Goal: Task Accomplishment & Management: Manage account settings

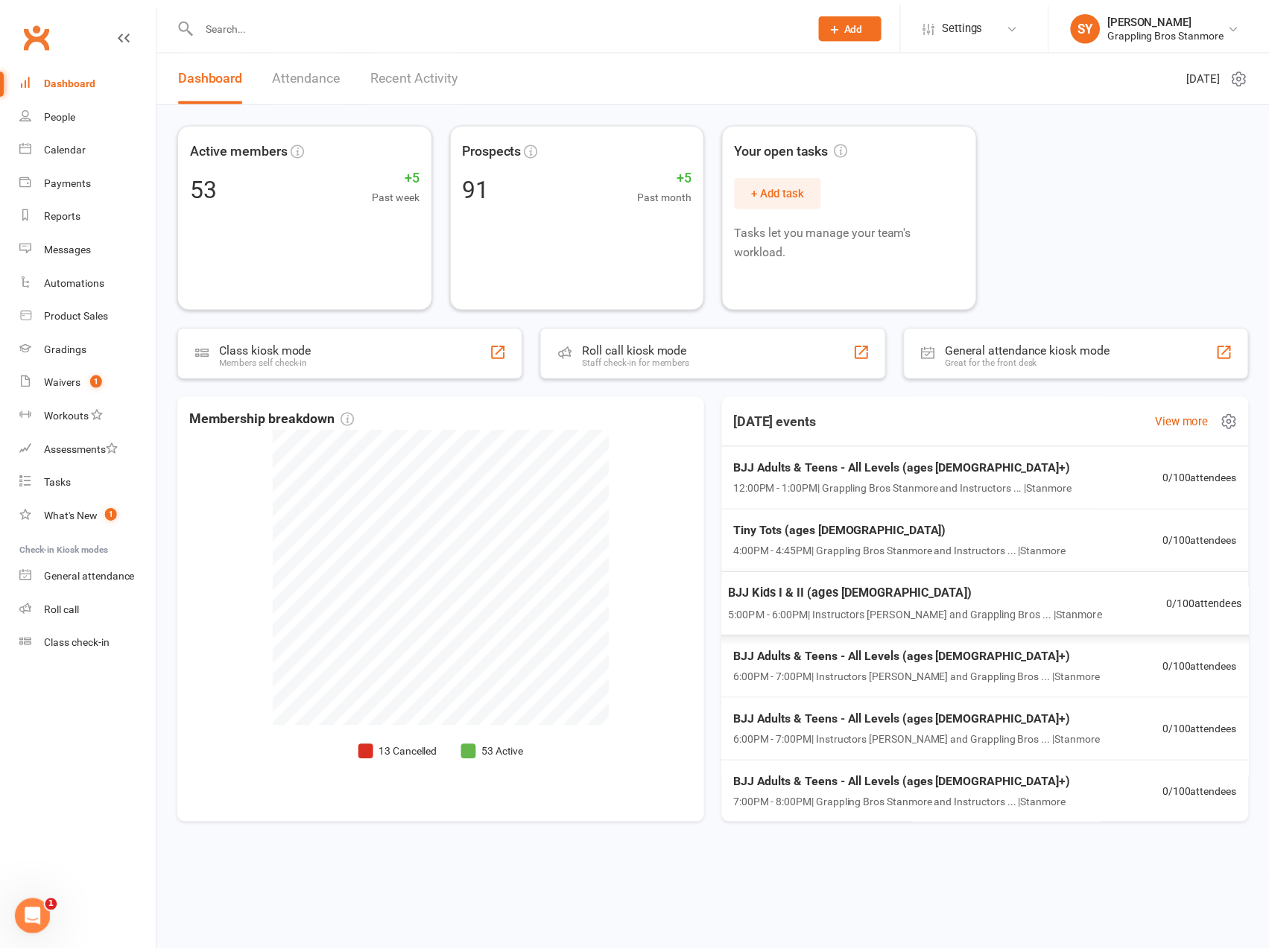
scroll to position [2, 0]
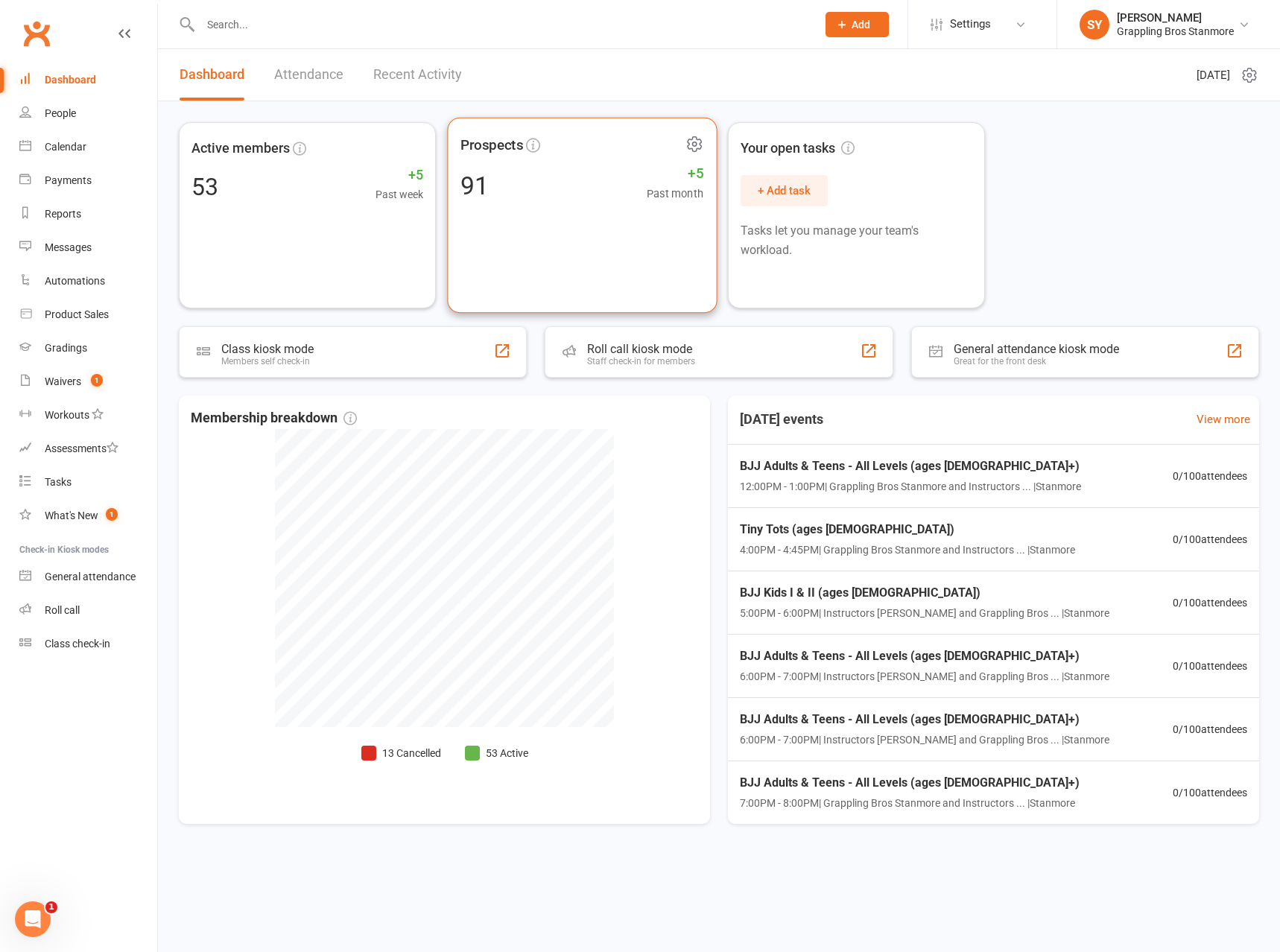
click at [527, 242] on div "Prospects 91 +5 Past month" at bounding box center [582, 215] width 270 height 196
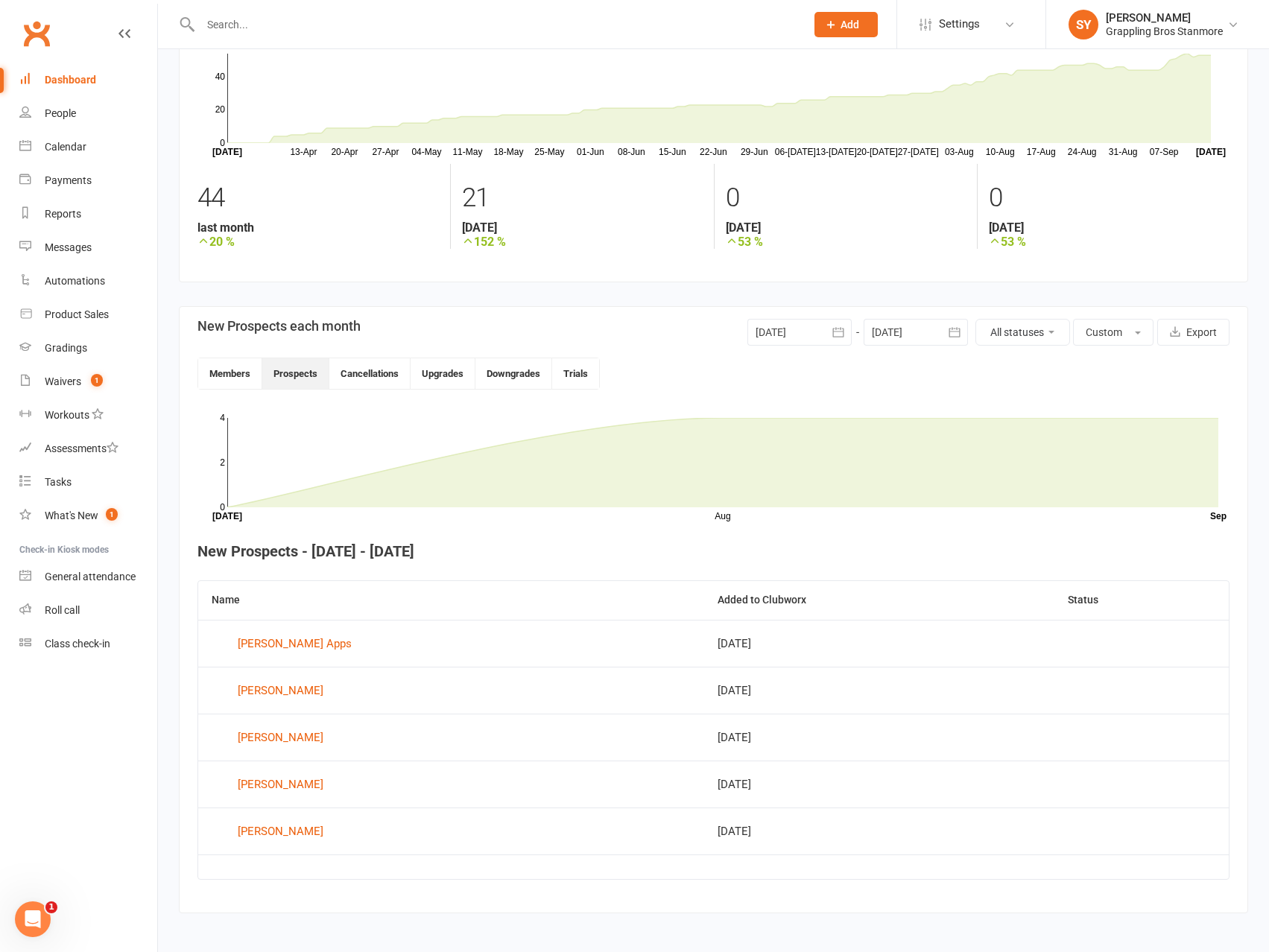
scroll to position [108, 0]
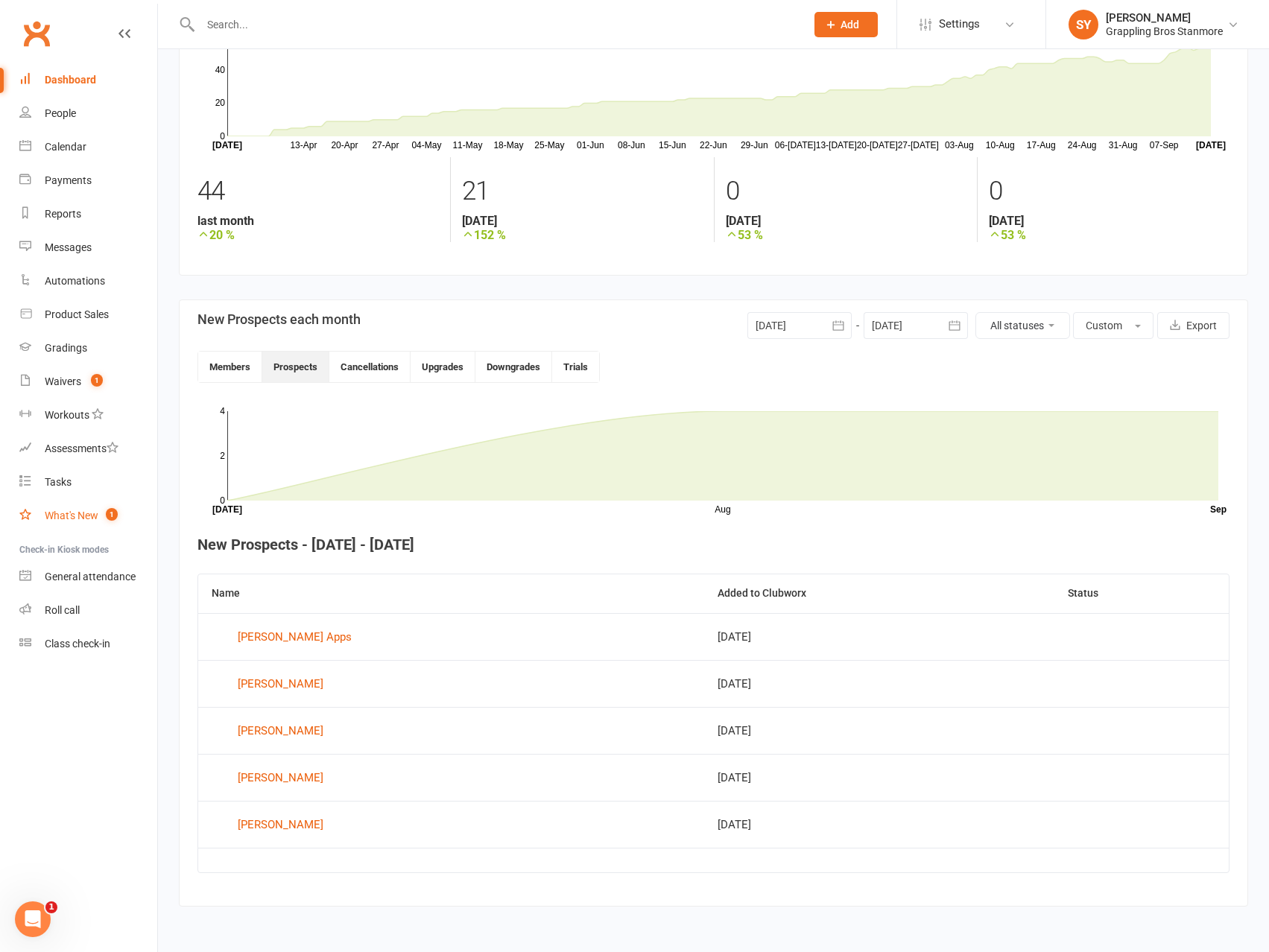
click at [80, 516] on div "What's New" at bounding box center [71, 516] width 54 height 12
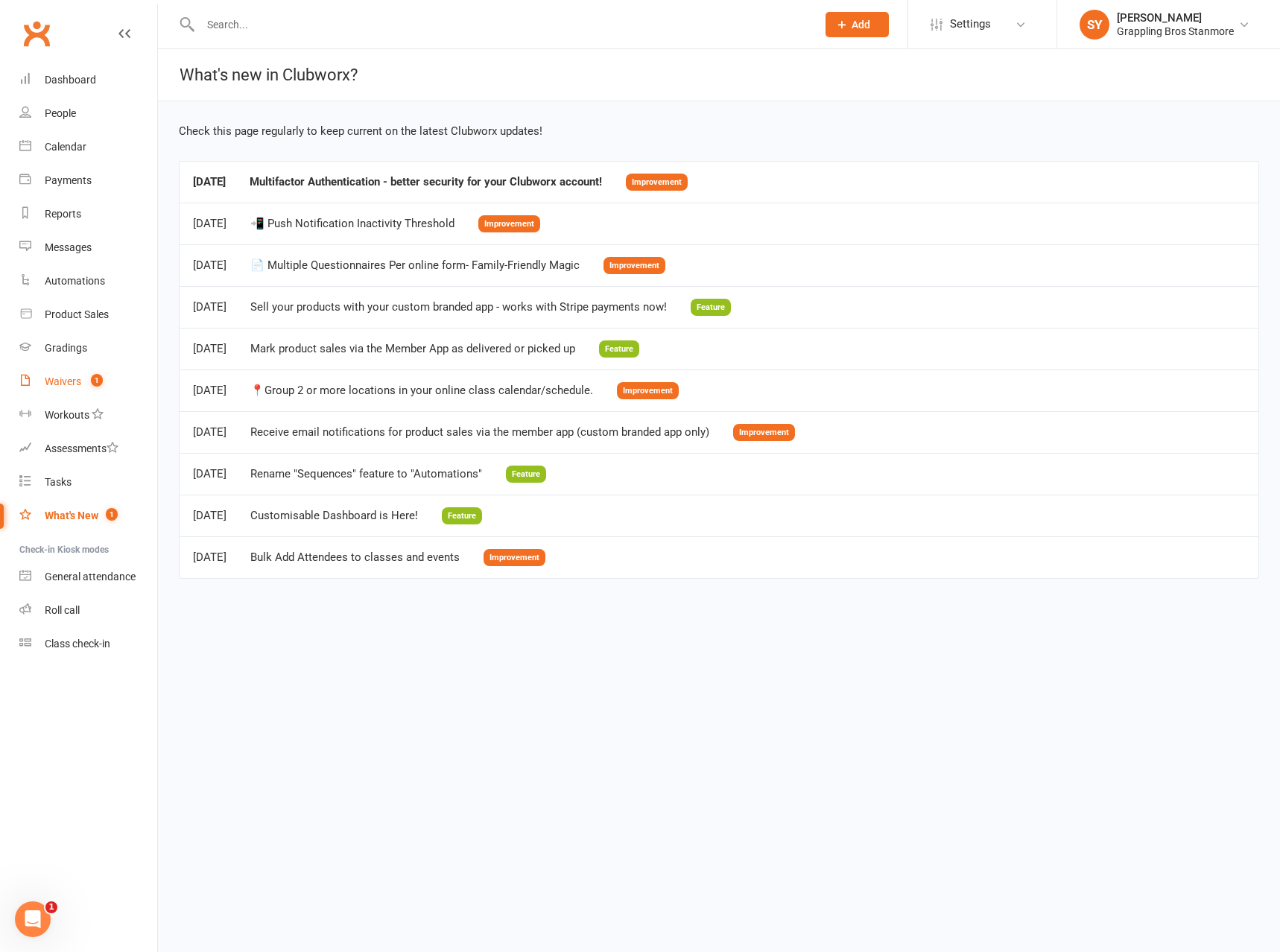
click at [67, 388] on link "Waivers 1" at bounding box center [89, 382] width 138 height 33
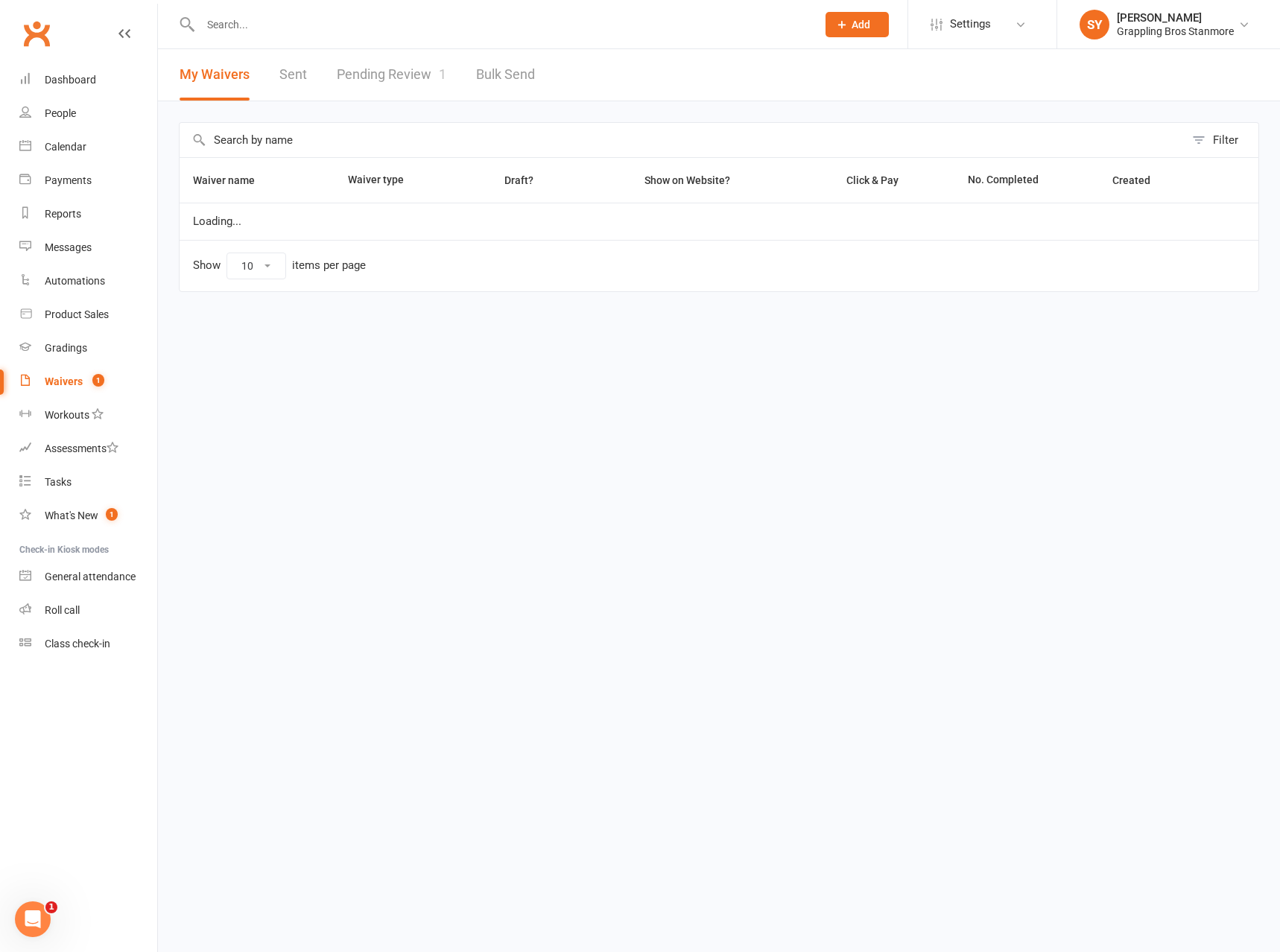
select select "50"
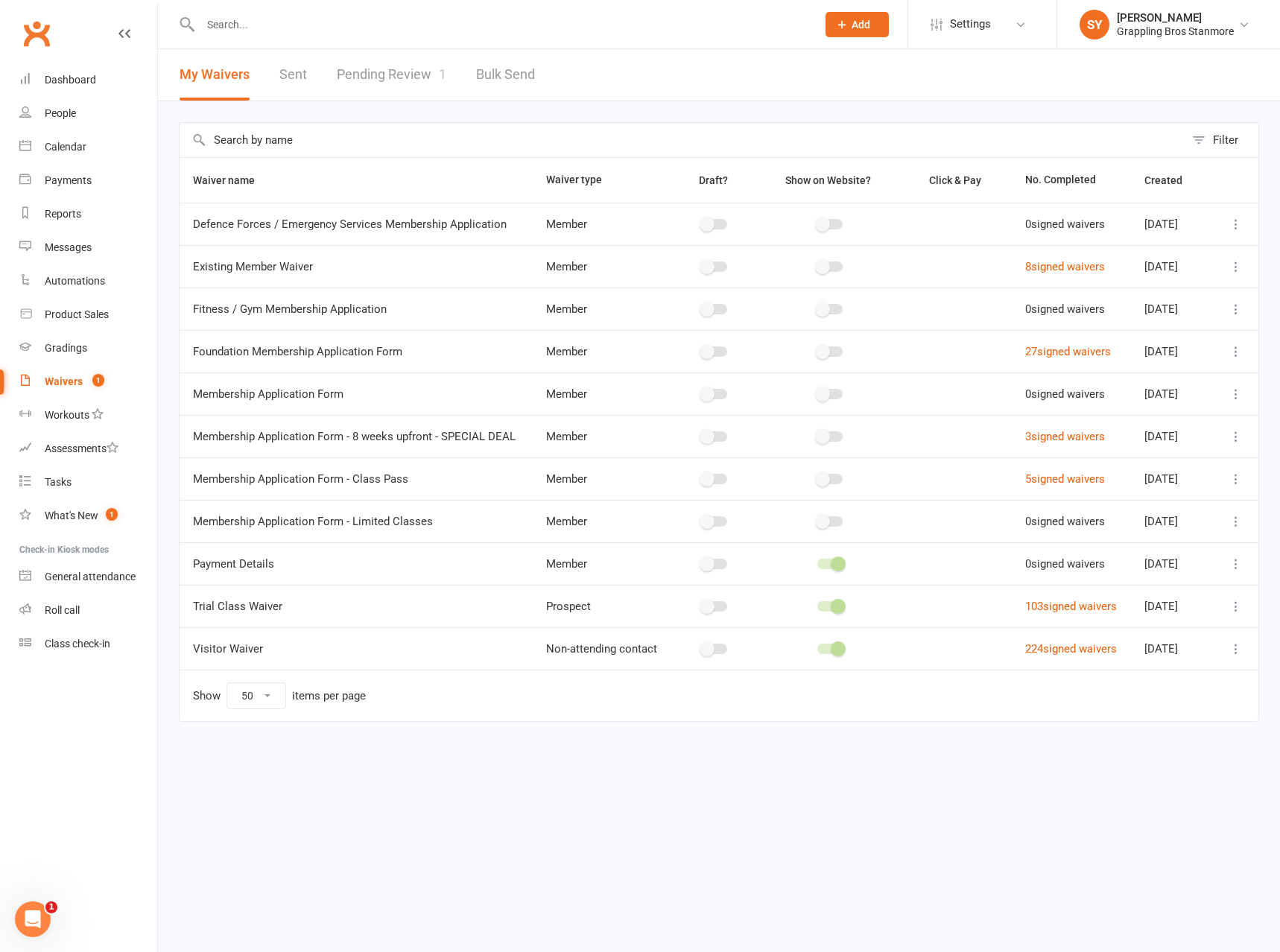
click at [389, 76] on link "Pending Review 1" at bounding box center [392, 75] width 110 height 52
select select "100"
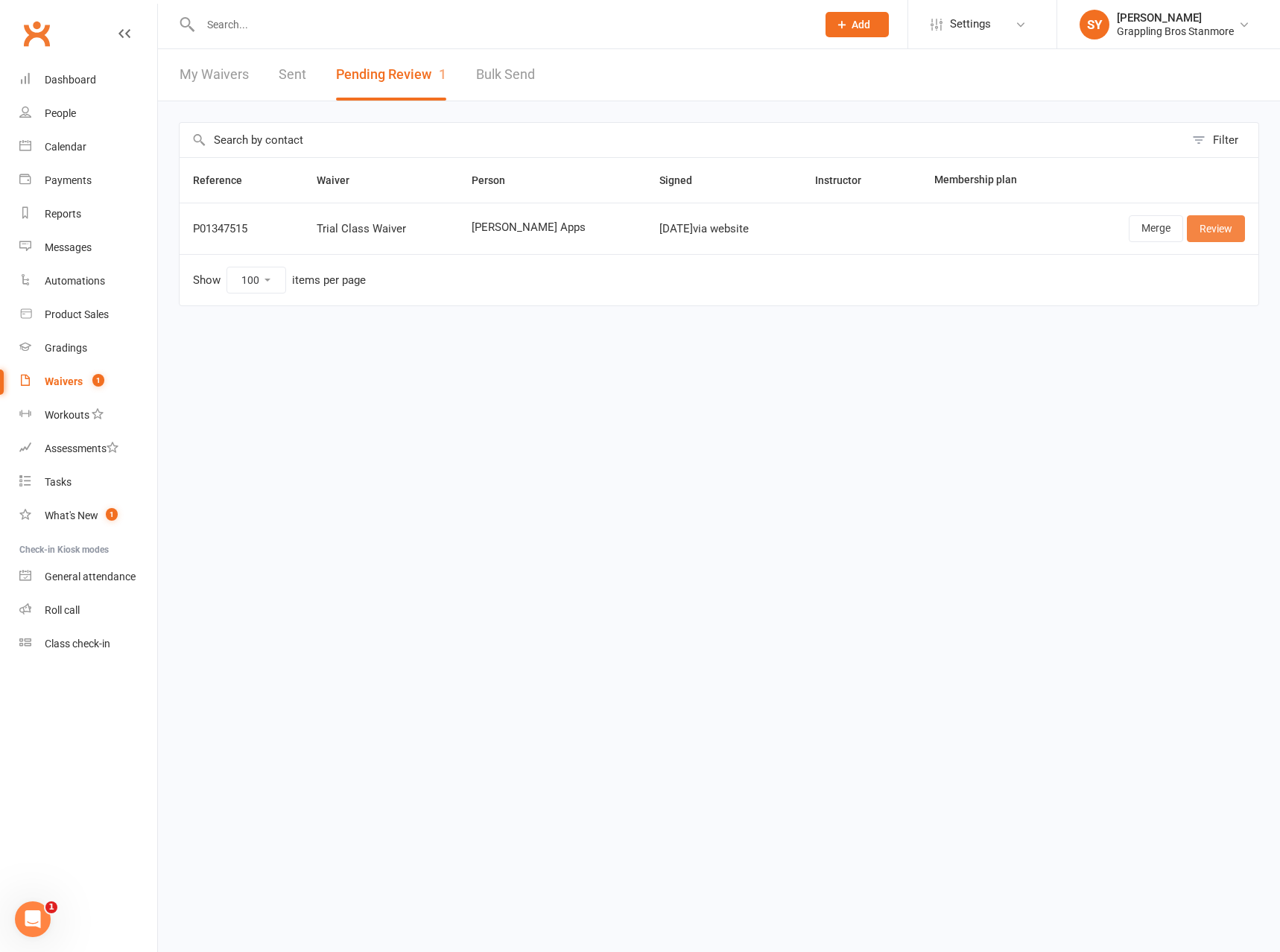
click at [1228, 227] on link "Review" at bounding box center [1216, 228] width 58 height 27
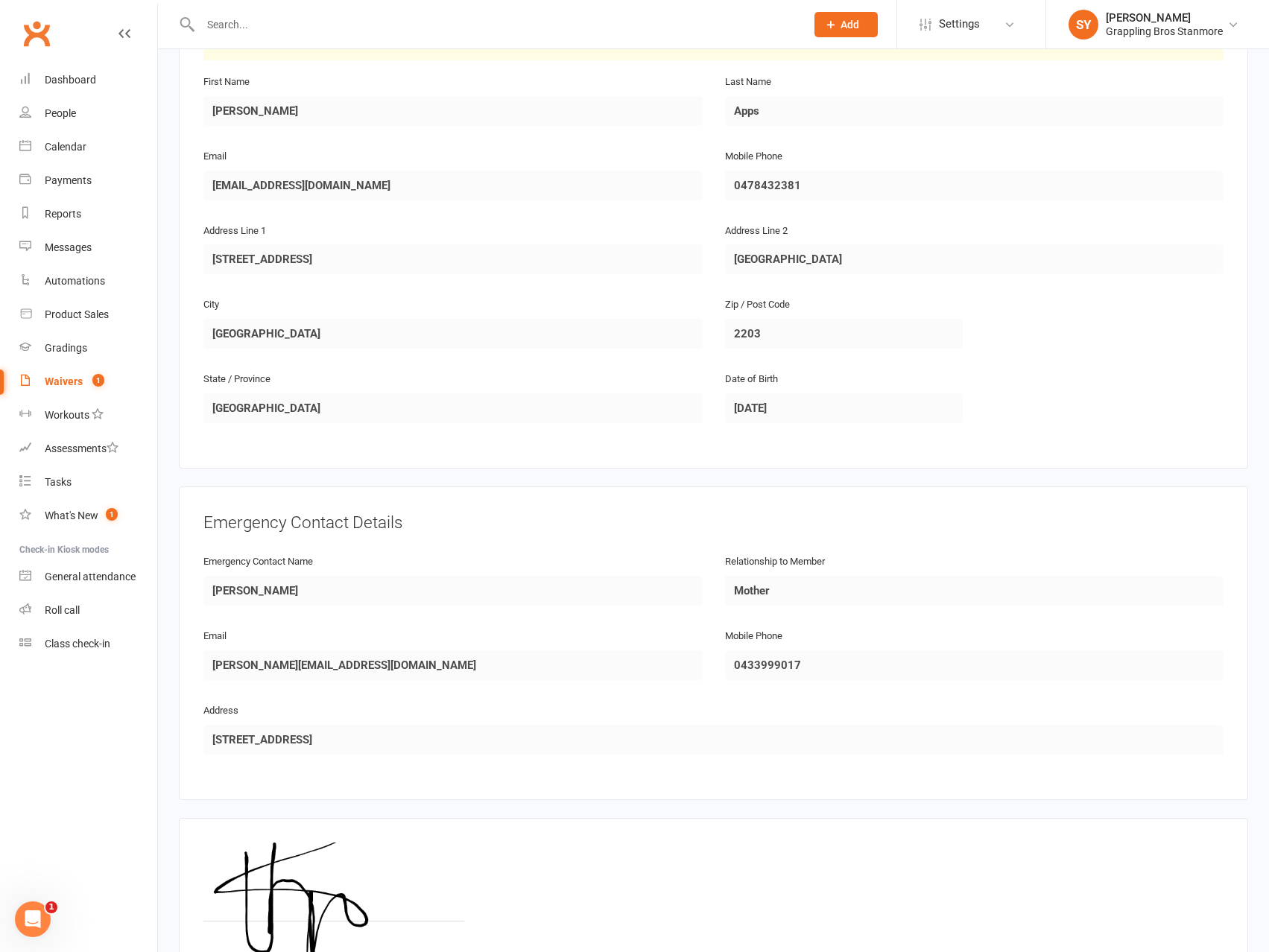
scroll to position [502, 0]
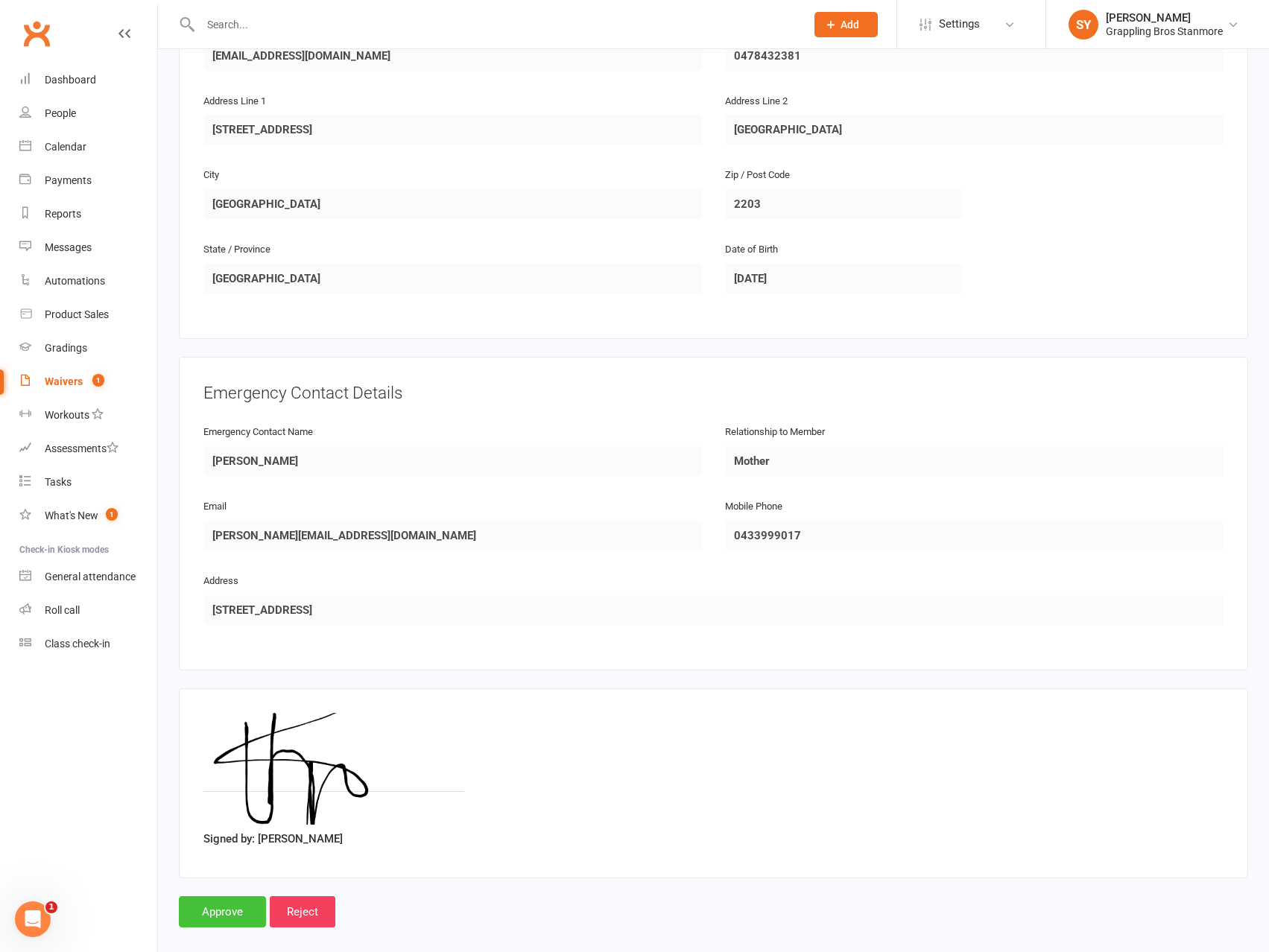
click at [241, 896] on input "Approve" at bounding box center [222, 911] width 87 height 31
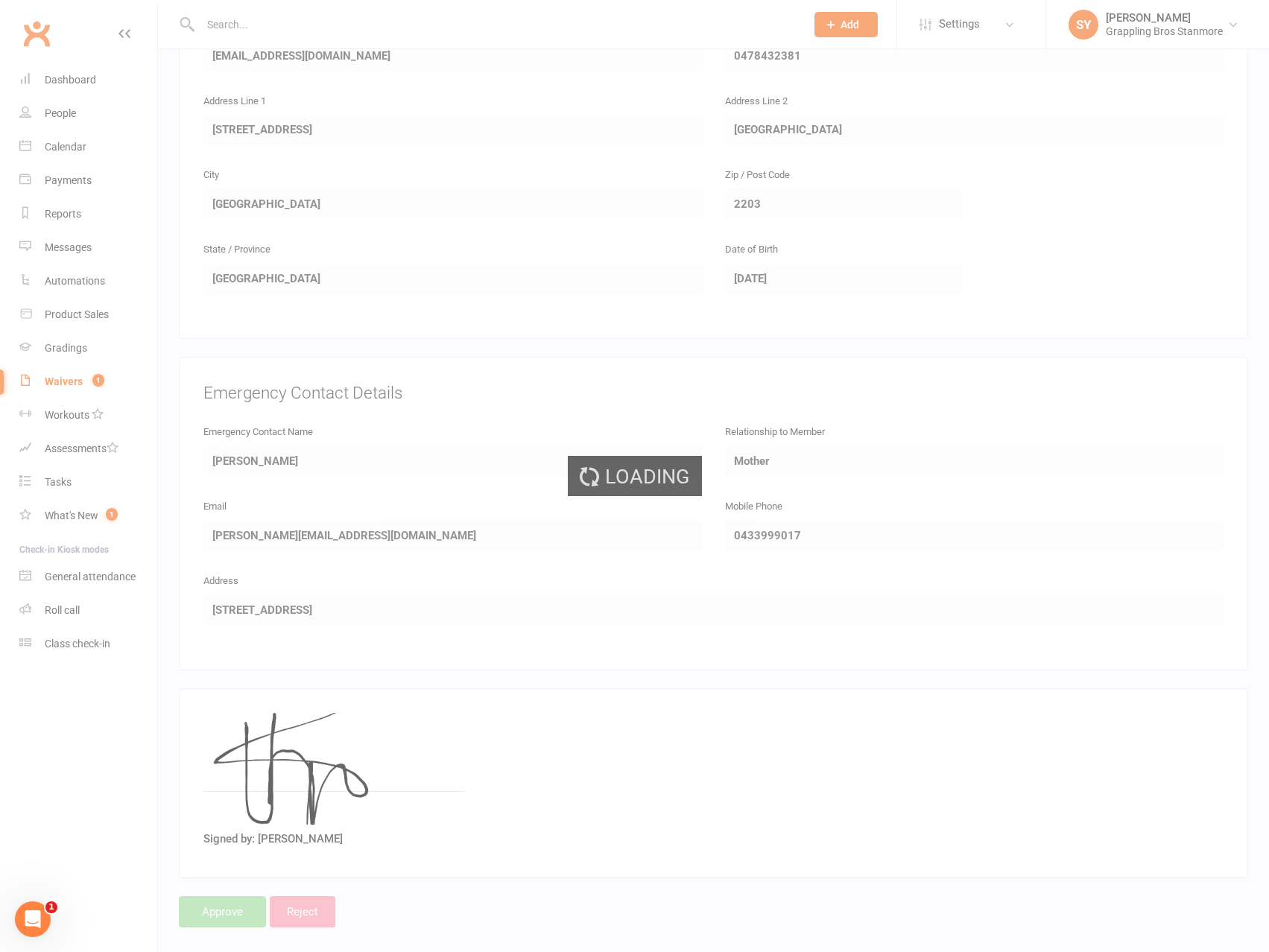
select select "100"
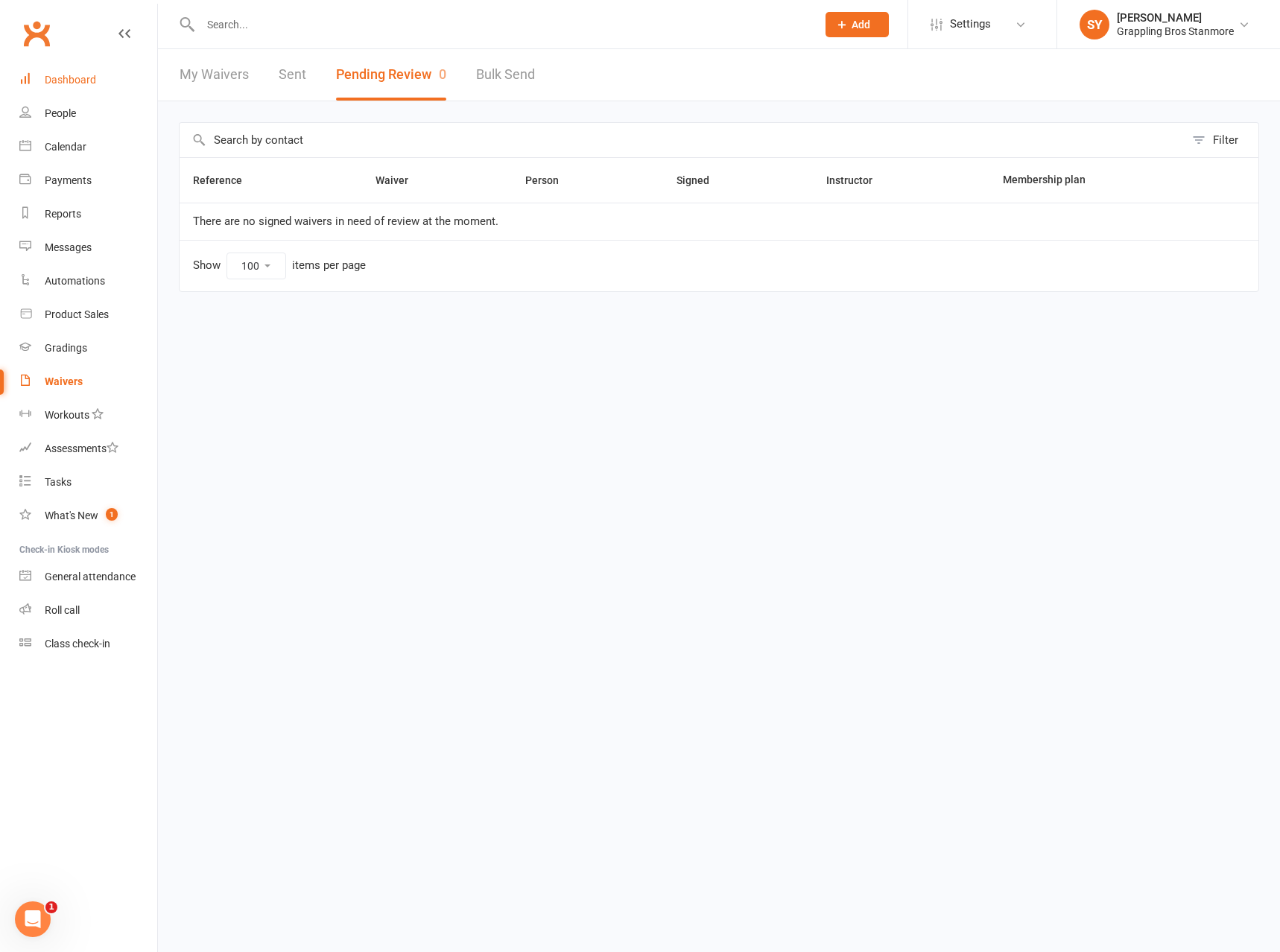
click at [70, 90] on link "Dashboard" at bounding box center [89, 80] width 138 height 33
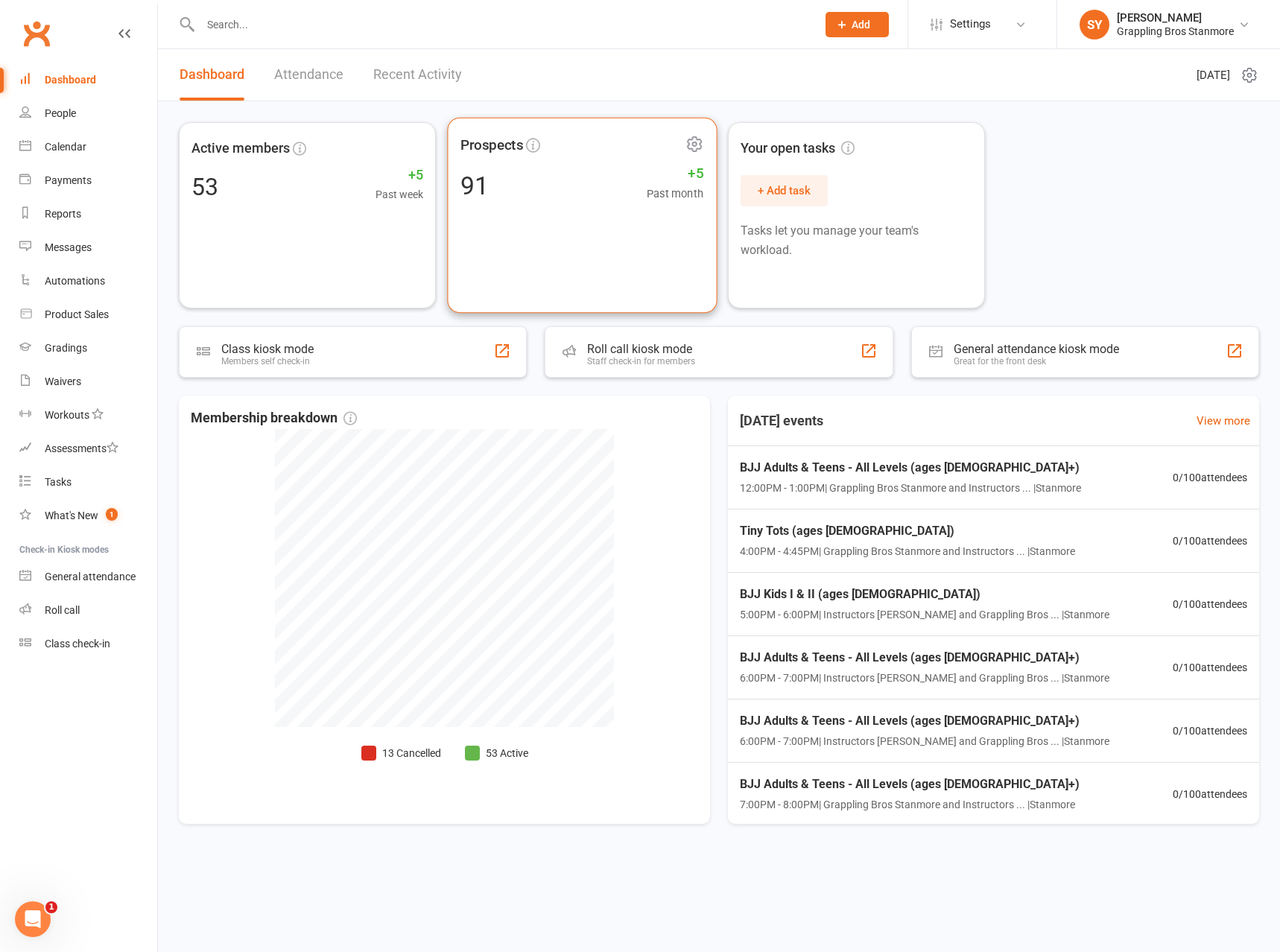
click at [485, 238] on div "Prospects 91 +5 Past month" at bounding box center [582, 215] width 270 height 195
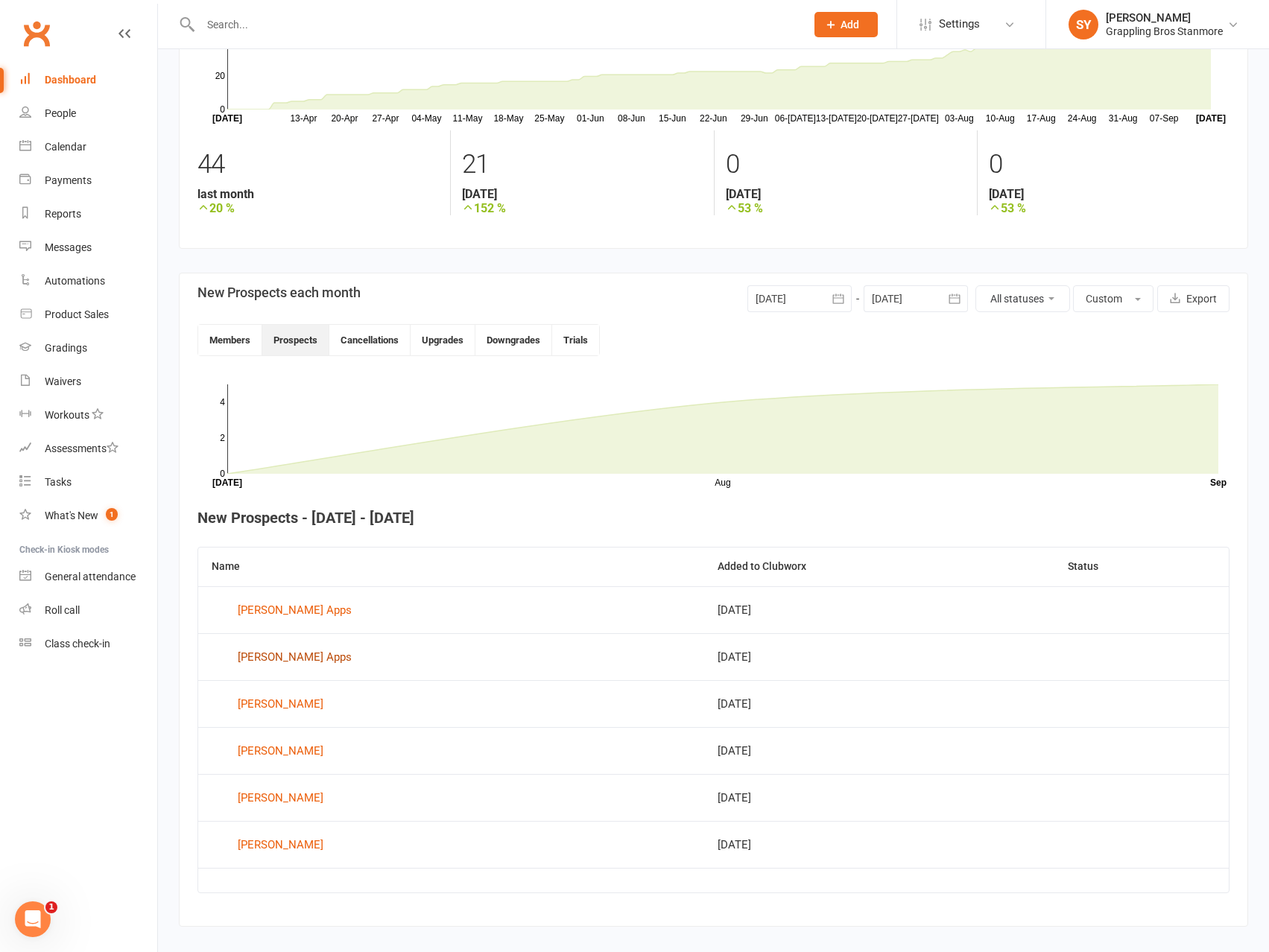
scroll to position [155, 0]
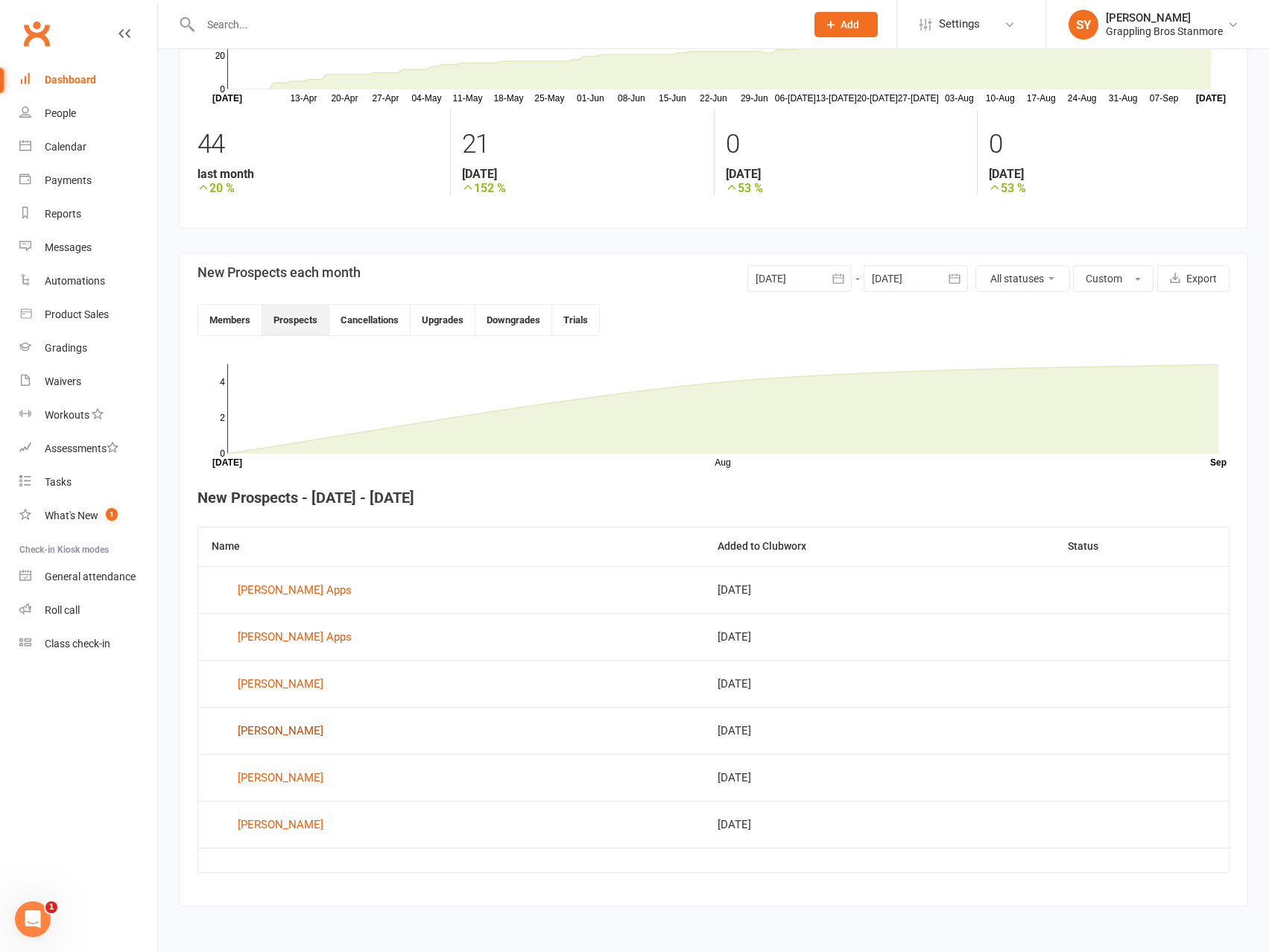
click at [286, 731] on div "Isaac Sabbagh" at bounding box center [280, 731] width 86 height 23
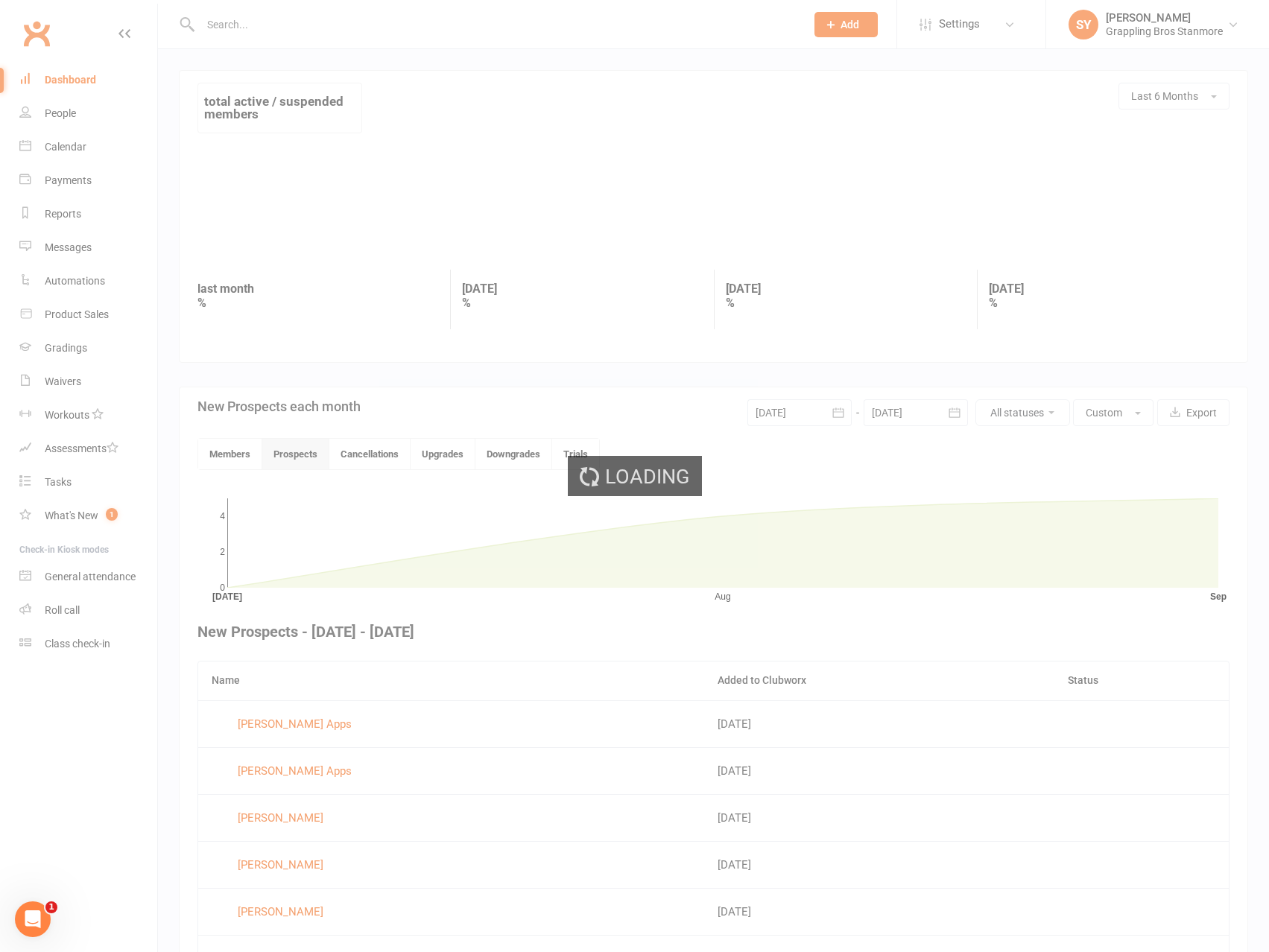
scroll to position [134, 0]
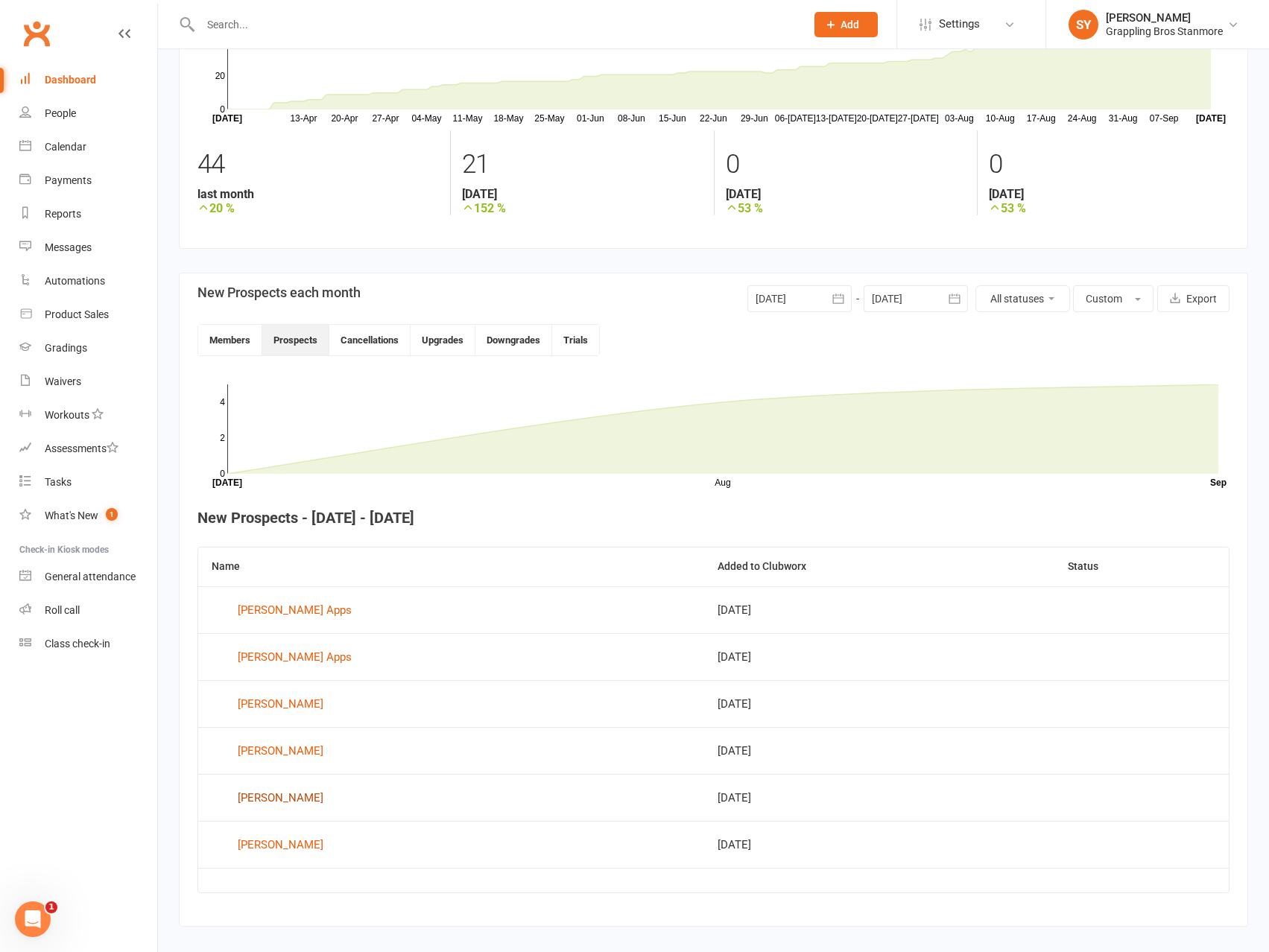
click at [286, 794] on div "Zias Sabbagh" at bounding box center [280, 798] width 86 height 23
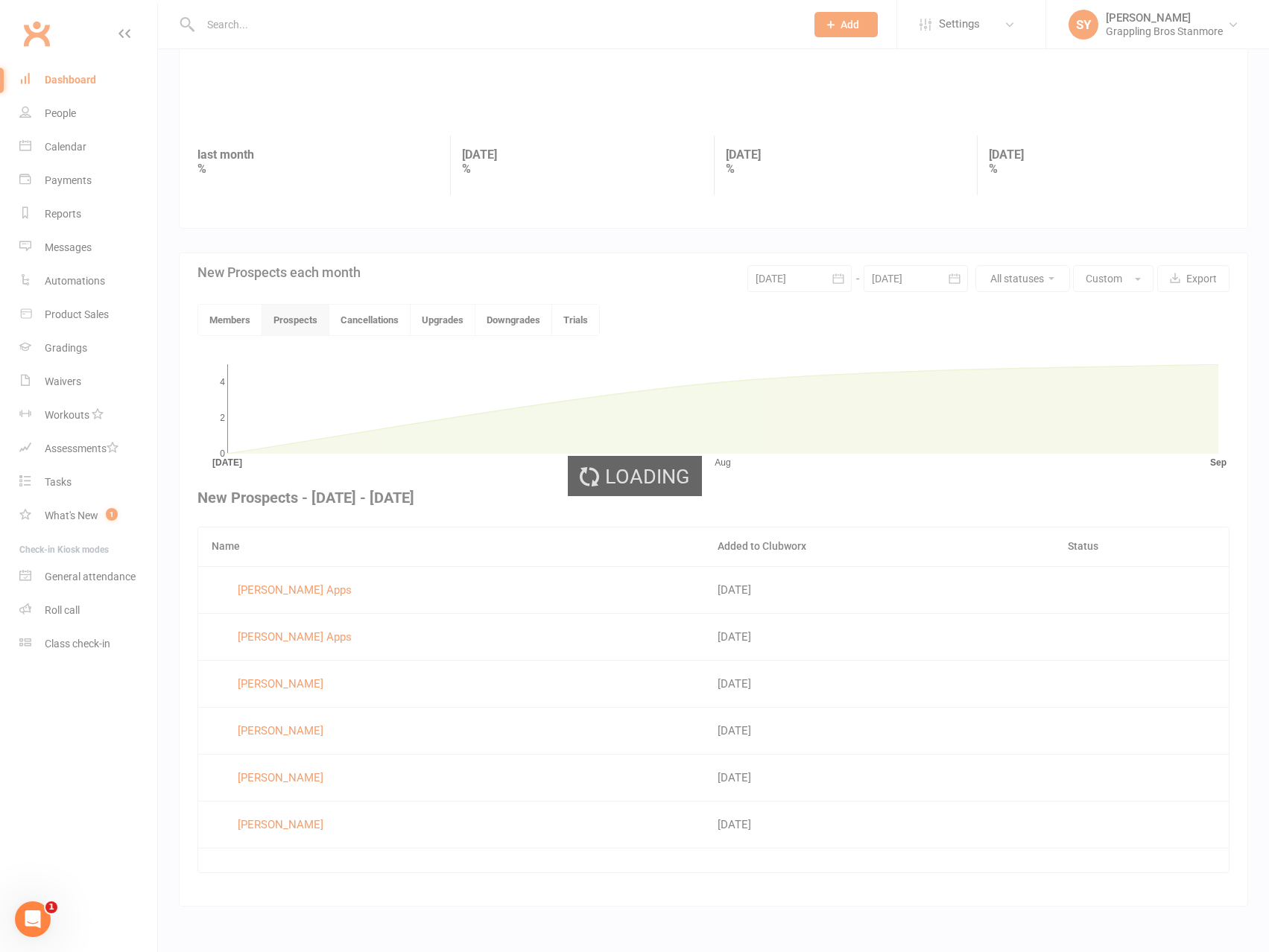
scroll to position [155, 0]
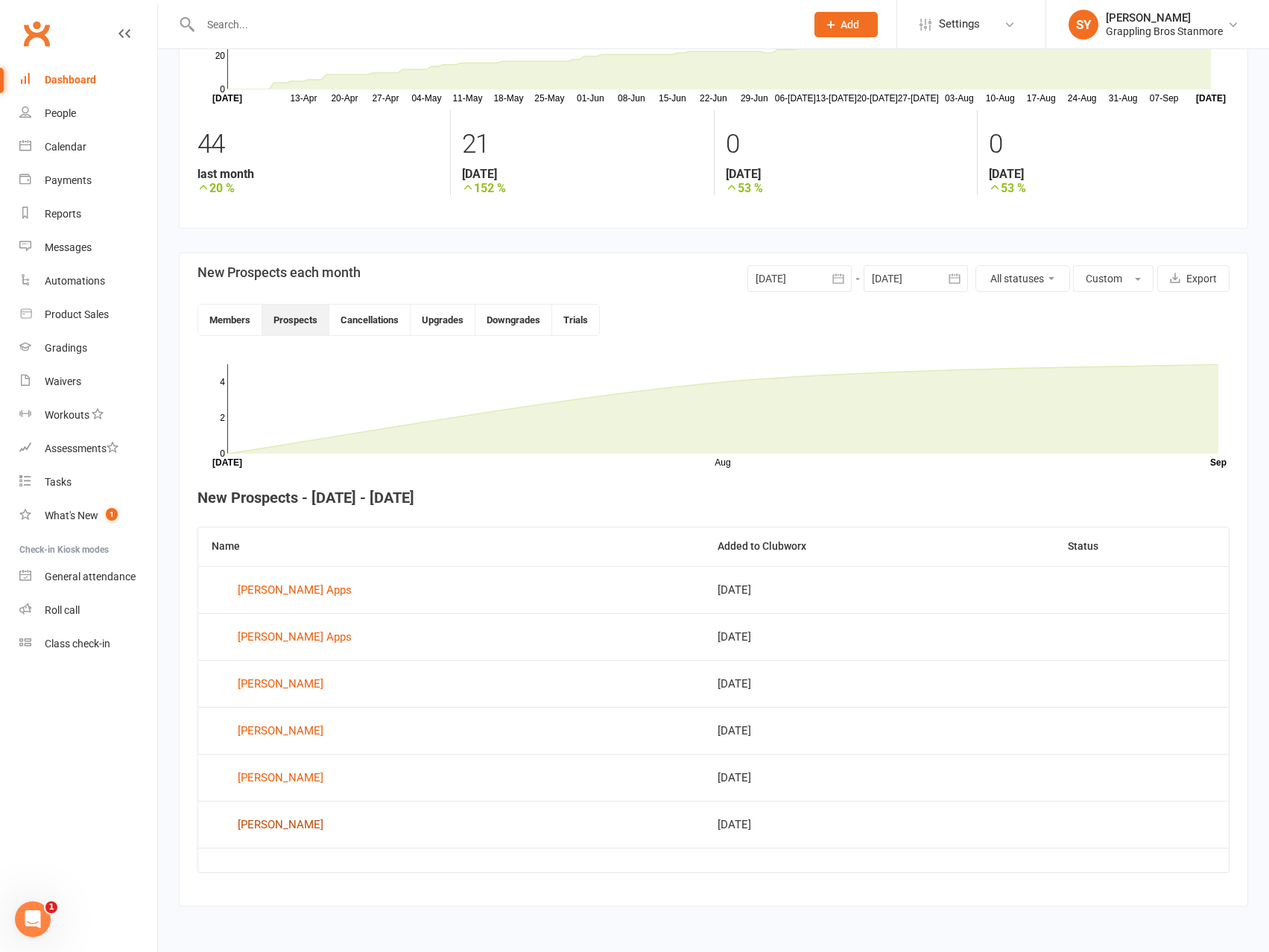
click at [292, 819] on div "Jonathan Sloan" at bounding box center [280, 825] width 86 height 23
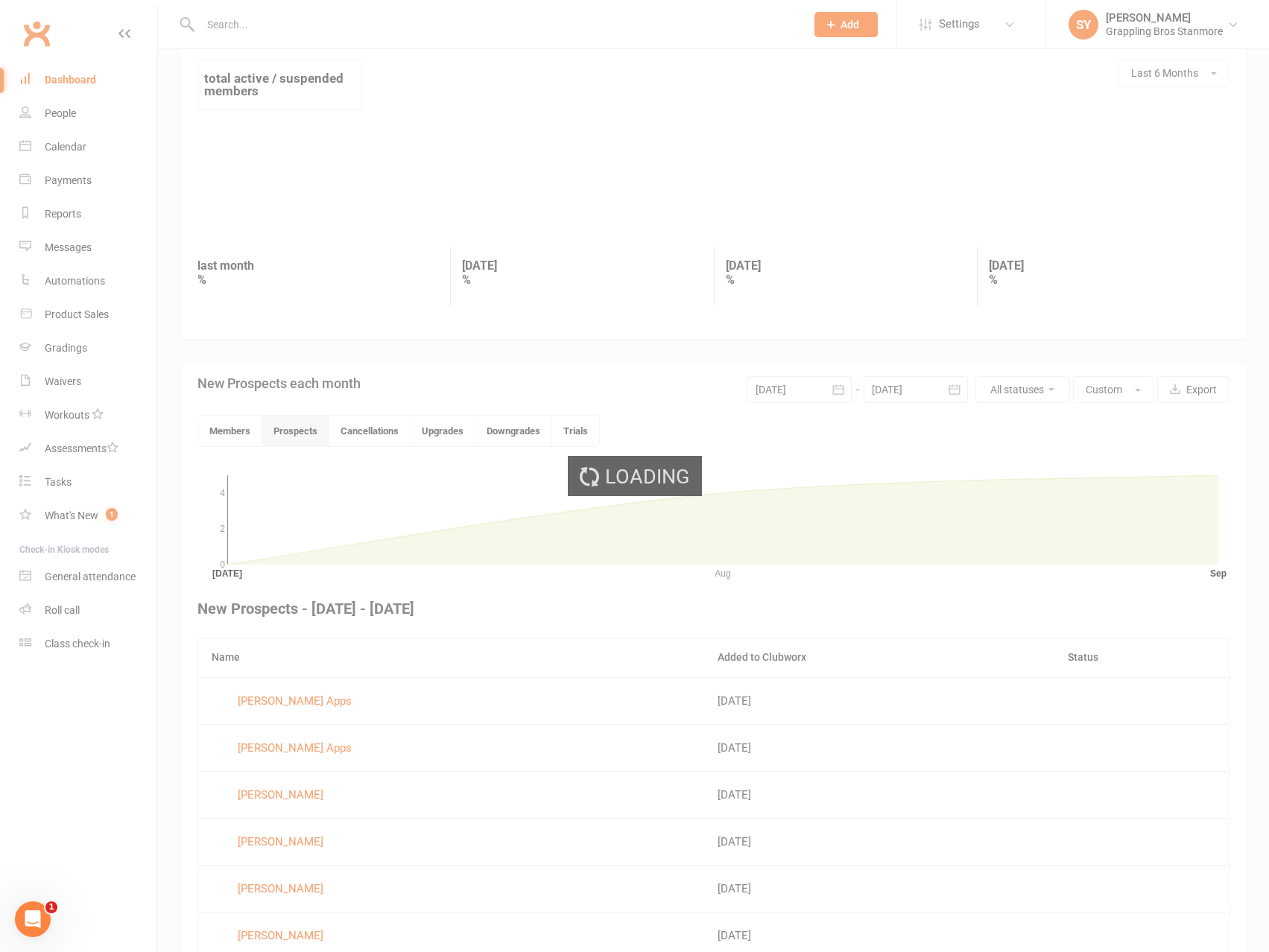
scroll to position [155, 0]
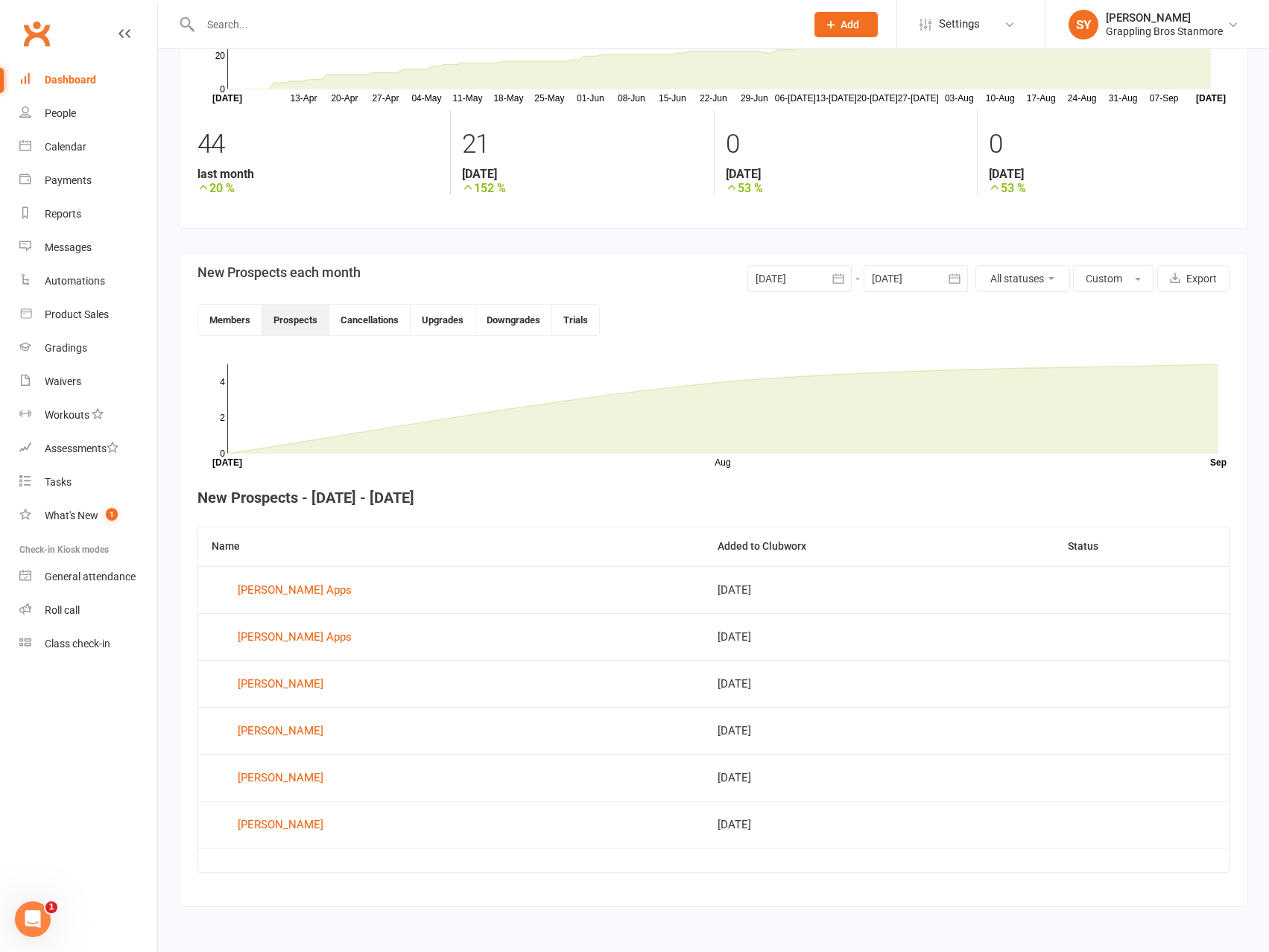
click at [806, 273] on div at bounding box center [800, 278] width 105 height 27
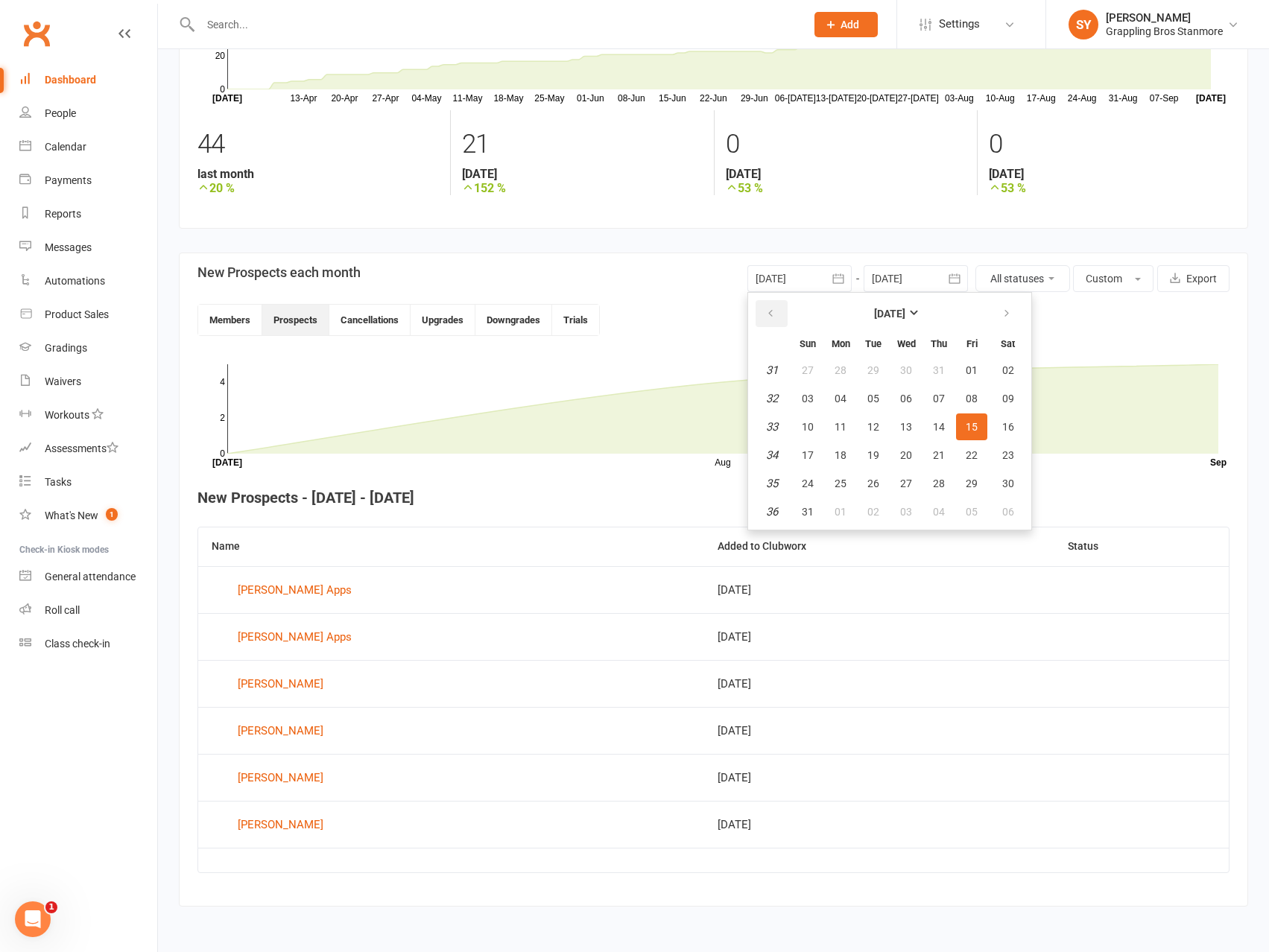
click at [770, 312] on icon "button" at bounding box center [770, 314] width 11 height 12
click at [776, 304] on button "button" at bounding box center [771, 313] width 32 height 27
click at [774, 307] on icon "button" at bounding box center [770, 314] width 11 height 12
click at [940, 370] on span "01" at bounding box center [939, 370] width 12 height 12
type input "01 May 2025"
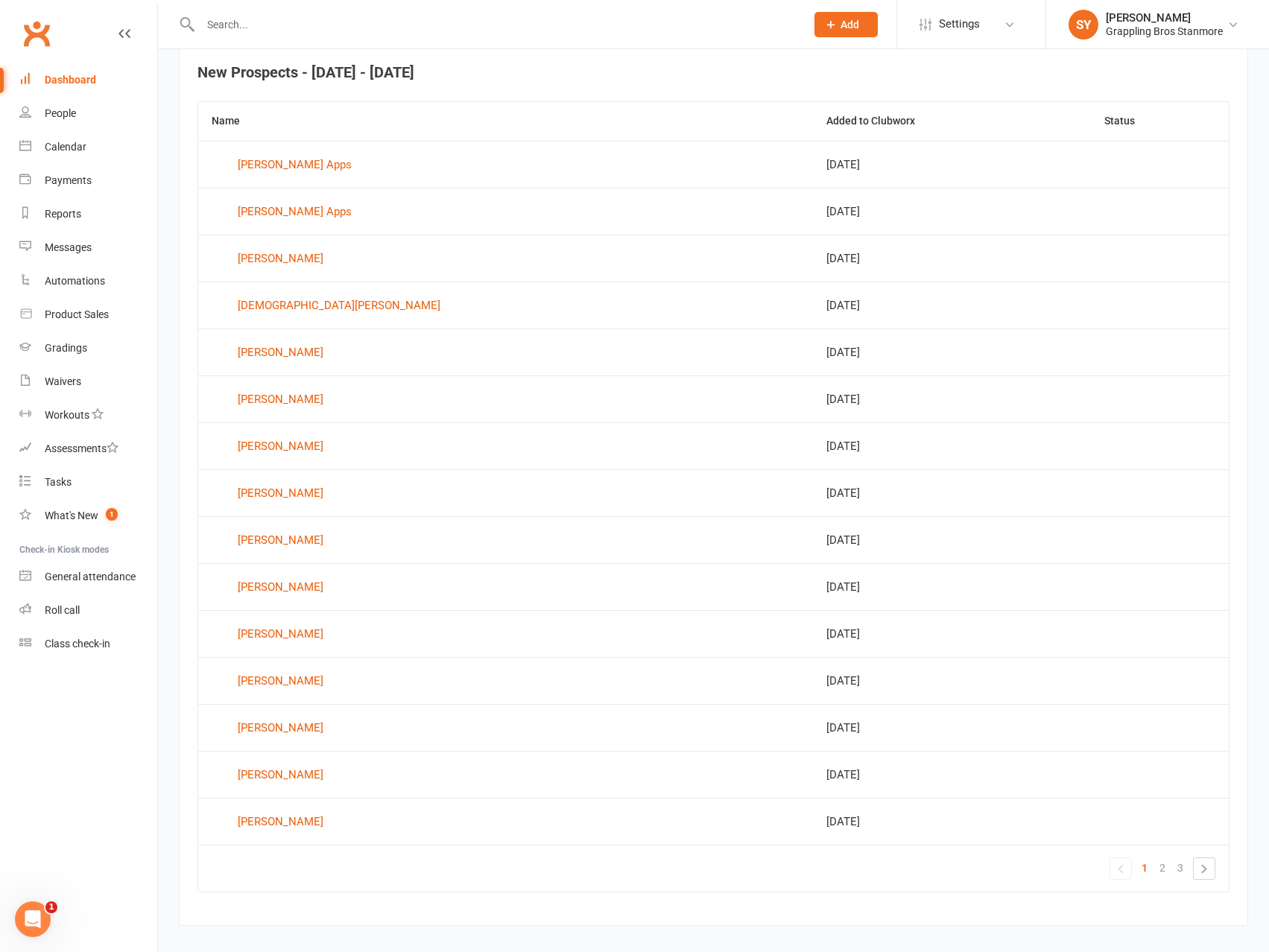
scroll to position [599, 0]
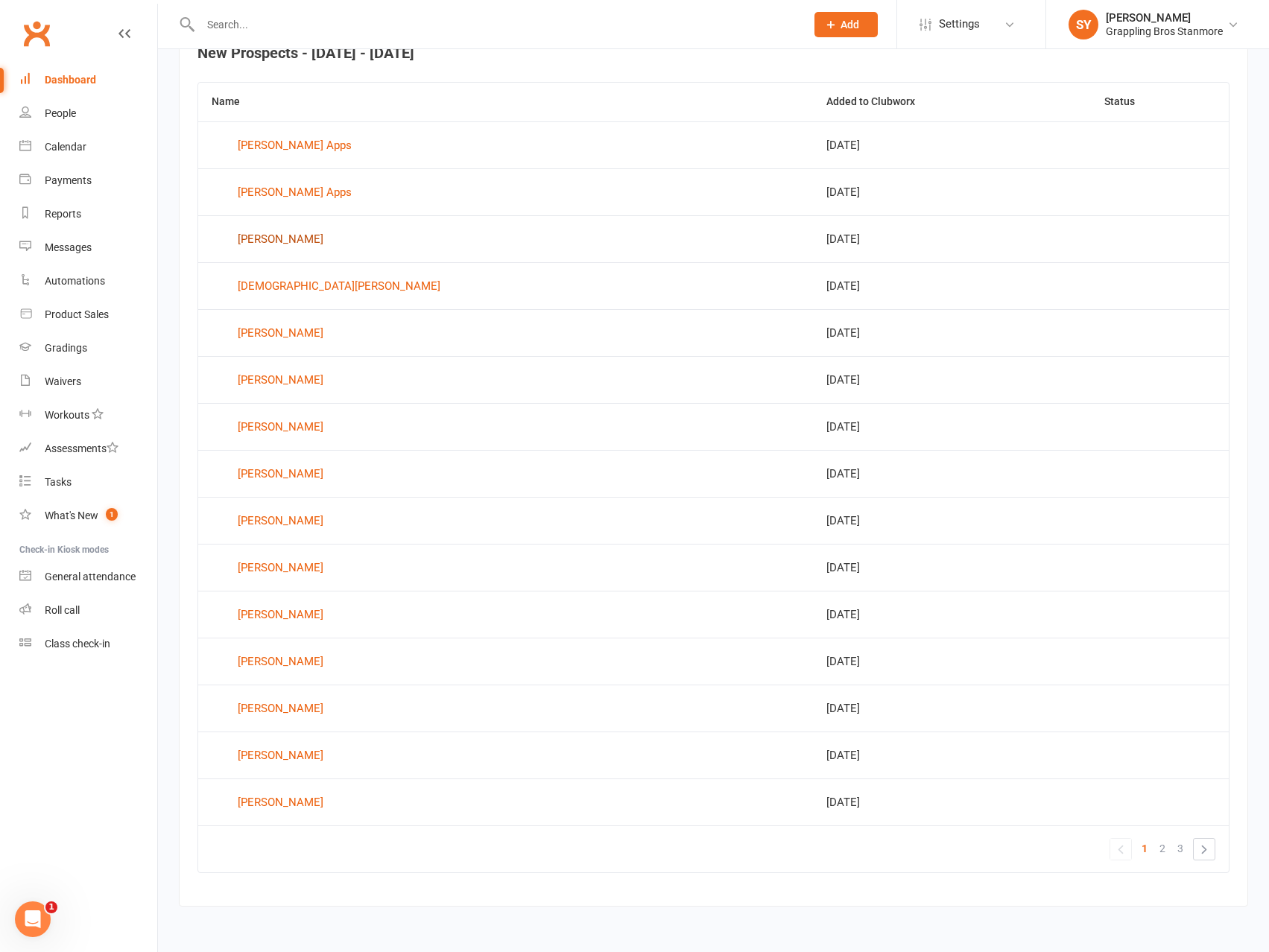
click at [277, 243] on div "danny ata" at bounding box center [280, 239] width 86 height 23
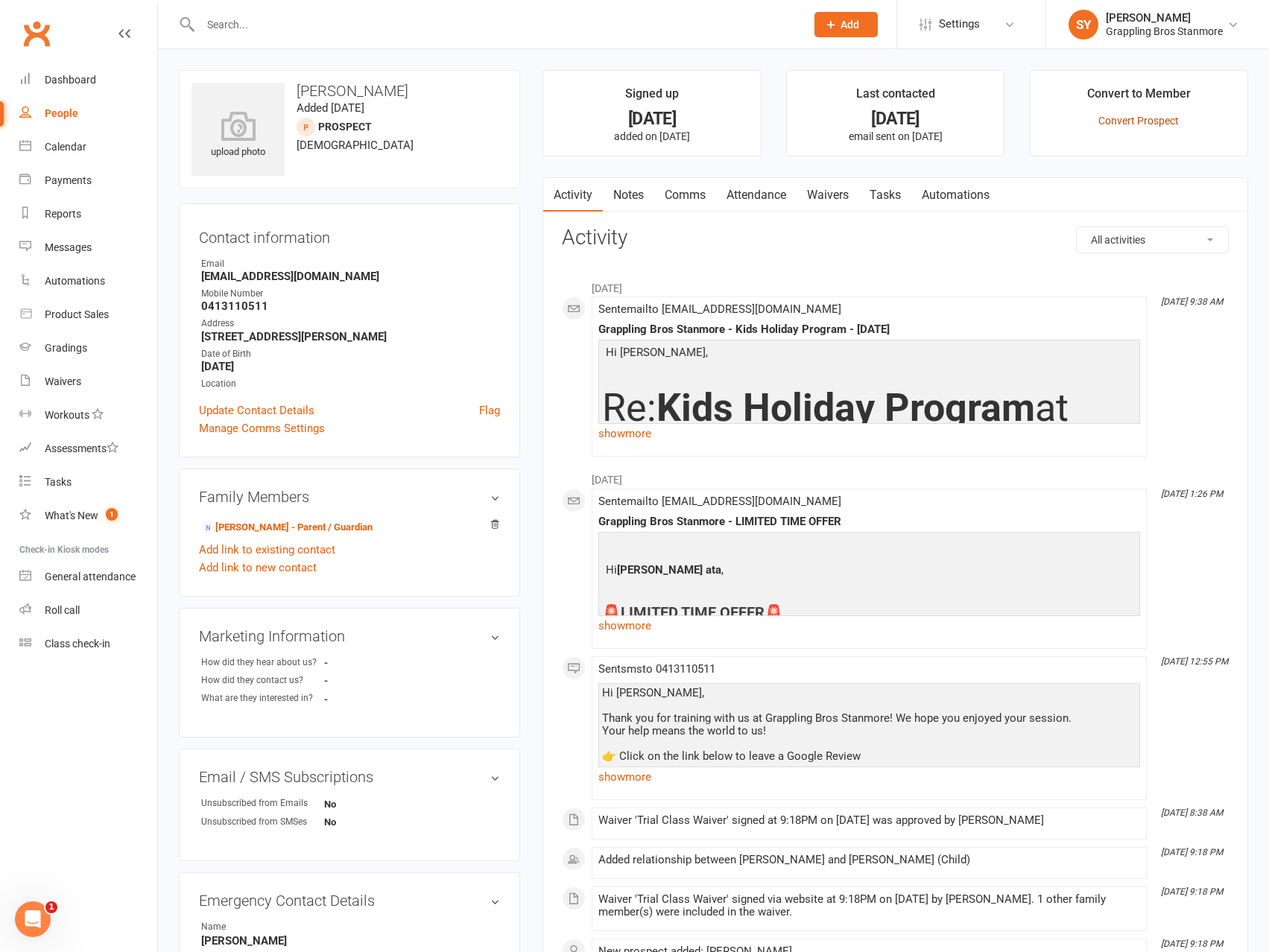
click at [1117, 120] on link "Convert Prospect" at bounding box center [1139, 120] width 80 height 12
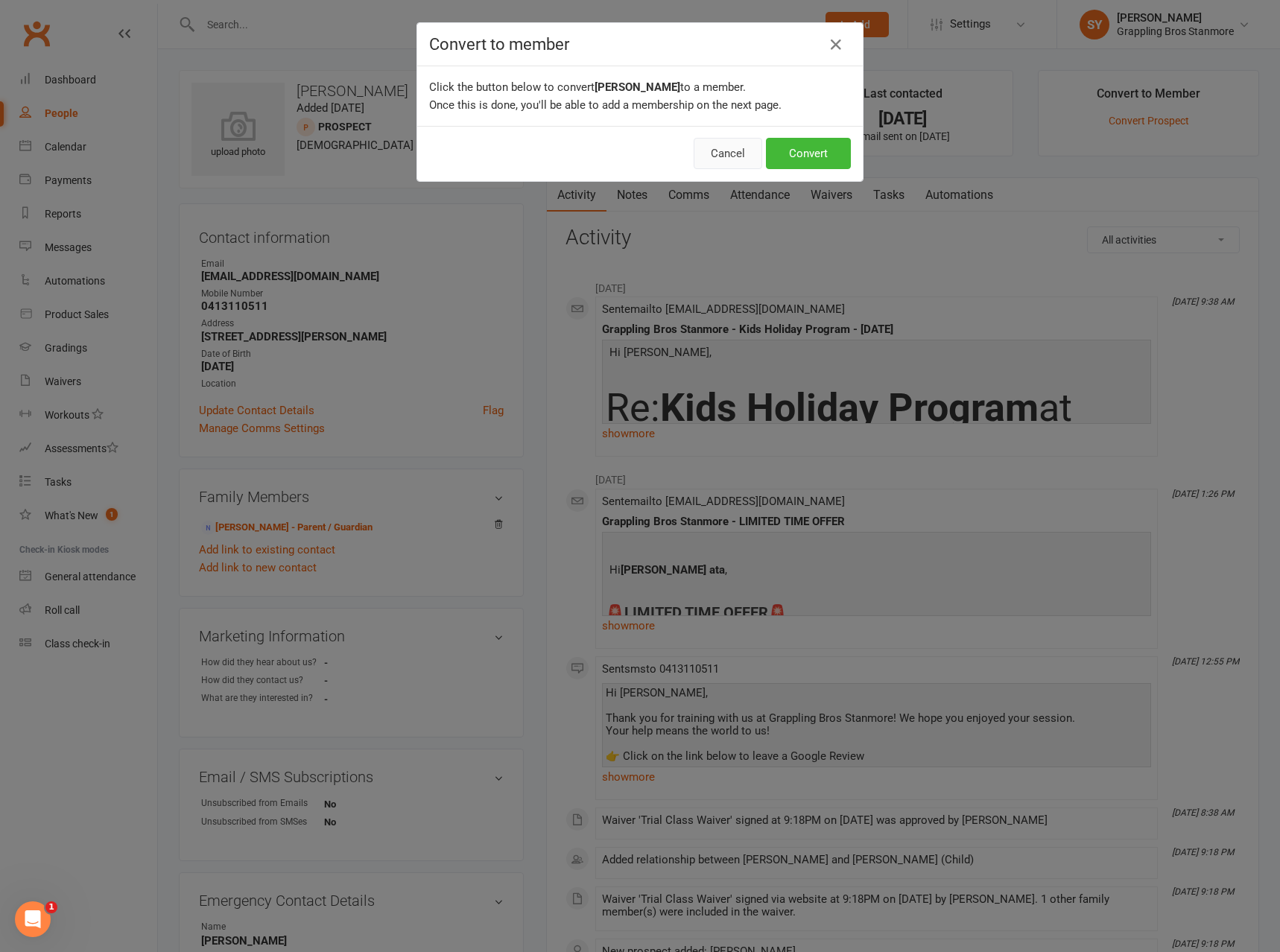
click at [716, 153] on button "Cancel" at bounding box center [728, 153] width 68 height 31
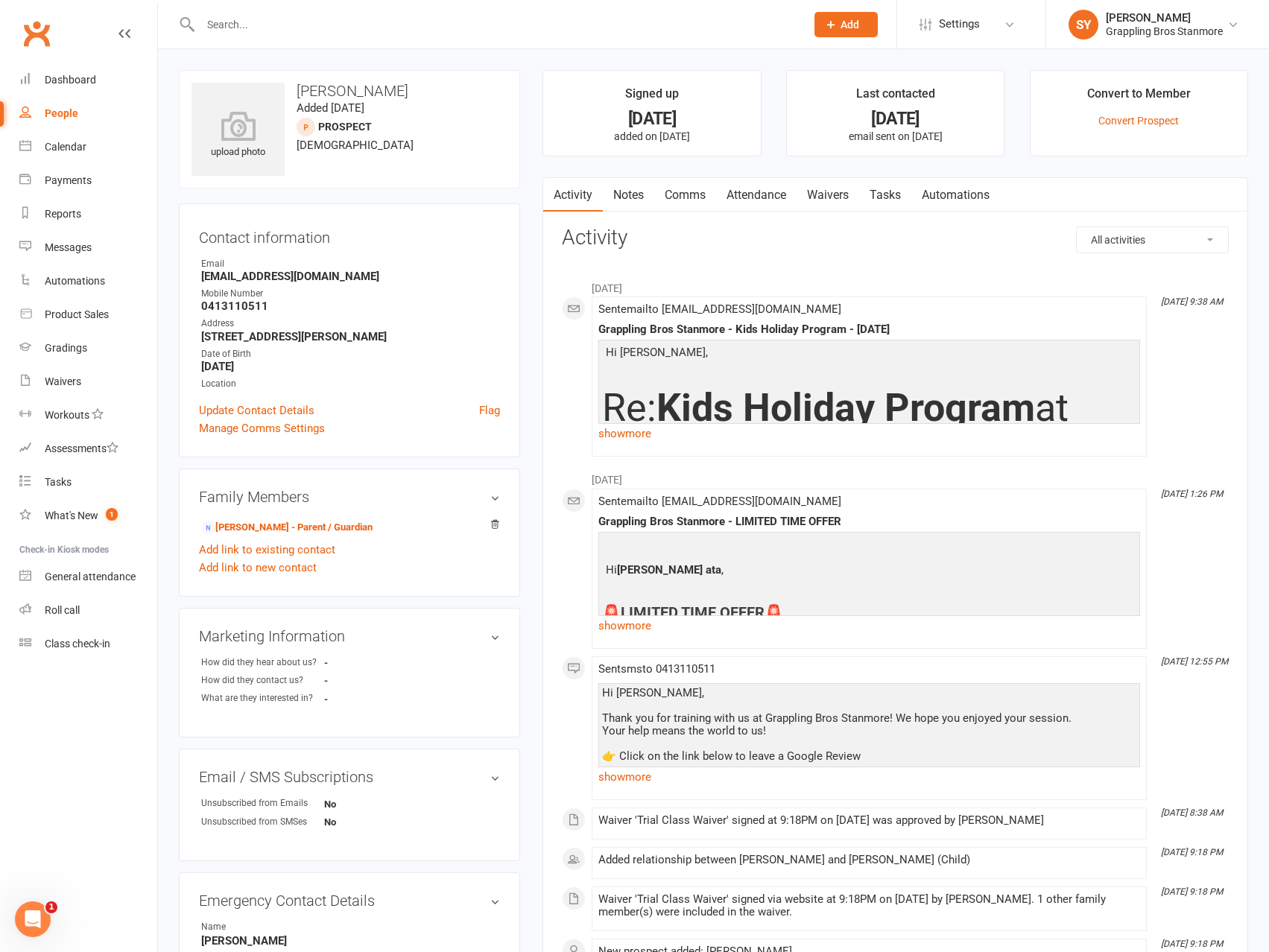
scroll to position [259, 0]
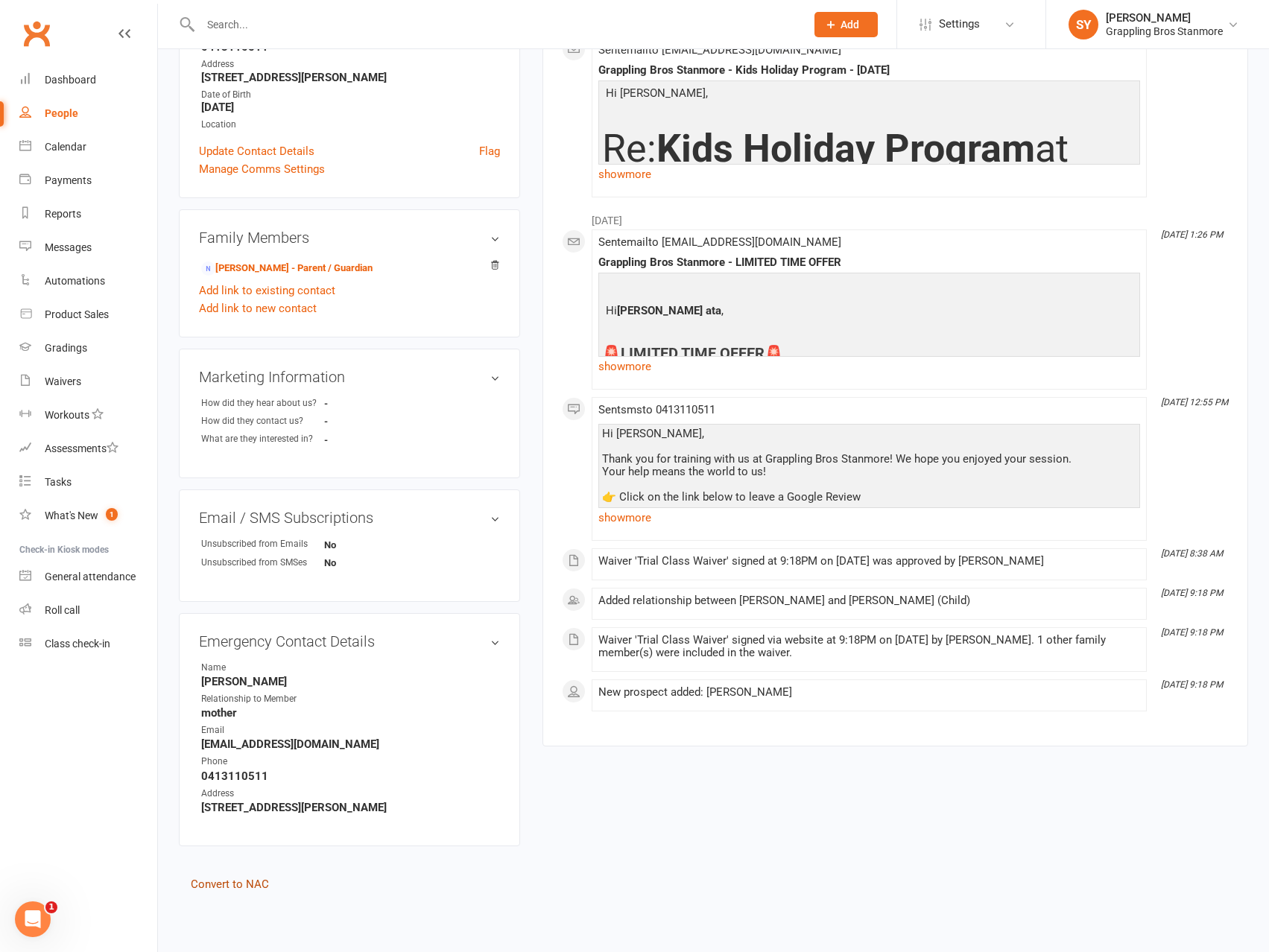
click at [256, 886] on link "Convert to NAC" at bounding box center [230, 885] width 78 height 14
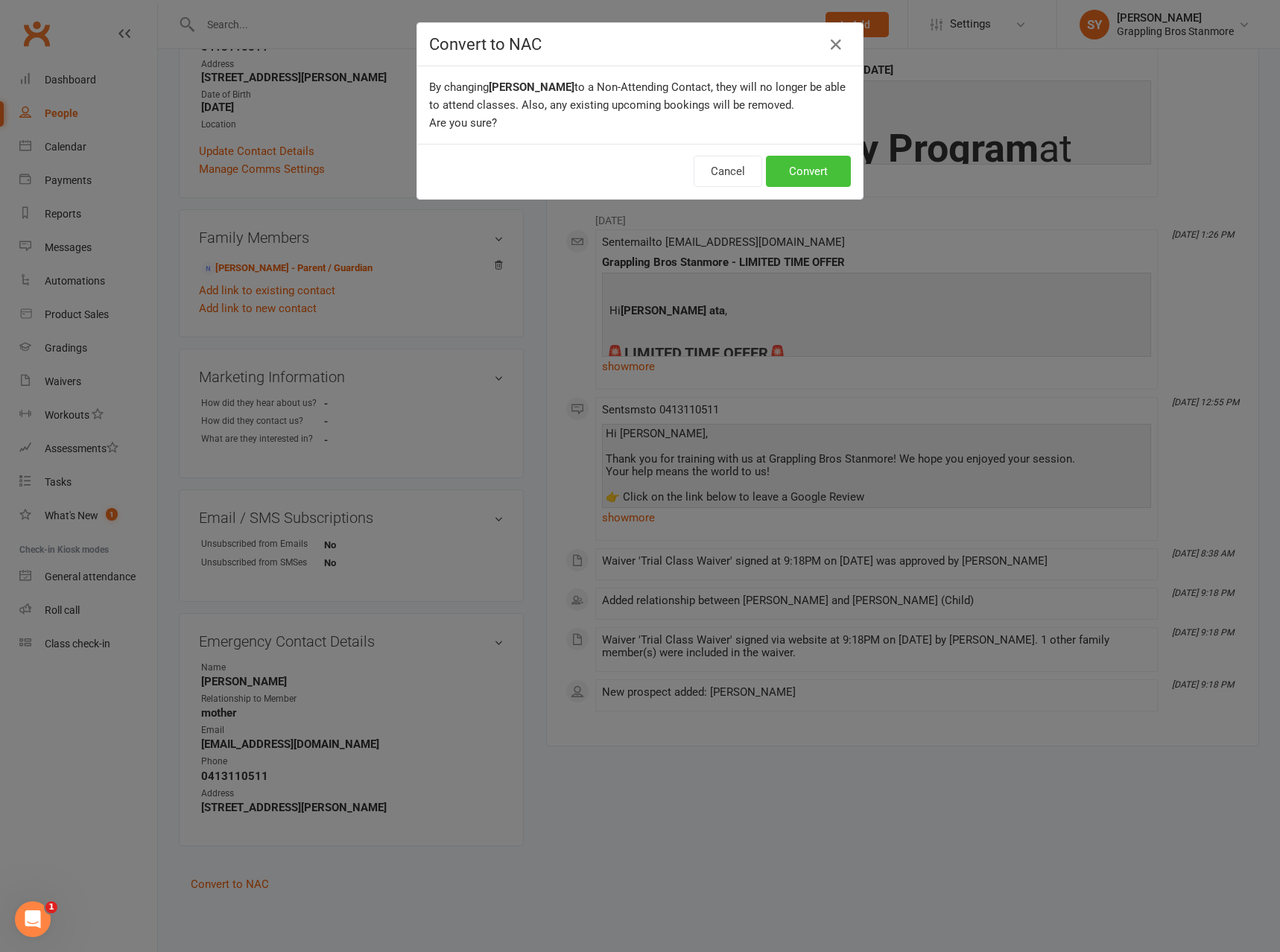
click at [797, 176] on button "Convert" at bounding box center [808, 171] width 85 height 31
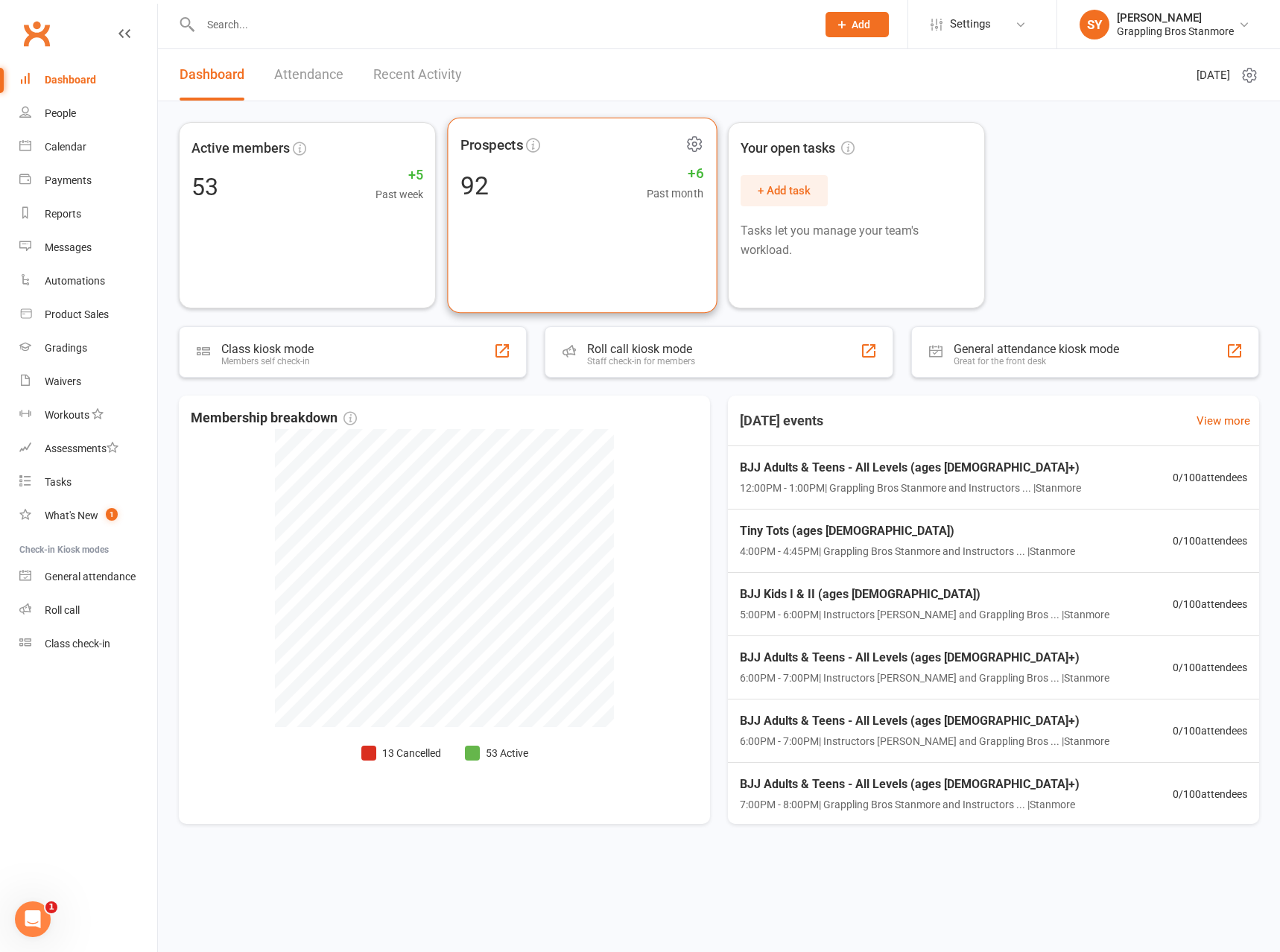
click at [526, 207] on div "Prospects 92 +6 Past month" at bounding box center [582, 215] width 270 height 196
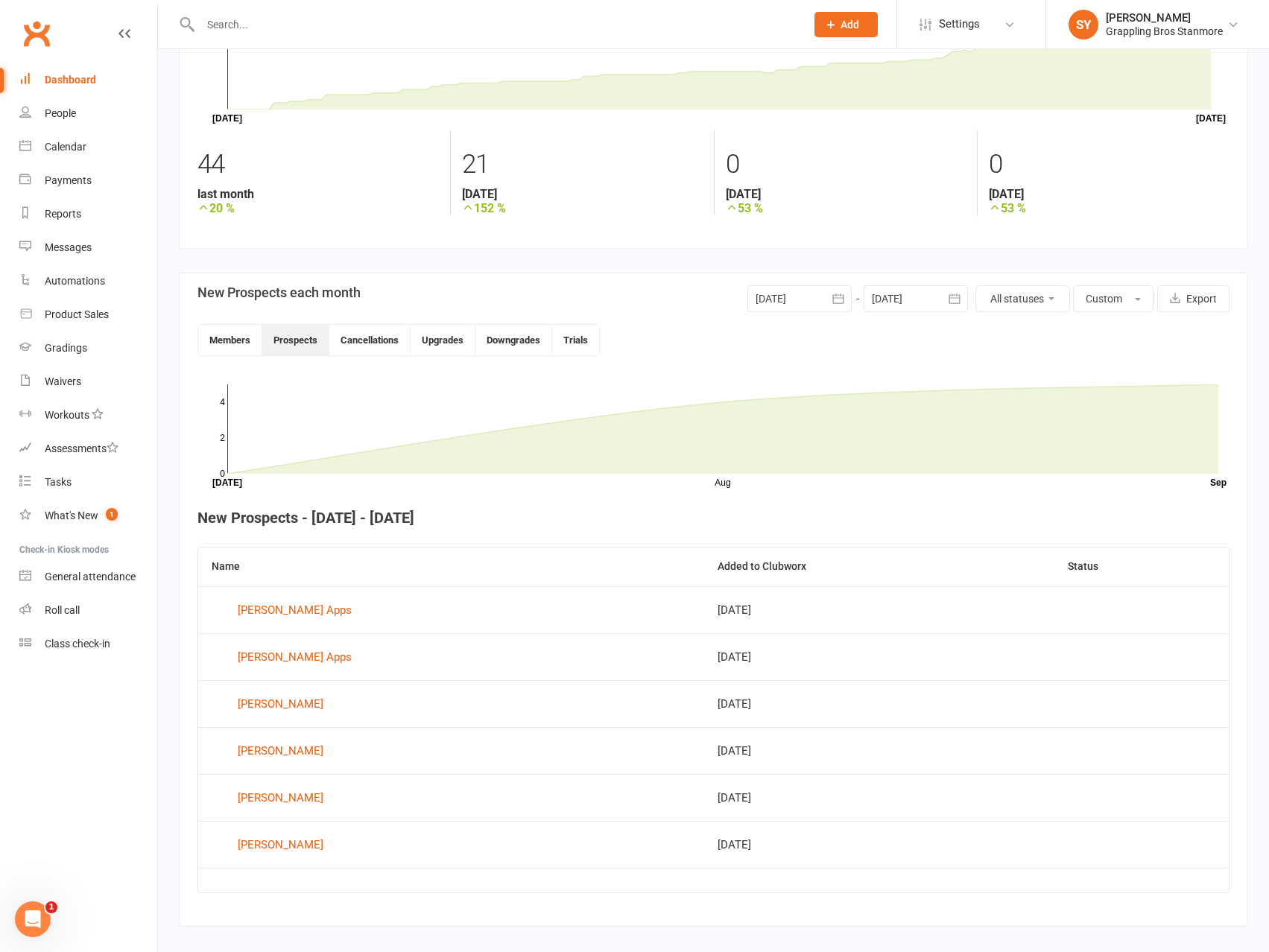
scroll to position [155, 0]
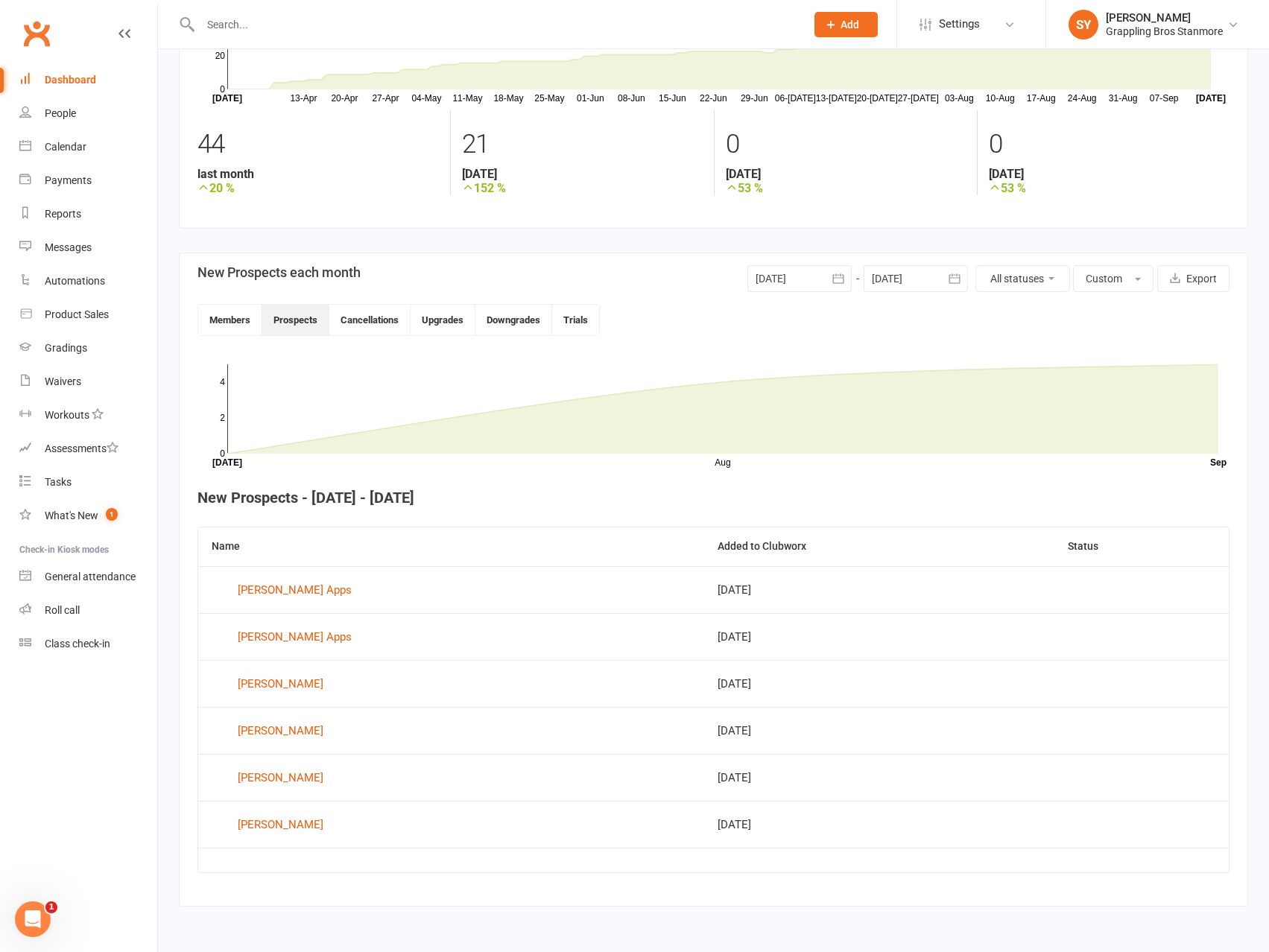
click at [821, 272] on div at bounding box center [800, 278] width 105 height 27
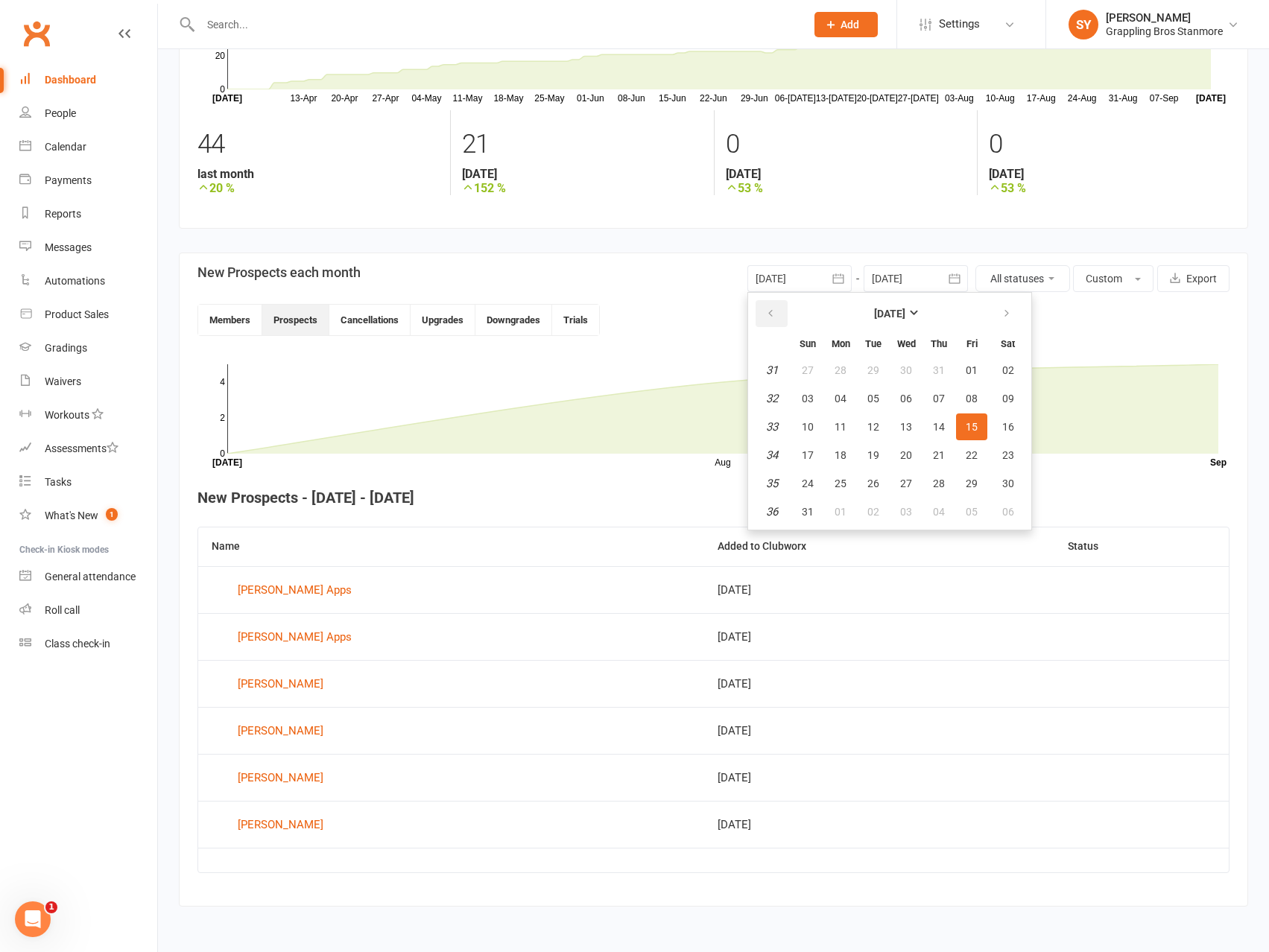
click at [774, 308] on icon "button" at bounding box center [770, 314] width 11 height 12
click at [776, 317] on button "button" at bounding box center [771, 313] width 32 height 27
click at [808, 368] on span "01" at bounding box center [808, 370] width 12 height 12
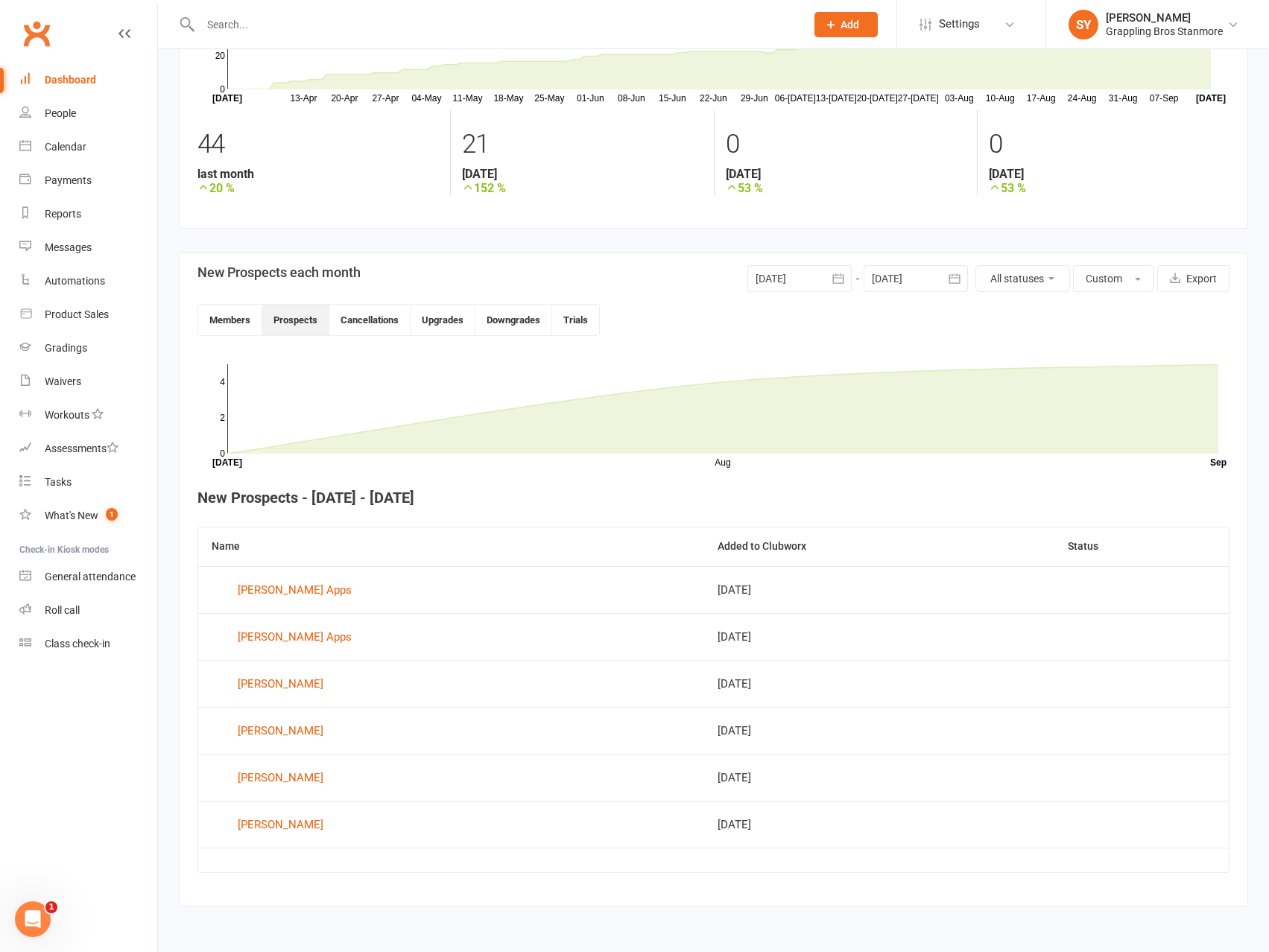
type input "01 Jun 2025"
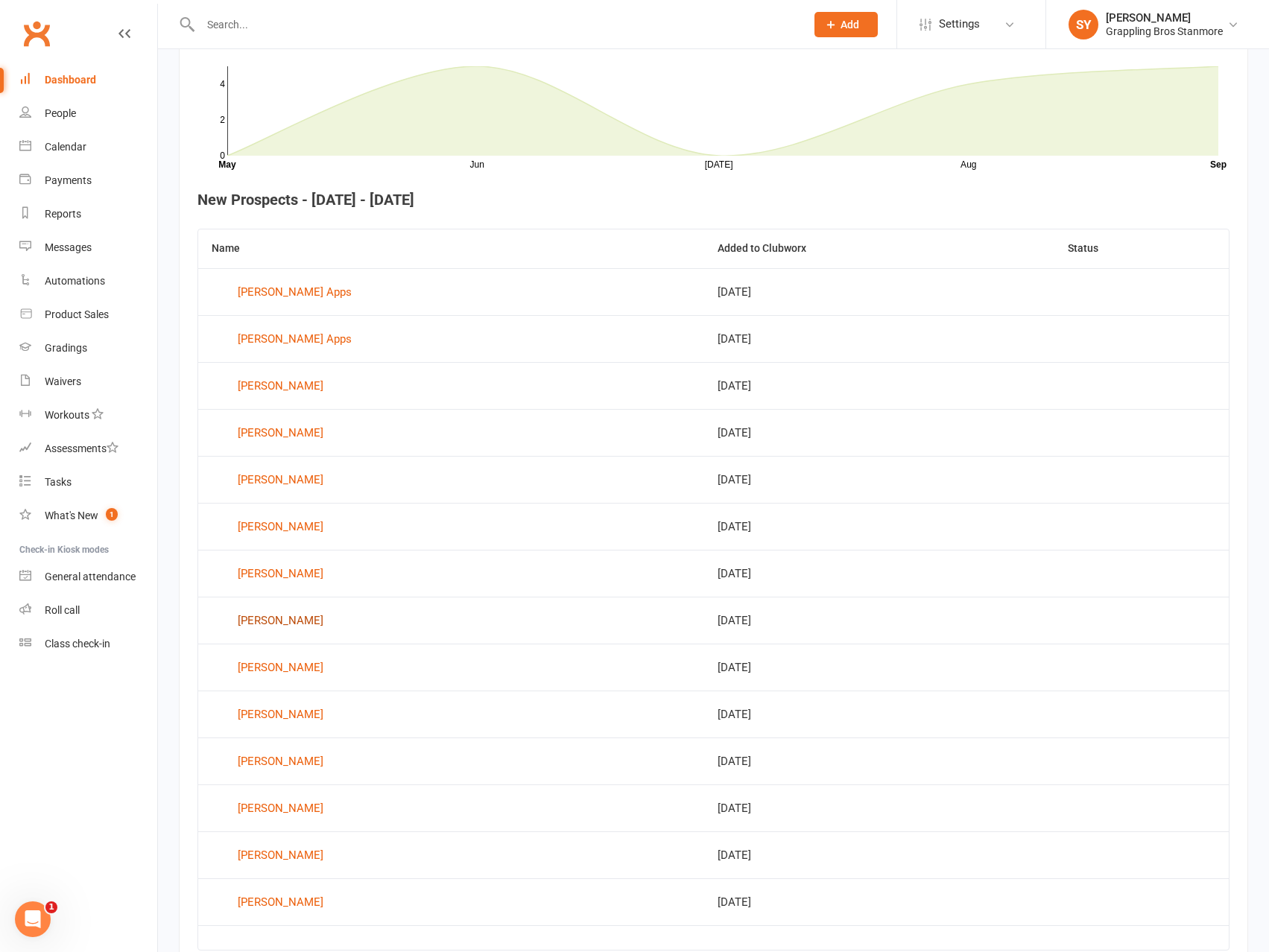
scroll to position [529, 0]
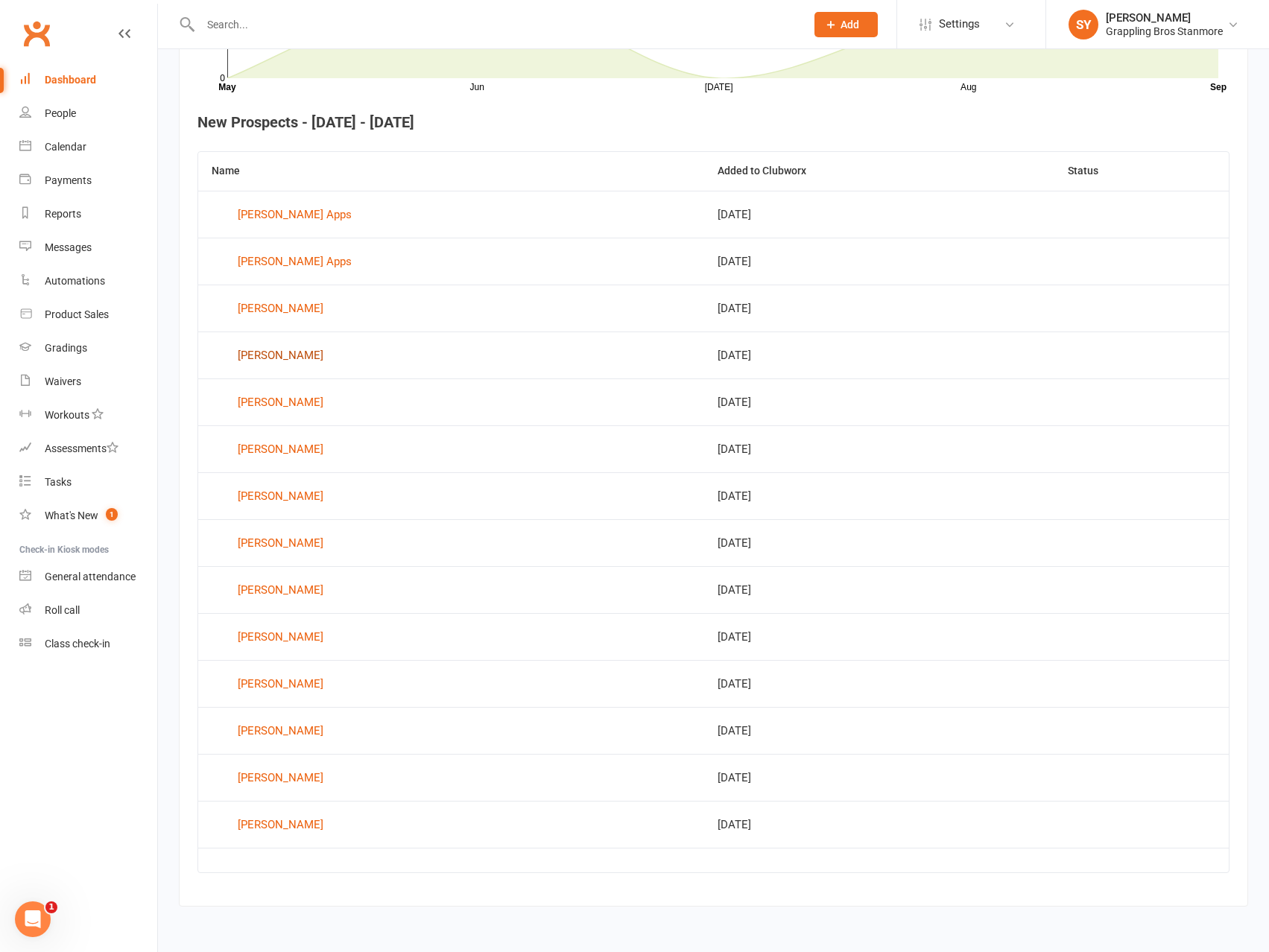
click at [276, 354] on div "Ella Dale" at bounding box center [280, 355] width 86 height 23
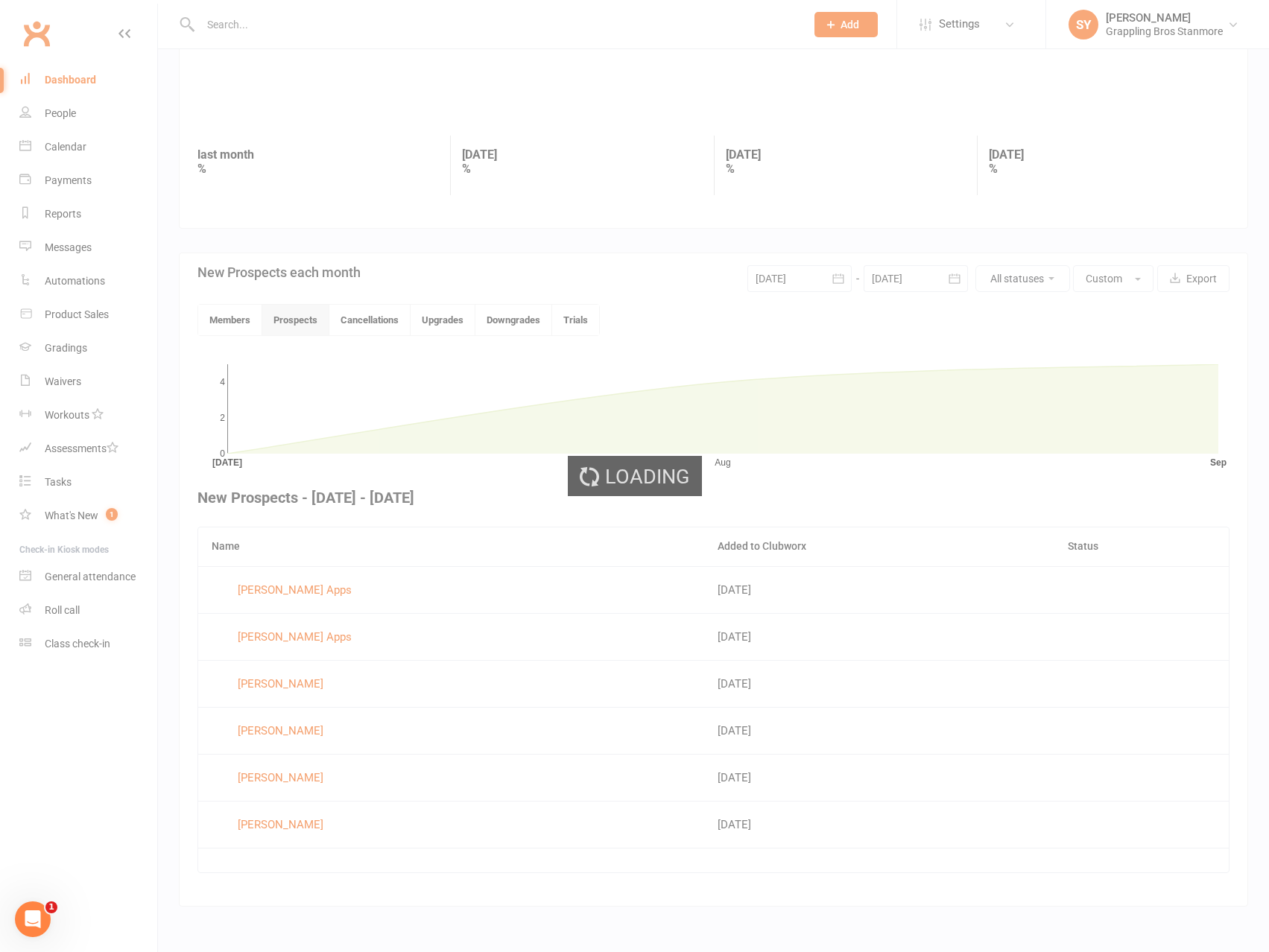
scroll to position [155, 0]
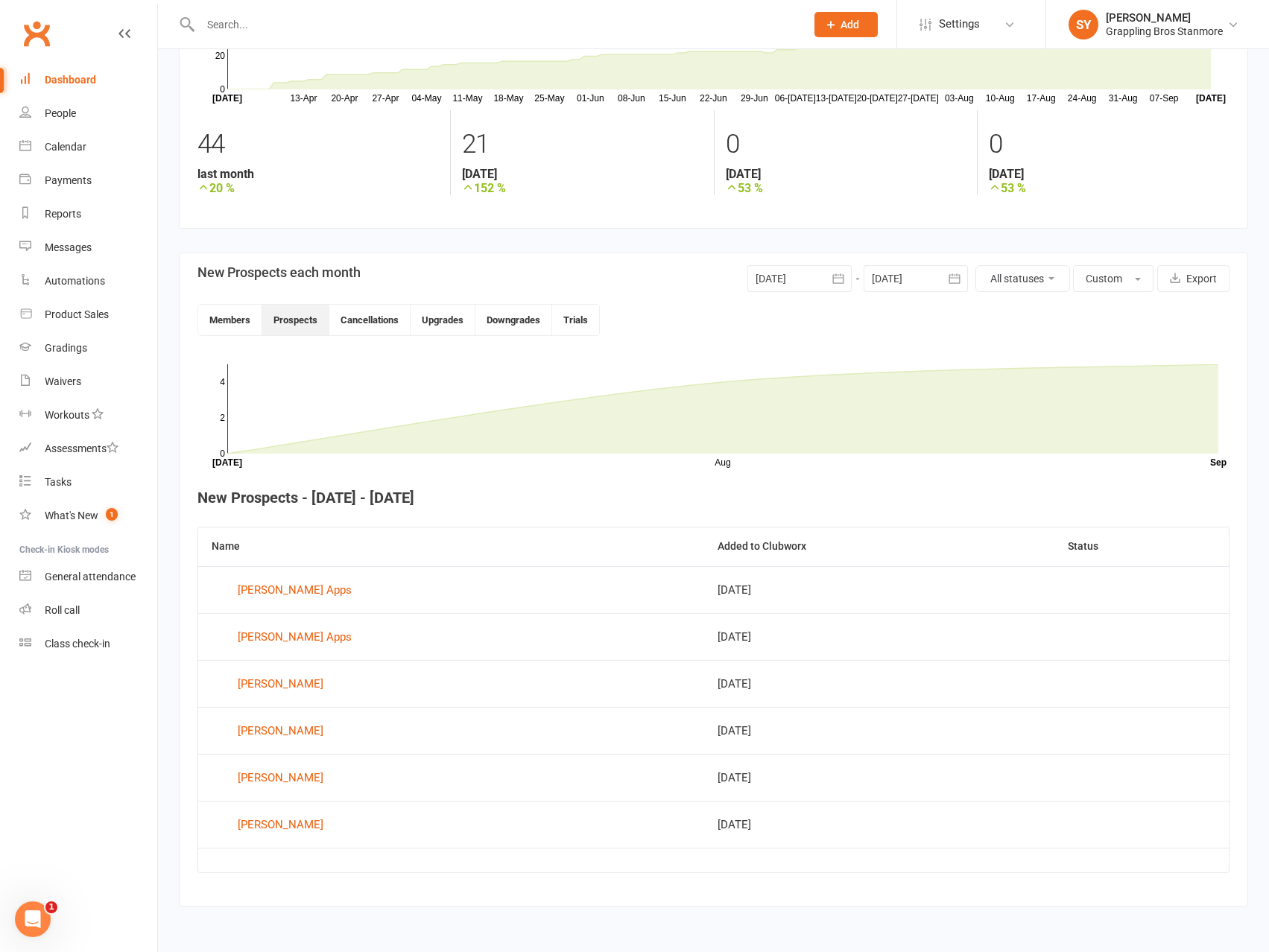
click at [784, 273] on div at bounding box center [800, 278] width 105 height 27
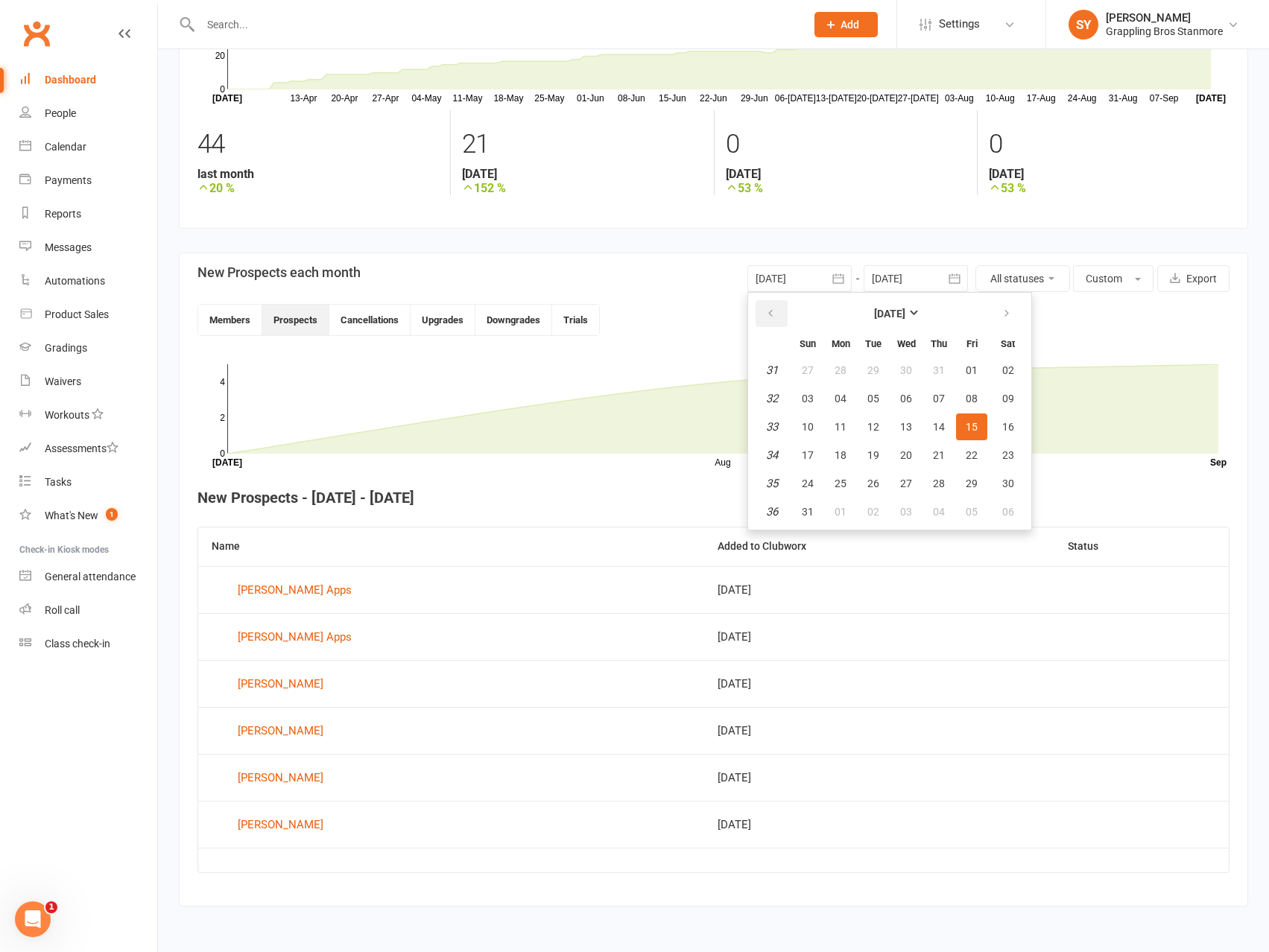
click at [778, 318] on button "button" at bounding box center [771, 313] width 32 height 27
click at [777, 317] on button "button" at bounding box center [771, 313] width 32 height 27
click at [811, 367] on span "01" at bounding box center [808, 370] width 12 height 12
type input "[DATE]"
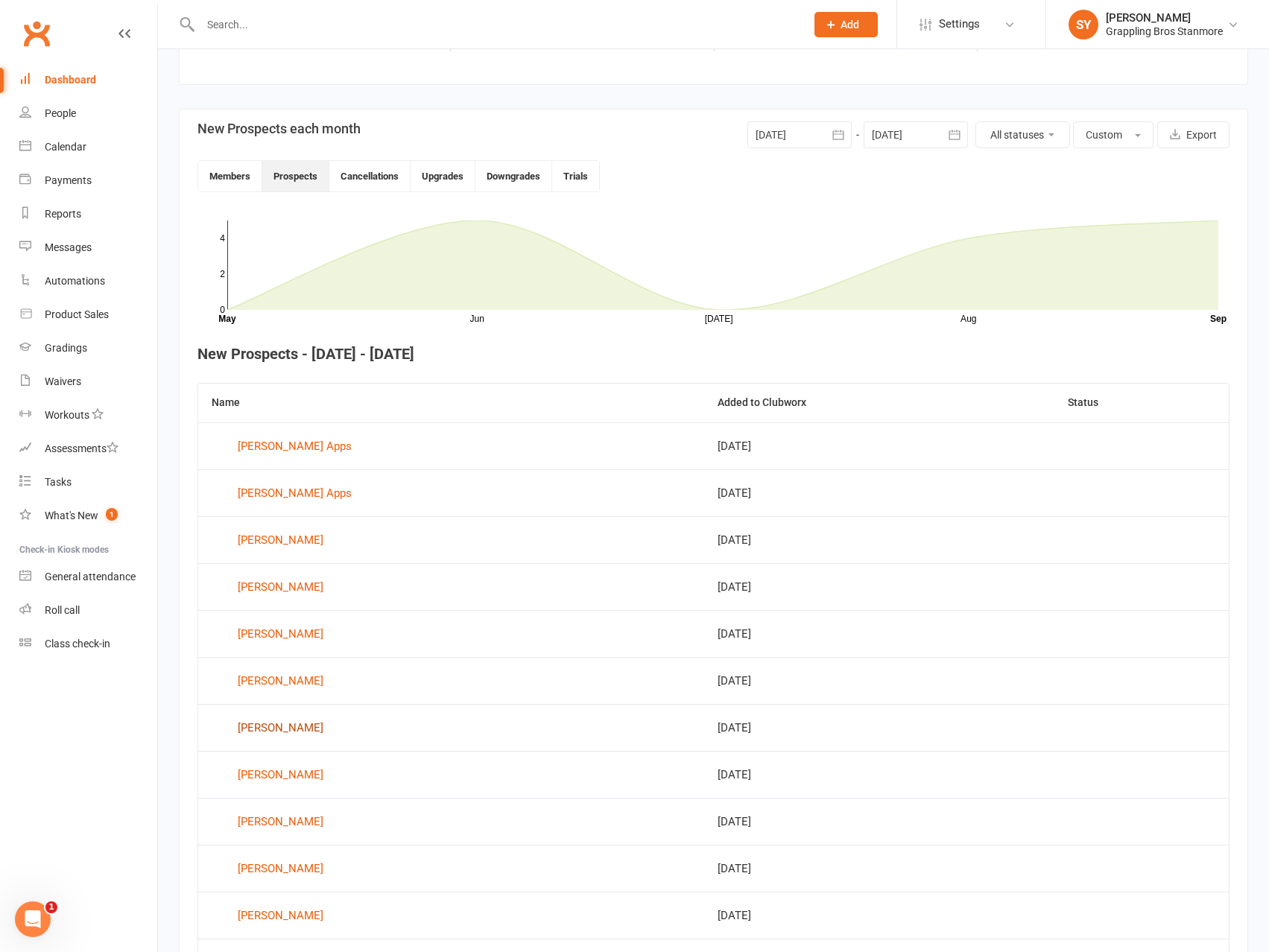
scroll to position [452, 0]
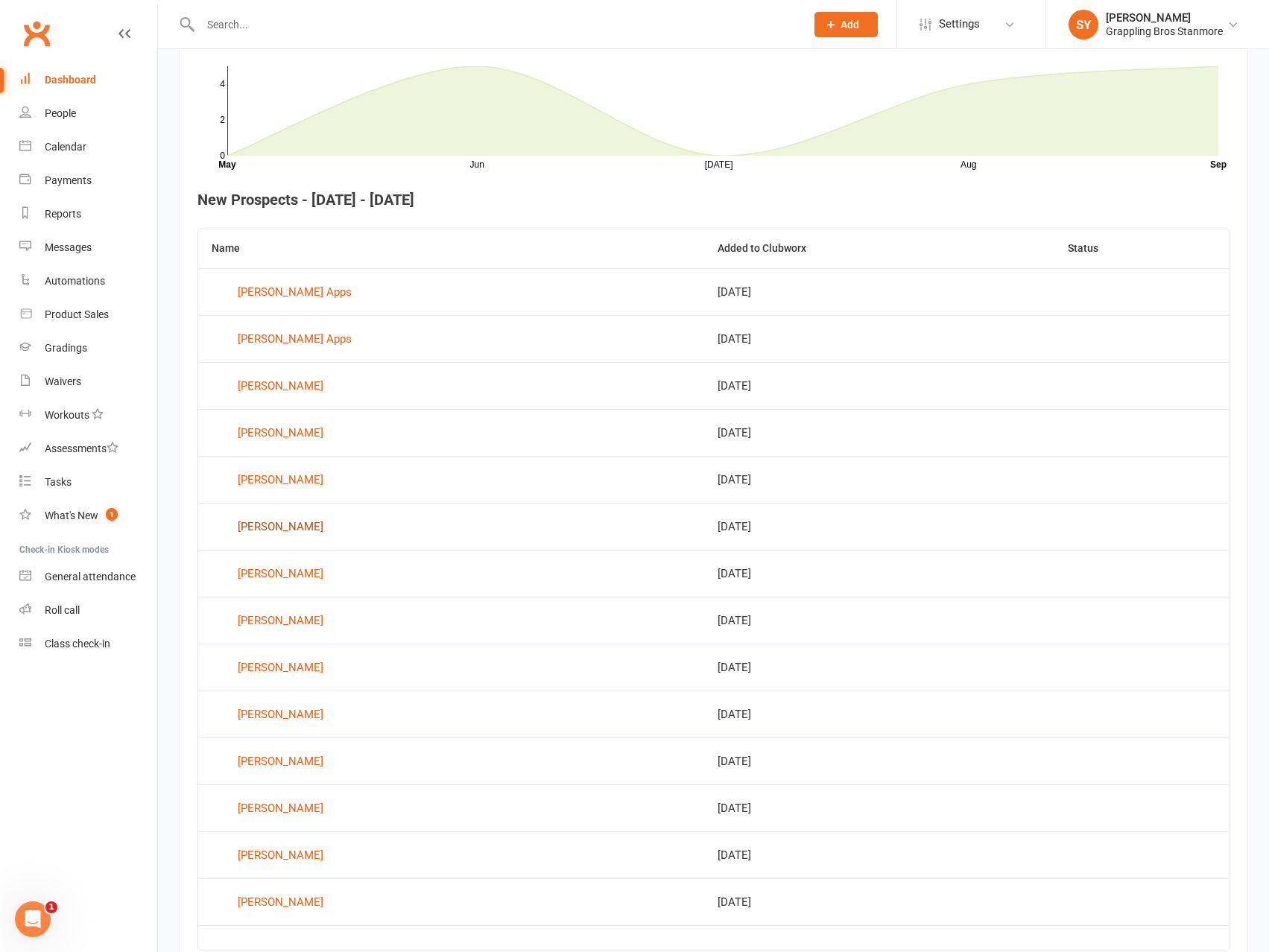
click at [287, 531] on div "[PERSON_NAME]" at bounding box center [280, 527] width 86 height 23
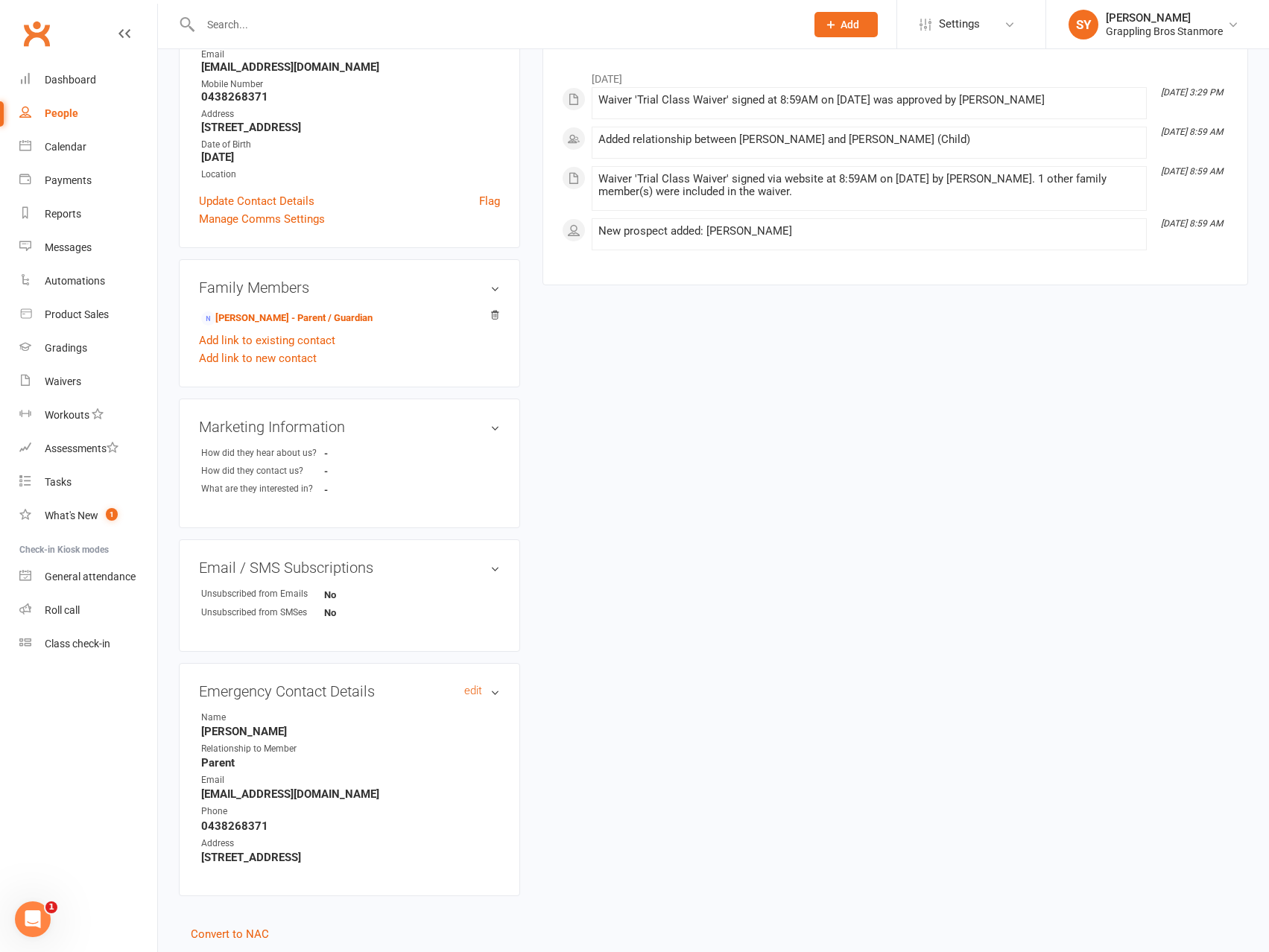
scroll to position [185, 0]
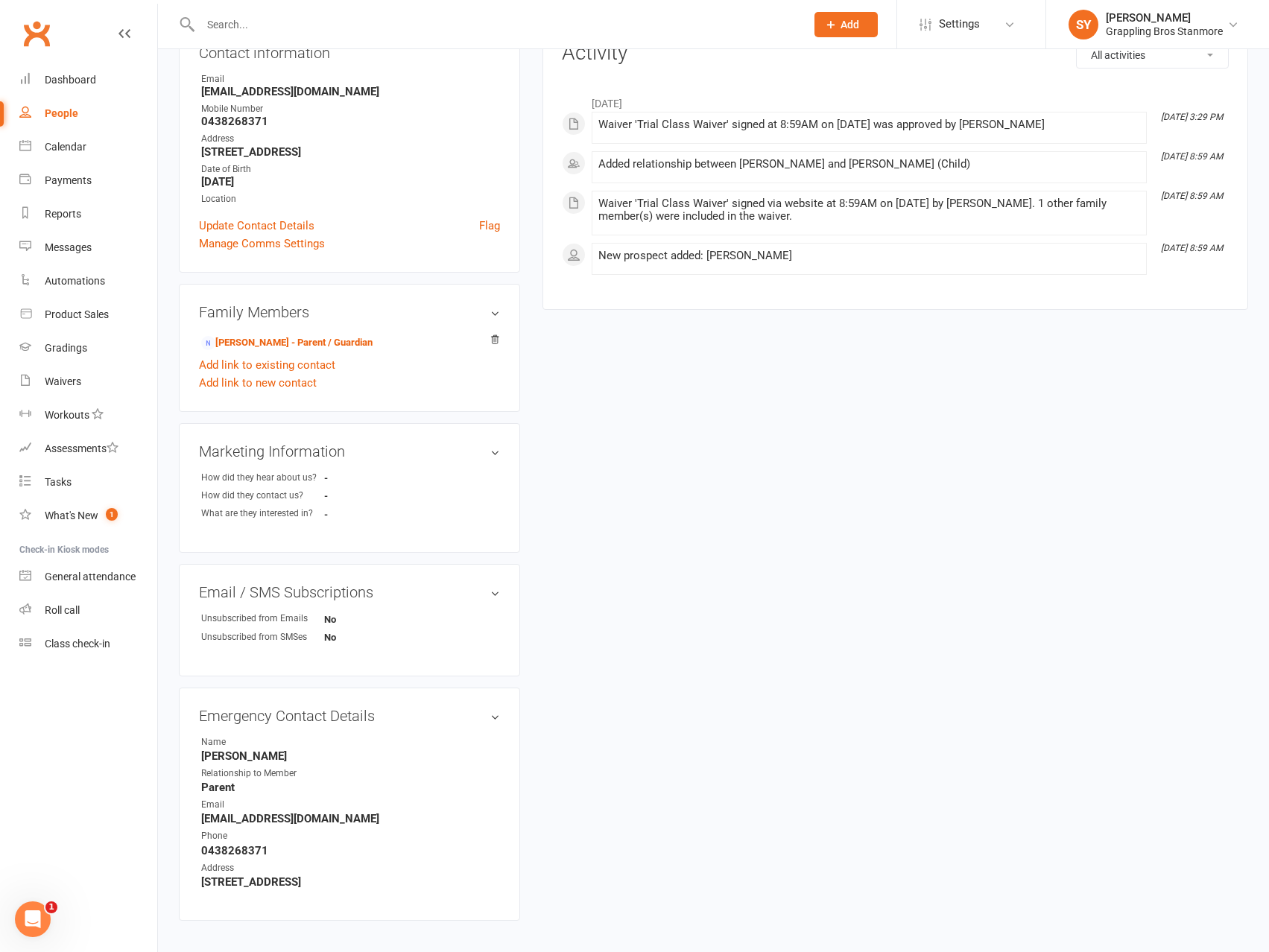
drag, startPoint x: 298, startPoint y: 514, endPoint x: 313, endPoint y: 517, distance: 15.3
click at [299, 514] on div "What are they interested in?" at bounding box center [263, 513] width 123 height 14
click at [324, 517] on strong "-" at bounding box center [367, 514] width 86 height 11
click at [590, 543] on div "upload photo Ethan Nisbett Added 28 June, 2025 prospect 8 years old Contact inf…" at bounding box center [713, 426] width 1092 height 1082
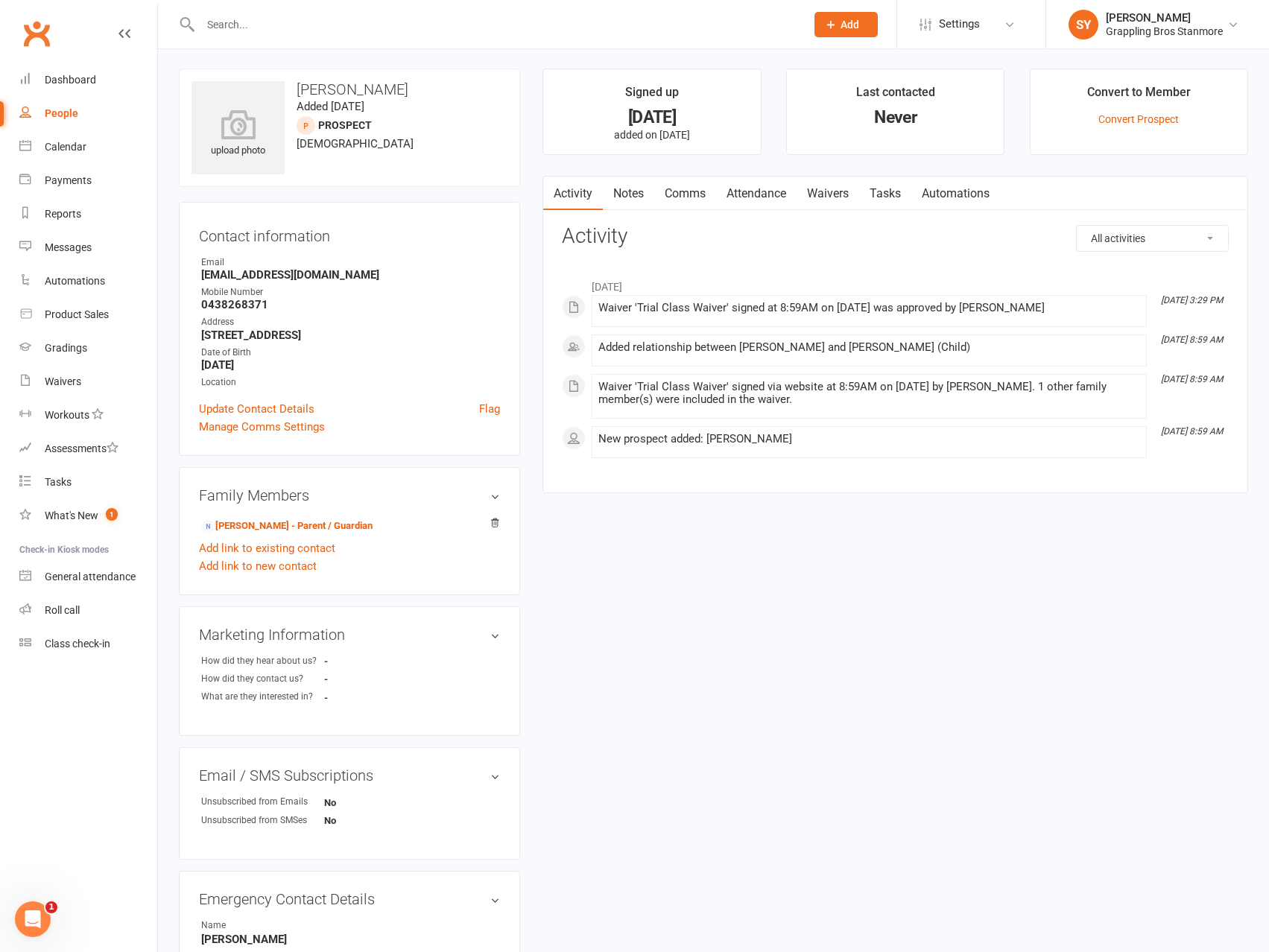
scroll to position [0, 0]
click at [64, 115] on div "People" at bounding box center [61, 114] width 33 height 12
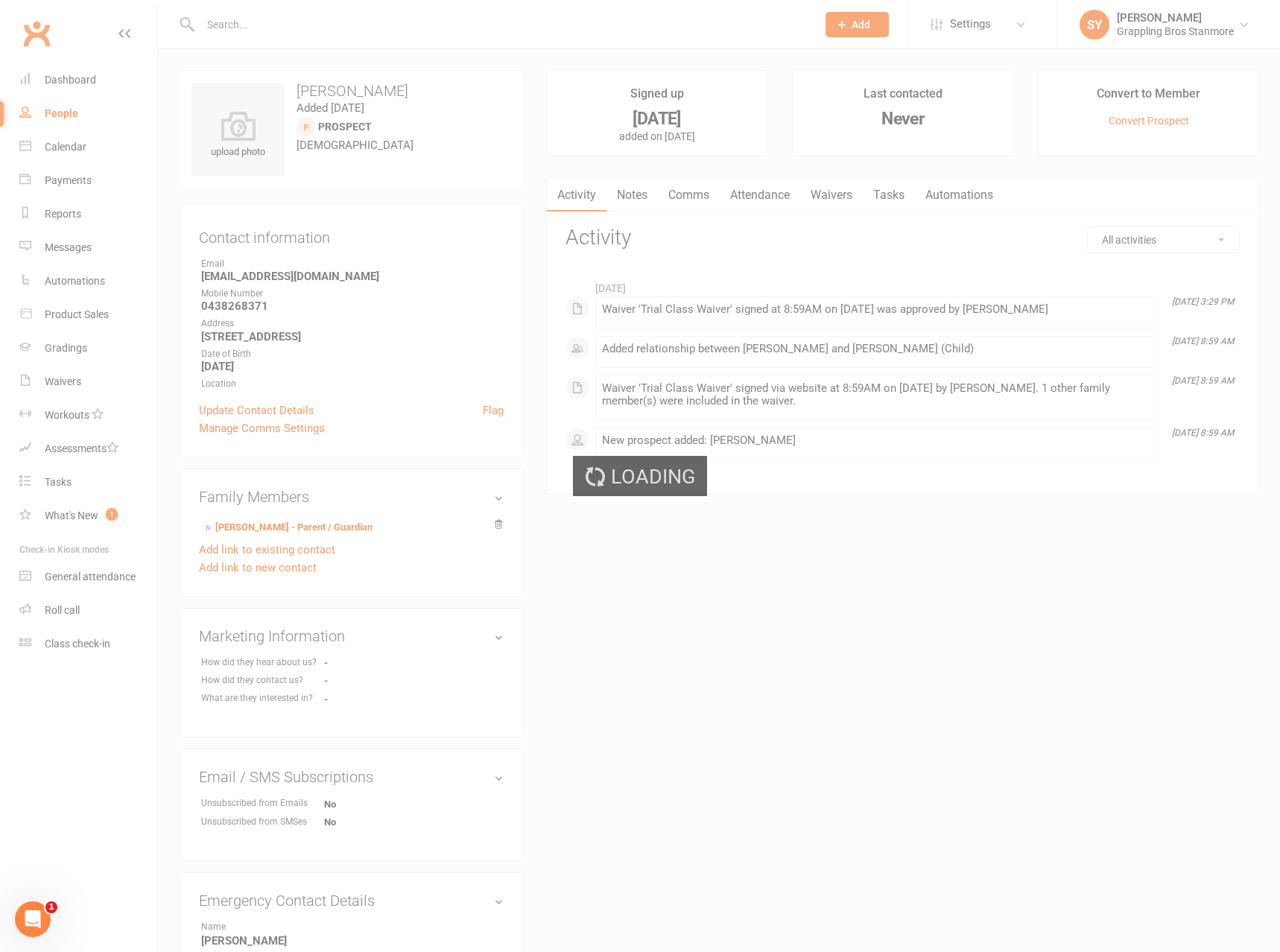
select select "100"
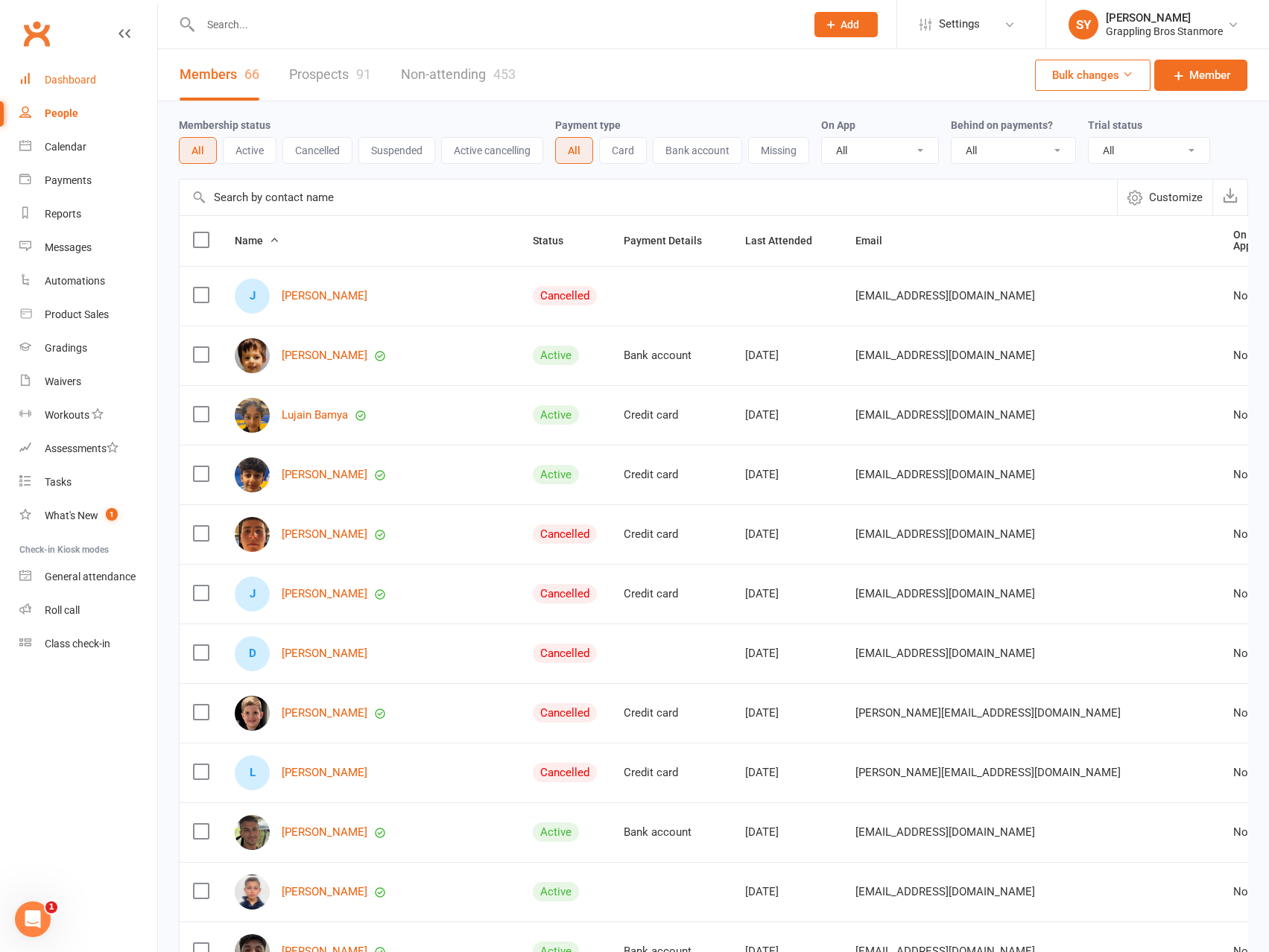
click at [67, 81] on div "Dashboard" at bounding box center [70, 80] width 52 height 12
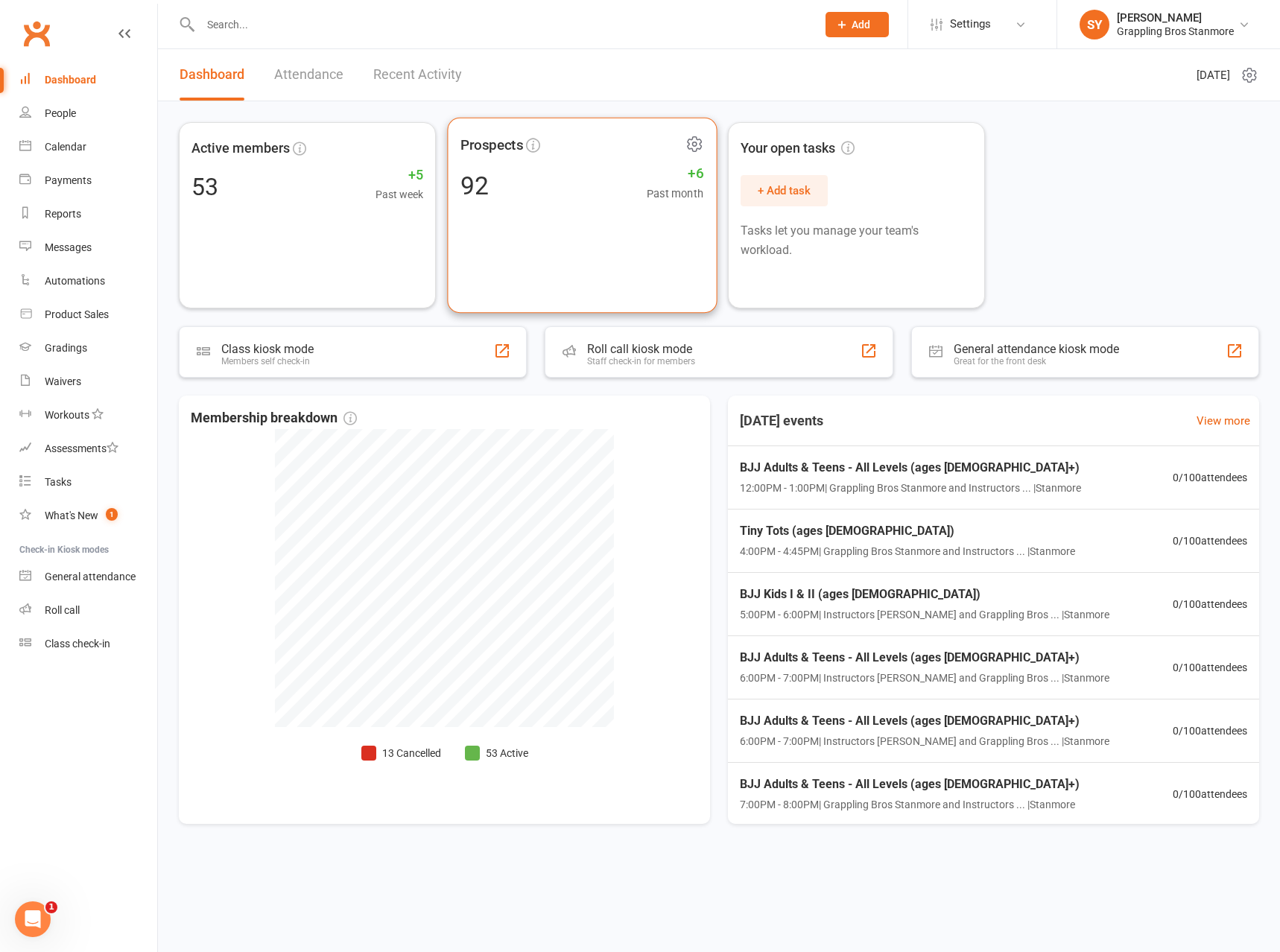
click at [573, 210] on div "Prospects 92 +6 Past month" at bounding box center [582, 215] width 270 height 196
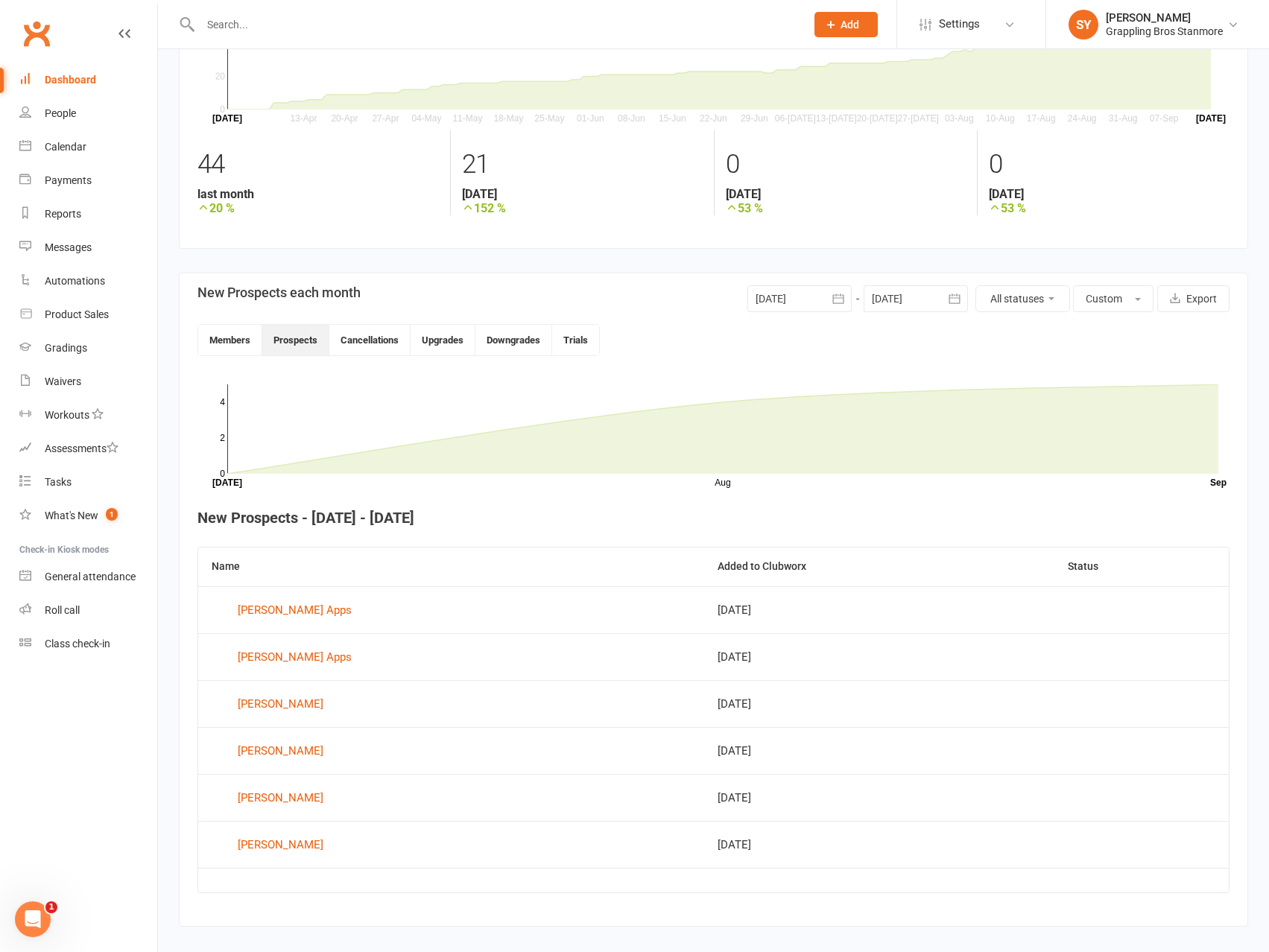
scroll to position [155, 0]
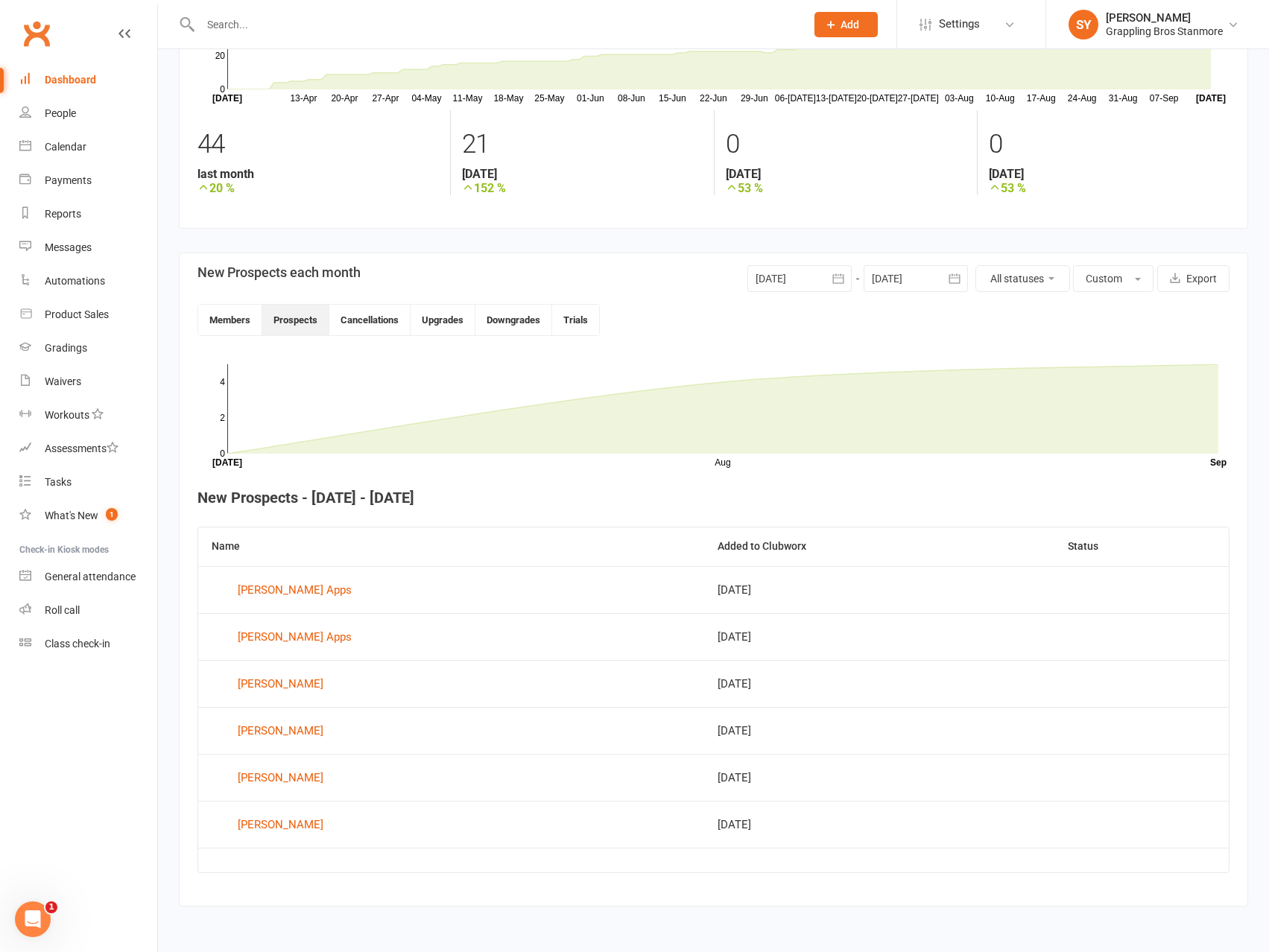
click at [822, 278] on div at bounding box center [800, 278] width 105 height 27
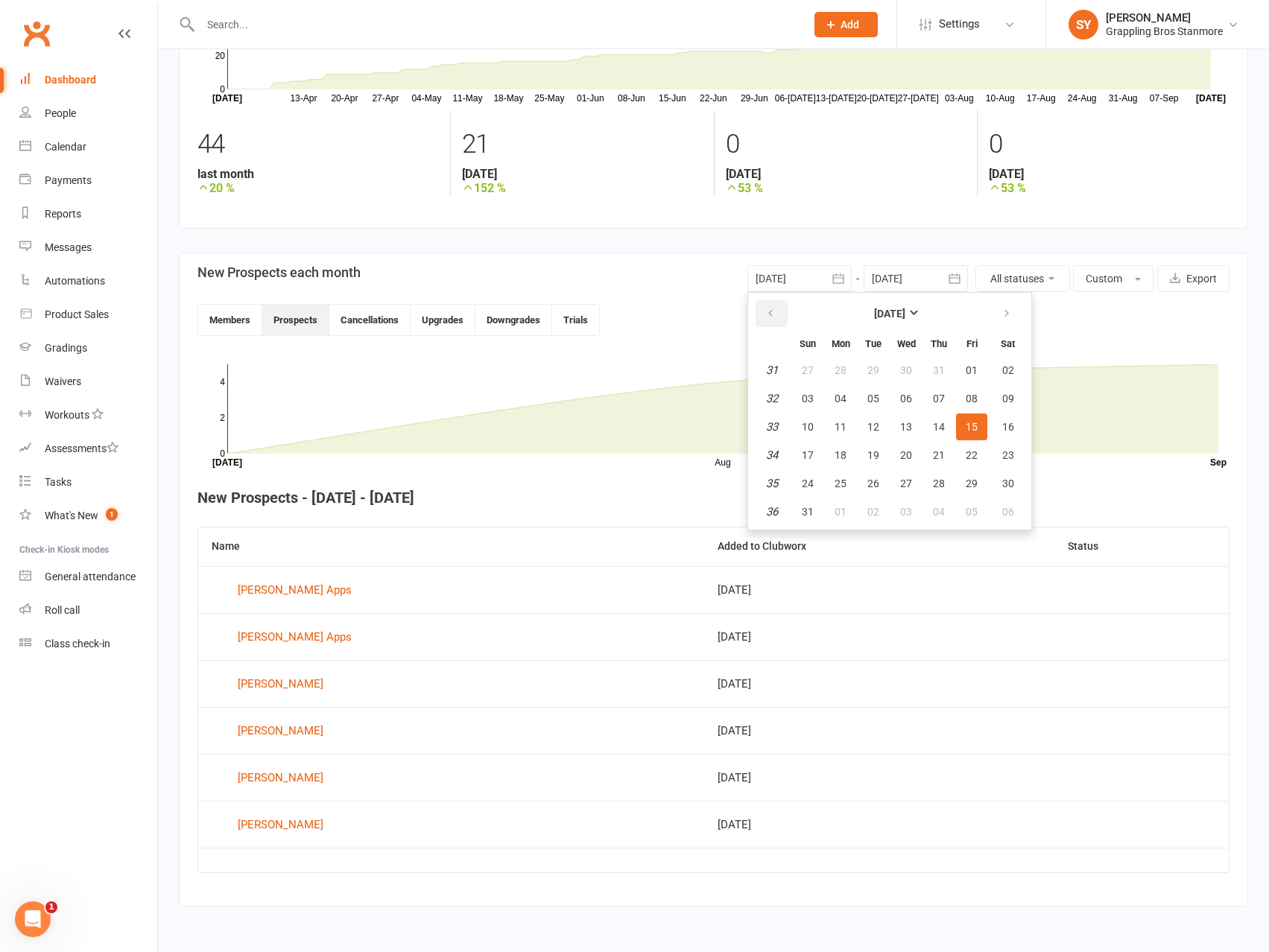
click at [760, 310] on button "button" at bounding box center [771, 313] width 32 height 27
click at [769, 313] on icon "button" at bounding box center [770, 314] width 11 height 12
click at [817, 368] on button "01" at bounding box center [808, 370] width 31 height 27
type input "01 Jun 2025"
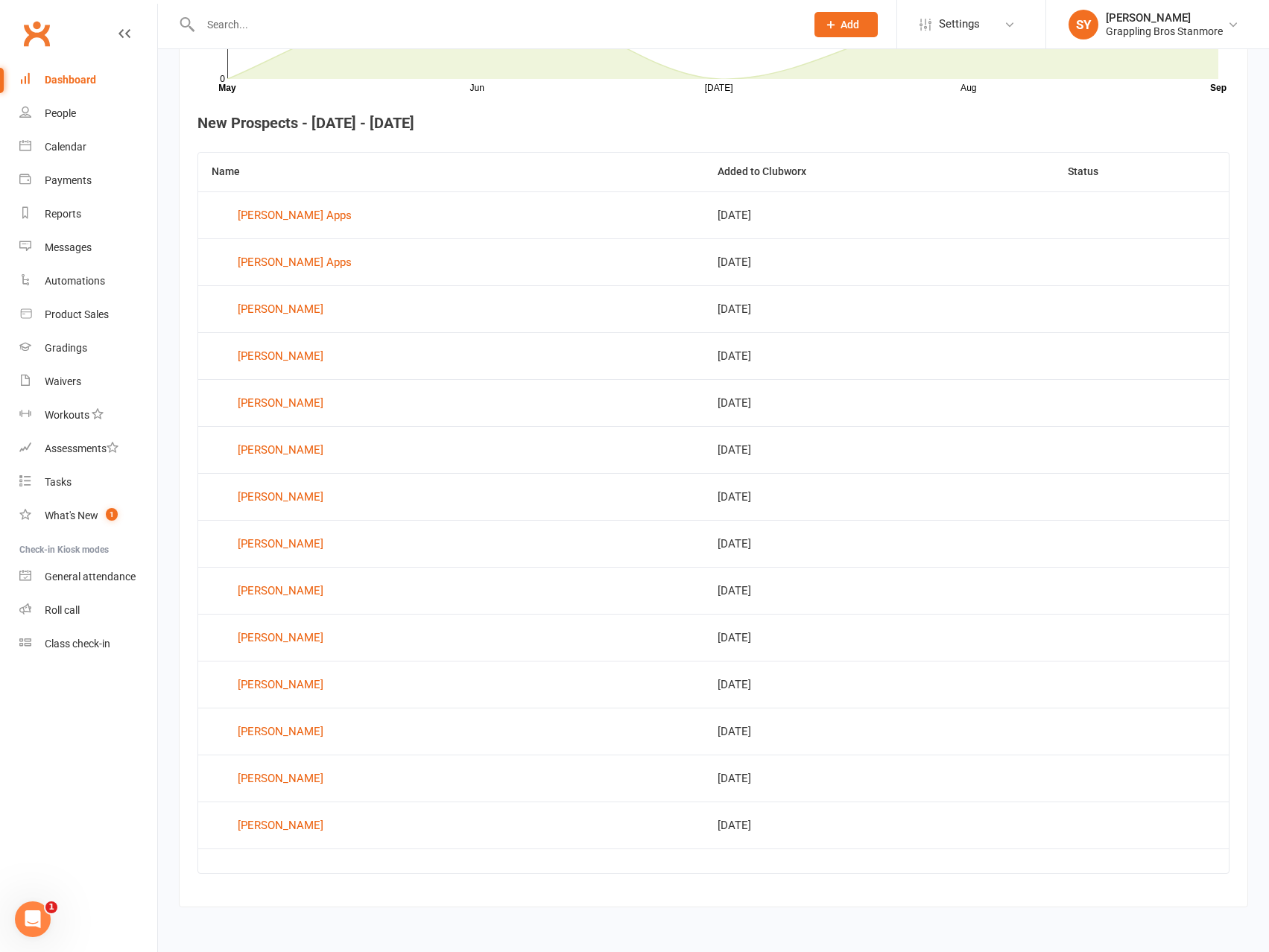
scroll to position [529, 0]
click at [295, 636] on div "Blane Simpson" at bounding box center [280, 637] width 86 height 23
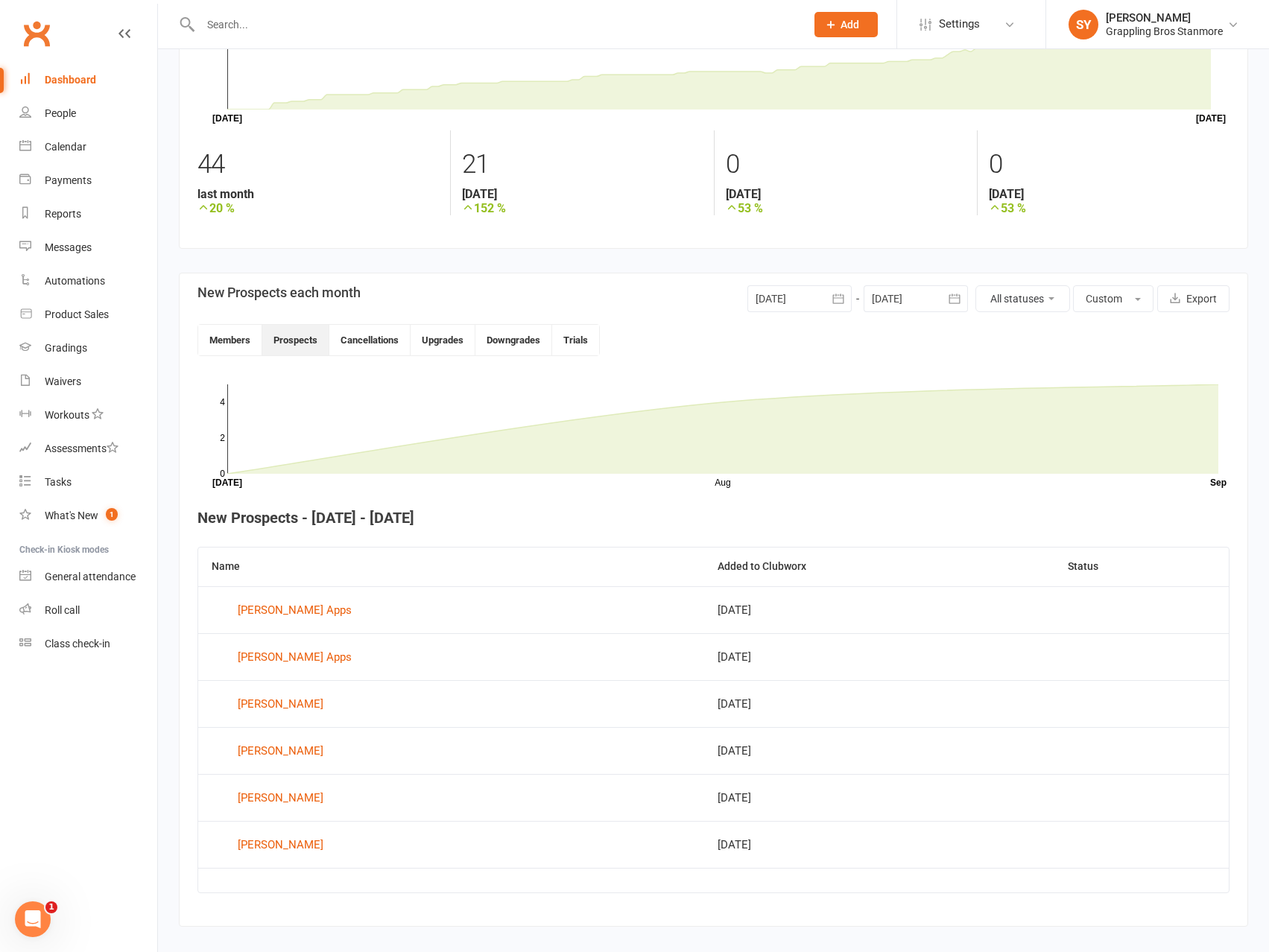
scroll to position [155, 0]
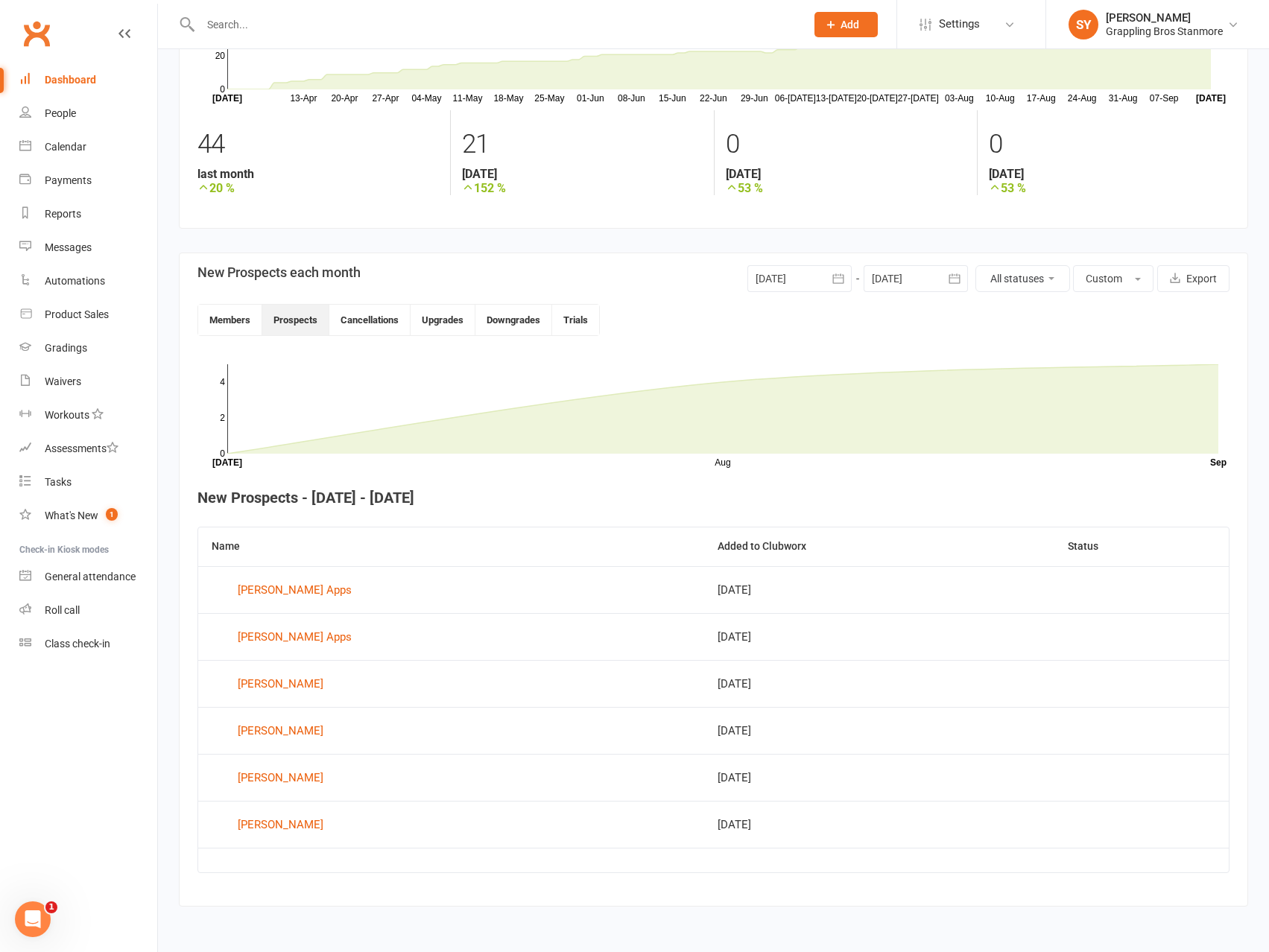
click at [842, 284] on icon "button" at bounding box center [839, 279] width 15 height 15
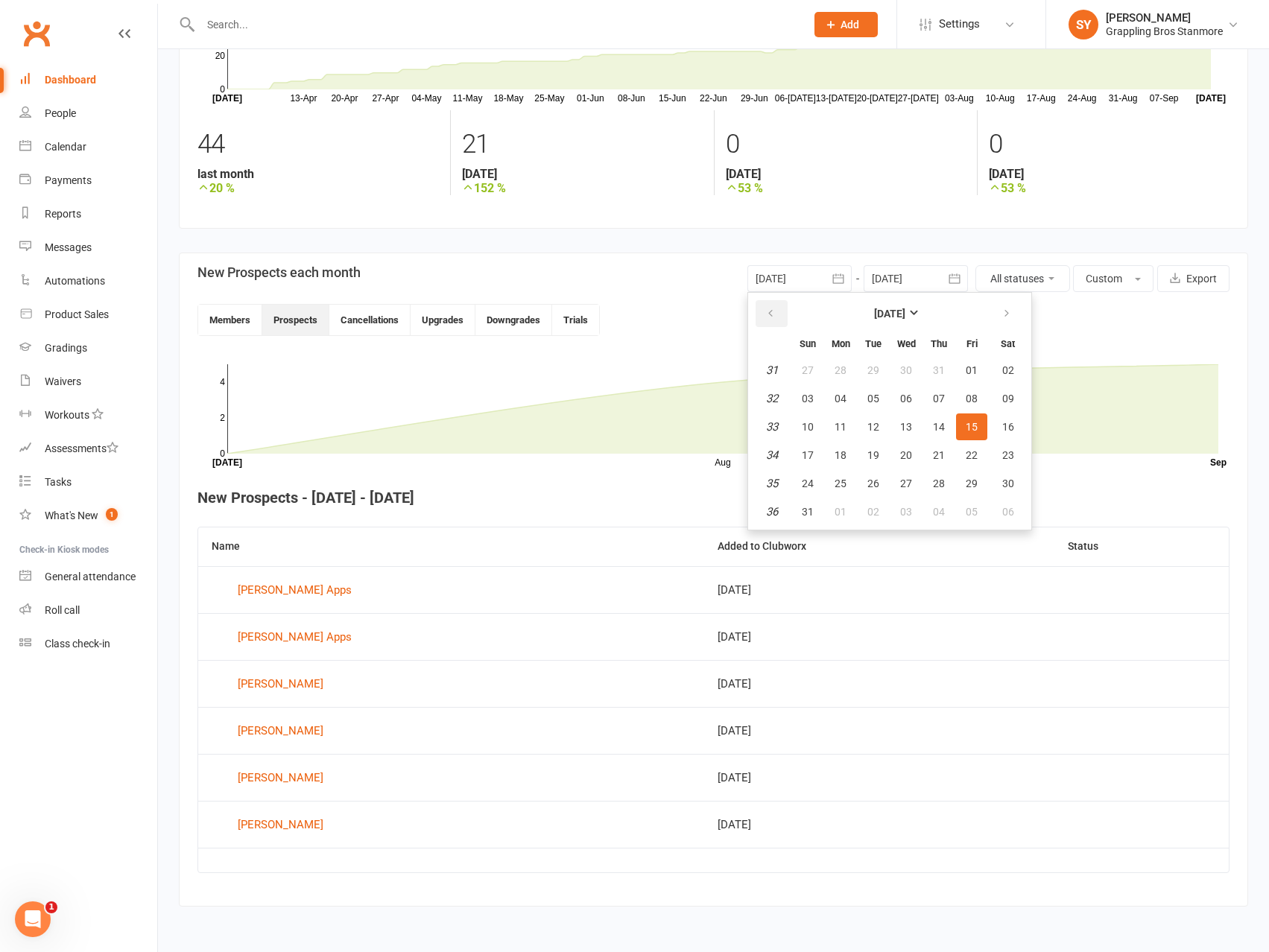
click at [773, 313] on icon "button" at bounding box center [770, 314] width 11 height 12
click at [811, 367] on span "01" at bounding box center [808, 370] width 12 height 12
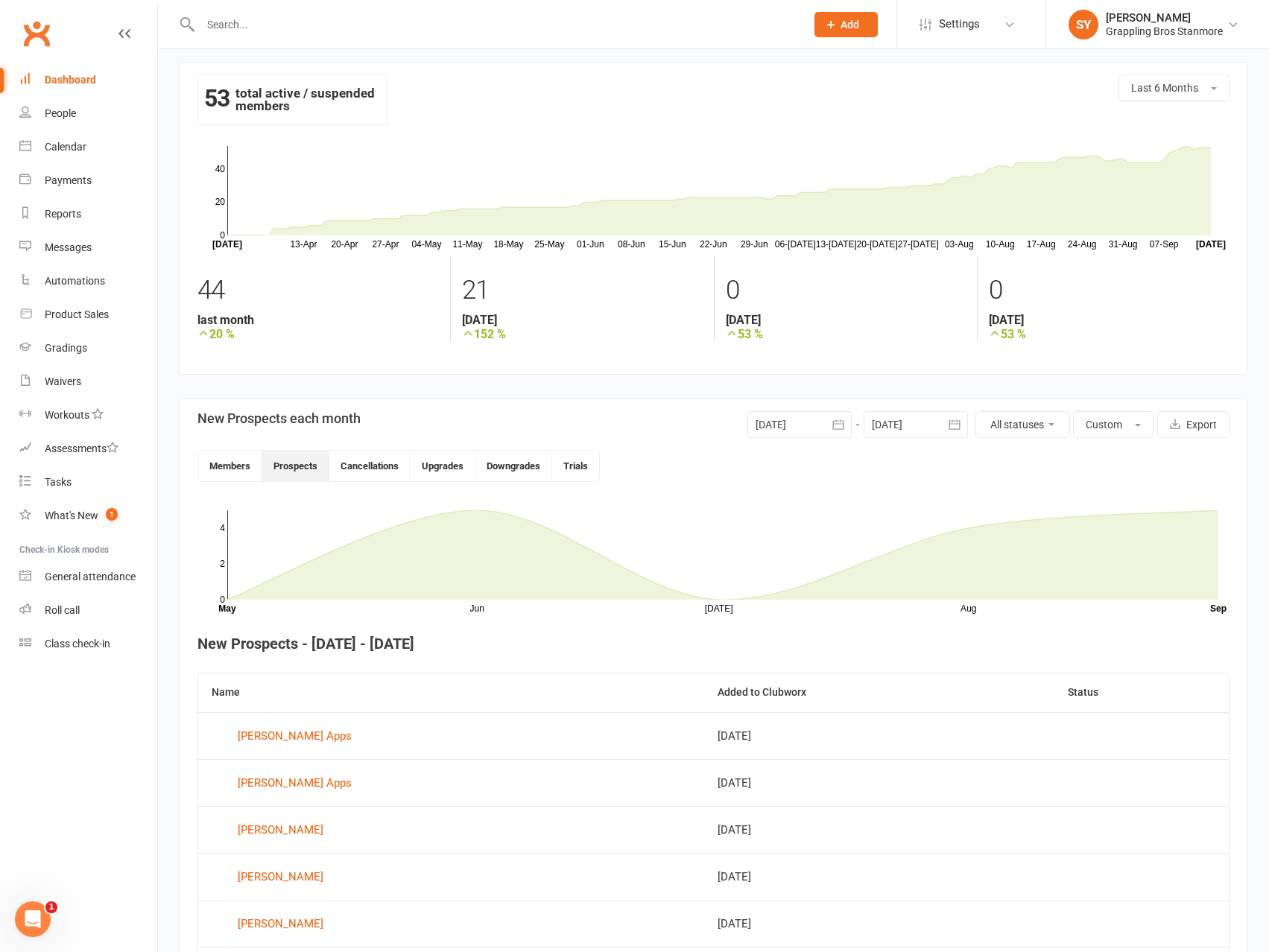
scroll to position [0, 0]
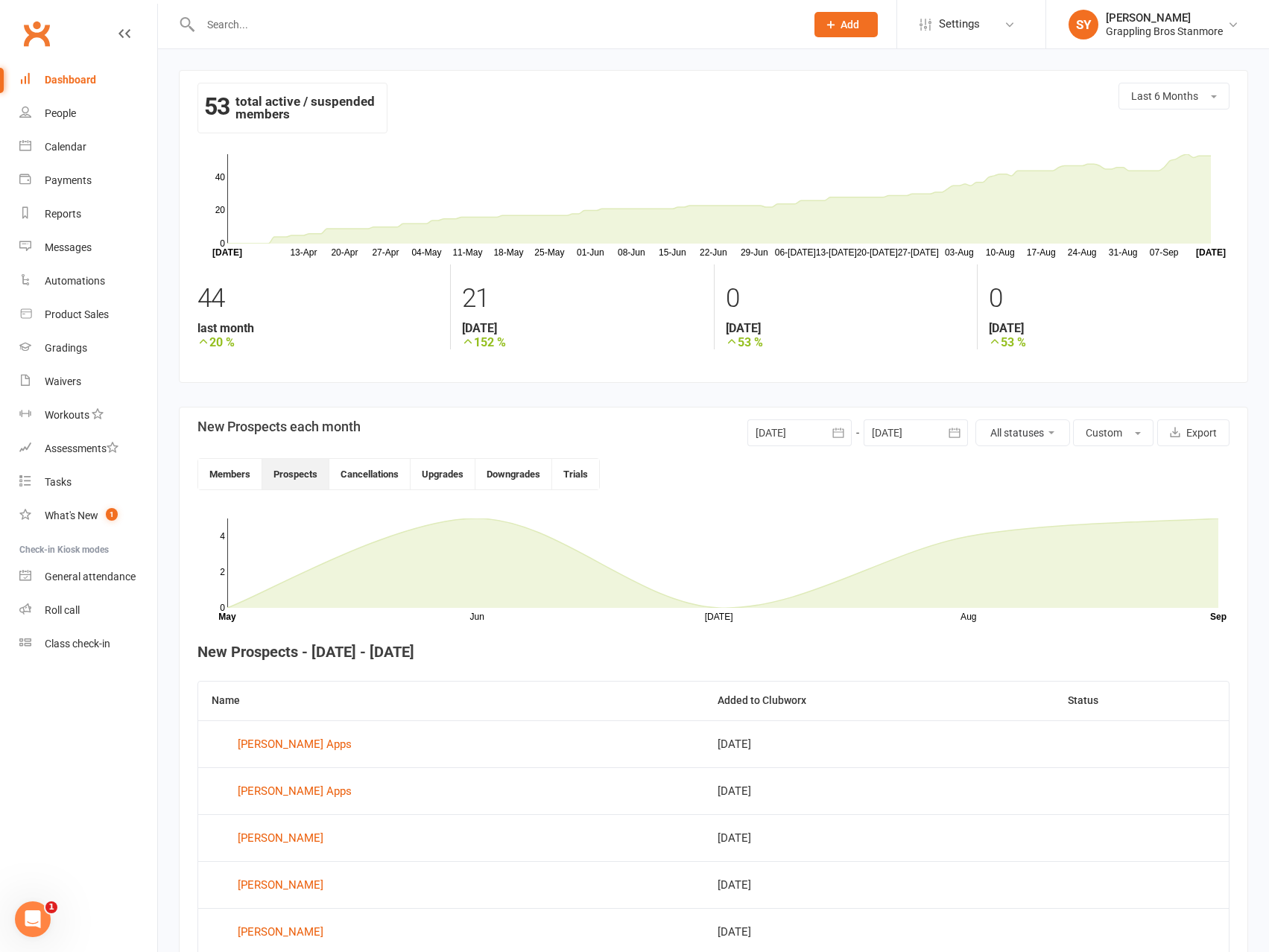
click at [807, 431] on div at bounding box center [800, 432] width 105 height 27
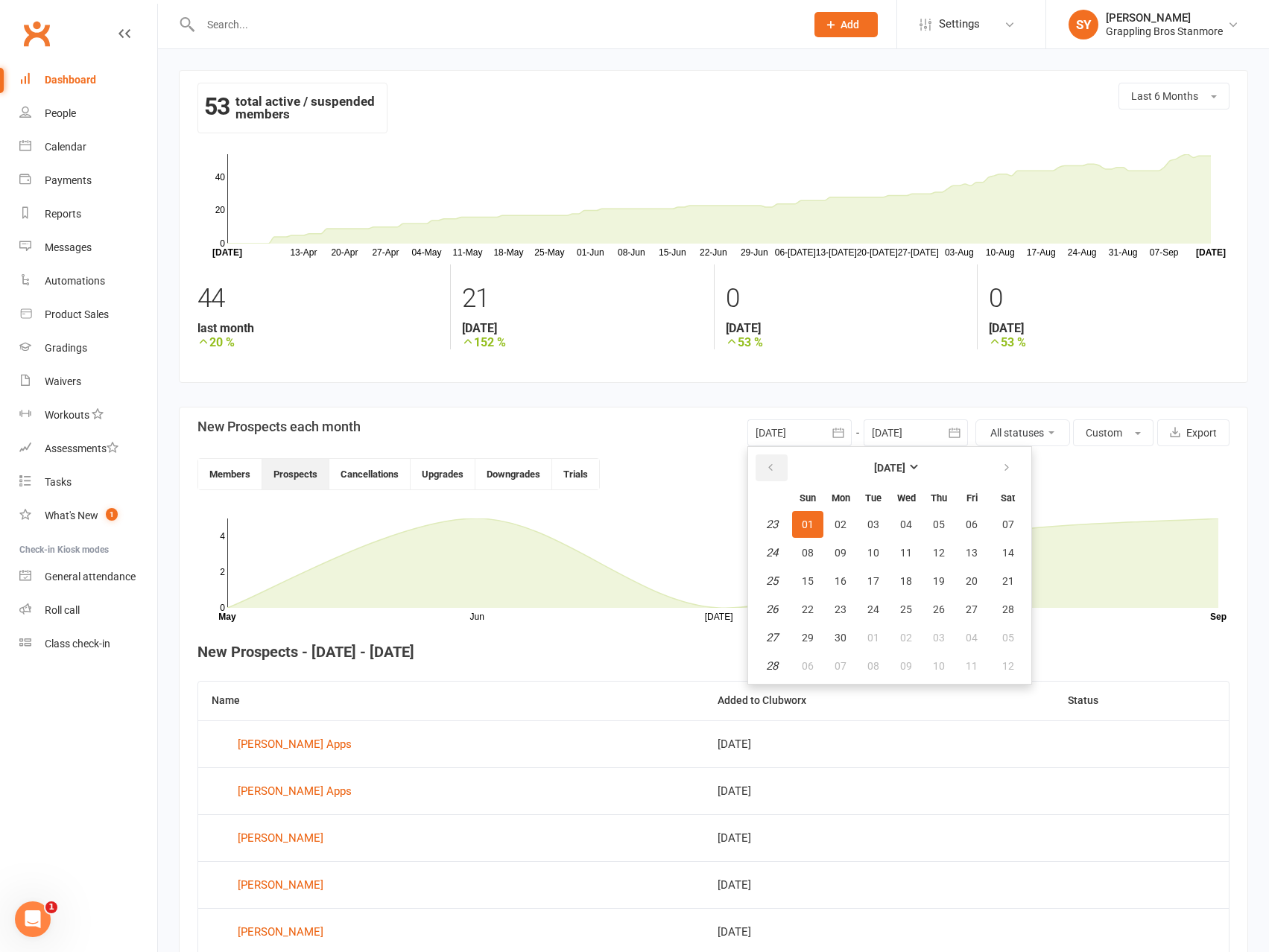
click at [772, 468] on icon "button" at bounding box center [770, 468] width 11 height 12
click at [874, 524] on span "01" at bounding box center [874, 525] width 12 height 12
type input "01 Apr 2025"
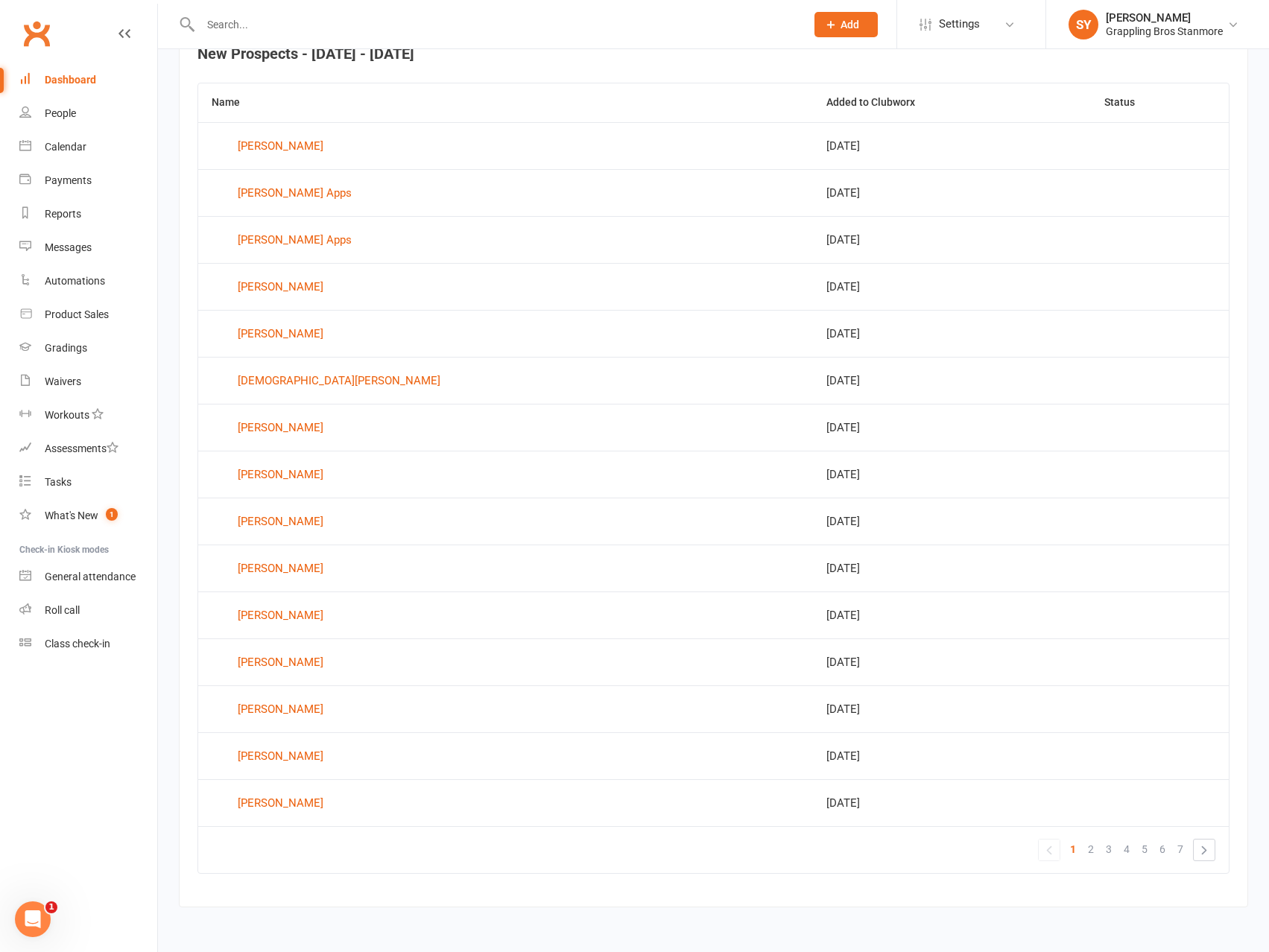
scroll to position [599, 0]
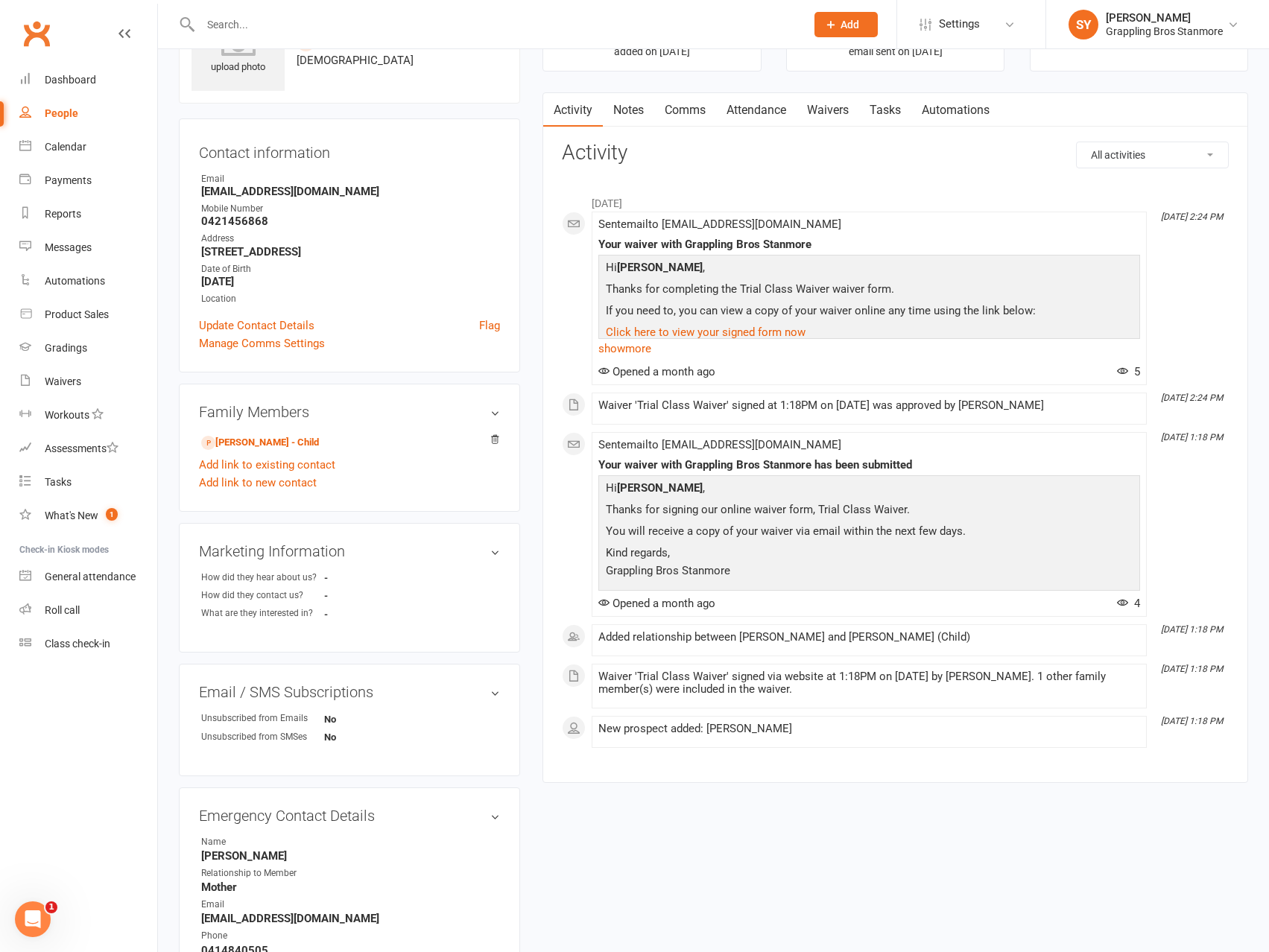
scroll to position [149, 0]
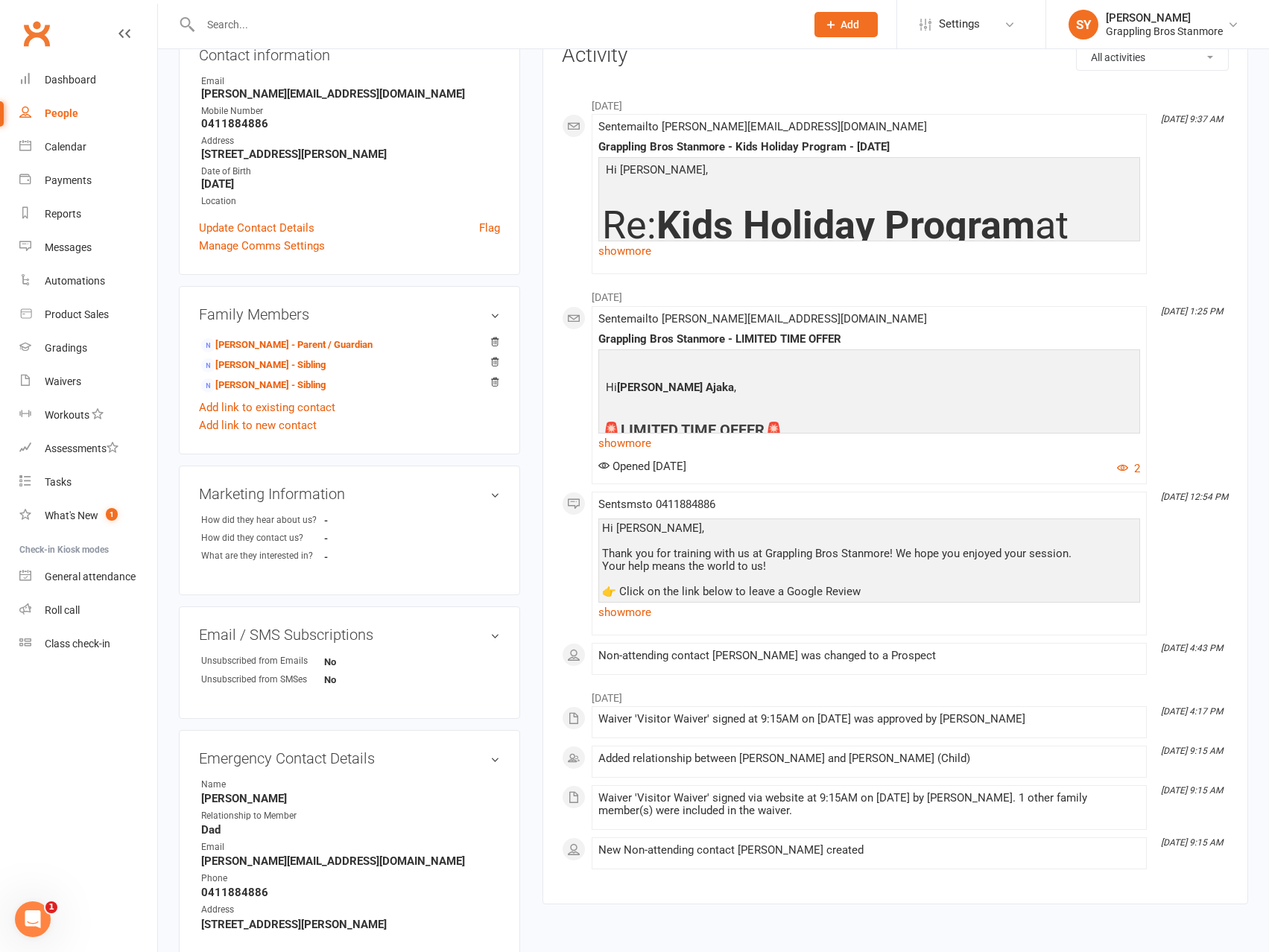
scroll to position [299, 0]
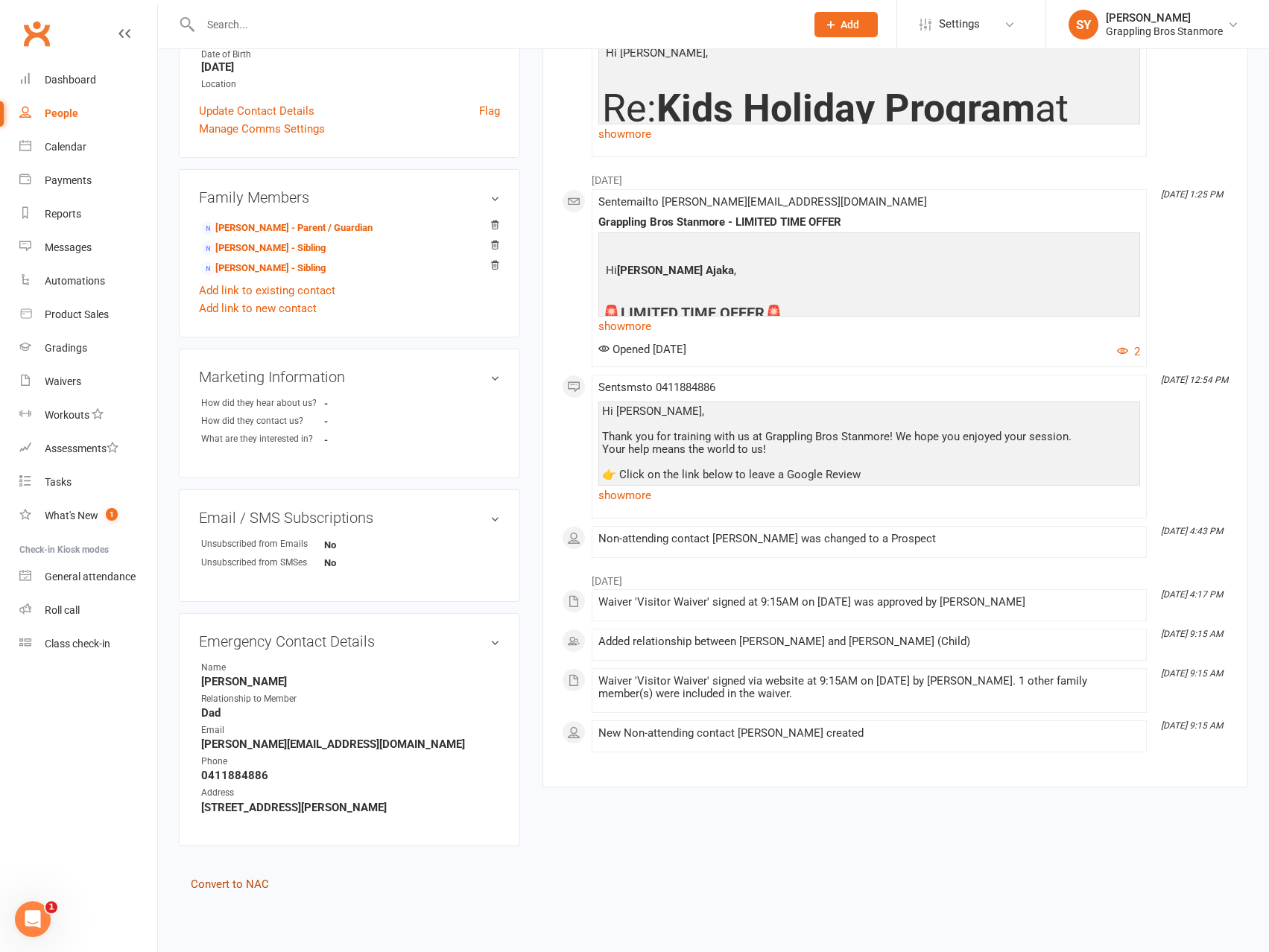
click at [256, 883] on link "Convert to NAC" at bounding box center [230, 885] width 78 height 14
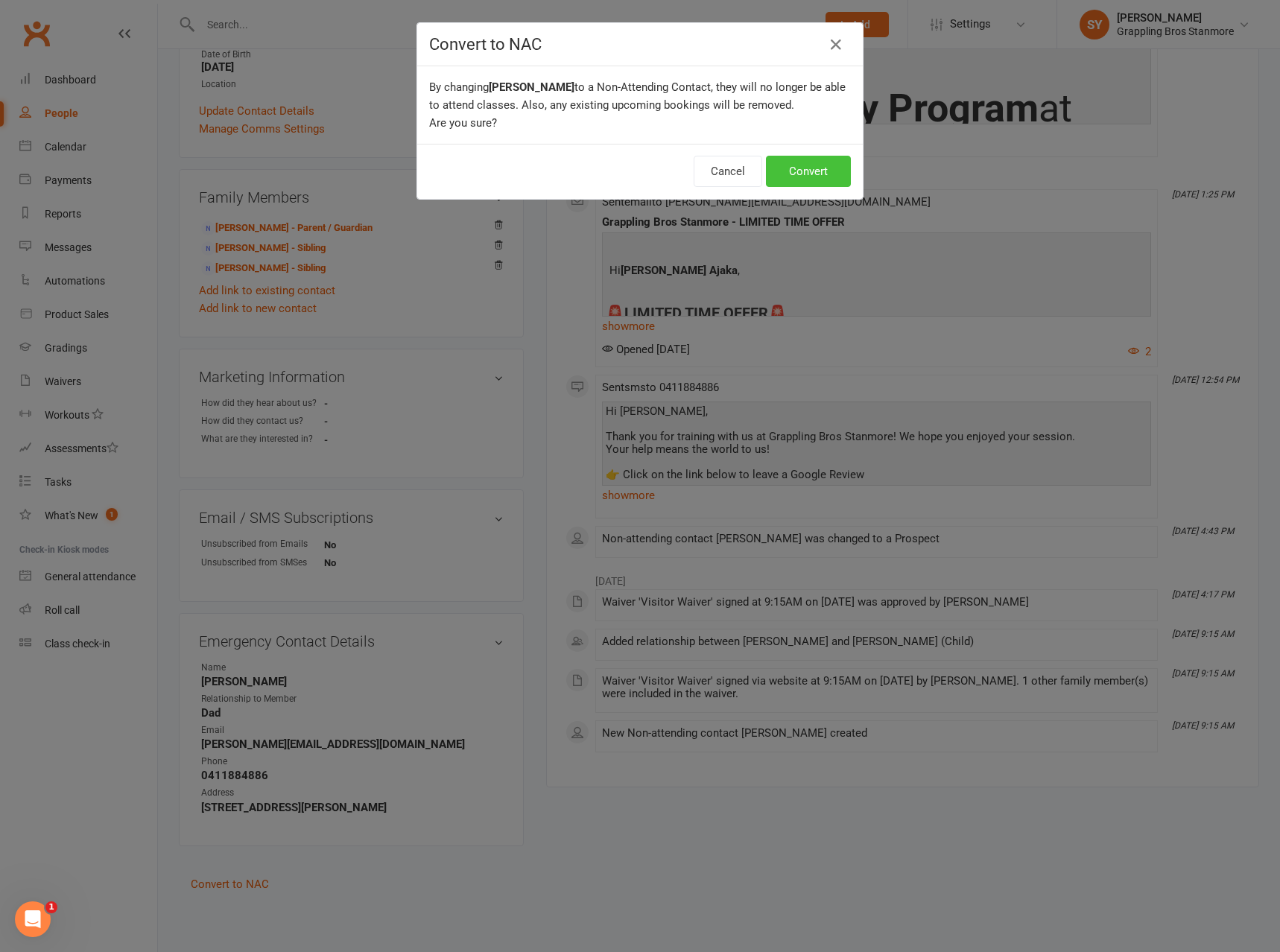
click at [801, 166] on button "Convert" at bounding box center [808, 171] width 85 height 31
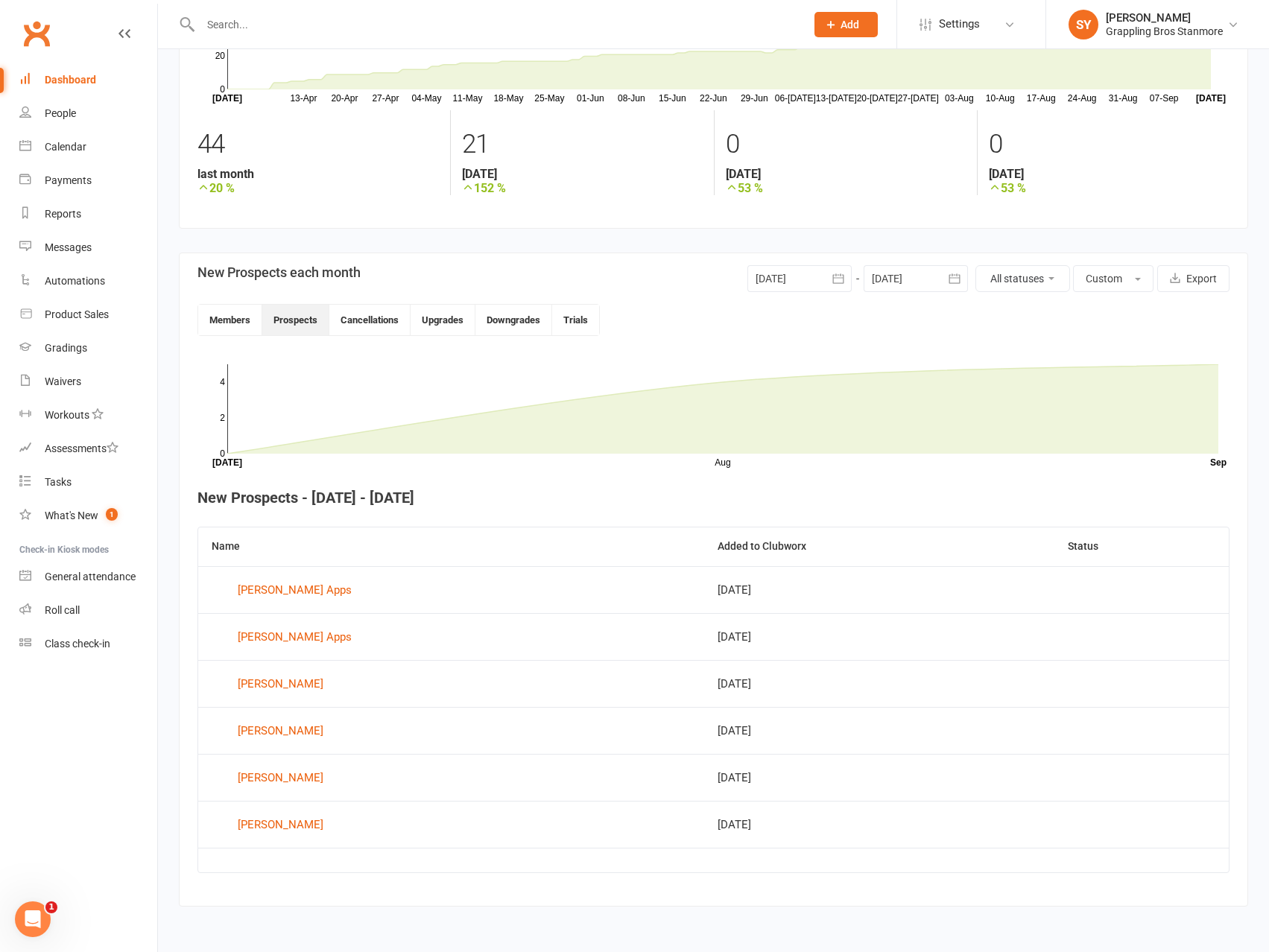
click at [820, 280] on div at bounding box center [800, 278] width 105 height 27
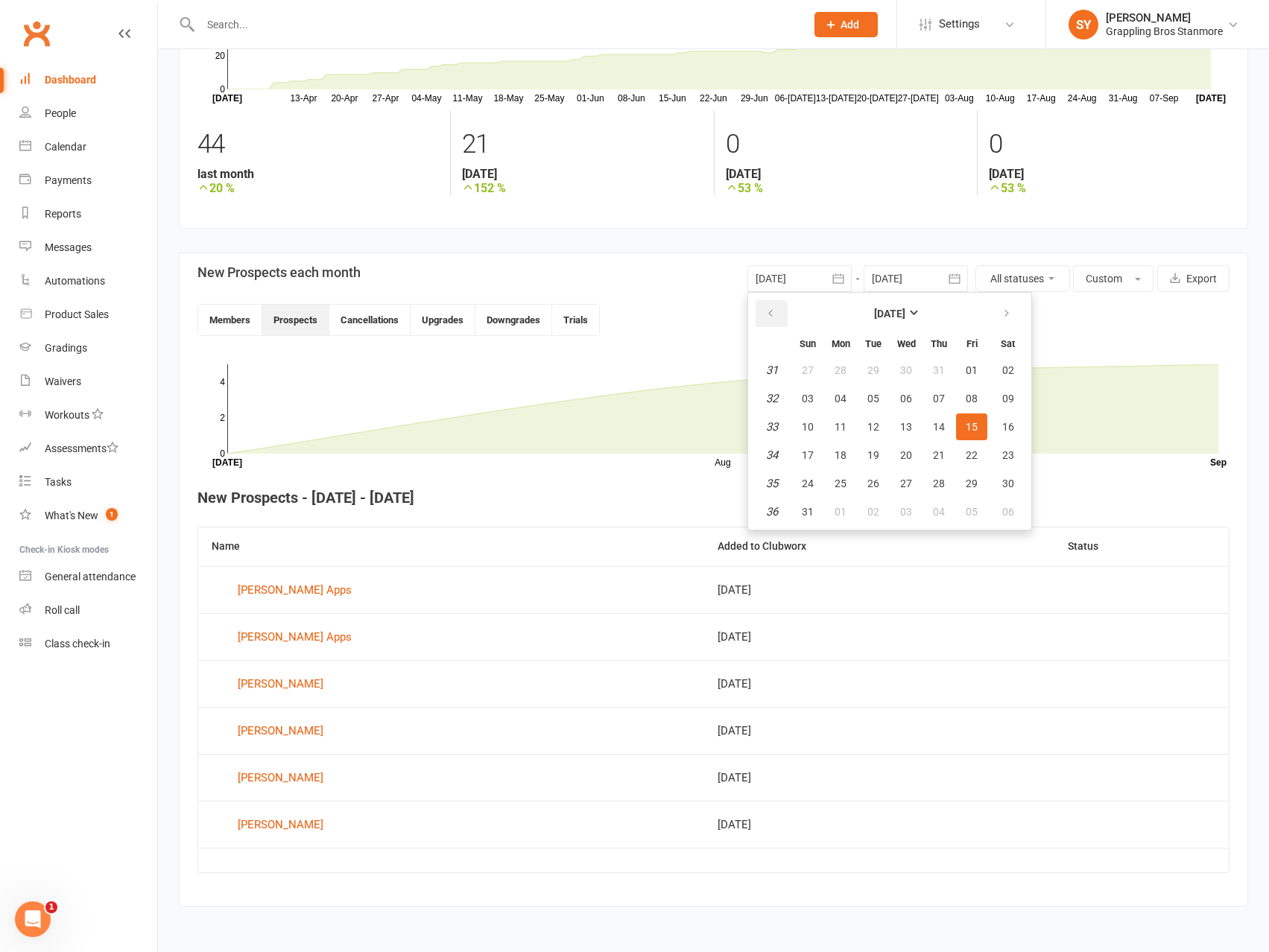
click at [770, 309] on icon "button" at bounding box center [770, 314] width 11 height 12
click at [780, 314] on button "button" at bounding box center [771, 313] width 32 height 27
click at [936, 369] on span "01" at bounding box center [939, 370] width 12 height 12
type input "[DATE]"
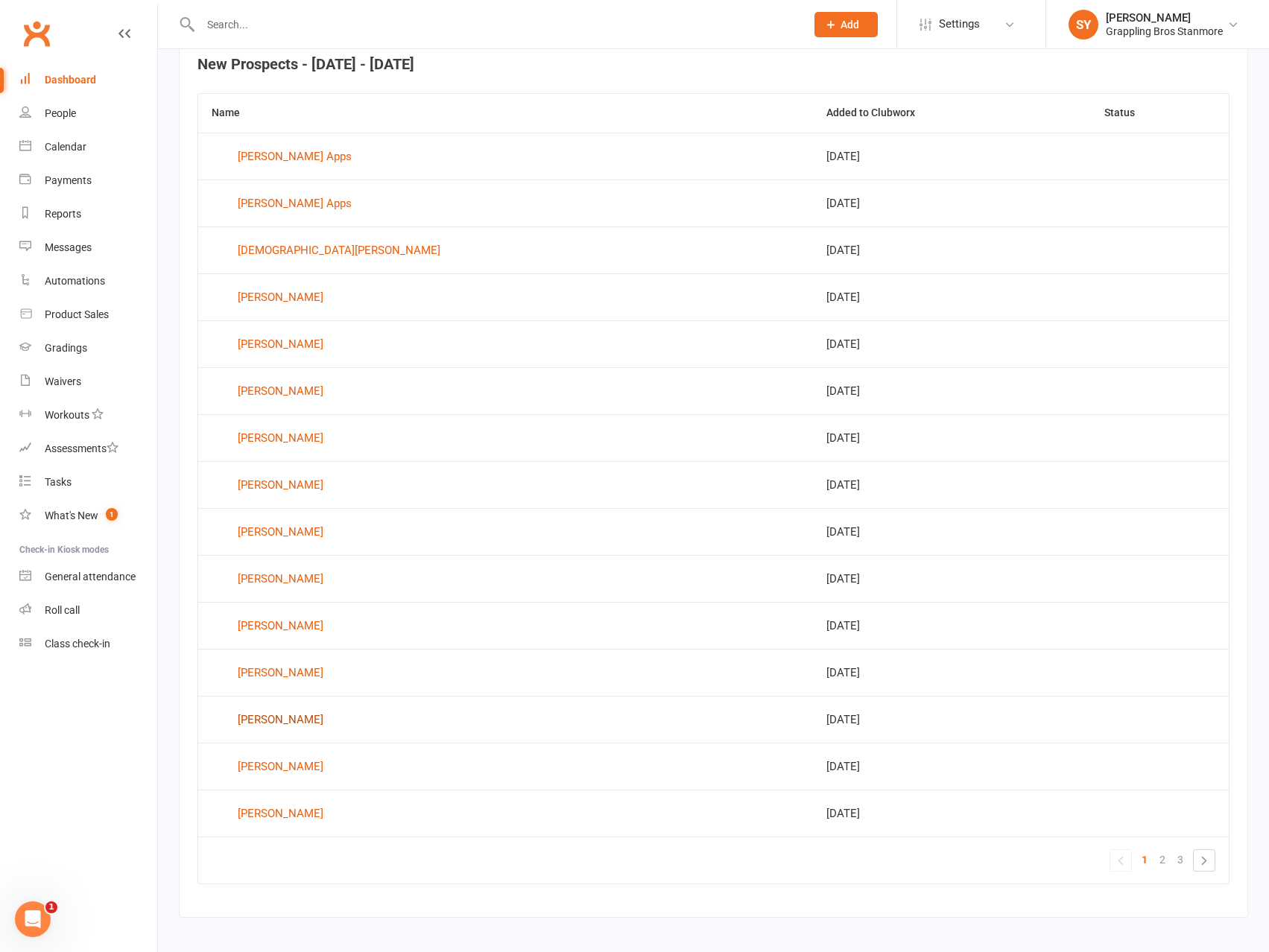
scroll to position [599, 0]
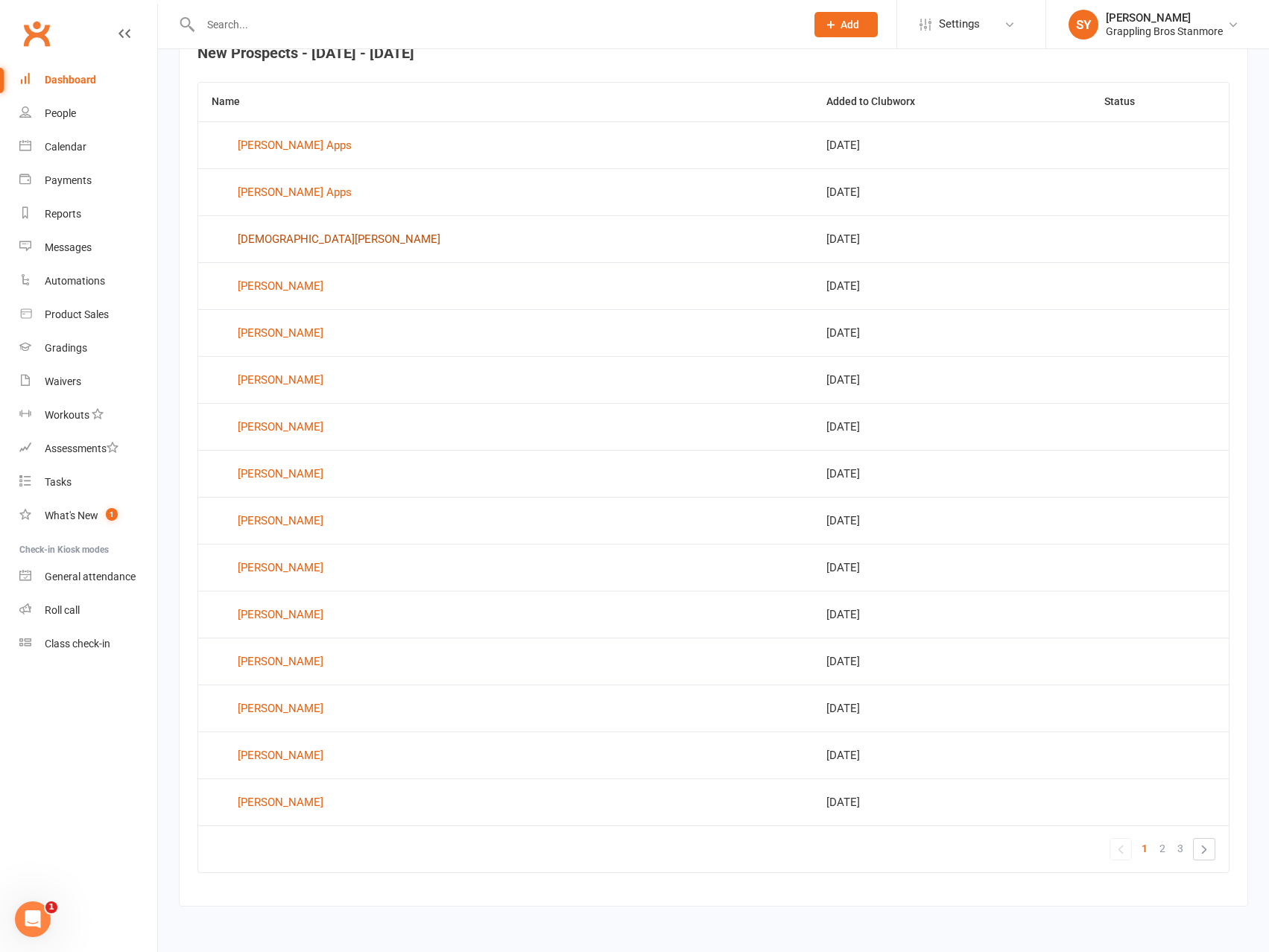
click at [295, 240] on div "[DEMOGRAPHIC_DATA][PERSON_NAME]" at bounding box center [339, 239] width 203 height 23
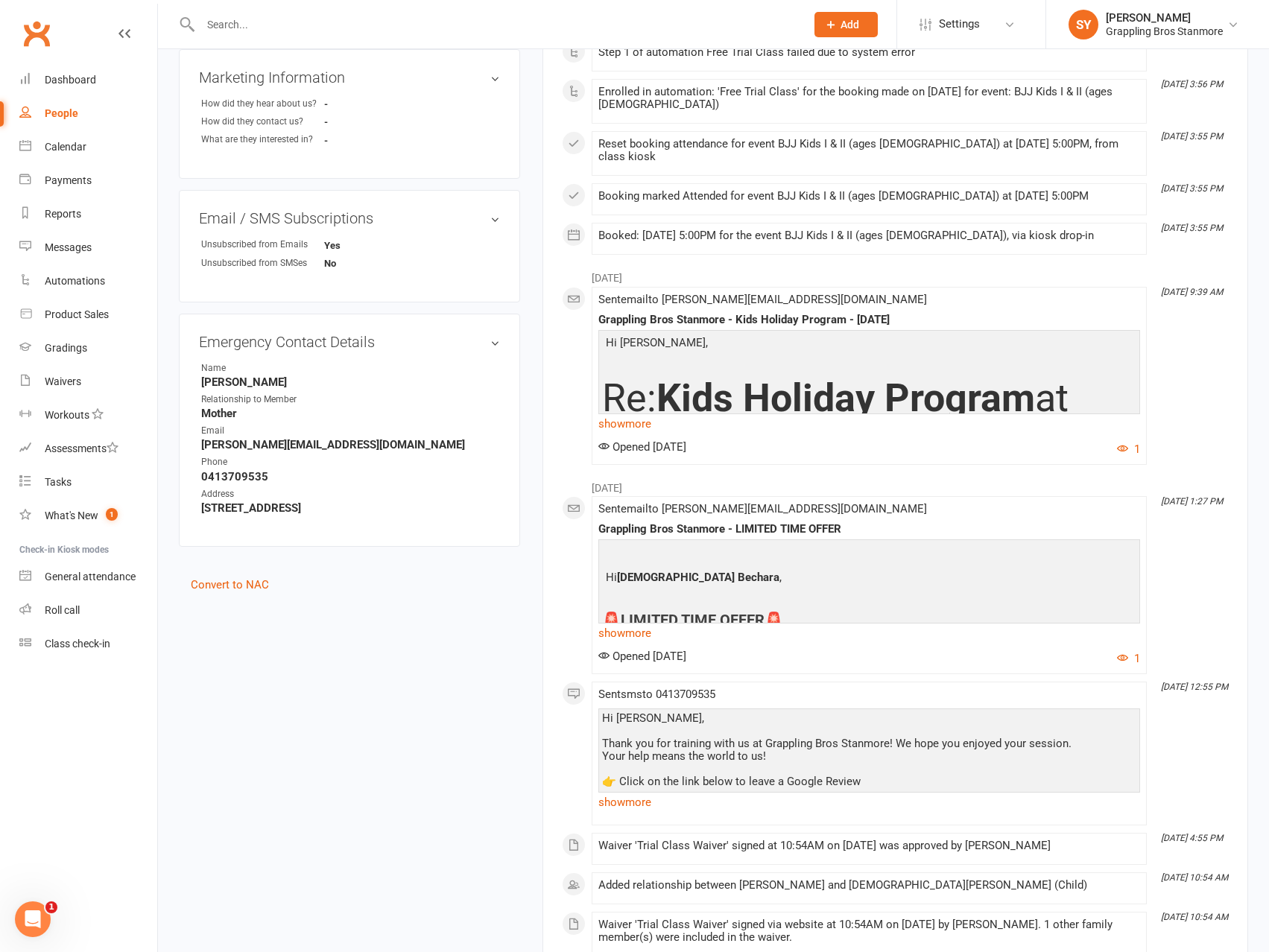
scroll to position [670, 0]
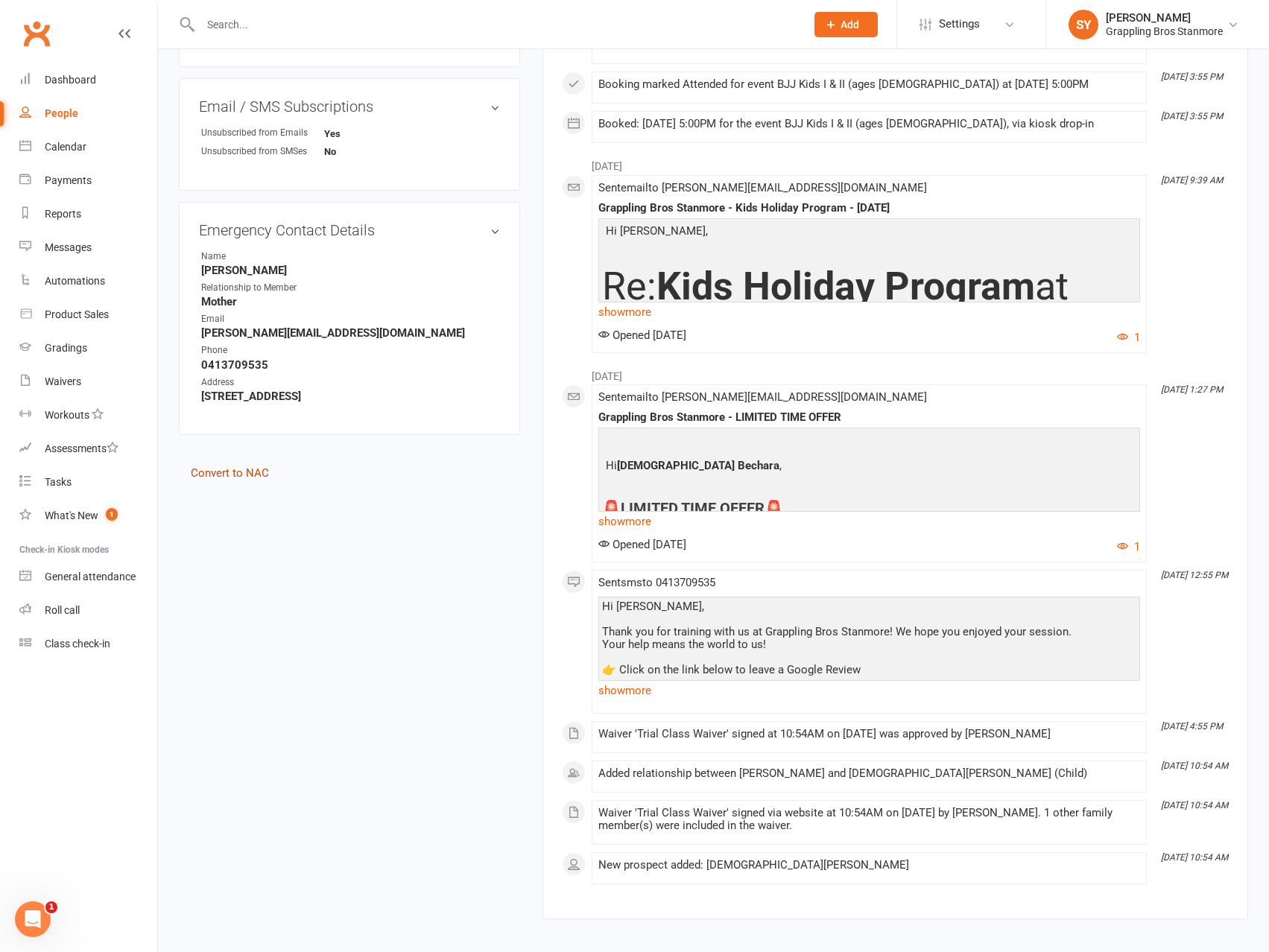
click at [244, 467] on link "Convert to NAC" at bounding box center [230, 473] width 78 height 14
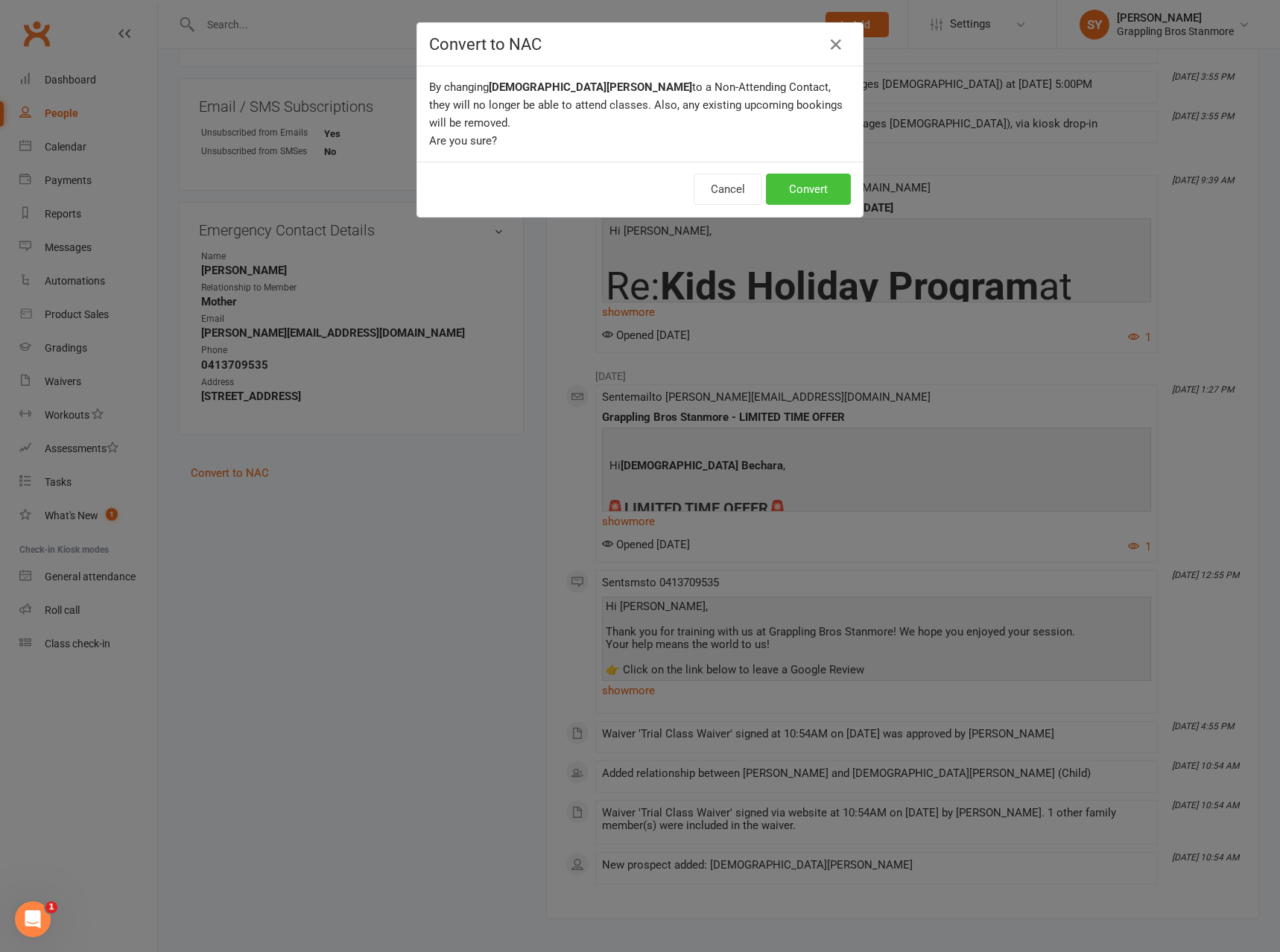
click at [795, 173] on button "Convert" at bounding box center [808, 189] width 85 height 31
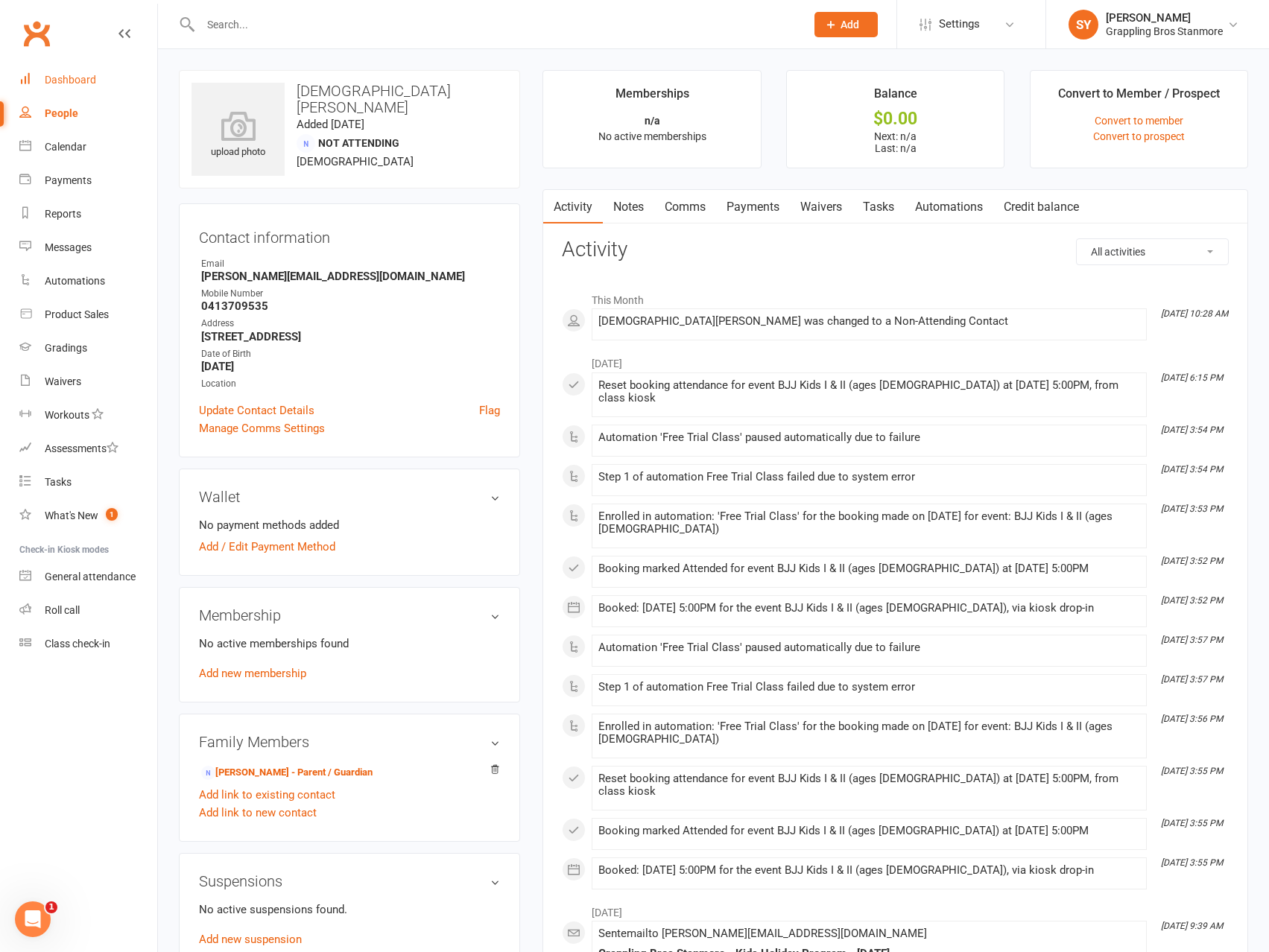
click at [72, 76] on div "Dashboard" at bounding box center [70, 80] width 52 height 12
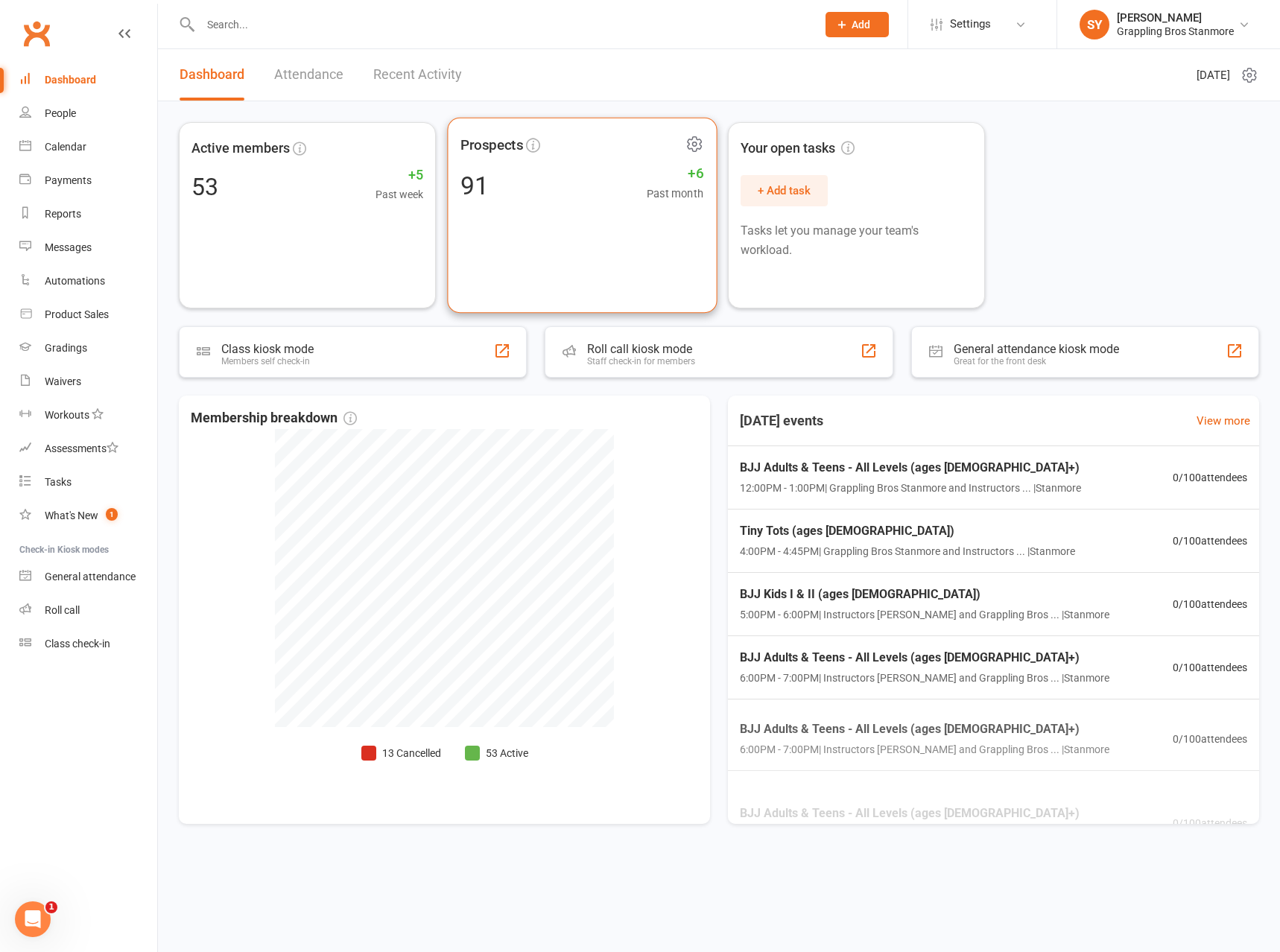
click at [577, 205] on div "Prospects 91 +6 Past month" at bounding box center [582, 215] width 270 height 196
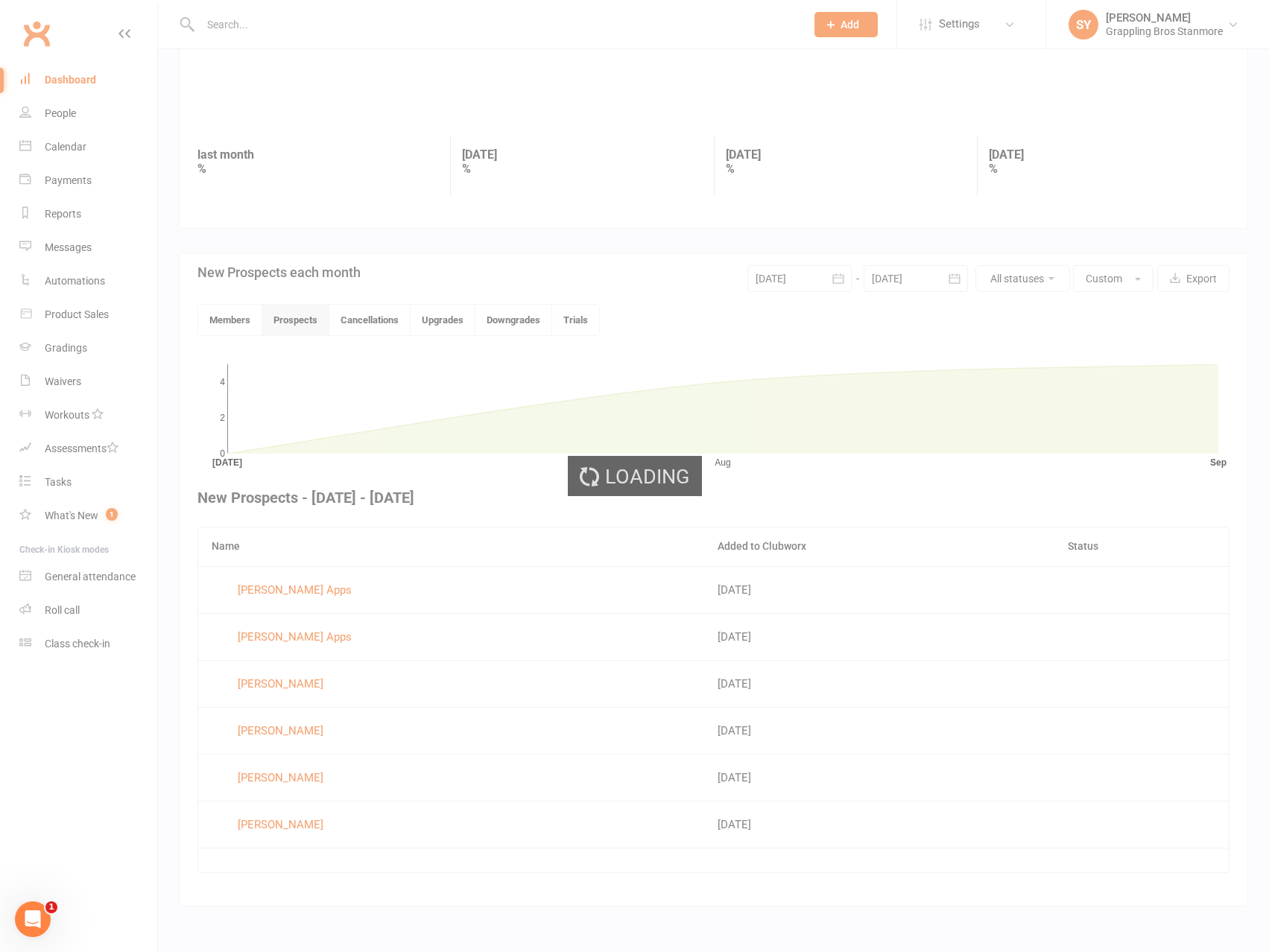
scroll to position [155, 0]
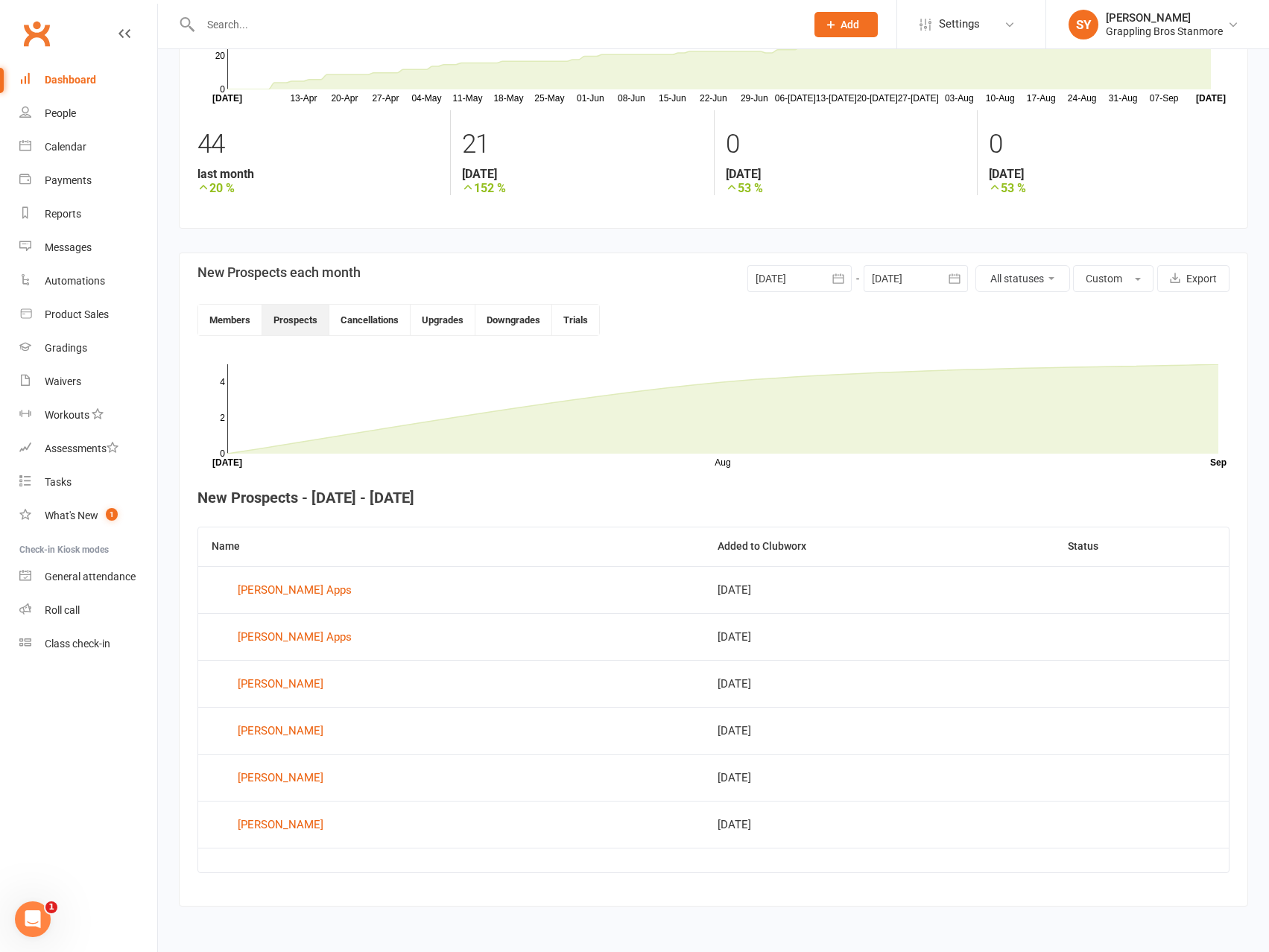
click at [833, 286] on icon "button" at bounding box center [839, 279] width 15 height 15
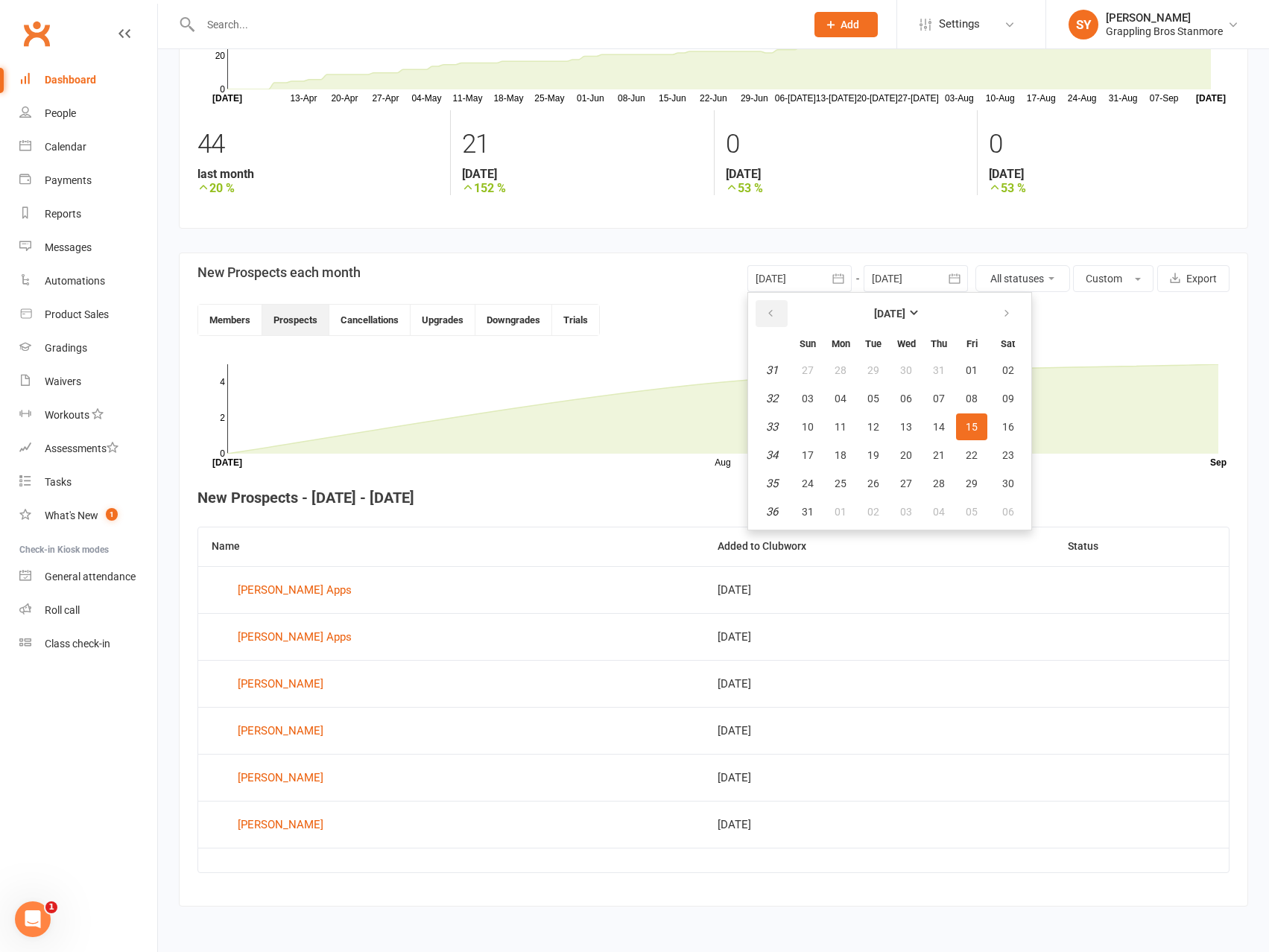
click at [774, 316] on icon "button" at bounding box center [770, 314] width 11 height 12
click at [936, 370] on span "01" at bounding box center [939, 370] width 12 height 12
type input "01 May 2025"
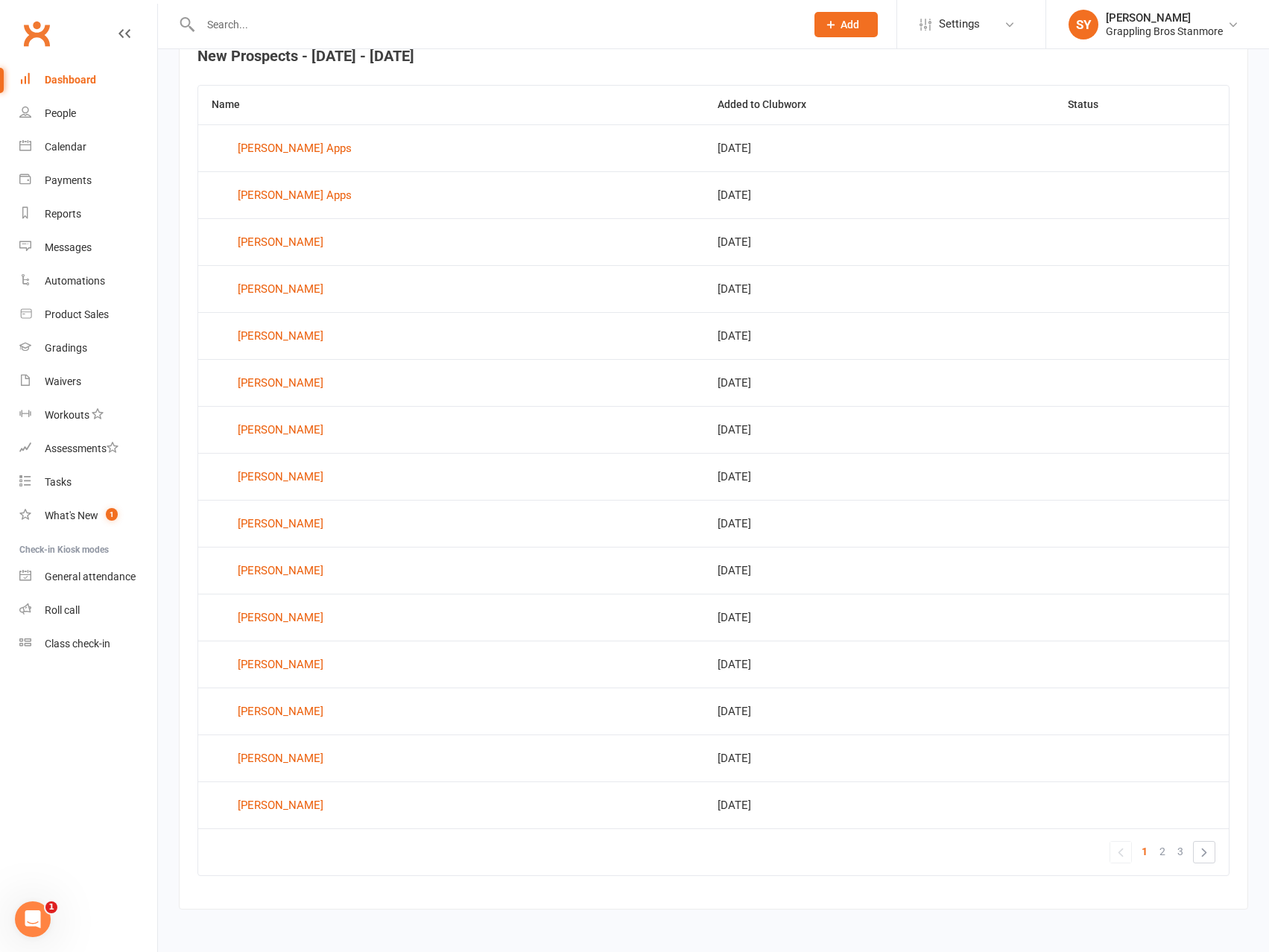
scroll to position [599, 0]
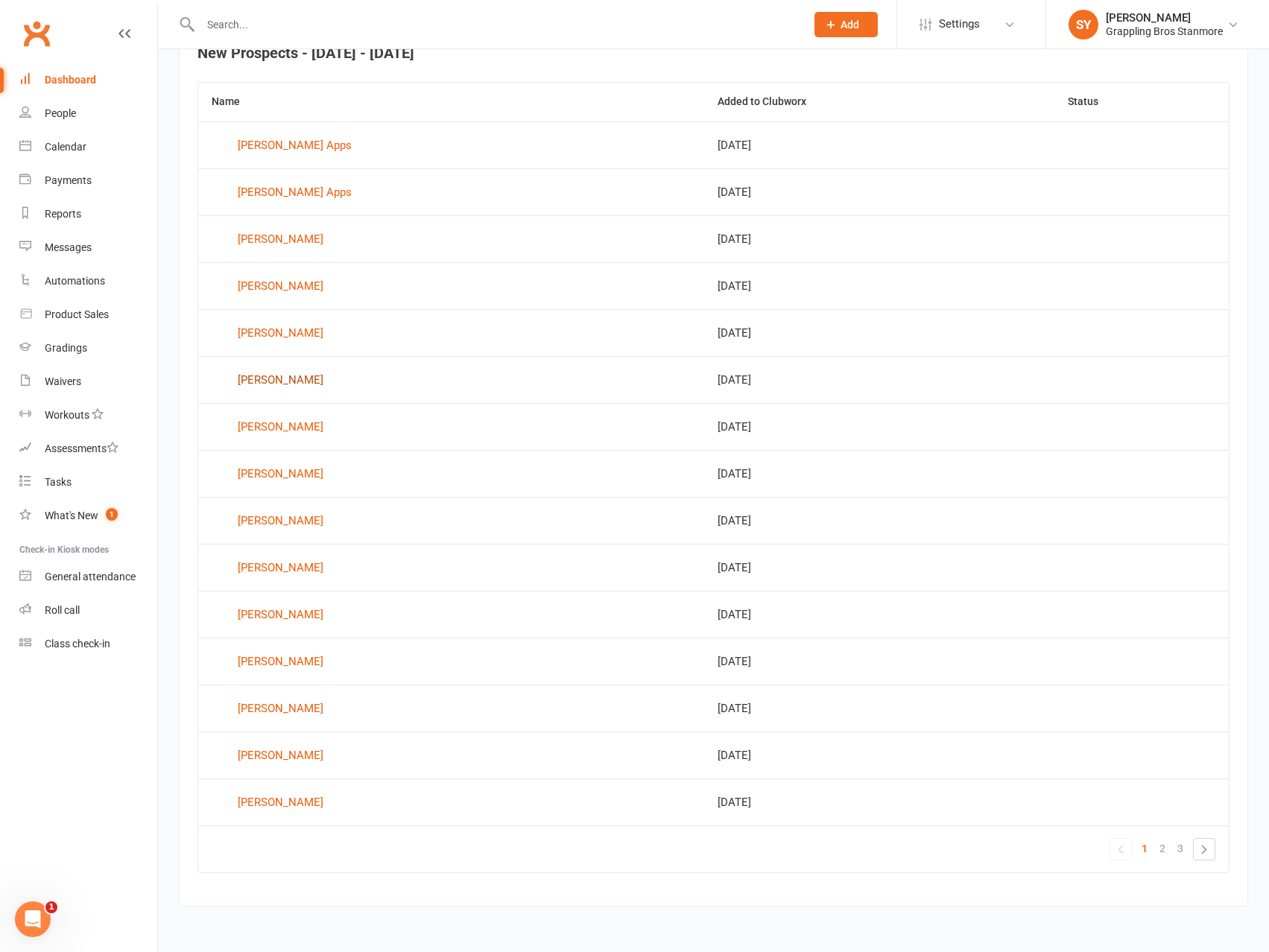
click at [271, 380] on div "Ella Dale" at bounding box center [280, 380] width 86 height 23
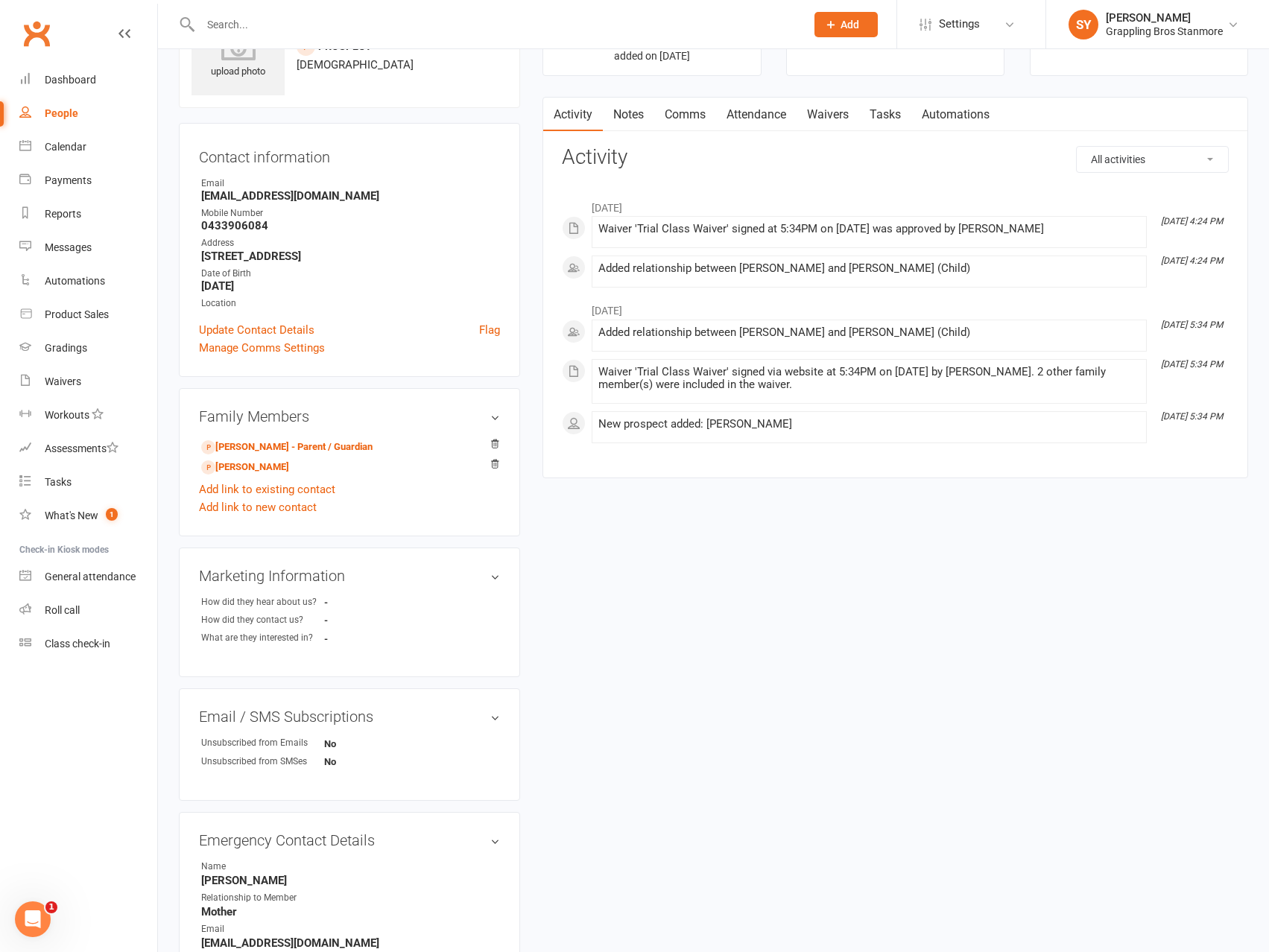
scroll to position [279, 0]
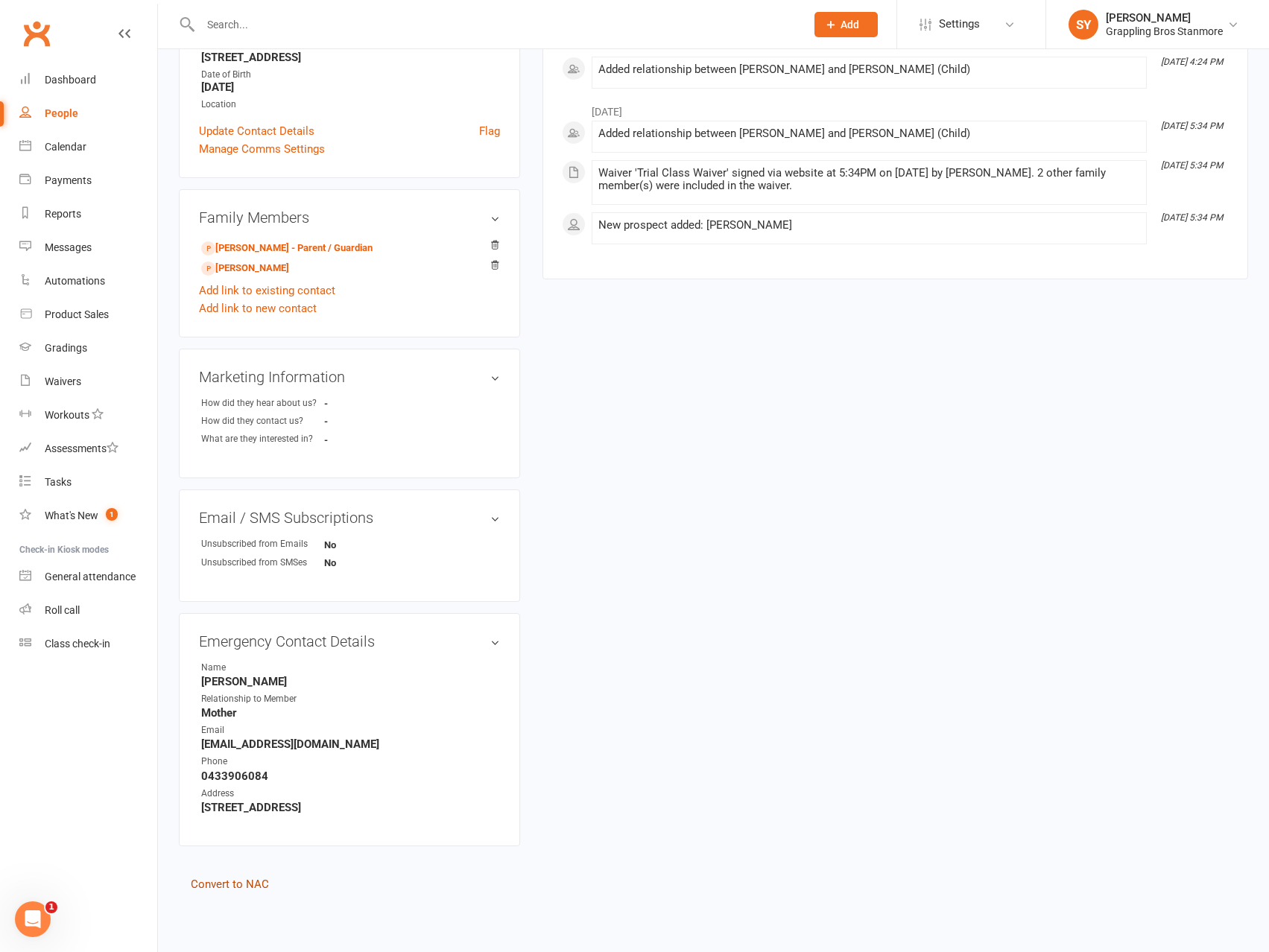
click at [243, 887] on link "Convert to NAC" at bounding box center [230, 885] width 78 height 14
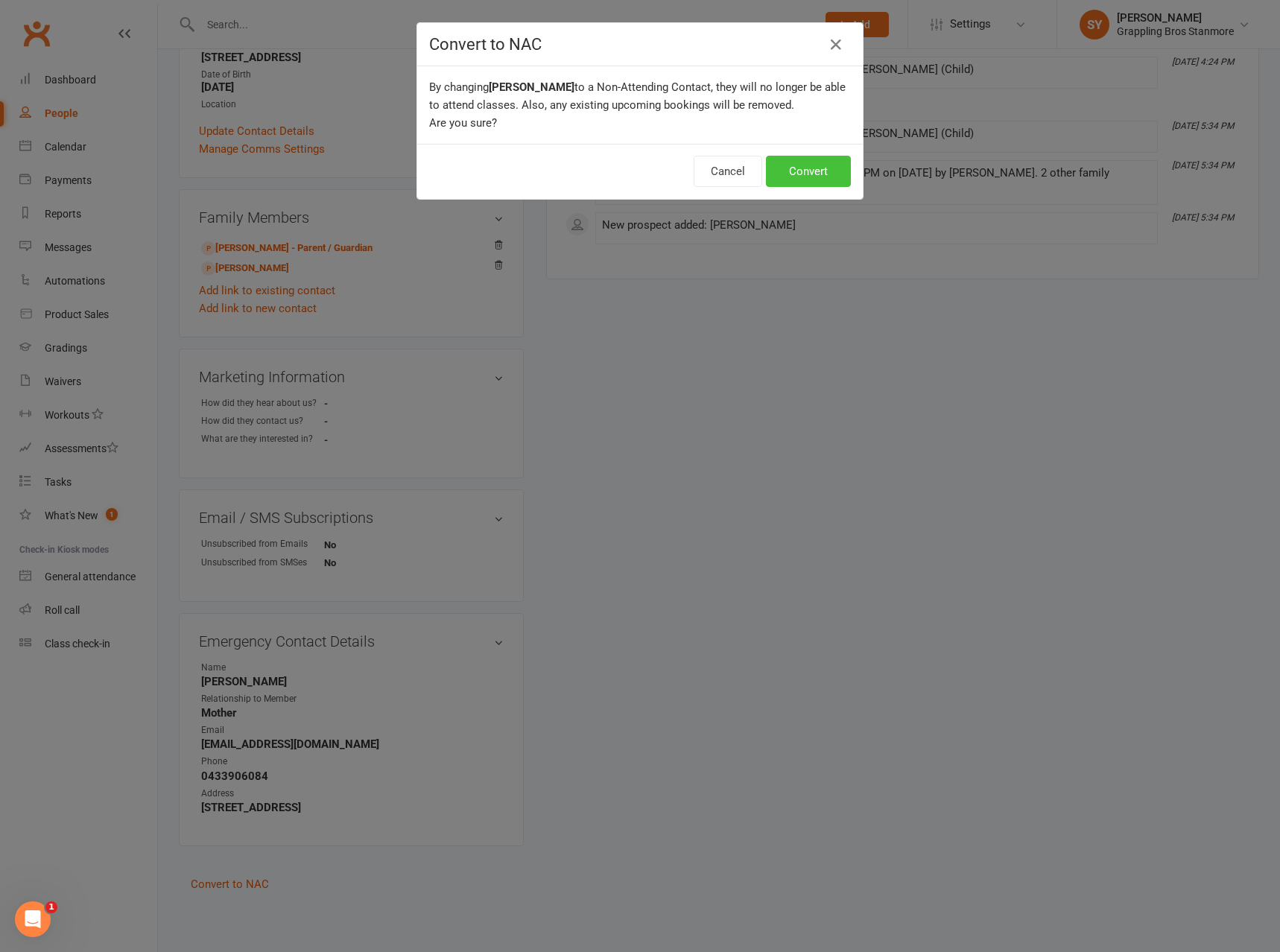
click at [824, 167] on button "Convert" at bounding box center [808, 171] width 85 height 31
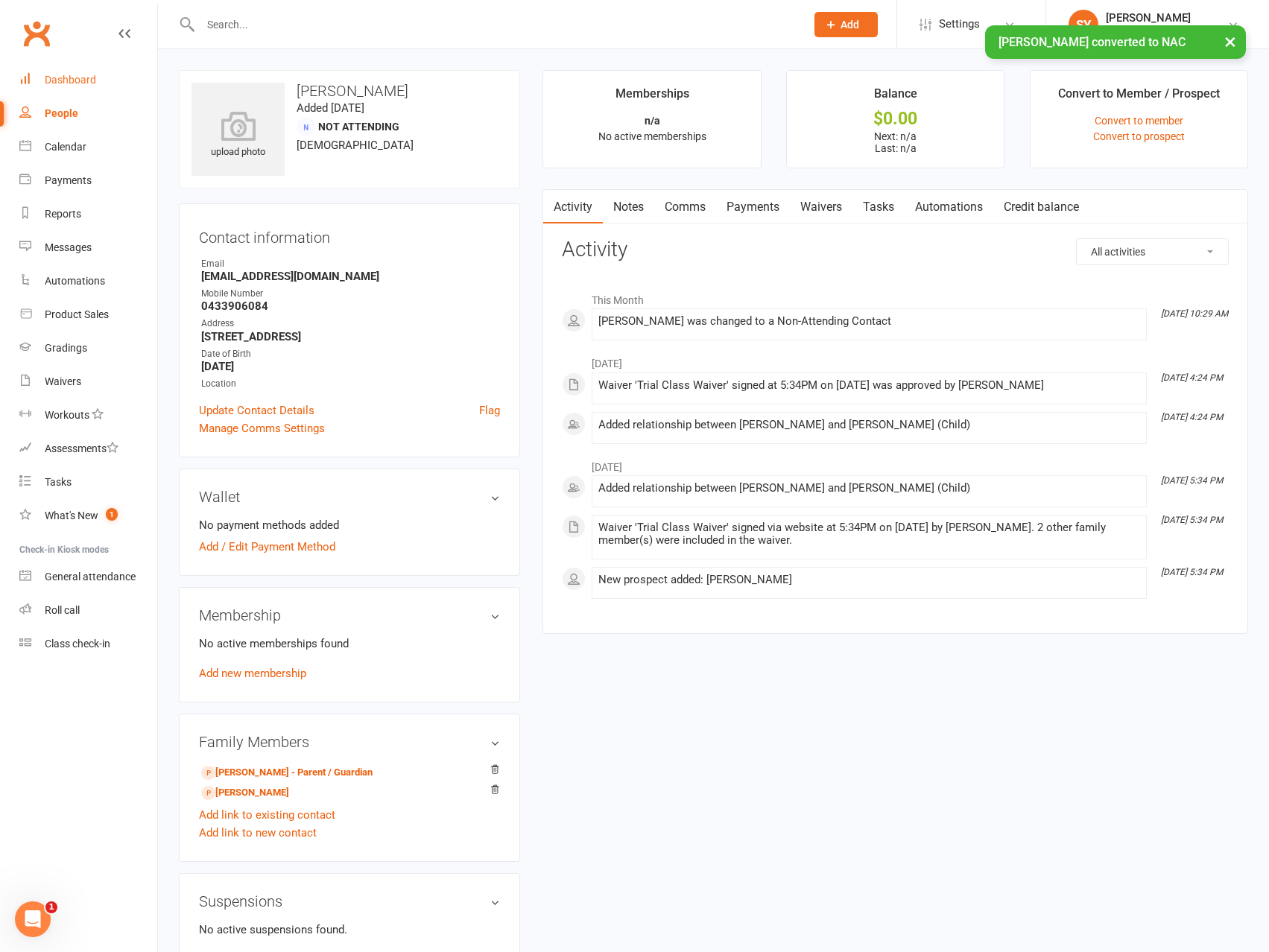
click at [75, 83] on div "Dashboard" at bounding box center [70, 80] width 52 height 12
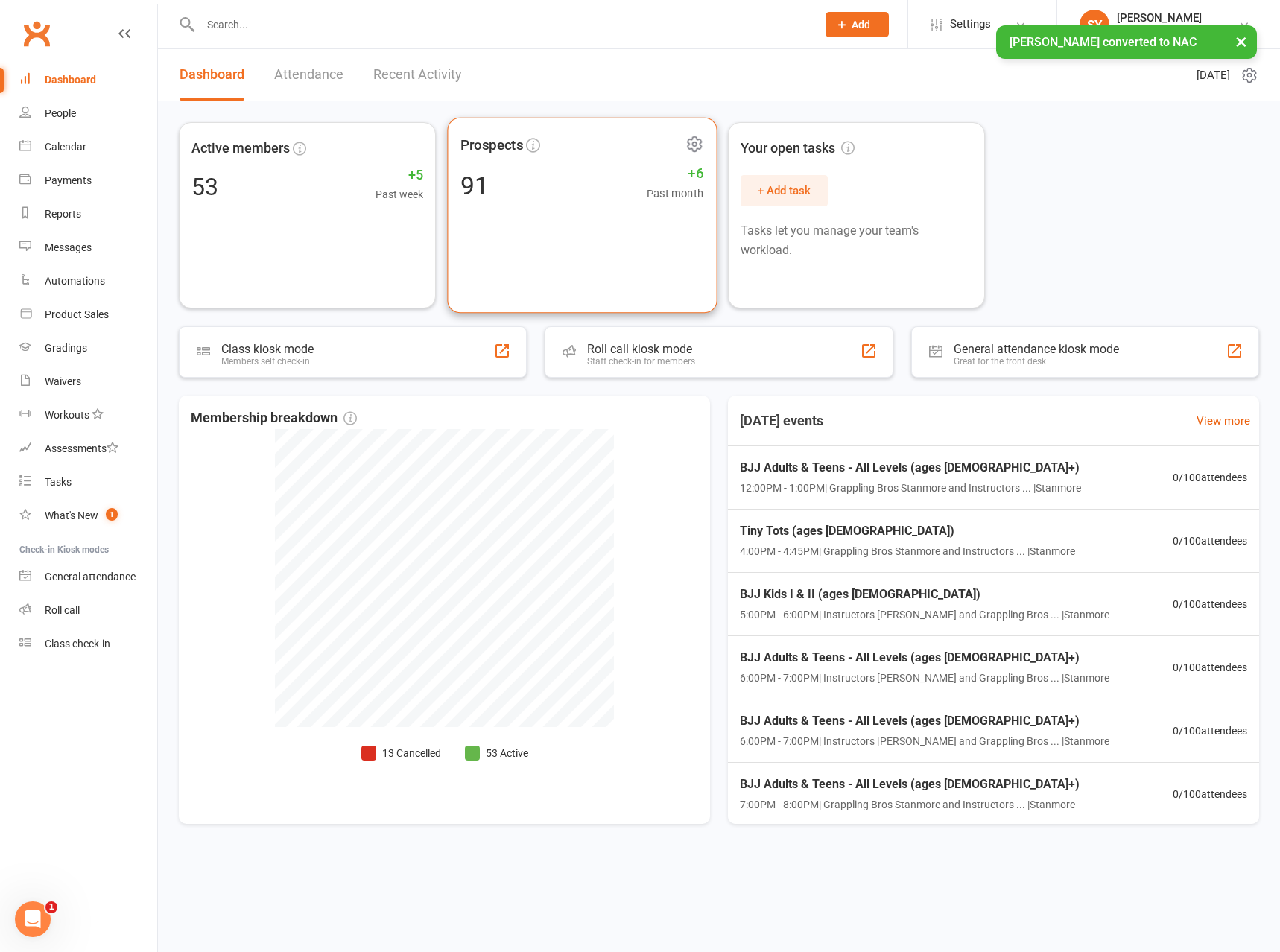
click at [524, 210] on div "Prospects 91 +6 Past month" at bounding box center [582, 215] width 270 height 196
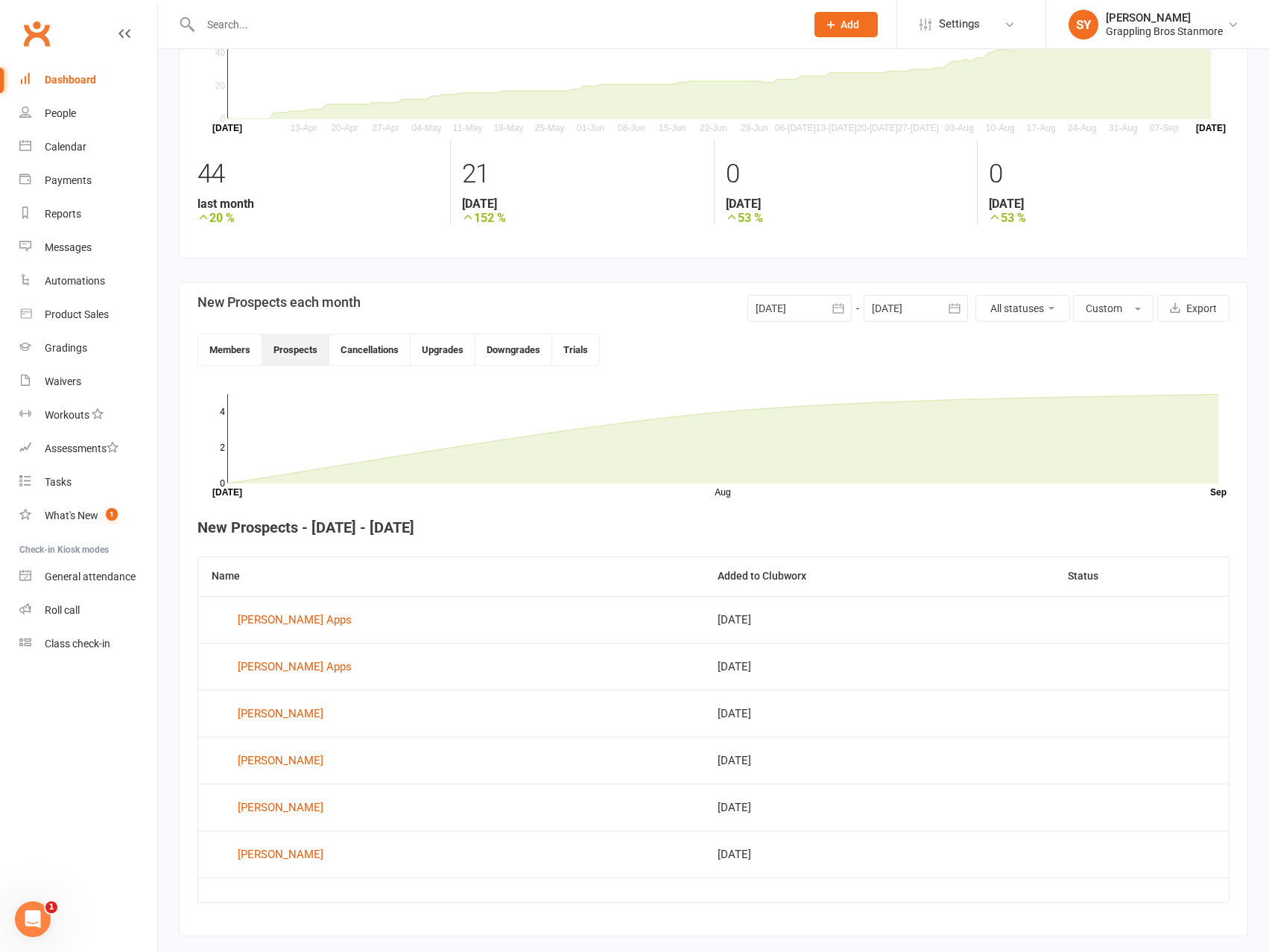
scroll to position [155, 0]
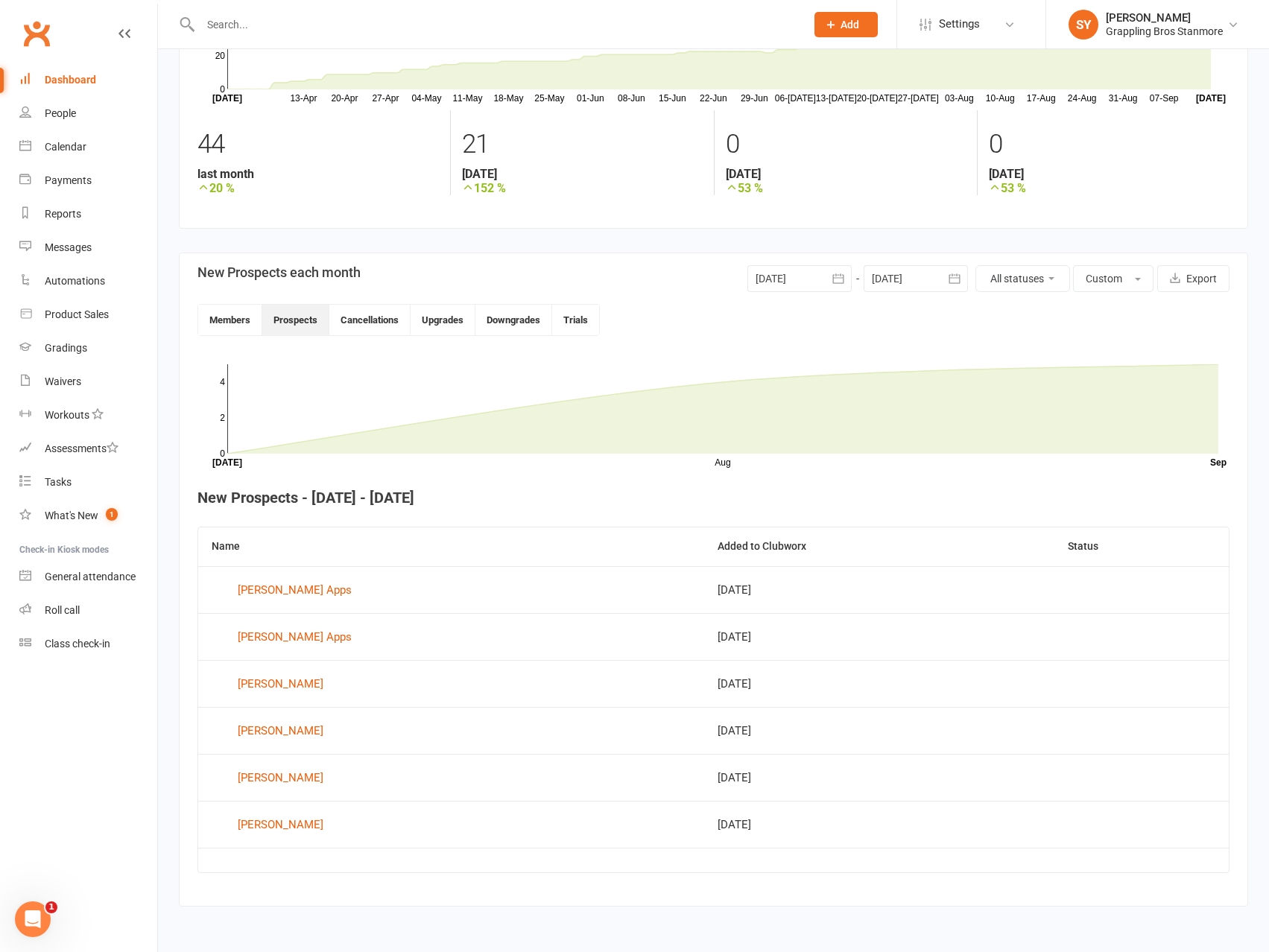
click at [786, 277] on div at bounding box center [800, 278] width 105 height 27
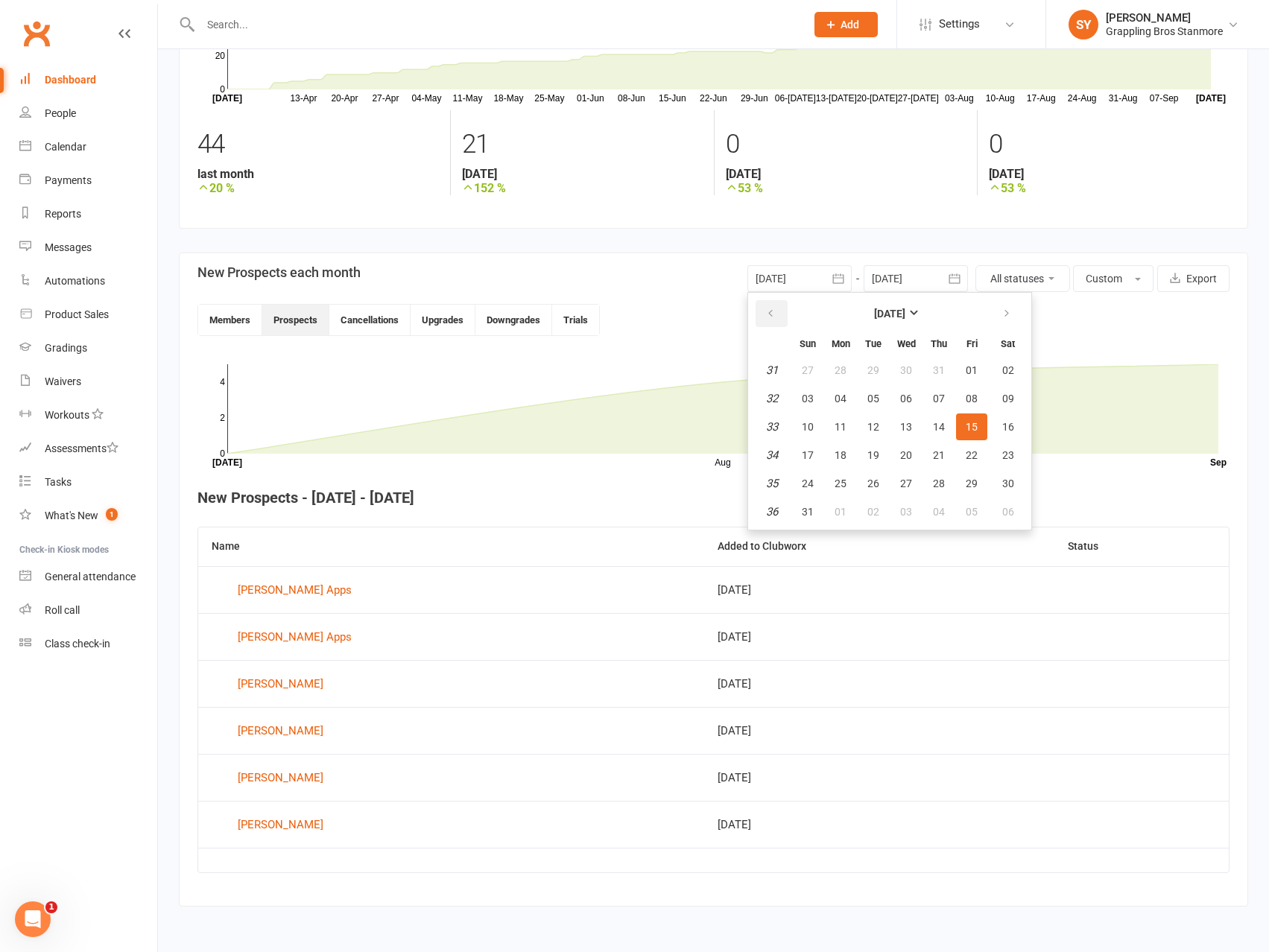
click at [774, 314] on icon "button" at bounding box center [770, 314] width 11 height 12
click at [811, 369] on span "01" at bounding box center [808, 370] width 12 height 12
type input "01 Jun 2025"
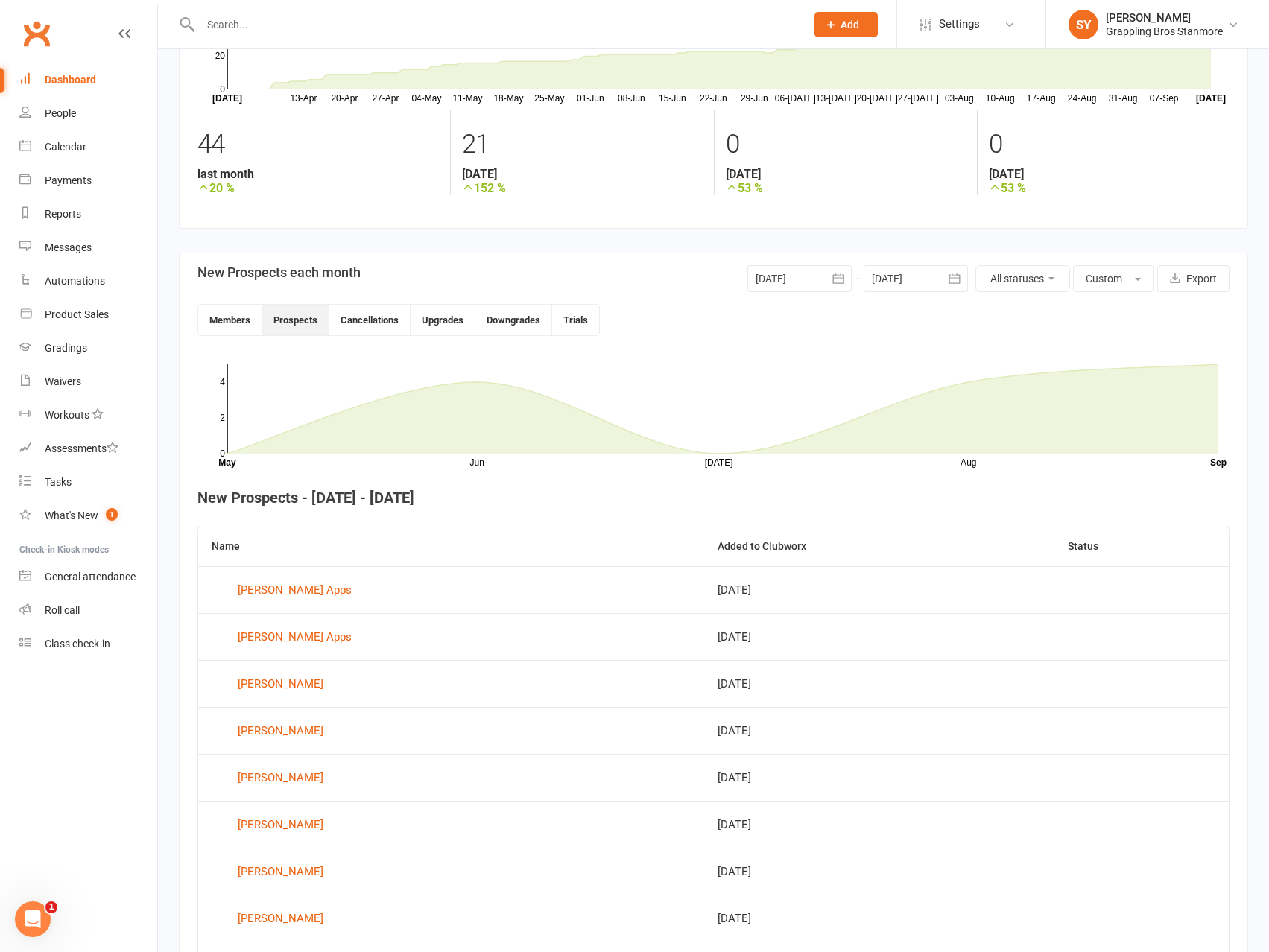
click at [1029, 277] on button "All statuses" at bounding box center [1023, 278] width 95 height 27
click at [1175, 323] on div "Members Prospects Cancellations Upgrades Downgrades Trials" at bounding box center [714, 320] width 1032 height 32
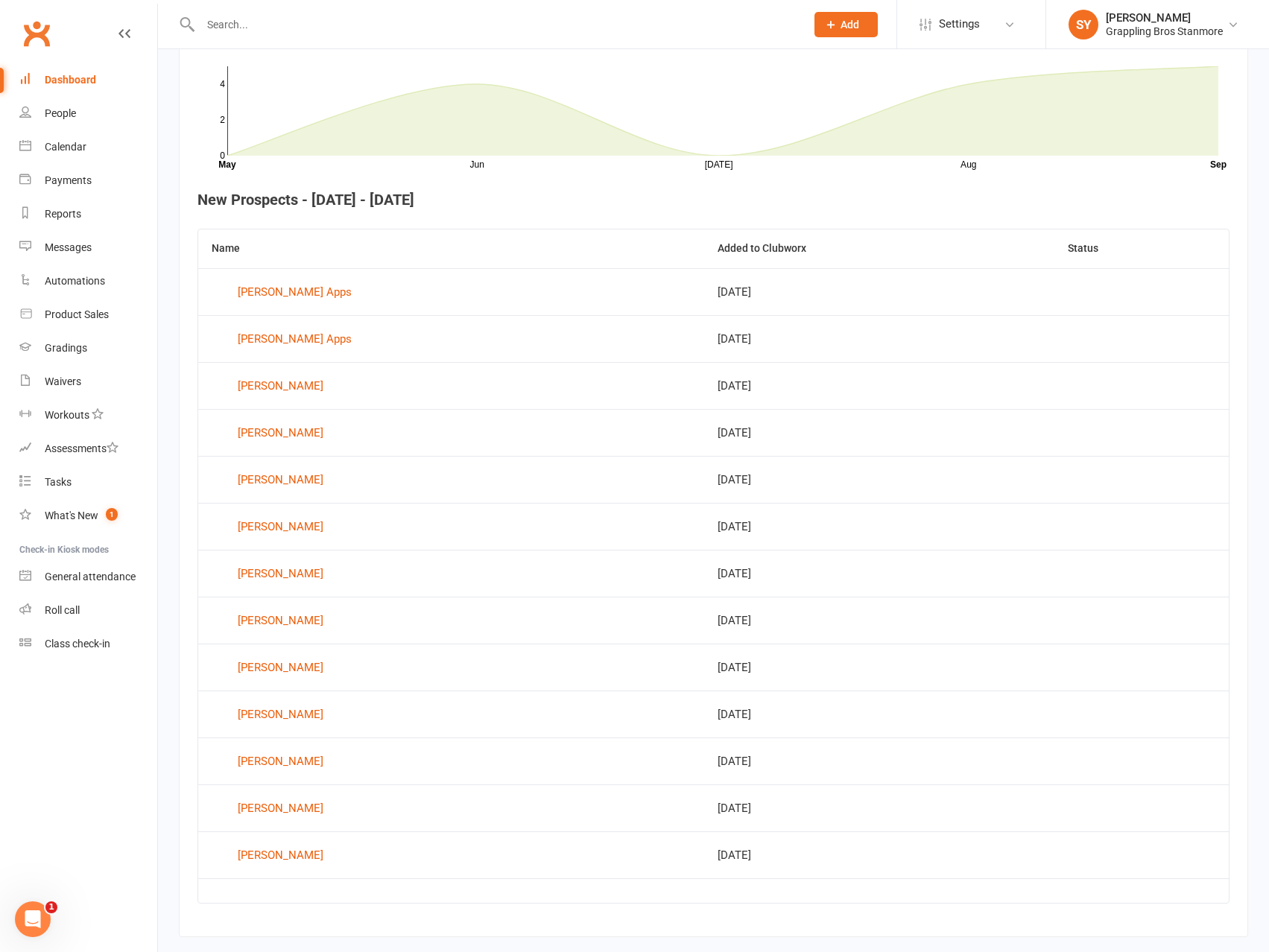
scroll to position [482, 0]
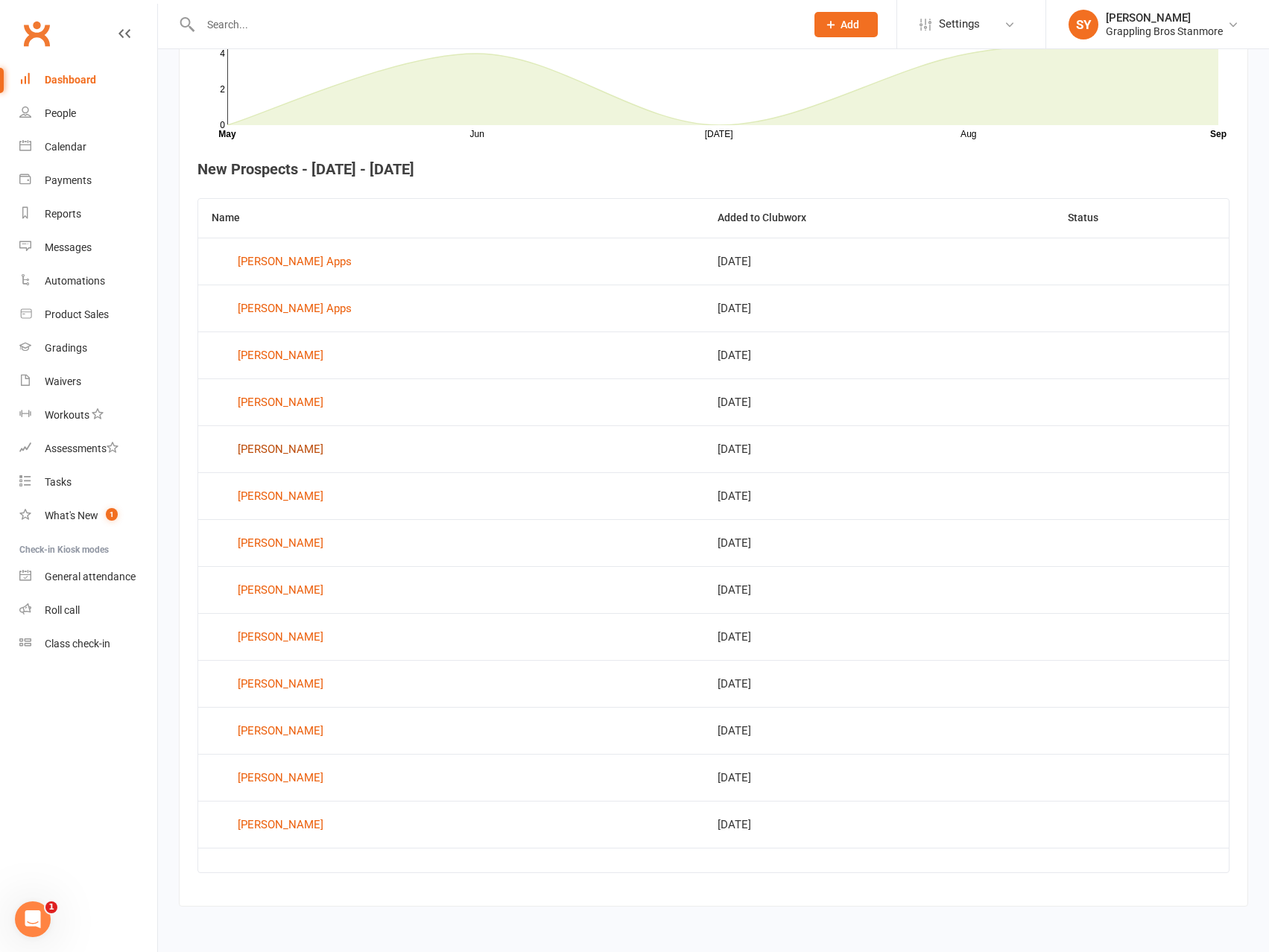
click at [283, 449] on div "Ethan Nisbett" at bounding box center [280, 449] width 86 height 23
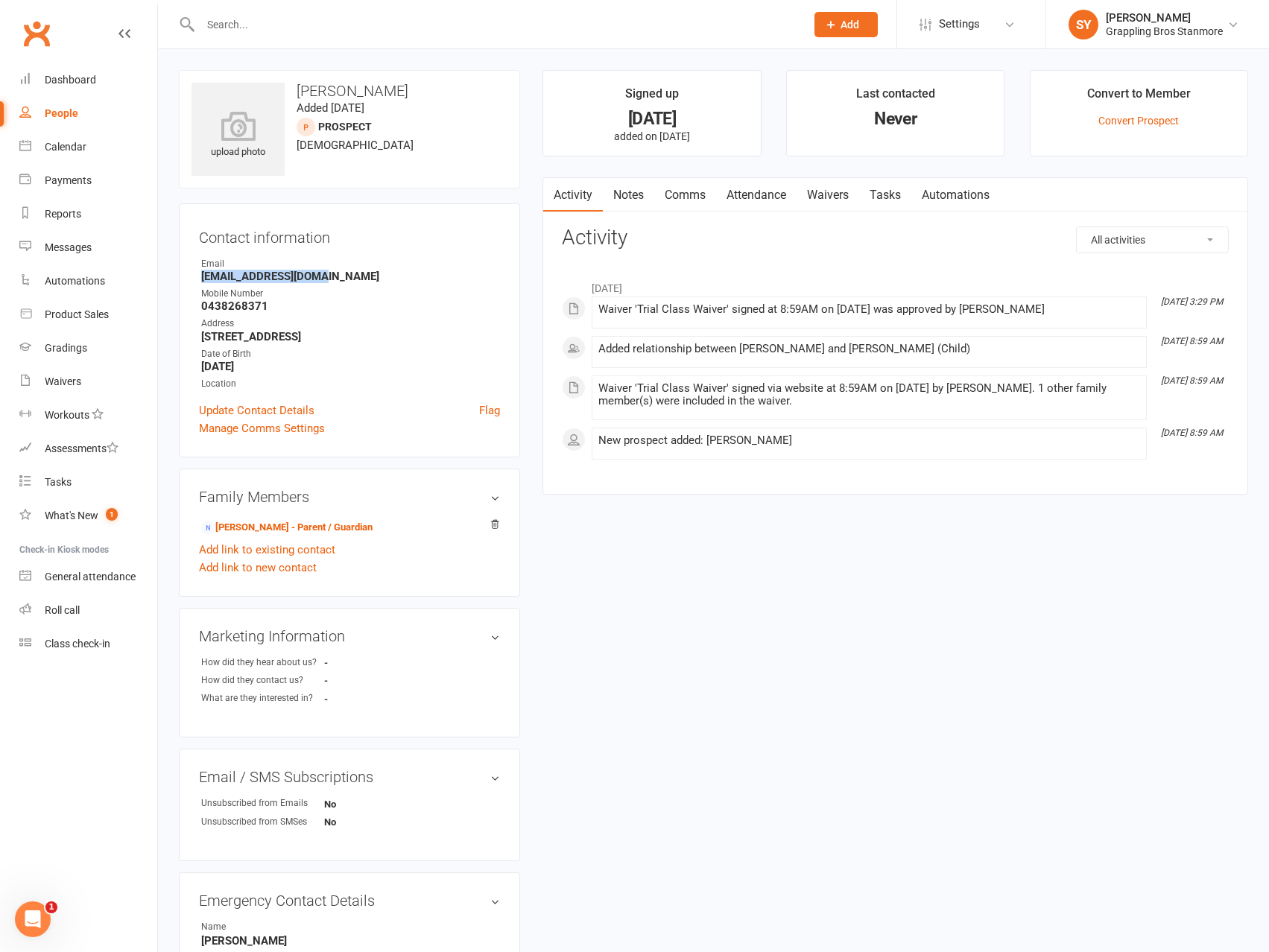
drag, startPoint x: 316, startPoint y: 275, endPoint x: 202, endPoint y: 278, distance: 114.0
click at [202, 278] on strong "nnisbett@hotmail.com" at bounding box center [351, 276] width 298 height 14
copy strong "nnisbett@hotmail.com"
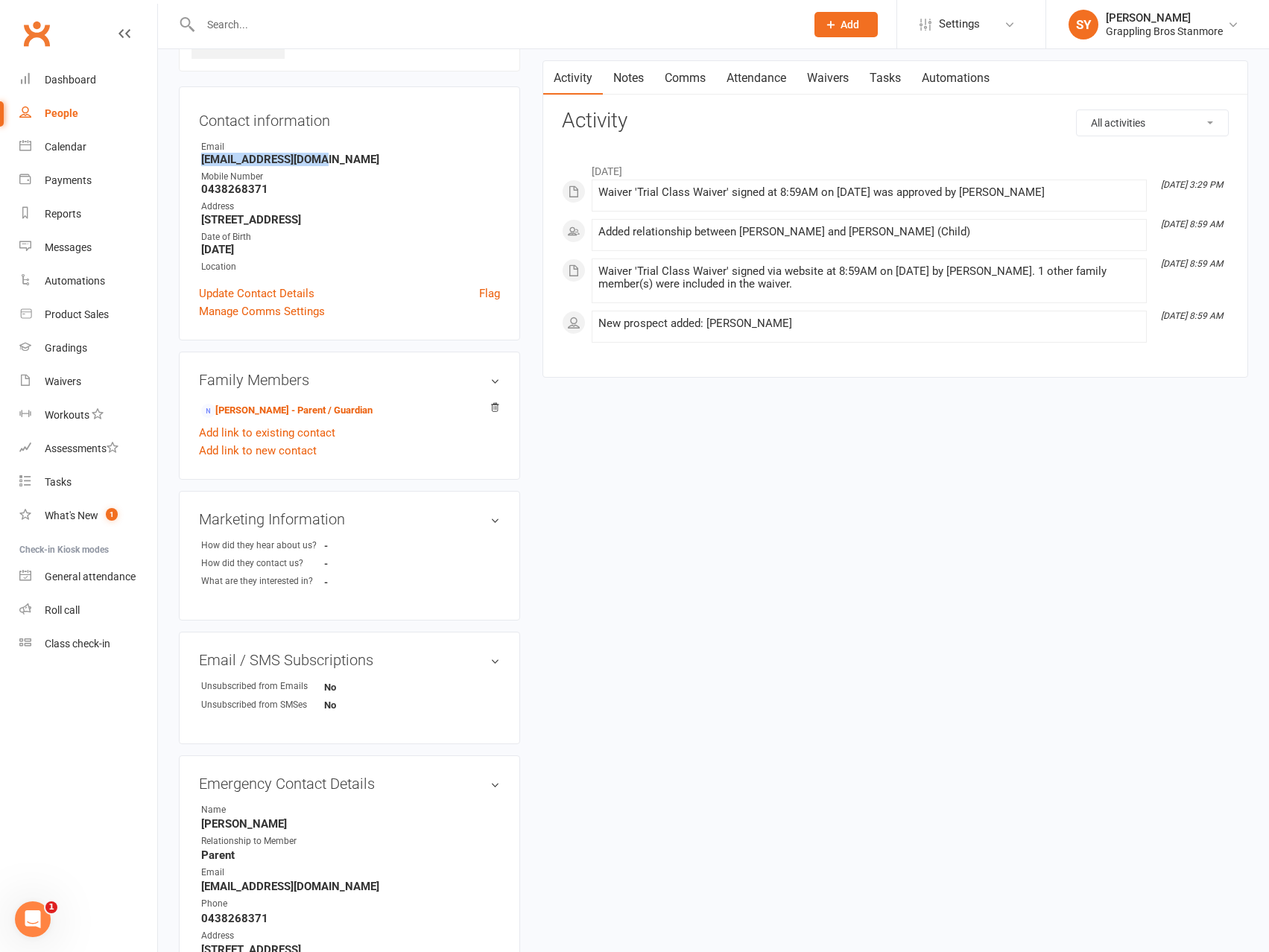
scroll to position [259, 0]
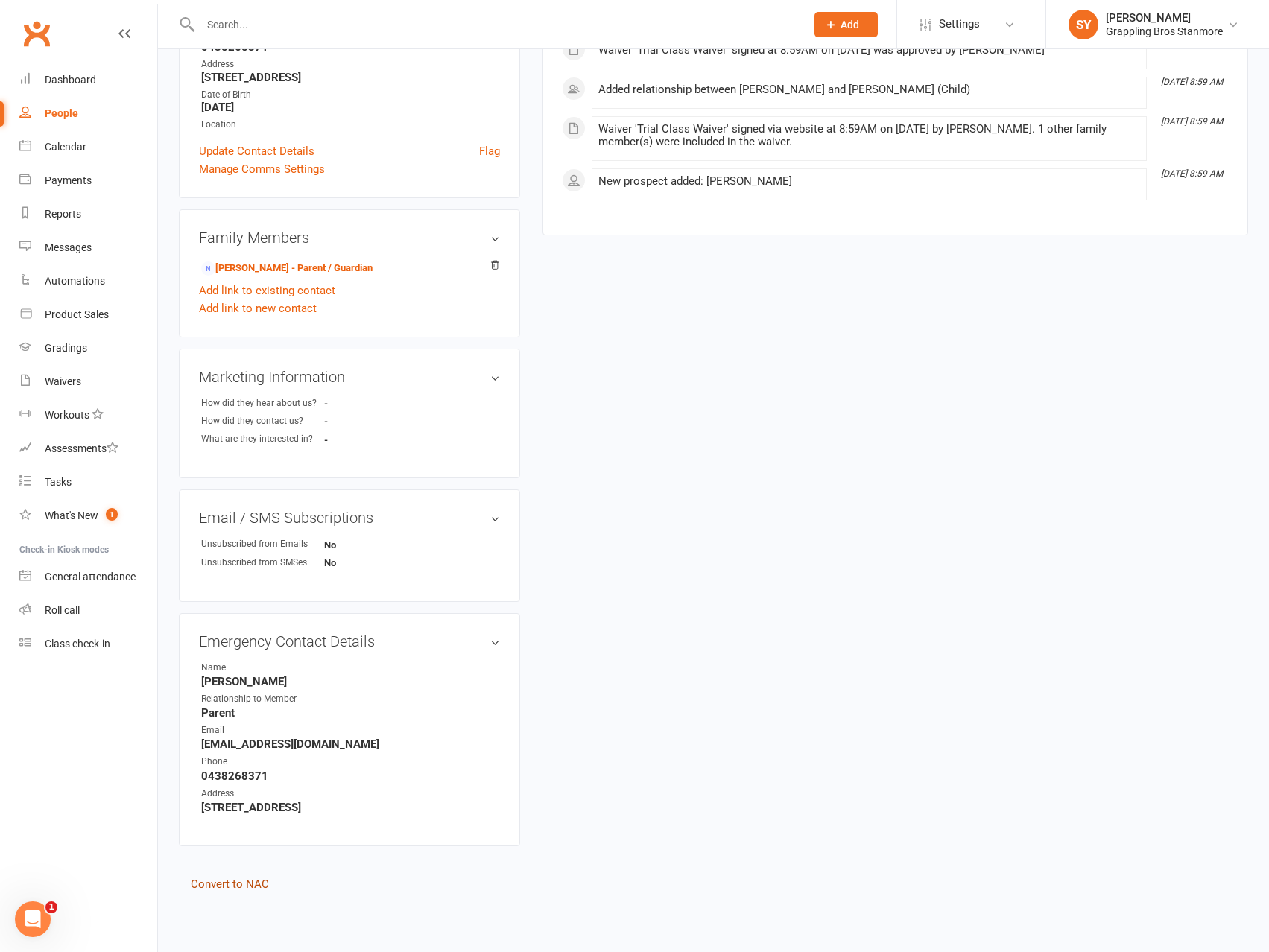
click at [244, 888] on link "Convert to NAC" at bounding box center [230, 885] width 78 height 14
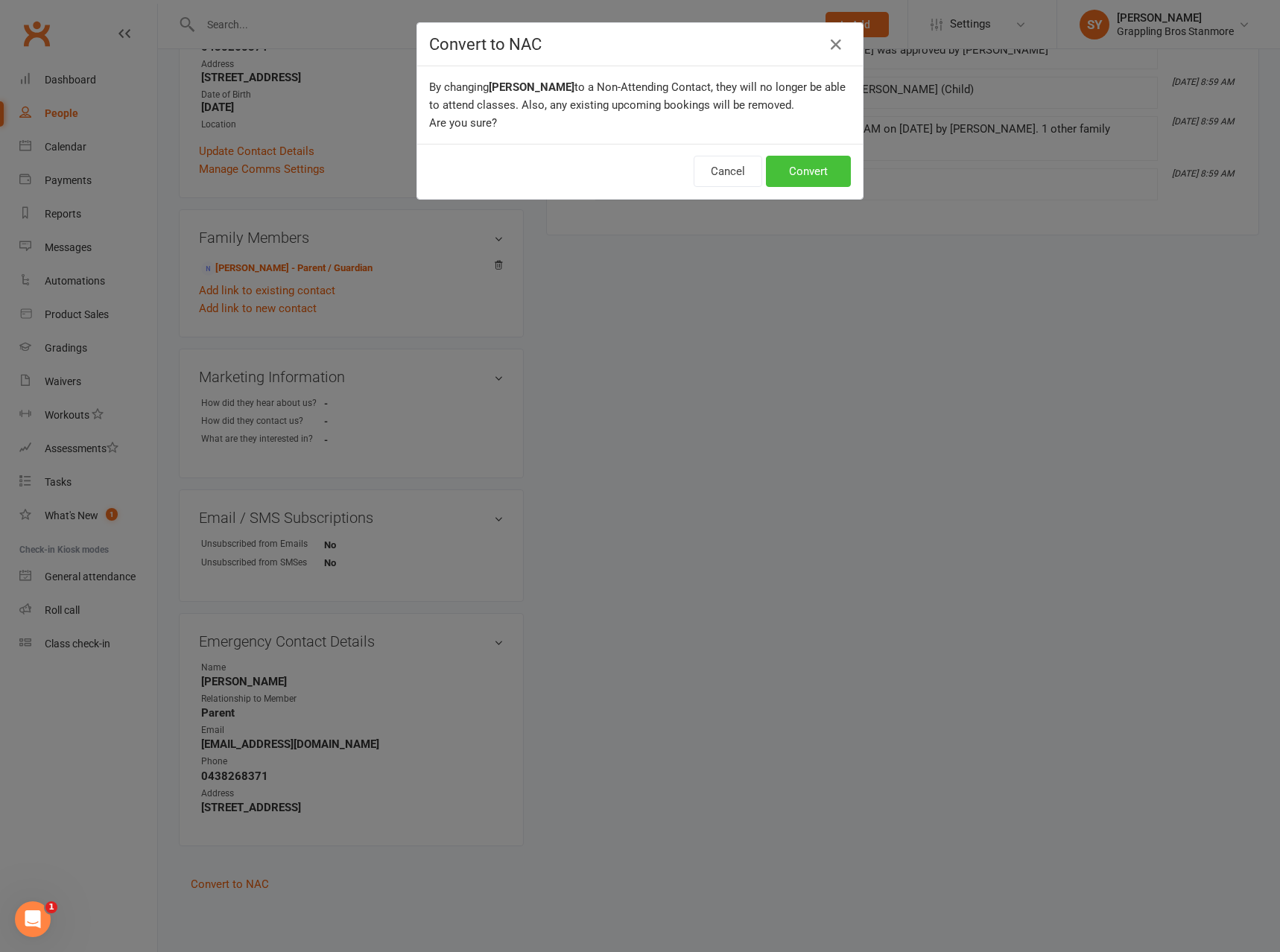
click at [808, 176] on button "Convert" at bounding box center [808, 171] width 85 height 31
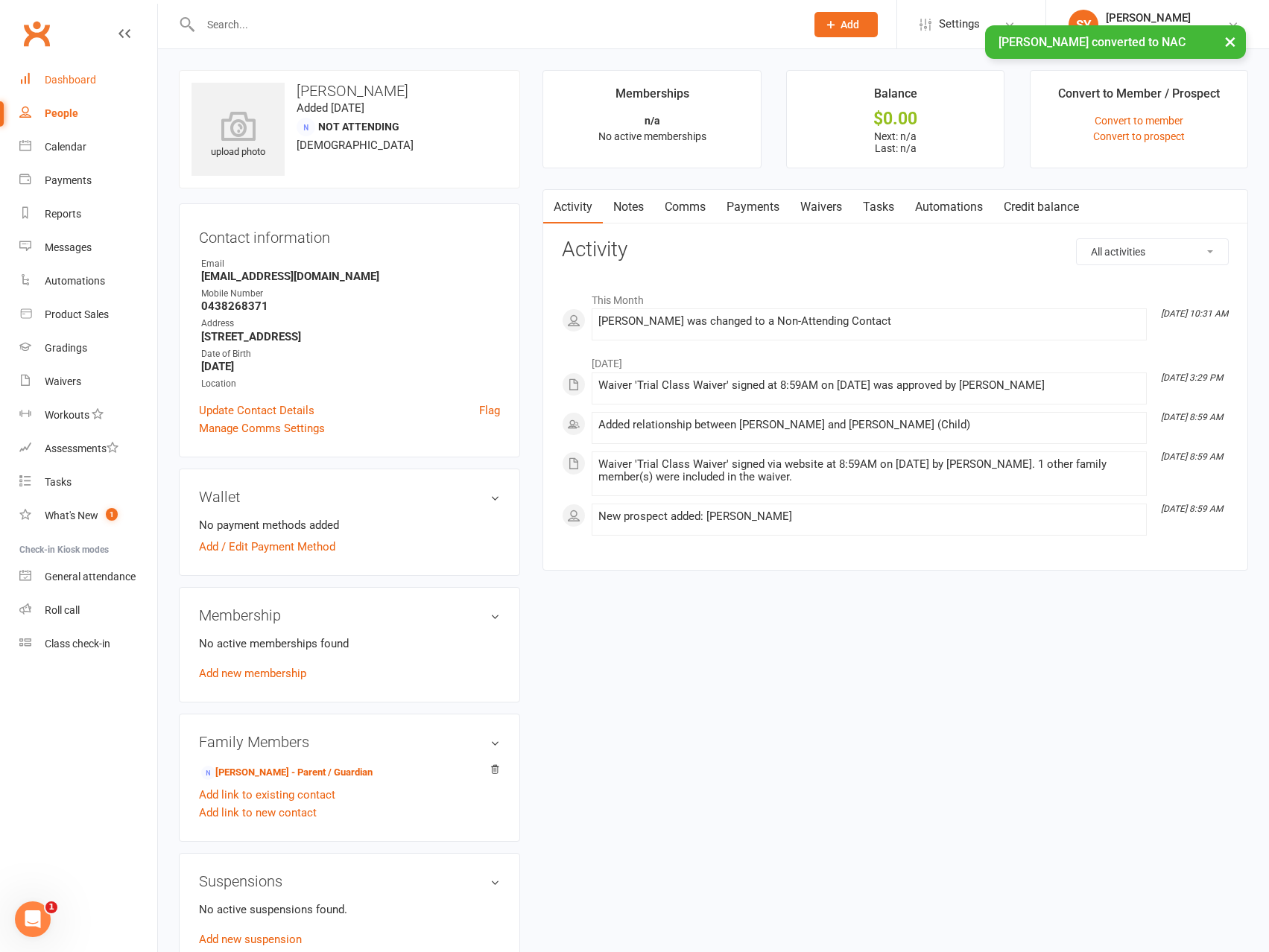
click at [81, 77] on div "Dashboard" at bounding box center [70, 80] width 52 height 12
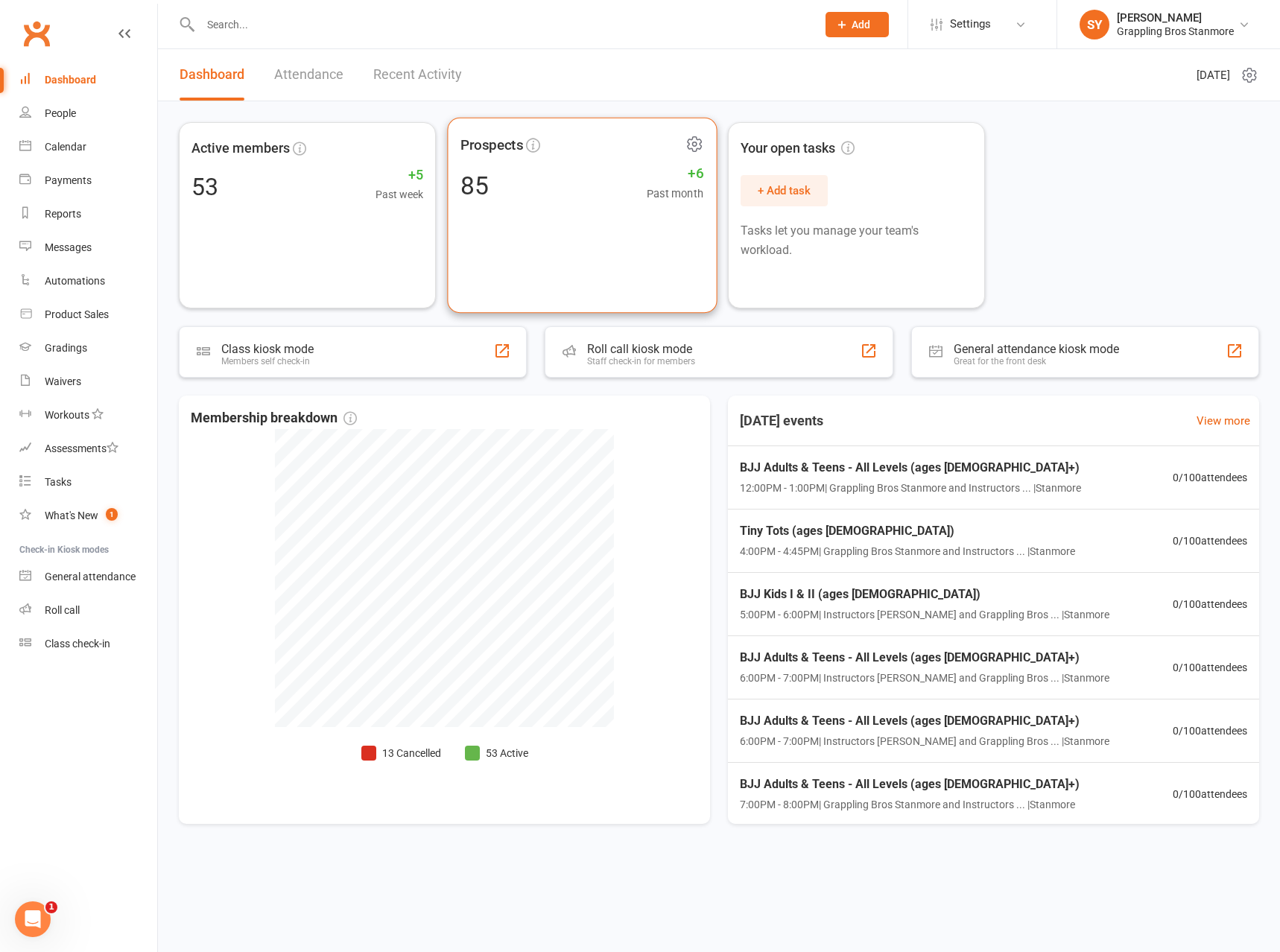
click at [533, 183] on div "85 +6 Past month" at bounding box center [582, 185] width 243 height 33
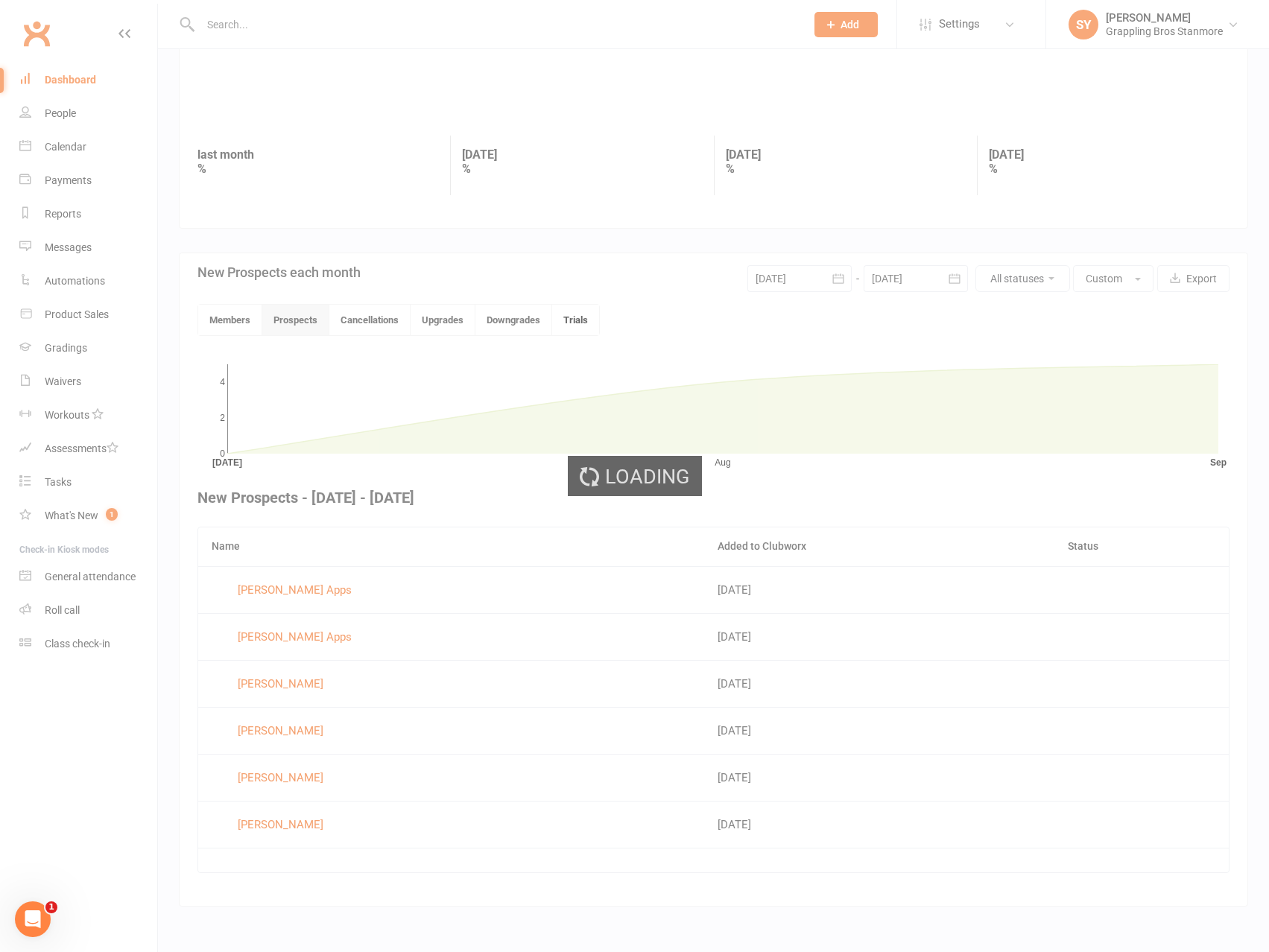
scroll to position [155, 0]
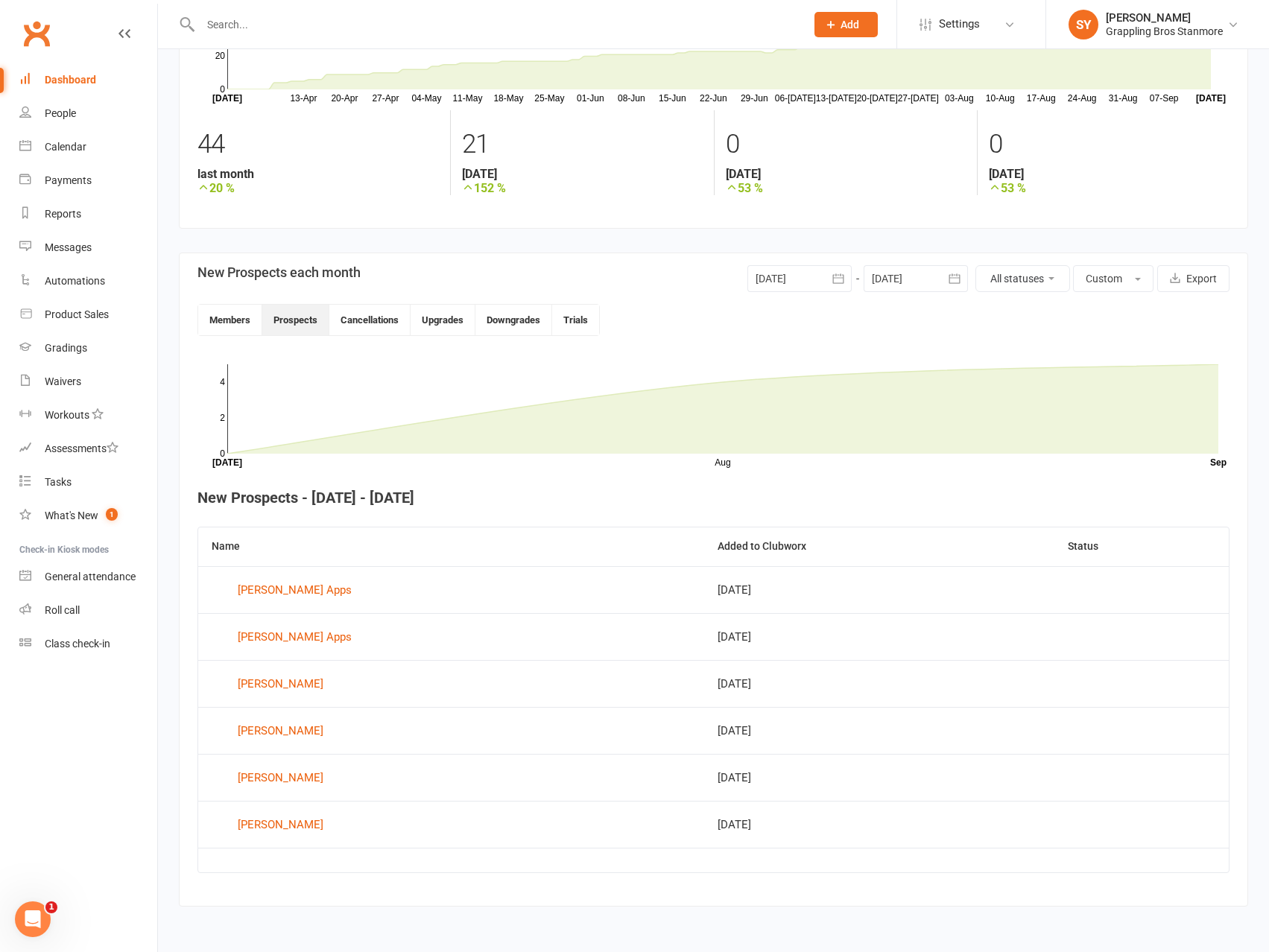
click at [812, 276] on div at bounding box center [800, 278] width 105 height 27
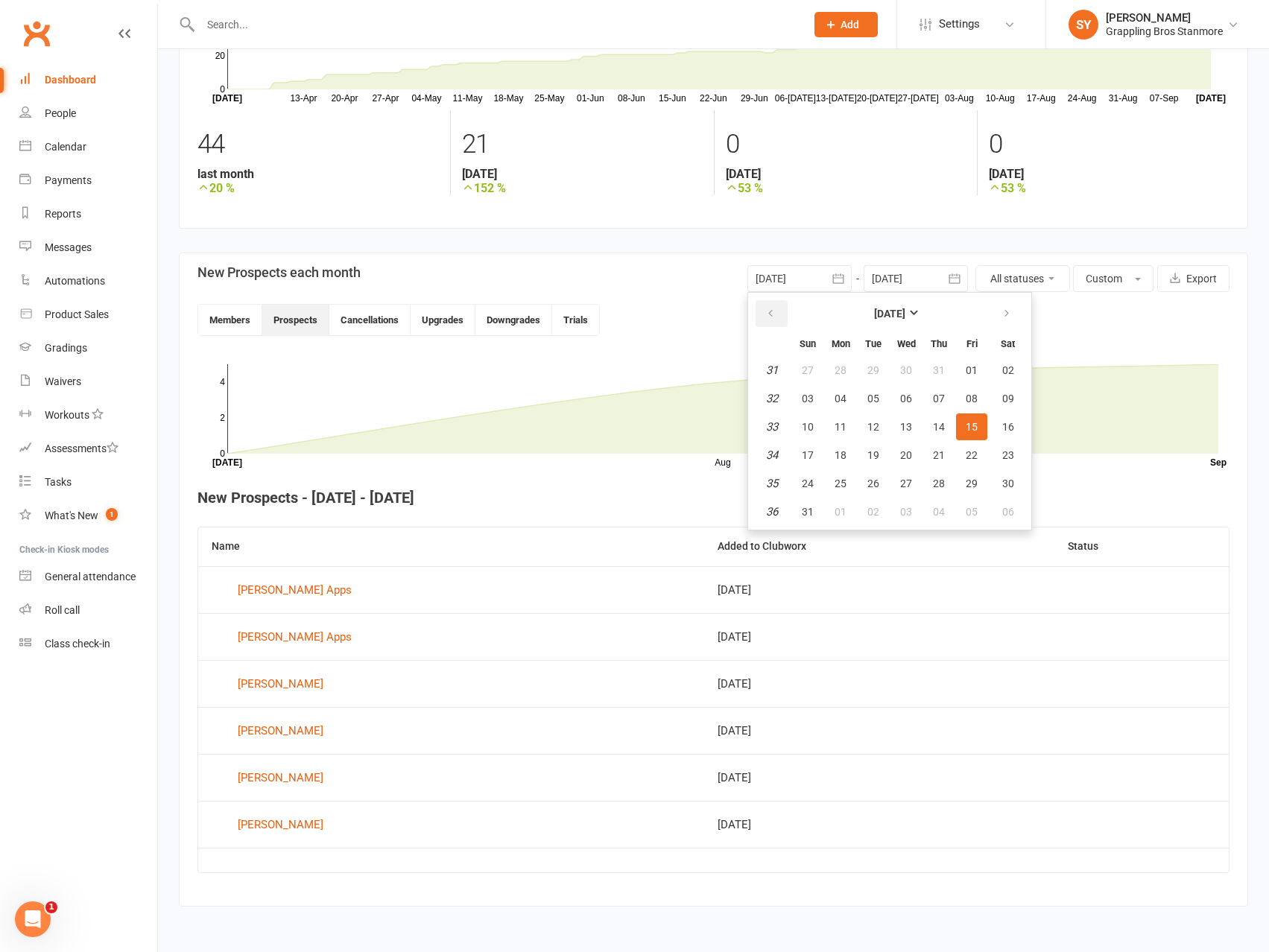
click at [772, 314] on icon "button" at bounding box center [770, 314] width 11 height 12
click at [802, 367] on span "01" at bounding box center [808, 370] width 12 height 12
type input "01 Jun 2025"
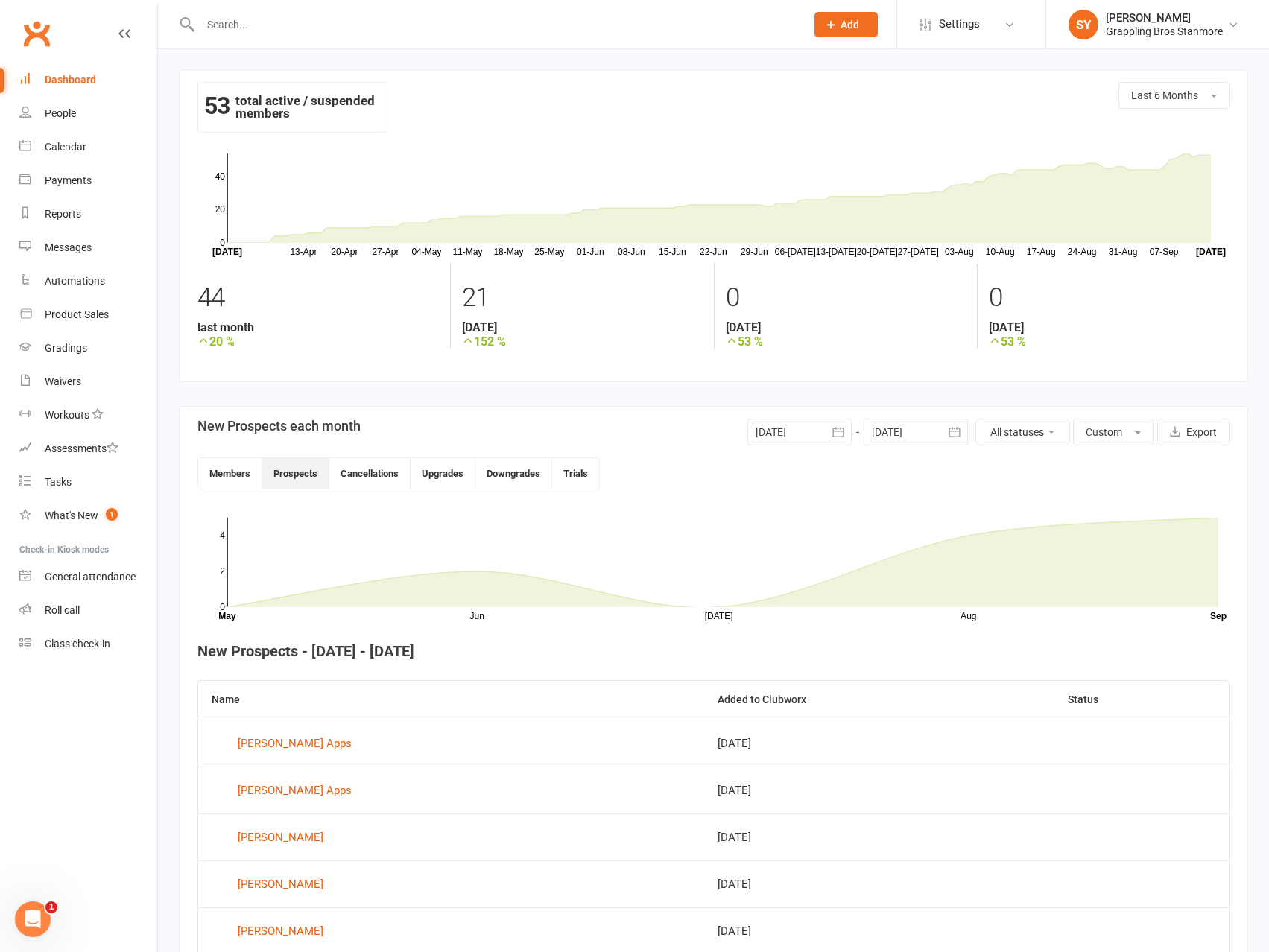
scroll to position [0, 0]
click at [296, 32] on input "text" at bounding box center [495, 25] width 599 height 21
type input "chantelle"
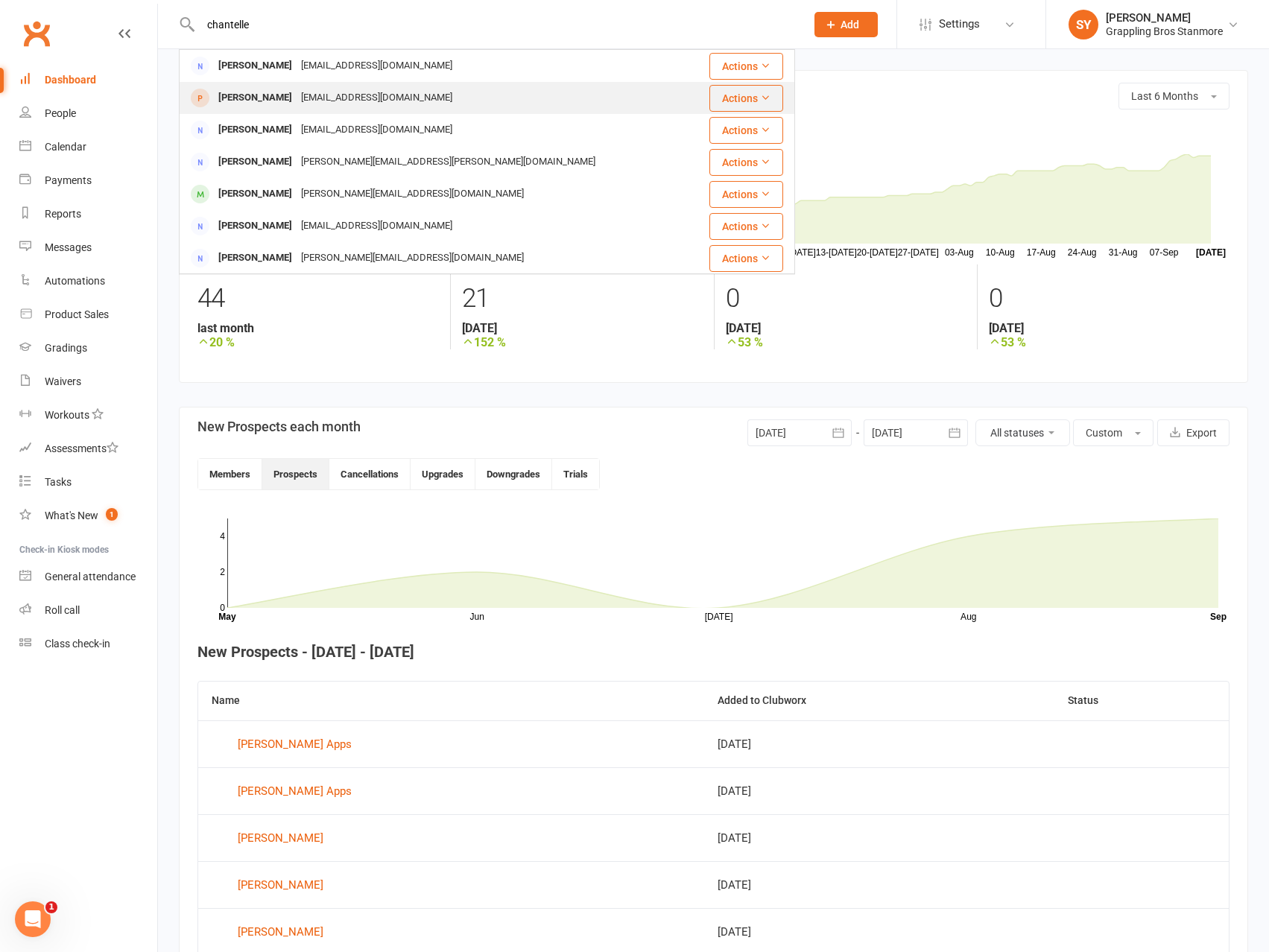
click at [261, 92] on div "Chantel Zappia" at bounding box center [255, 98] width 83 height 22
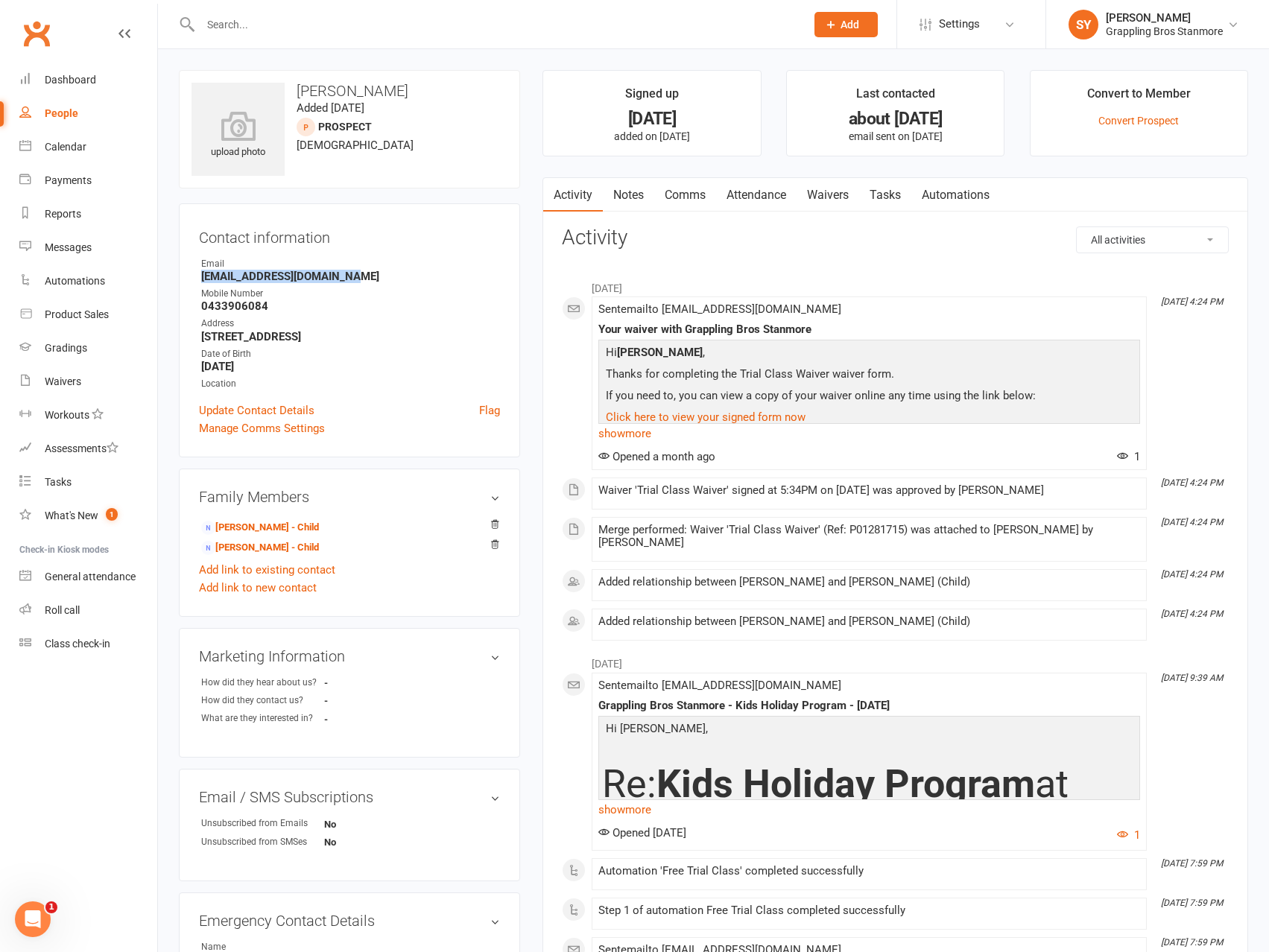
drag, startPoint x: 367, startPoint y: 281, endPoint x: 203, endPoint y: 277, distance: 164.0
click at [203, 277] on strong "Chantelzappia@hotmail.com" at bounding box center [351, 276] width 298 height 14
copy strong "Chantelzappia@hotmail.com"
click at [79, 78] on div "Dashboard" at bounding box center [70, 80] width 52 height 12
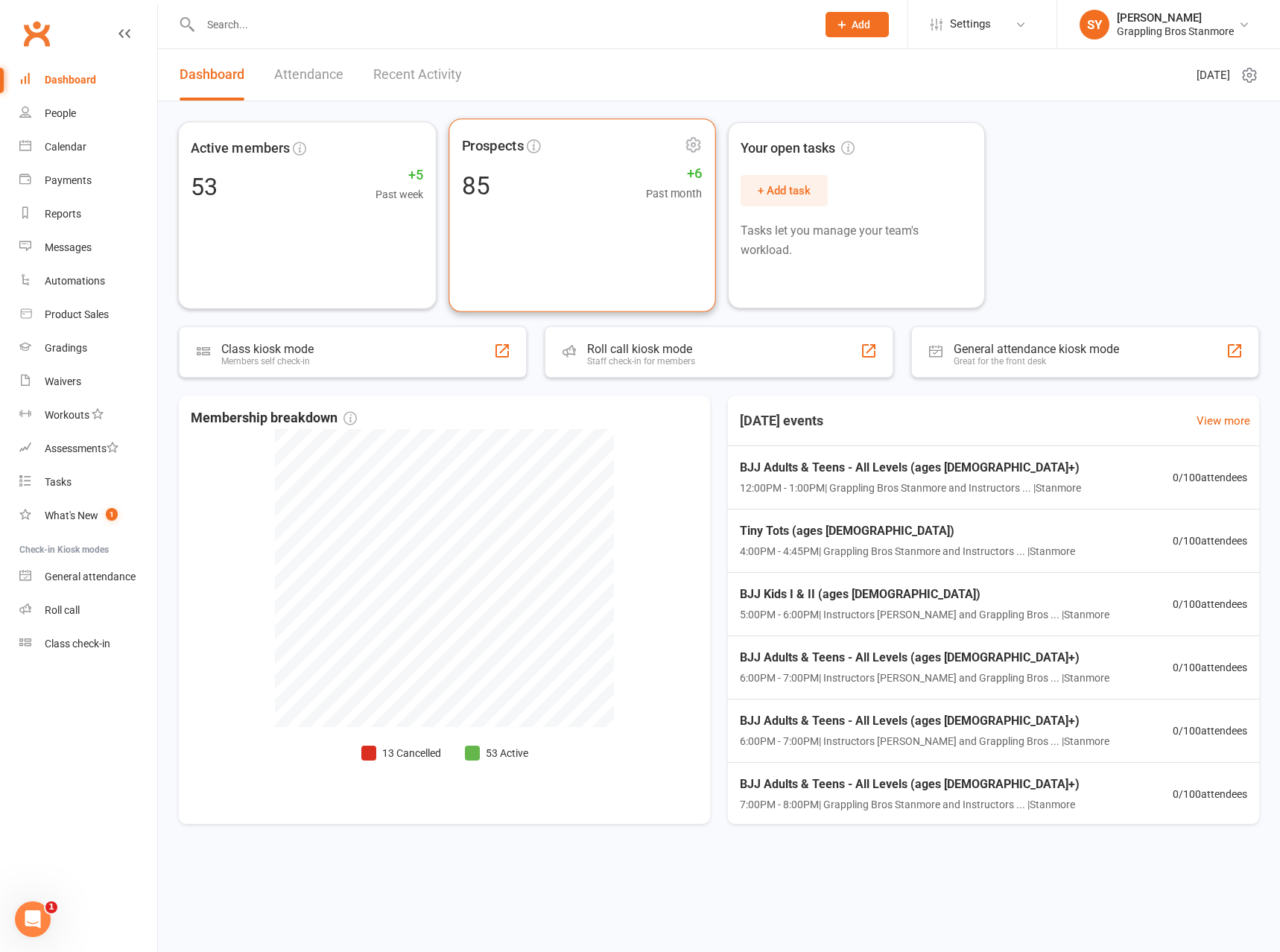
click at [522, 216] on div "Prospects 85 +6 Past month" at bounding box center [582, 215] width 267 height 194
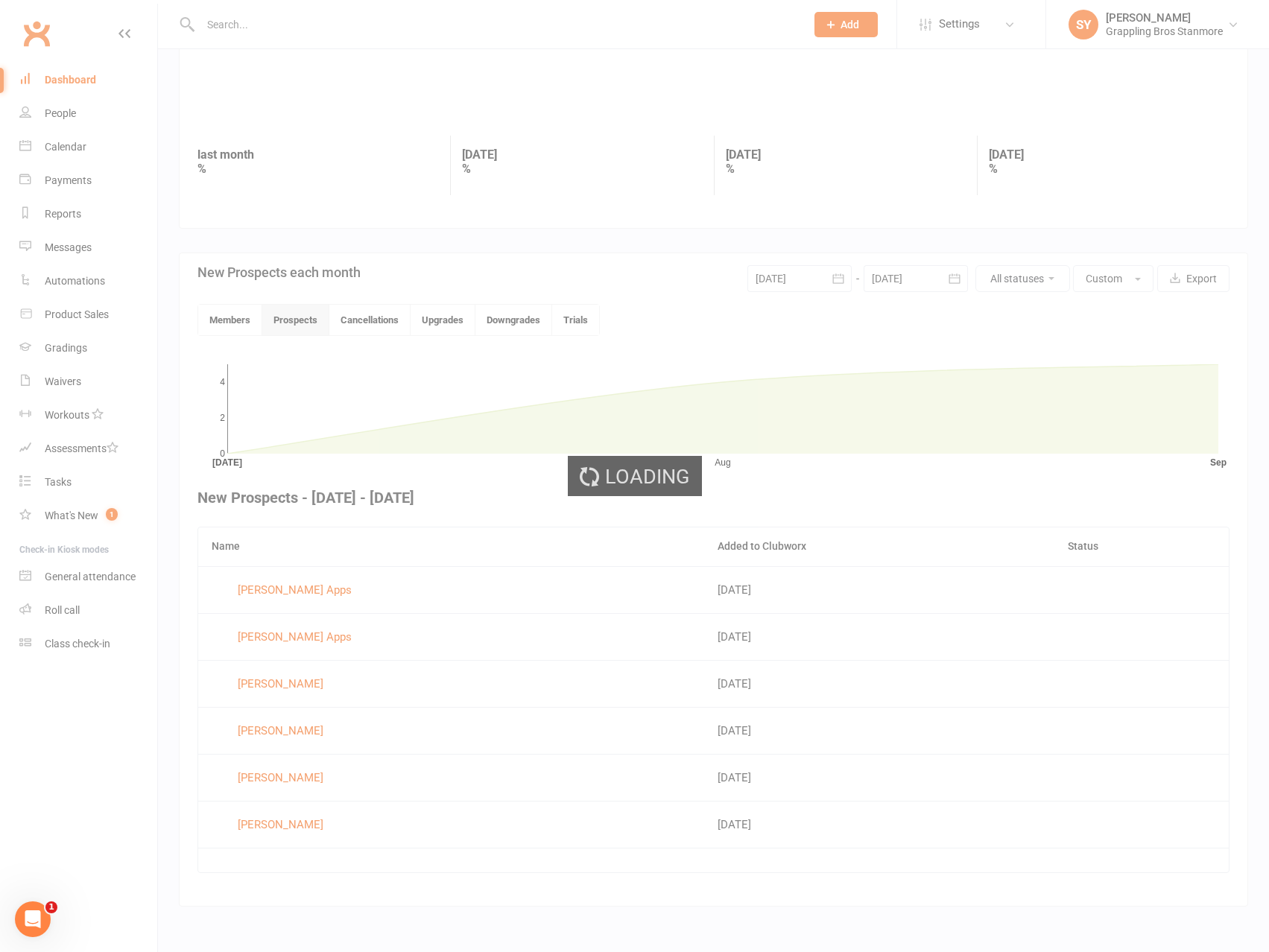
scroll to position [155, 0]
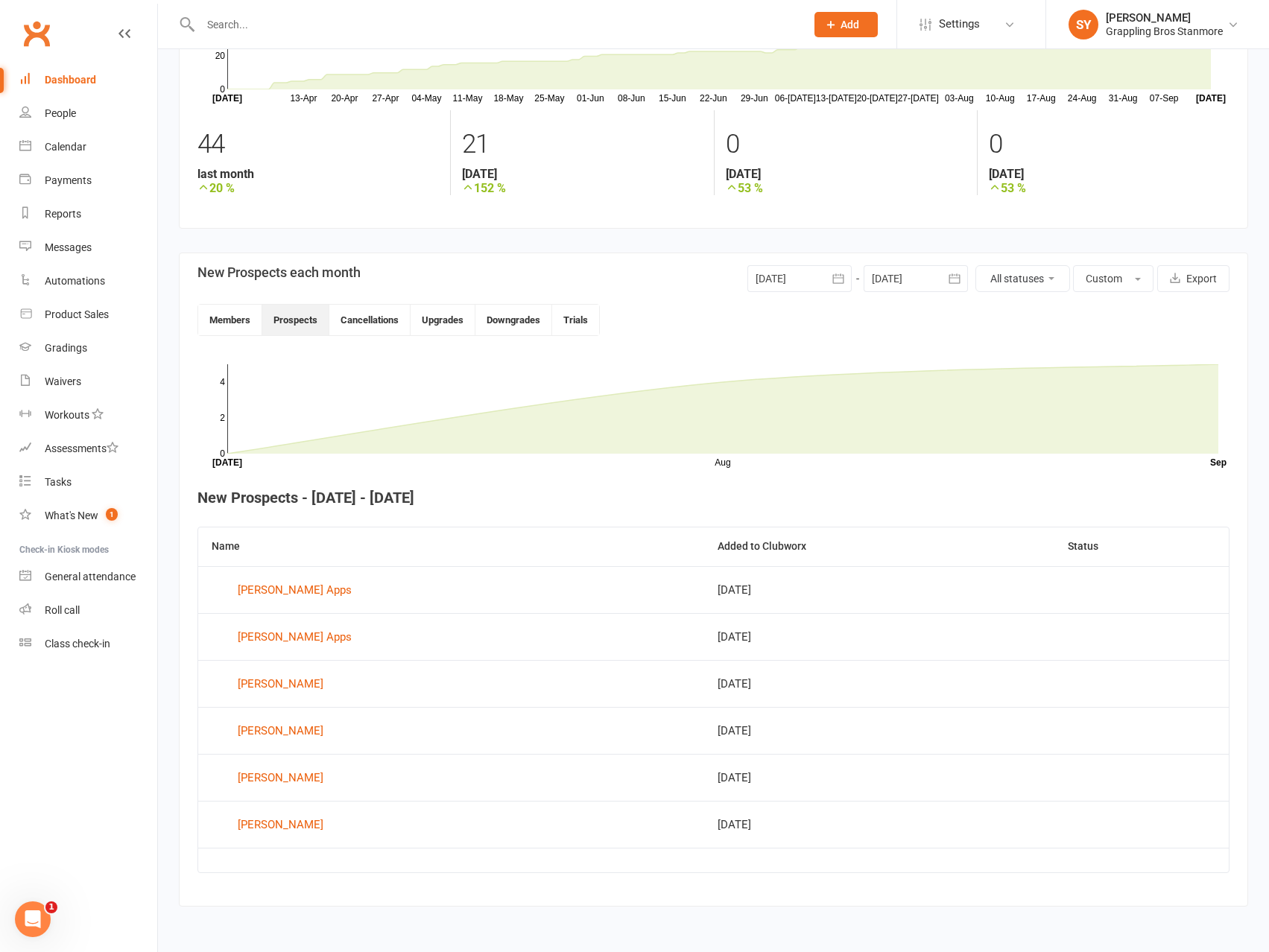
click at [795, 274] on div at bounding box center [800, 278] width 105 height 27
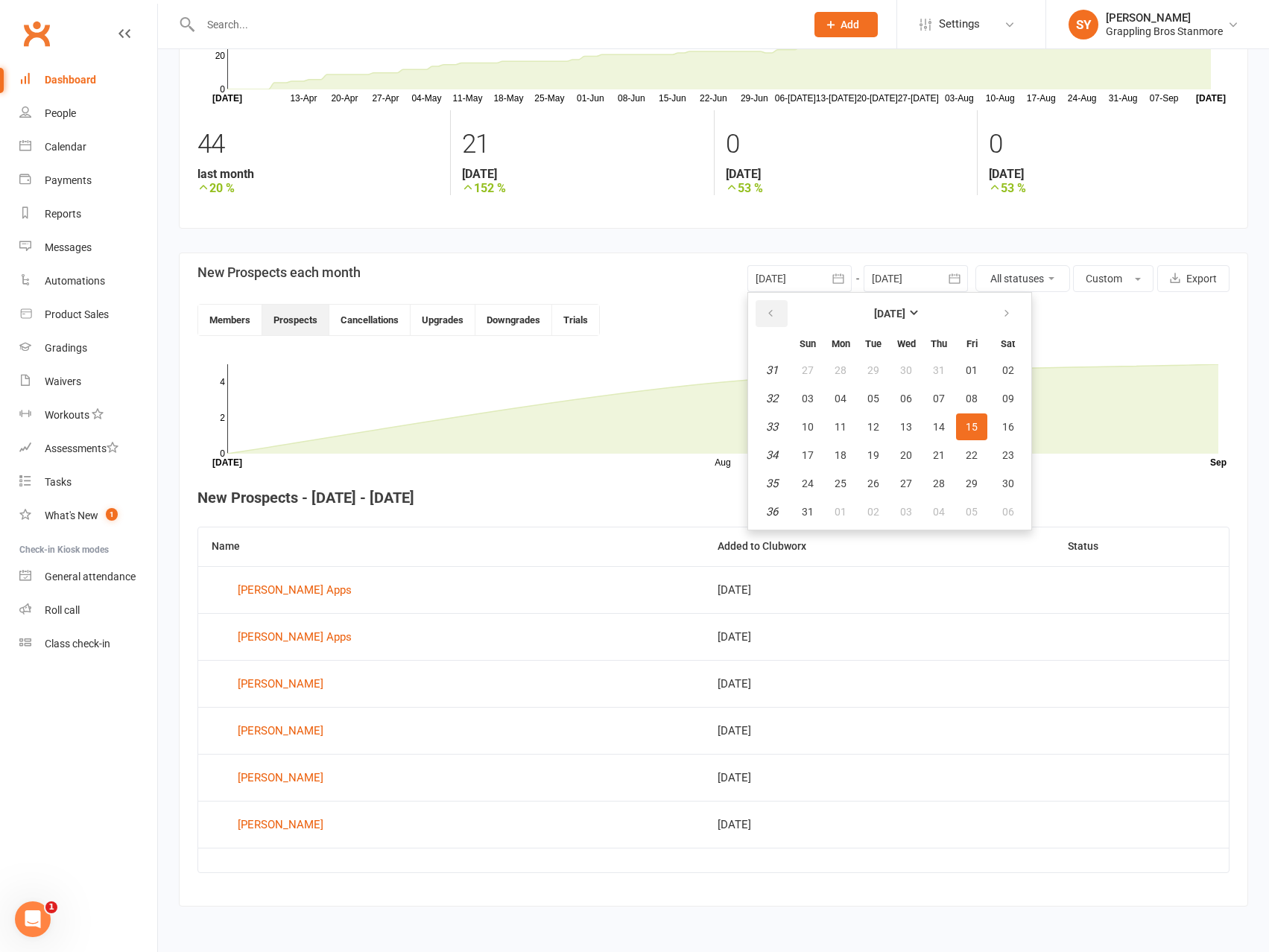
click at [768, 314] on icon "button" at bounding box center [770, 314] width 11 height 12
click at [769, 314] on icon "button" at bounding box center [770, 314] width 11 height 12
click at [814, 366] on button "01" at bounding box center [808, 370] width 31 height 27
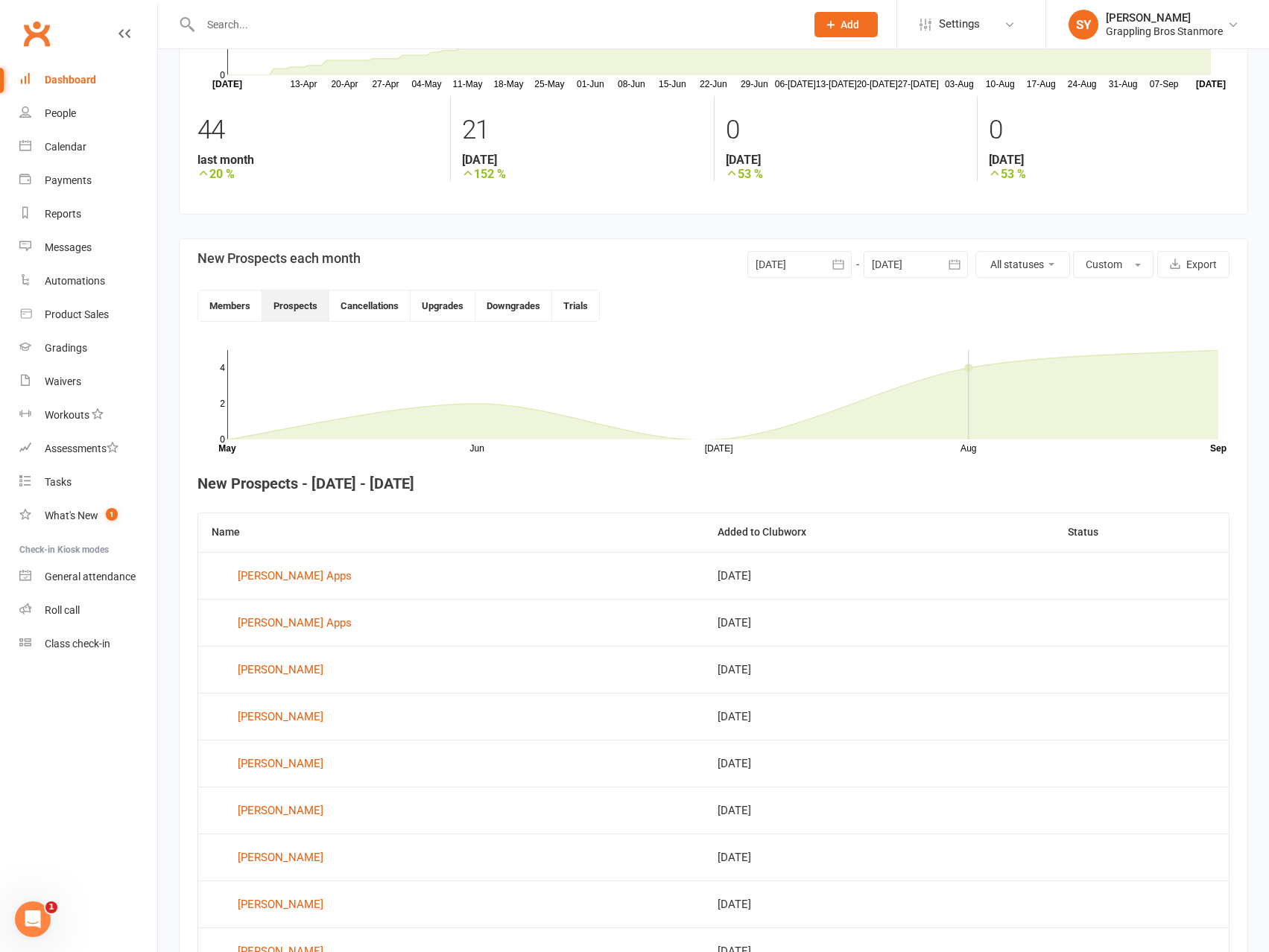
scroll to position [165, 0]
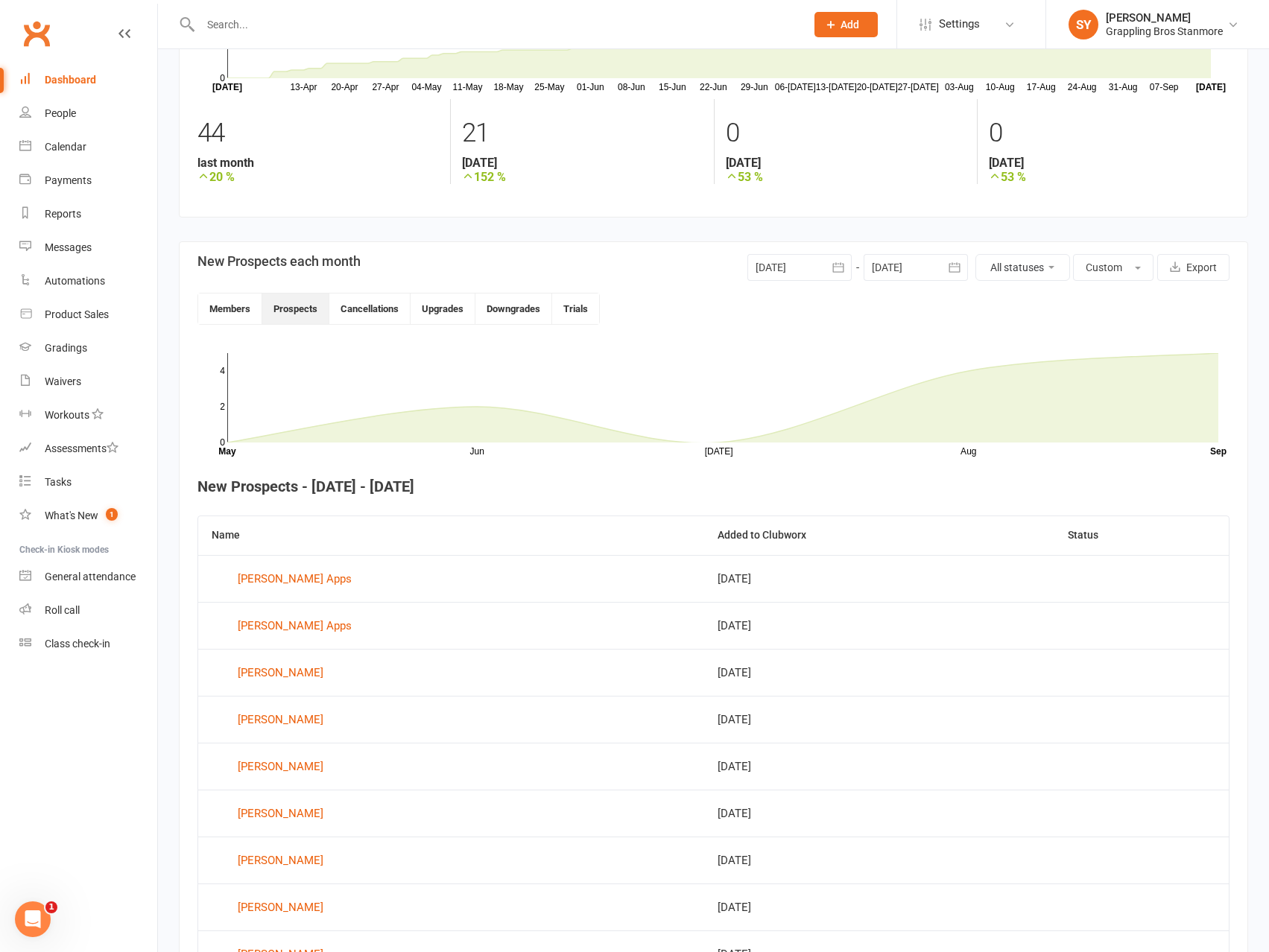
click at [803, 281] on div "01 Jun 2025 June 2025 Sun Mon Tue Wed Thu Fri Sat 23 01 02 03 04 05 06 07 24 08…" at bounding box center [858, 267] width 220 height 27
click at [807, 262] on div at bounding box center [800, 267] width 105 height 27
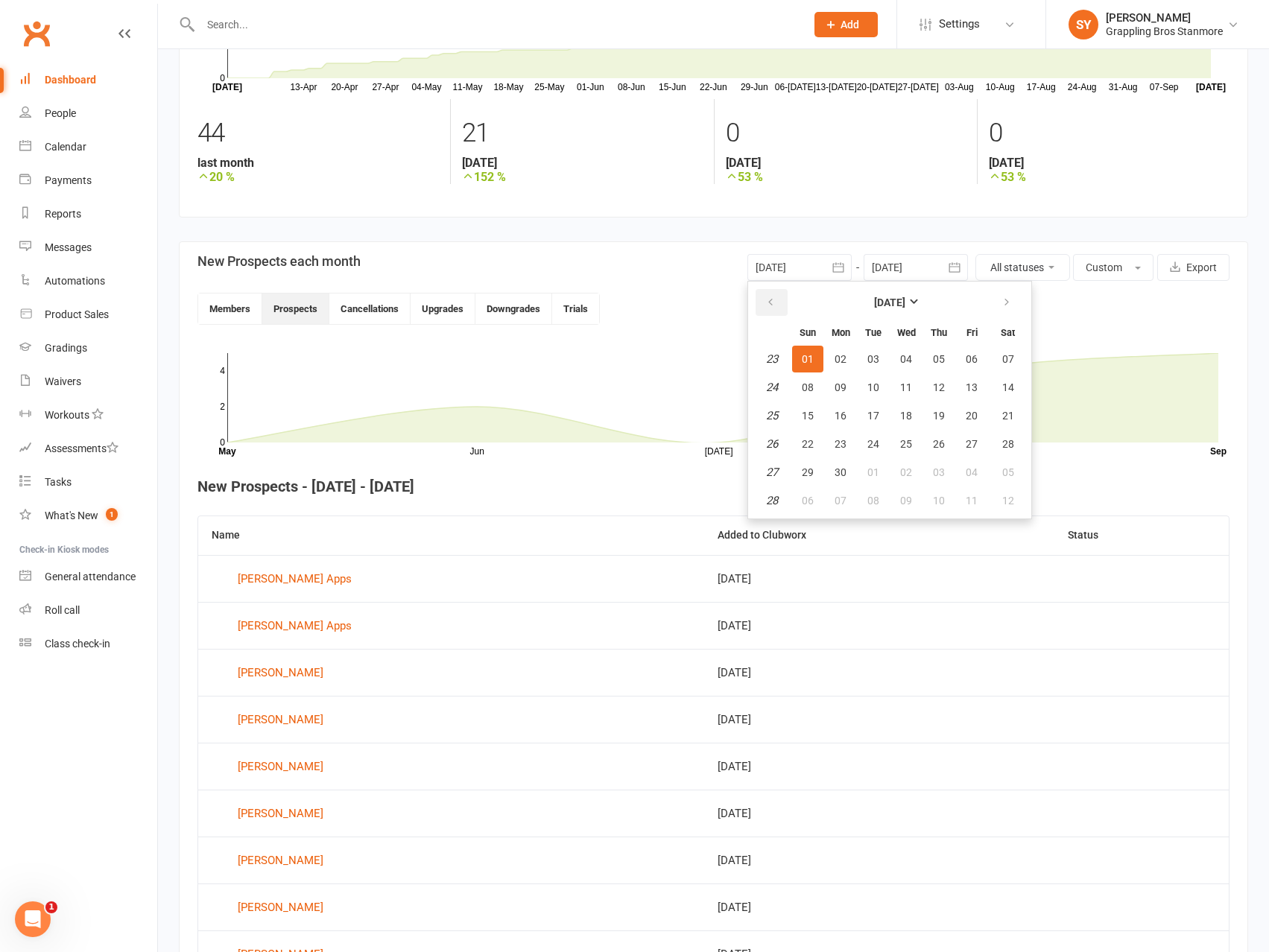
click at [780, 300] on button "button" at bounding box center [771, 302] width 32 height 27
click at [940, 355] on span "01" at bounding box center [939, 359] width 12 height 12
type input "01 May 2025"
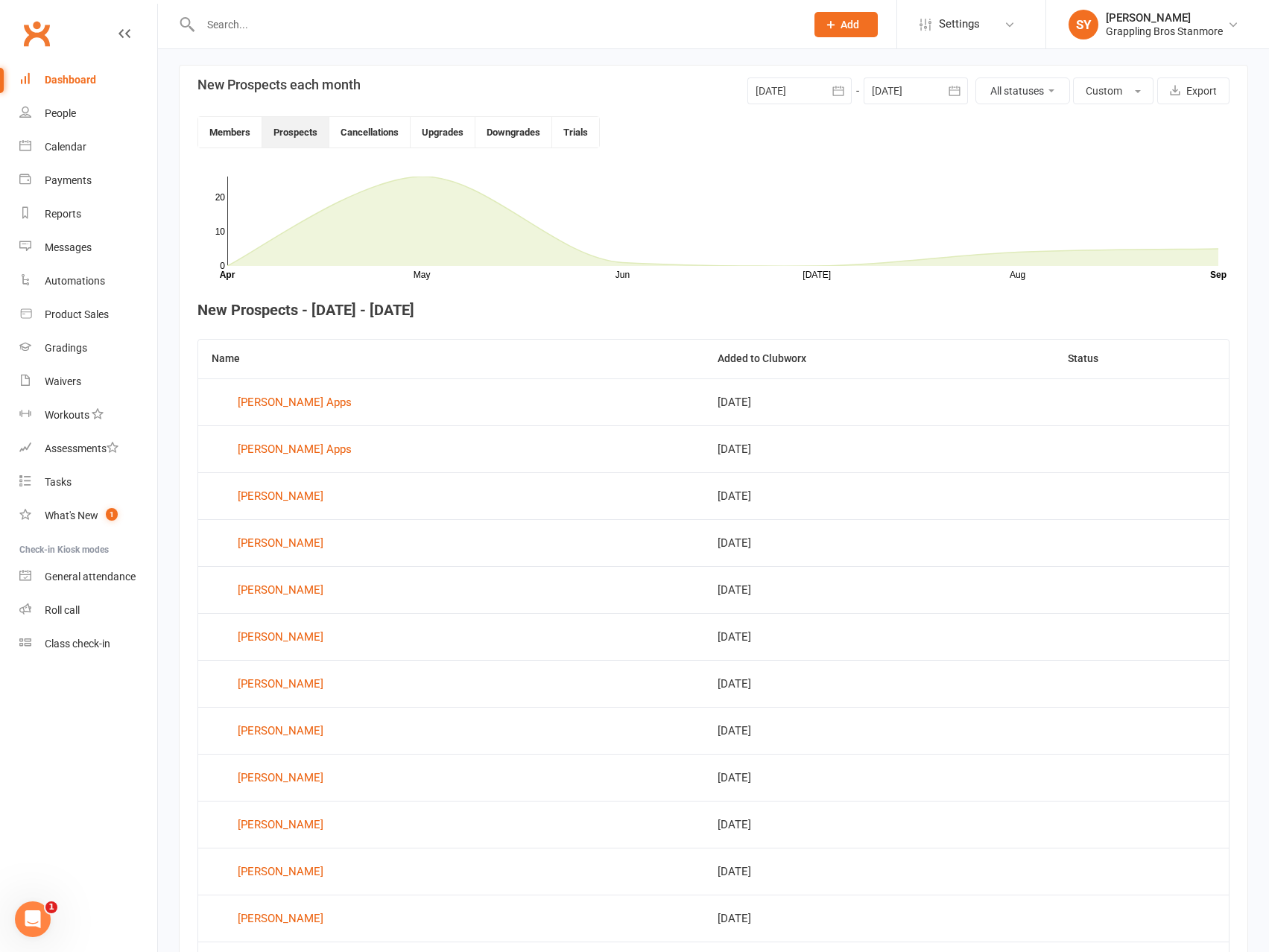
scroll to position [464, 0]
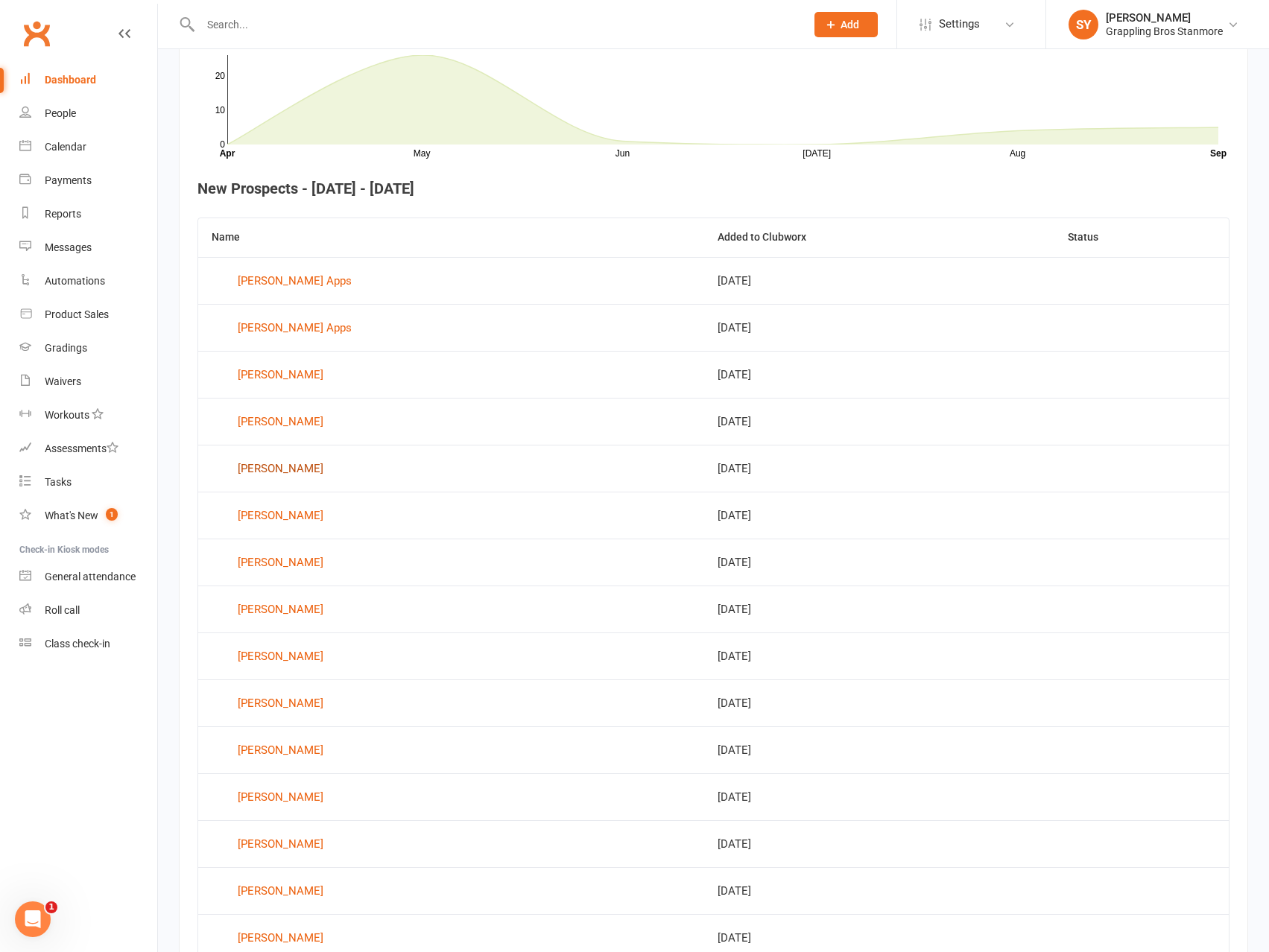
click at [283, 469] on div "Naz Daniel" at bounding box center [280, 469] width 86 height 23
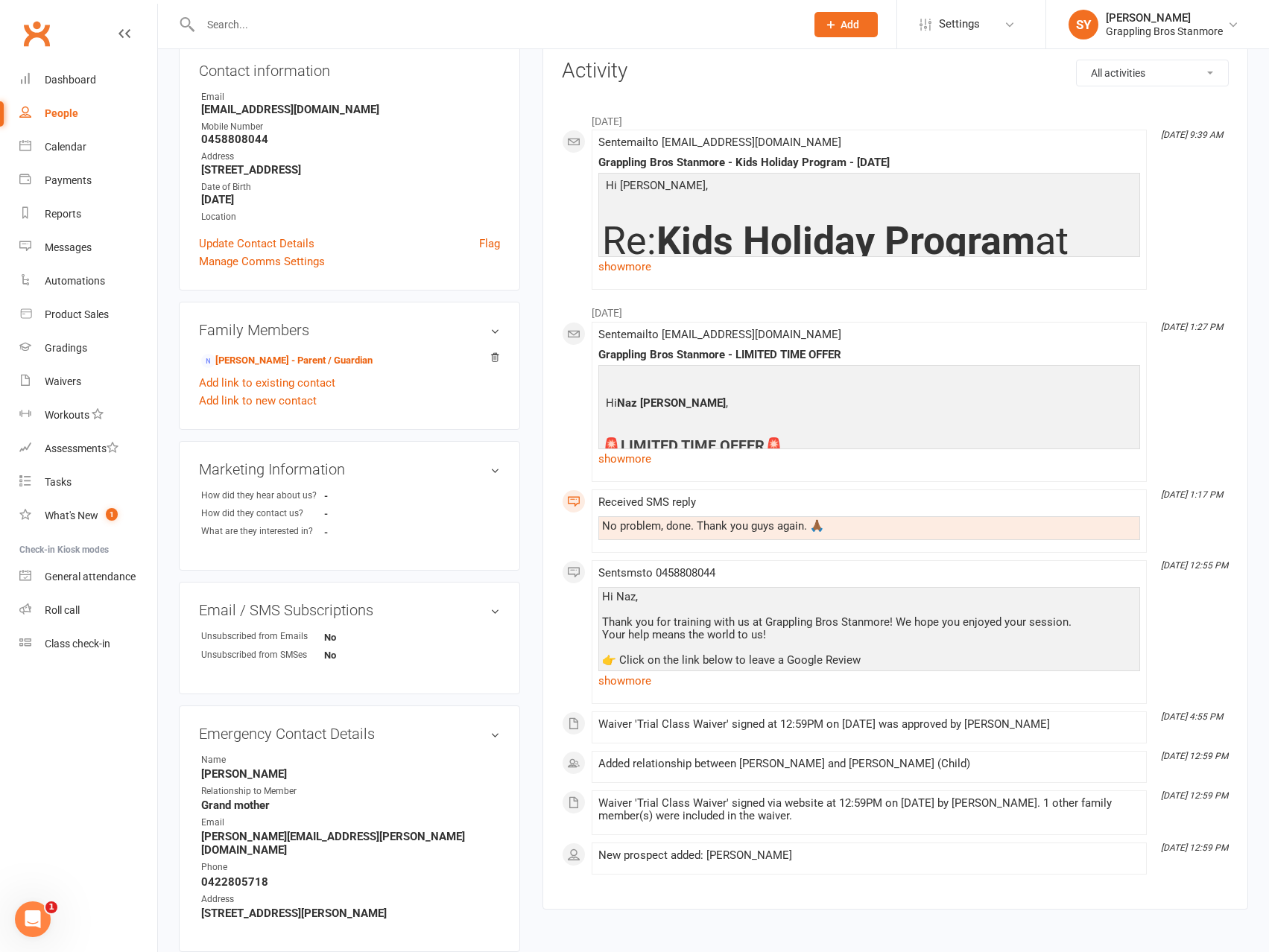
scroll to position [259, 0]
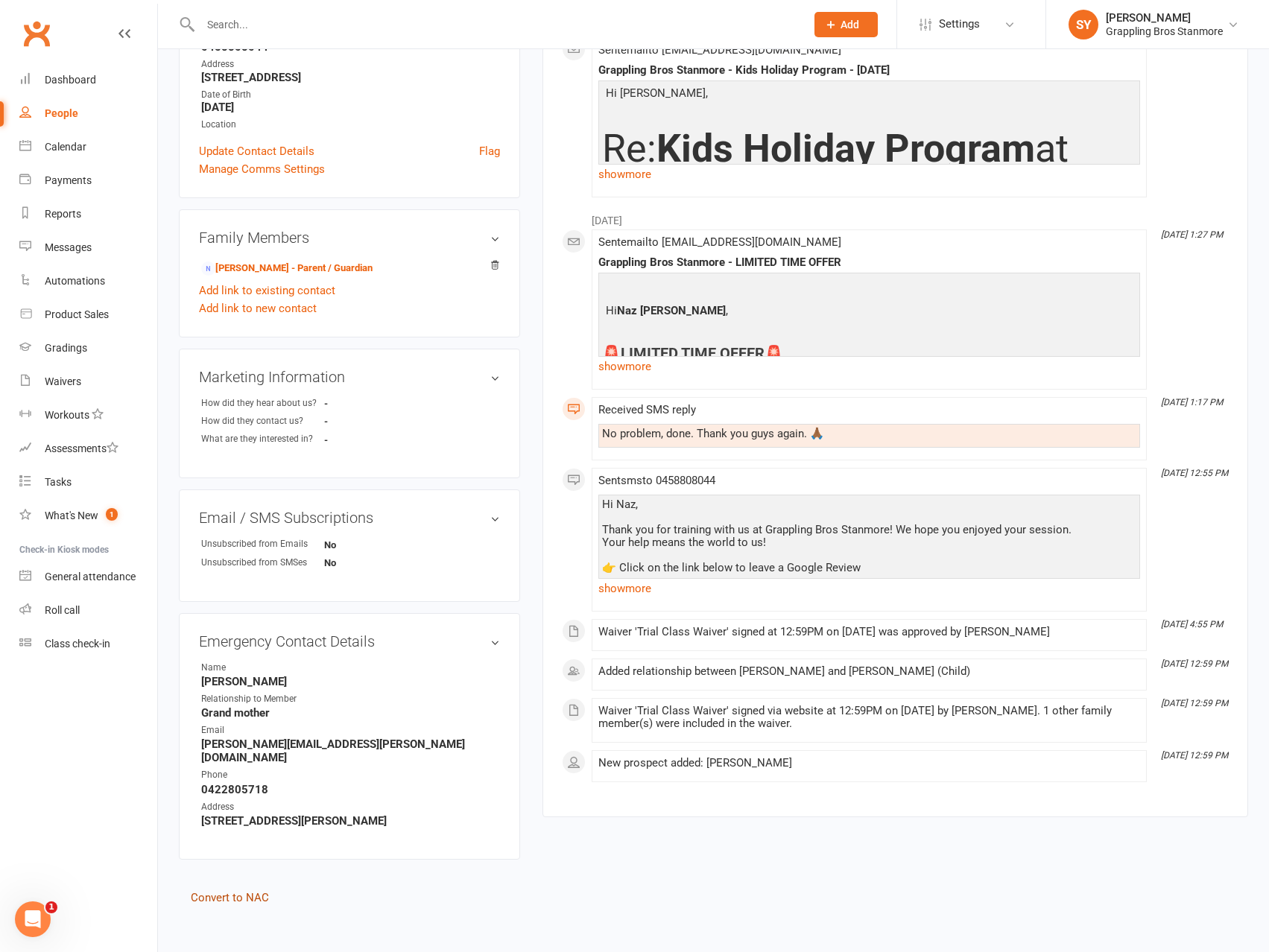
click at [251, 891] on link "Convert to NAC" at bounding box center [230, 897] width 78 height 14
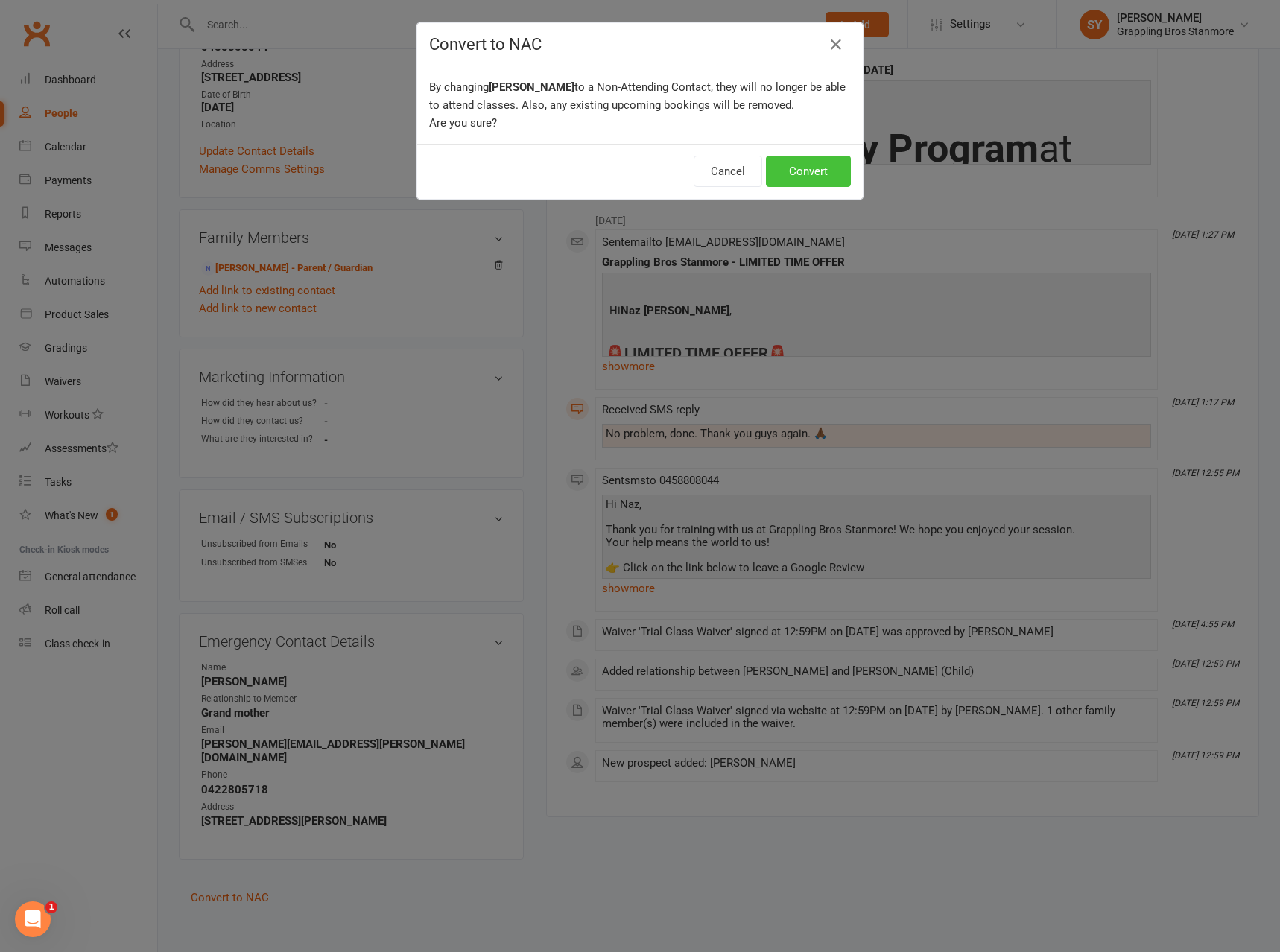
click at [813, 170] on button "Convert" at bounding box center [808, 171] width 85 height 31
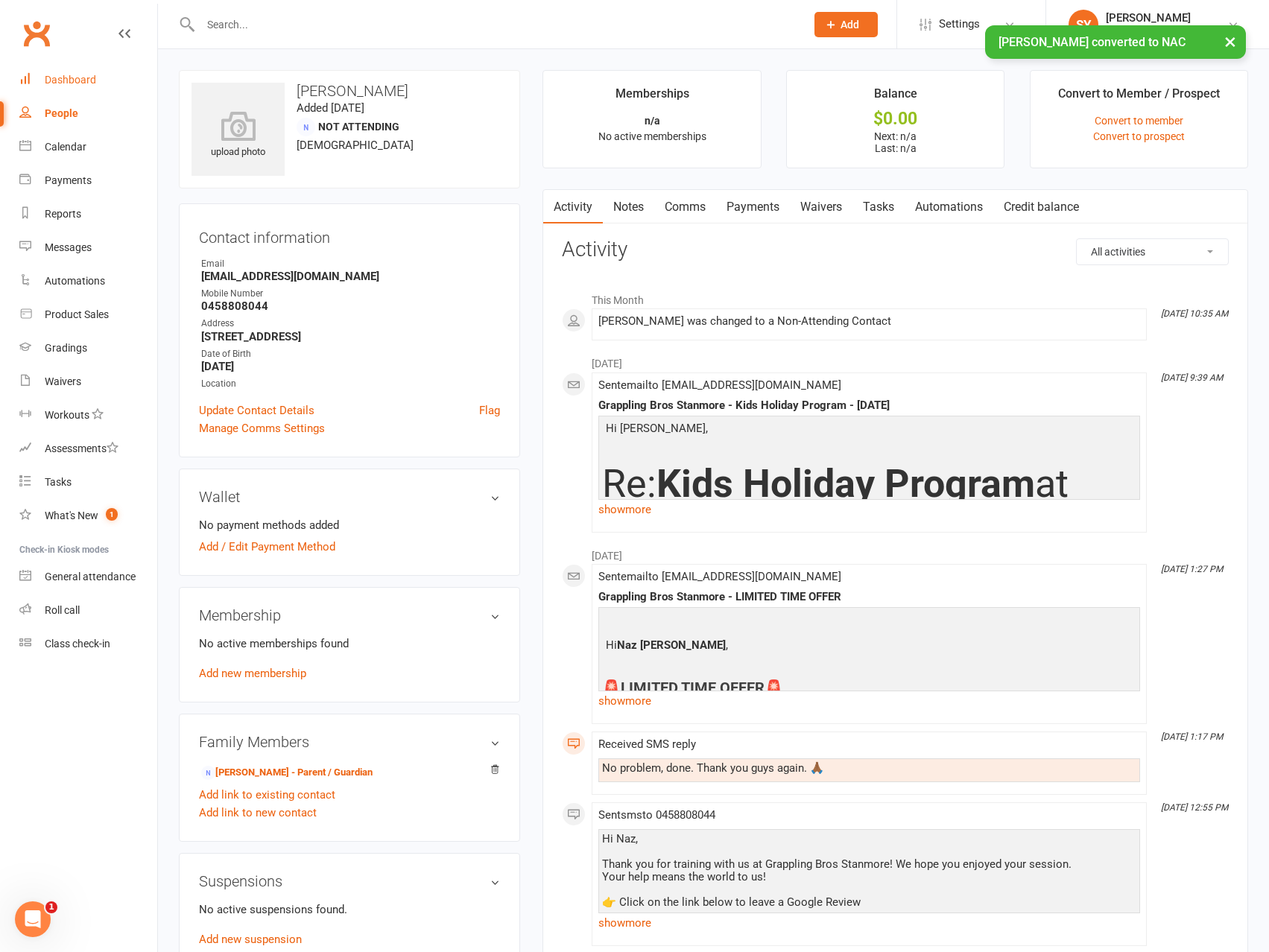
click at [86, 80] on div "Dashboard" at bounding box center [70, 80] width 52 height 12
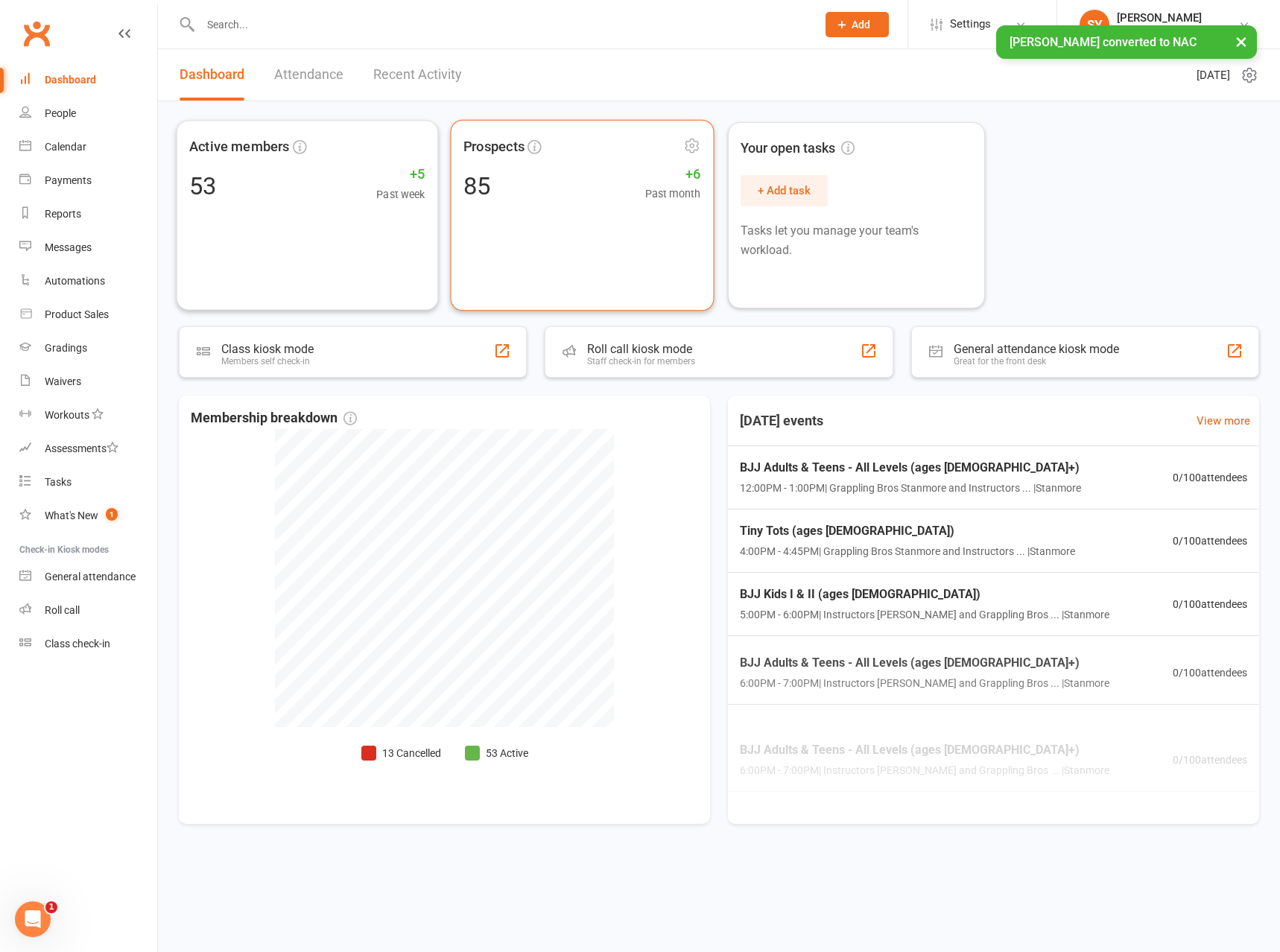
click at [548, 207] on div "Prospects 85 +6 Past month" at bounding box center [582, 215] width 264 height 192
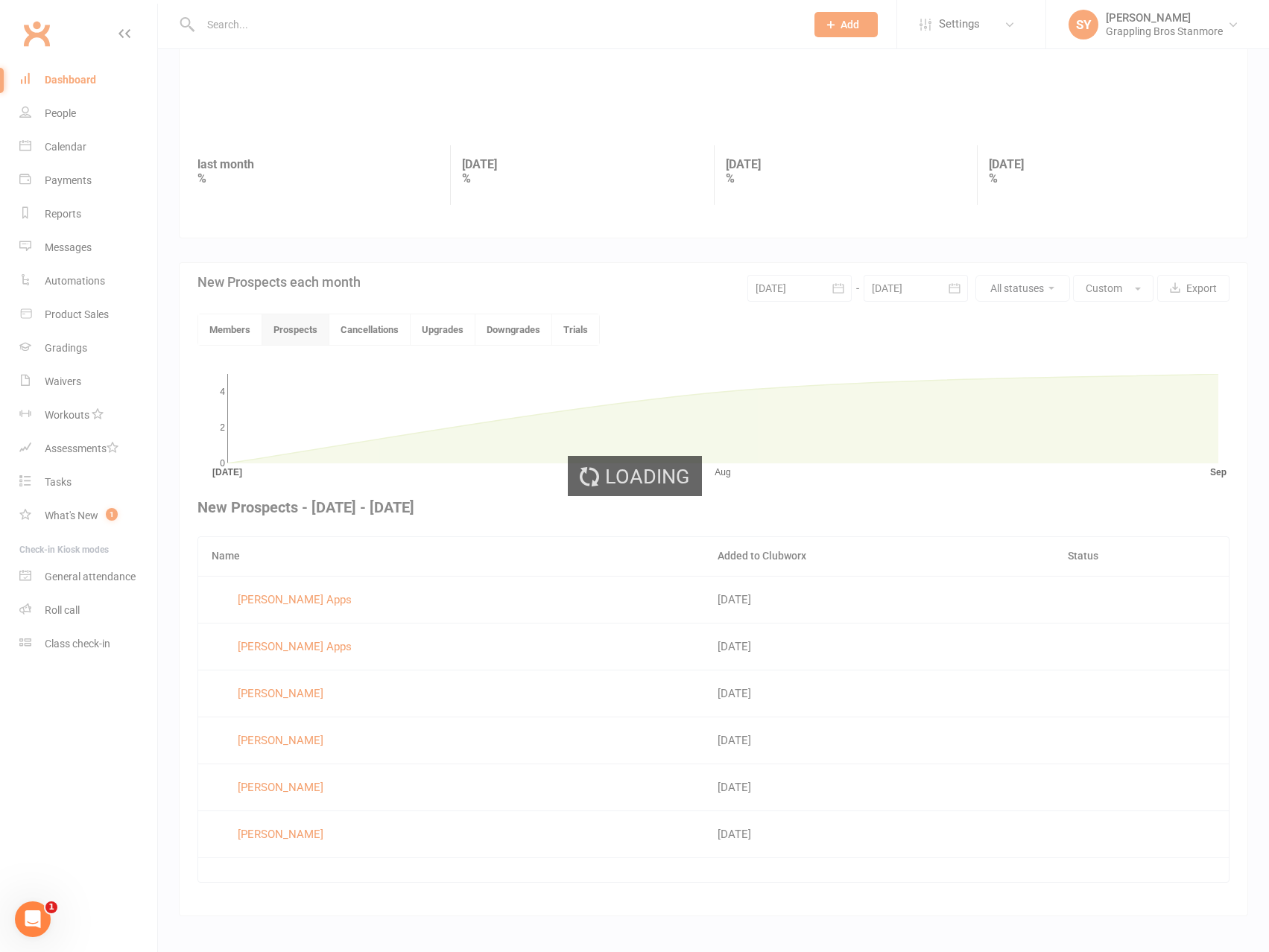
scroll to position [134, 0]
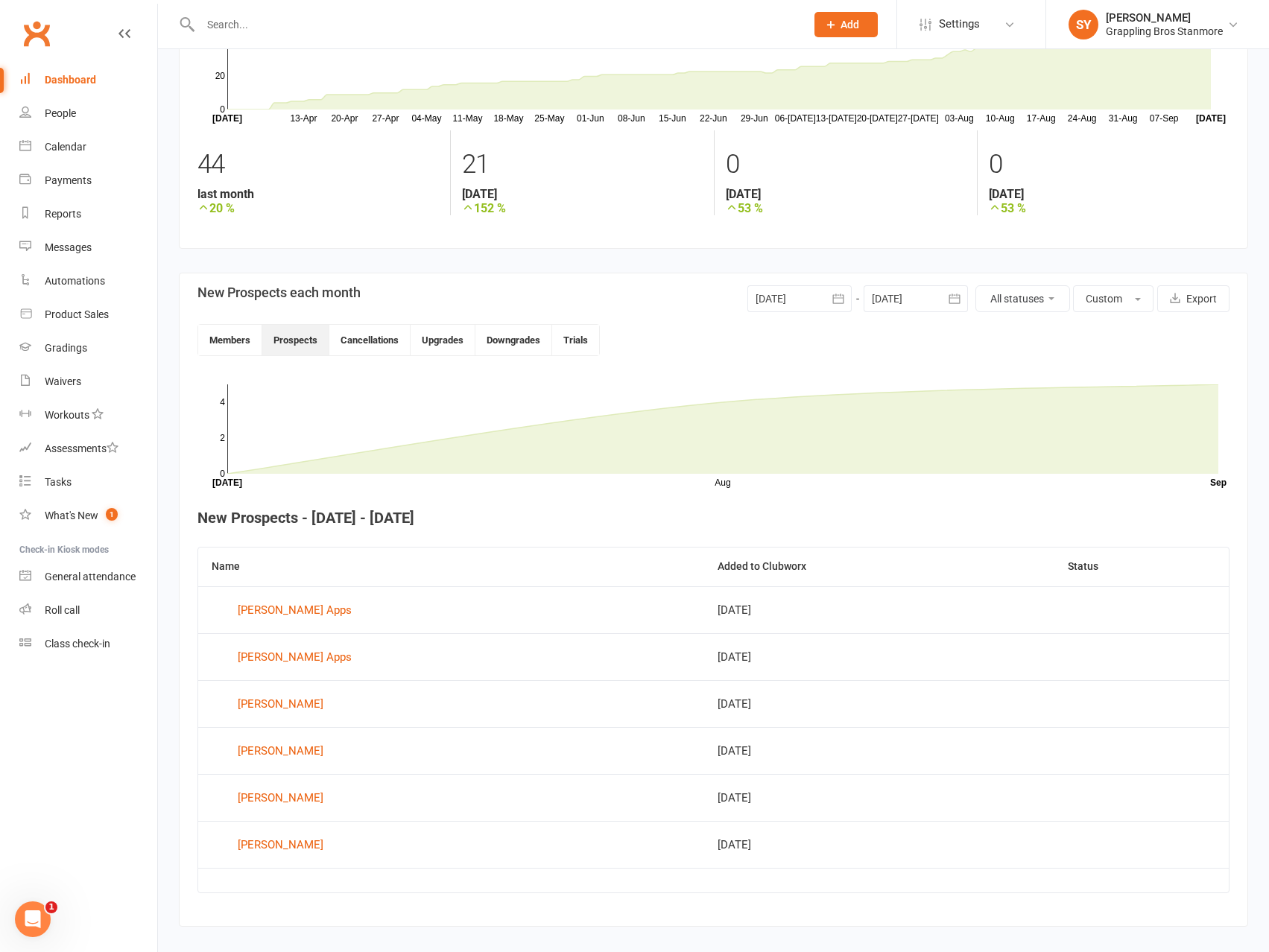
click at [791, 304] on div at bounding box center [800, 298] width 105 height 27
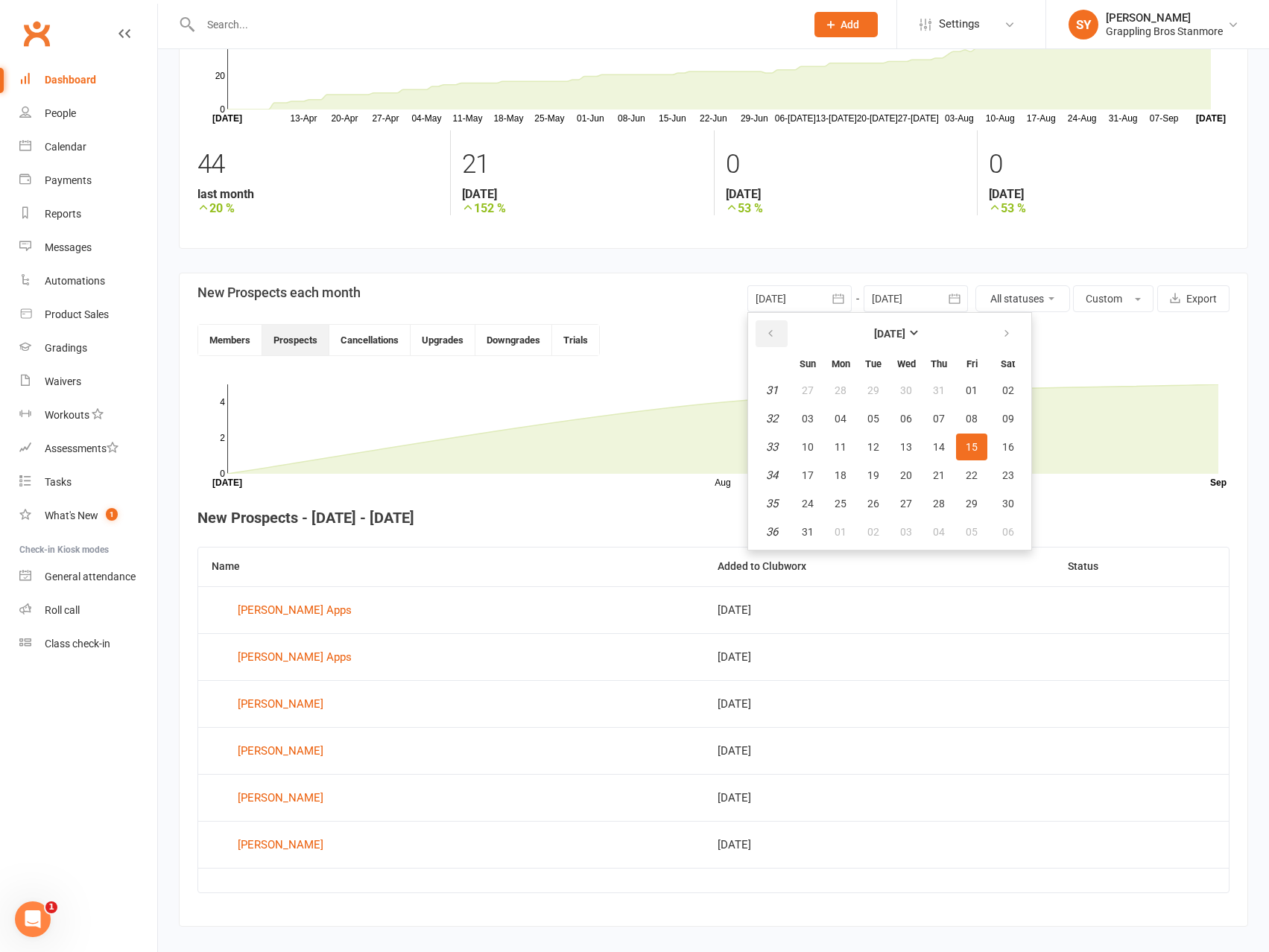
click at [783, 333] on button "button" at bounding box center [771, 333] width 32 height 27
click at [939, 389] on span "01" at bounding box center [939, 391] width 12 height 12
type input "[DATE]"
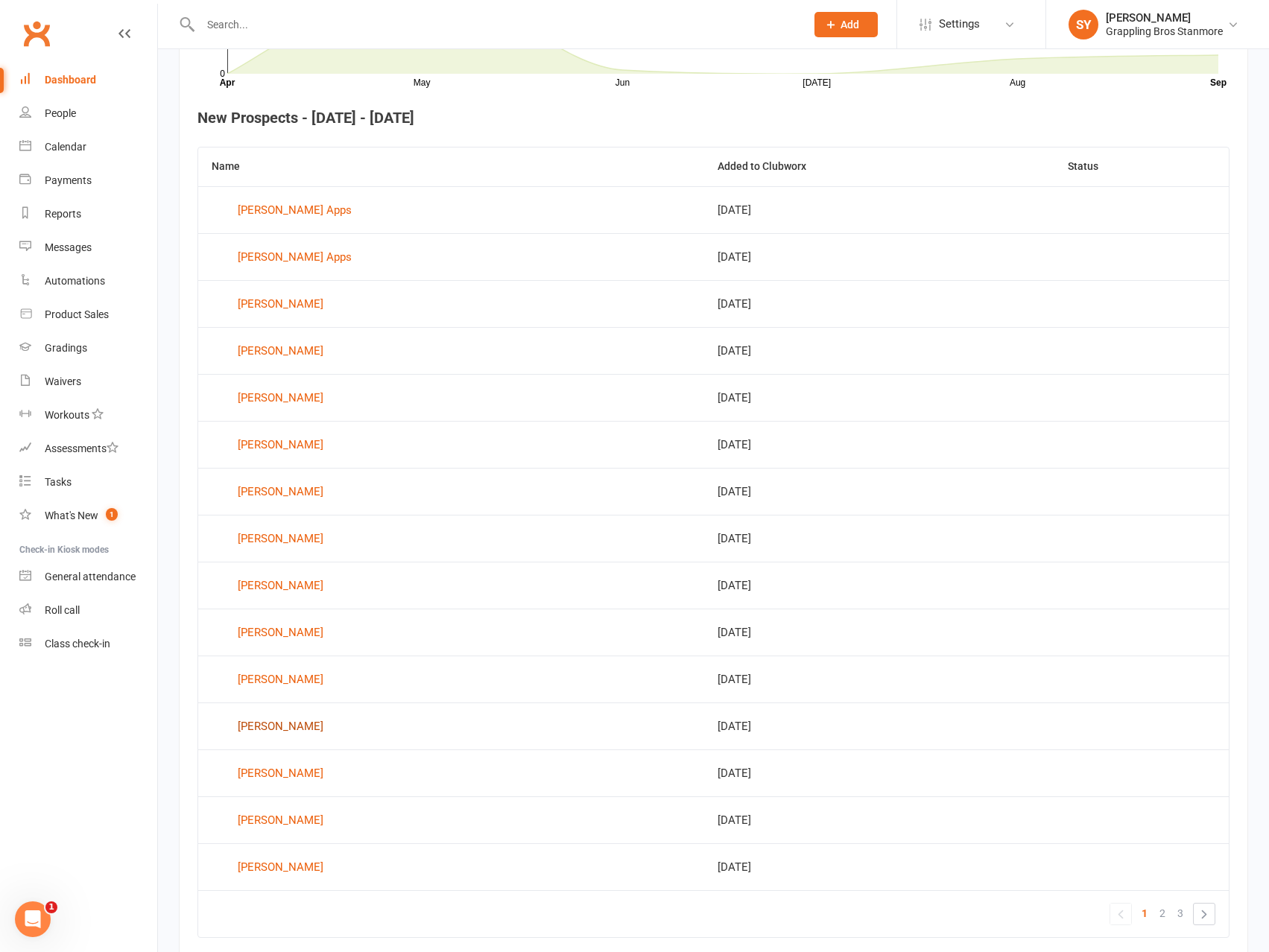
scroll to position [599, 0]
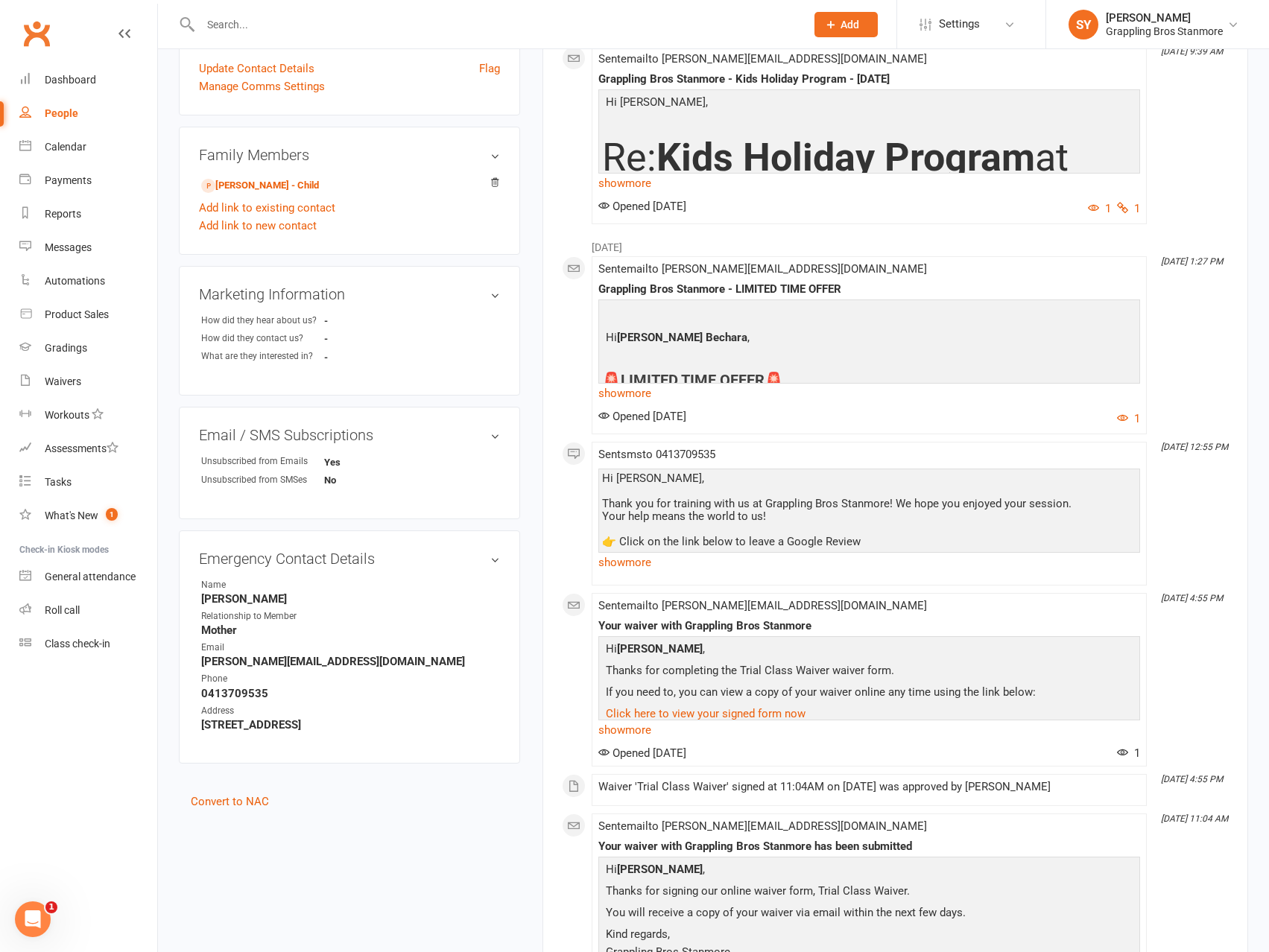
scroll to position [522, 0]
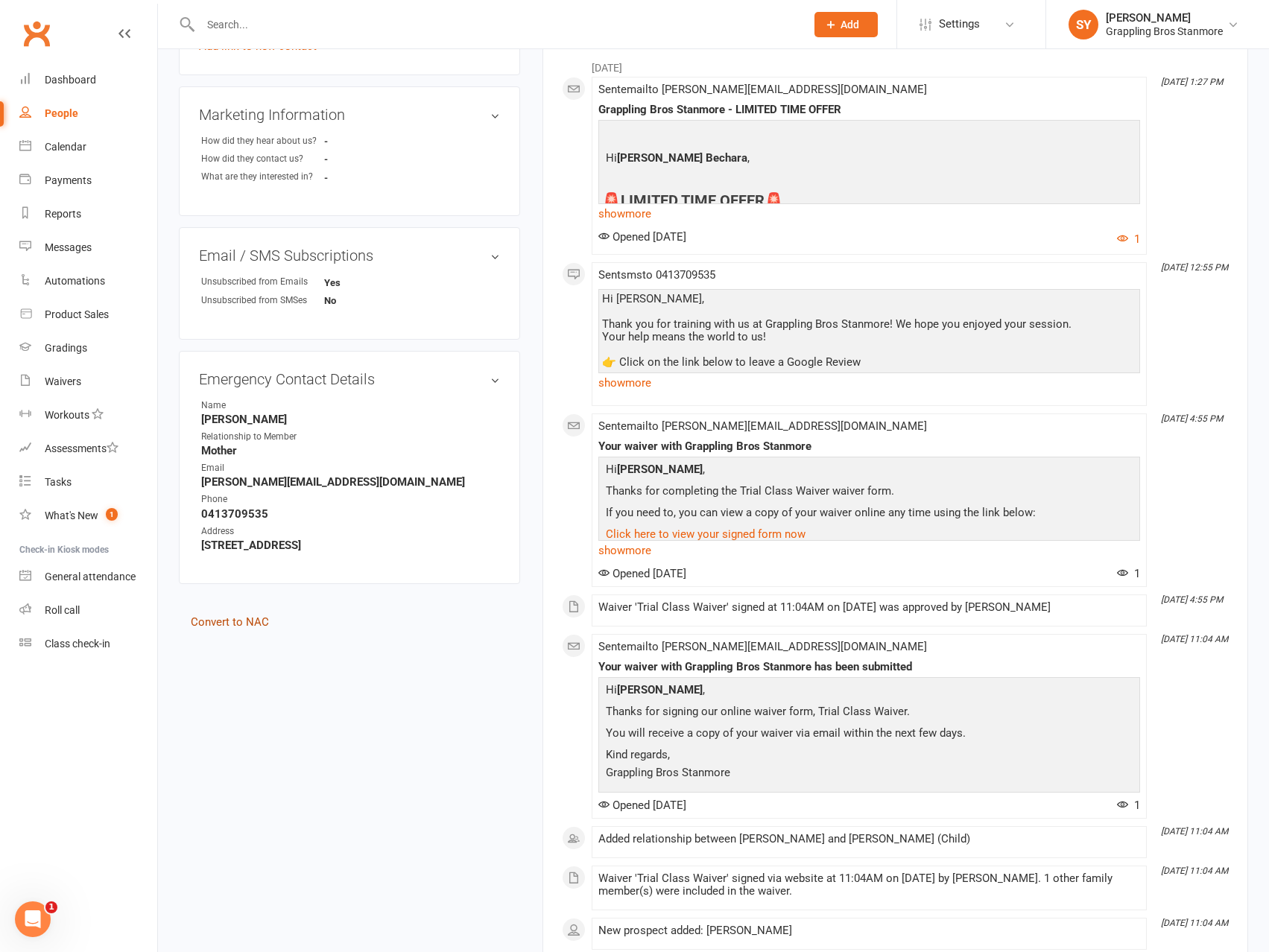
click at [250, 622] on link "Convert to NAC" at bounding box center [230, 622] width 78 height 14
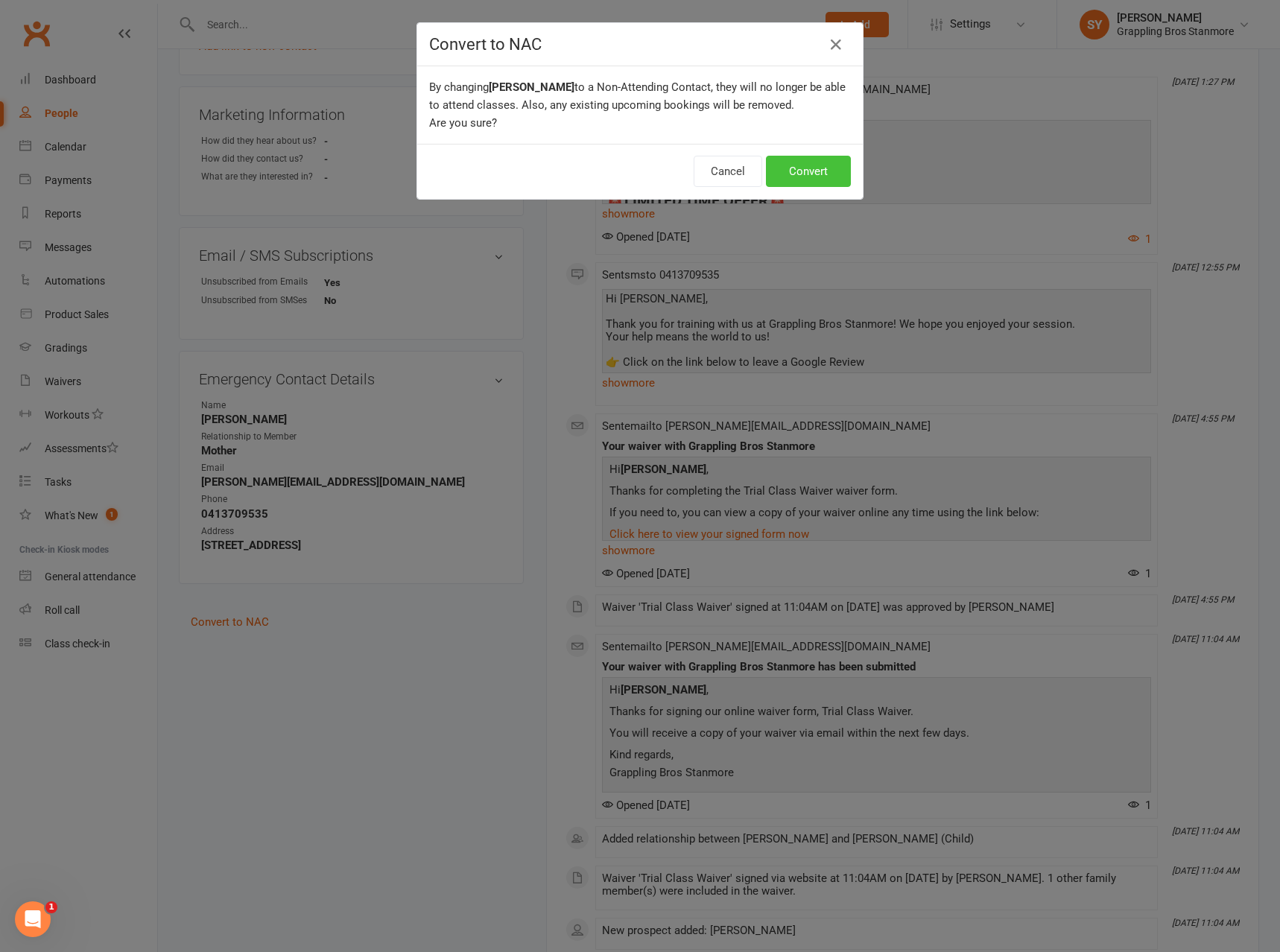
click at [807, 176] on button "Convert" at bounding box center [808, 171] width 85 height 31
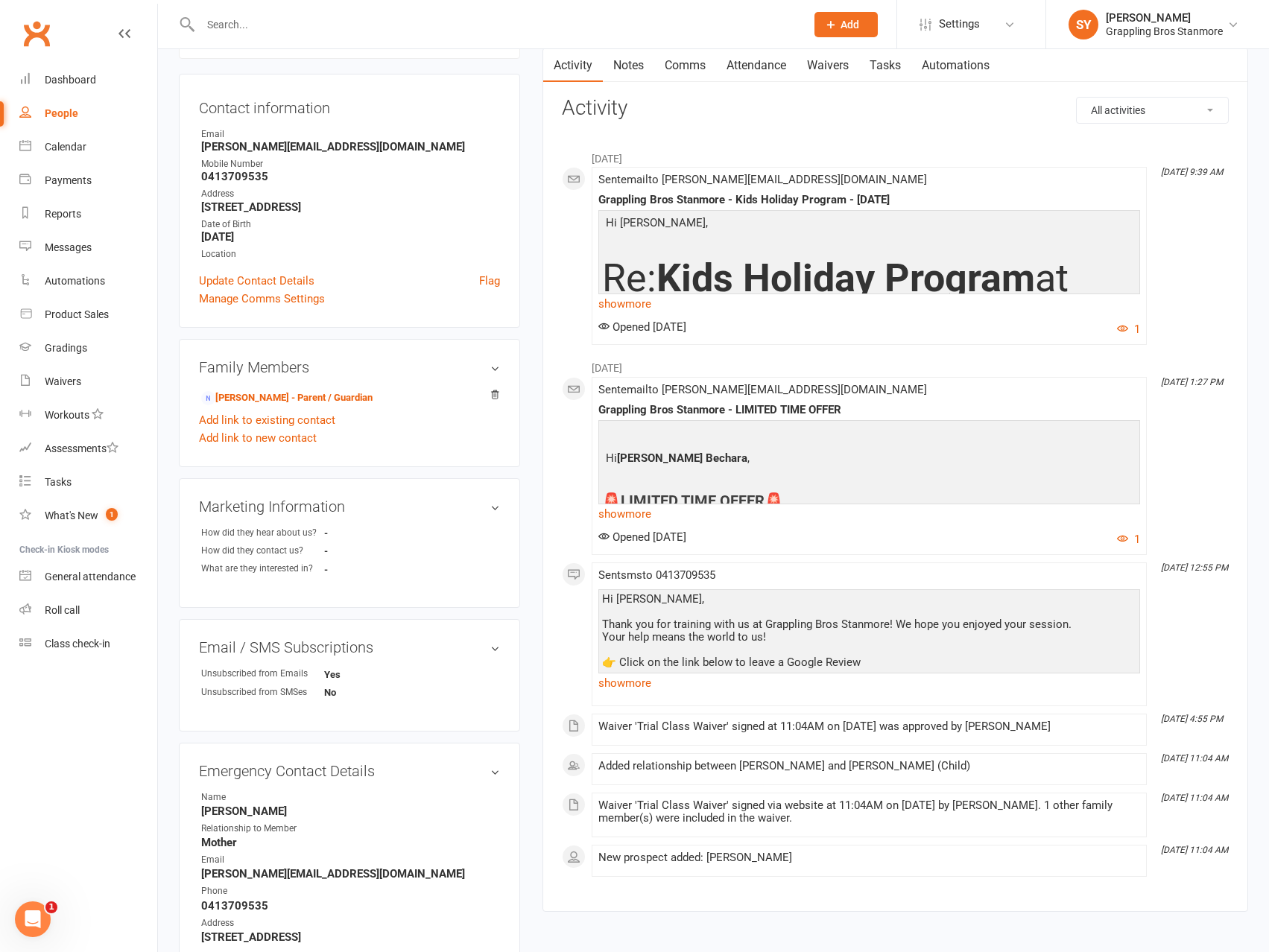
scroll to position [259, 0]
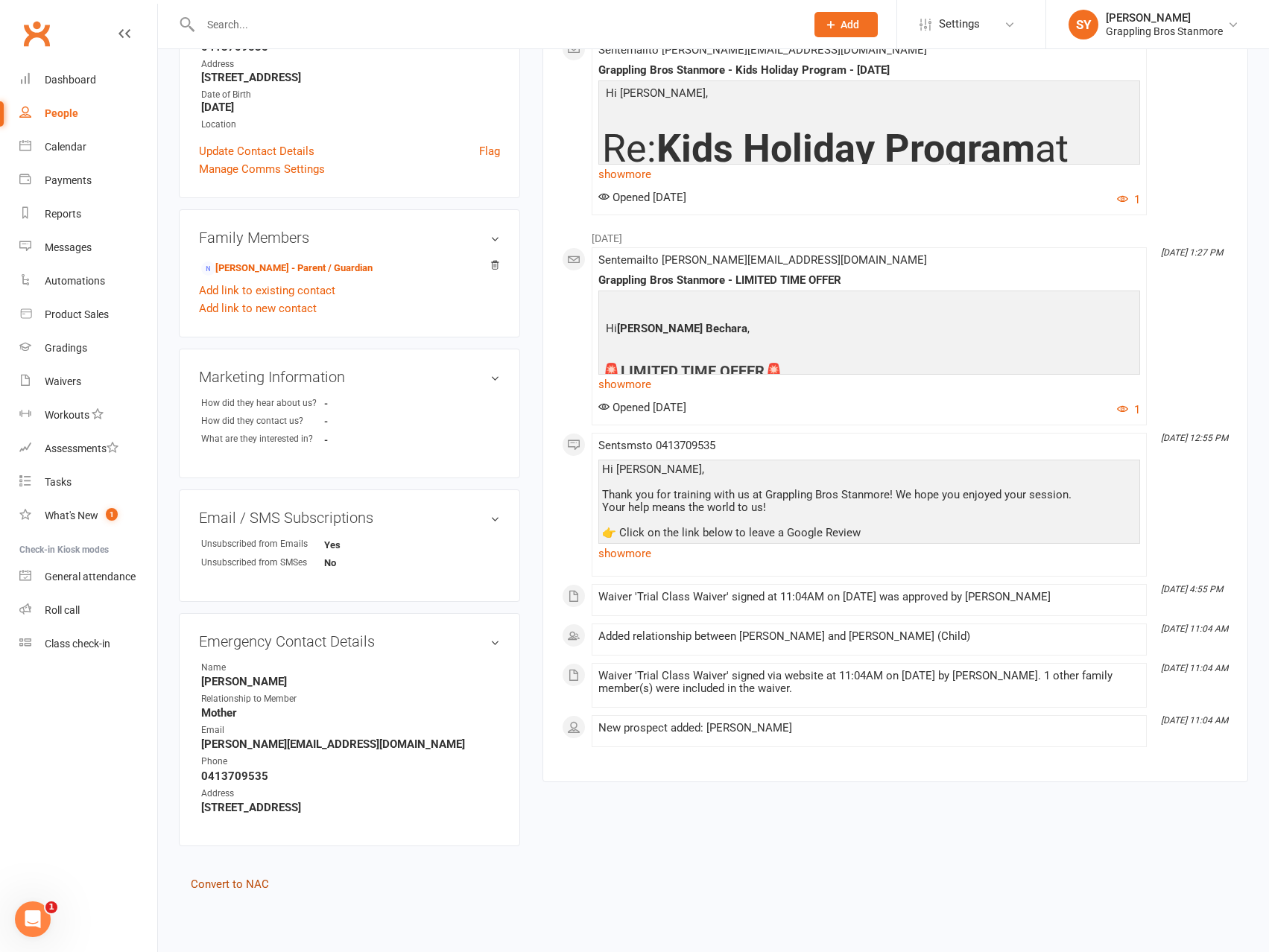
click at [250, 886] on link "Convert to NAC" at bounding box center [230, 885] width 78 height 14
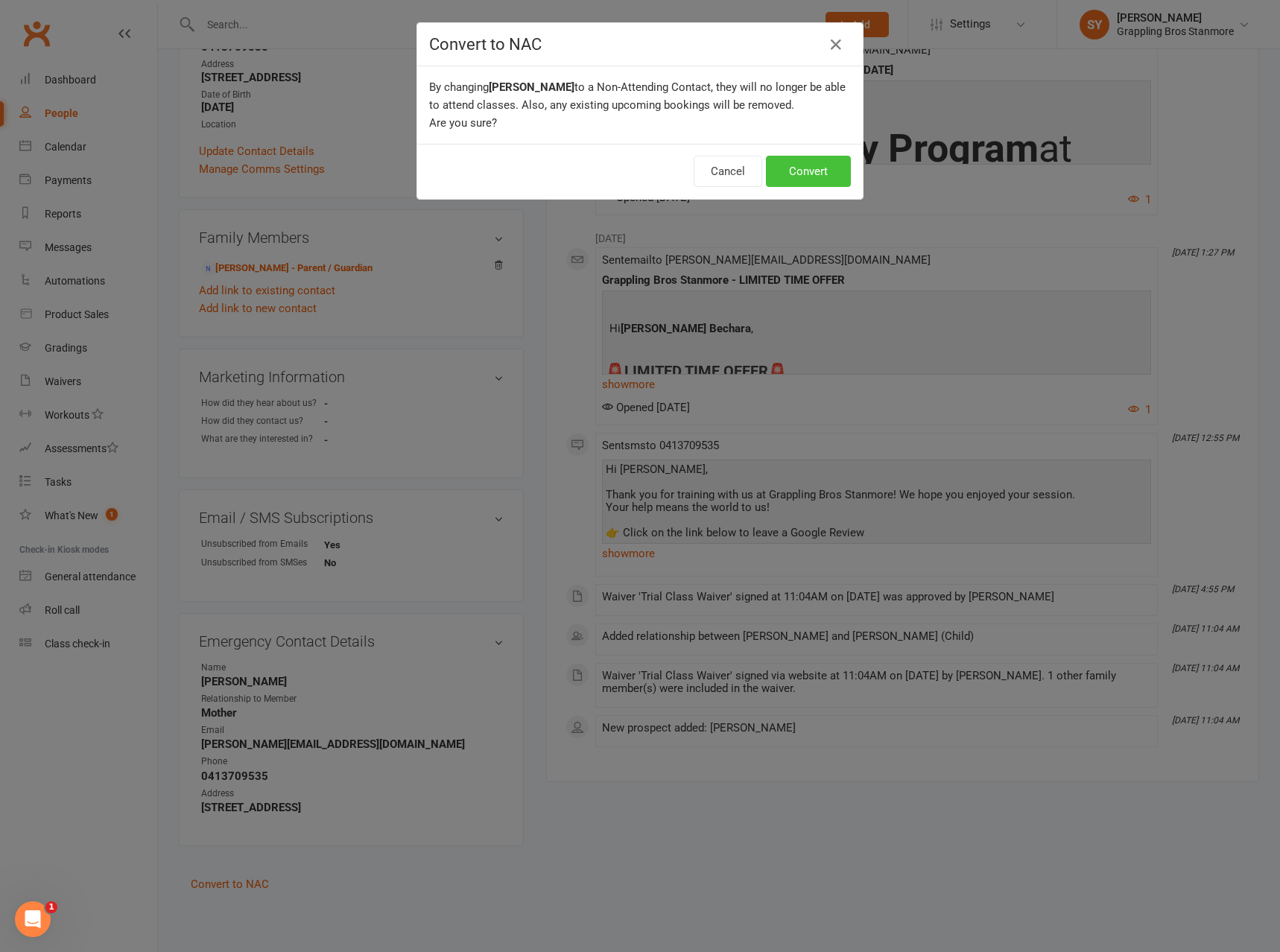
click at [812, 170] on button "Convert" at bounding box center [808, 171] width 85 height 31
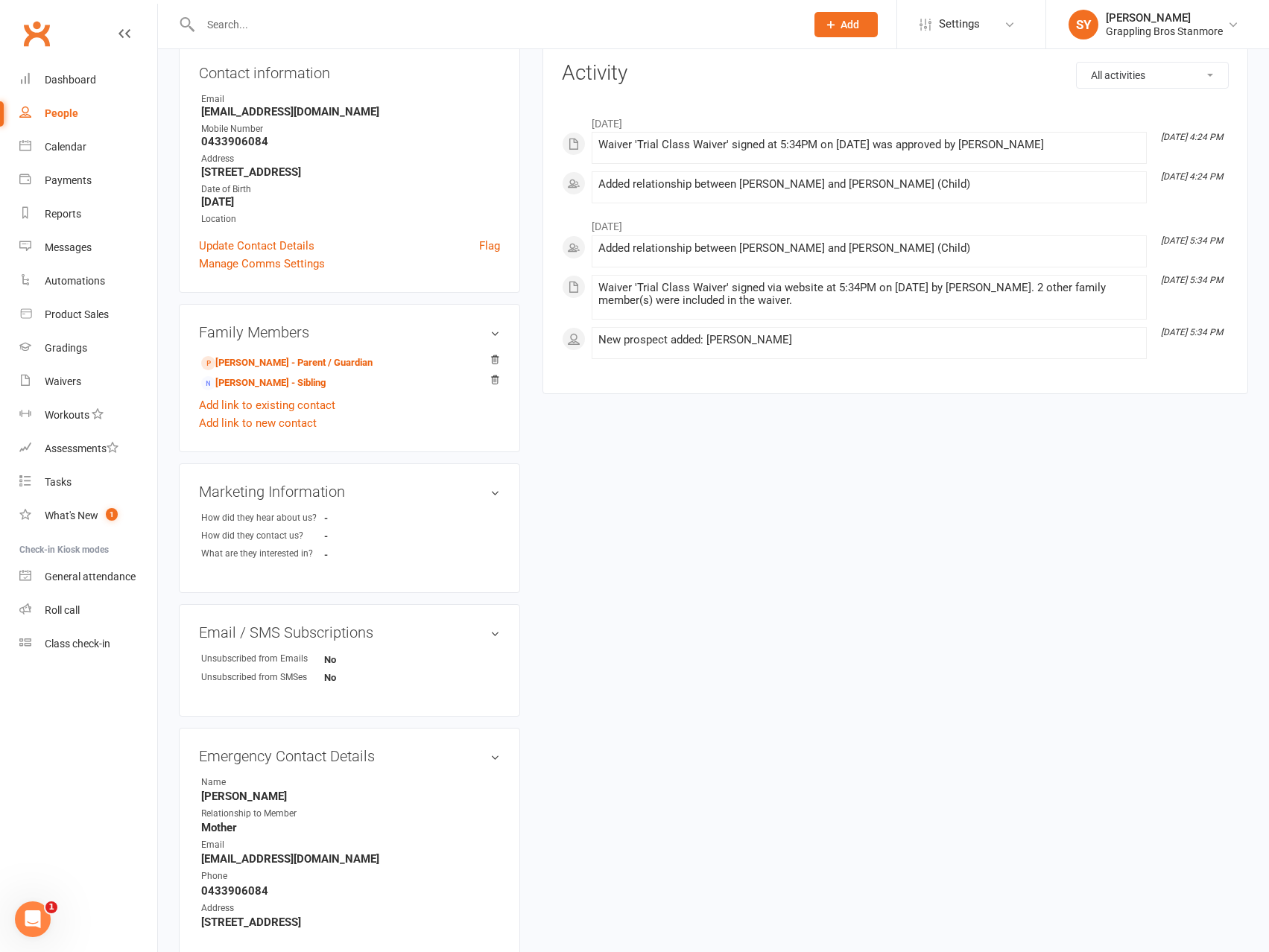
scroll to position [279, 0]
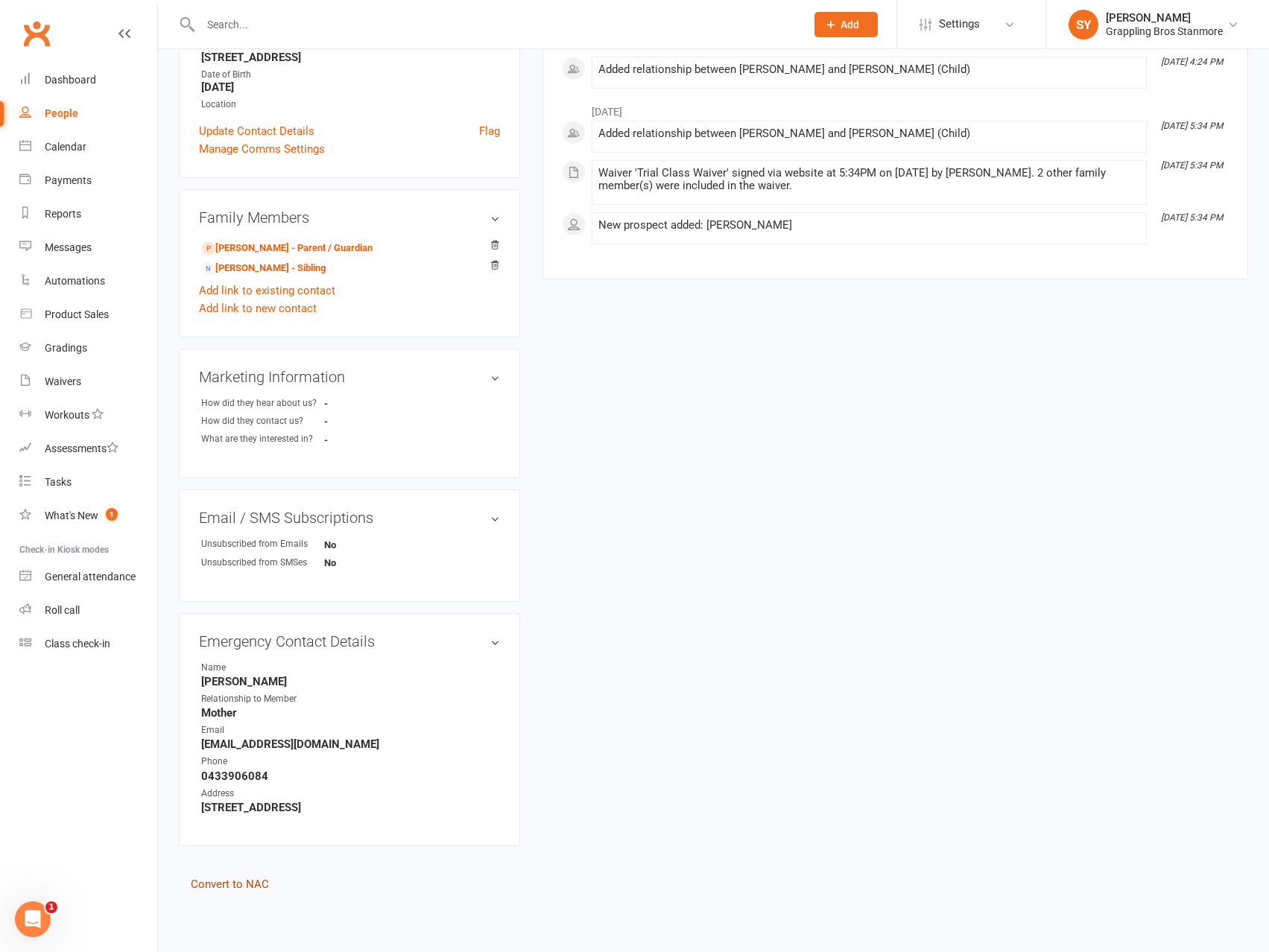
click at [255, 882] on link "Convert to NAC" at bounding box center [230, 885] width 78 height 14
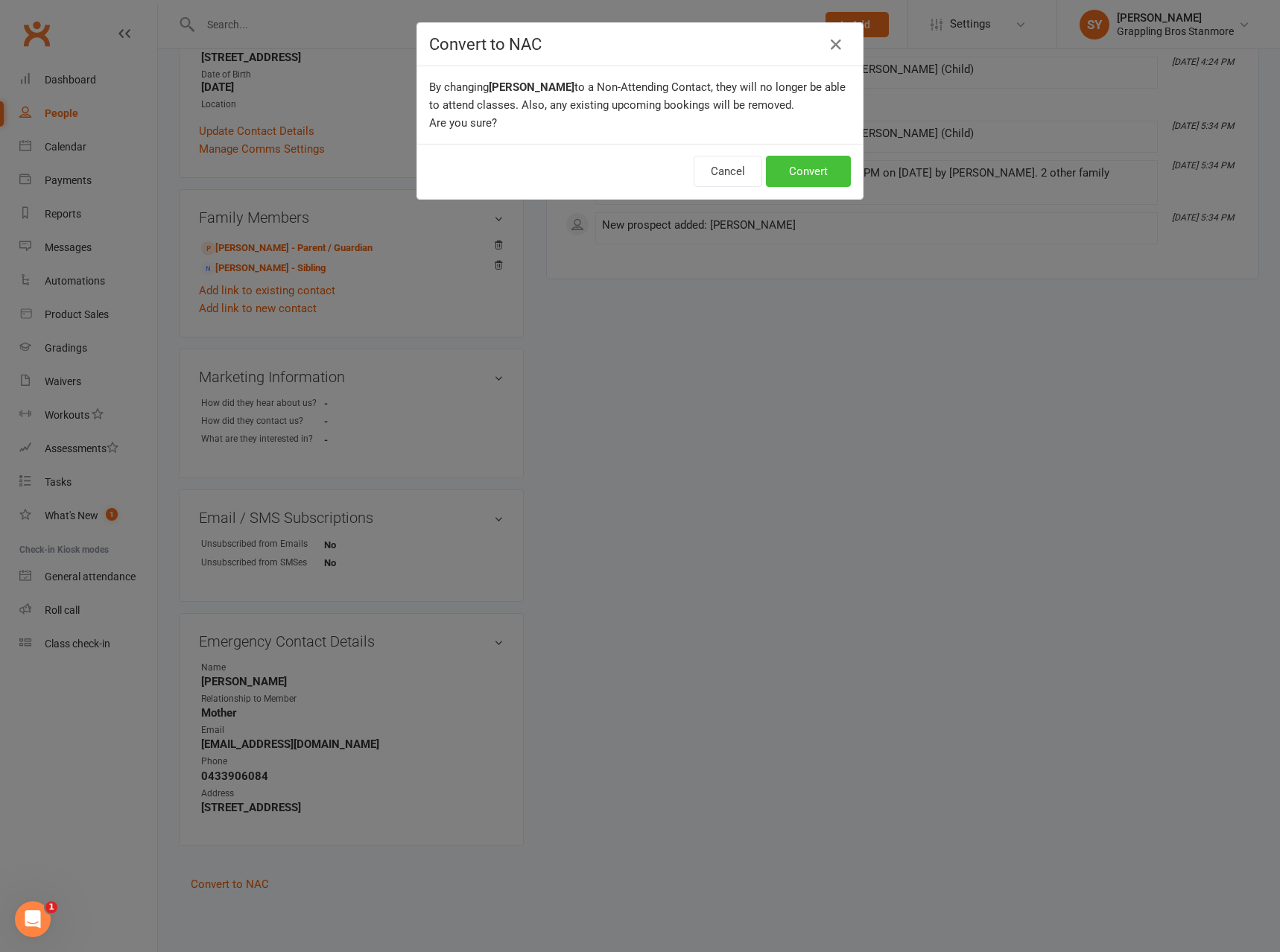
click at [796, 180] on button "Convert" at bounding box center [808, 171] width 85 height 31
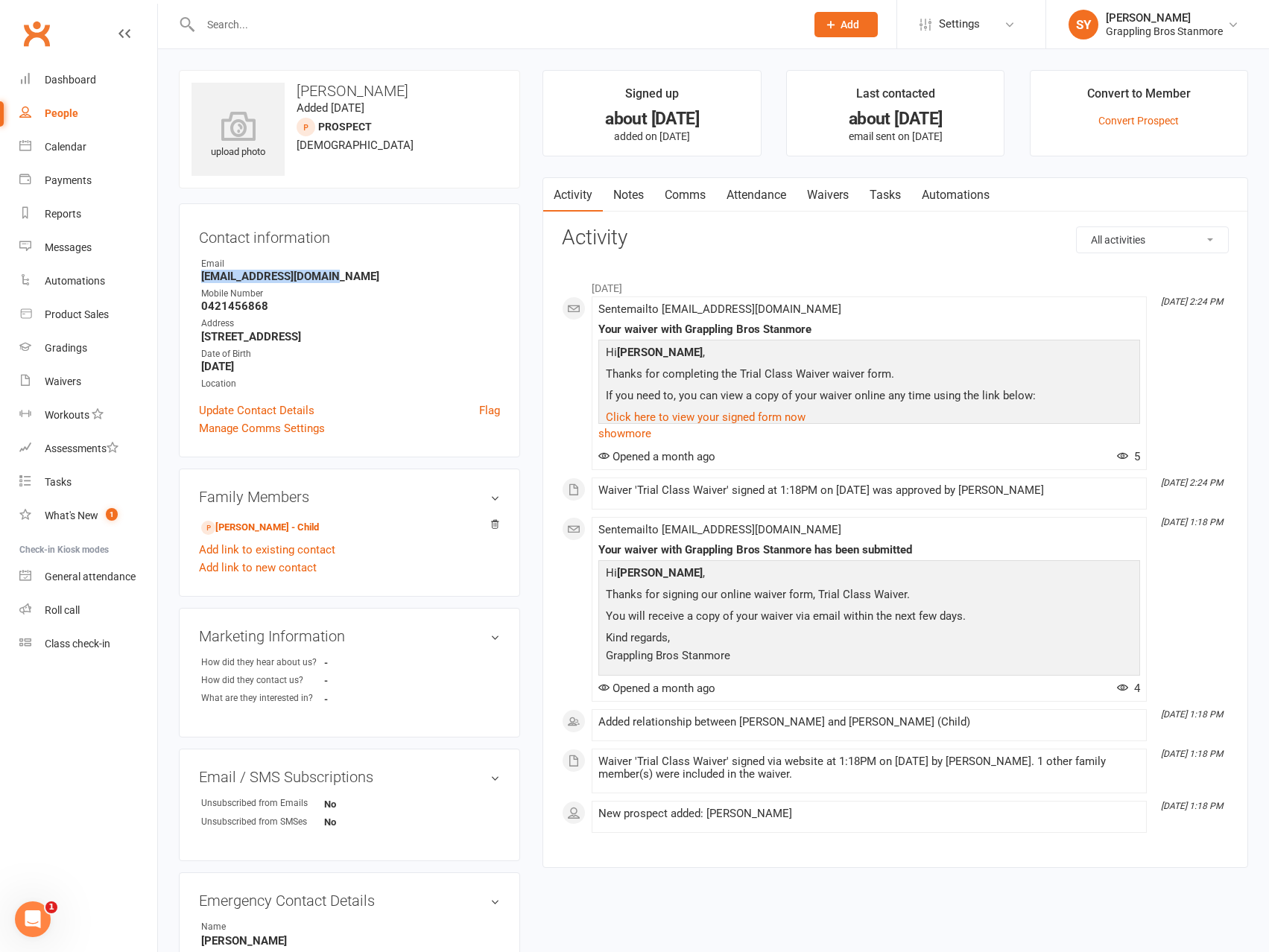
drag, startPoint x: 348, startPoint y: 274, endPoint x: 197, endPoint y: 274, distance: 151.0
click at [197, 274] on div "Contact information Owner Email [EMAIL_ADDRESS][DOMAIN_NAME] Mobile Number [PHO…" at bounding box center [349, 330] width 341 height 254
copy strong "[EMAIL_ADDRESS][DOMAIN_NAME]"
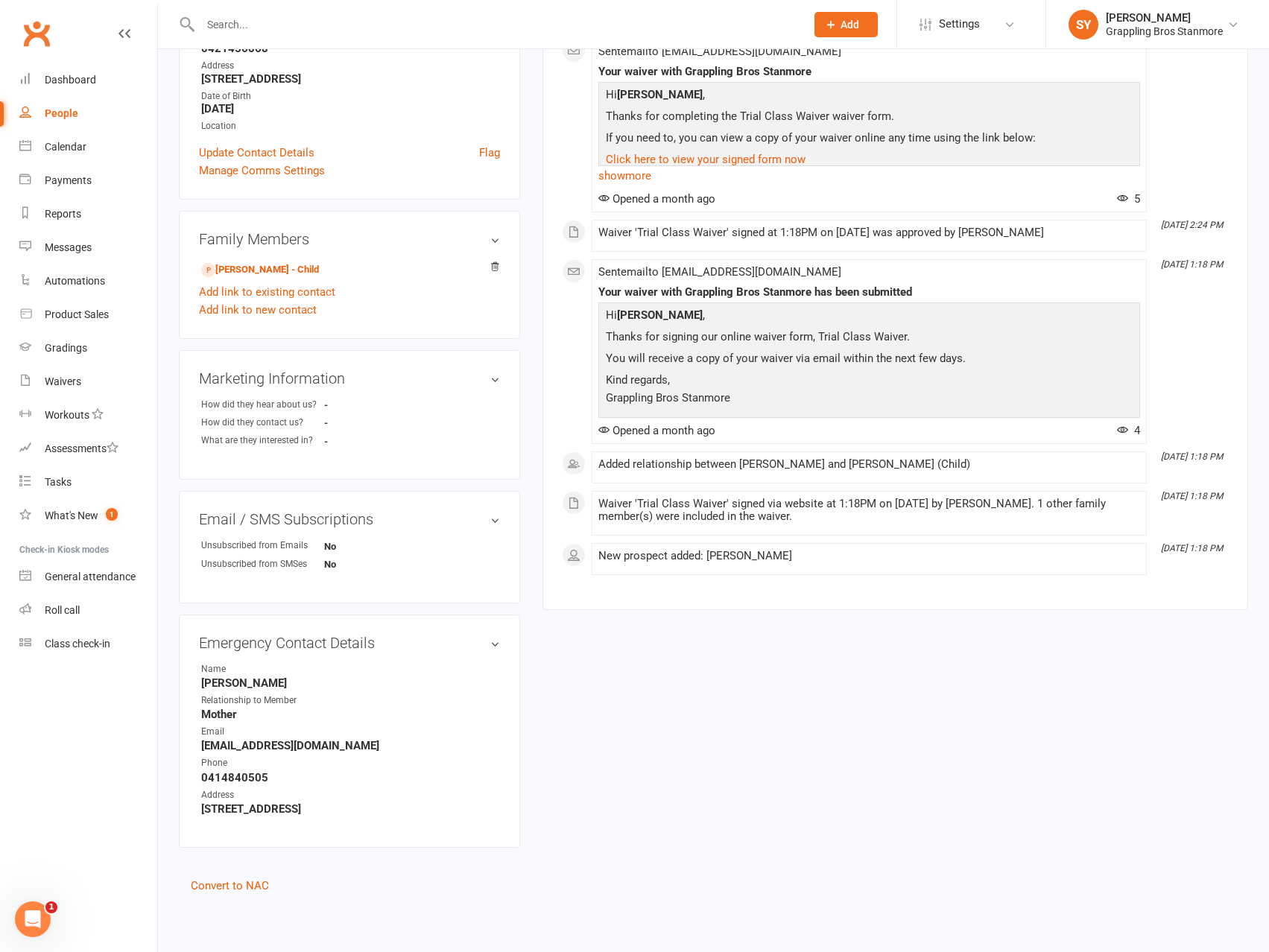
scroll to position [259, 0]
drag, startPoint x: 324, startPoint y: 748, endPoint x: 200, endPoint y: 749, distance: 124.0
click at [200, 749] on li "Email [EMAIL_ADDRESS][DOMAIN_NAME]" at bounding box center [349, 737] width 301 height 27
copy strong "[EMAIL_ADDRESS][DOMAIN_NAME]"
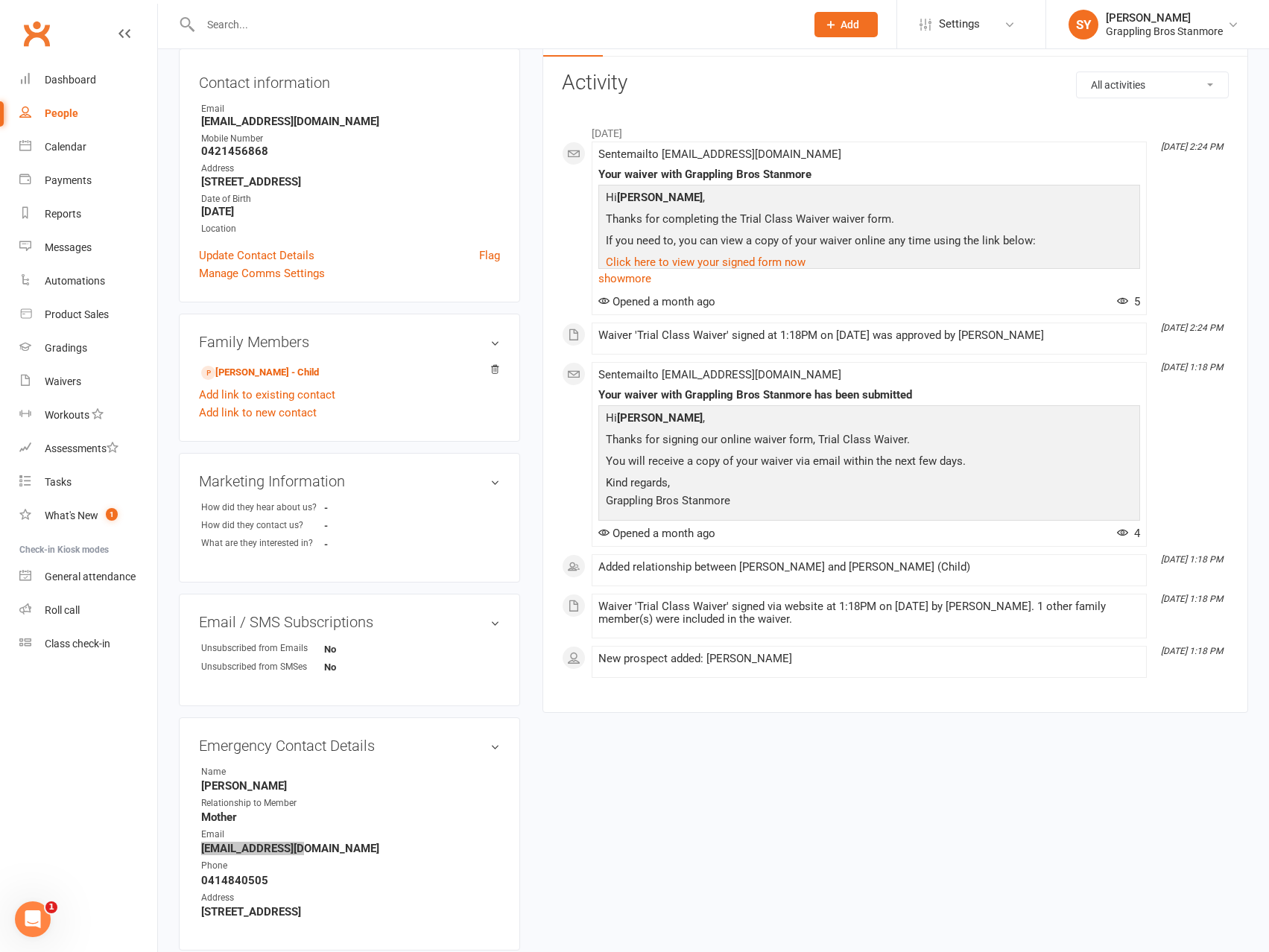
scroll to position [36, 0]
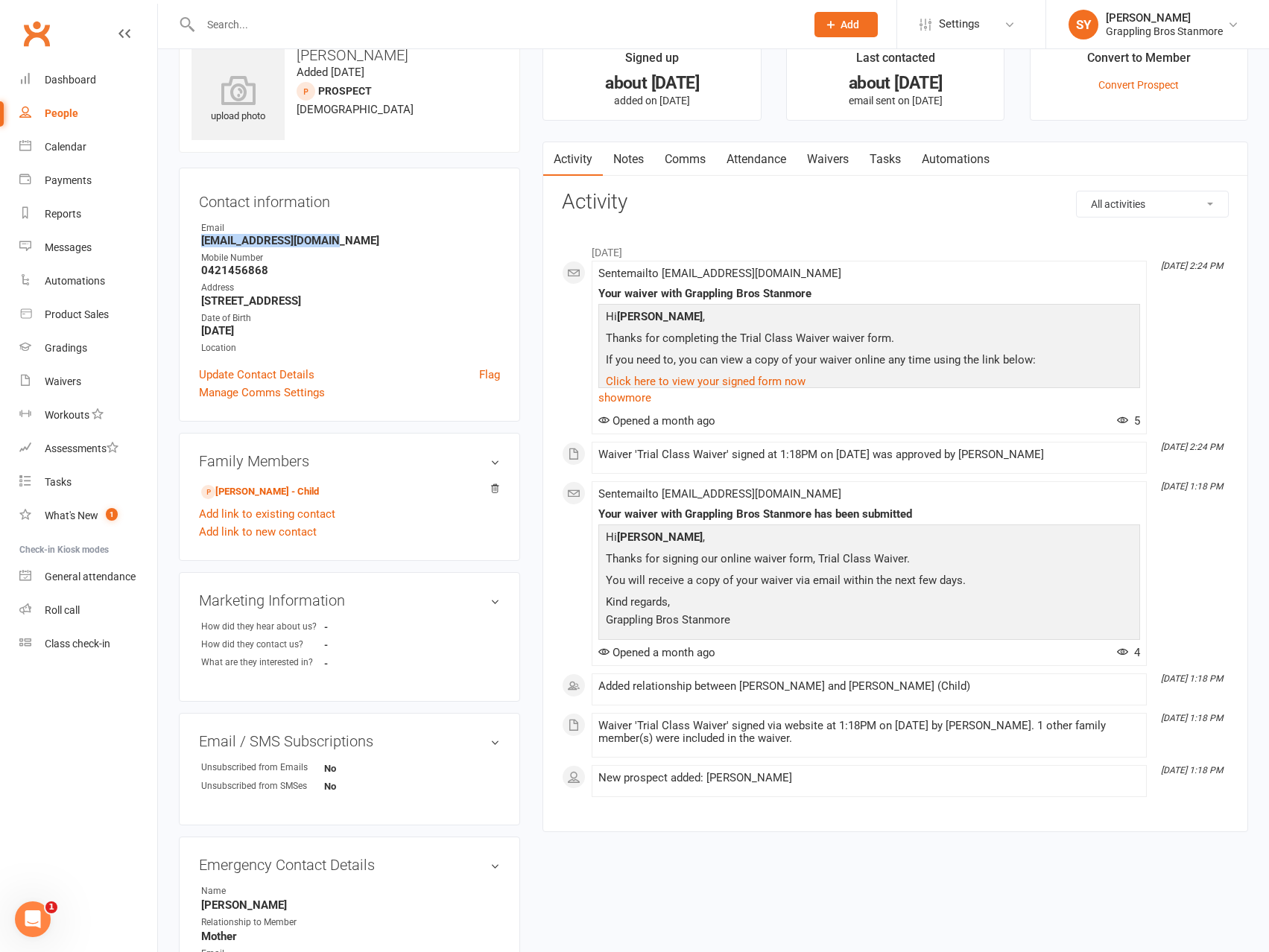
drag, startPoint x: 354, startPoint y: 242, endPoint x: 192, endPoint y: 241, distance: 162.0
click at [192, 241] on div "Contact information Owner Email [EMAIL_ADDRESS][DOMAIN_NAME] Mobile Number [PHO…" at bounding box center [349, 294] width 341 height 254
copy strong "[EMAIL_ADDRESS][DOMAIN_NAME]"
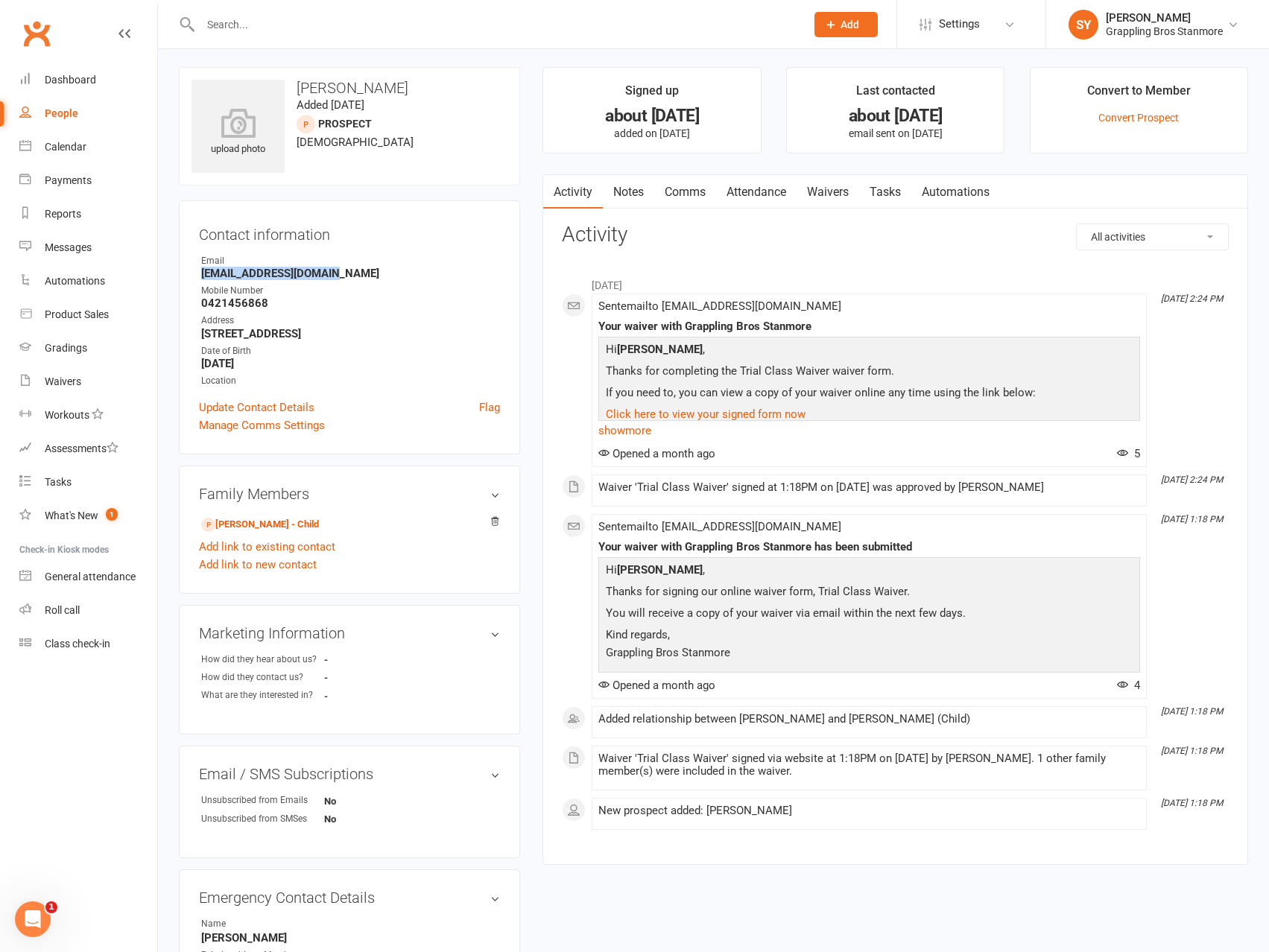
scroll to position [0, 0]
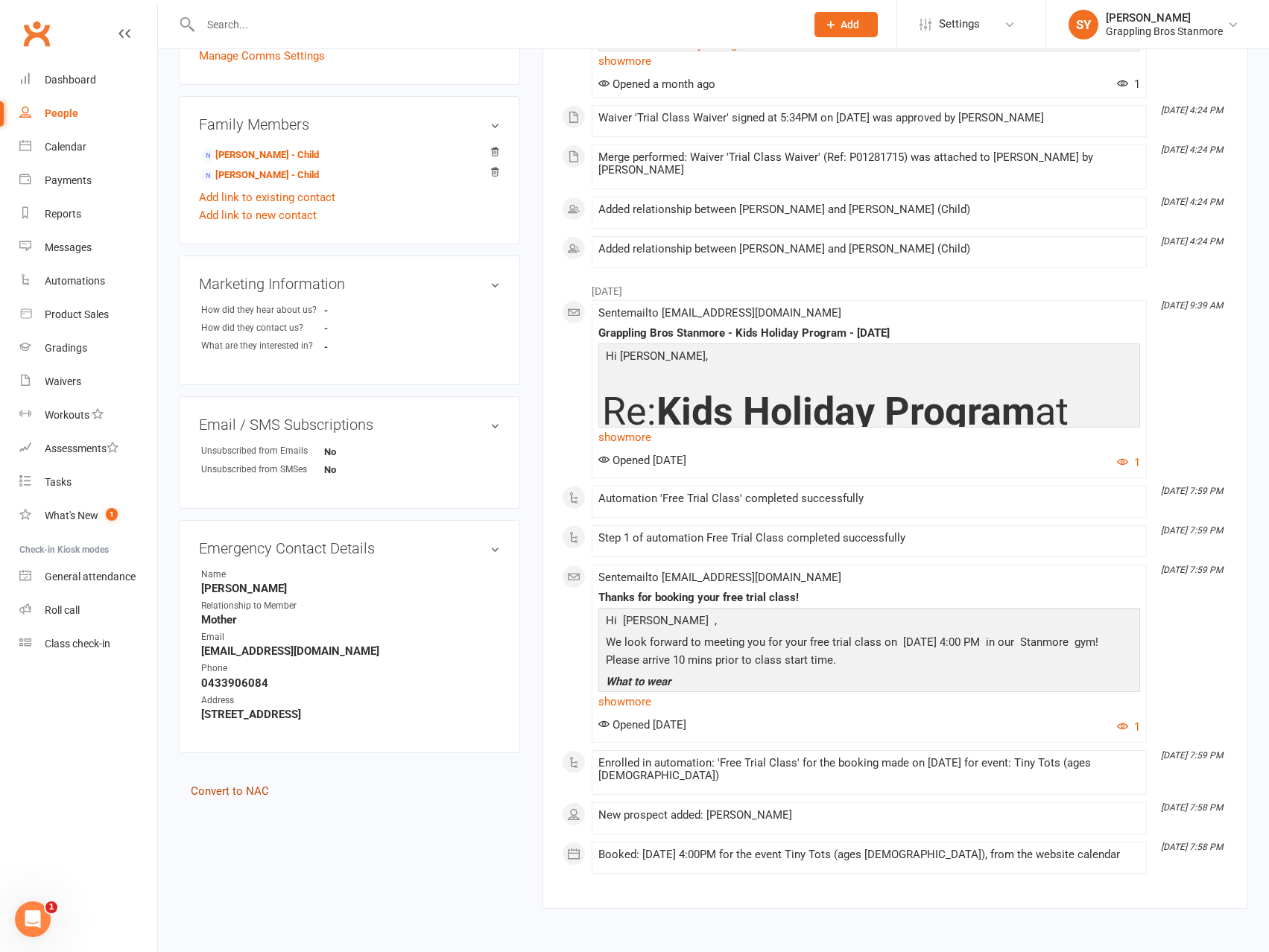
click at [243, 793] on link "Convert to NAC" at bounding box center [230, 791] width 78 height 14
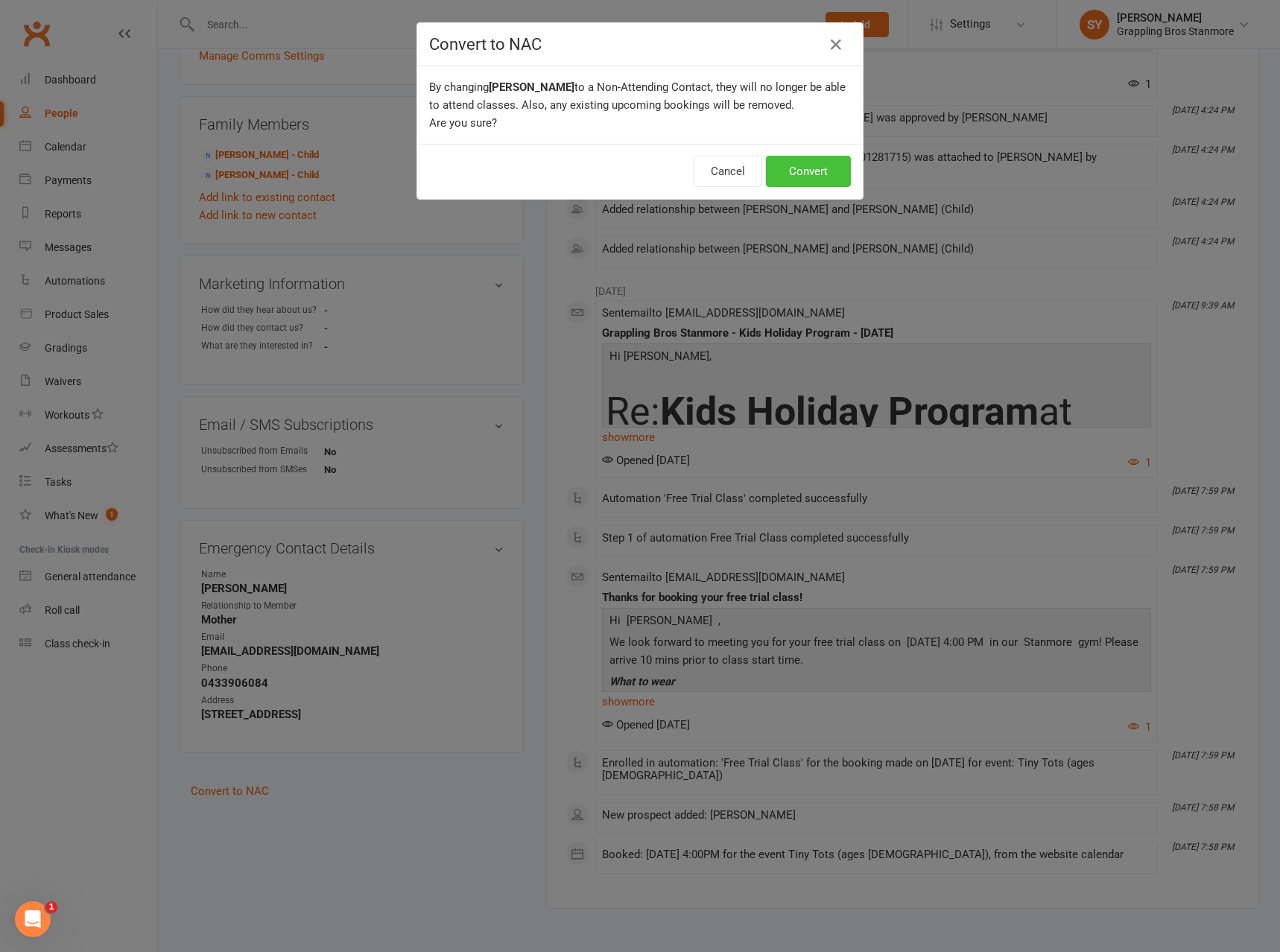
click at [807, 164] on button "Convert" at bounding box center [808, 171] width 85 height 31
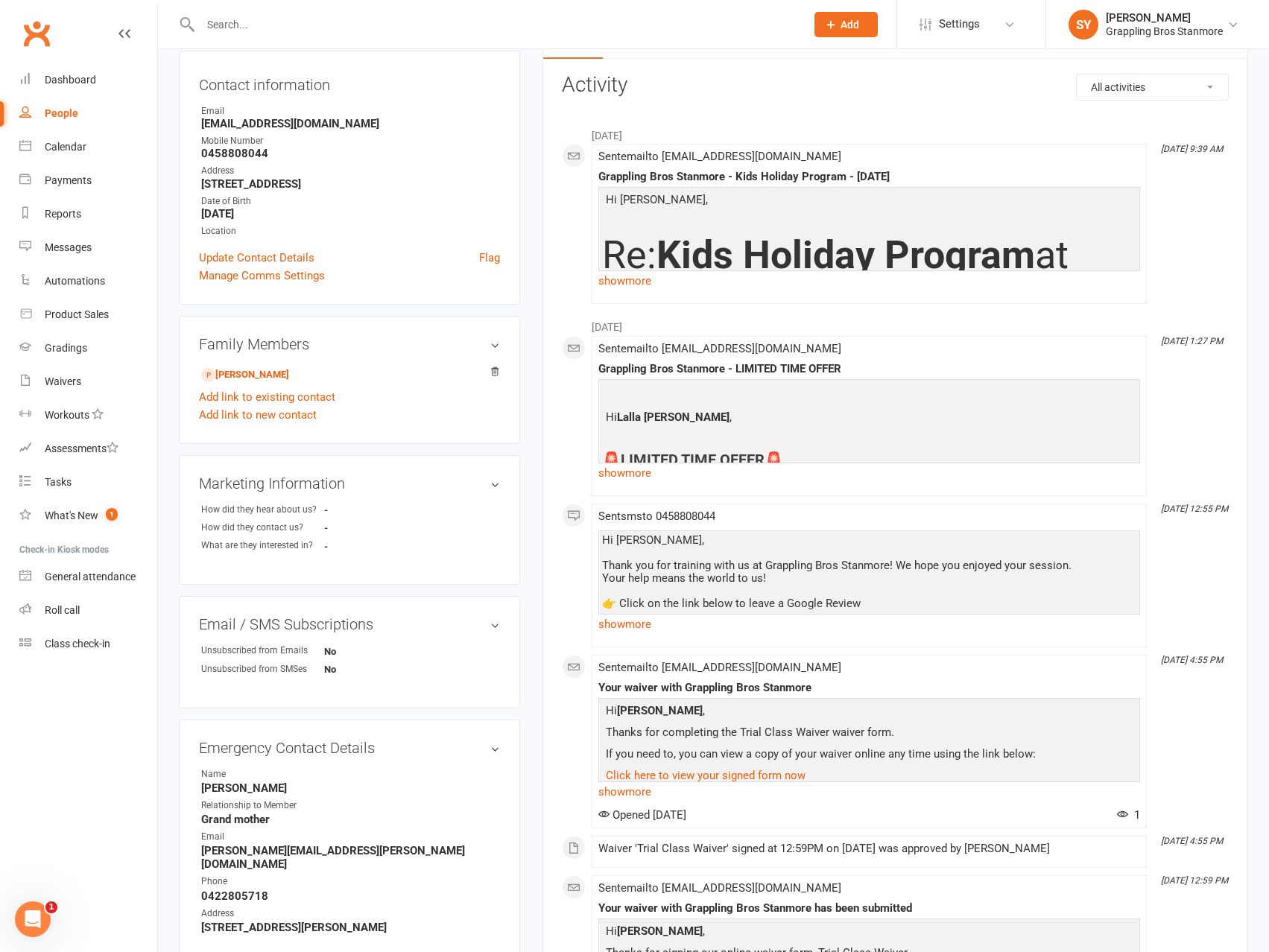
scroll to position [149, 0]
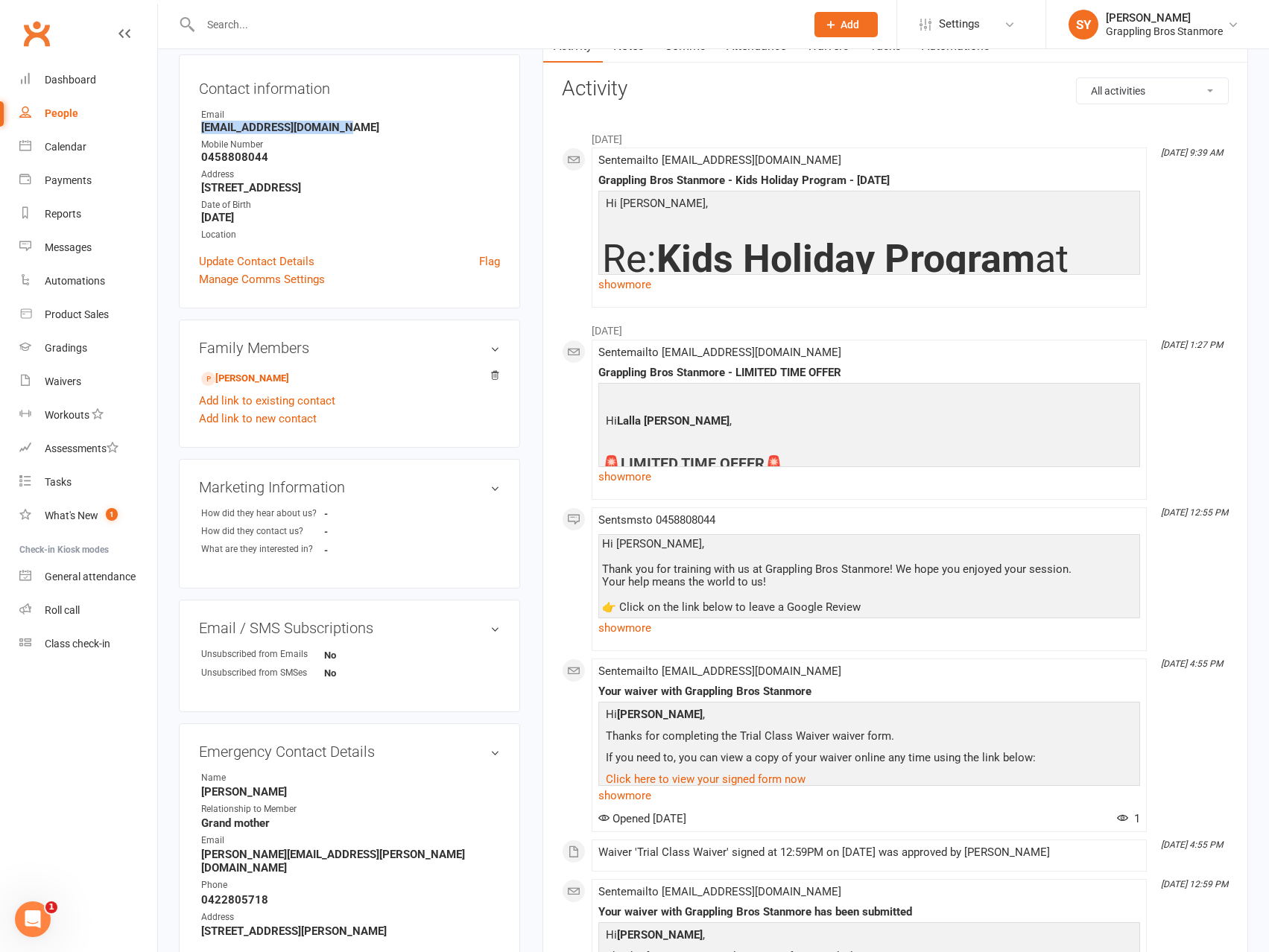
drag, startPoint x: 352, startPoint y: 126, endPoint x: 170, endPoint y: 128, distance: 182.0
click at [170, 128] on div "upload photo [PERSON_NAME] Added [DATE] prospect [DEMOGRAPHIC_DATA] Contact inf…" at bounding box center [349, 469] width 364 height 1096
copy strong "[EMAIL_ADDRESS][DOMAIN_NAME]"
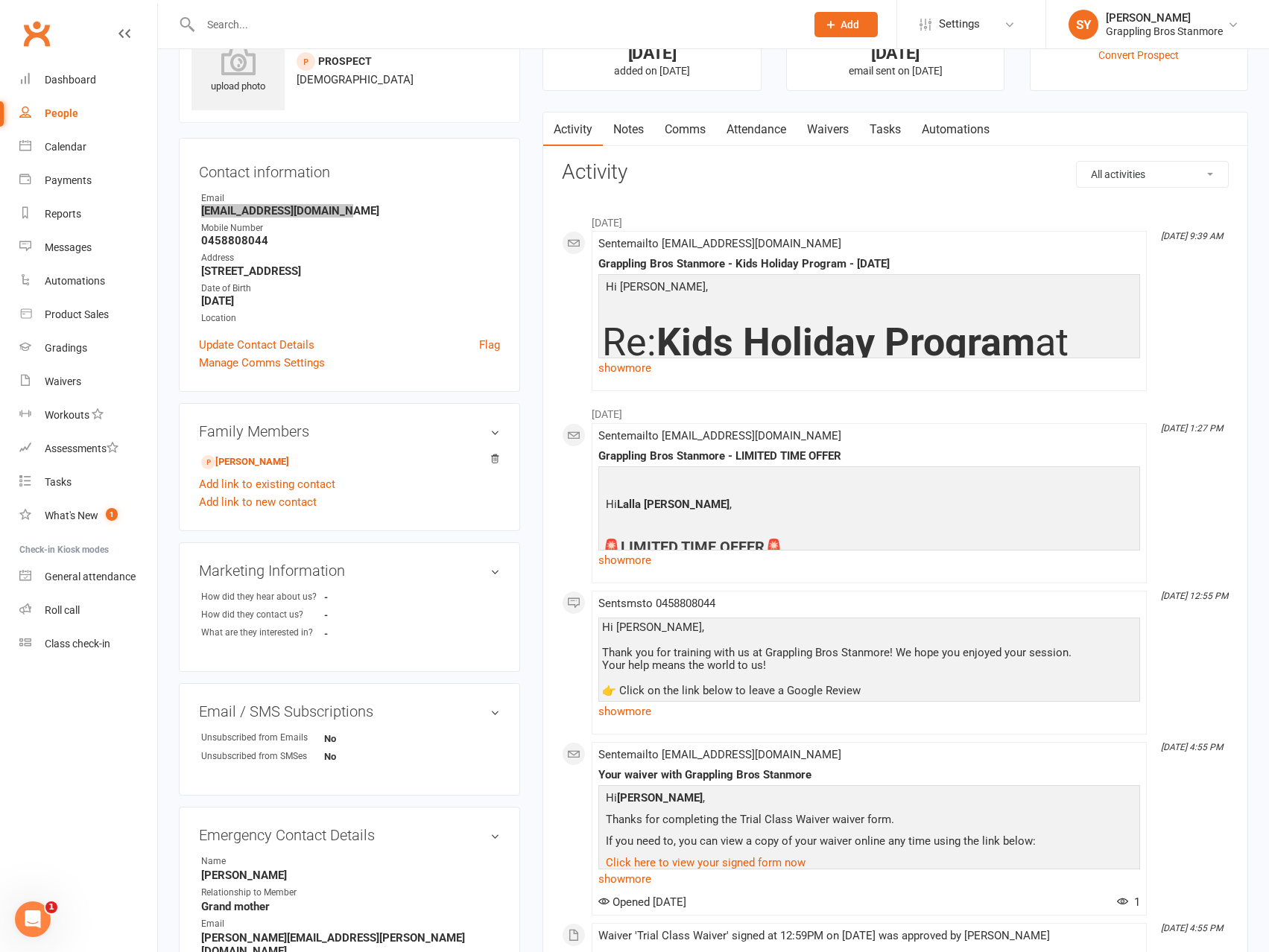
scroll to position [223, 0]
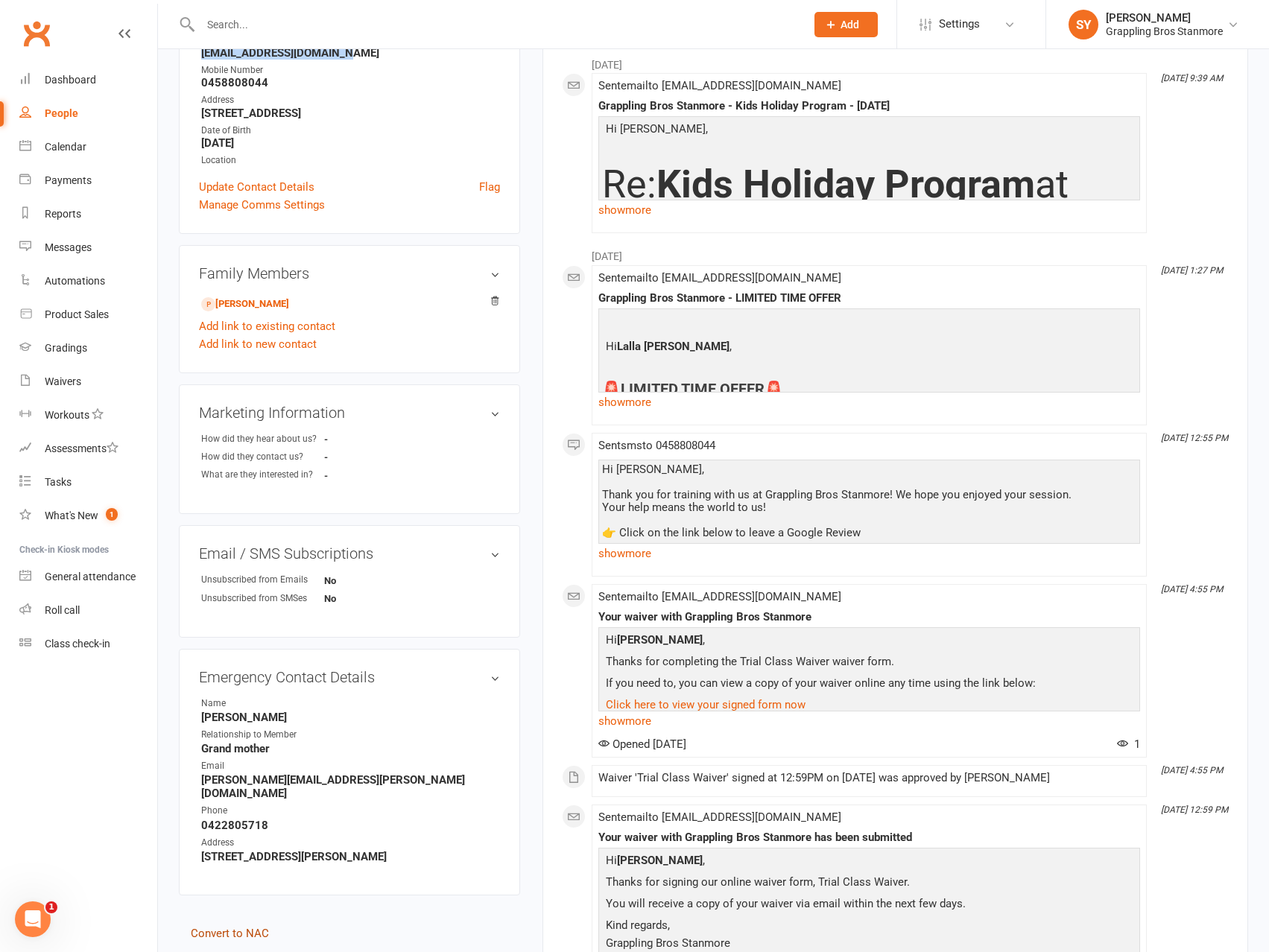
click at [251, 927] on link "Convert to NAC" at bounding box center [230, 934] width 78 height 14
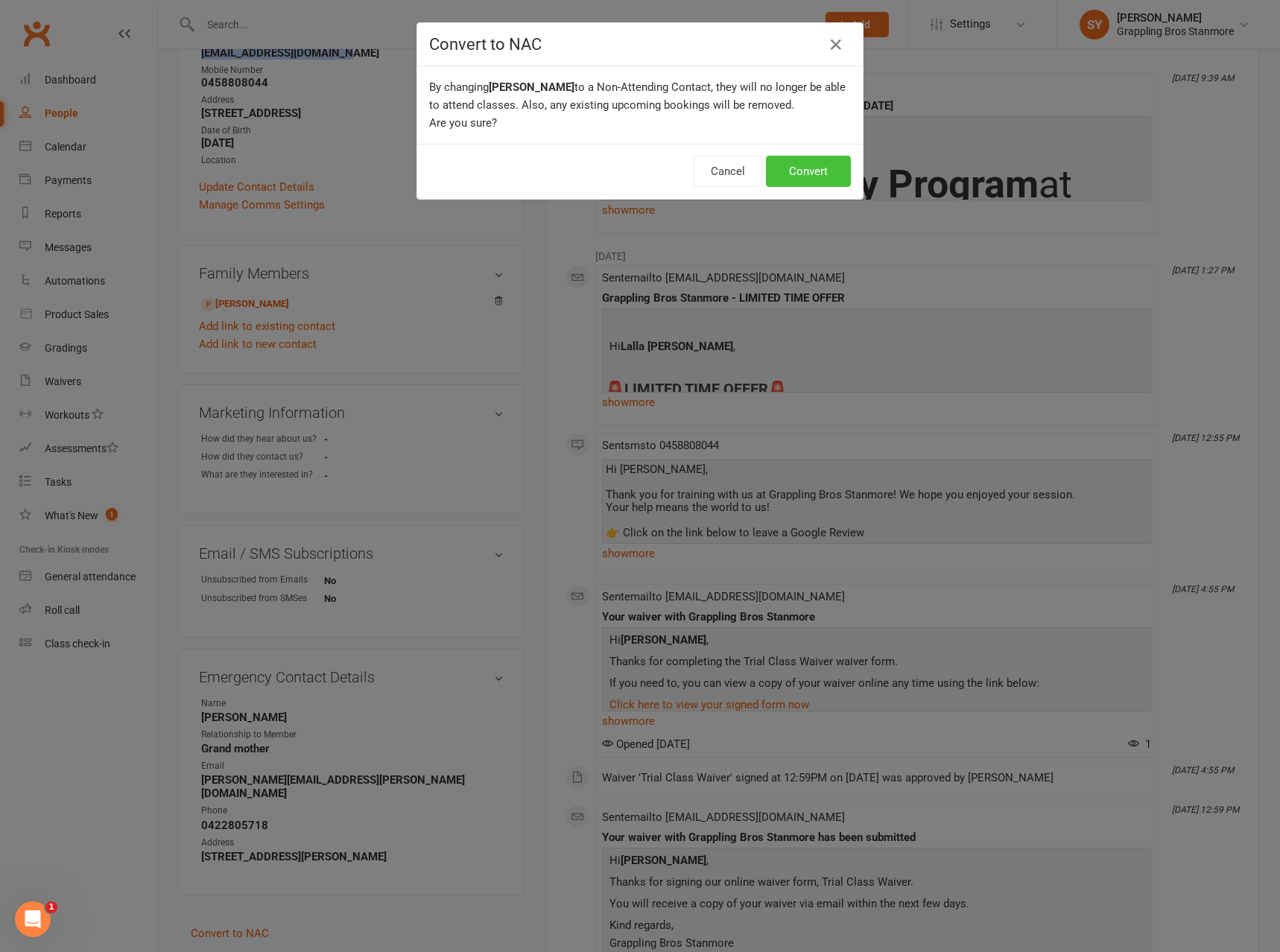
click at [806, 173] on button "Convert" at bounding box center [808, 171] width 85 height 31
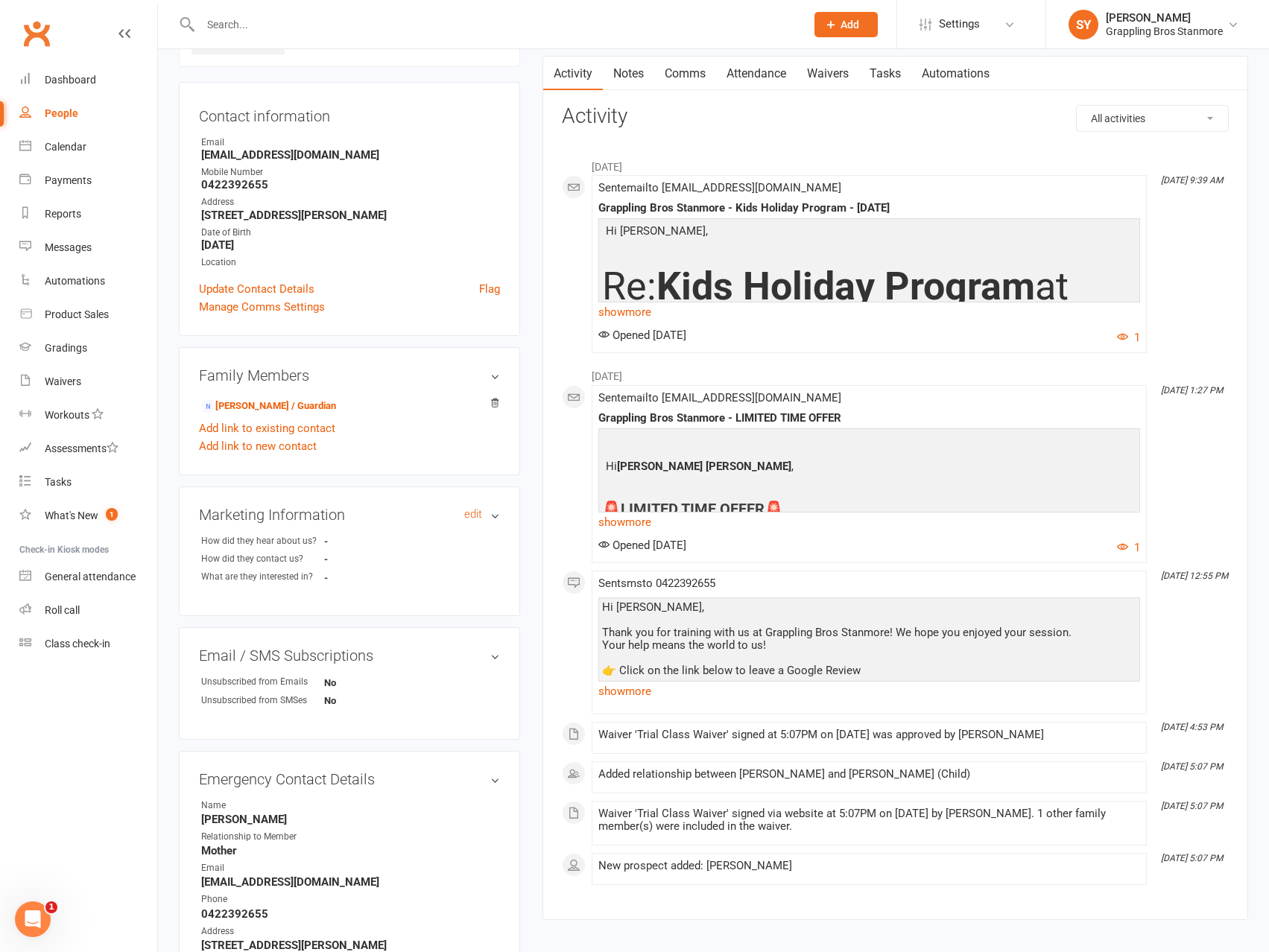
scroll to position [259, 0]
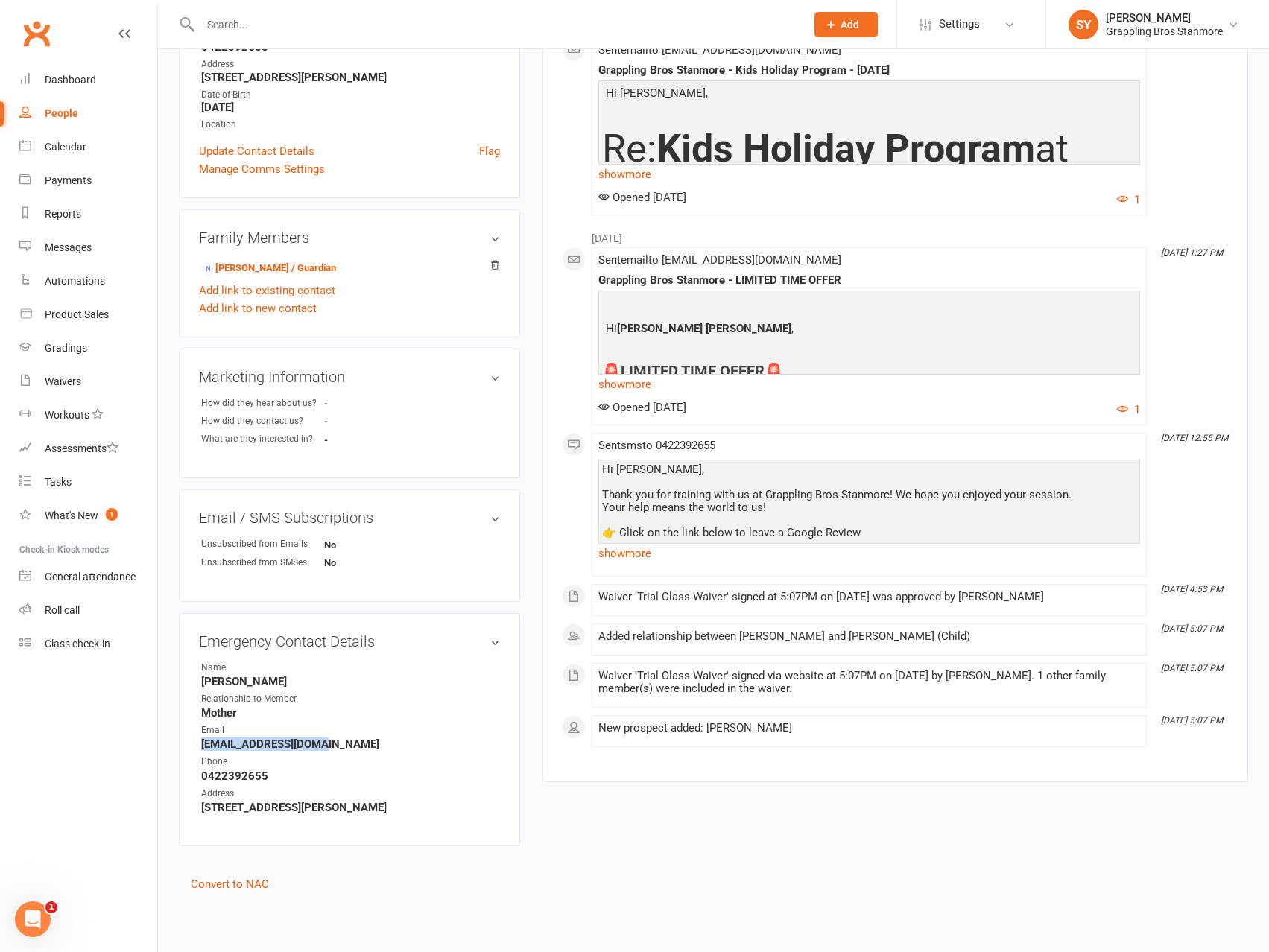
drag, startPoint x: 332, startPoint y: 746, endPoint x: 179, endPoint y: 745, distance: 153.0
click at [179, 745] on div "Emergency Contact Details edit Name Anna Relationship to Member Mother Email aa…" at bounding box center [349, 729] width 341 height 233
copy strong "aamorelli8@gmail.com"
click at [249, 887] on link "Convert to NAC" at bounding box center [230, 885] width 78 height 14
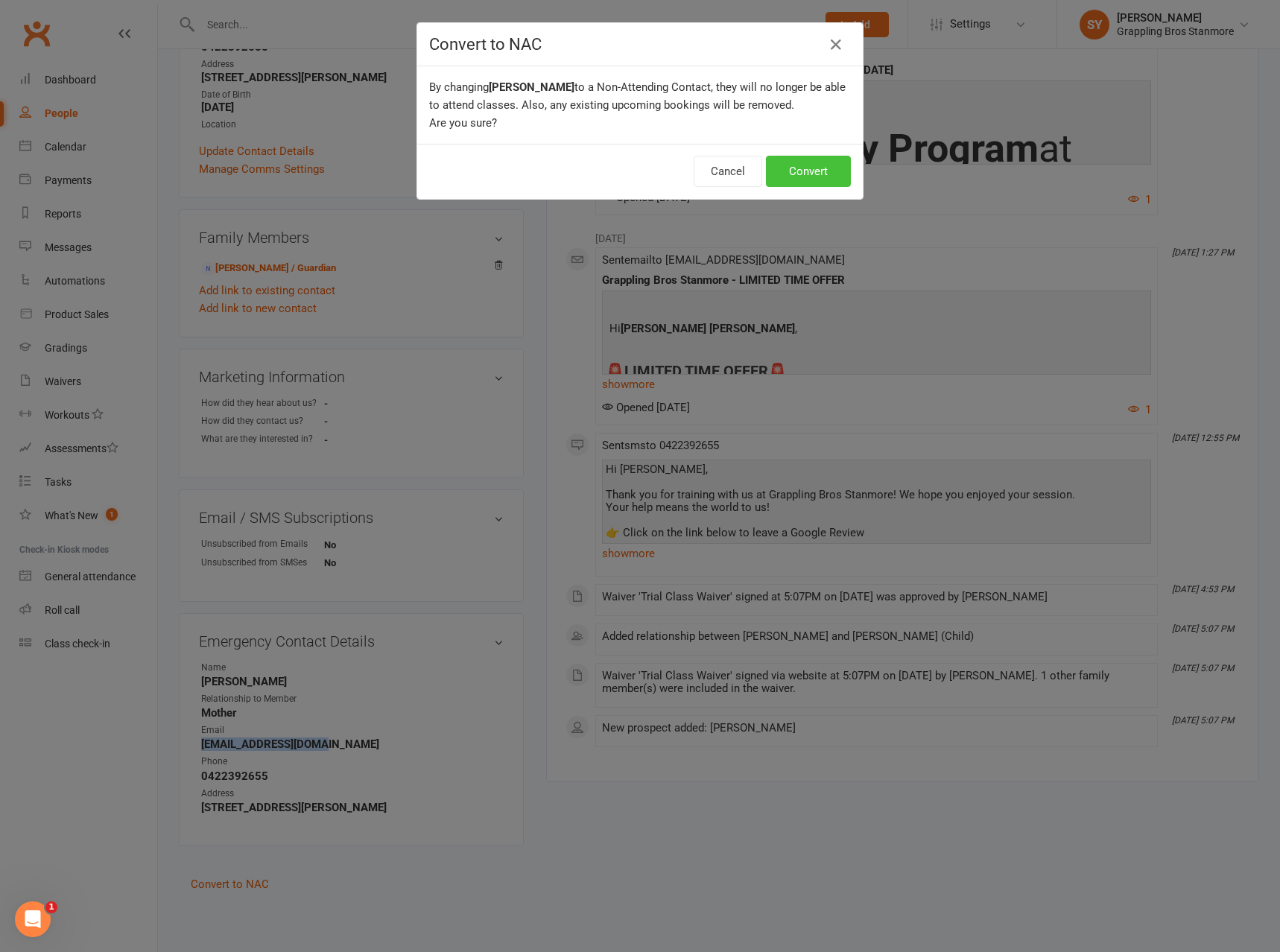
click at [809, 179] on button "Convert" at bounding box center [808, 171] width 85 height 31
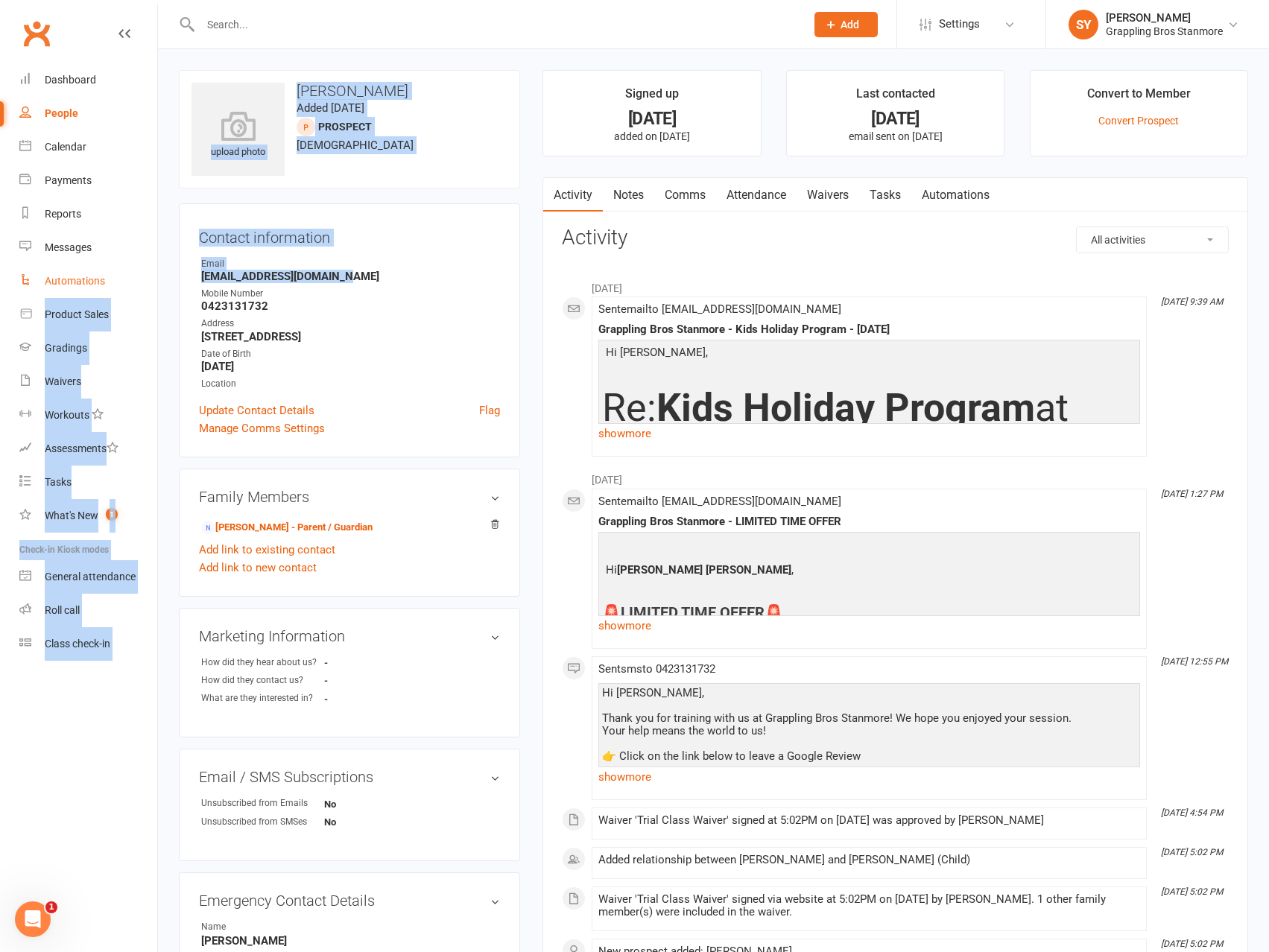
drag, startPoint x: 363, startPoint y: 279, endPoint x: 146, endPoint y: 280, distance: 217.0
click at [146, 280] on ui-view "Prospect Member Non-attending contact Class / event Appointment Grading event T…" at bounding box center [634, 597] width 1269 height 1186
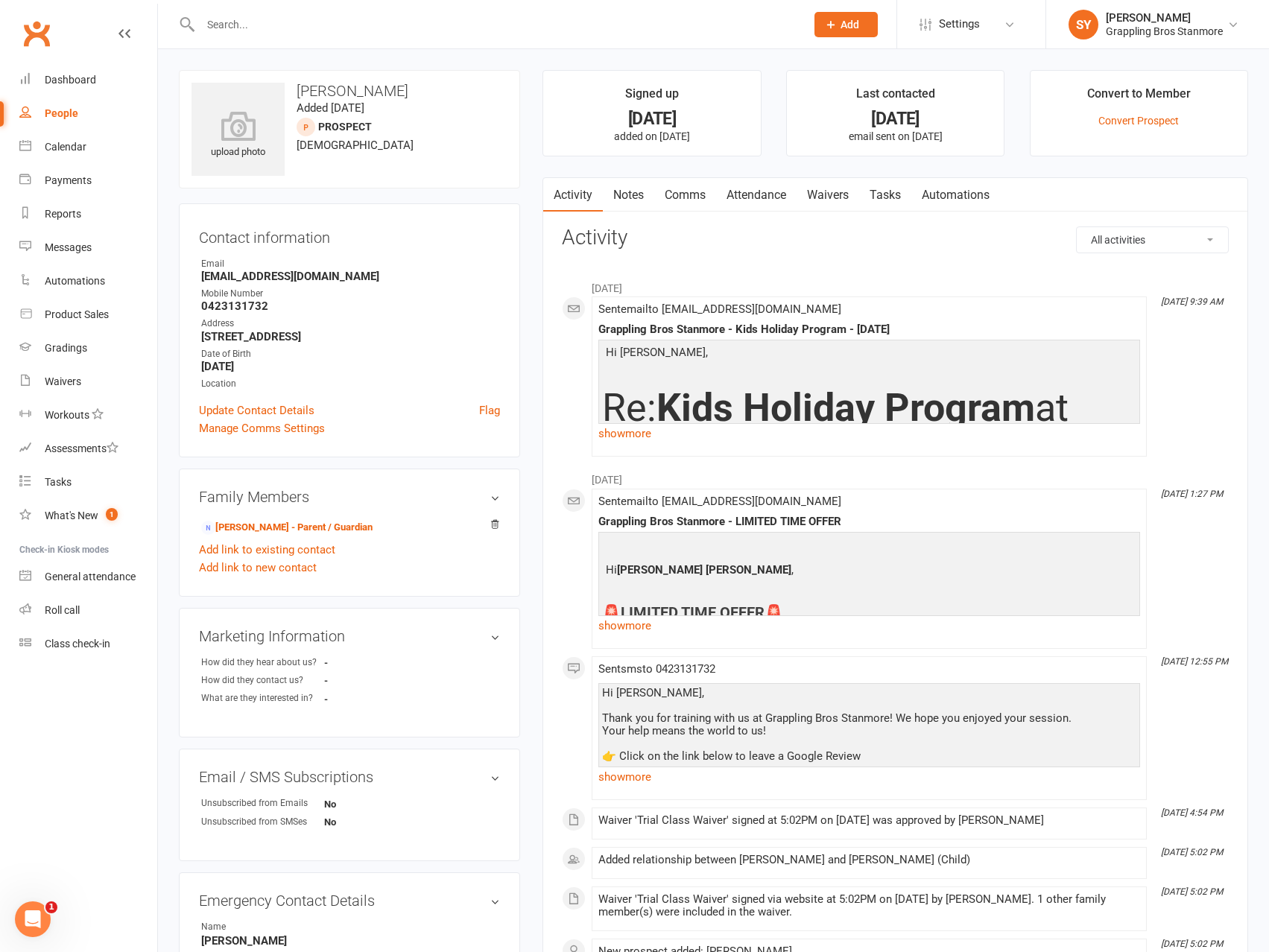
click at [346, 292] on div "Mobile Number" at bounding box center [351, 294] width 298 height 14
drag, startPoint x: 352, startPoint y: 277, endPoint x: 202, endPoint y: 277, distance: 150.0
click at [202, 277] on strong "[EMAIL_ADDRESS][DOMAIN_NAME]" at bounding box center [351, 276] width 298 height 14
copy strong "[EMAIL_ADDRESS][DOMAIN_NAME]"
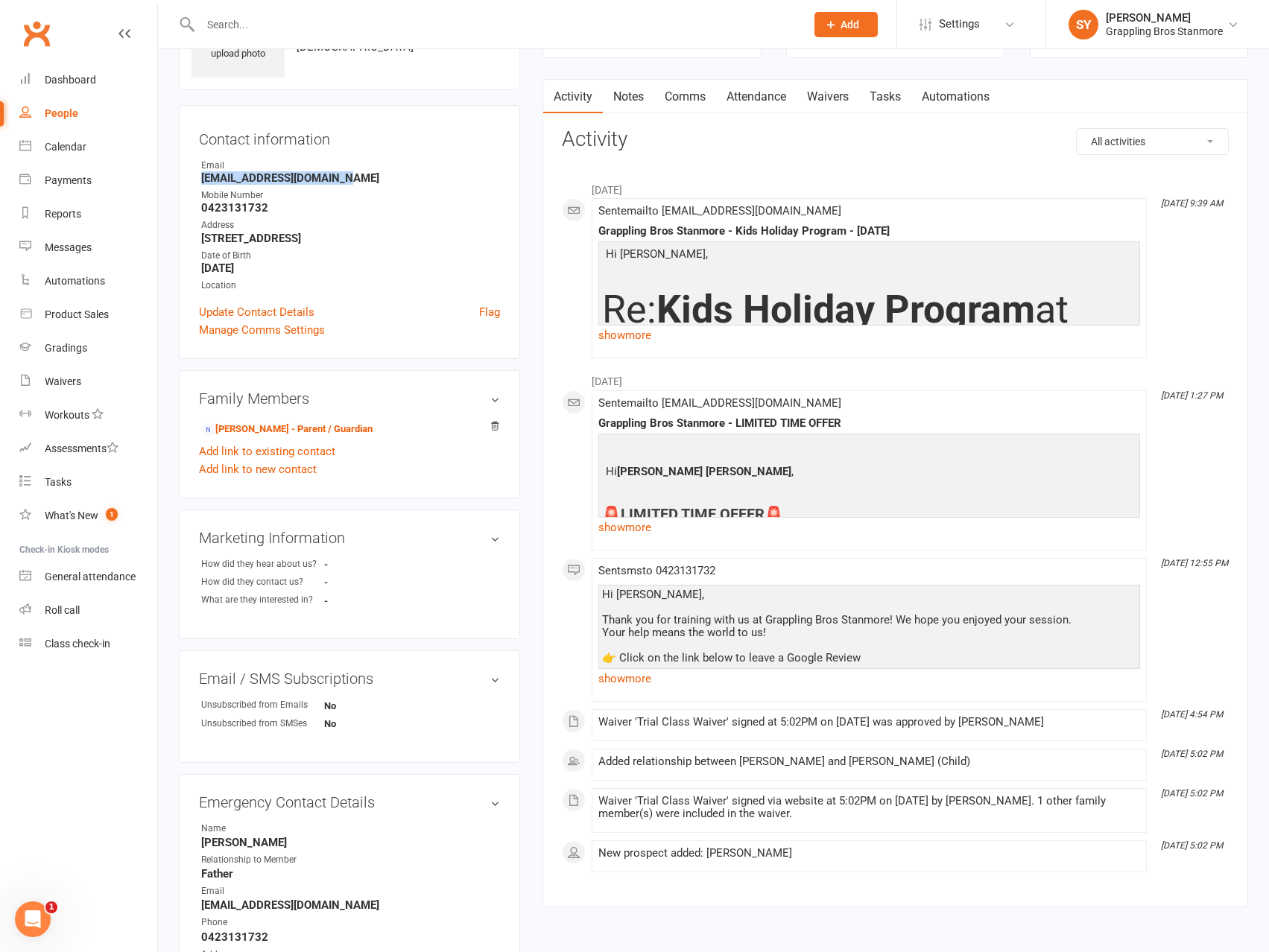
scroll to position [223, 0]
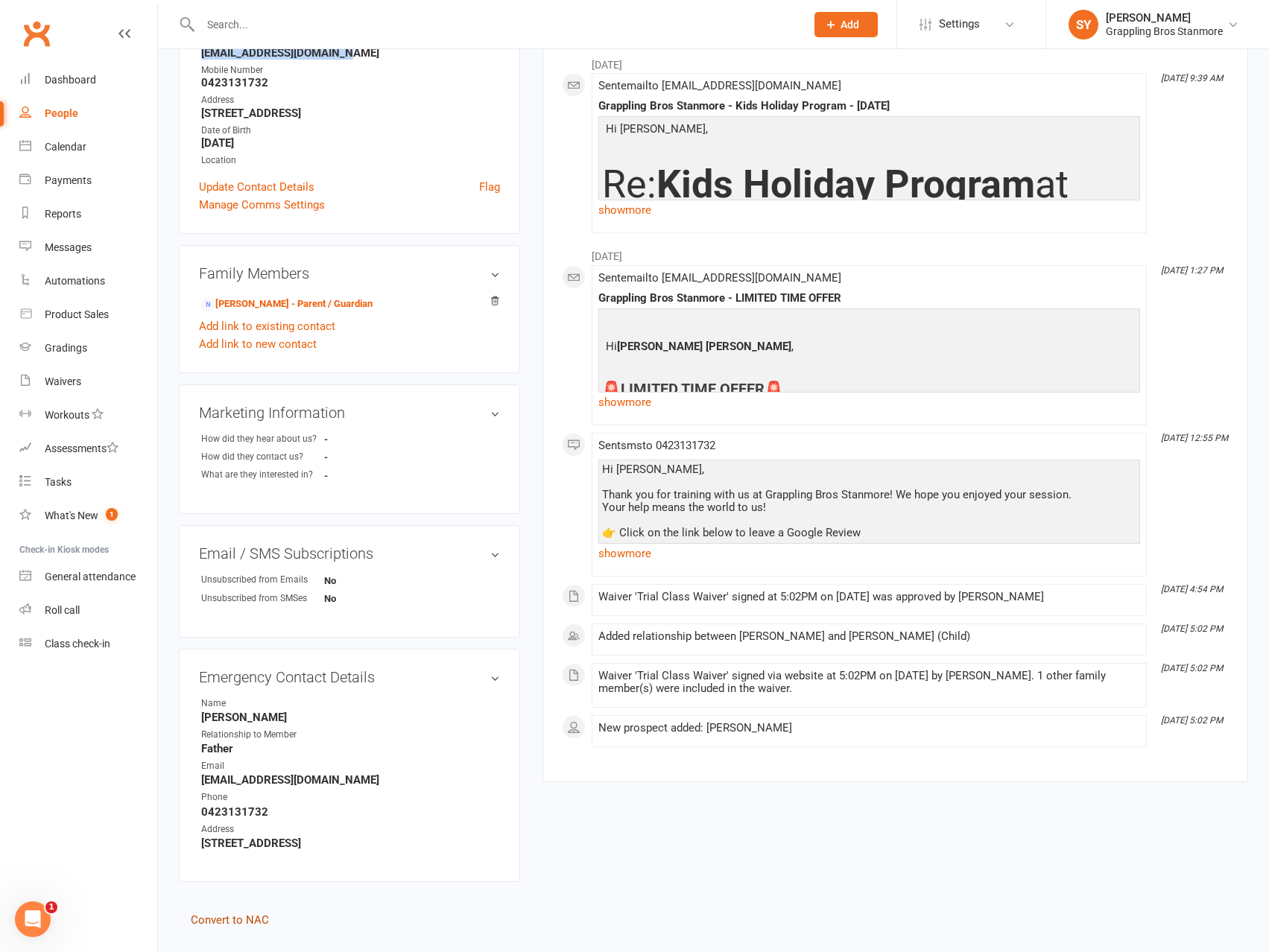
click at [241, 922] on link "Convert to NAC" at bounding box center [230, 920] width 78 height 14
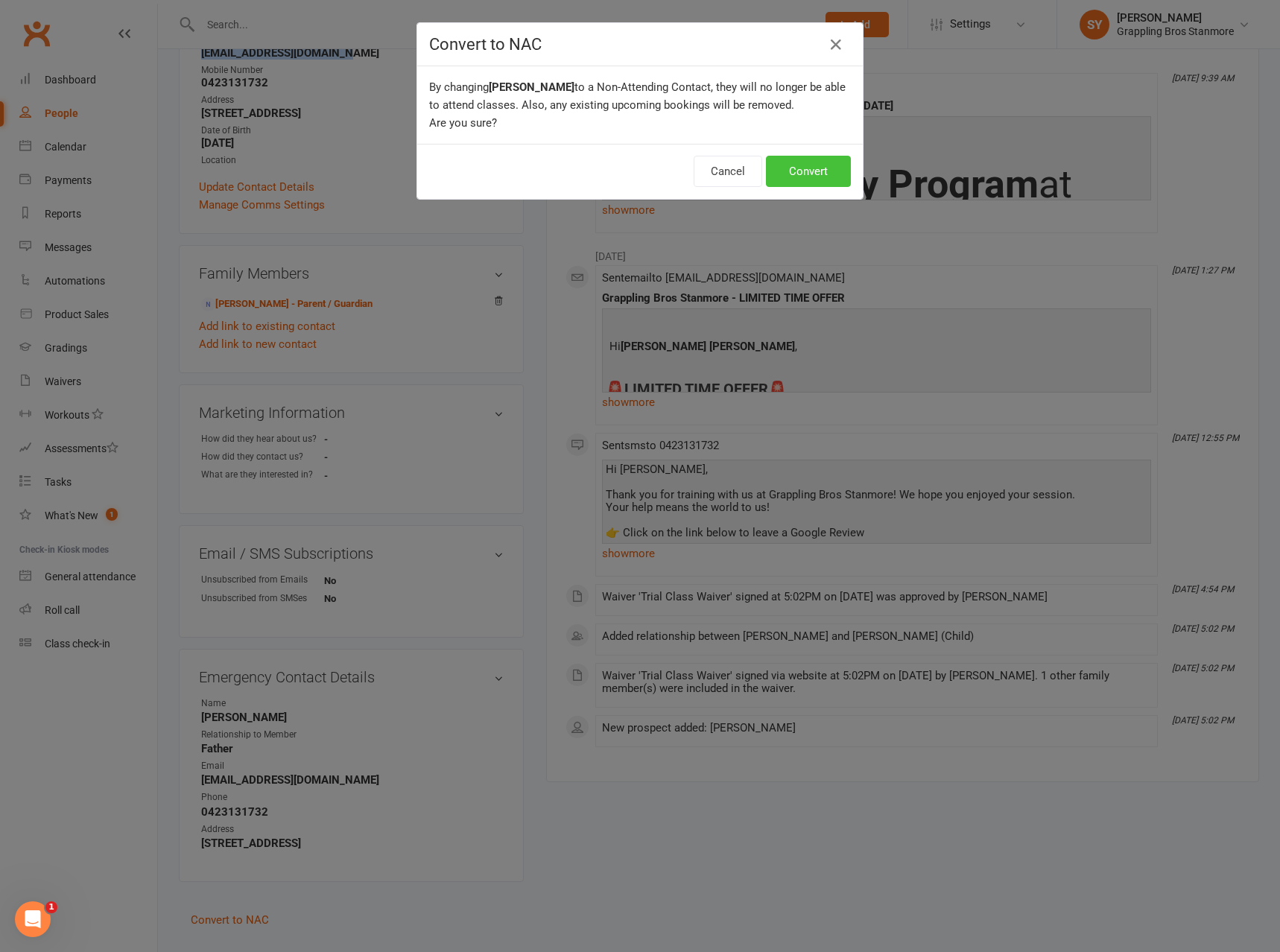
click at [805, 169] on button "Convert" at bounding box center [808, 171] width 85 height 31
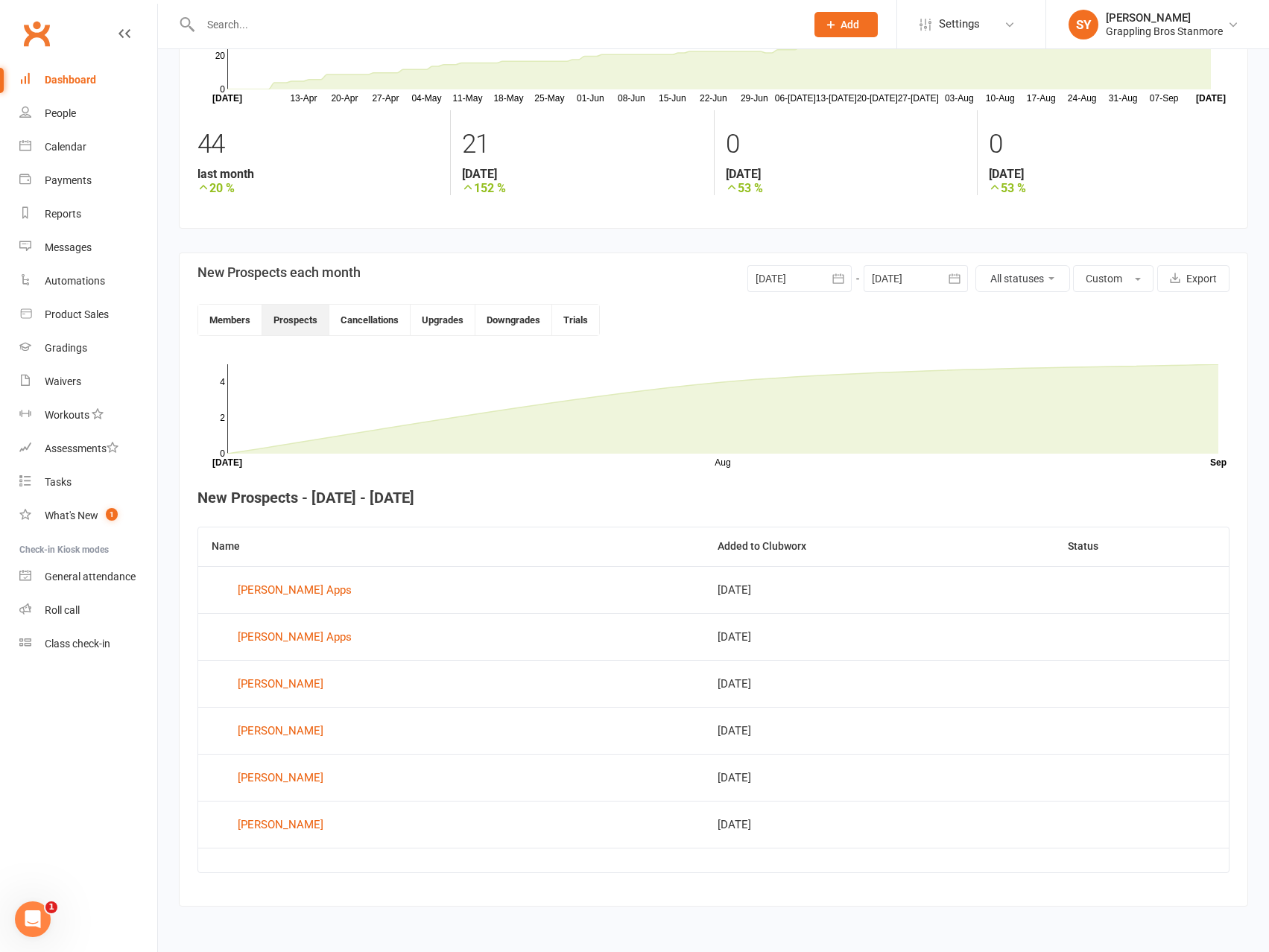
click at [73, 75] on div "Dashboard" at bounding box center [70, 80] width 52 height 12
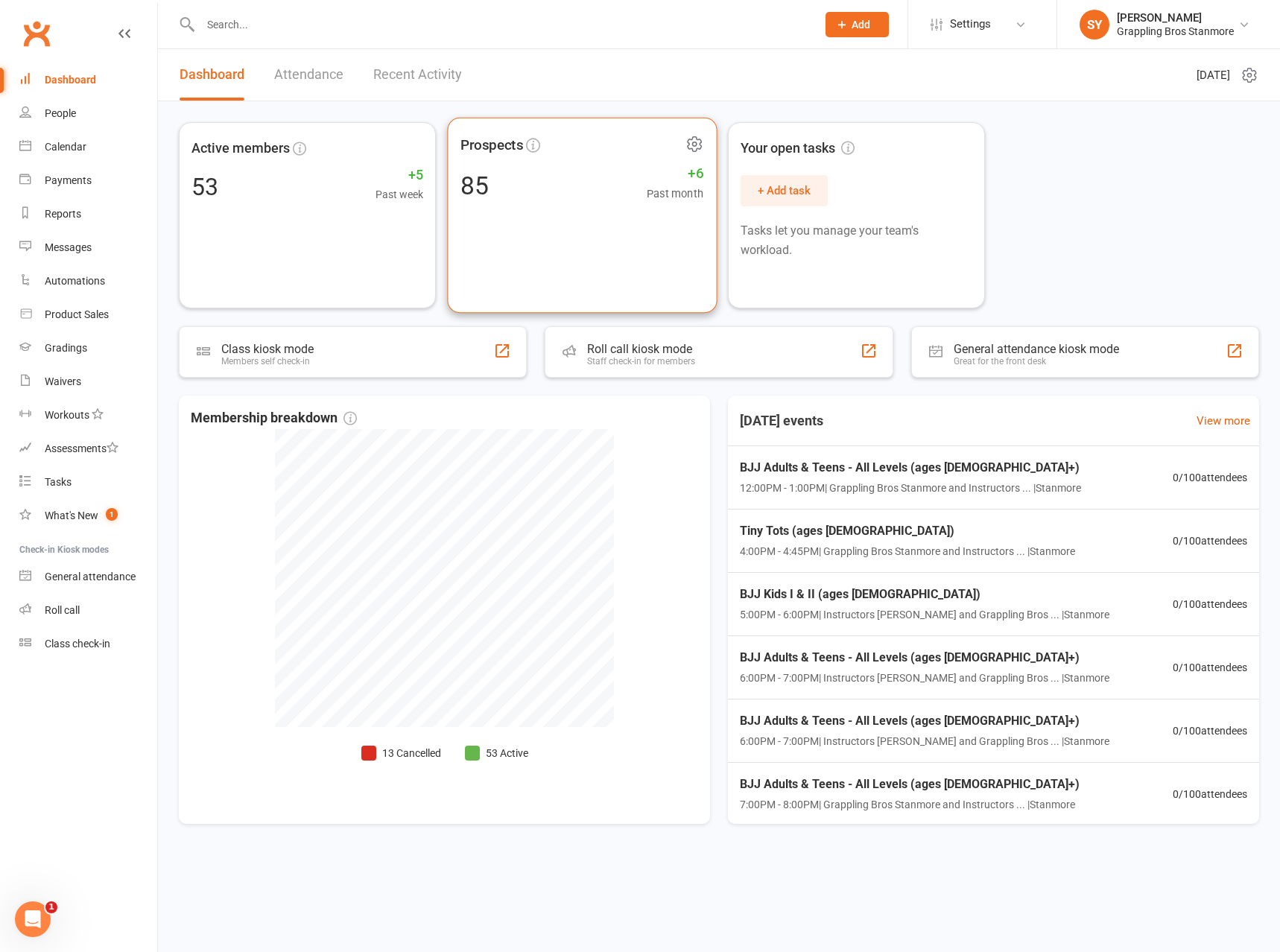
click at [540, 214] on div "Prospects 85 +6 Past month" at bounding box center [582, 215] width 270 height 196
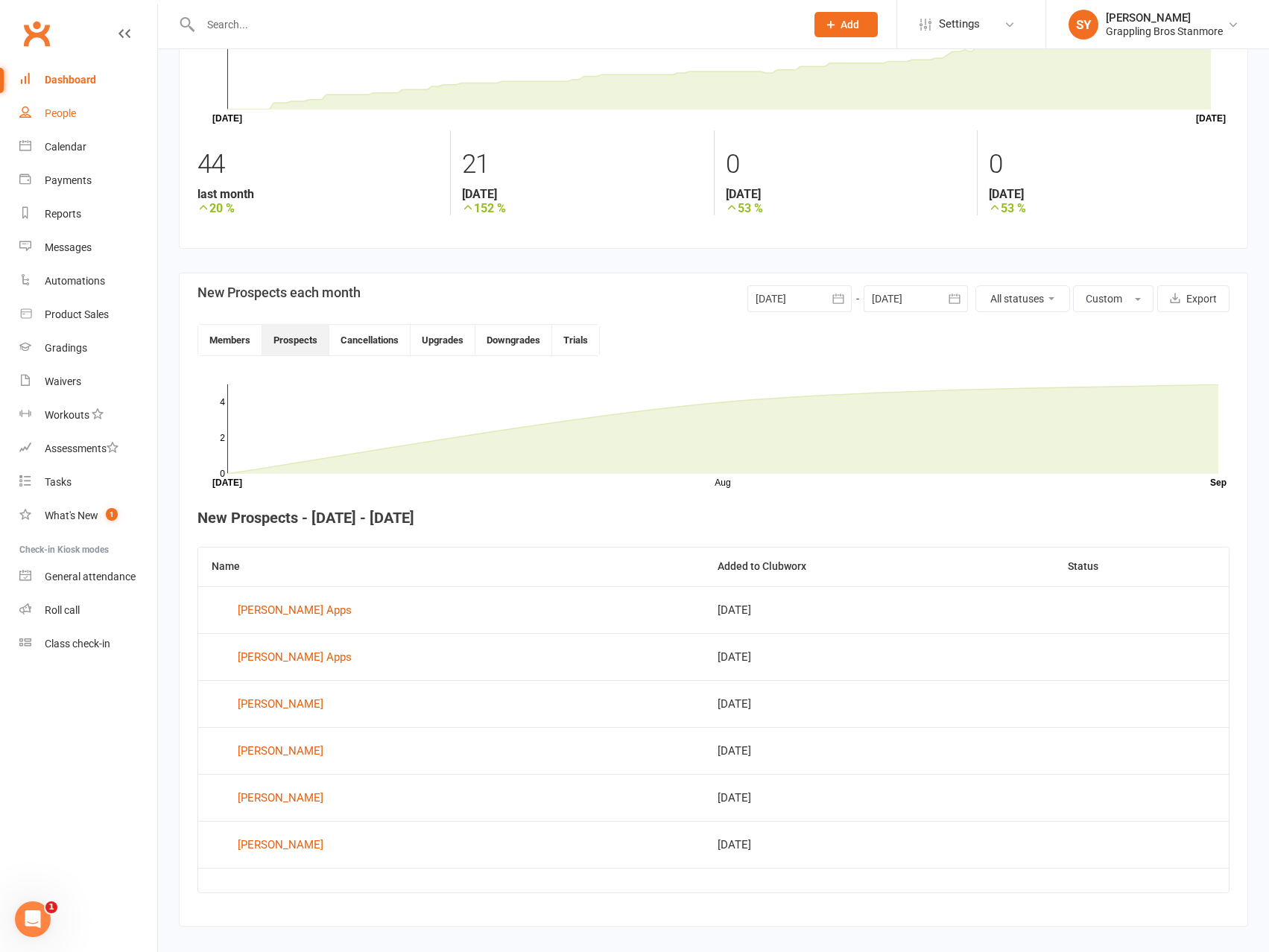
scroll to position [155, 0]
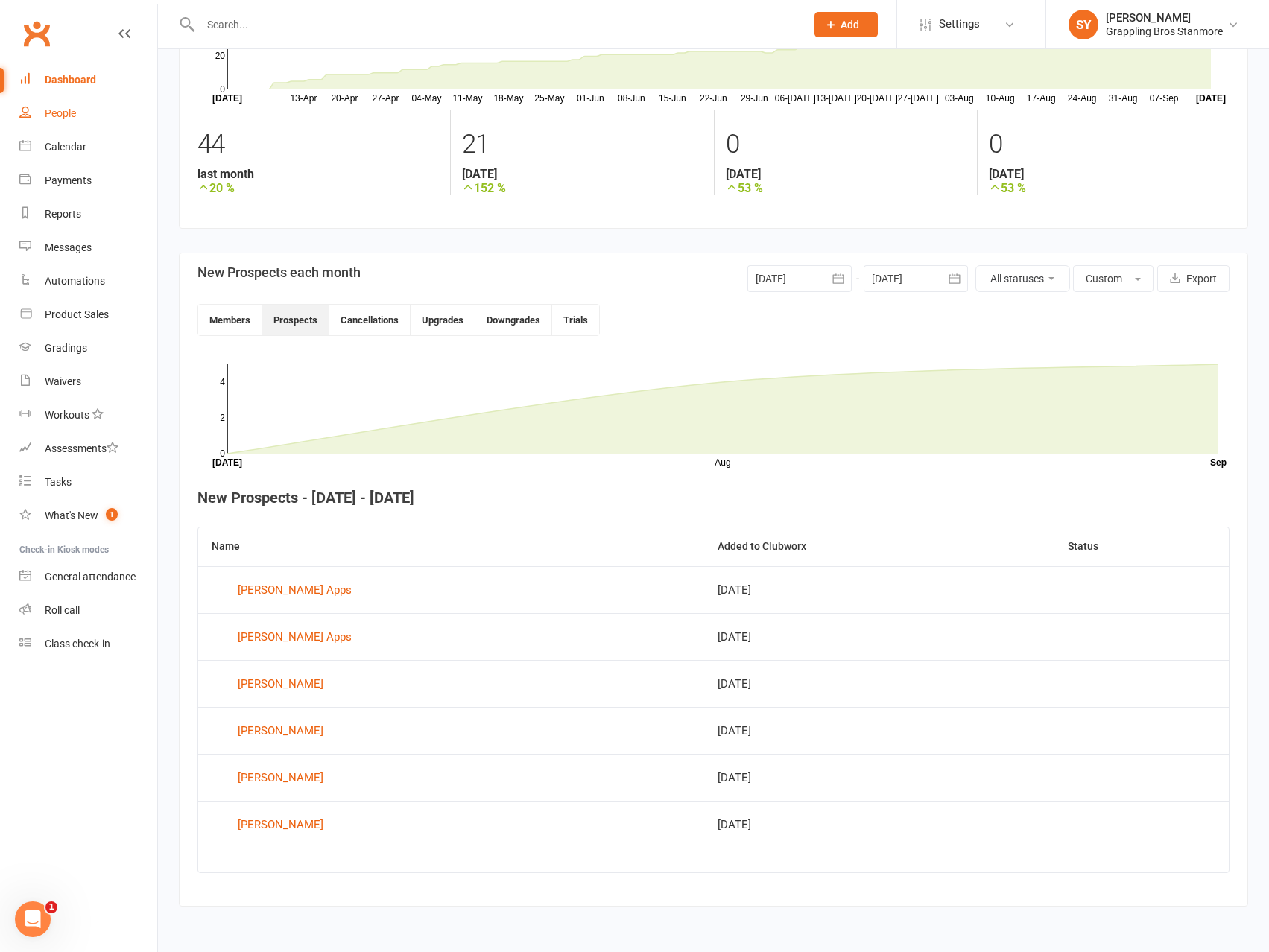
drag, startPoint x: 69, startPoint y: 114, endPoint x: 75, endPoint y: 103, distance: 12.5
click at [69, 114] on div "People" at bounding box center [60, 114] width 31 height 12
select select "100"
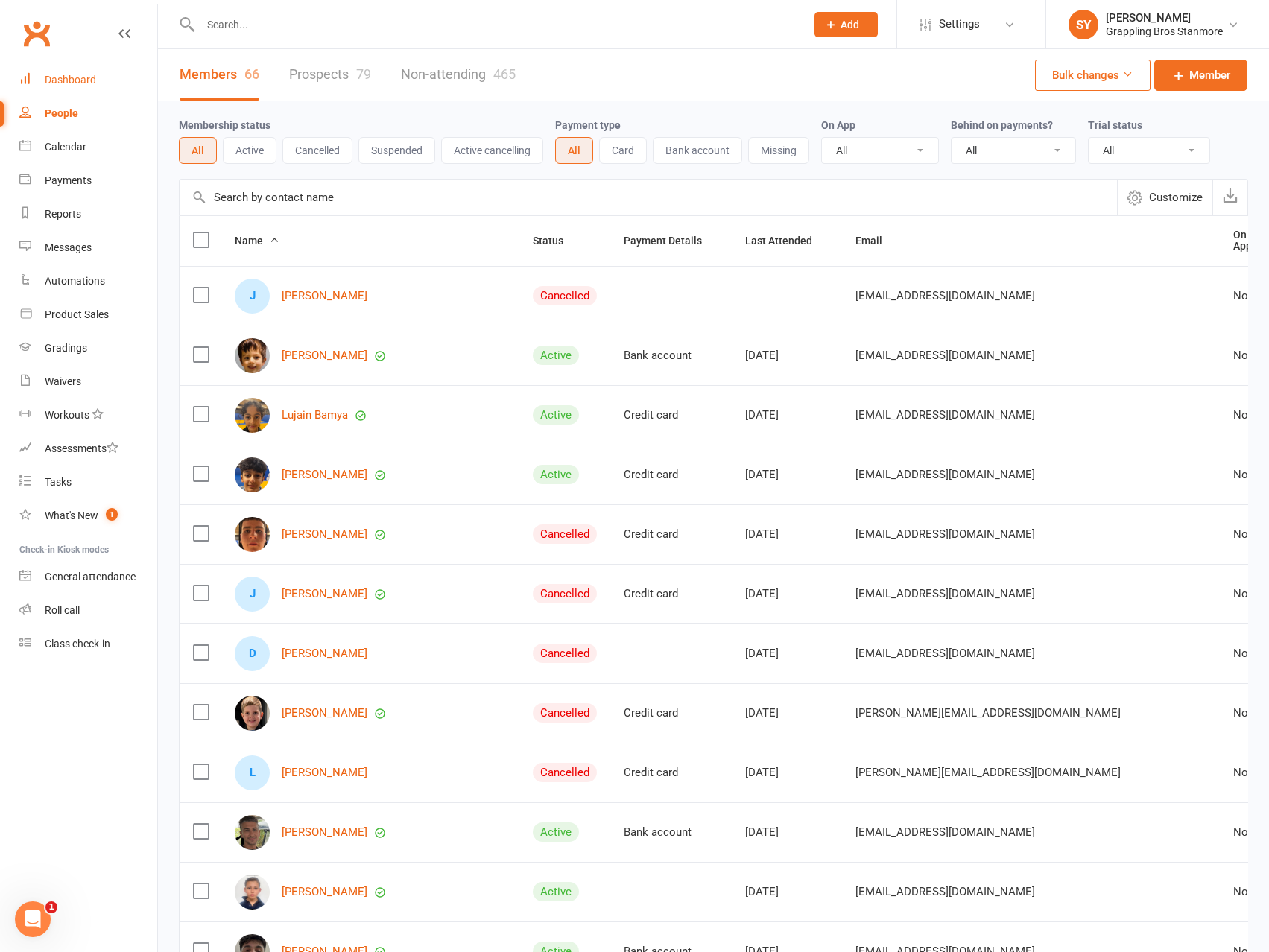
click at [71, 79] on div "Dashboard" at bounding box center [70, 80] width 52 height 12
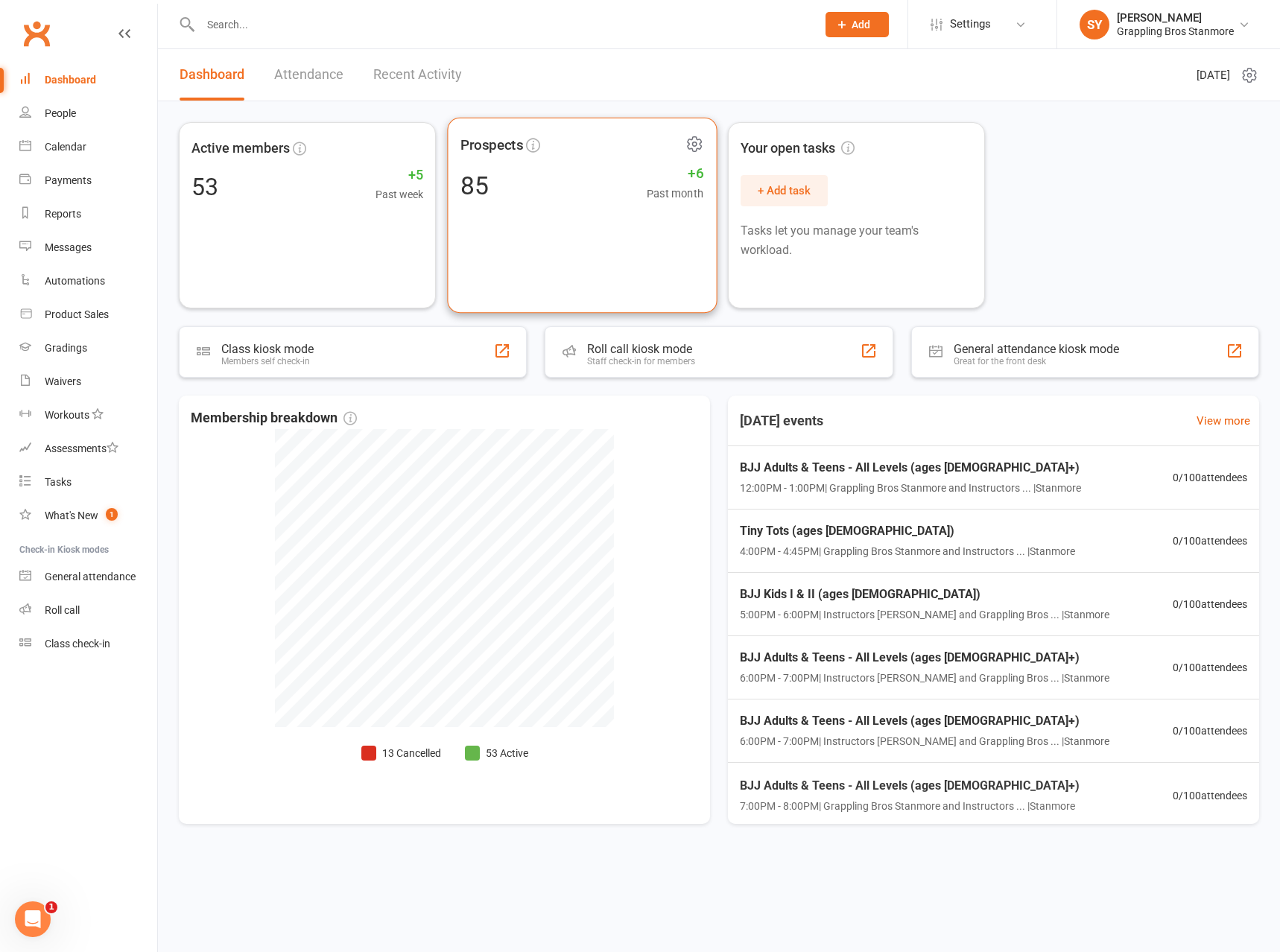
click at [522, 231] on div "Prospects 85 +6 Past month" at bounding box center [582, 215] width 270 height 196
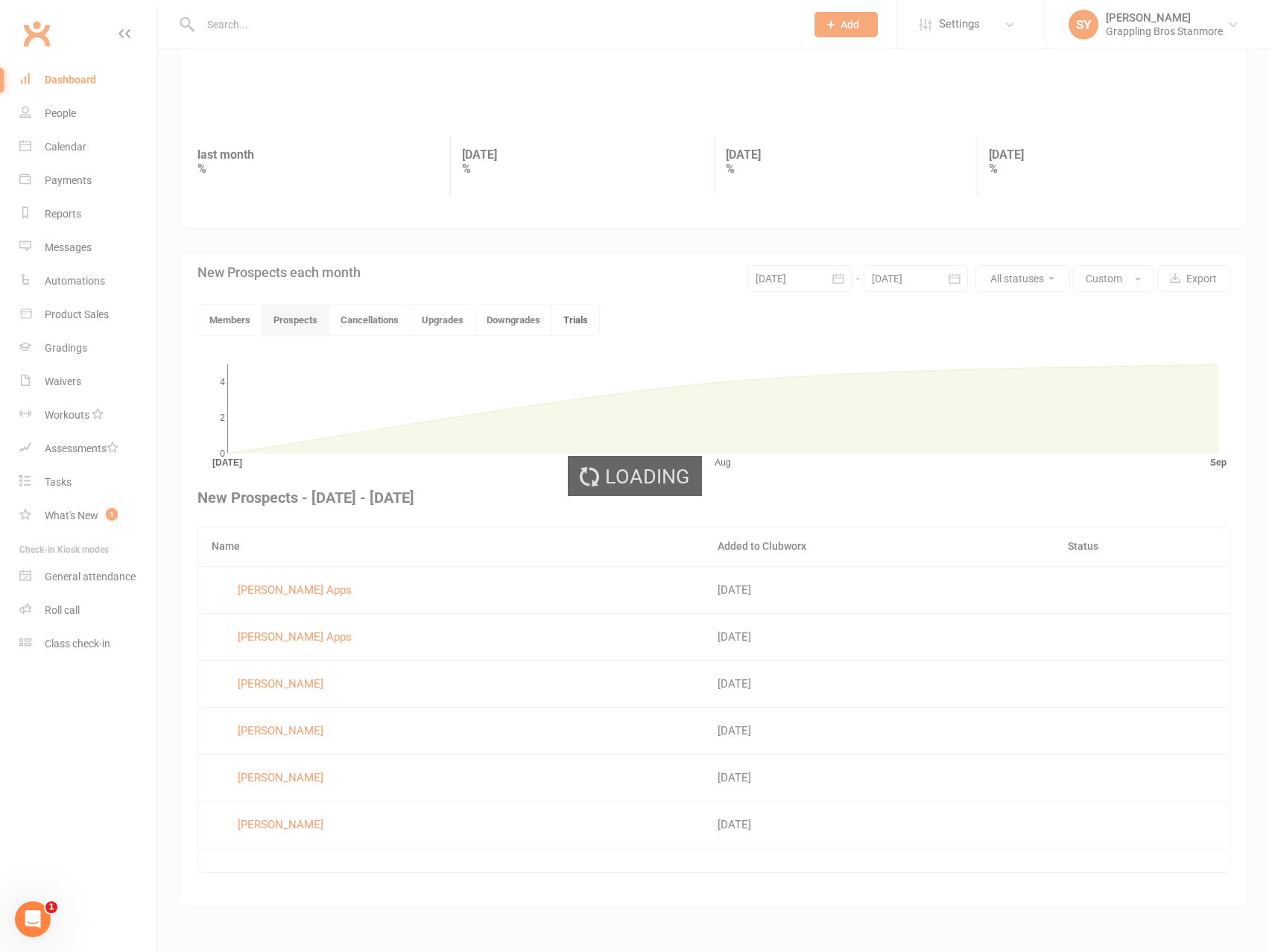
scroll to position [155, 0]
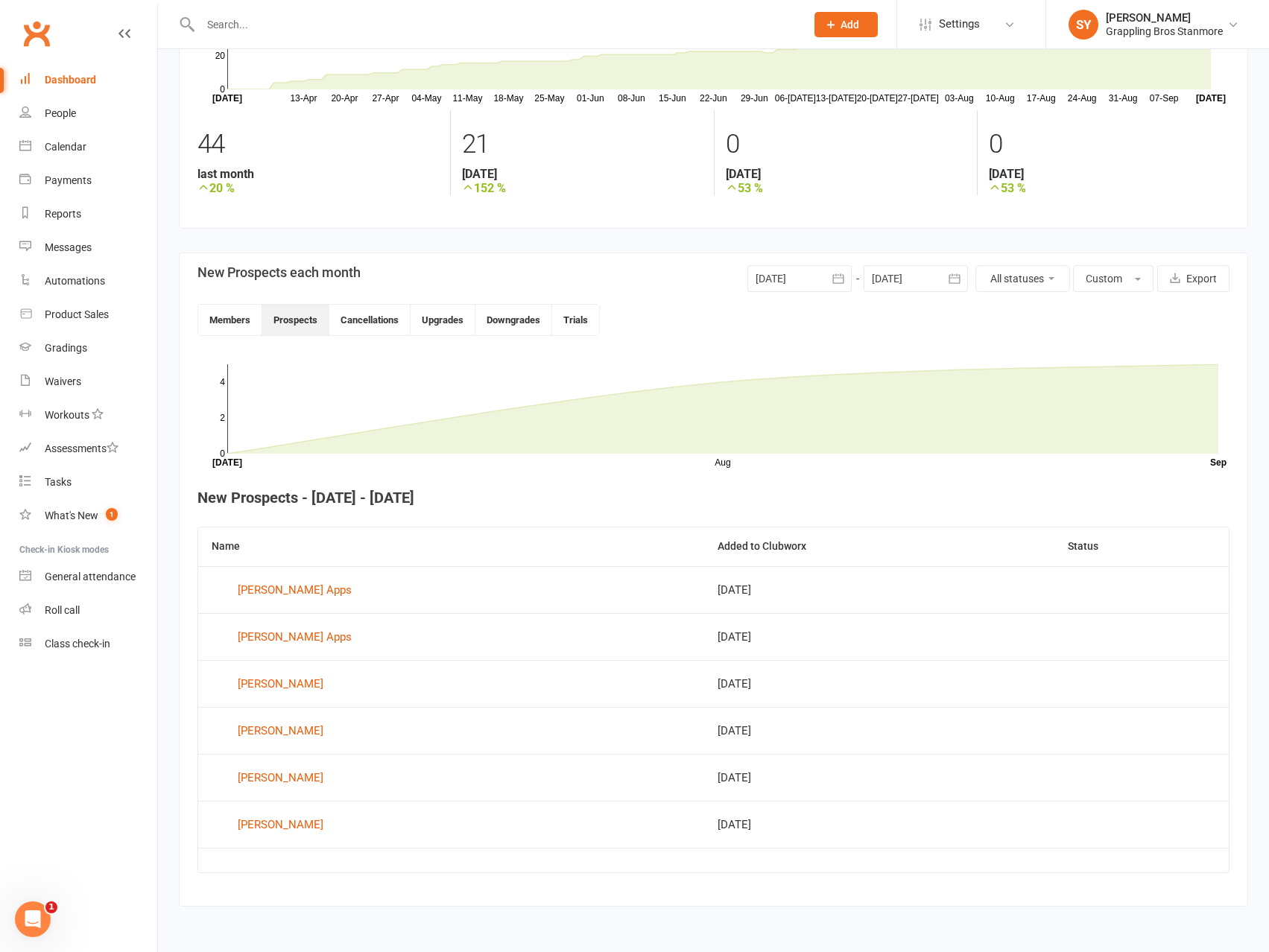
click at [814, 273] on div at bounding box center [800, 278] width 105 height 27
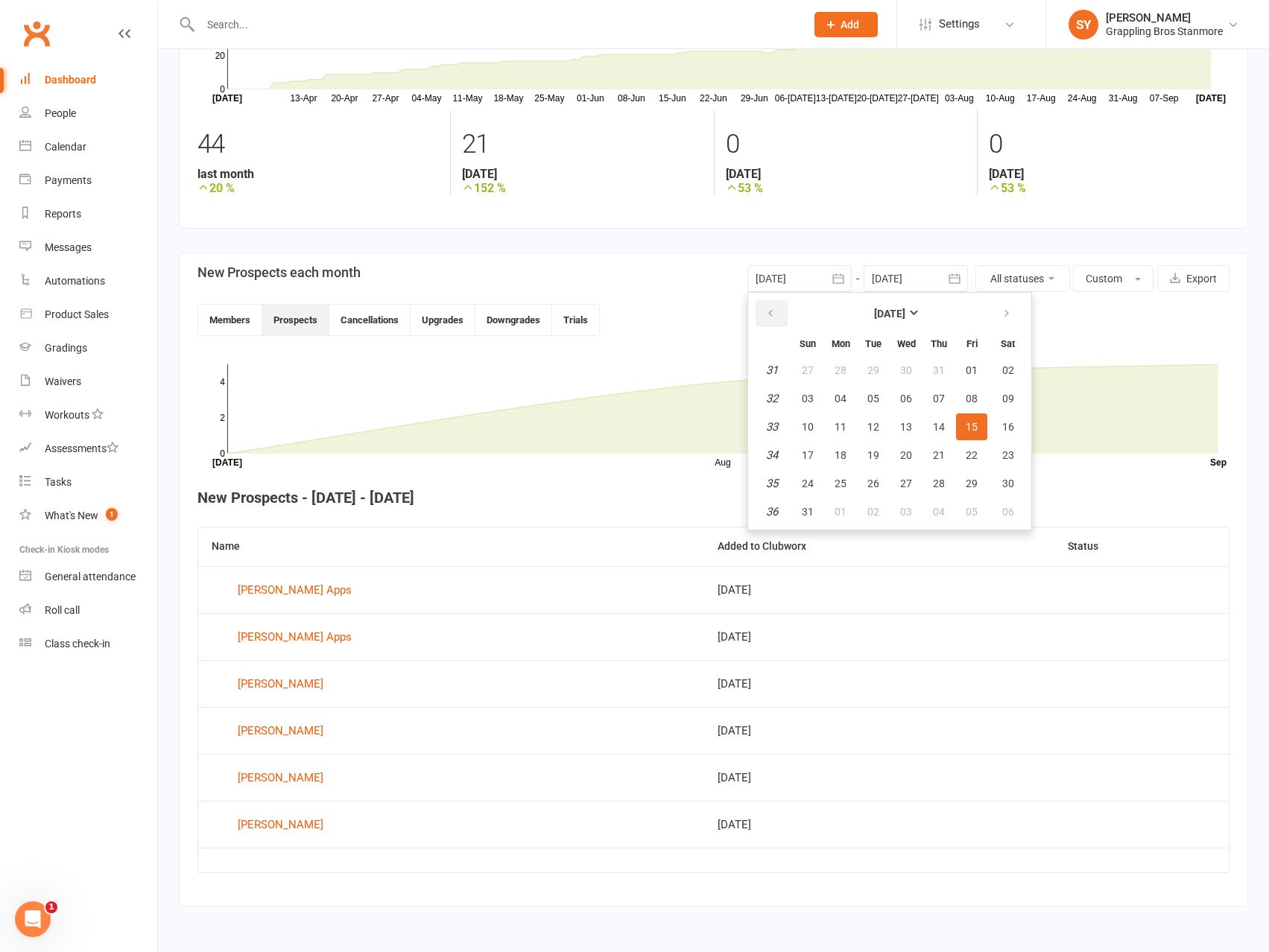
click at [774, 313] on icon "button" at bounding box center [770, 314] width 11 height 12
click at [774, 312] on icon "button" at bounding box center [770, 314] width 11 height 12
click at [777, 312] on button "button" at bounding box center [771, 313] width 32 height 27
click at [933, 370] on span "01" at bounding box center [939, 370] width 12 height 12
type input "01 May 2025"
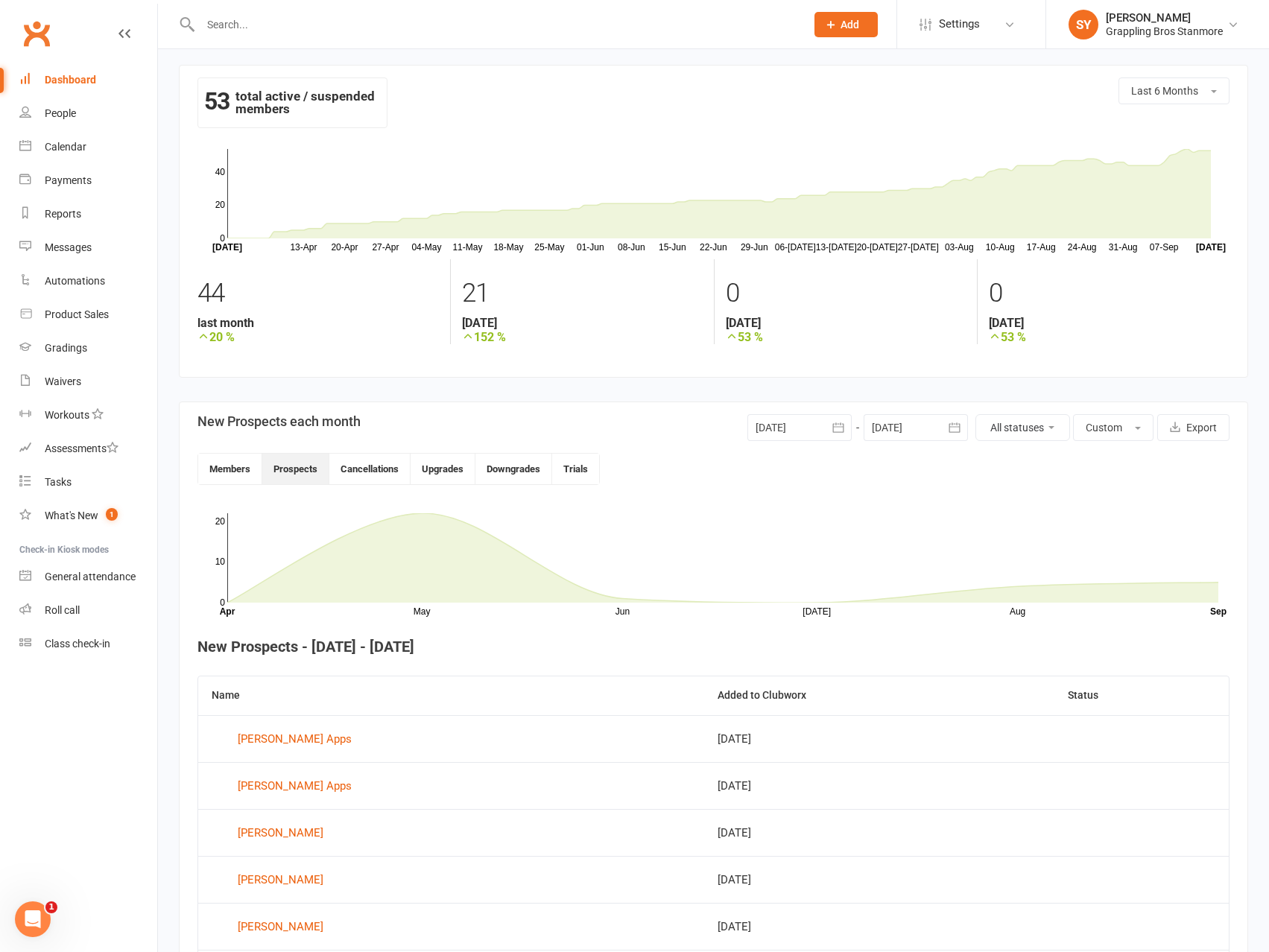
scroll to position [0, 0]
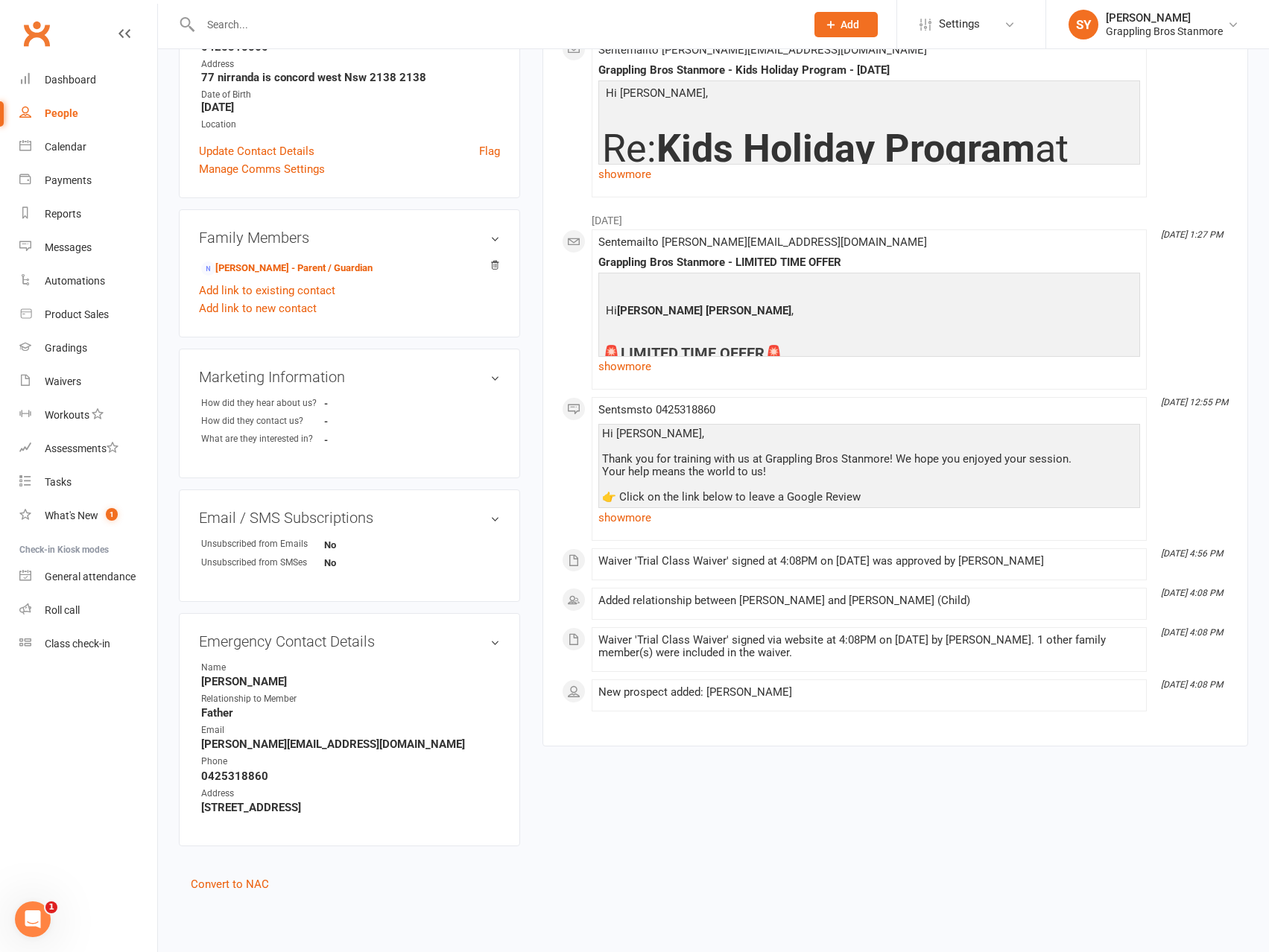
scroll to position [36, 0]
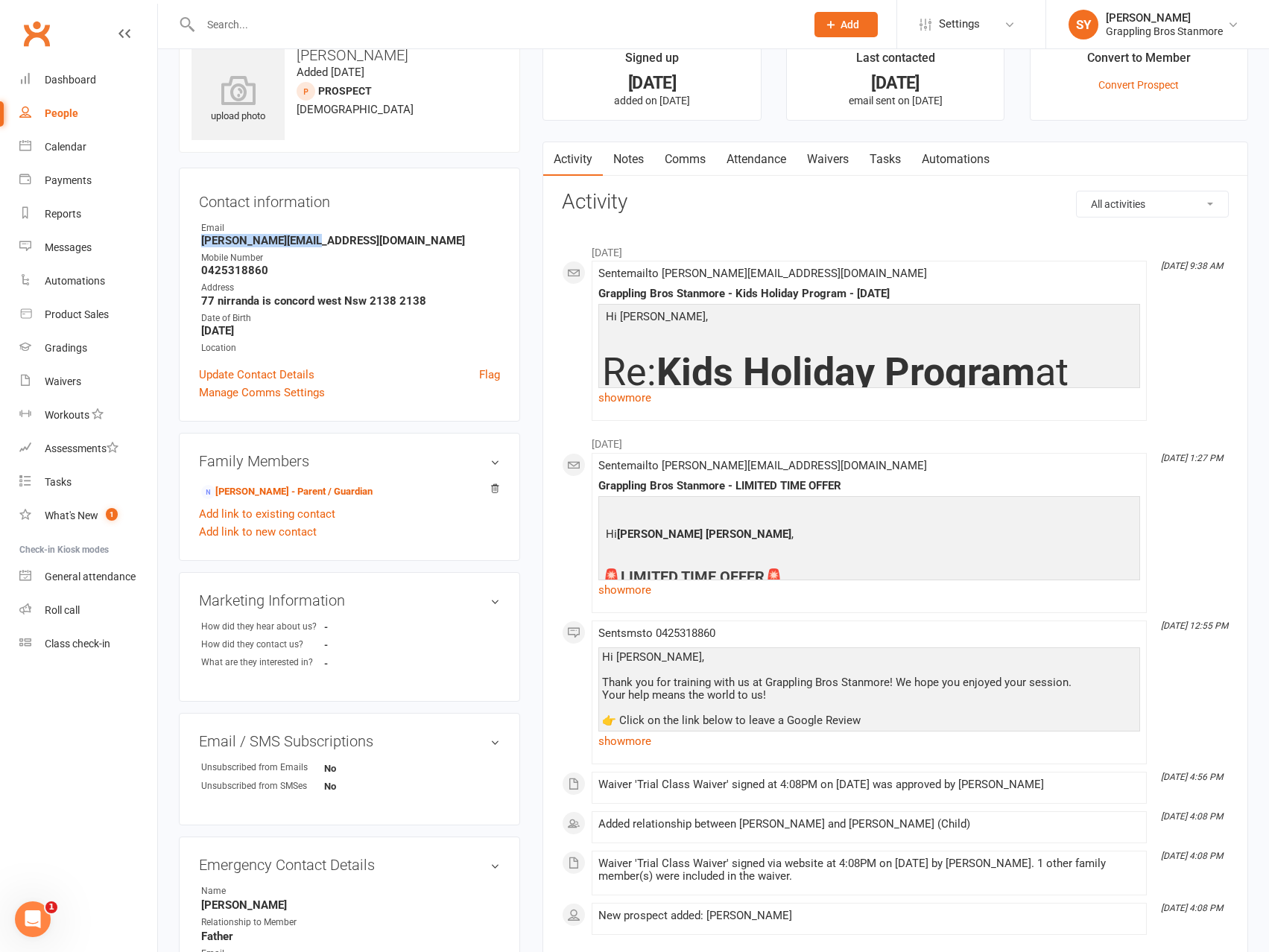
drag, startPoint x: 331, startPoint y: 242, endPoint x: 169, endPoint y: 239, distance: 162.0
click at [169, 239] on div "upload photo Jude Fotheringham Added 20 May, 2025 prospect 9 years old Contact …" at bounding box center [349, 575] width 364 height 1082
copy strong "Brad@bradsontap.com"
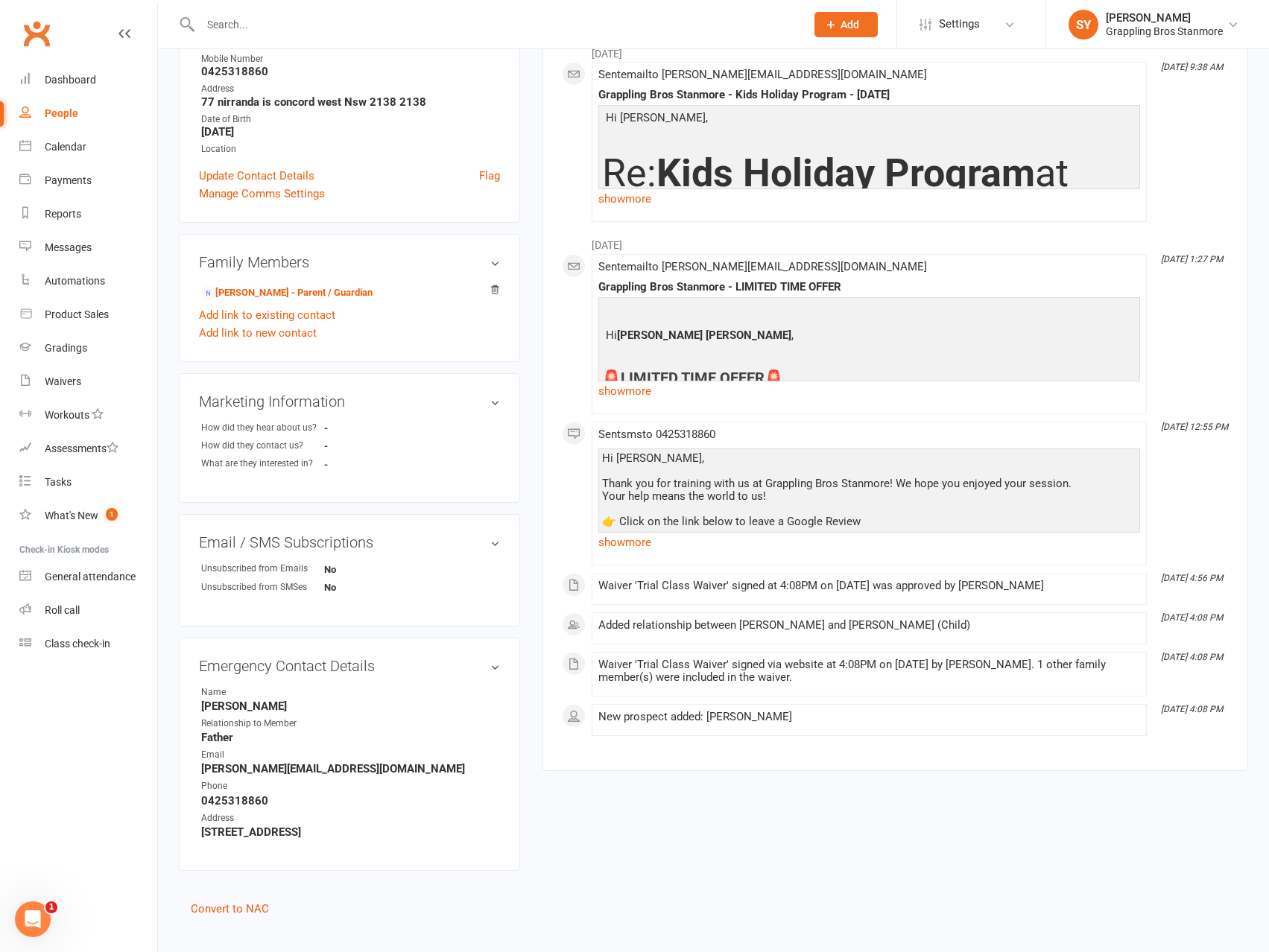
scroll to position [259, 0]
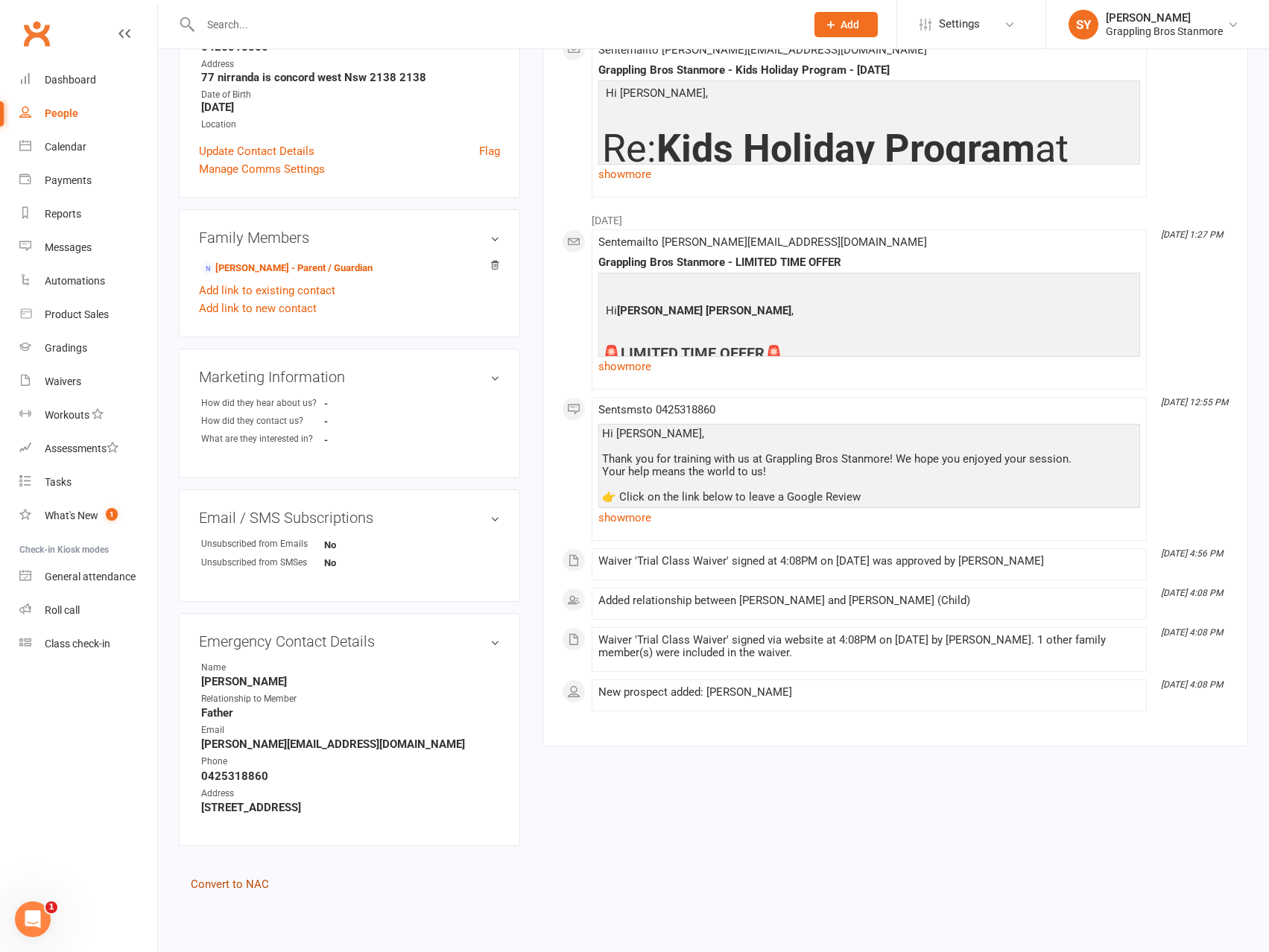
click at [252, 885] on link "Convert to NAC" at bounding box center [230, 885] width 78 height 14
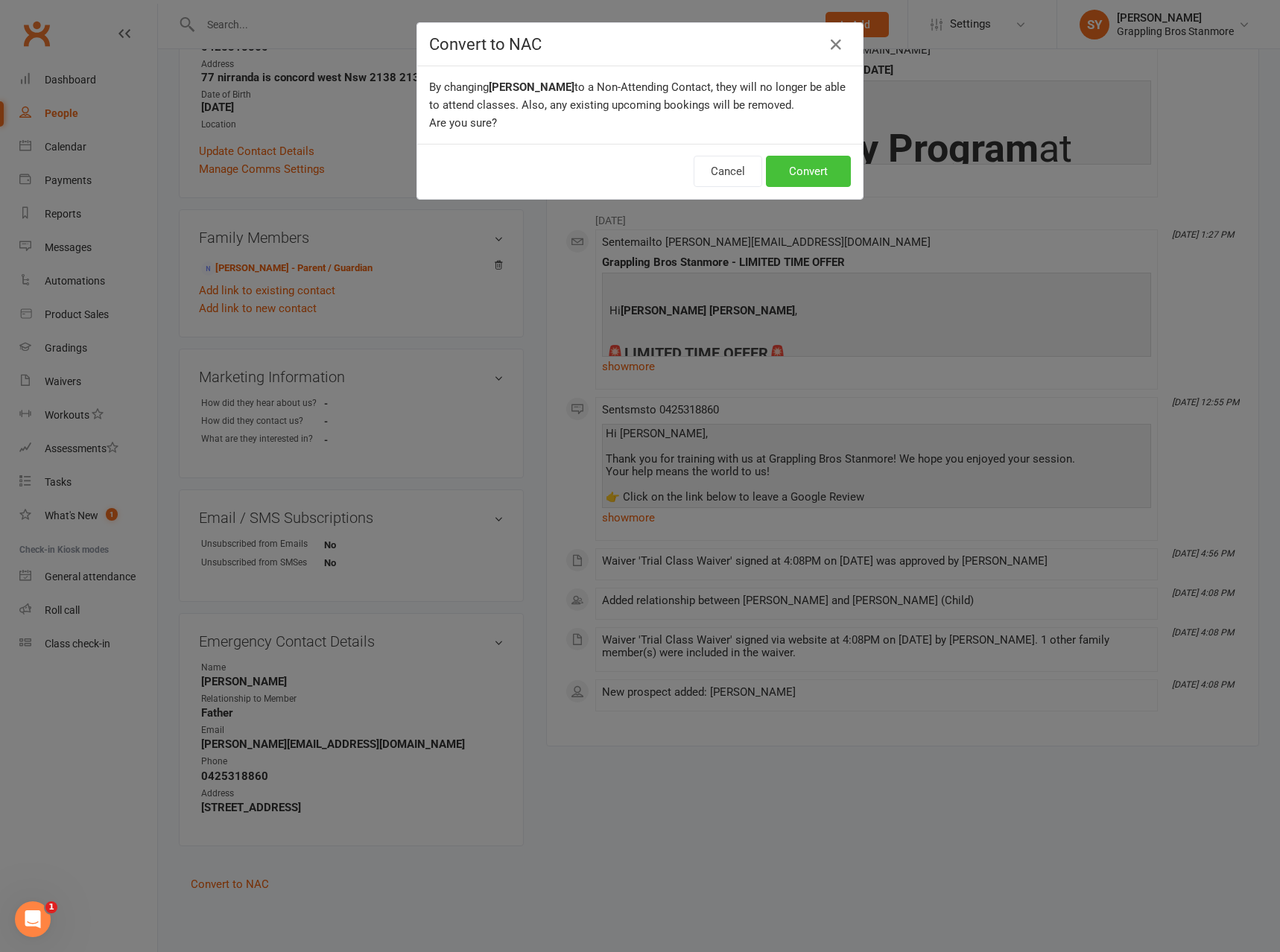
click at [820, 173] on button "Convert" at bounding box center [808, 171] width 85 height 31
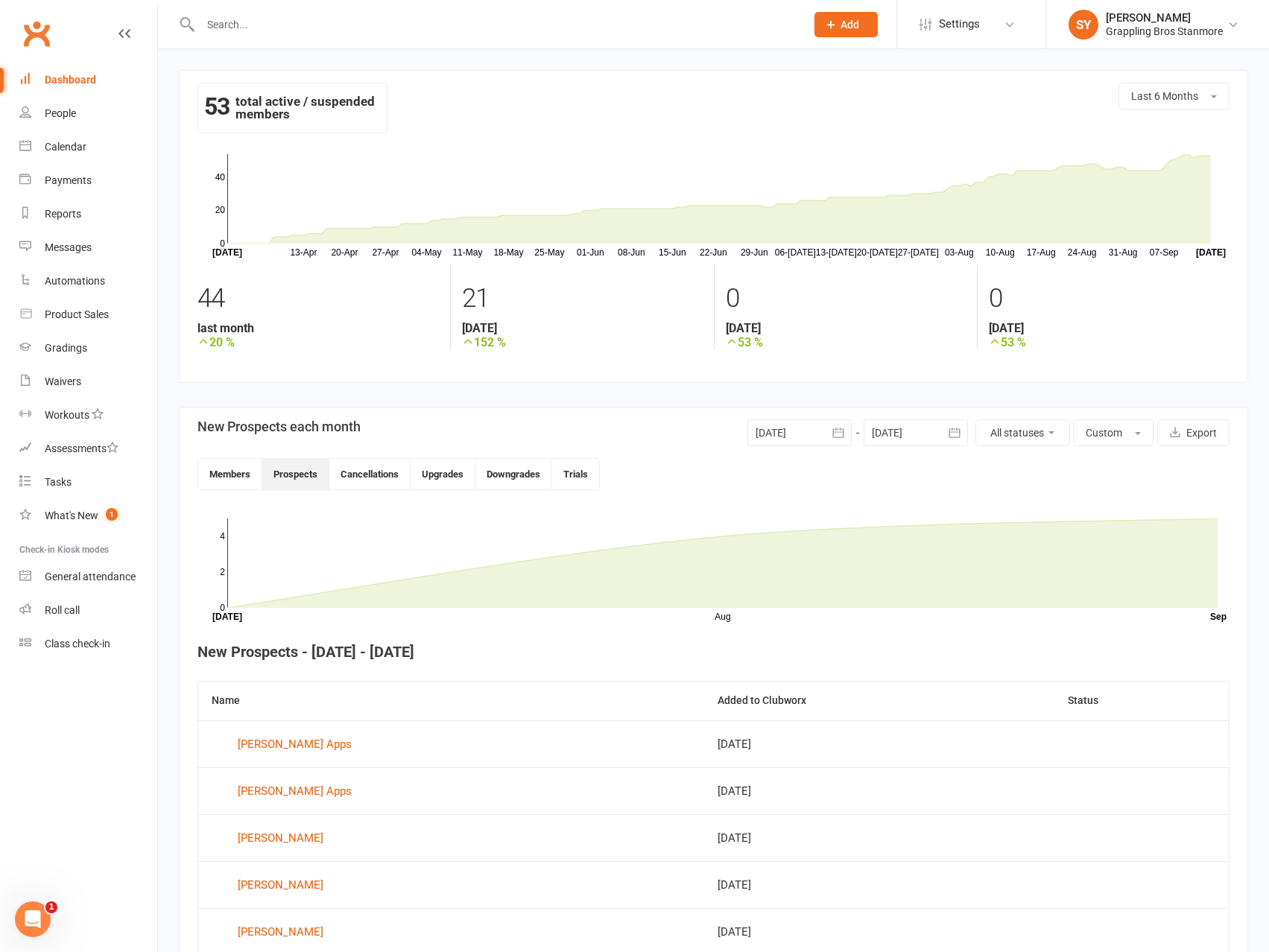
click at [73, 77] on div "Dashboard" at bounding box center [70, 80] width 52 height 12
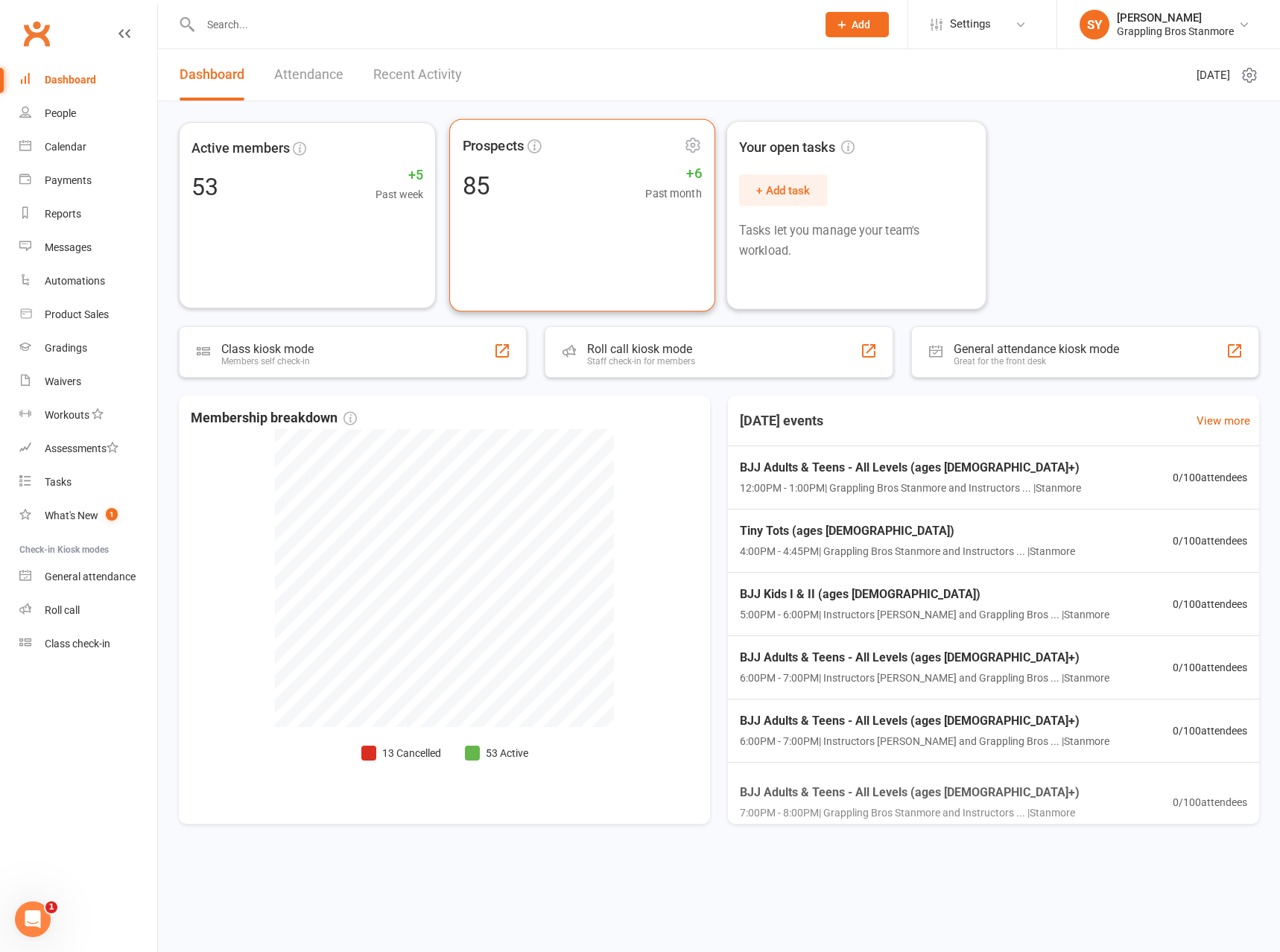
click at [573, 186] on div "85 +6 Past month" at bounding box center [582, 186] width 239 height 33
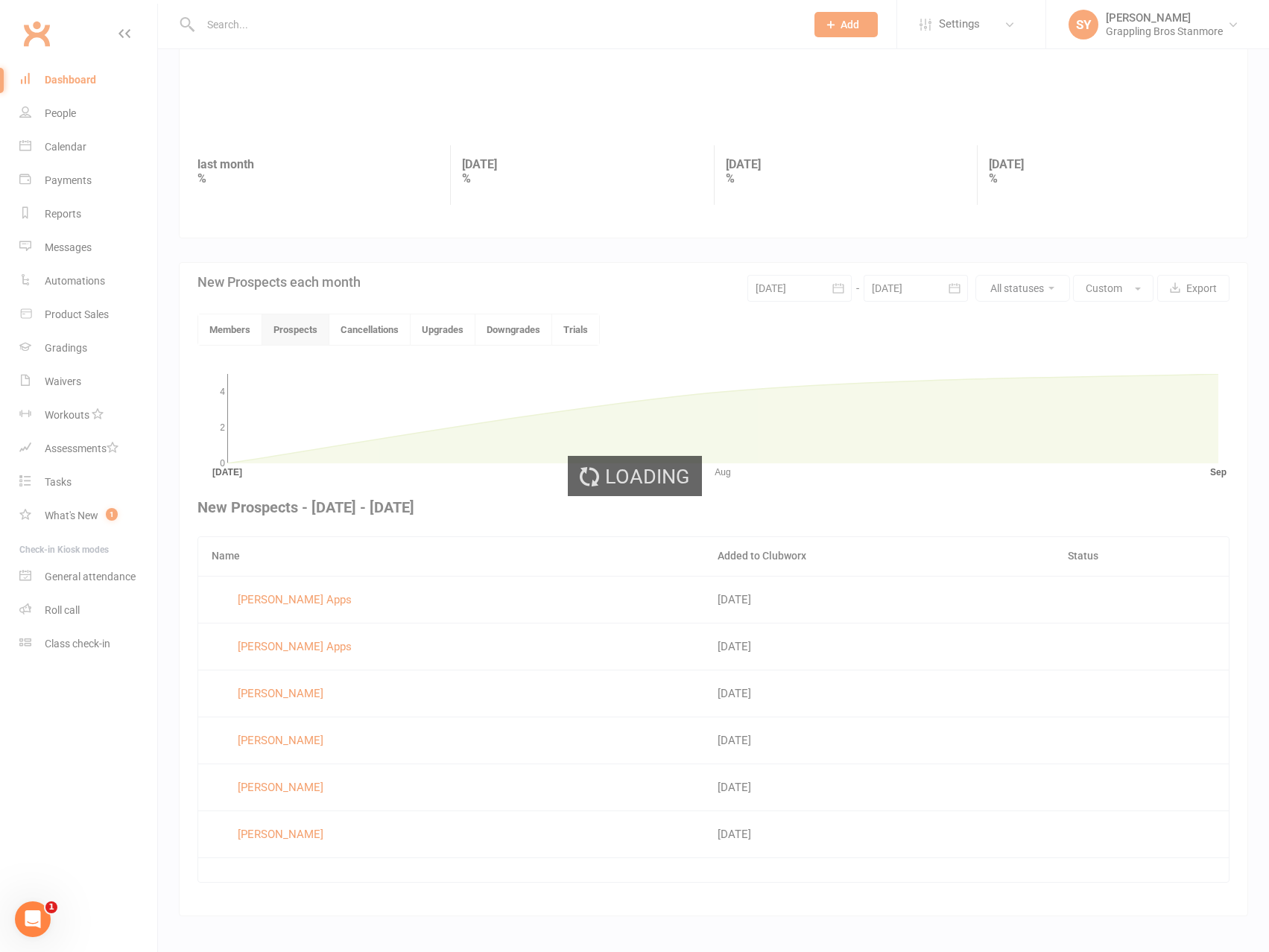
scroll to position [134, 0]
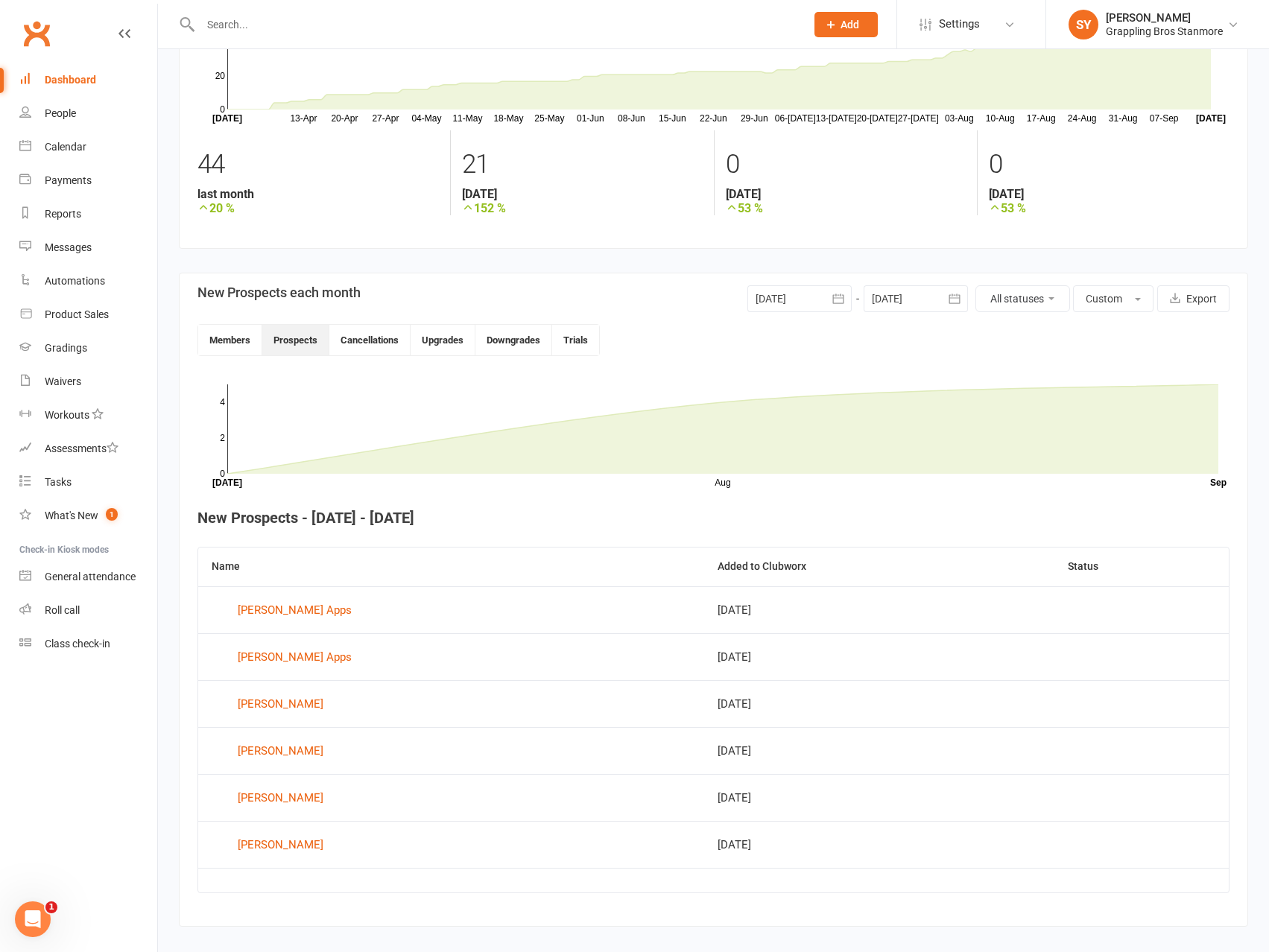
click at [820, 295] on div at bounding box center [800, 298] width 105 height 27
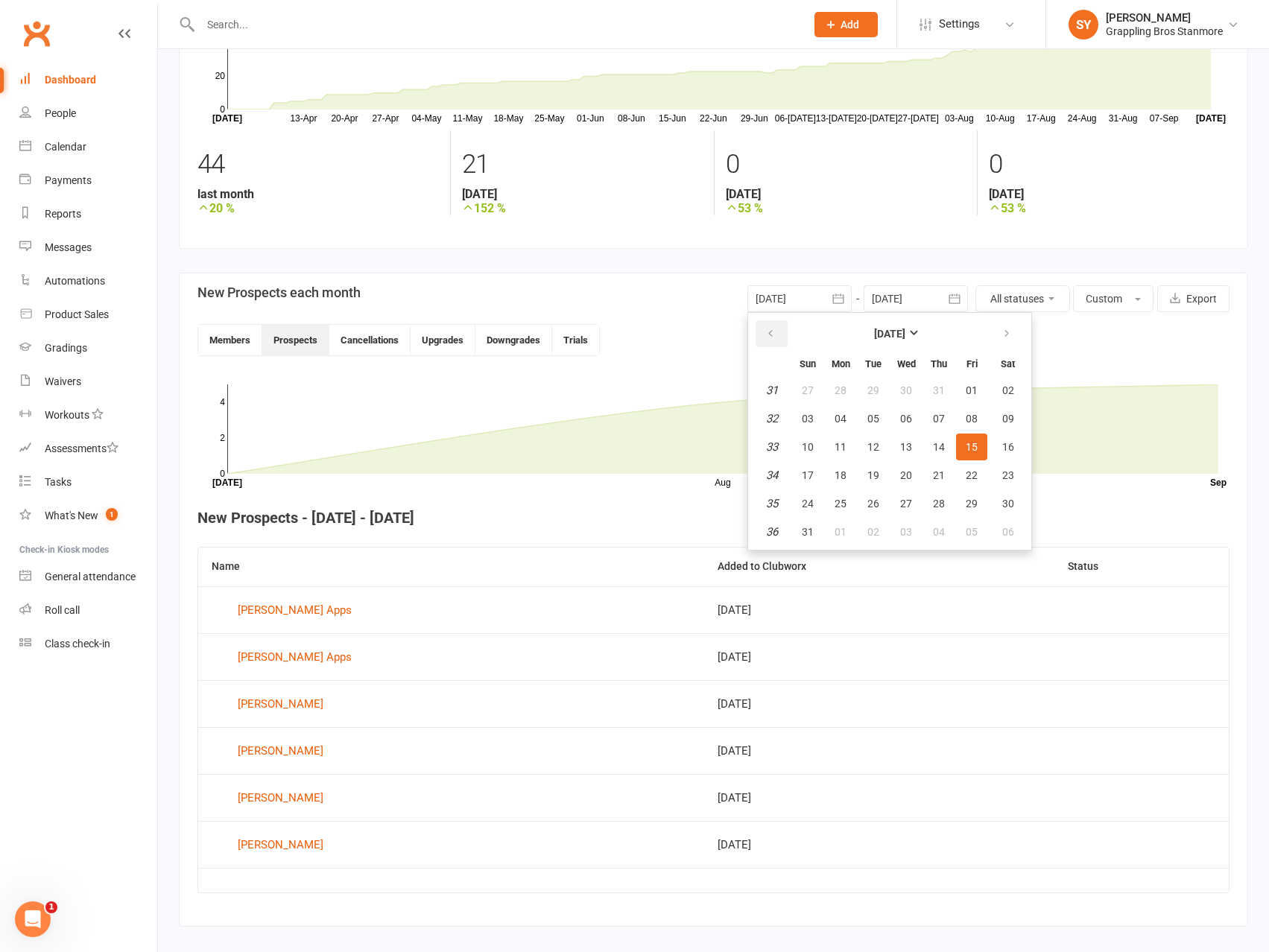
click at [771, 334] on icon "button" at bounding box center [770, 334] width 11 height 12
click at [770, 333] on icon "button" at bounding box center [770, 334] width 11 height 12
click at [944, 390] on button "01" at bounding box center [939, 390] width 31 height 27
type input "01 May 2025"
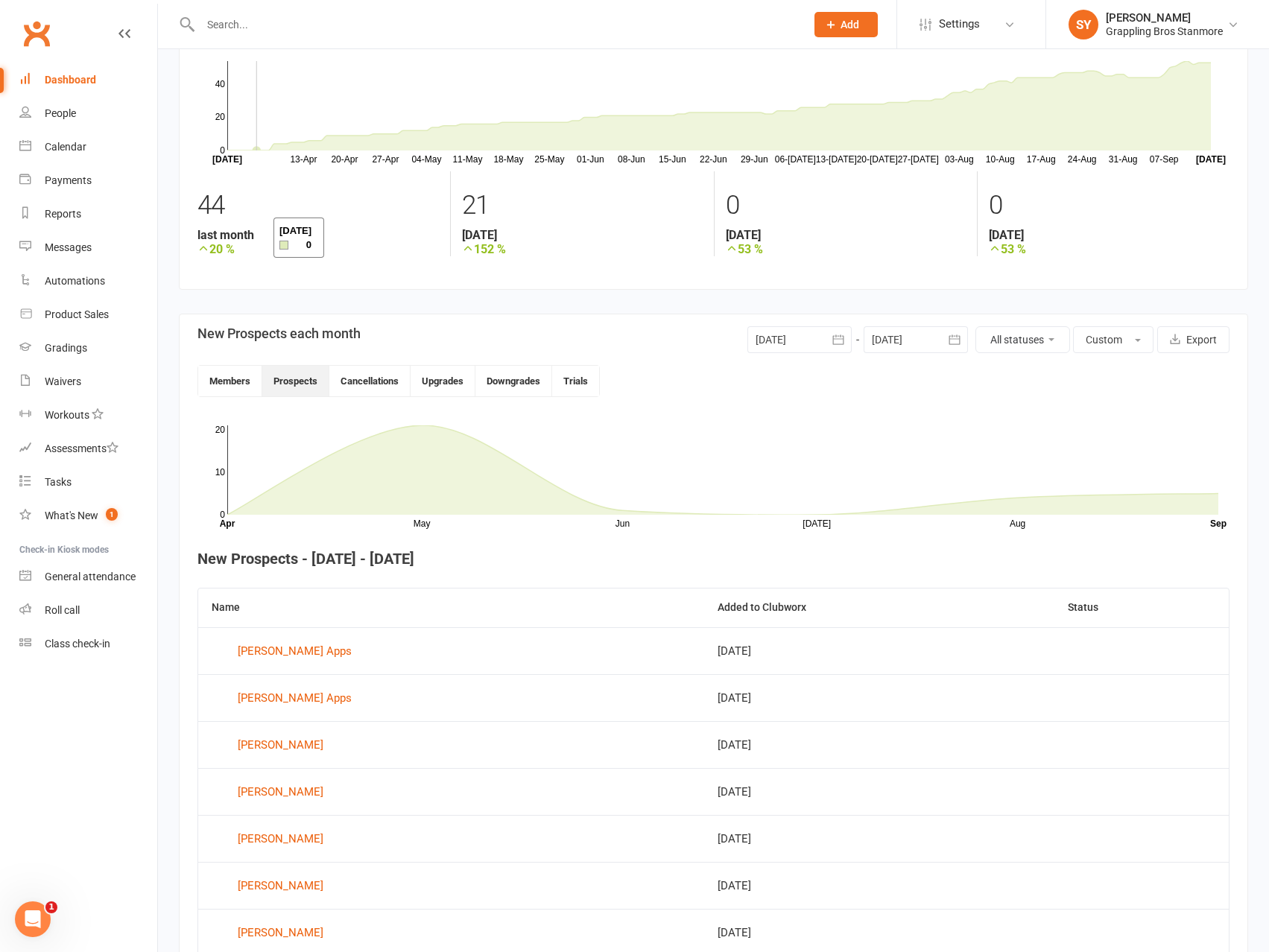
scroll to position [0, 0]
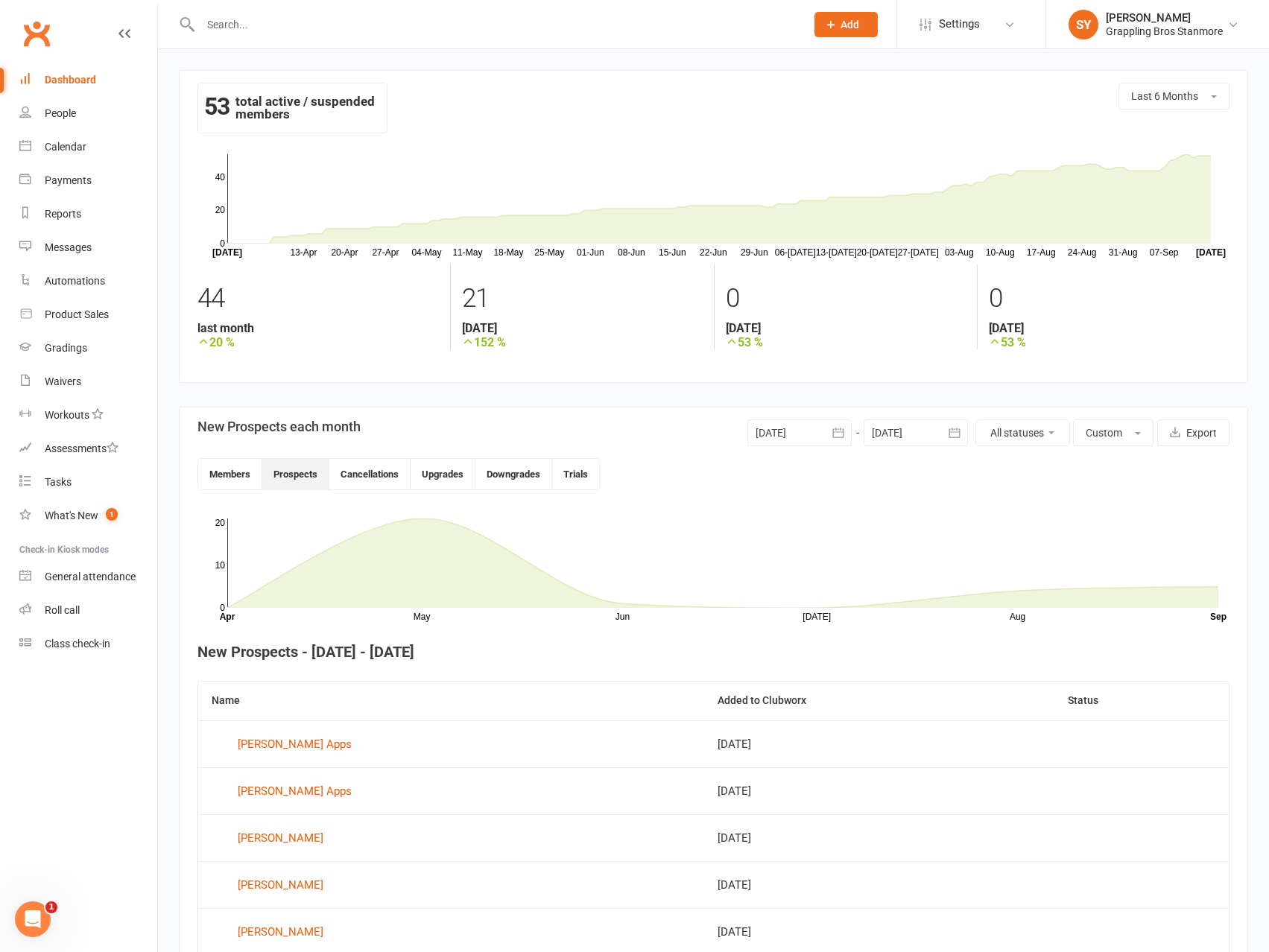
click at [300, 27] on input "text" at bounding box center [495, 25] width 599 height 21
type input "tintin"
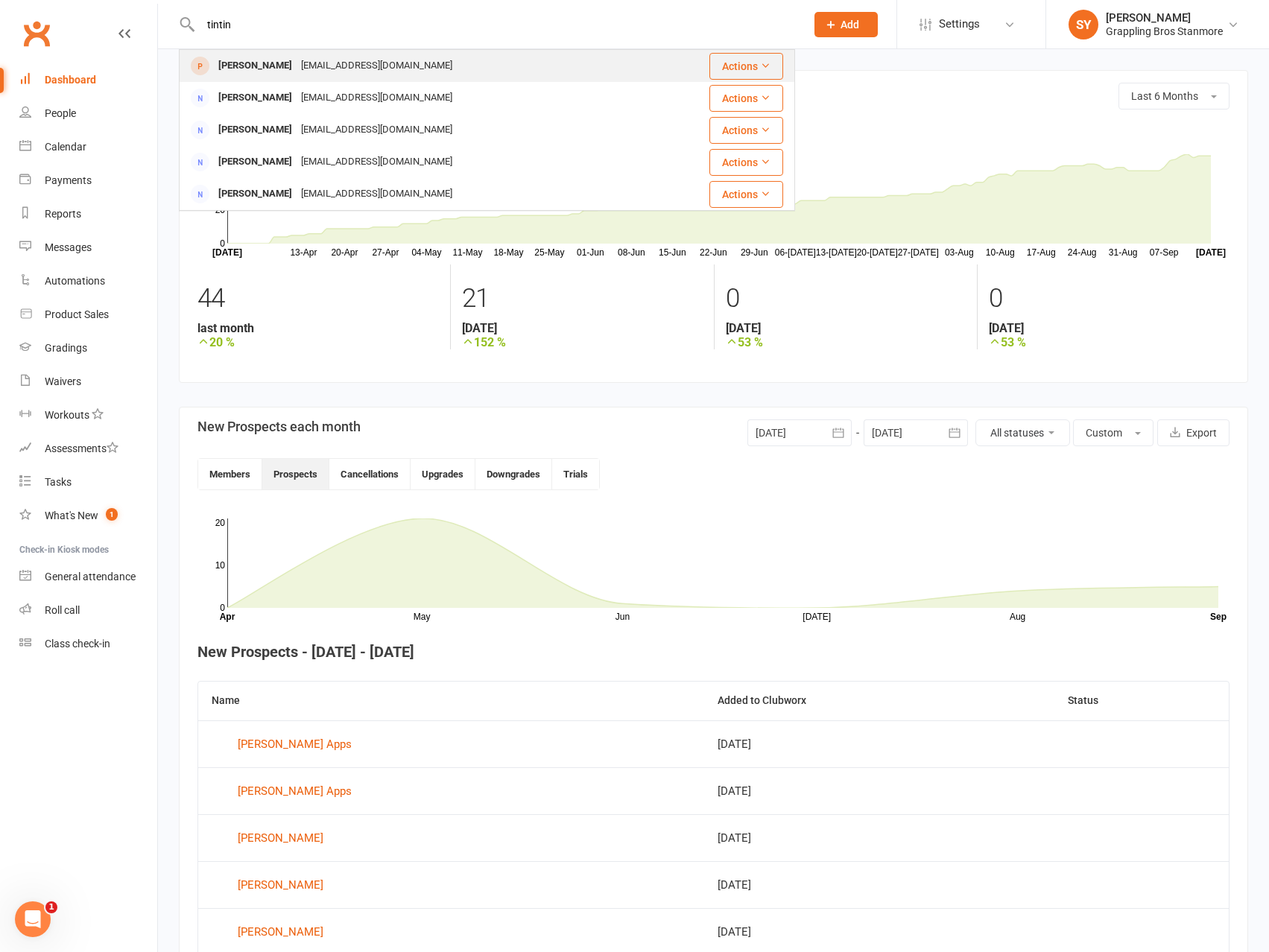
click at [272, 72] on div "Jeremy Harper" at bounding box center [255, 66] width 83 height 22
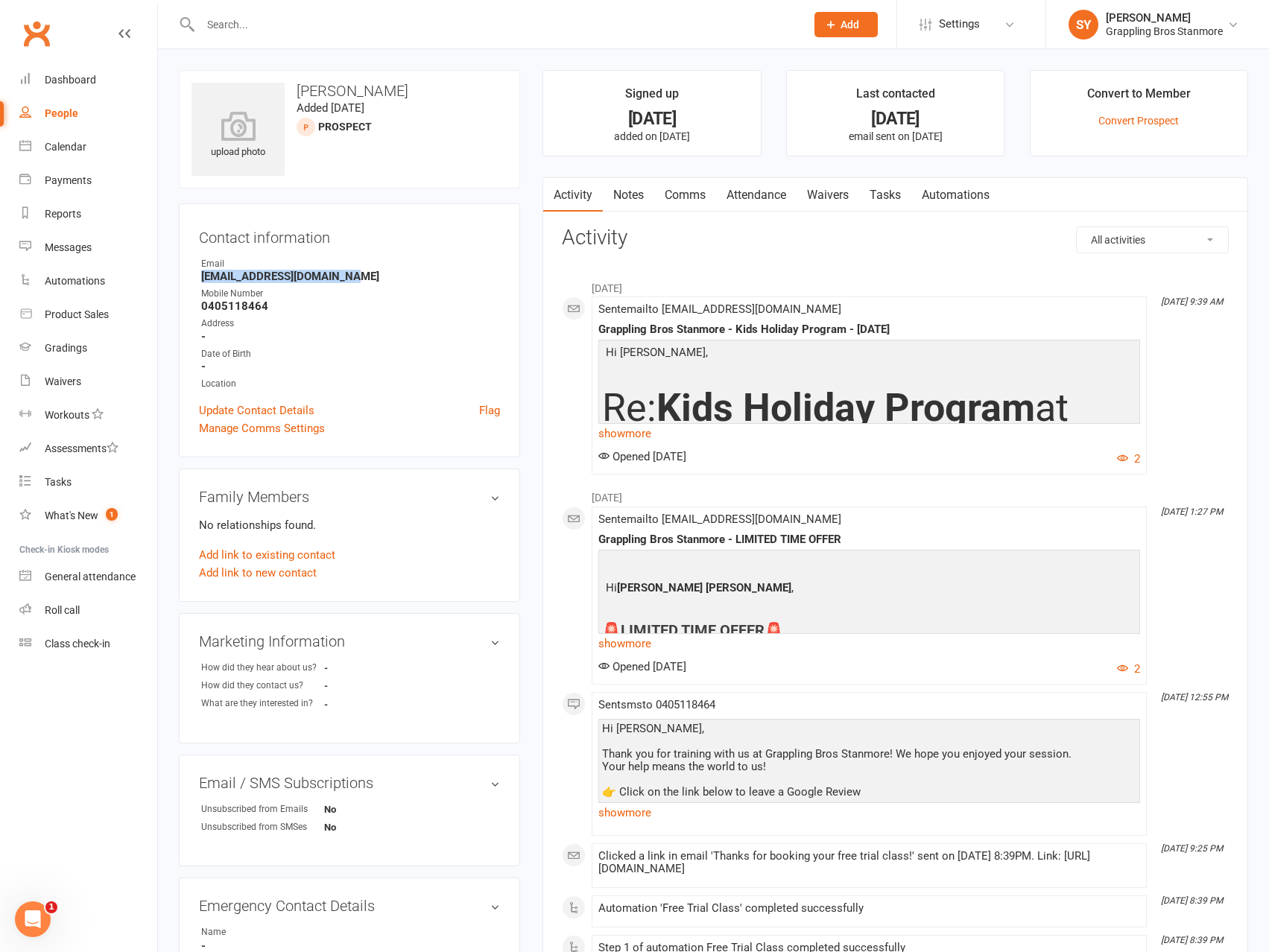
drag, startPoint x: 370, startPoint y: 274, endPoint x: 186, endPoint y: 281, distance: 184.1
click at [186, 281] on div "Contact information Owner Email jeremyandtintin@gmail.com Mobile Number 0405118…" at bounding box center [349, 330] width 341 height 254
copy strong "jeremyandtintin@gmail.com"
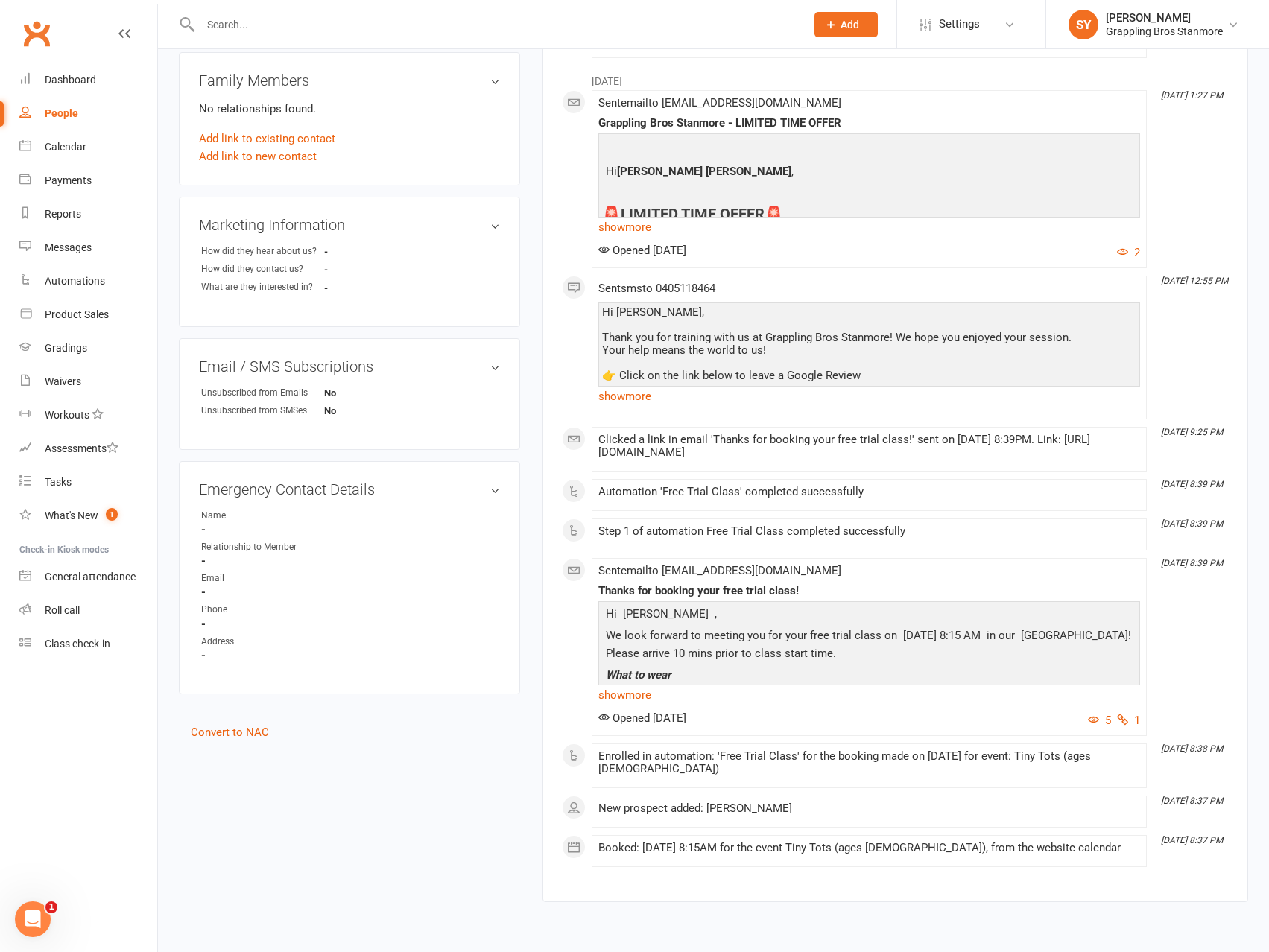
scroll to position [448, 0]
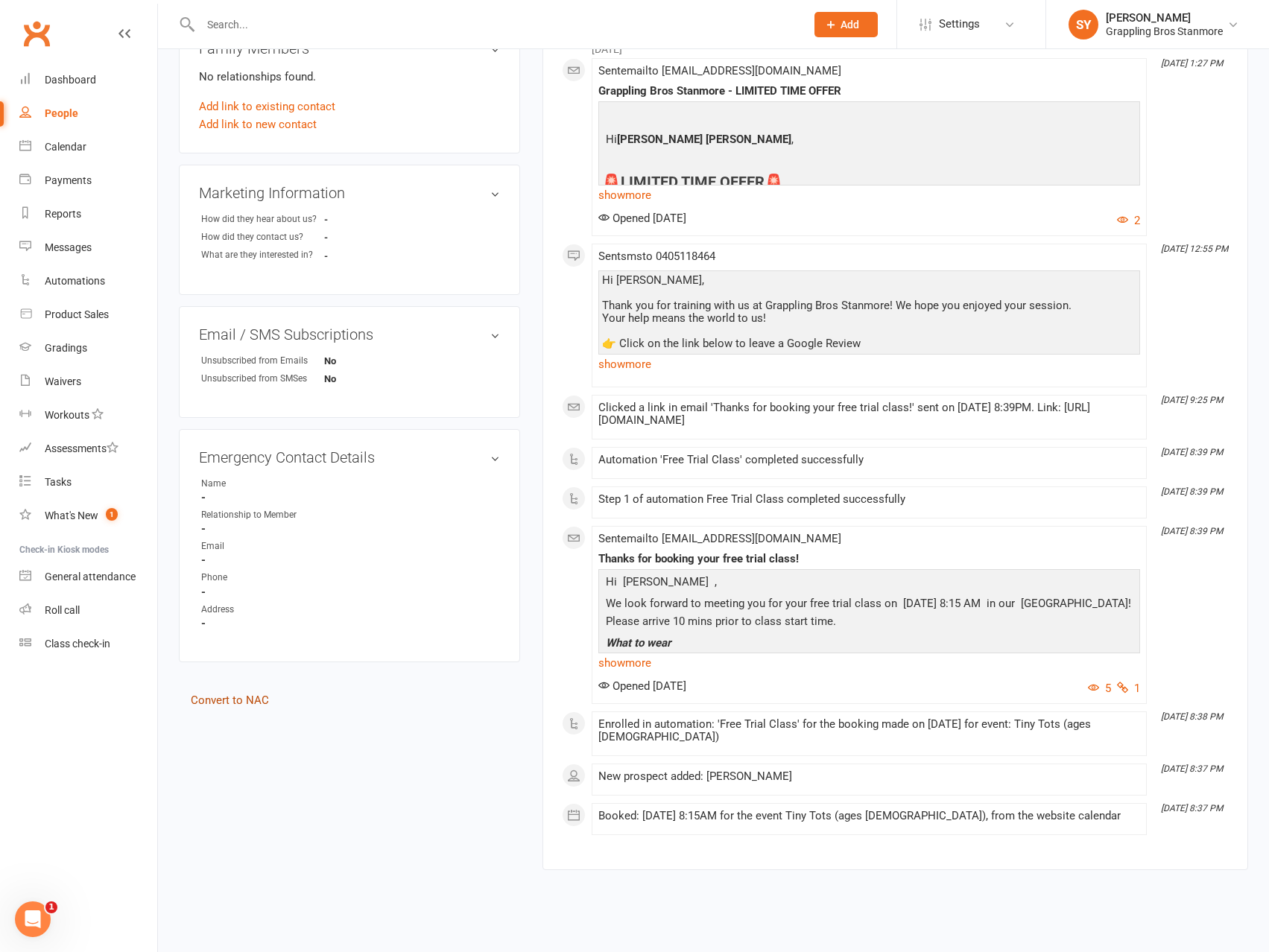
click at [249, 697] on link "Convert to NAC" at bounding box center [230, 701] width 78 height 14
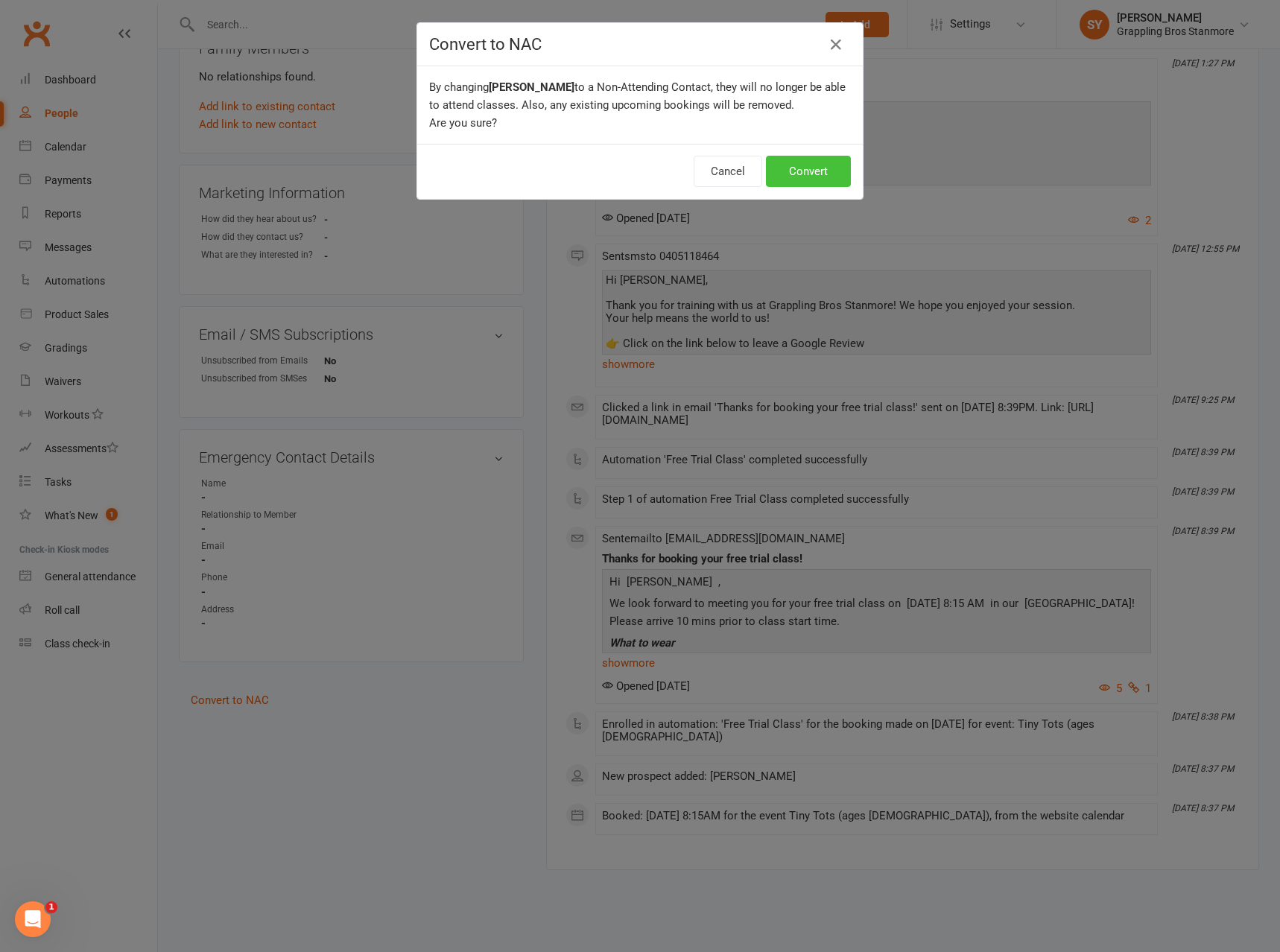
click at [823, 176] on button "Convert" at bounding box center [808, 171] width 85 height 31
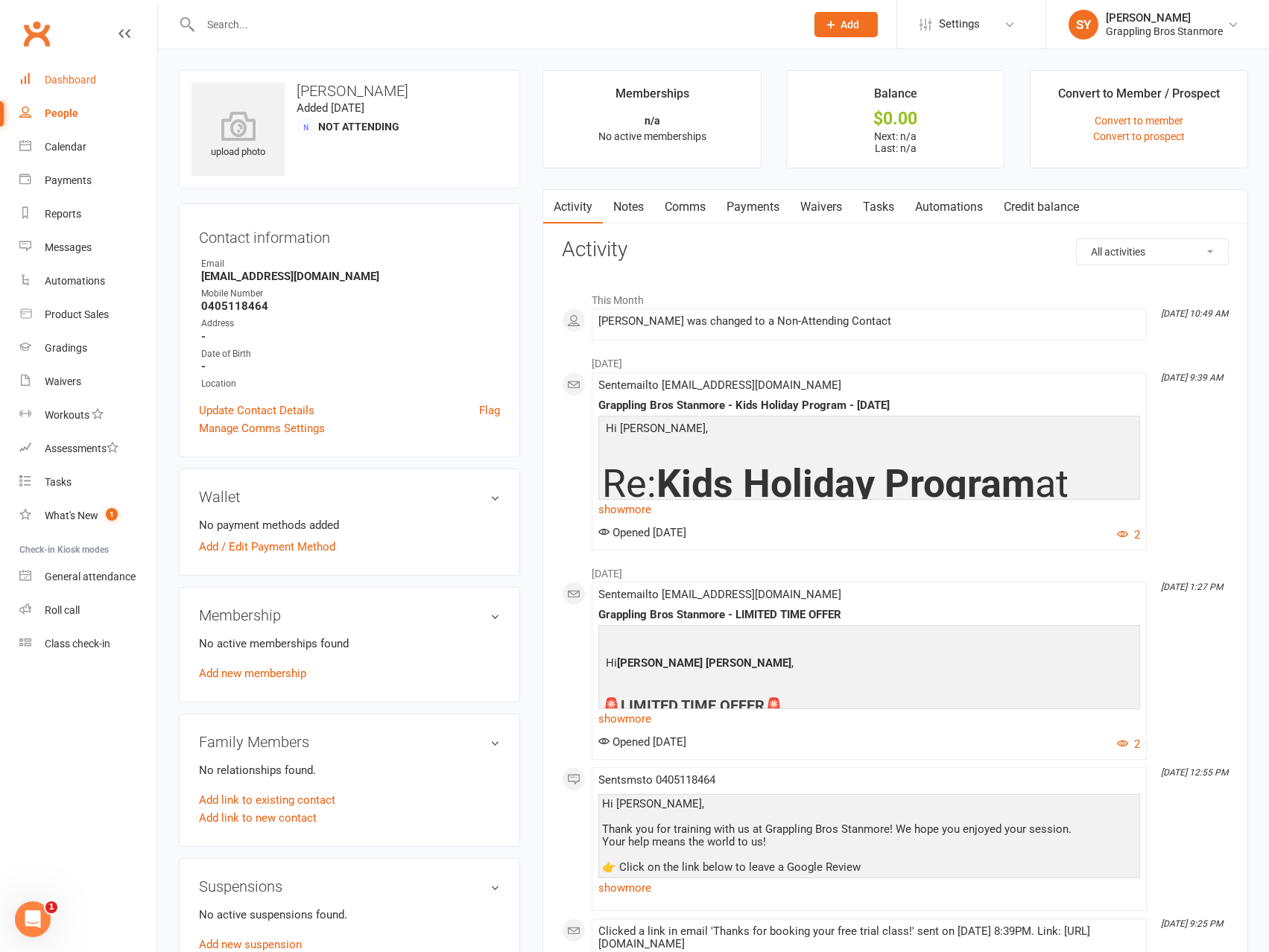
click at [73, 80] on div "Dashboard" at bounding box center [70, 80] width 52 height 12
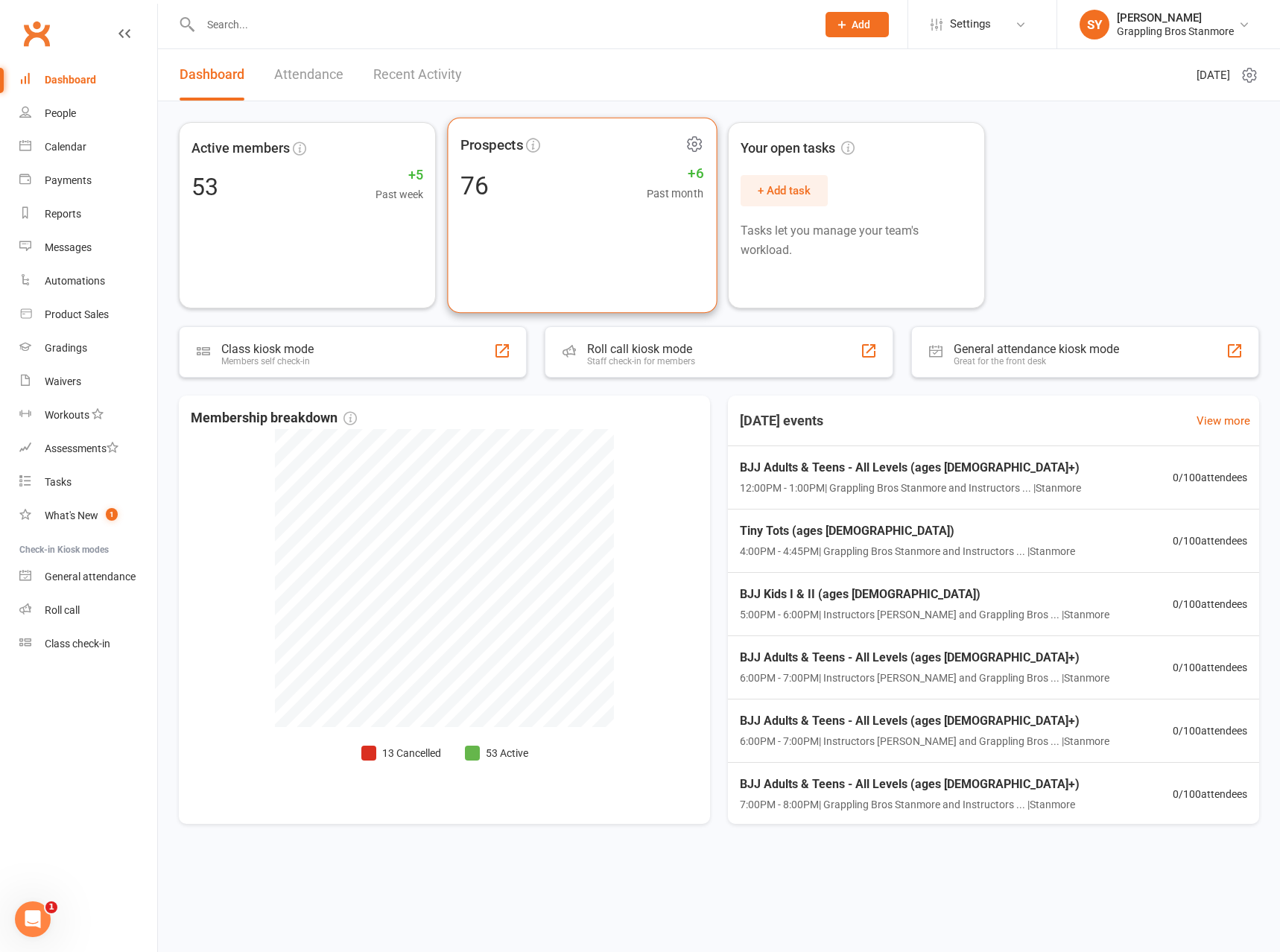
click at [588, 203] on div "Prospects 76 +6 Past month" at bounding box center [582, 215] width 270 height 196
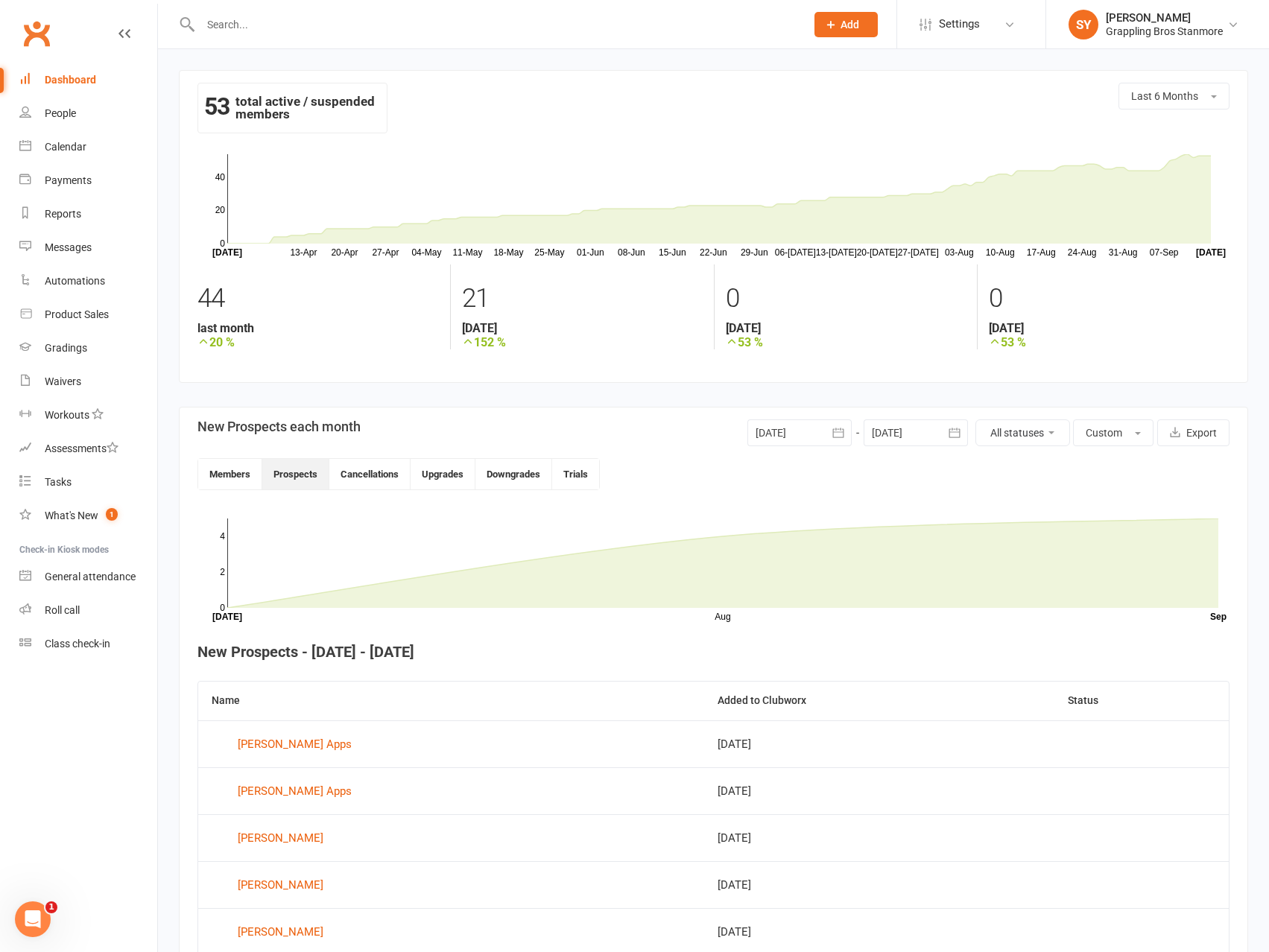
click at [797, 435] on div at bounding box center [800, 432] width 105 height 27
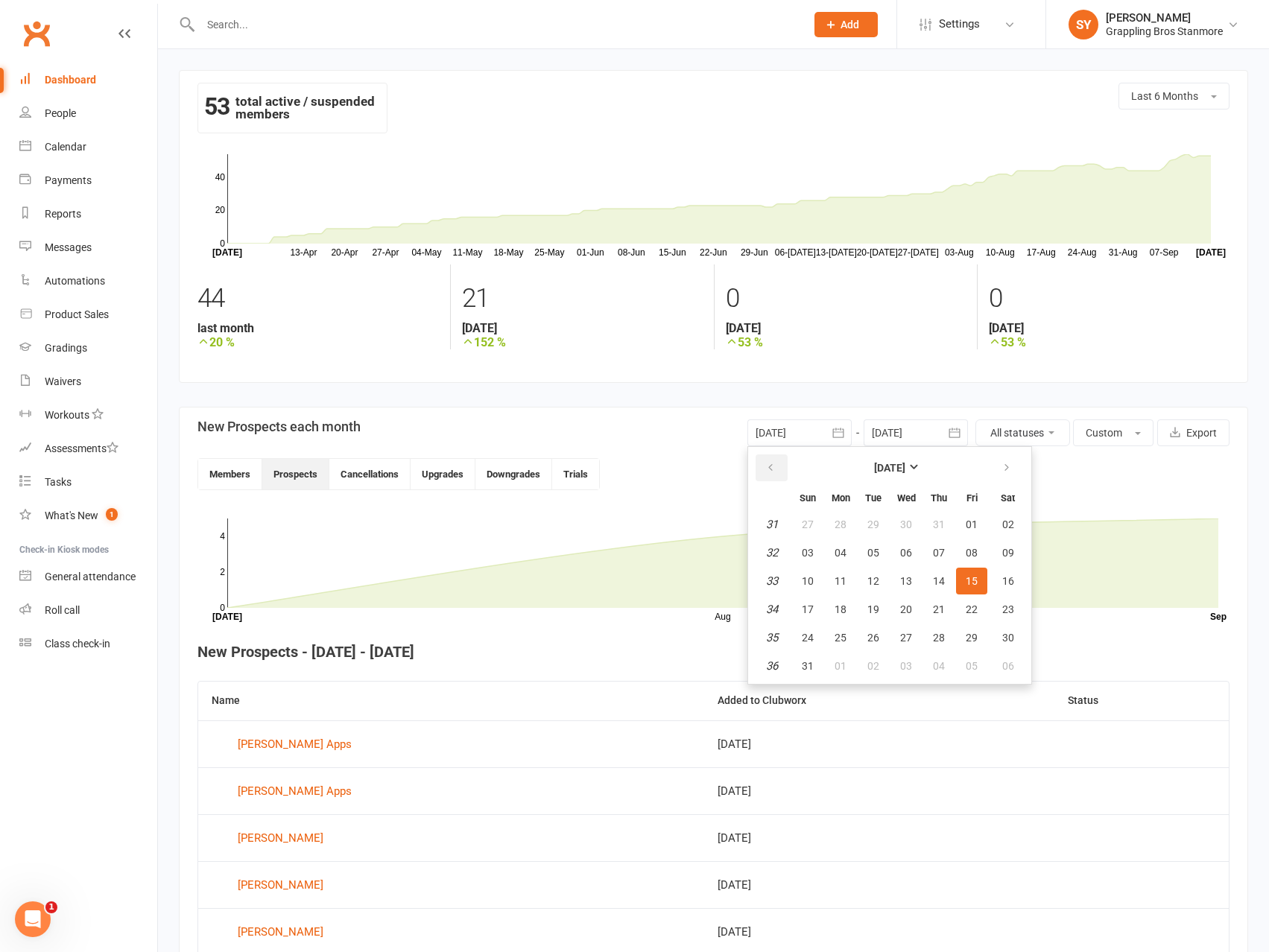
click at [770, 464] on icon "button" at bounding box center [770, 468] width 11 height 12
click at [776, 465] on button "button" at bounding box center [771, 467] width 32 height 27
click at [933, 523] on span "01" at bounding box center [939, 525] width 12 height 12
type input "[DATE]"
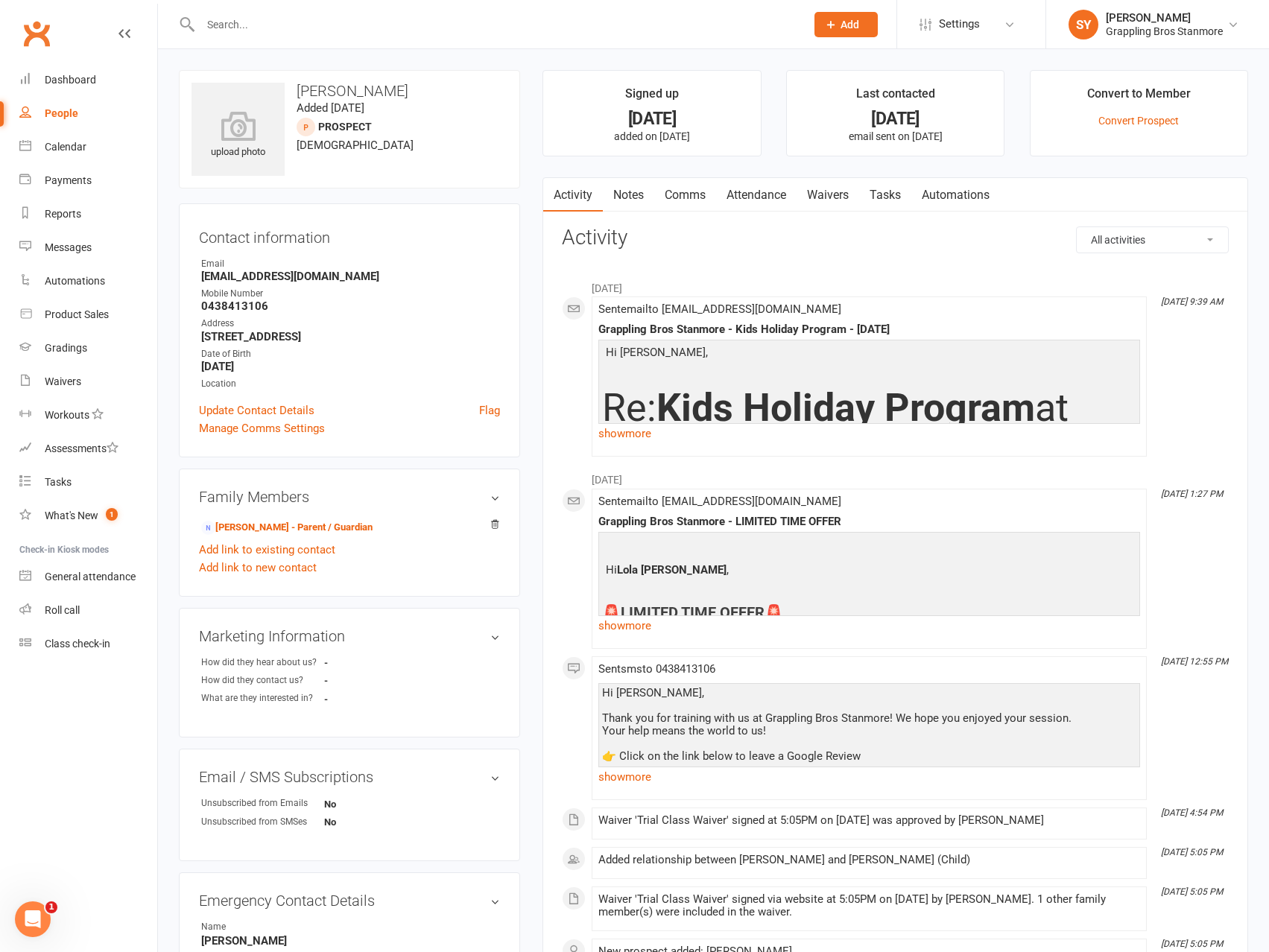
drag, startPoint x: 382, startPoint y: 279, endPoint x: 196, endPoint y: 279, distance: 186.0
click at [197, 279] on div "Contact information Owner Email [EMAIL_ADDRESS][DOMAIN_NAME] Mobile Number [PHO…" at bounding box center [349, 330] width 341 height 254
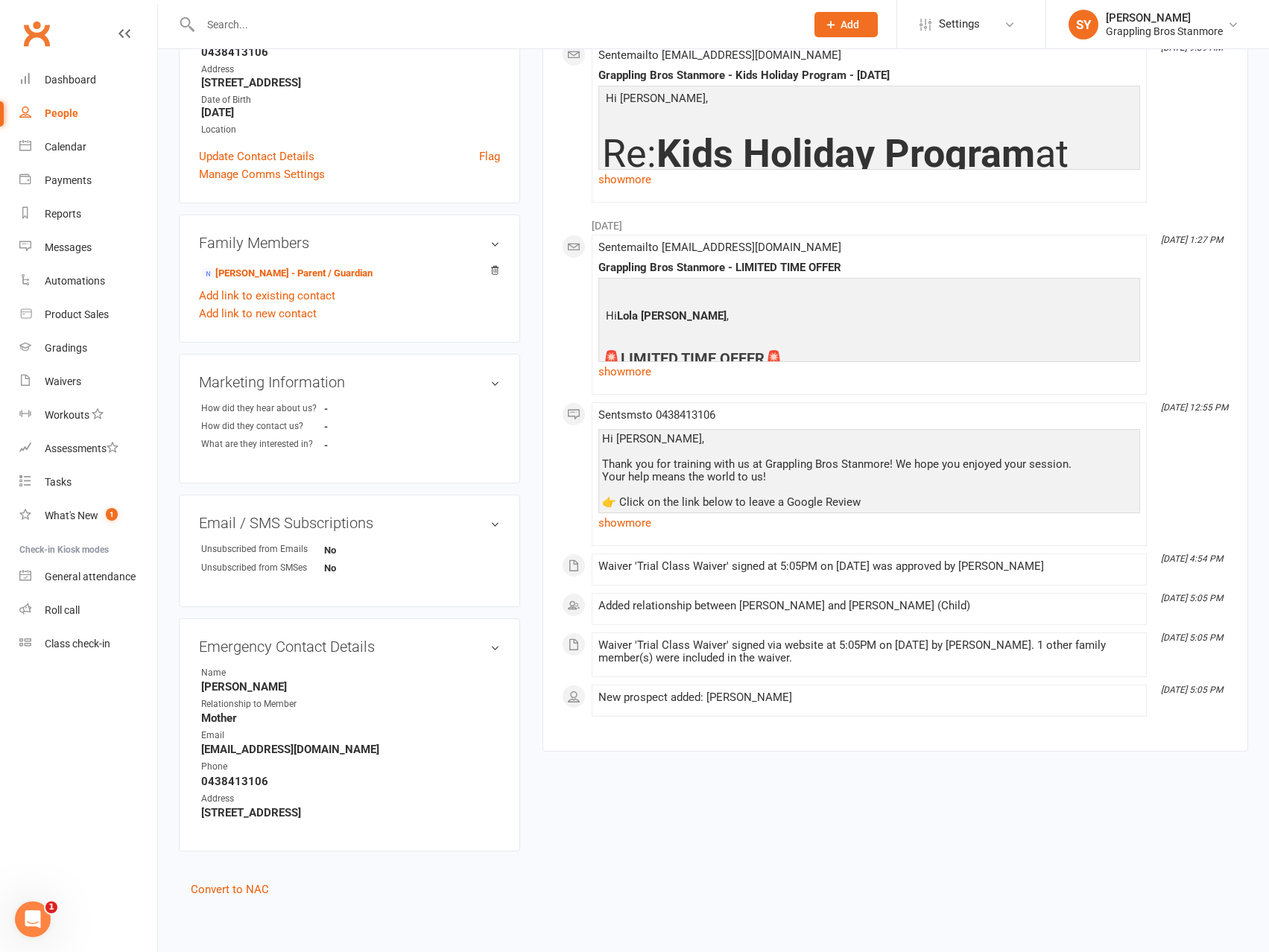
scroll to position [259, 0]
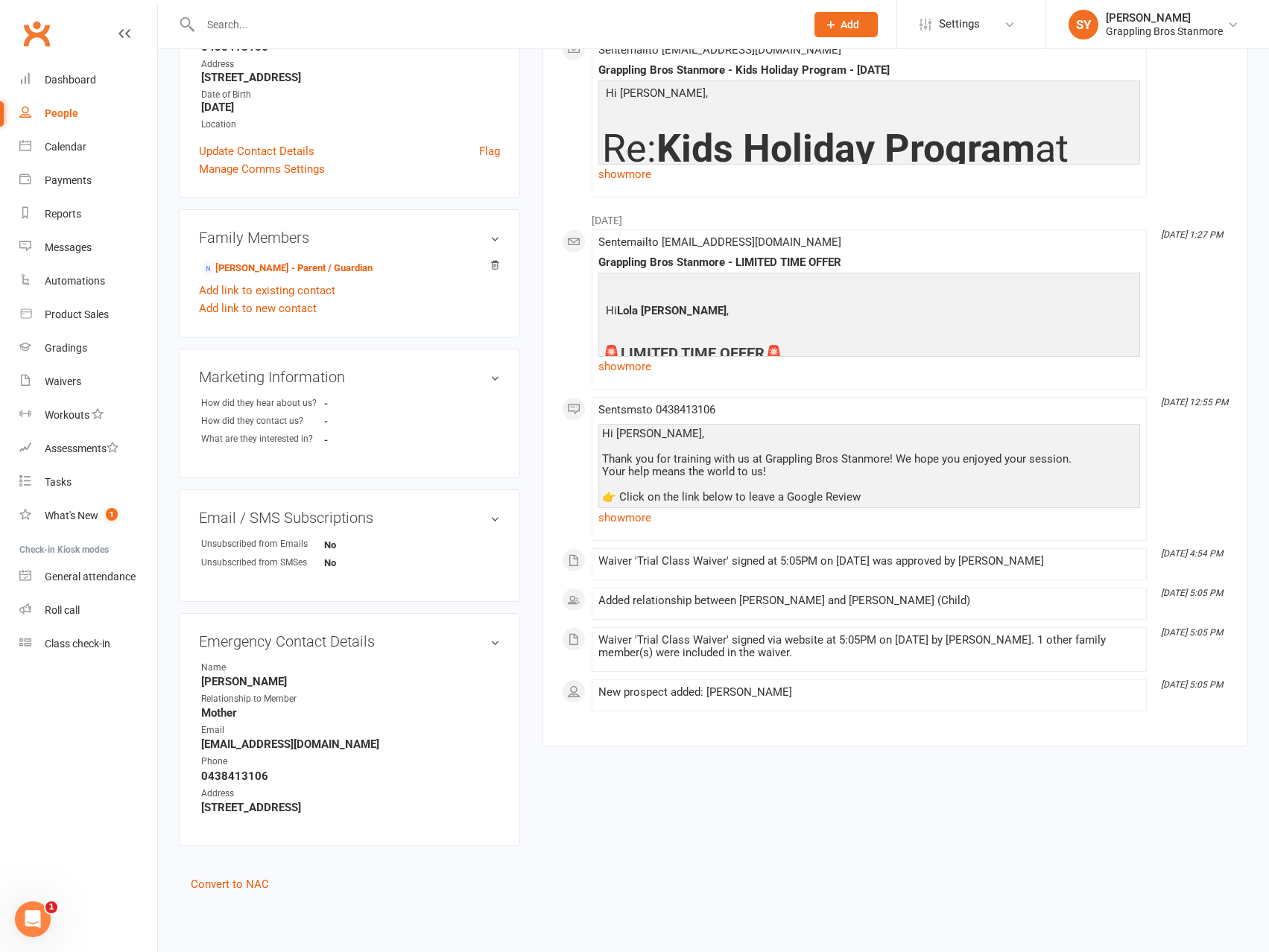
copy strong "[EMAIL_ADDRESS][DOMAIN_NAME]"
click at [250, 883] on link "Convert to NAC" at bounding box center [230, 885] width 78 height 14
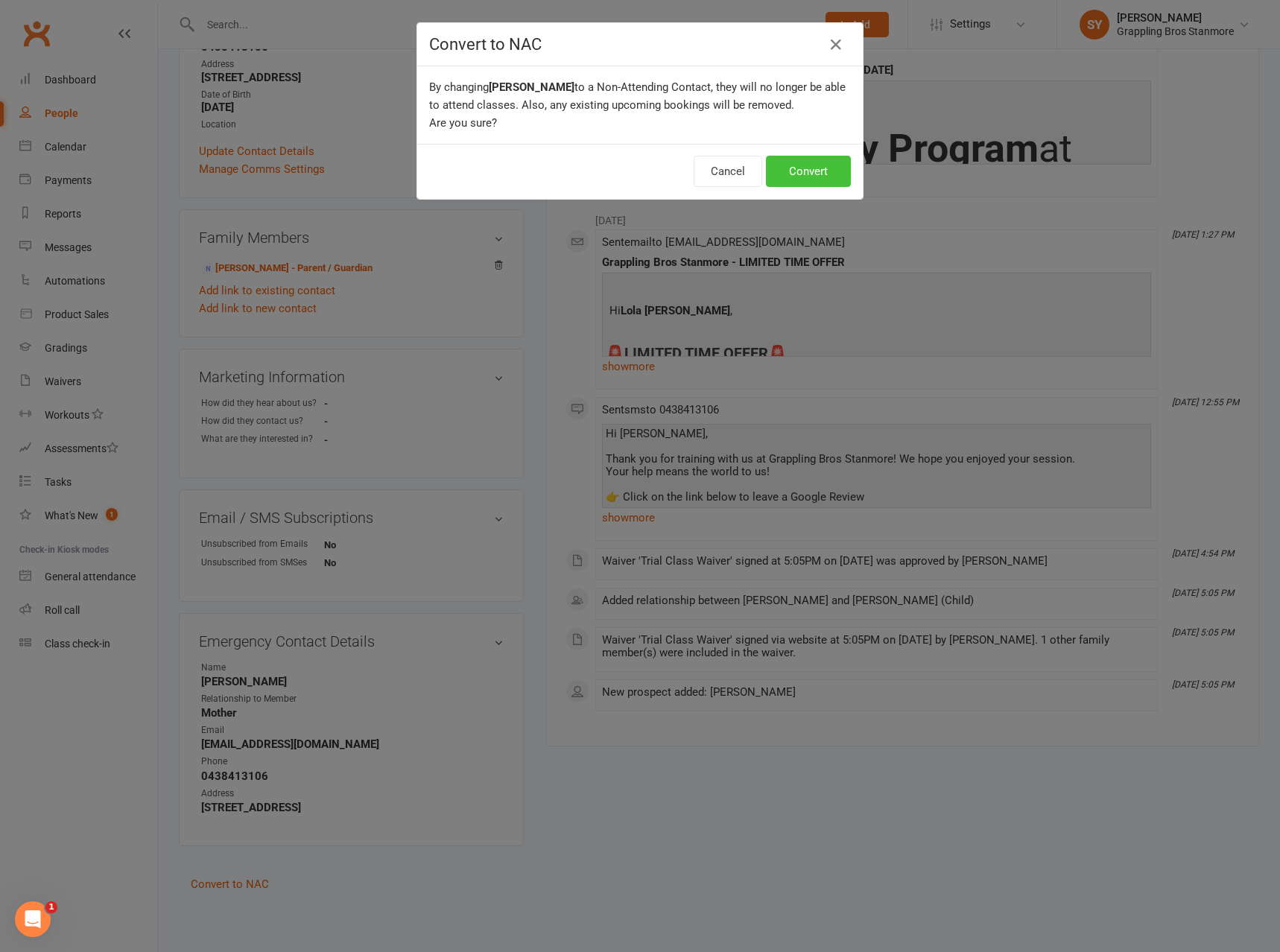
click at [819, 163] on button "Convert" at bounding box center [808, 171] width 85 height 31
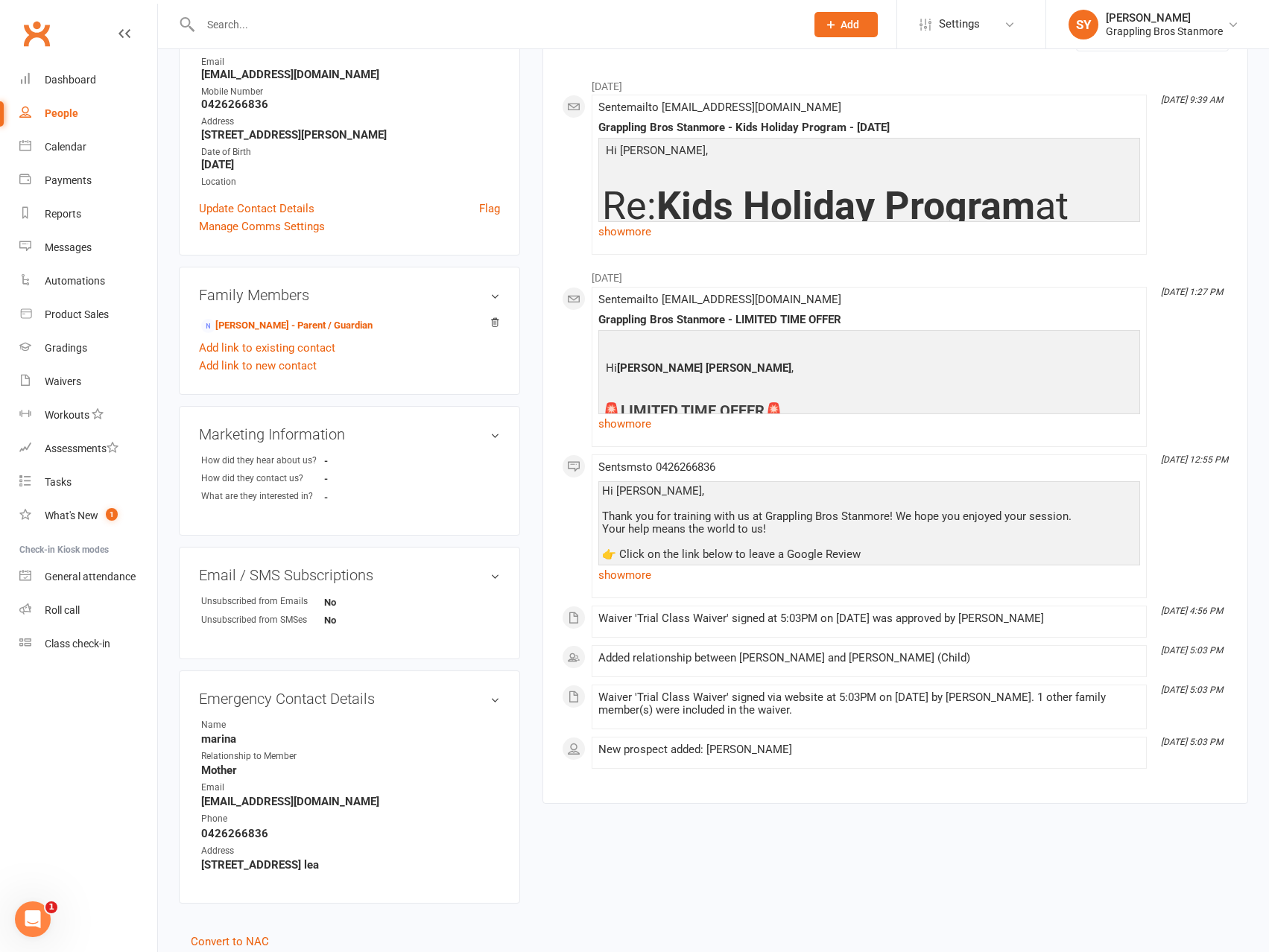
scroll to position [259, 0]
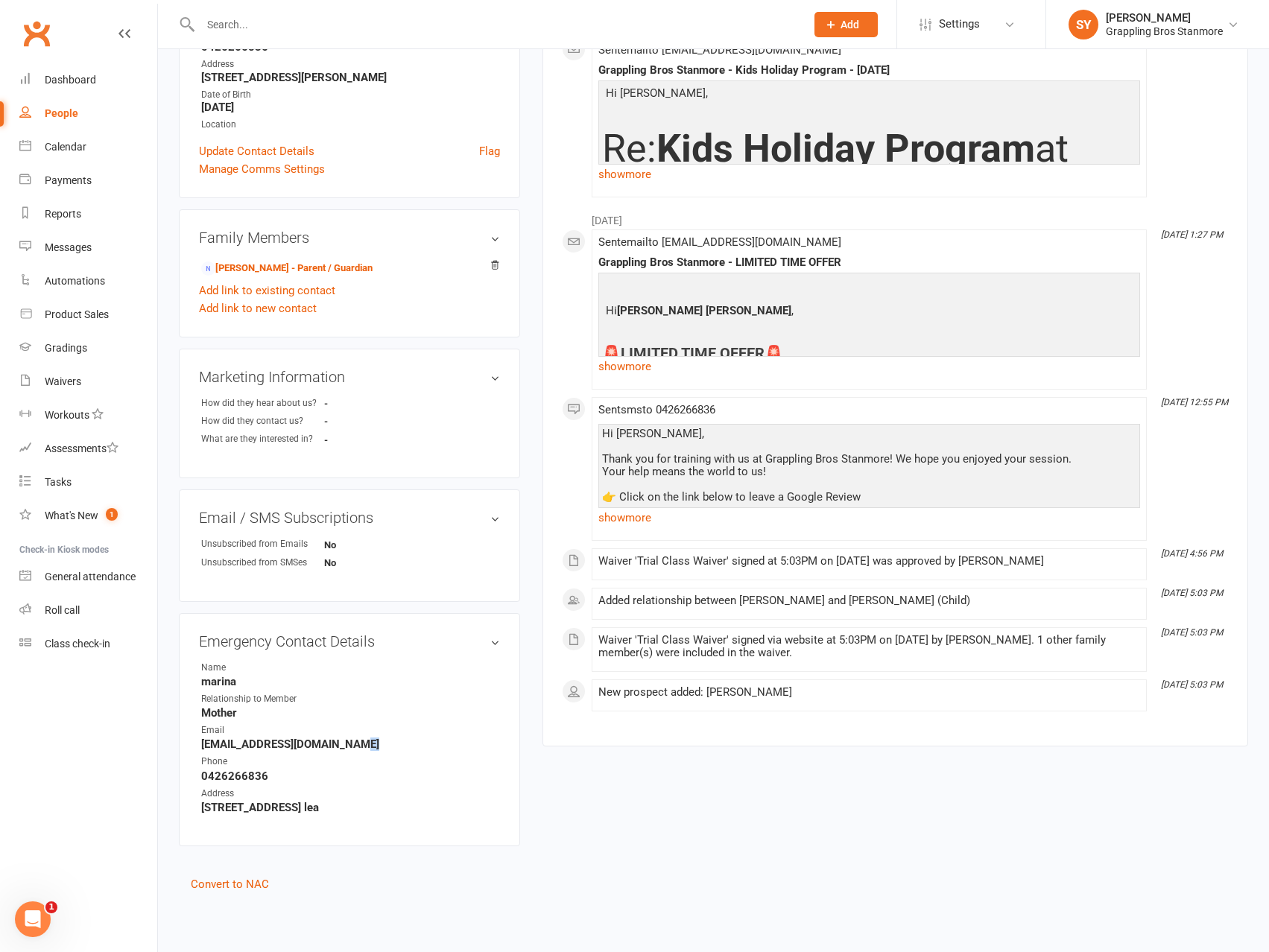
drag, startPoint x: 368, startPoint y: 747, endPoint x: 200, endPoint y: 751, distance: 168.0
click at [200, 751] on ul "Name marina Relationship to Member Mother Email marinachalhoub@live.com.au Phon…" at bounding box center [349, 737] width 301 height 154
drag, startPoint x: 298, startPoint y: 747, endPoint x: 336, endPoint y: 748, distance: 38.0
click at [300, 748] on strong "marinachalhoub@live.com.au" at bounding box center [351, 744] width 298 height 14
drag, startPoint x: 359, startPoint y: 748, endPoint x: 194, endPoint y: 749, distance: 165.0
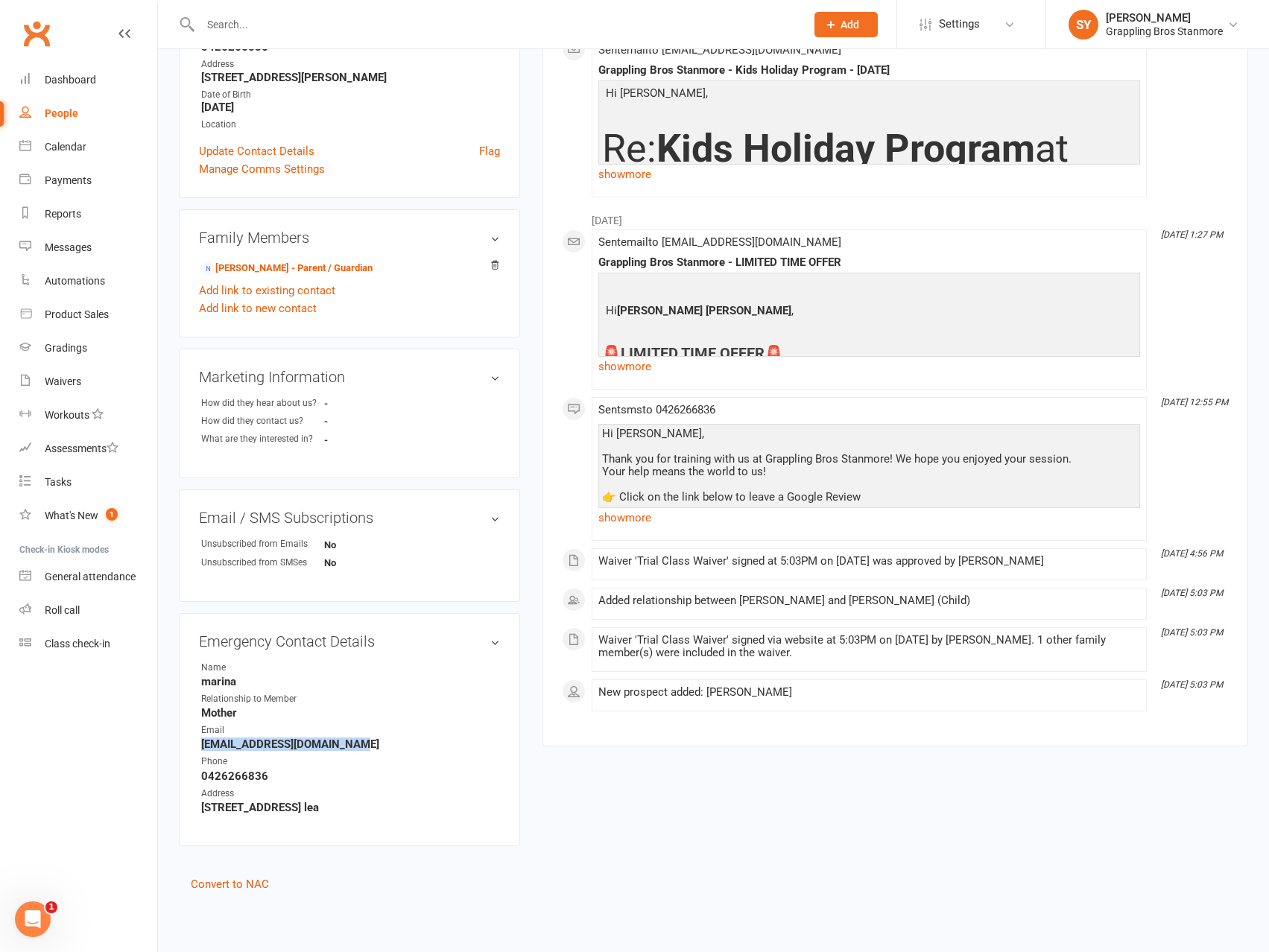
click at [194, 749] on div "Emergency Contact Details edit Name marina Relationship to Member Mother Email …" at bounding box center [349, 729] width 341 height 233
copy strong "marinachalhoub@live.com.au"
click at [243, 885] on link "Convert to NAC" at bounding box center [230, 885] width 78 height 14
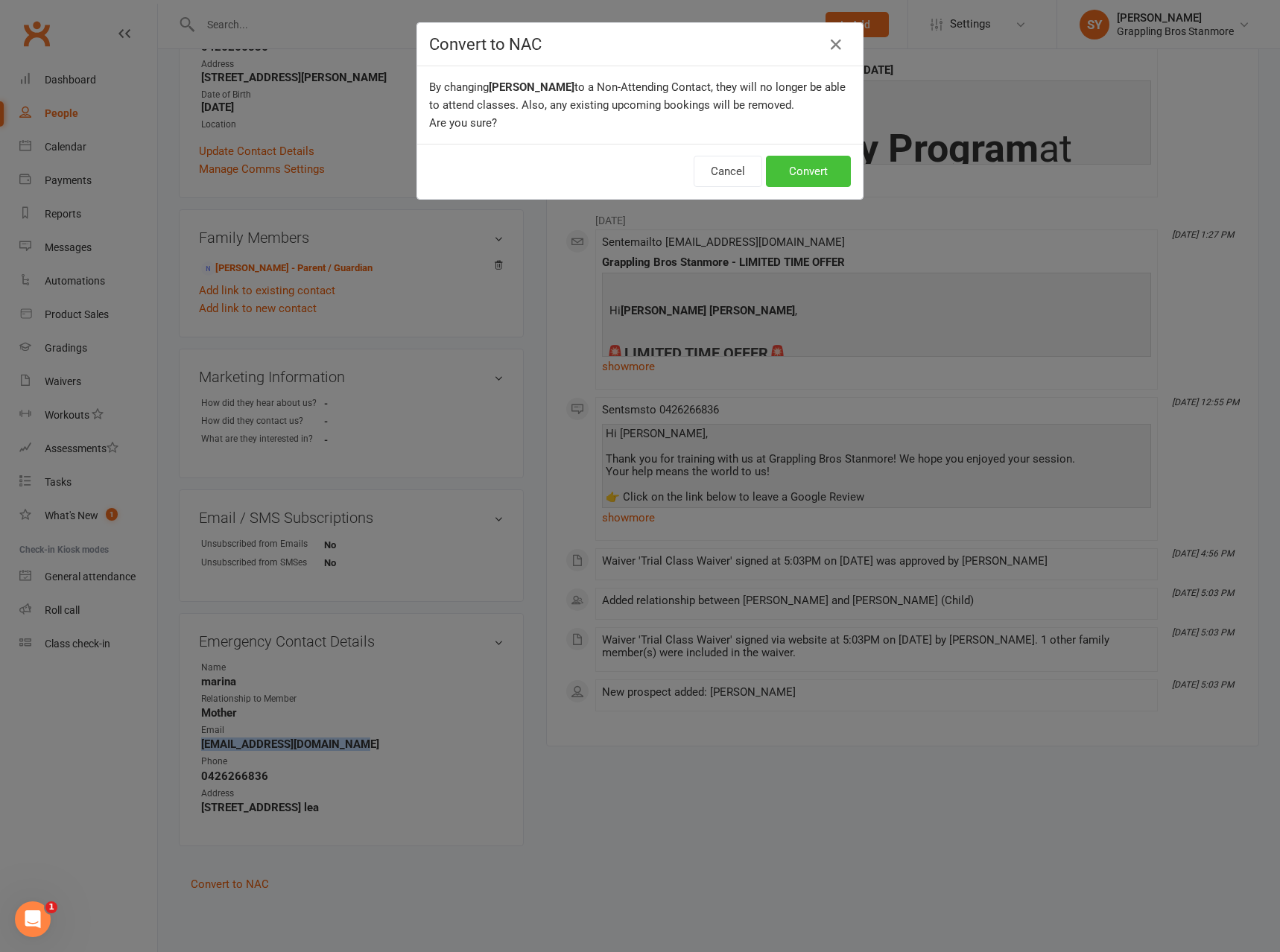
click at [810, 178] on button "Convert" at bounding box center [808, 171] width 85 height 31
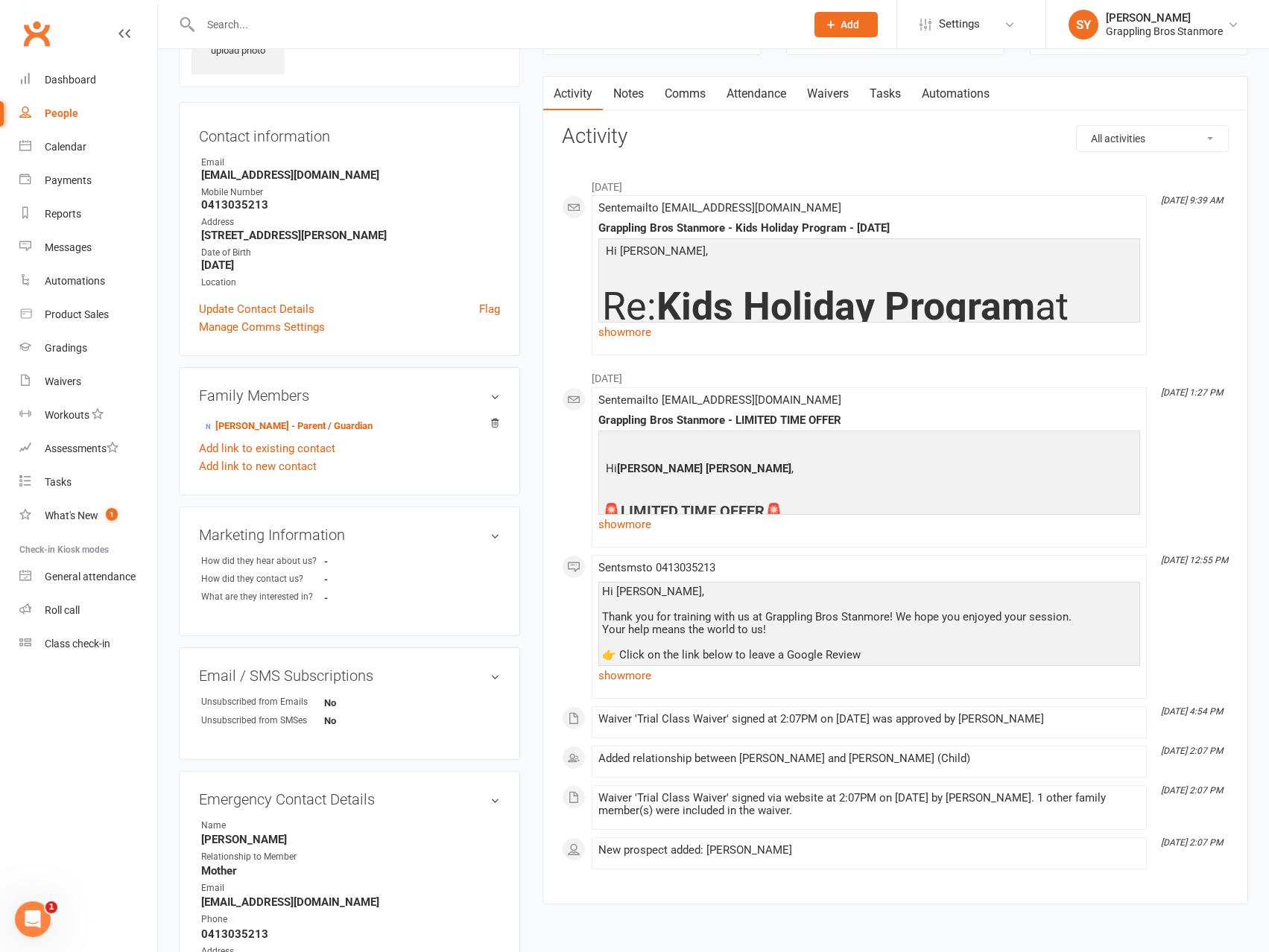
scroll to position [259, 0]
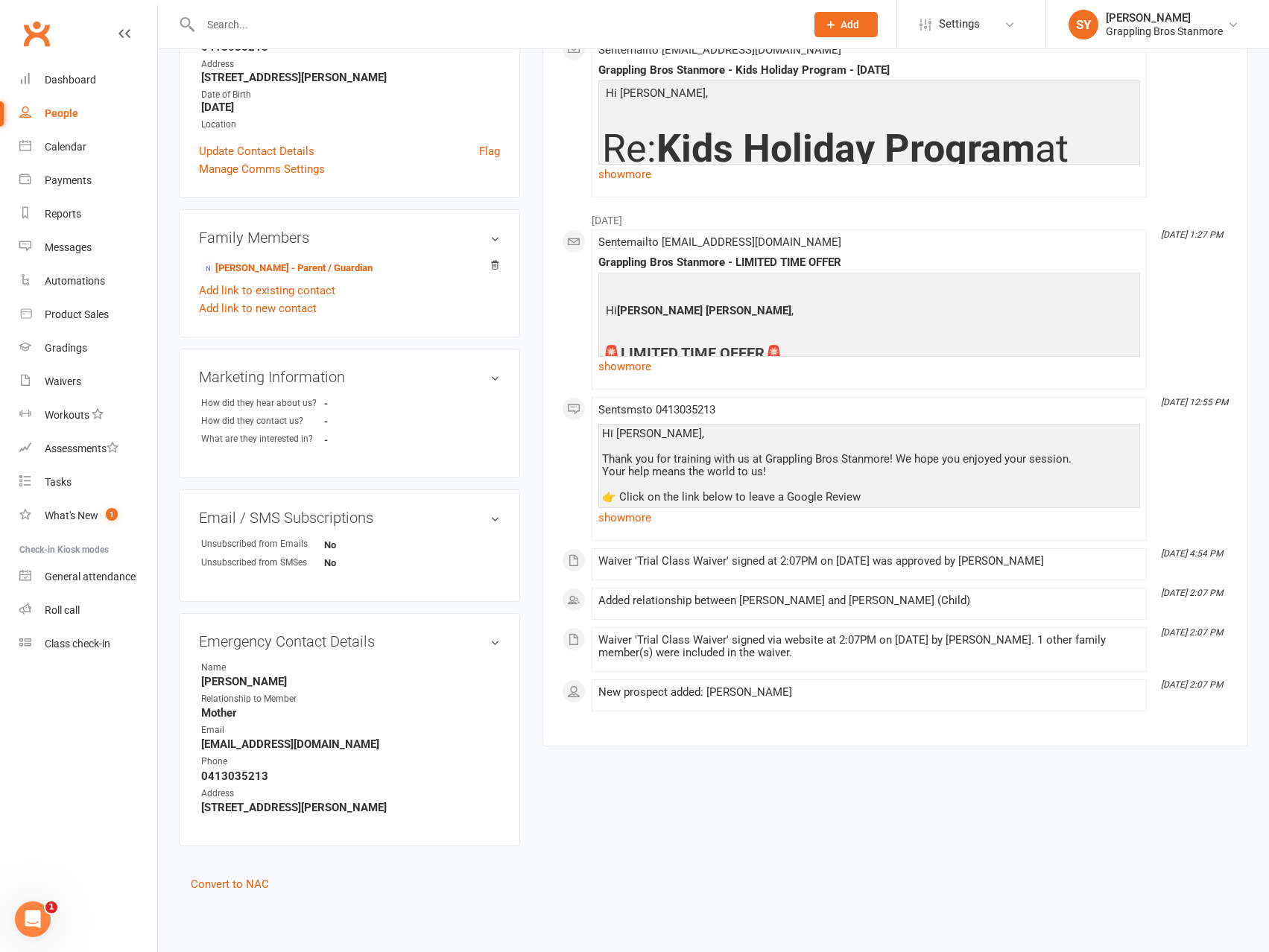
drag, startPoint x: 372, startPoint y: 748, endPoint x: 192, endPoint y: 750, distance: 180.0
click at [192, 750] on div "Emergency Contact Details edit Name [PERSON_NAME] Relationship to Member Mother…" at bounding box center [349, 729] width 341 height 233
copy strong "[EMAIL_ADDRESS][DOMAIN_NAME]"
click at [253, 889] on link "Convert to NAC" at bounding box center [230, 885] width 78 height 14
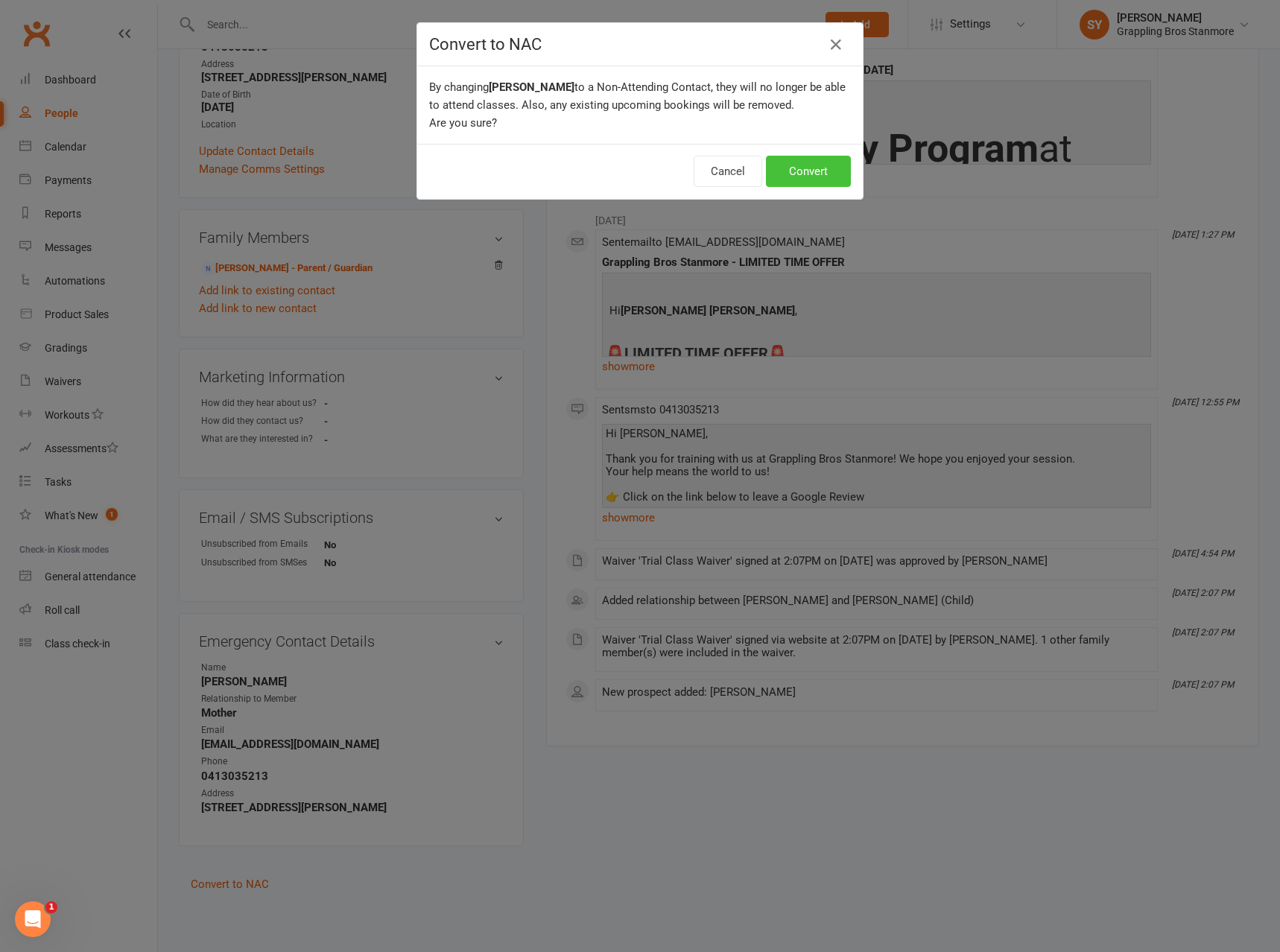
click at [801, 177] on button "Convert" at bounding box center [808, 171] width 85 height 31
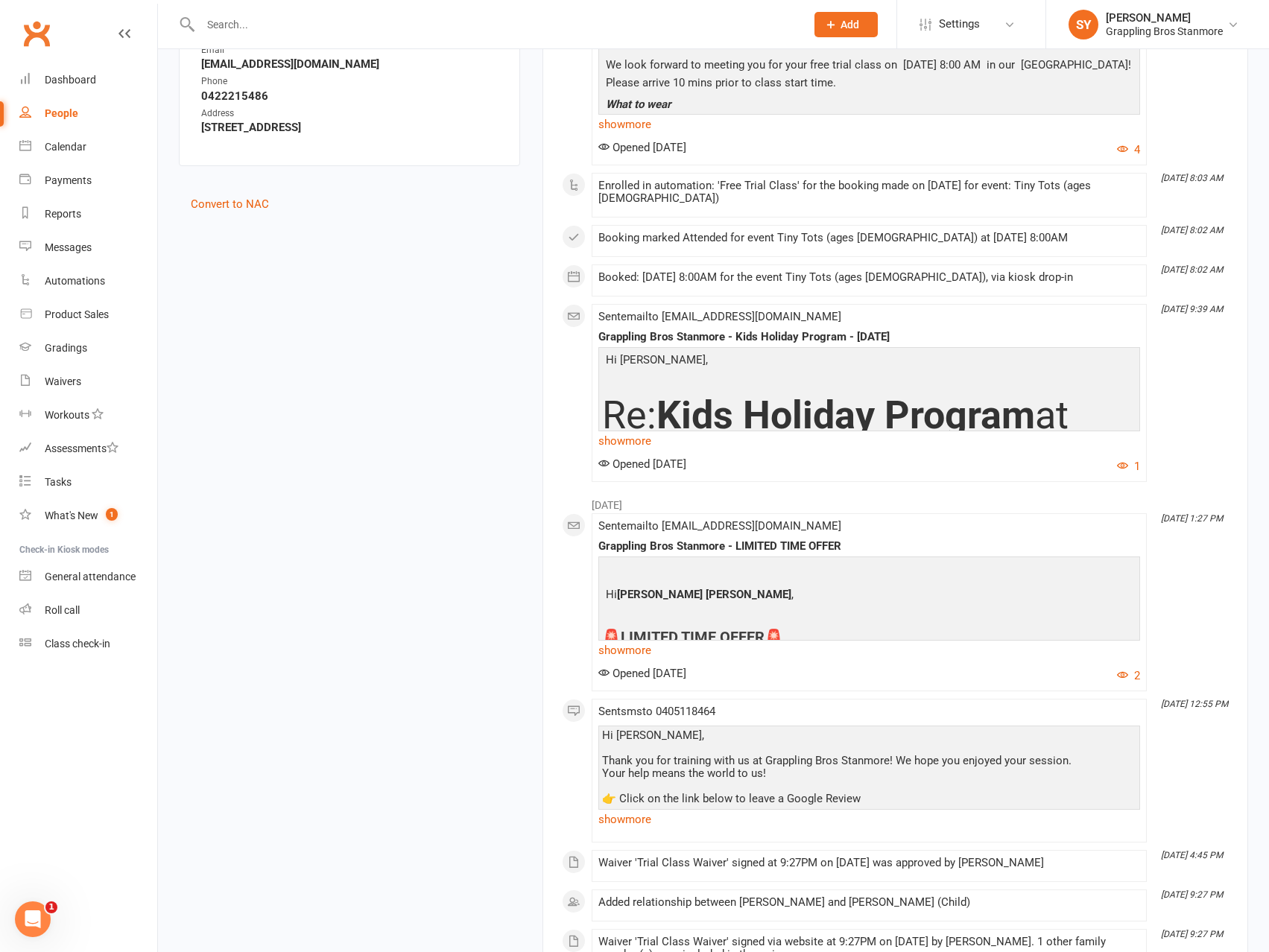
scroll to position [969, 0]
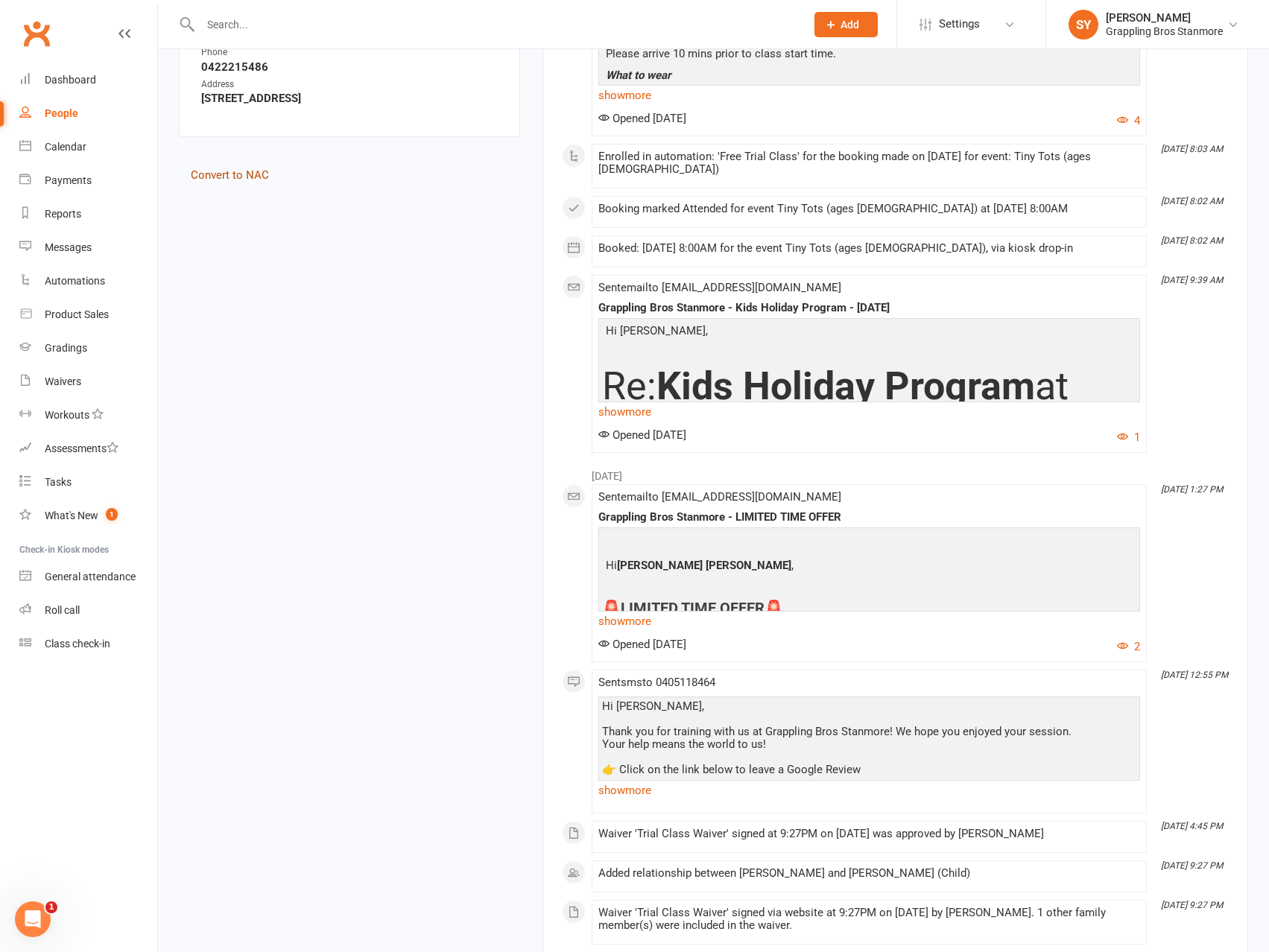
click at [237, 172] on link "Convert to NAC" at bounding box center [230, 175] width 78 height 14
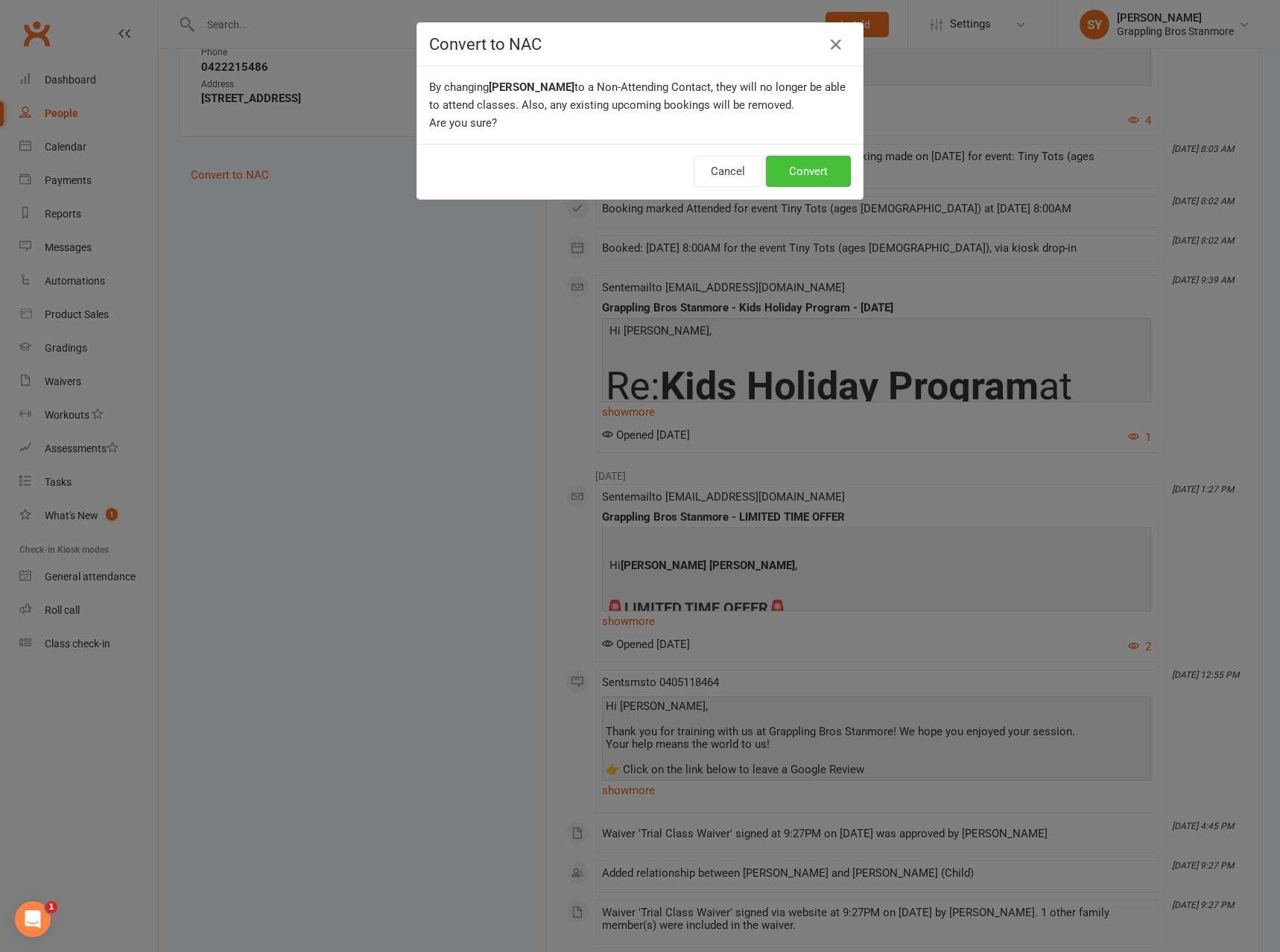
click at [801, 177] on button "Convert" at bounding box center [808, 171] width 85 height 31
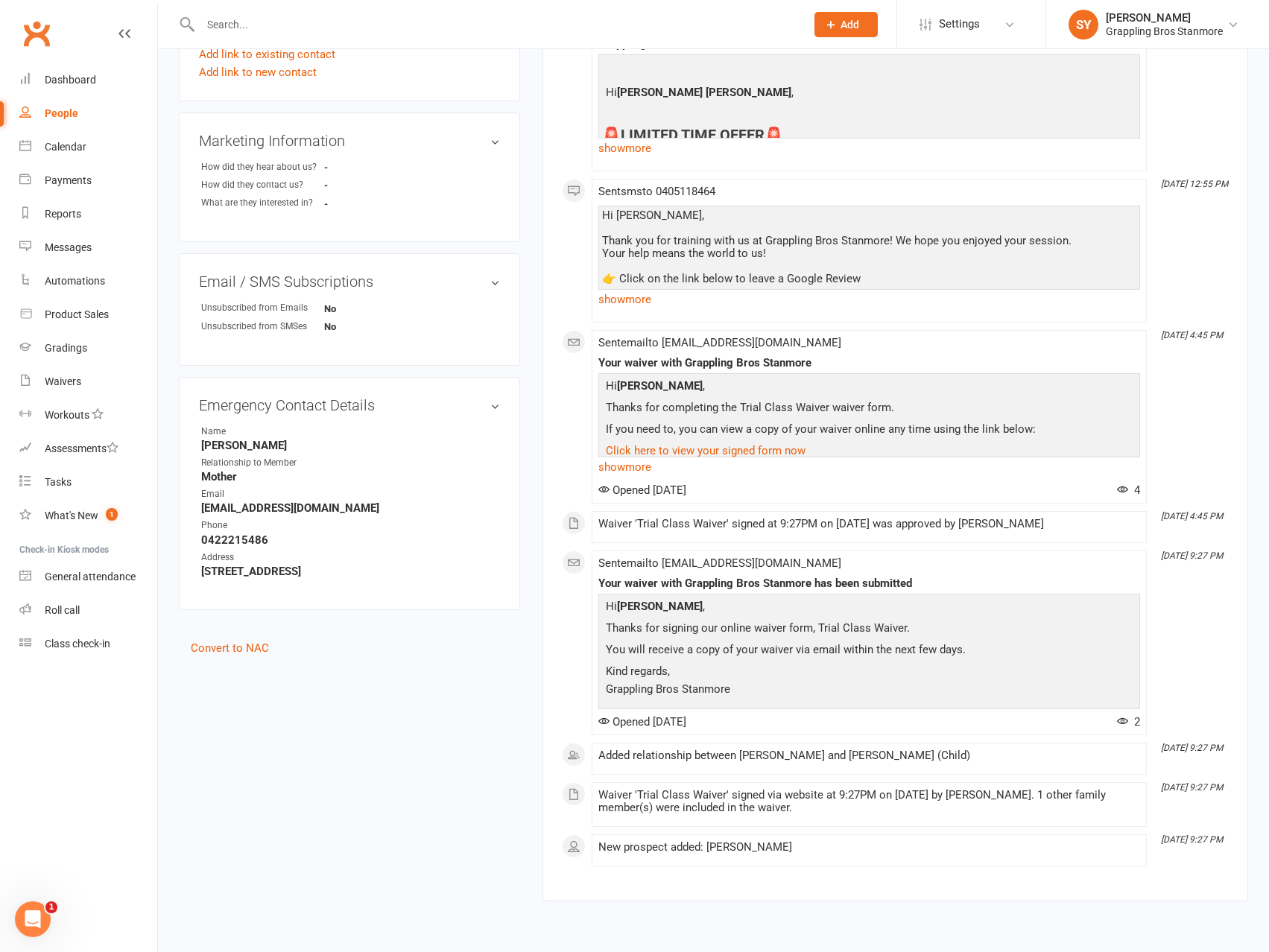
scroll to position [539, 0]
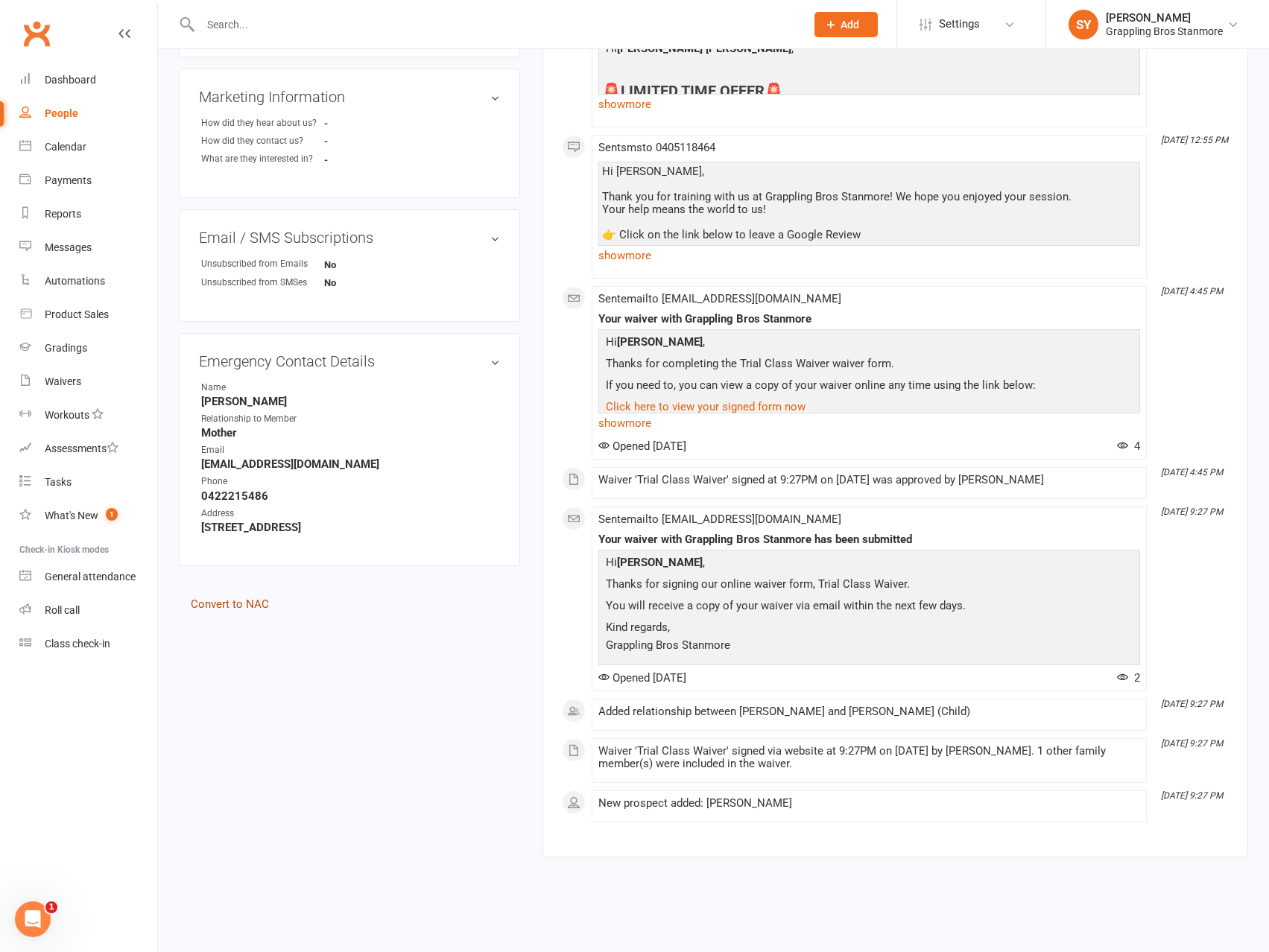
click at [239, 606] on link "Convert to NAC" at bounding box center [230, 604] width 78 height 14
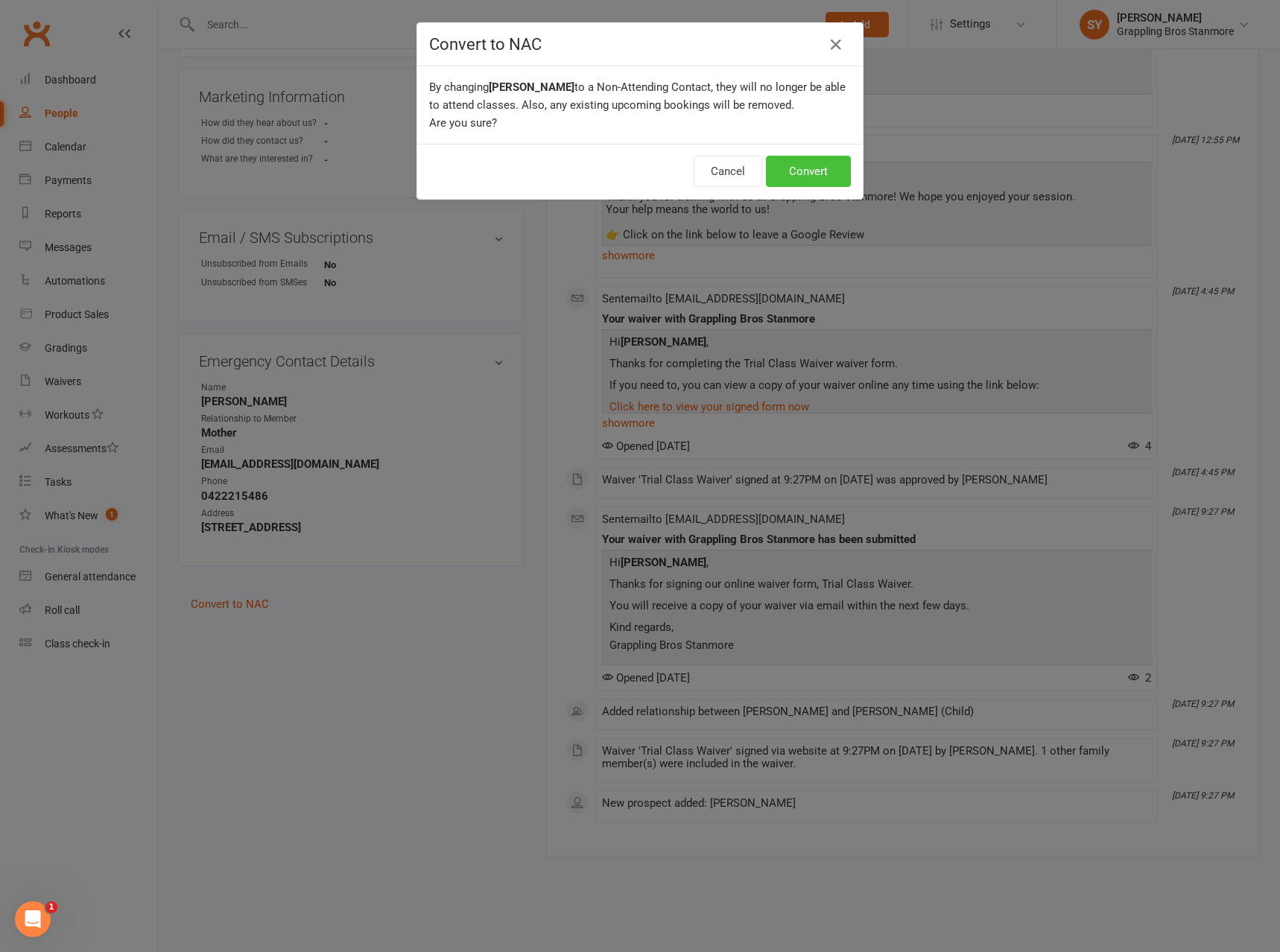
drag, startPoint x: 807, startPoint y: 170, endPoint x: 838, endPoint y: 158, distance: 33.2
click at [806, 170] on button "Convert" at bounding box center [808, 171] width 85 height 31
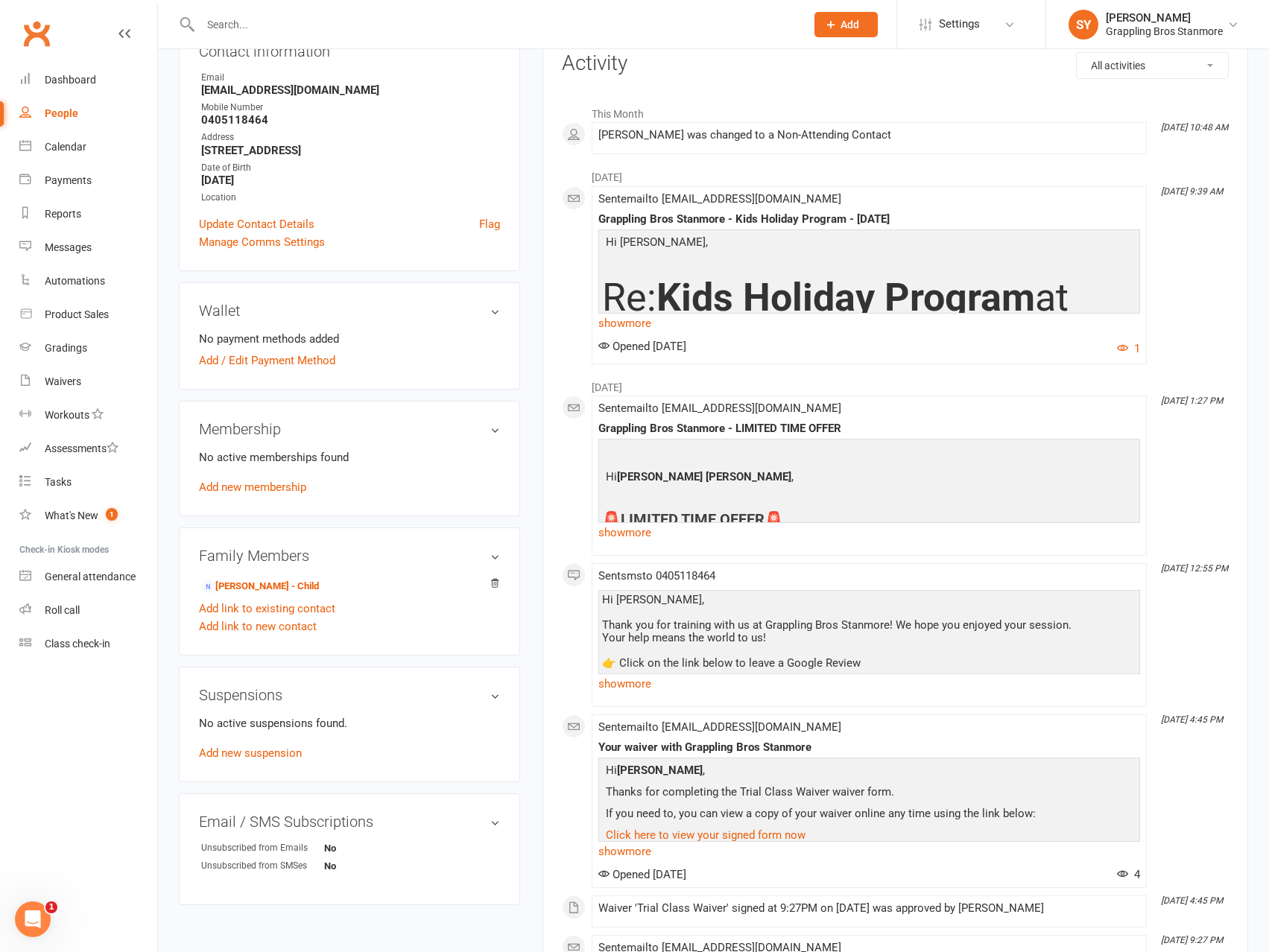
scroll to position [74, 0]
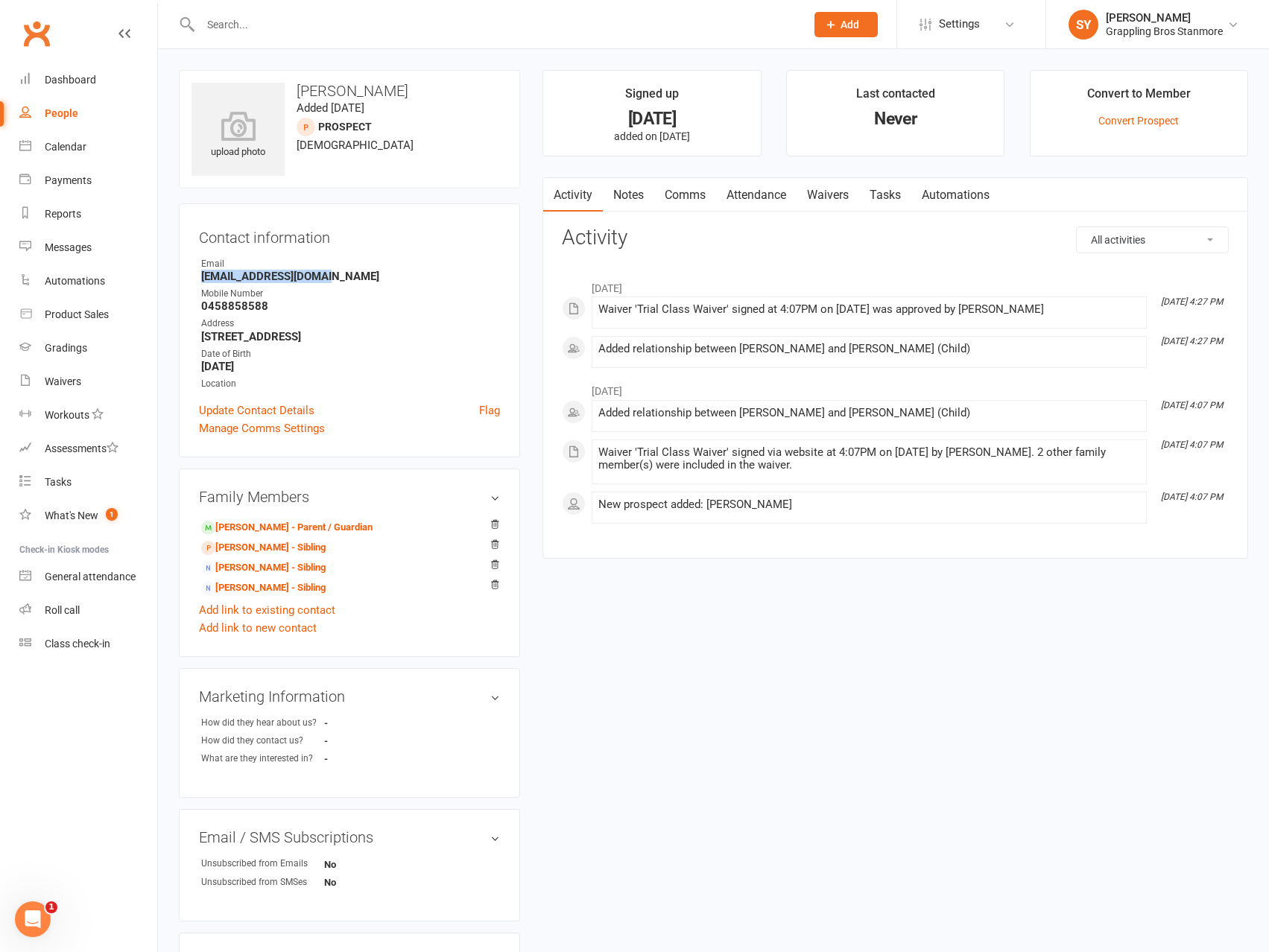
drag, startPoint x: 345, startPoint y: 276, endPoint x: 167, endPoint y: 275, distance: 178.0
click at [167, 275] on div "upload photo [PERSON_NAME] Added [DATE] prospect [DEMOGRAPHIC_DATA] Contact inf…" at bounding box center [714, 631] width 1111 height 1163
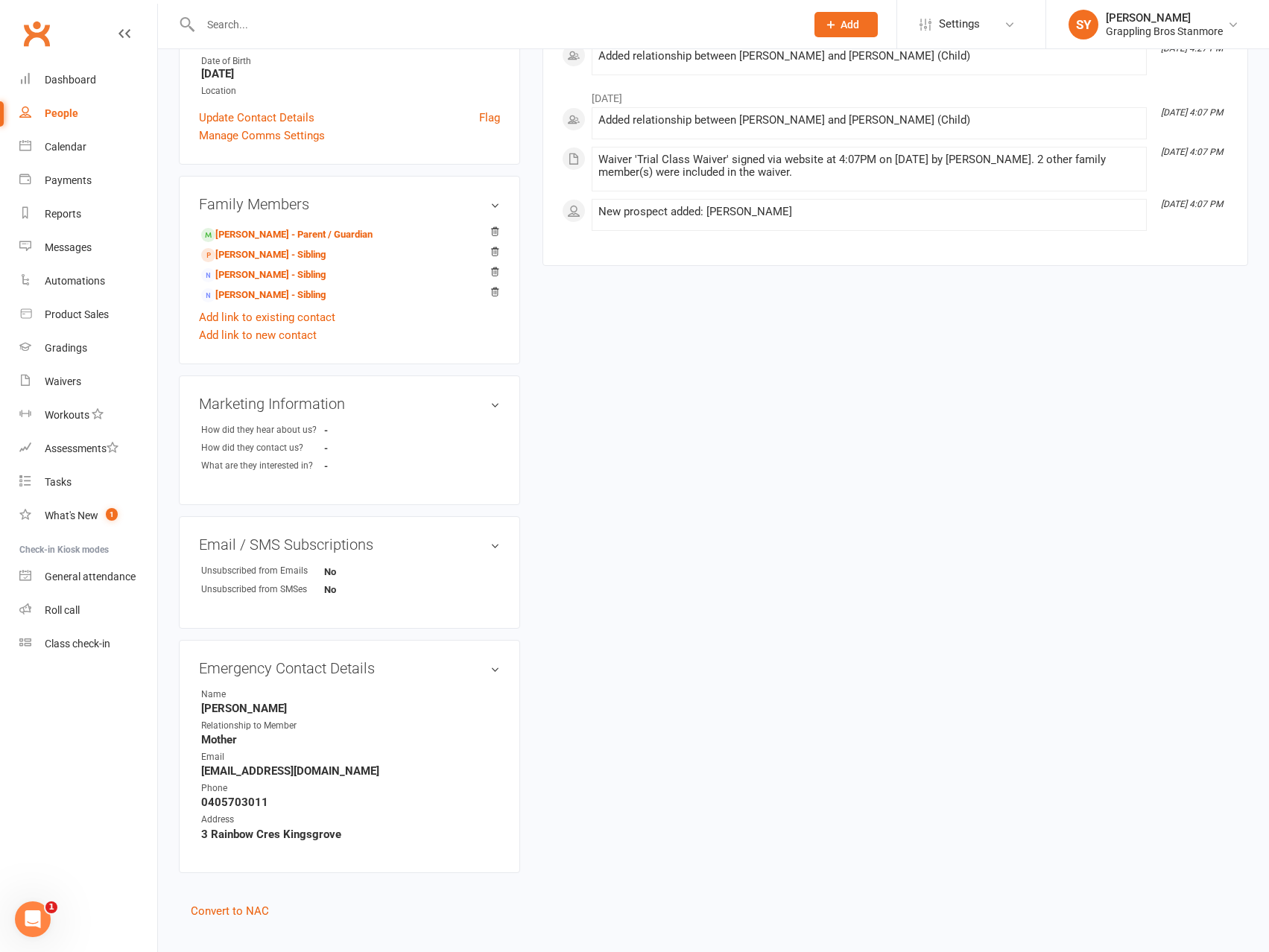
scroll to position [298, 0]
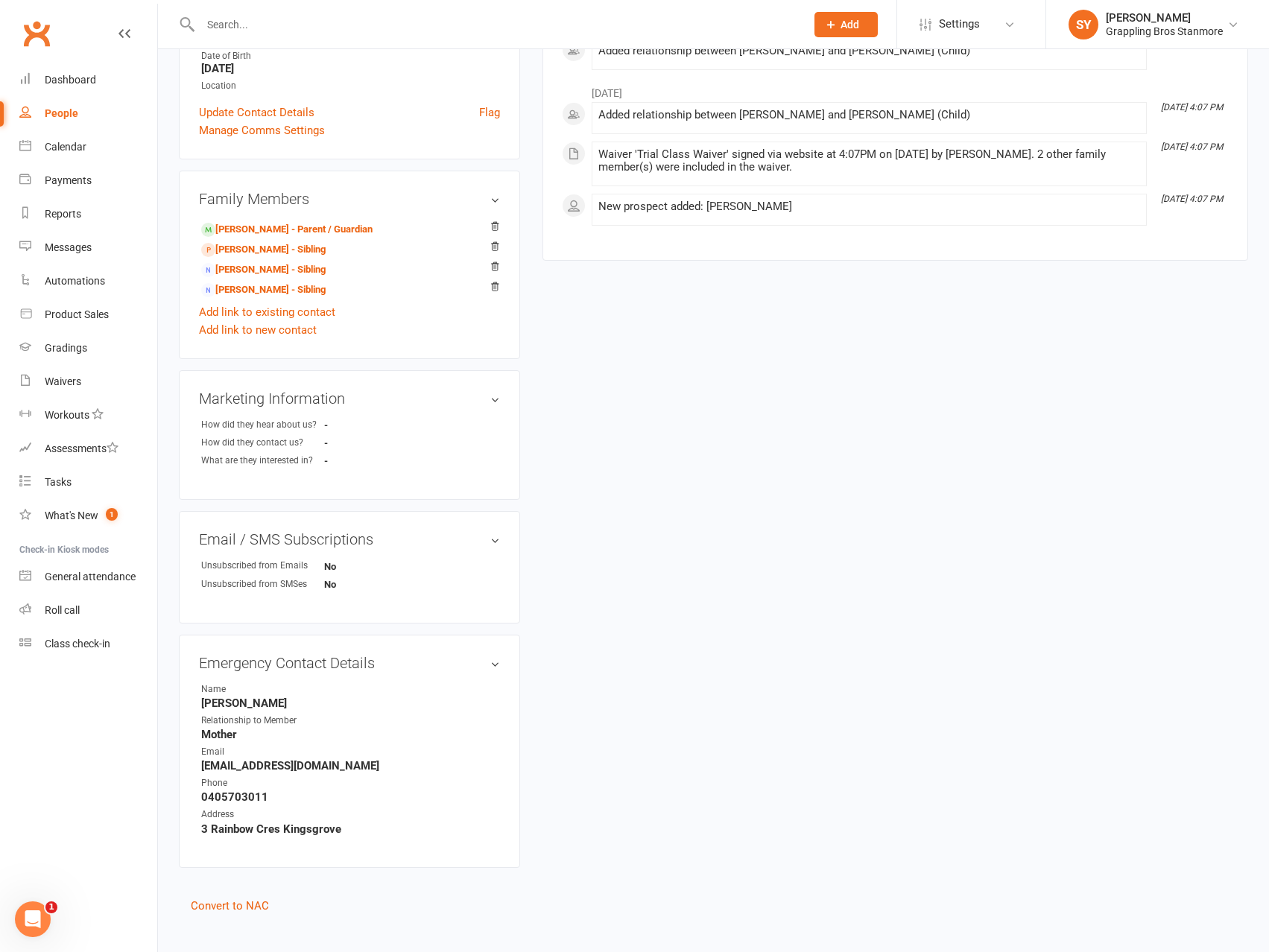
click at [357, 769] on strong "[EMAIL_ADDRESS][DOMAIN_NAME]" at bounding box center [351, 766] width 298 height 14
drag, startPoint x: 364, startPoint y: 767, endPoint x: 203, endPoint y: 772, distance: 161.1
click at [203, 772] on strong "[EMAIL_ADDRESS][DOMAIN_NAME]" at bounding box center [351, 766] width 298 height 14
copy strong "[EMAIL_ADDRESS][DOMAIN_NAME]"
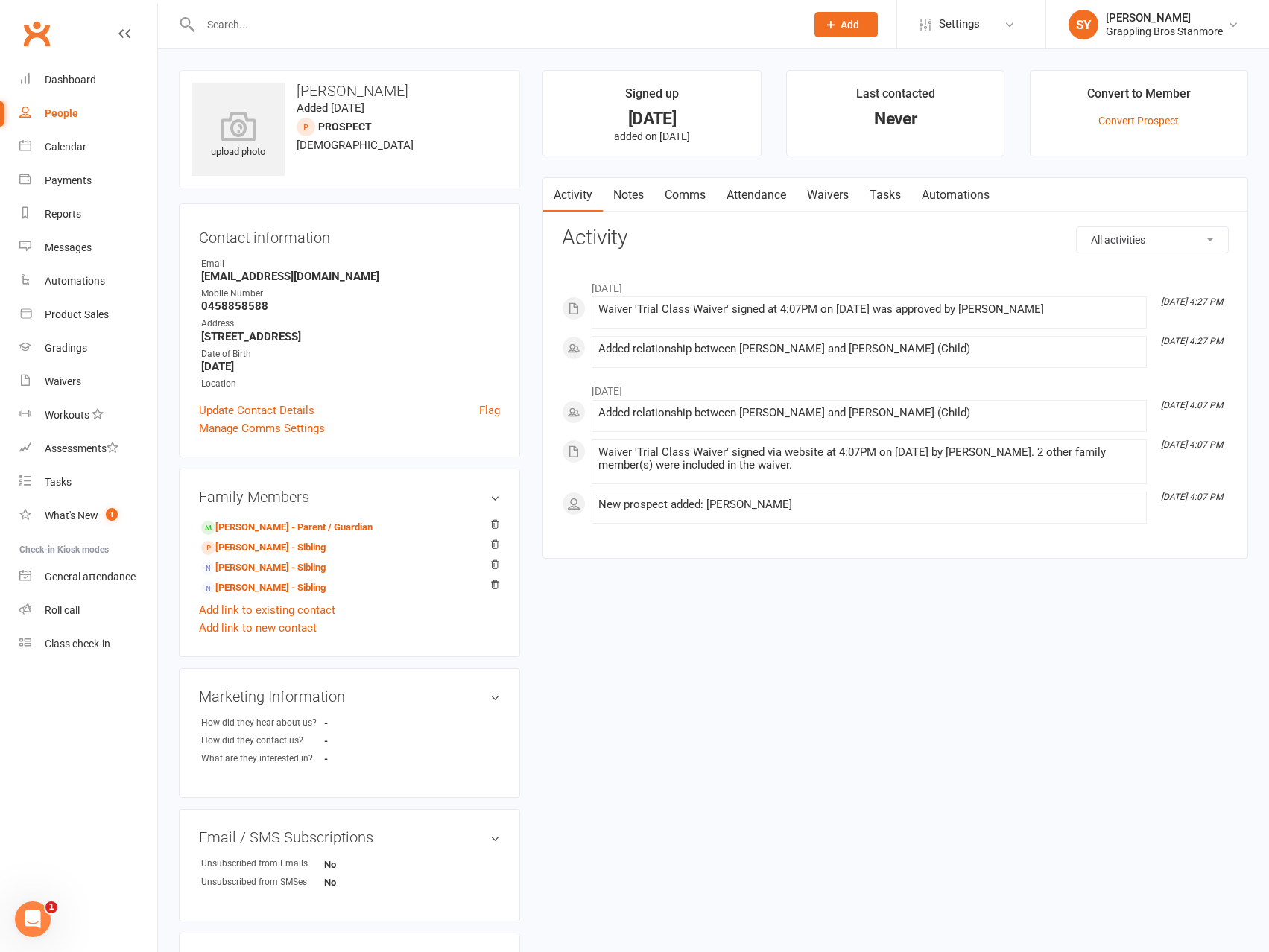
scroll to position [320, 0]
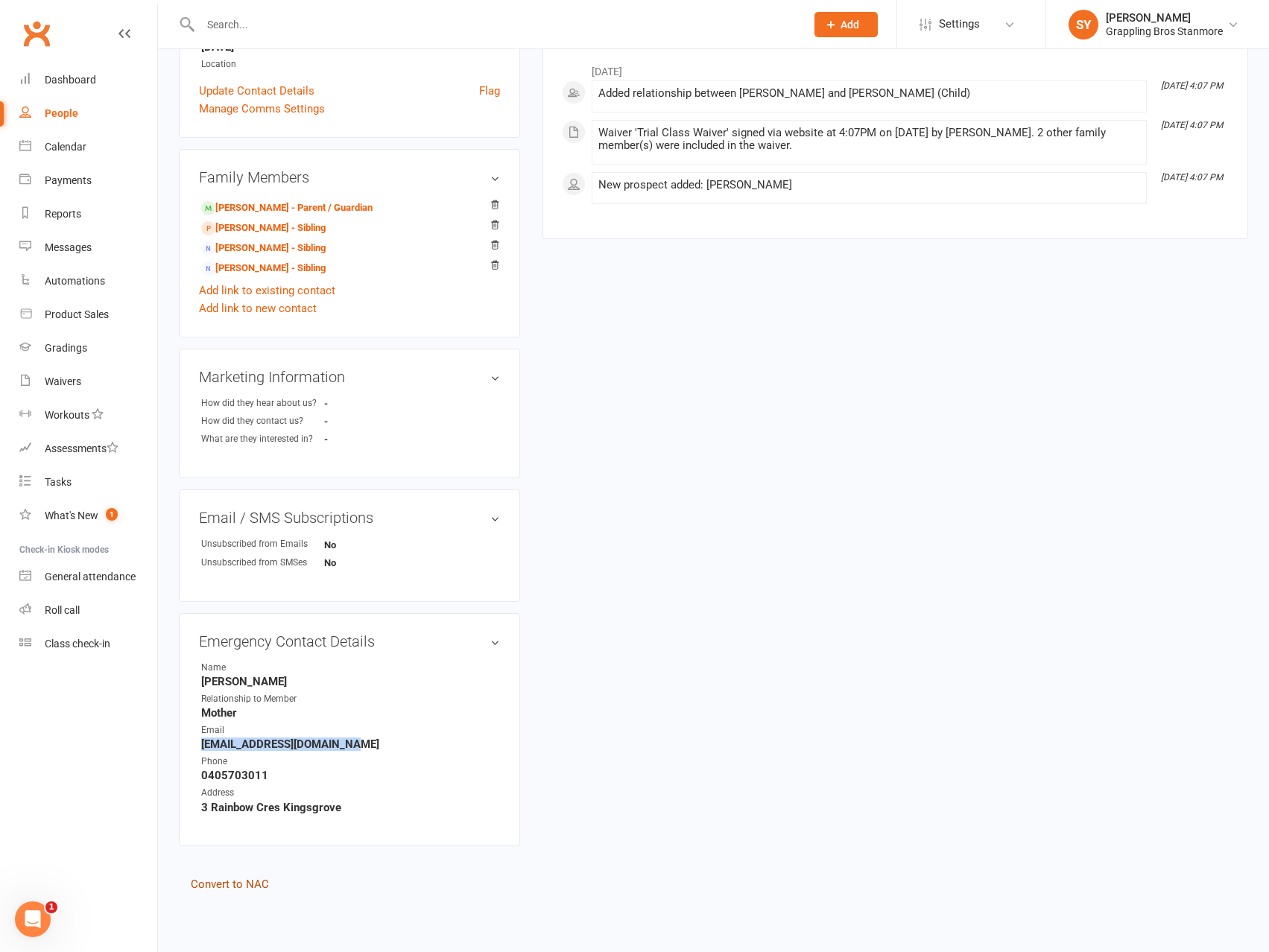
click at [241, 889] on link "Convert to NAC" at bounding box center [230, 885] width 78 height 14
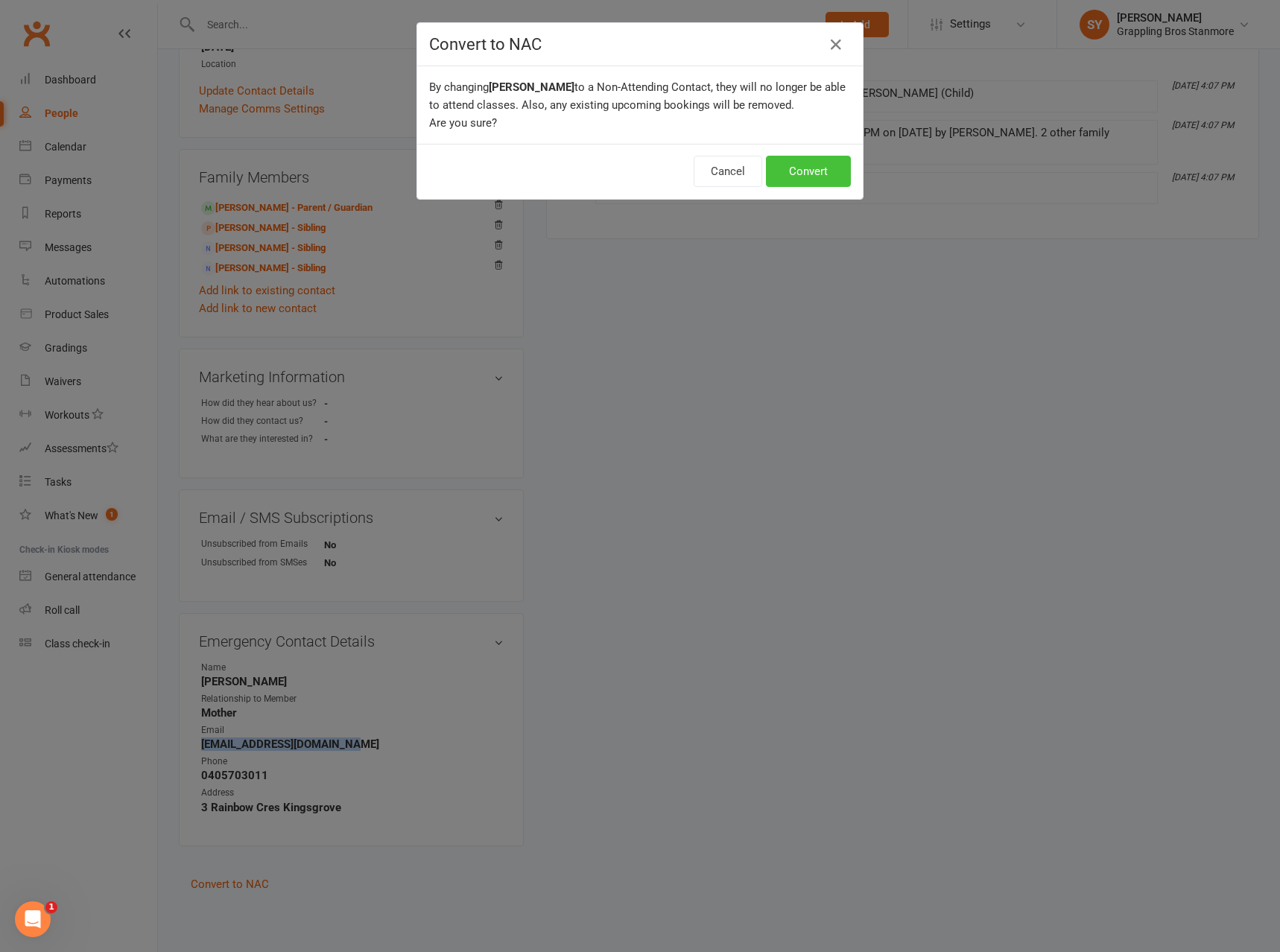
click at [820, 177] on button "Convert" at bounding box center [808, 171] width 85 height 31
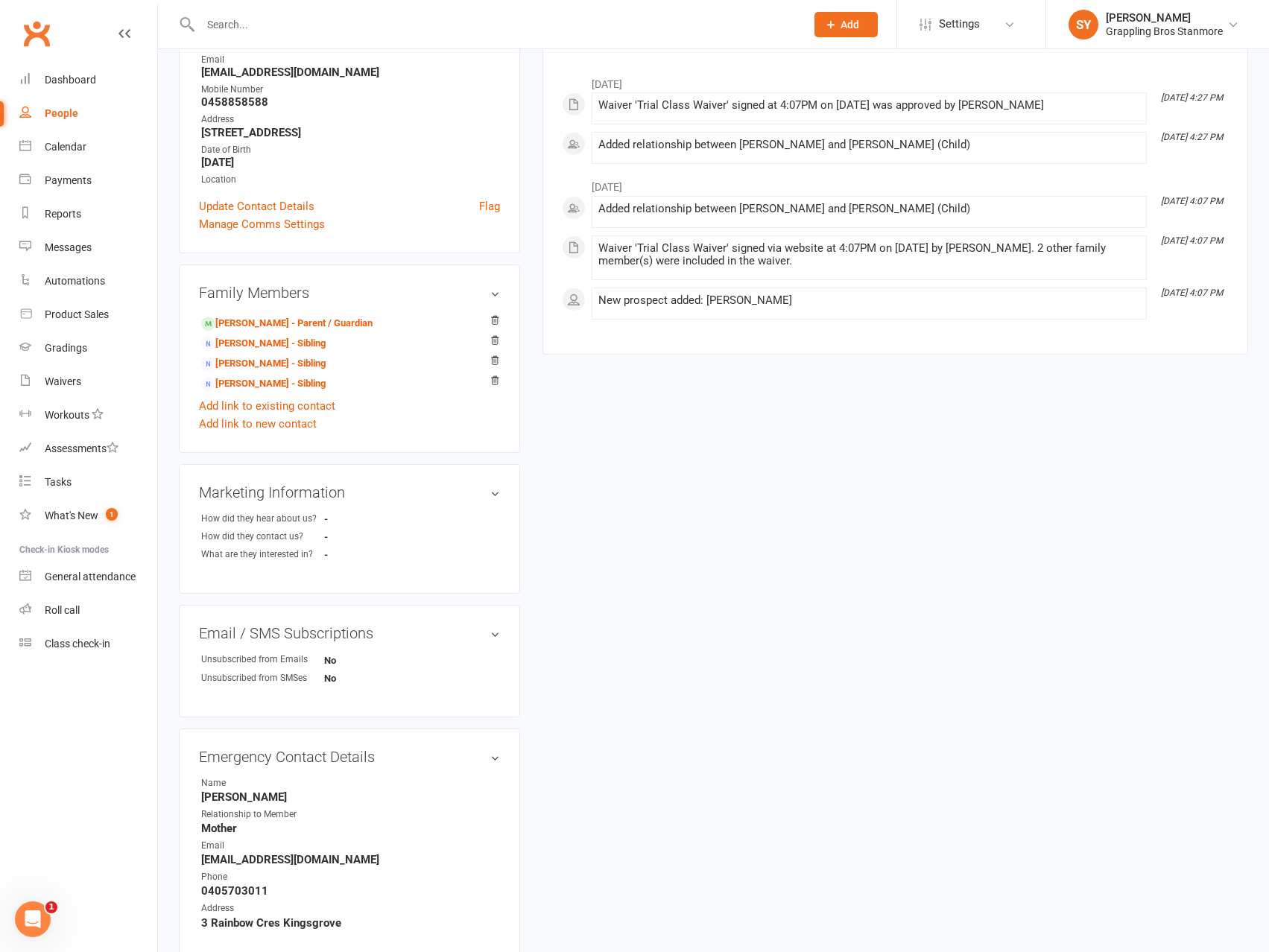
scroll to position [320, 0]
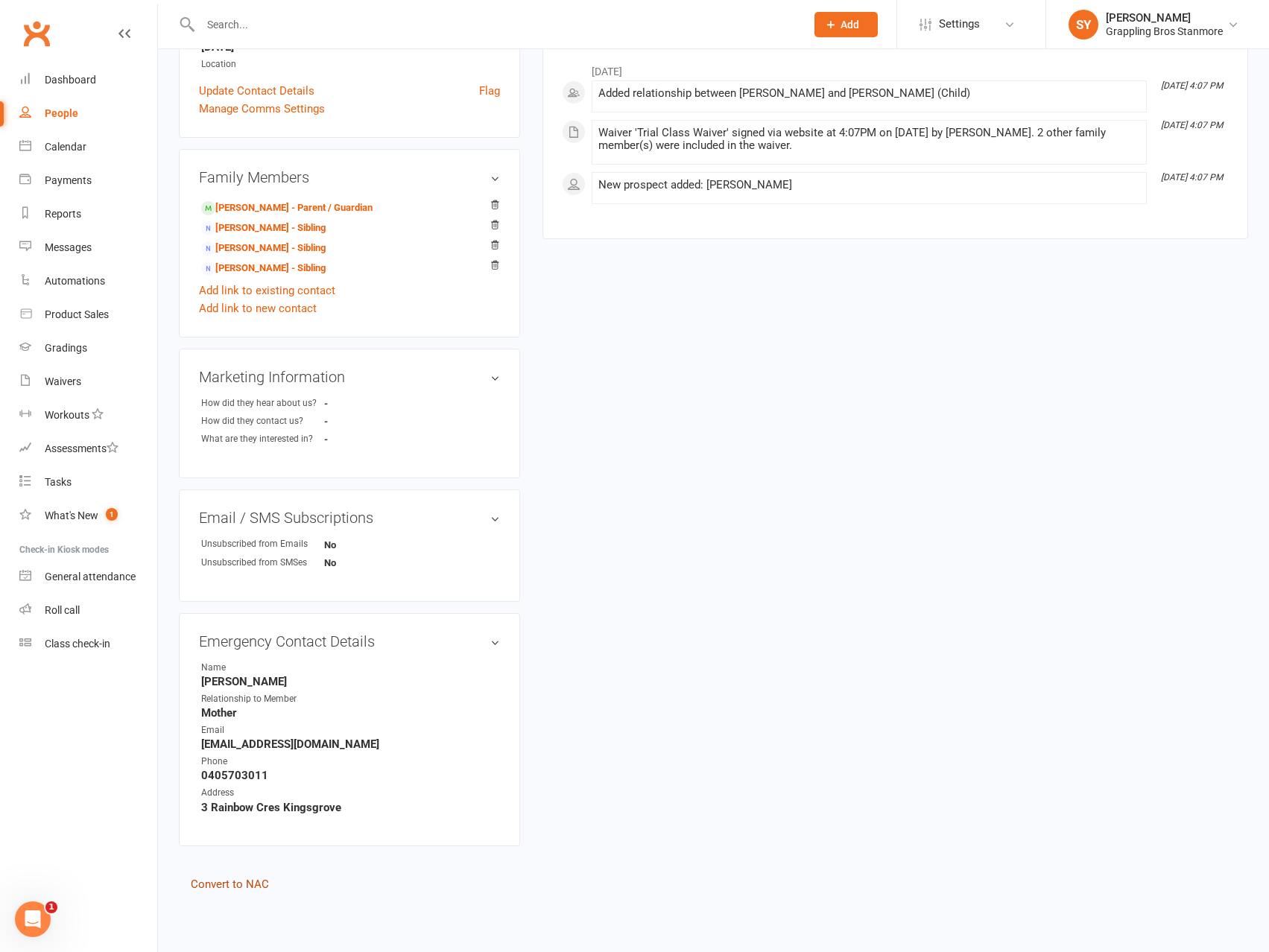
click at [233, 885] on link "Convert to NAC" at bounding box center [230, 885] width 78 height 14
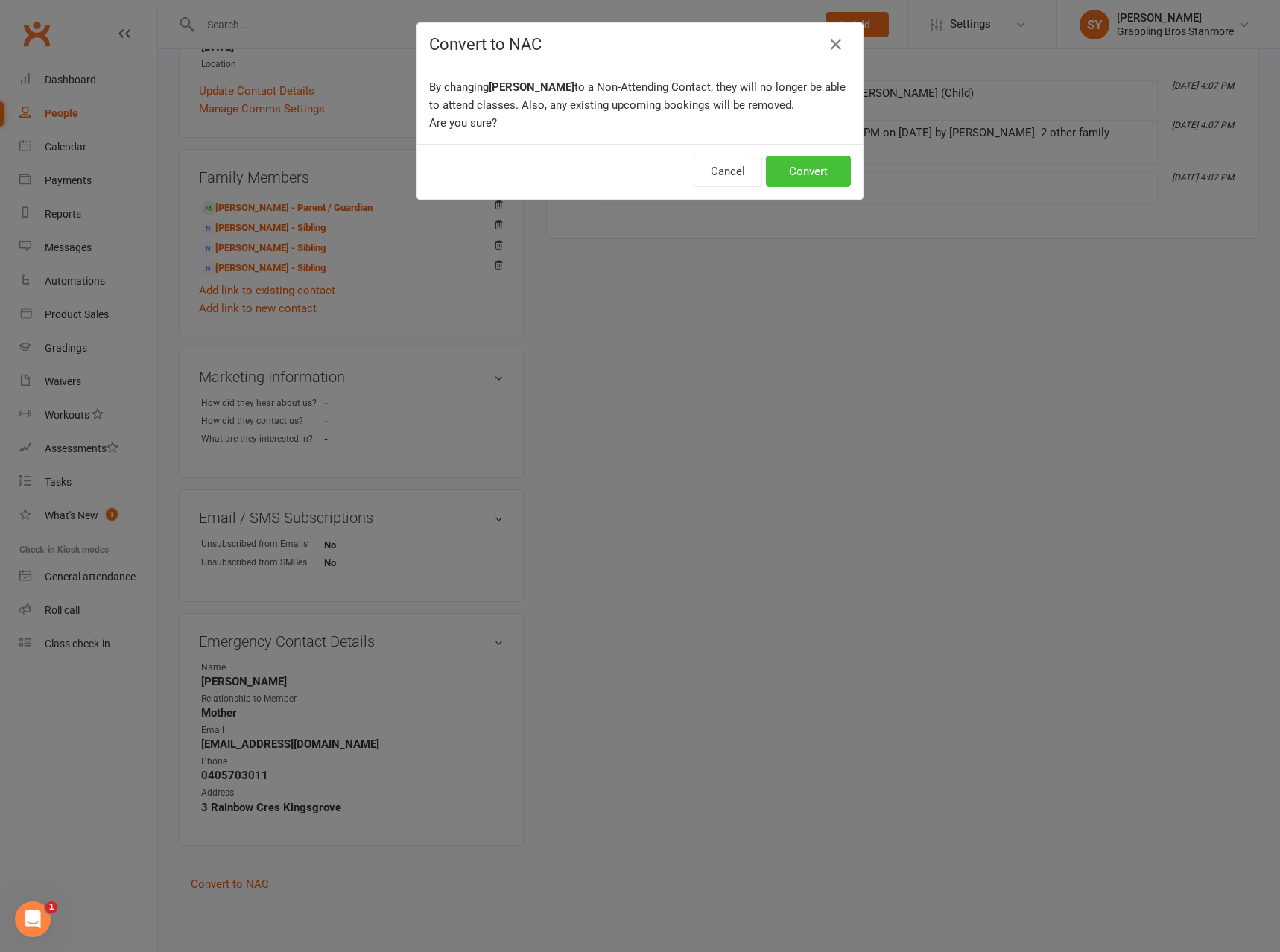
click at [815, 174] on button "Convert" at bounding box center [808, 171] width 85 height 31
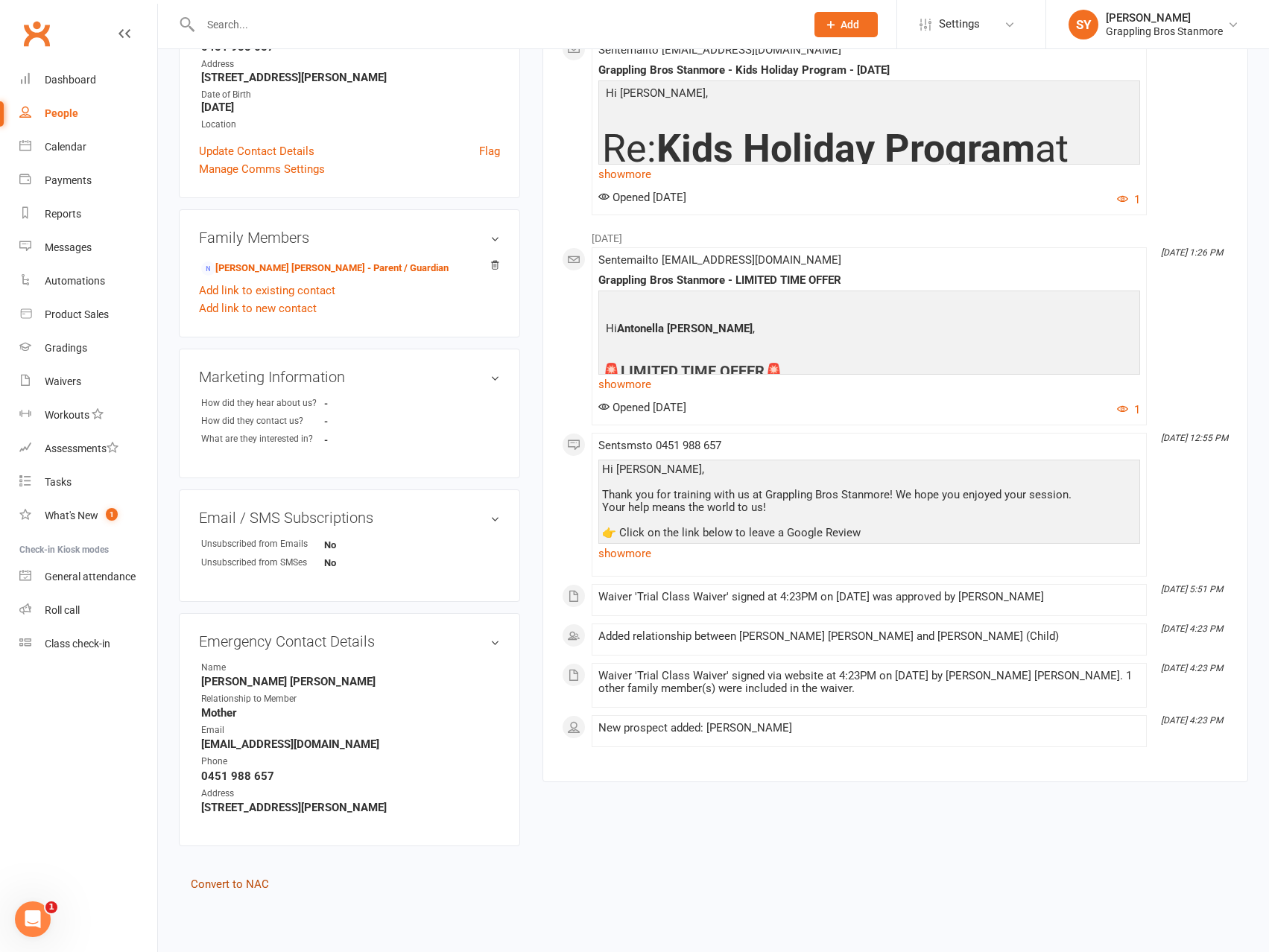
click at [251, 885] on link "Convert to NAC" at bounding box center [230, 885] width 78 height 14
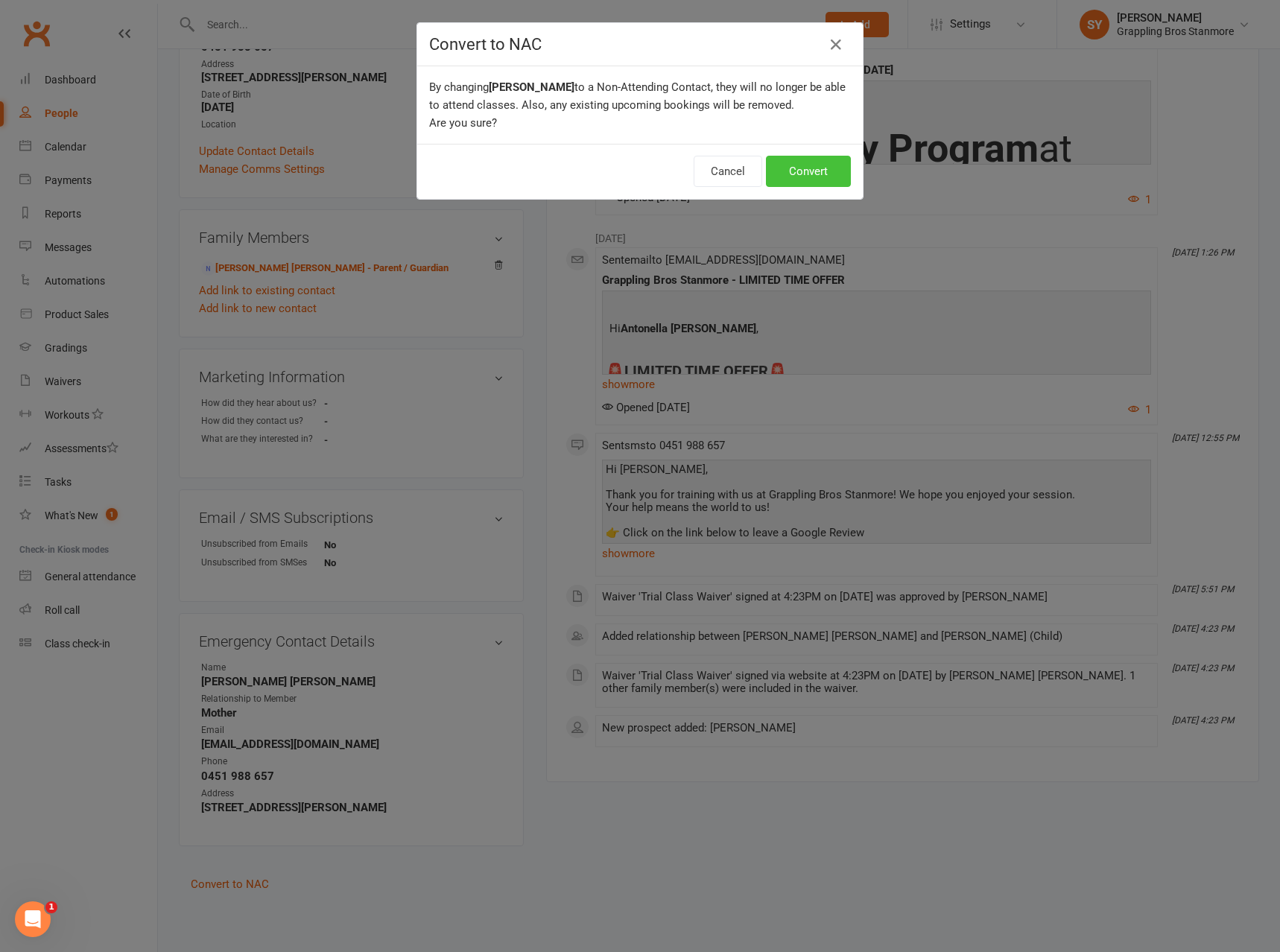
click at [802, 187] on button "Convert" at bounding box center [808, 171] width 85 height 31
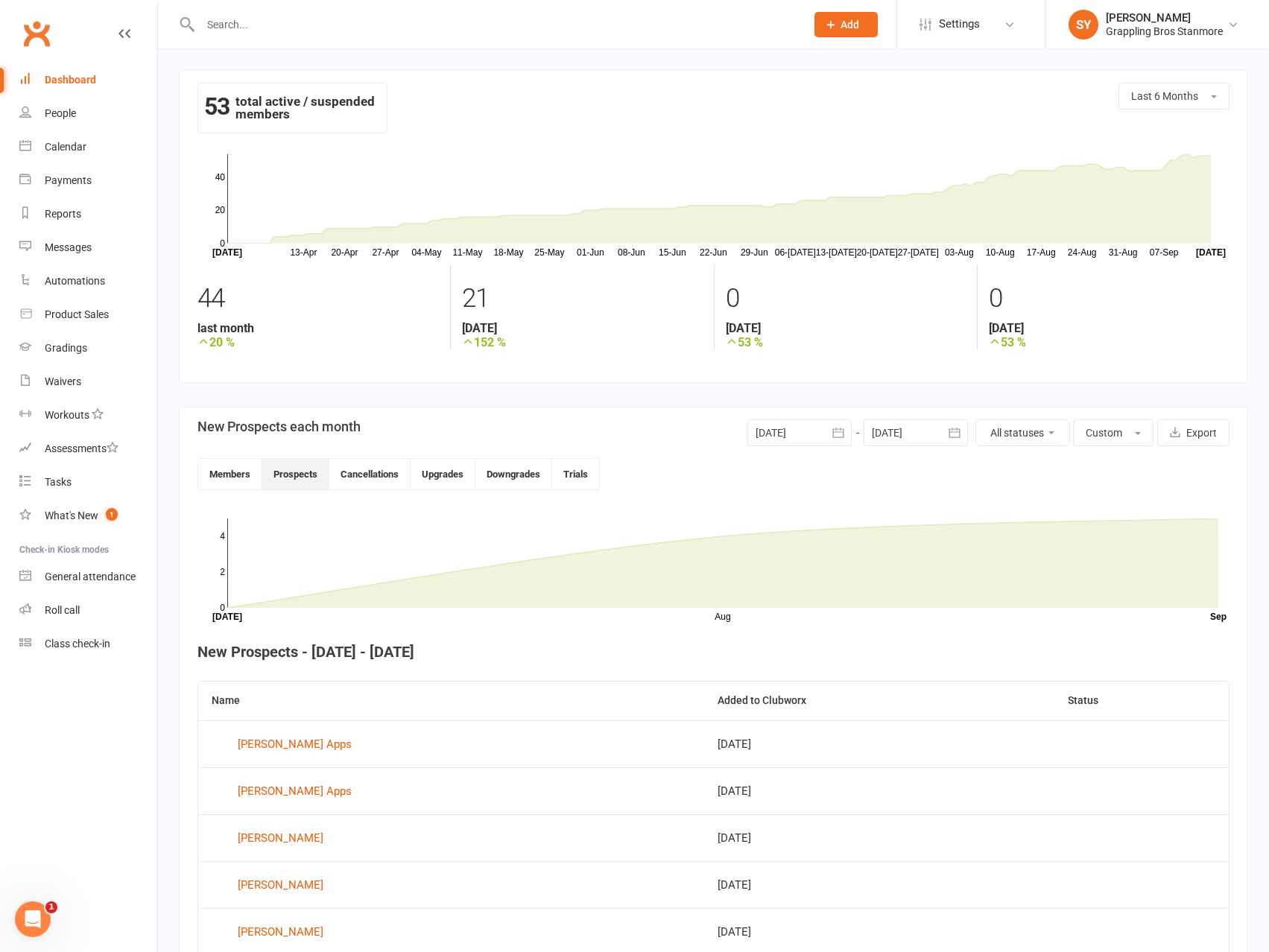
click at [73, 82] on div "Dashboard" at bounding box center [70, 80] width 52 height 12
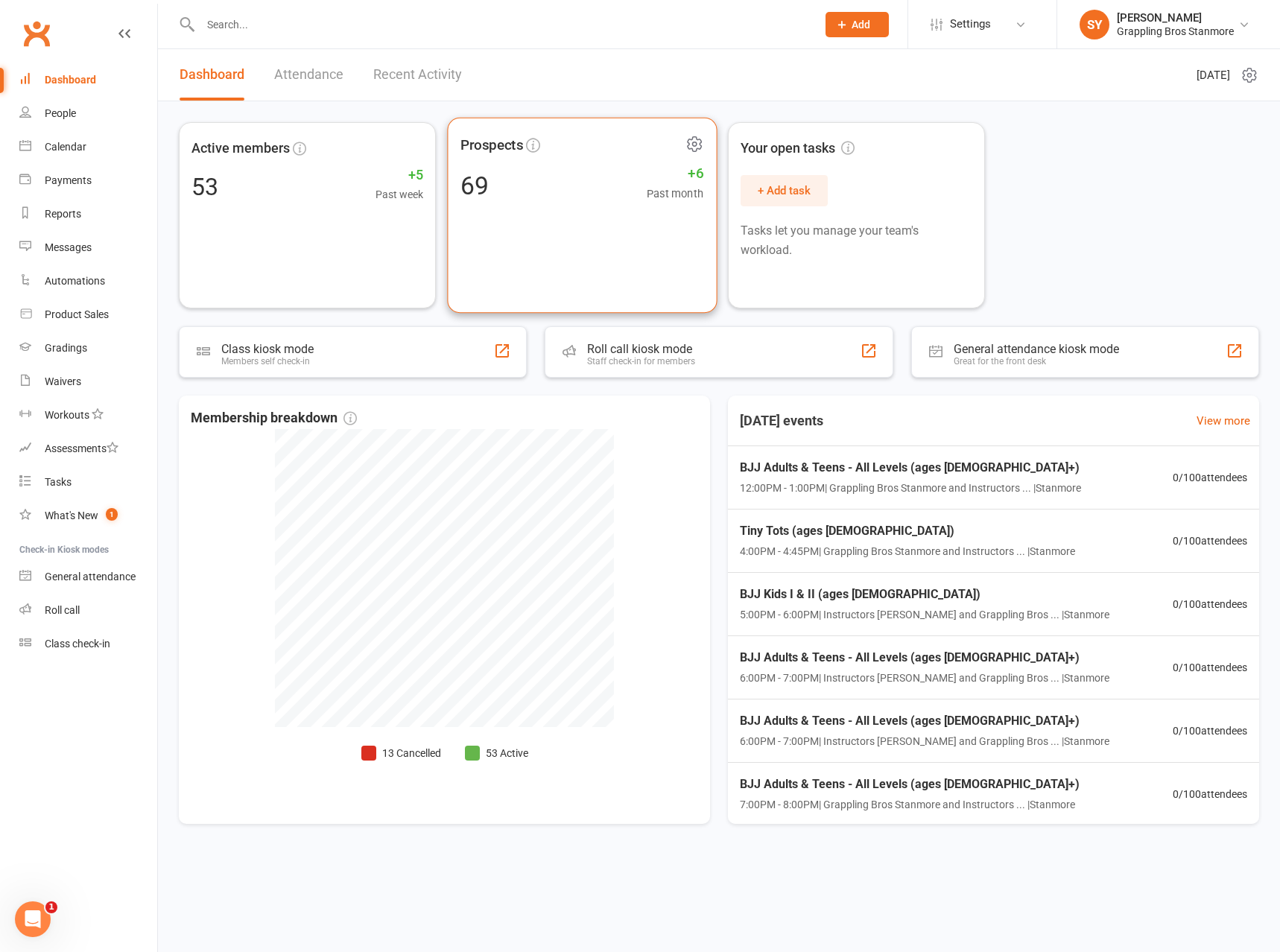
click at [558, 250] on div "Prospects 69 +6 Past month" at bounding box center [582, 215] width 270 height 196
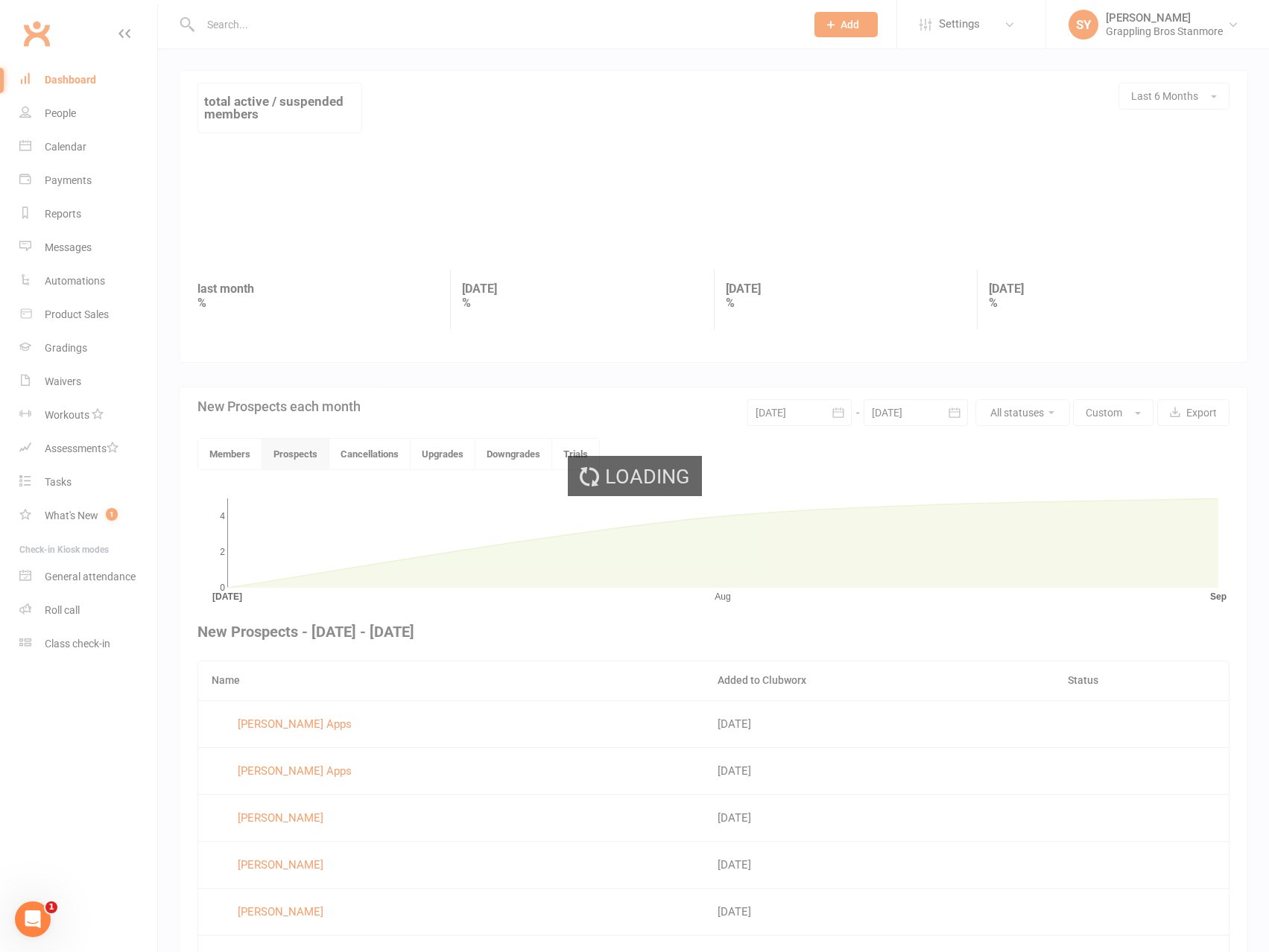
scroll to position [134, 0]
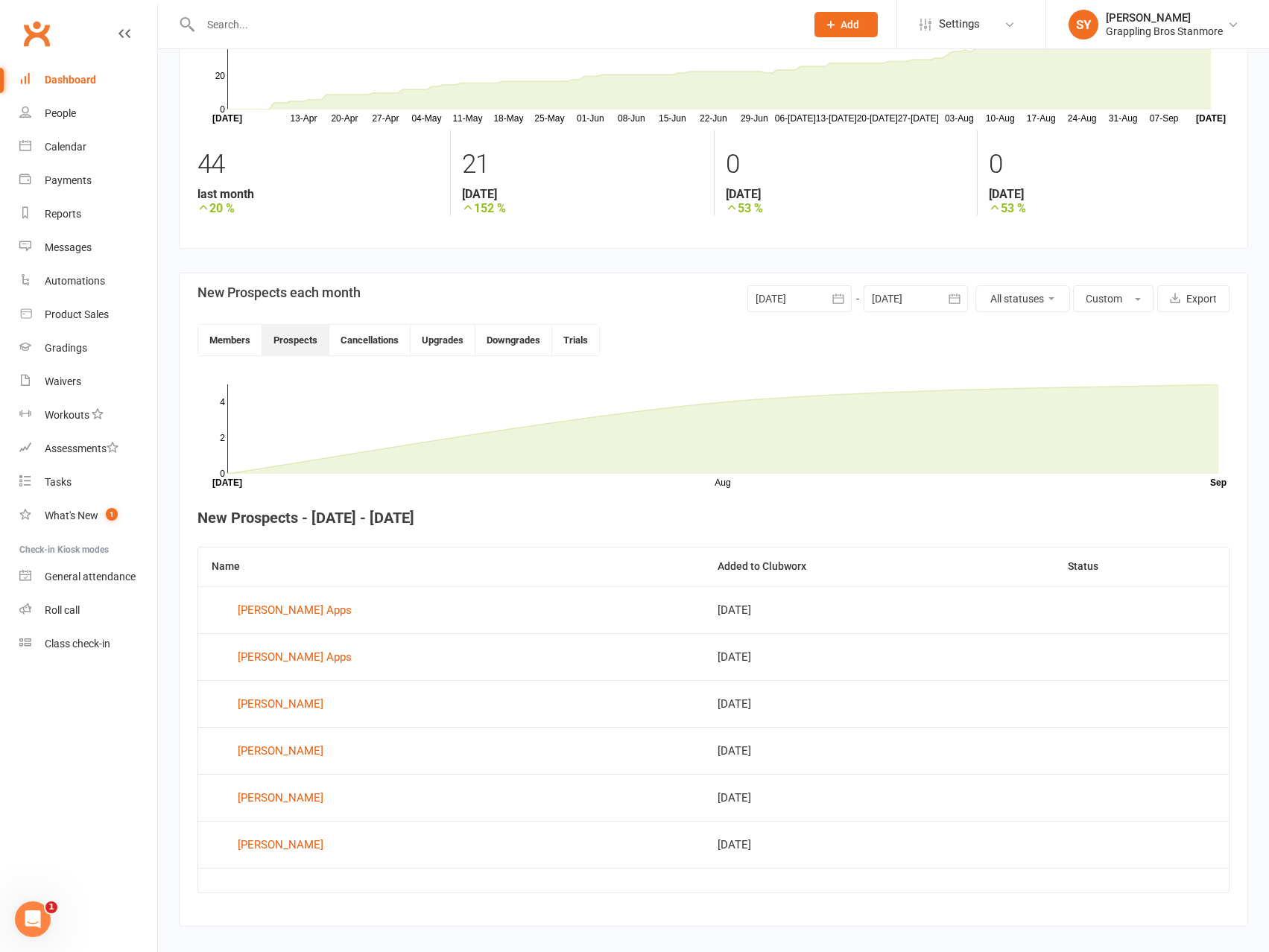
click at [823, 304] on div at bounding box center [800, 298] width 105 height 27
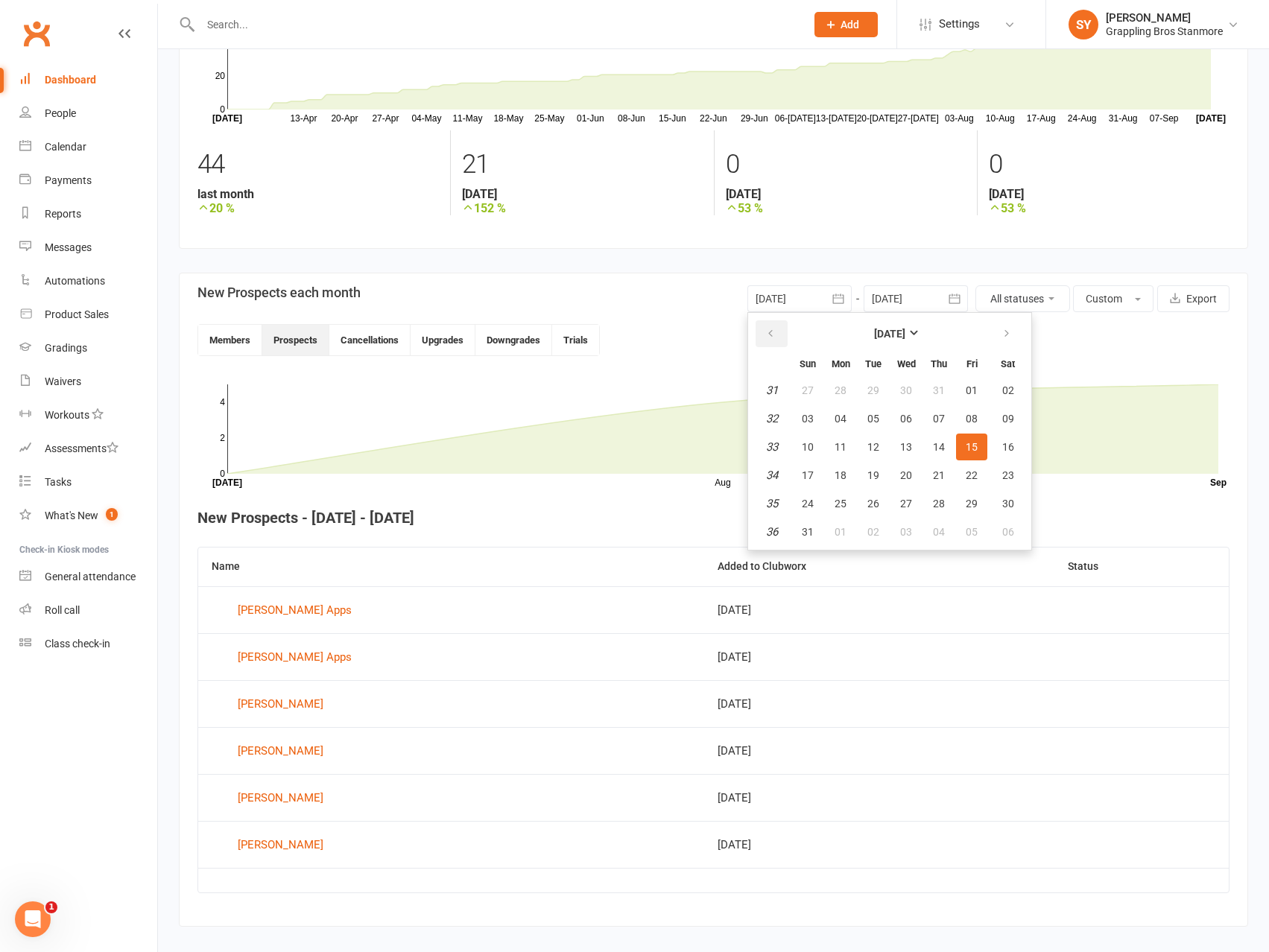
click at [776, 330] on button "button" at bounding box center [771, 333] width 32 height 27
click at [775, 330] on button "button" at bounding box center [771, 333] width 32 height 27
click at [770, 333] on icon "button" at bounding box center [770, 334] width 11 height 12
click at [880, 382] on button "01" at bounding box center [873, 390] width 31 height 27
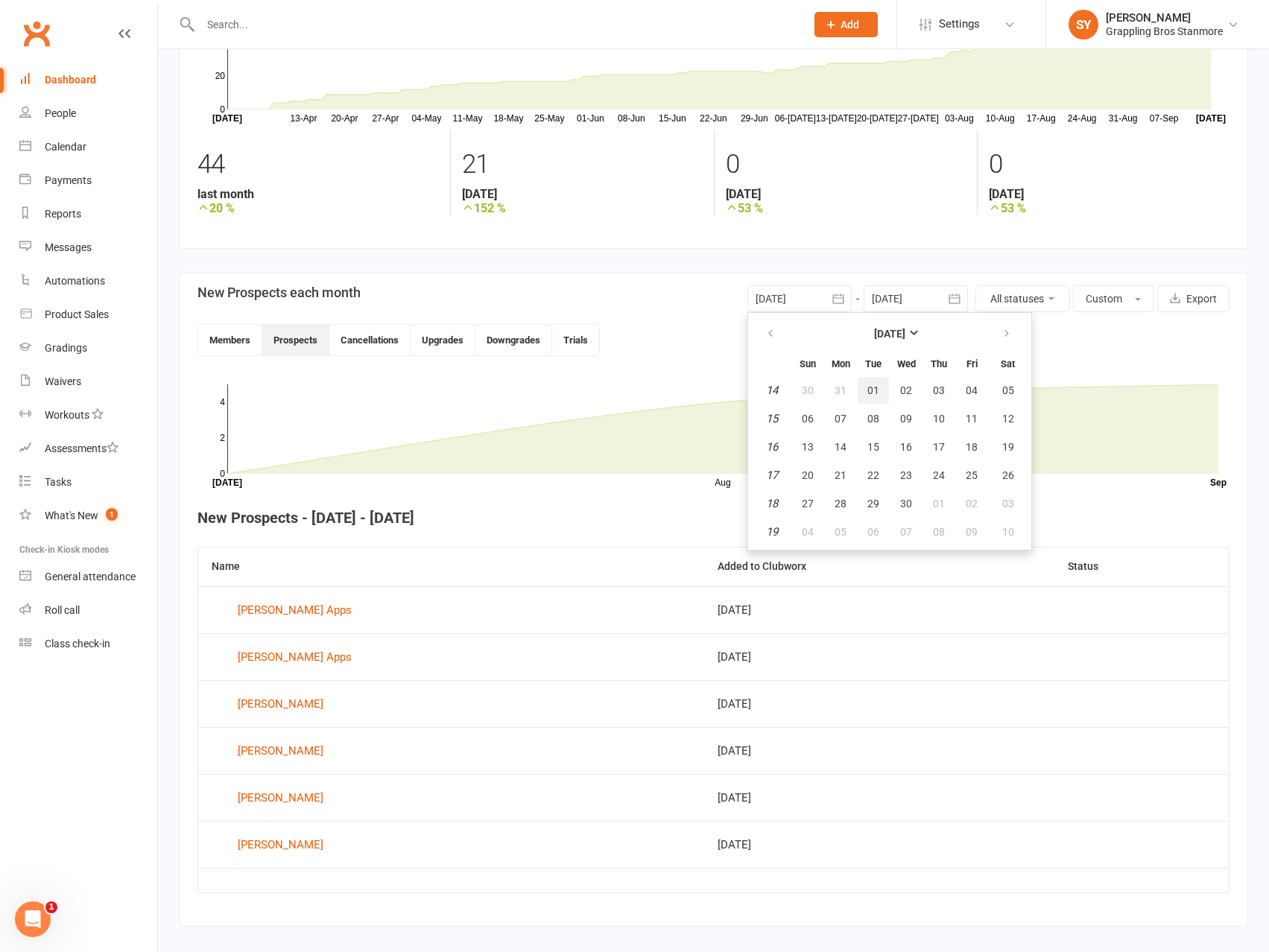
type input "01 Apr 2025"
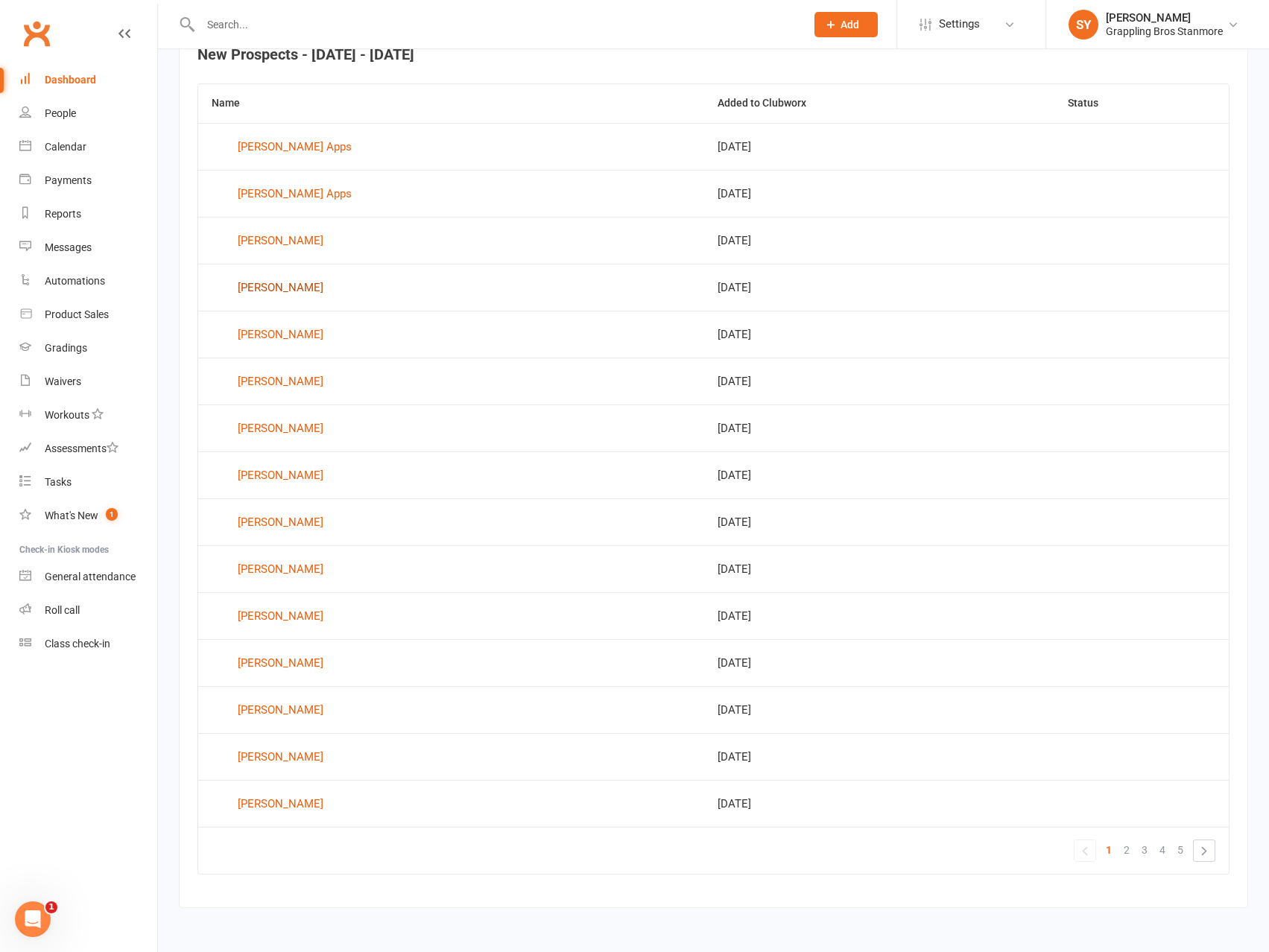
scroll to position [599, 0]
click at [275, 660] on div "Sam Dunne" at bounding box center [280, 662] width 86 height 23
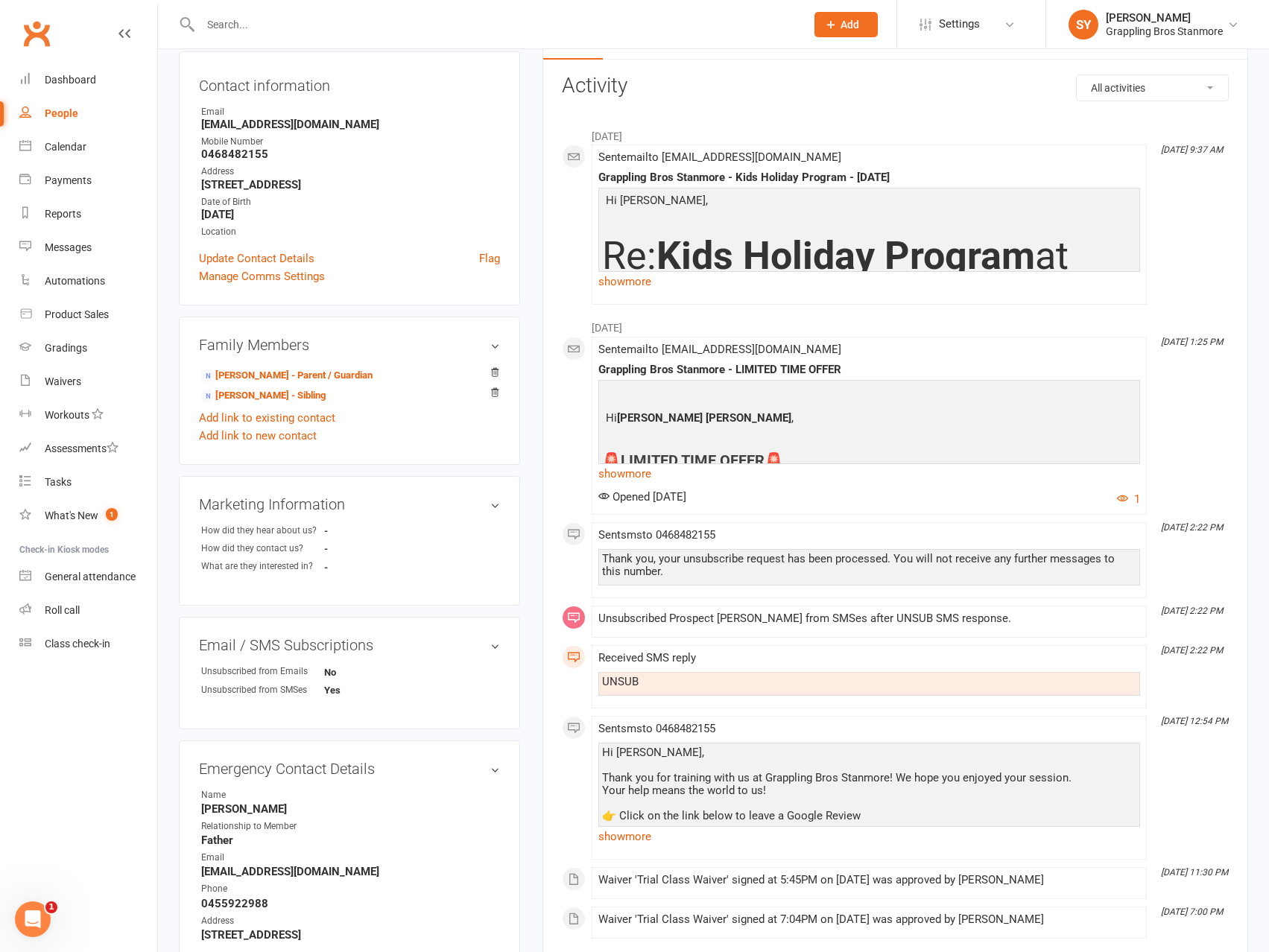
scroll to position [298, 0]
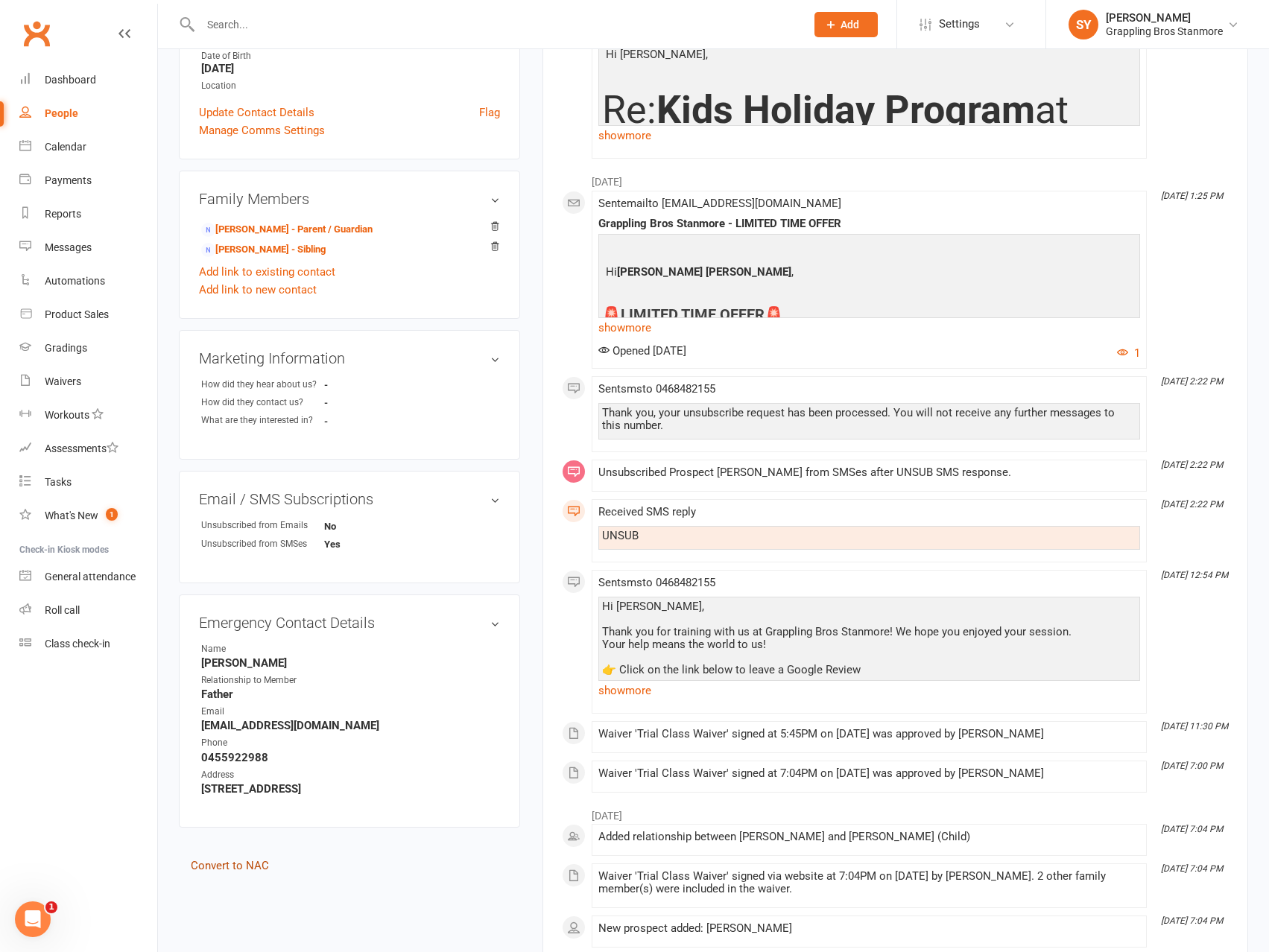
click at [252, 864] on link "Convert to NAC" at bounding box center [230, 866] width 78 height 14
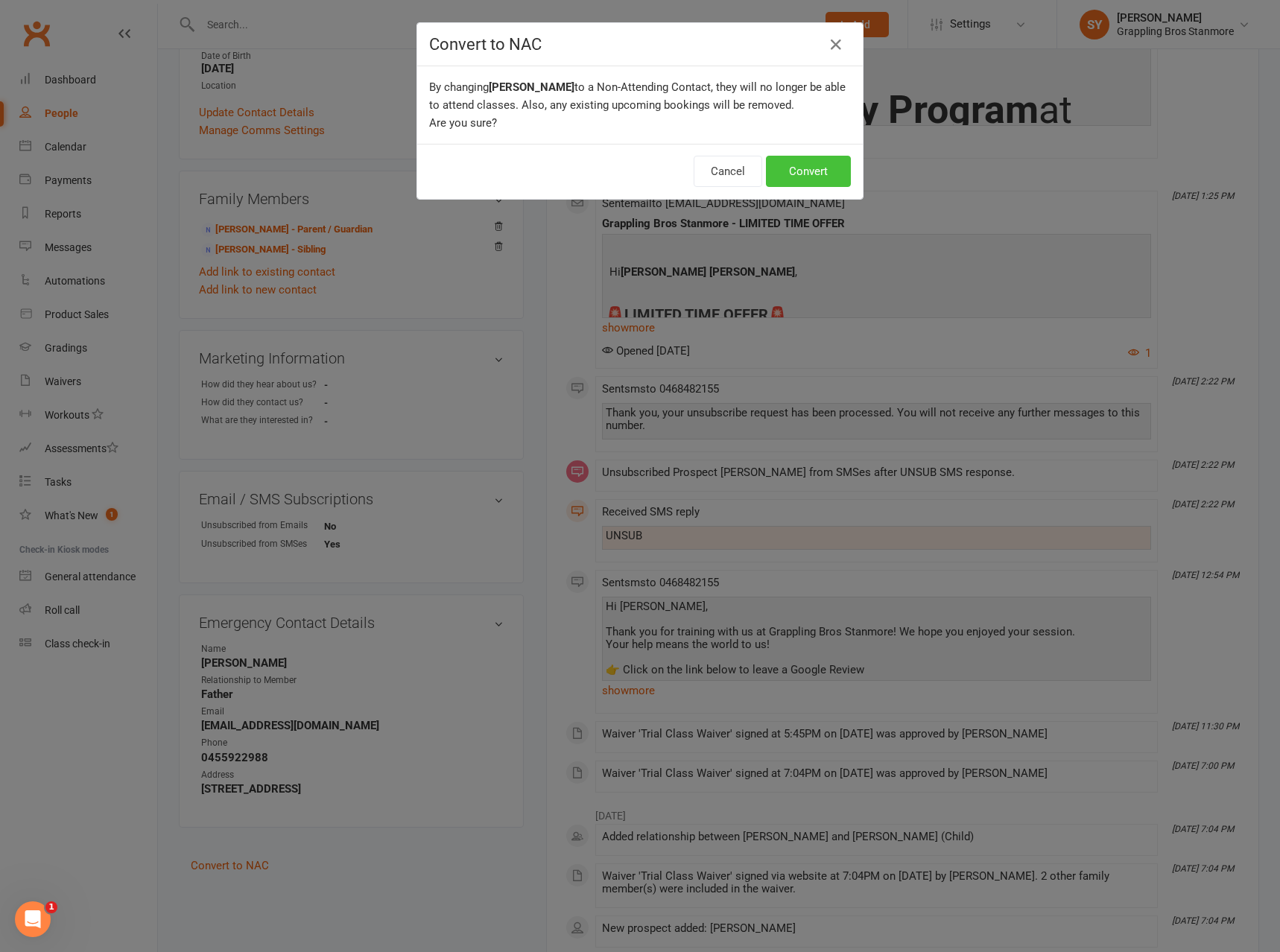
click at [819, 169] on button "Convert" at bounding box center [808, 171] width 85 height 31
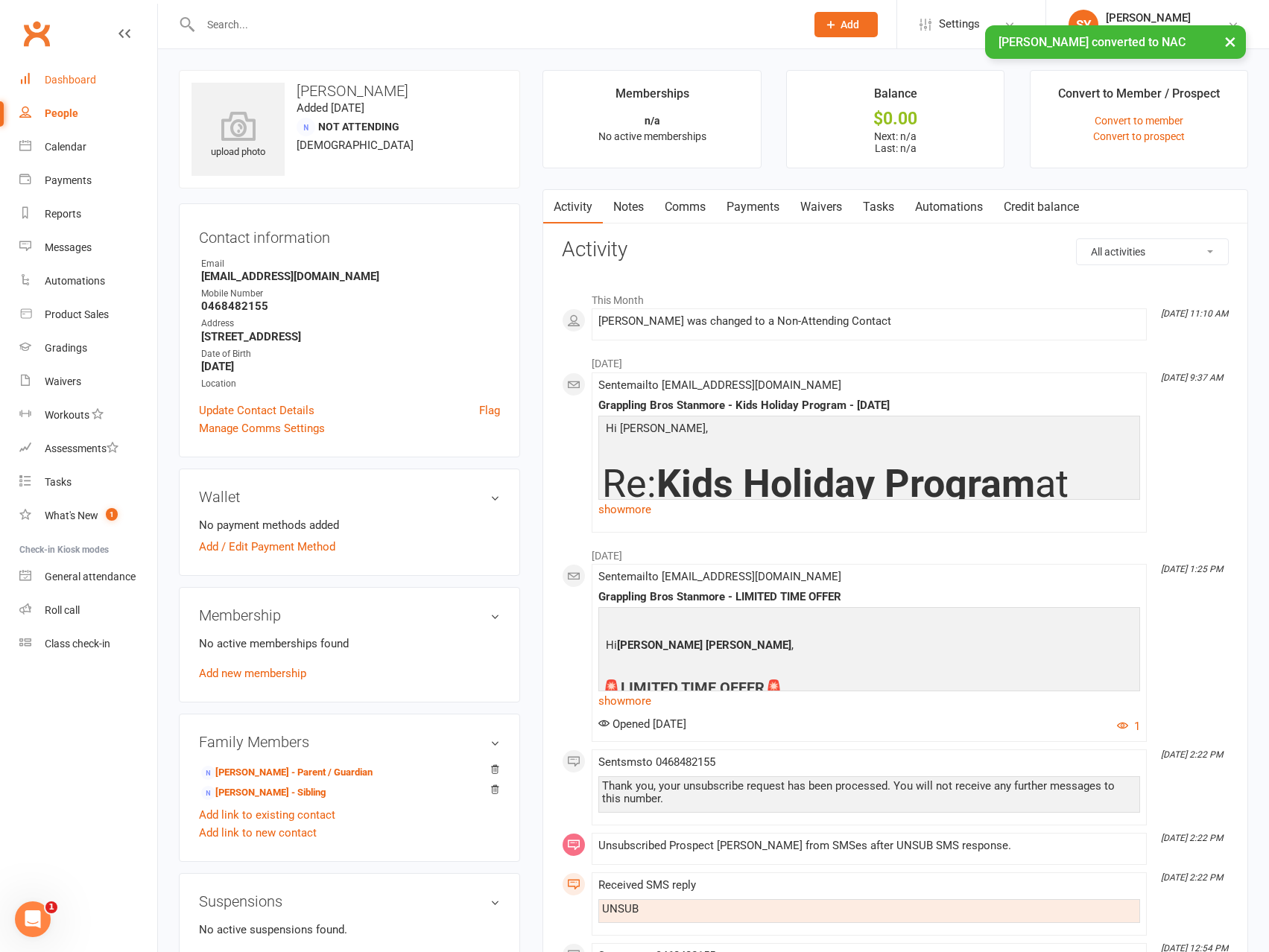
click at [83, 85] on div "Dashboard" at bounding box center [70, 80] width 52 height 12
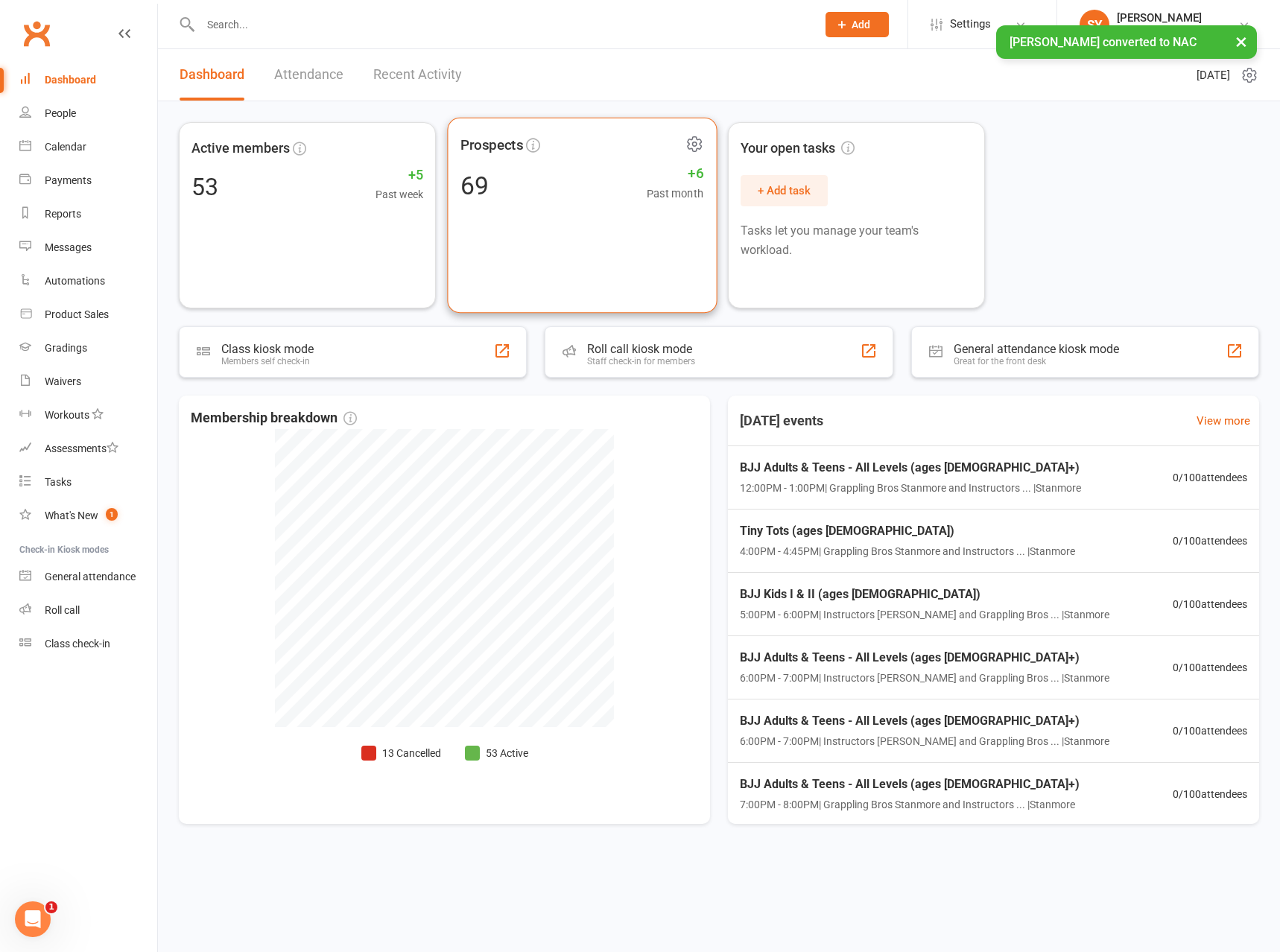
click at [551, 198] on div "69 +6 Past month" at bounding box center [582, 185] width 243 height 33
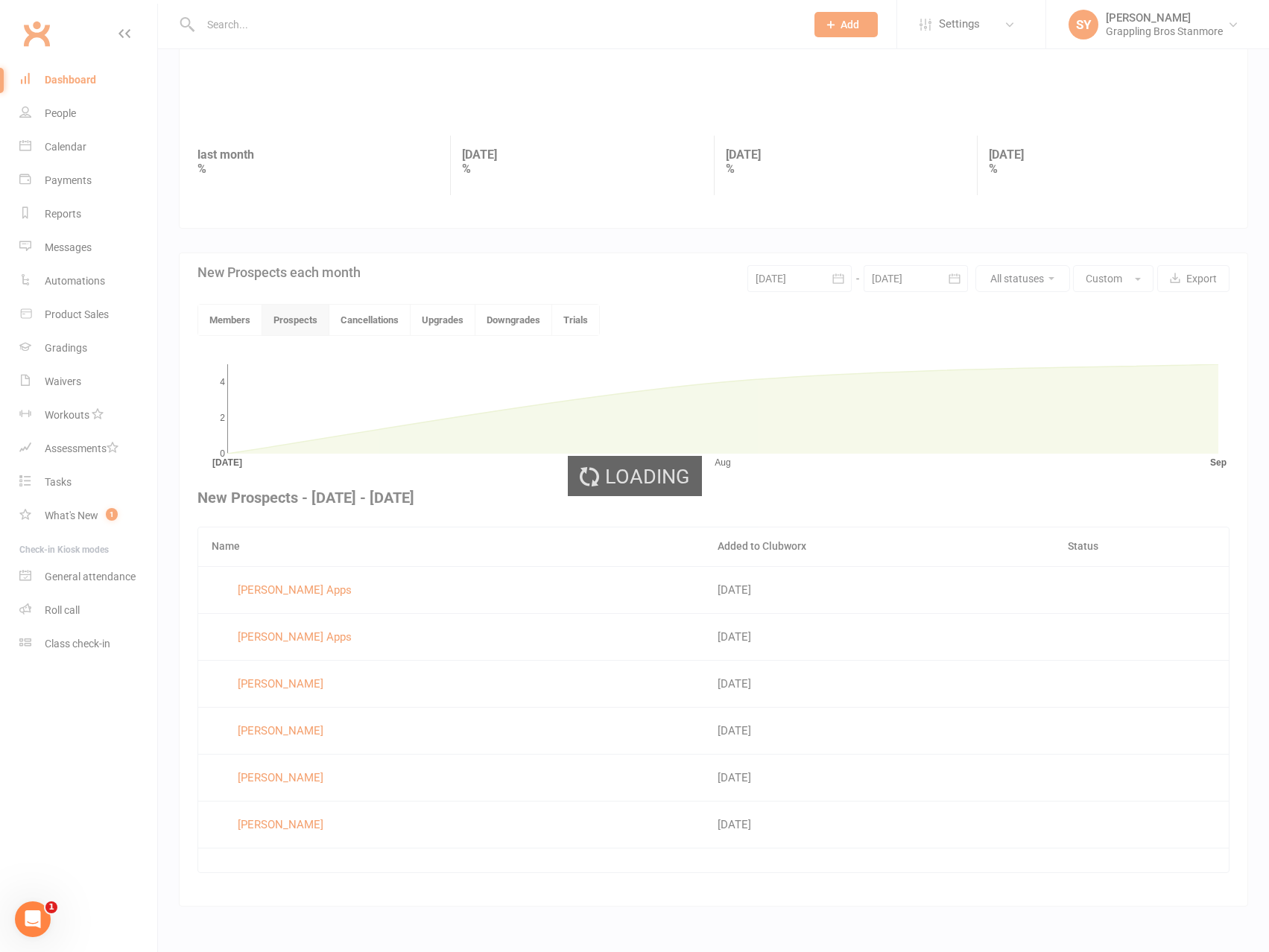
scroll to position [155, 0]
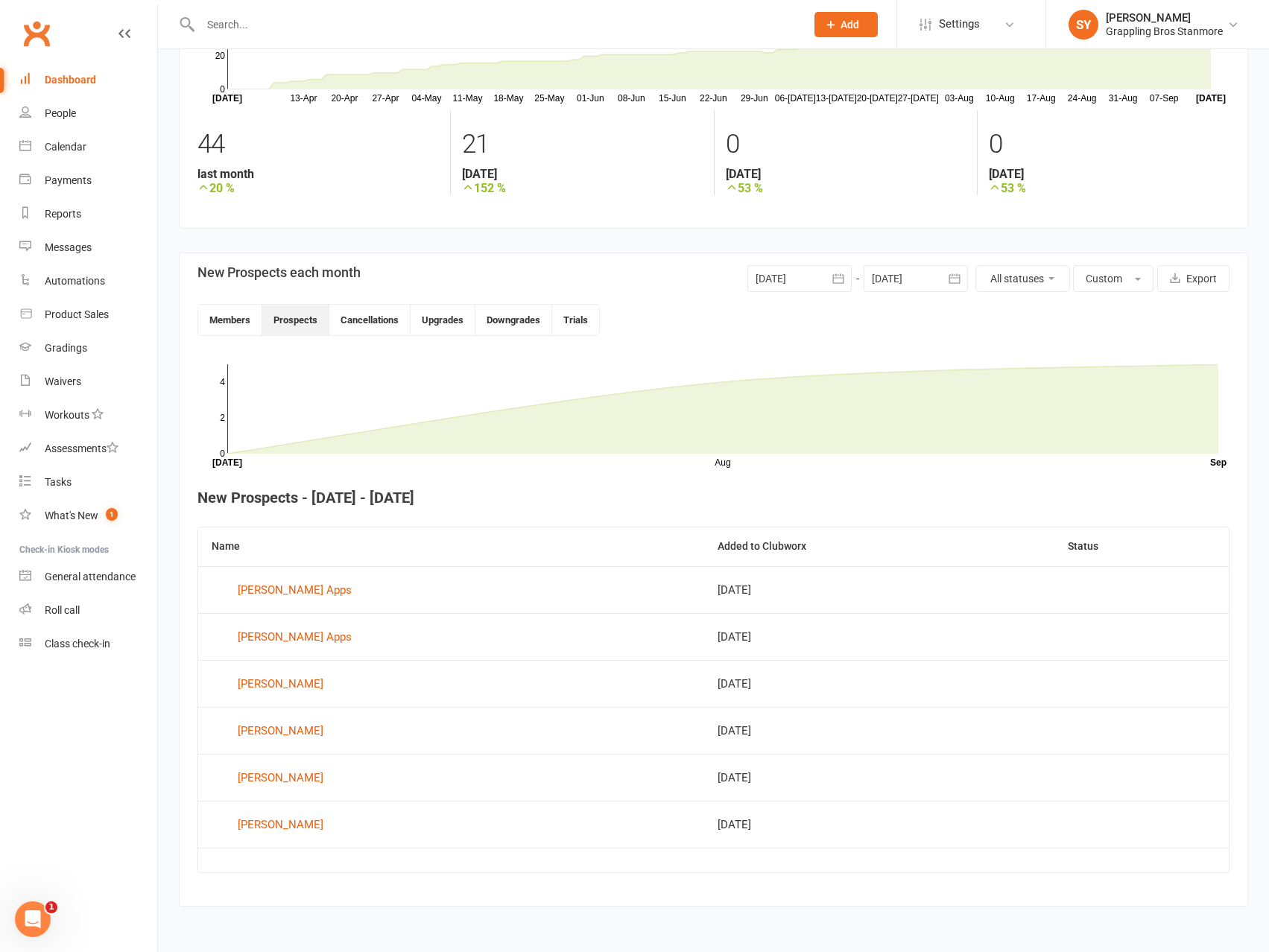
click at [782, 279] on div at bounding box center [800, 278] width 105 height 27
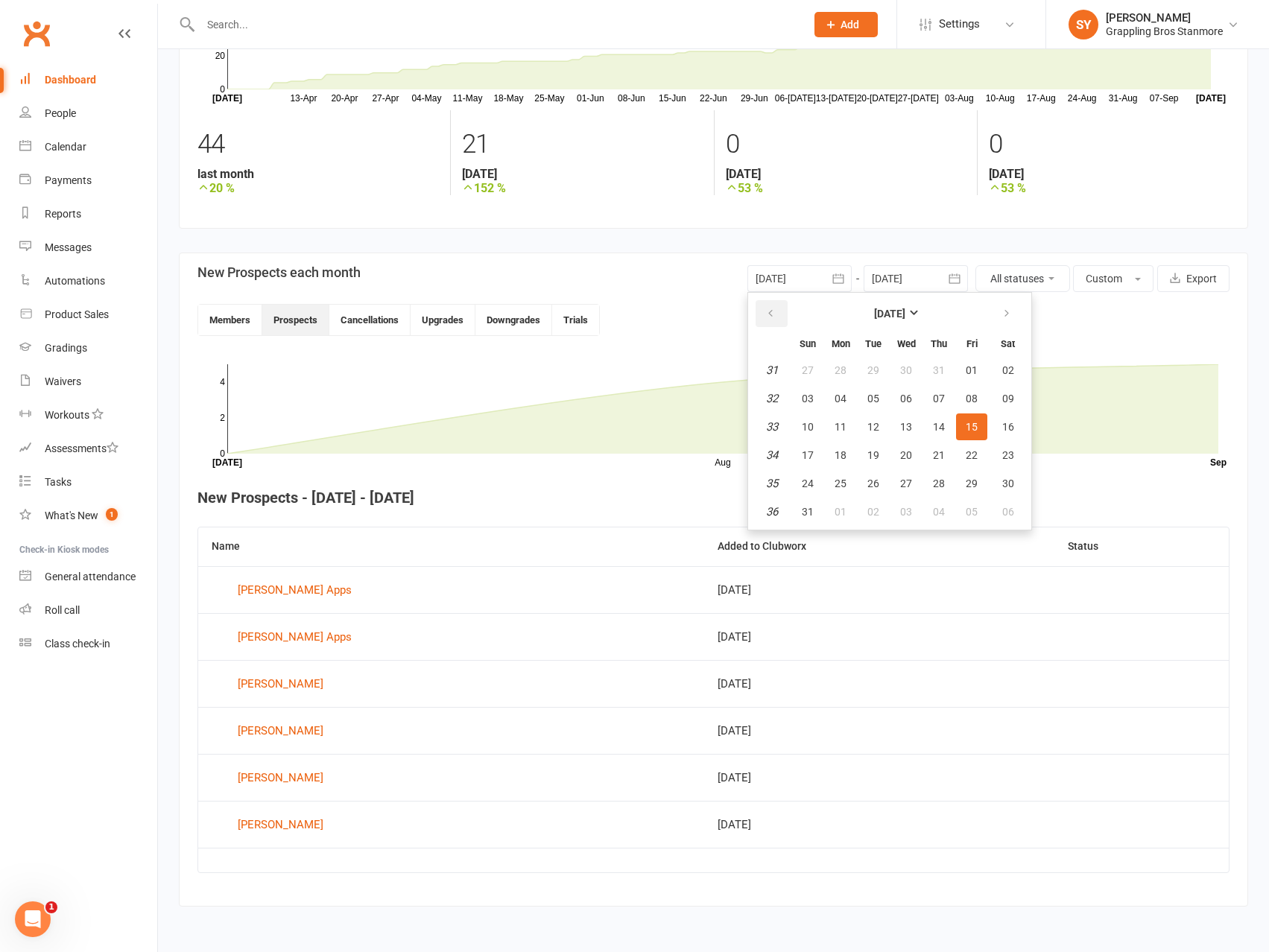
click at [770, 314] on icon "button" at bounding box center [770, 314] width 11 height 12
click at [938, 362] on button "01" at bounding box center [939, 370] width 31 height 27
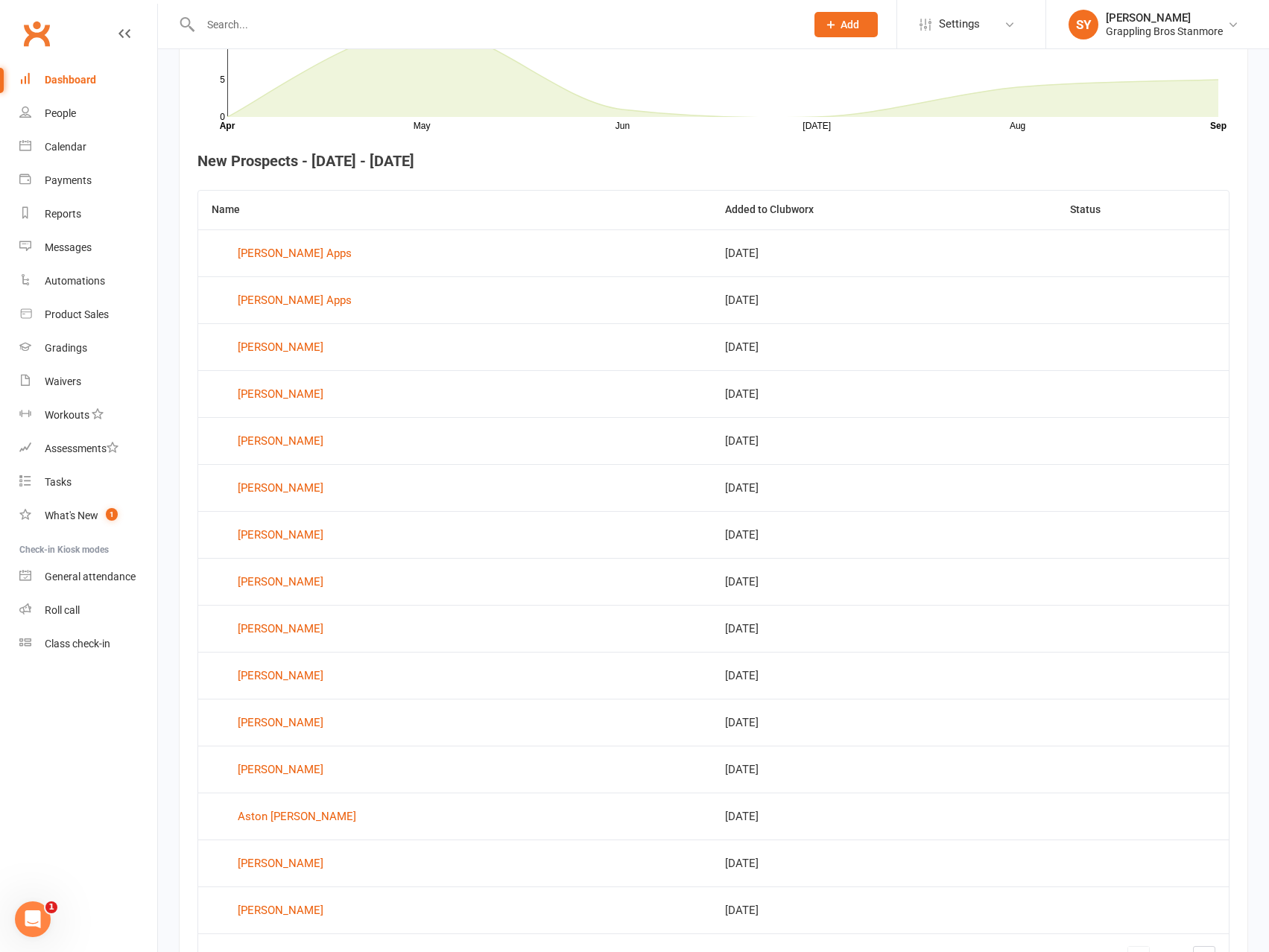
scroll to position [376, 0]
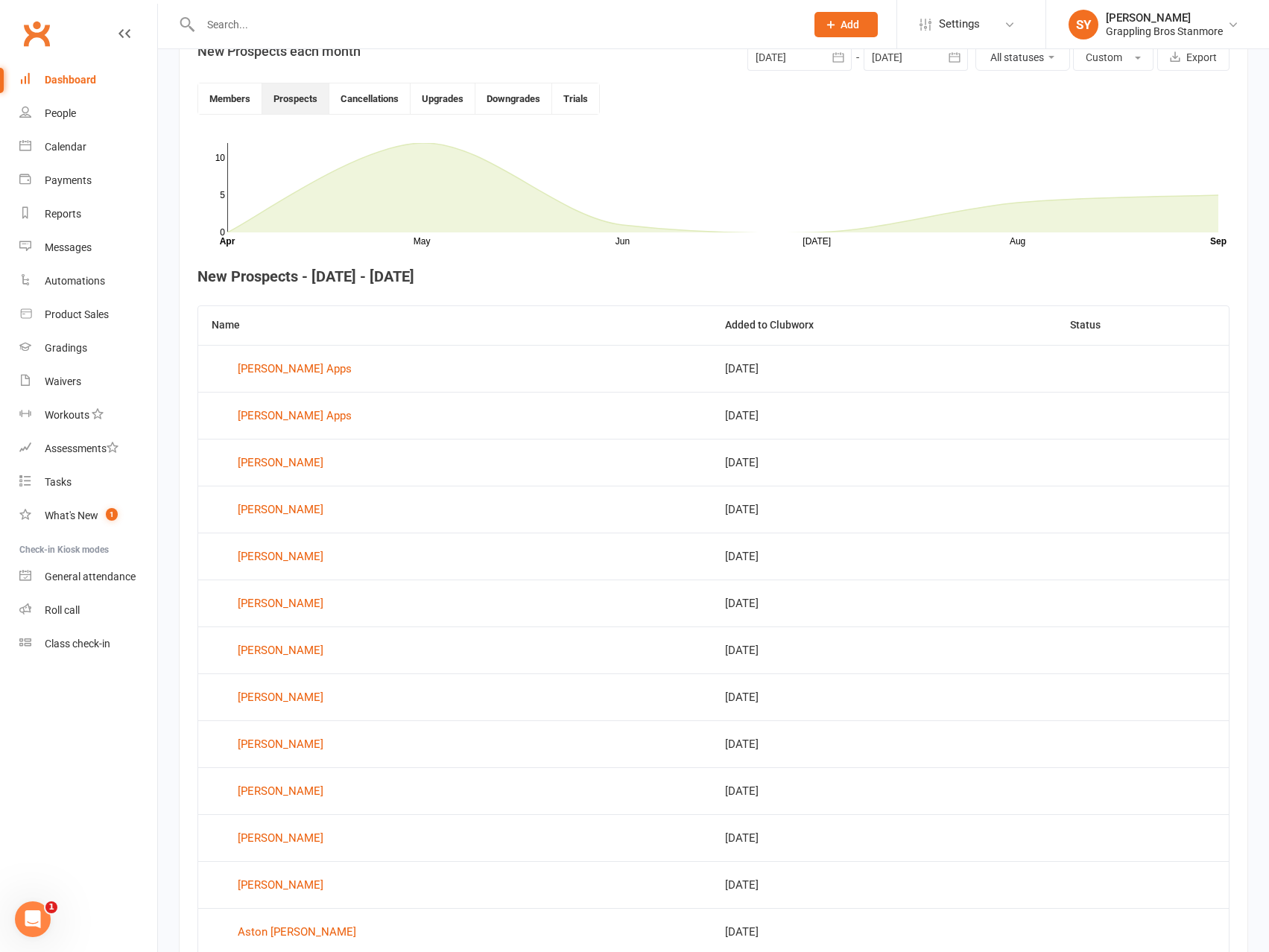
click at [823, 54] on div at bounding box center [800, 57] width 105 height 27
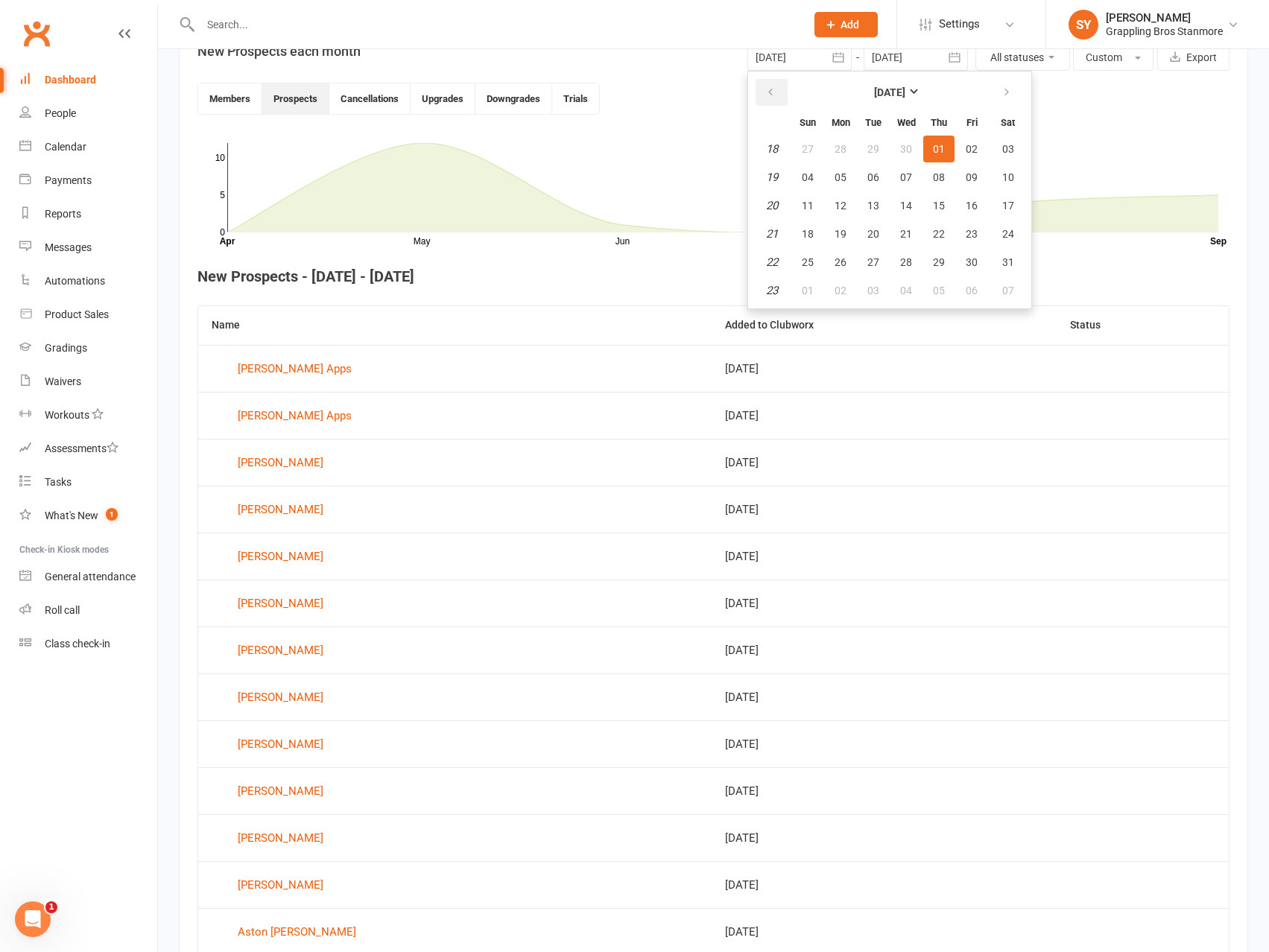
click at [773, 88] on icon "button" at bounding box center [770, 92] width 11 height 12
click at [874, 147] on span "01" at bounding box center [874, 149] width 12 height 12
type input "01 Apr 2025"
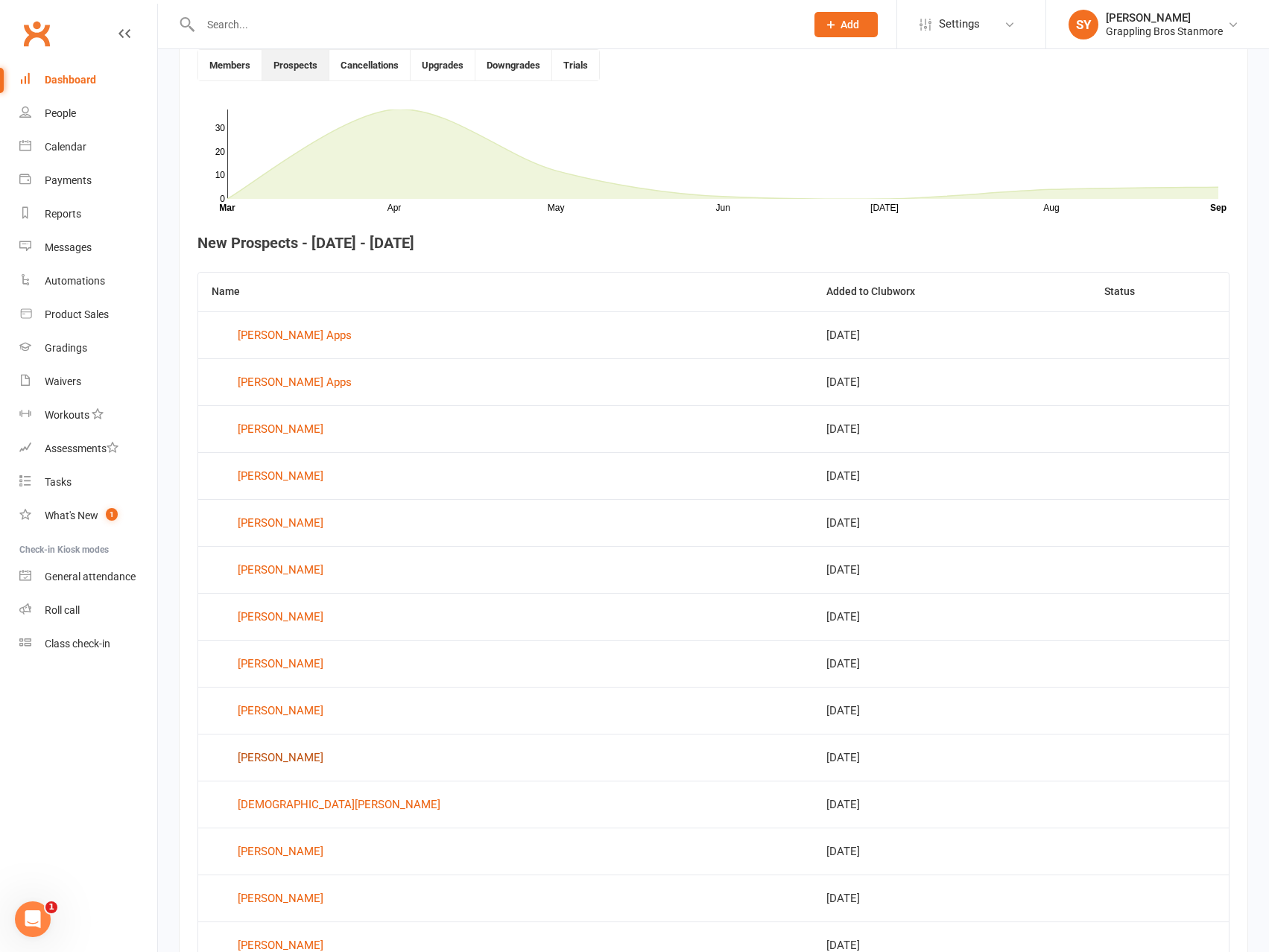
scroll to position [599, 0]
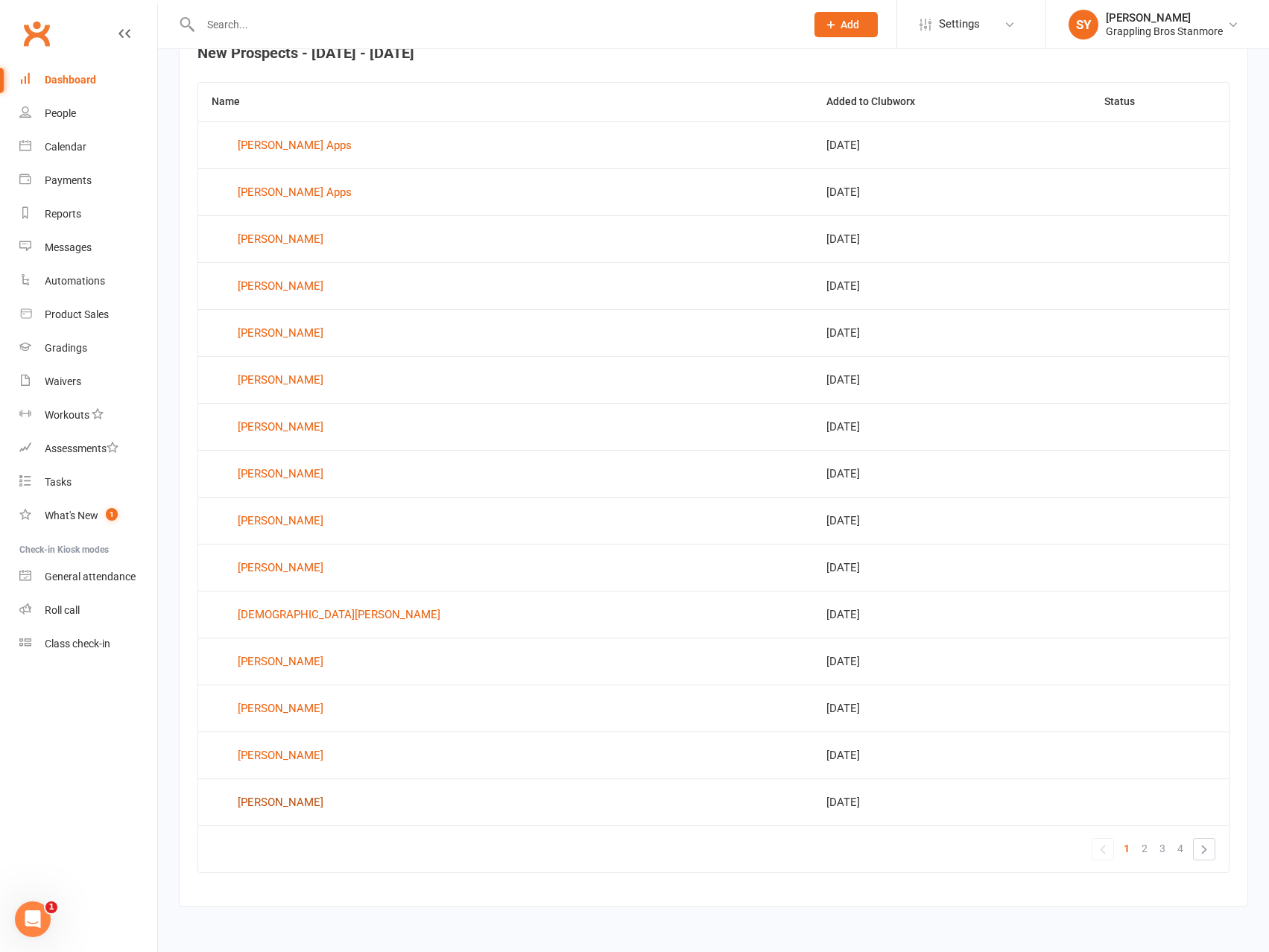
click at [301, 804] on div "Charlie Jabbour" at bounding box center [280, 803] width 86 height 23
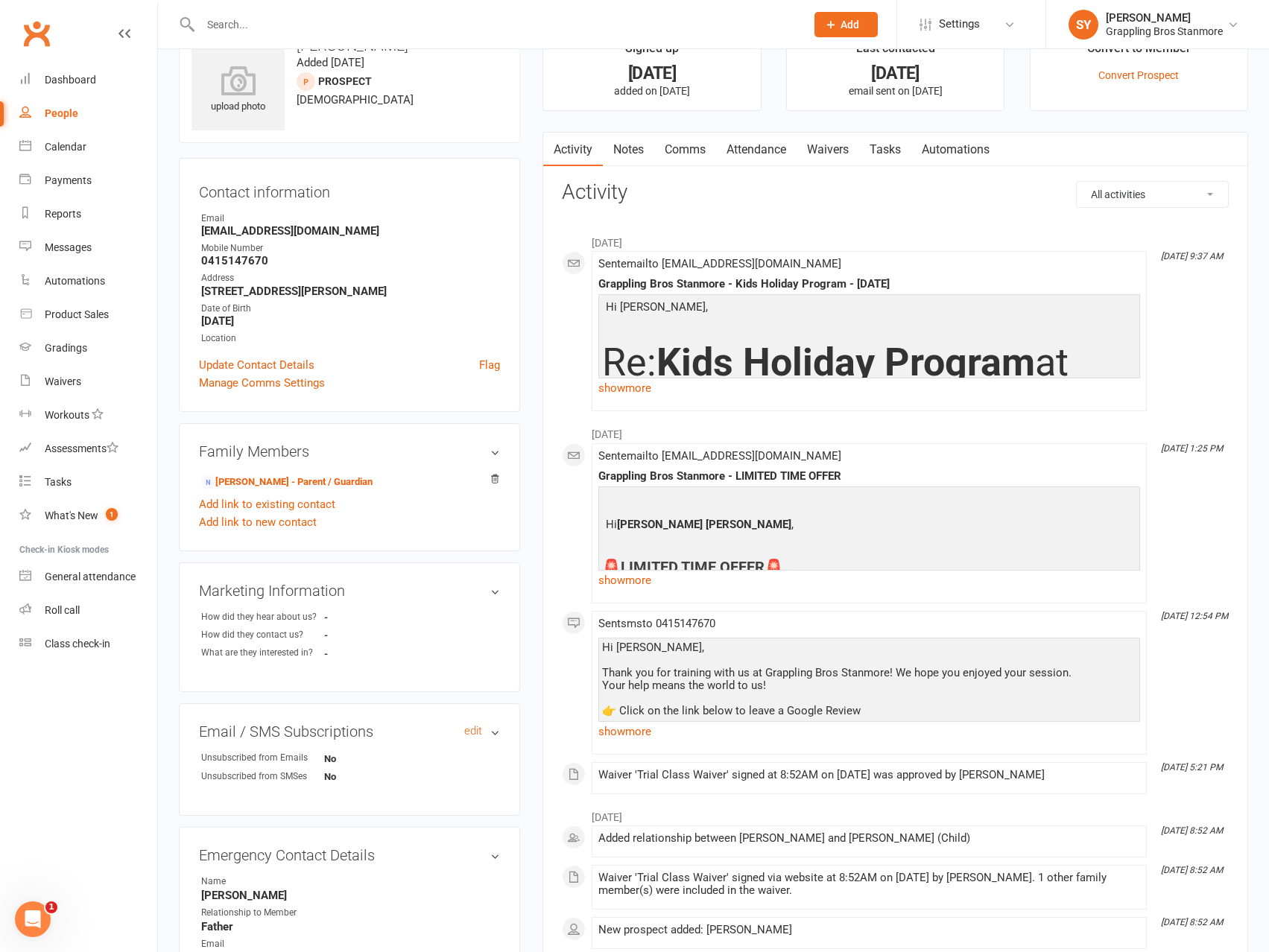
scroll to position [36, 0]
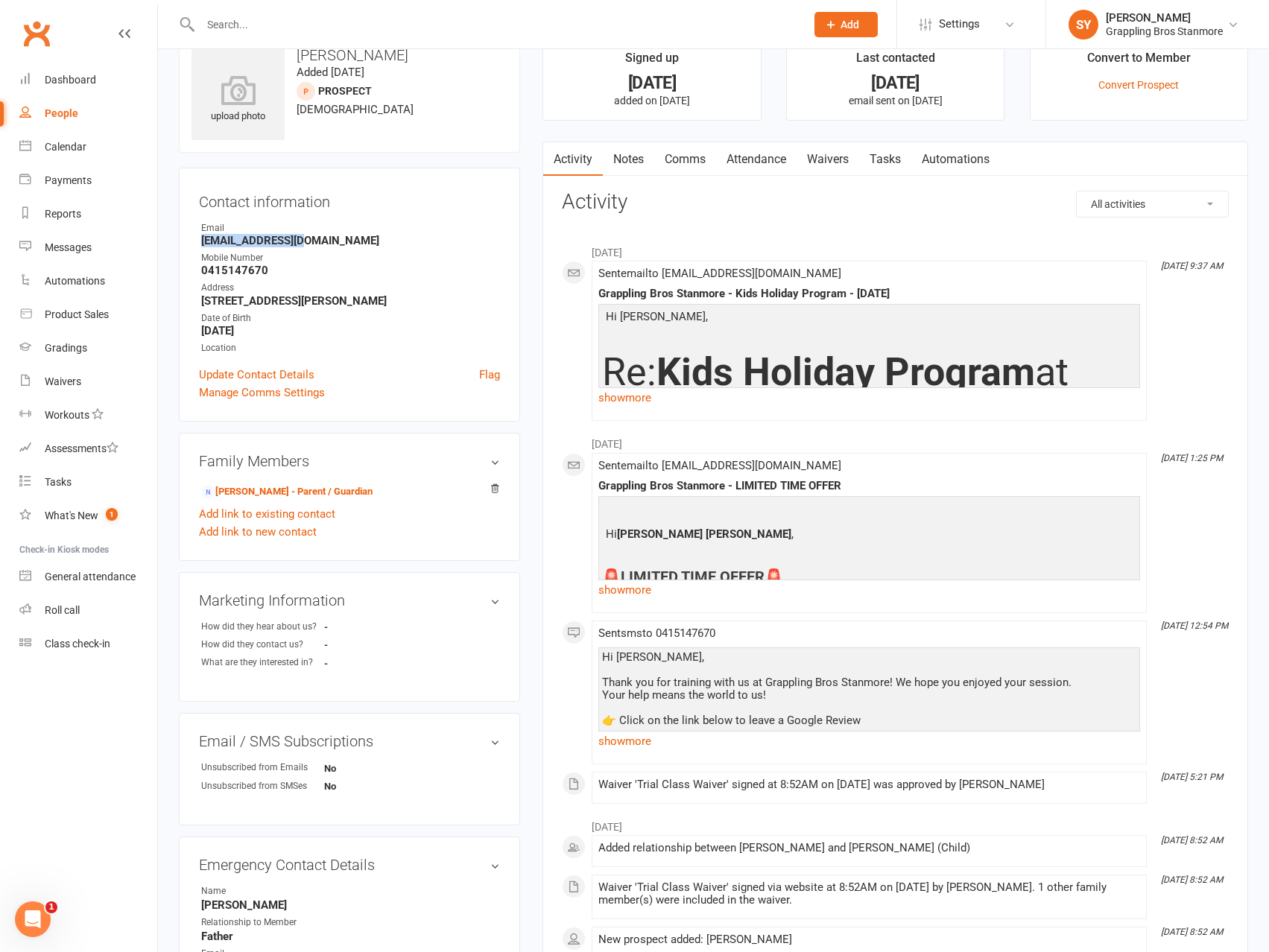
drag, startPoint x: 311, startPoint y: 242, endPoint x: 198, endPoint y: 237, distance: 113.1
click at [198, 237] on div "Contact information Owner Email ttaouk1@gmail.com Mobile Number 0415147670 Addr…" at bounding box center [349, 294] width 341 height 254
copy strong "ttaouk1@gmail.com"
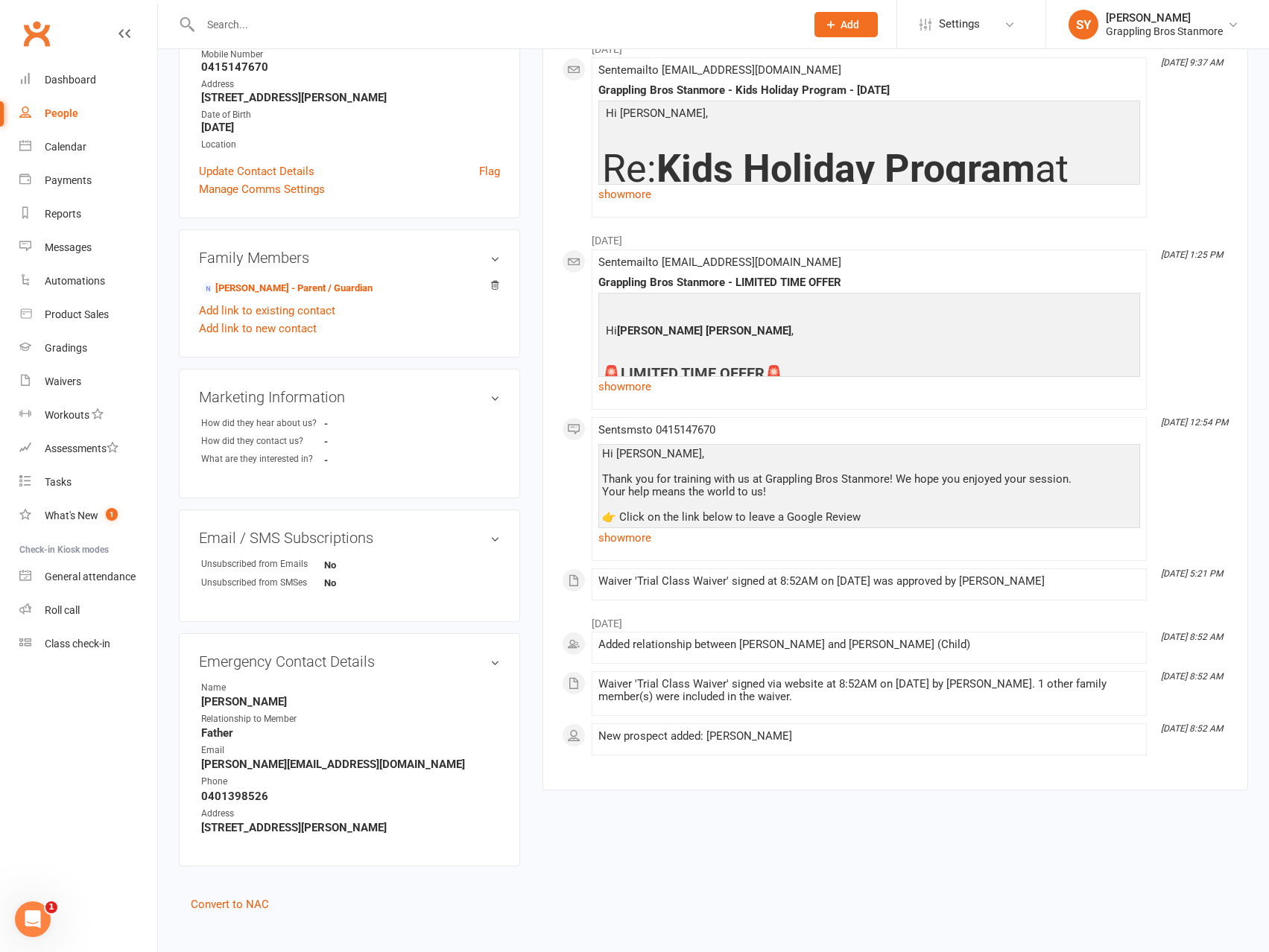
scroll to position [259, 0]
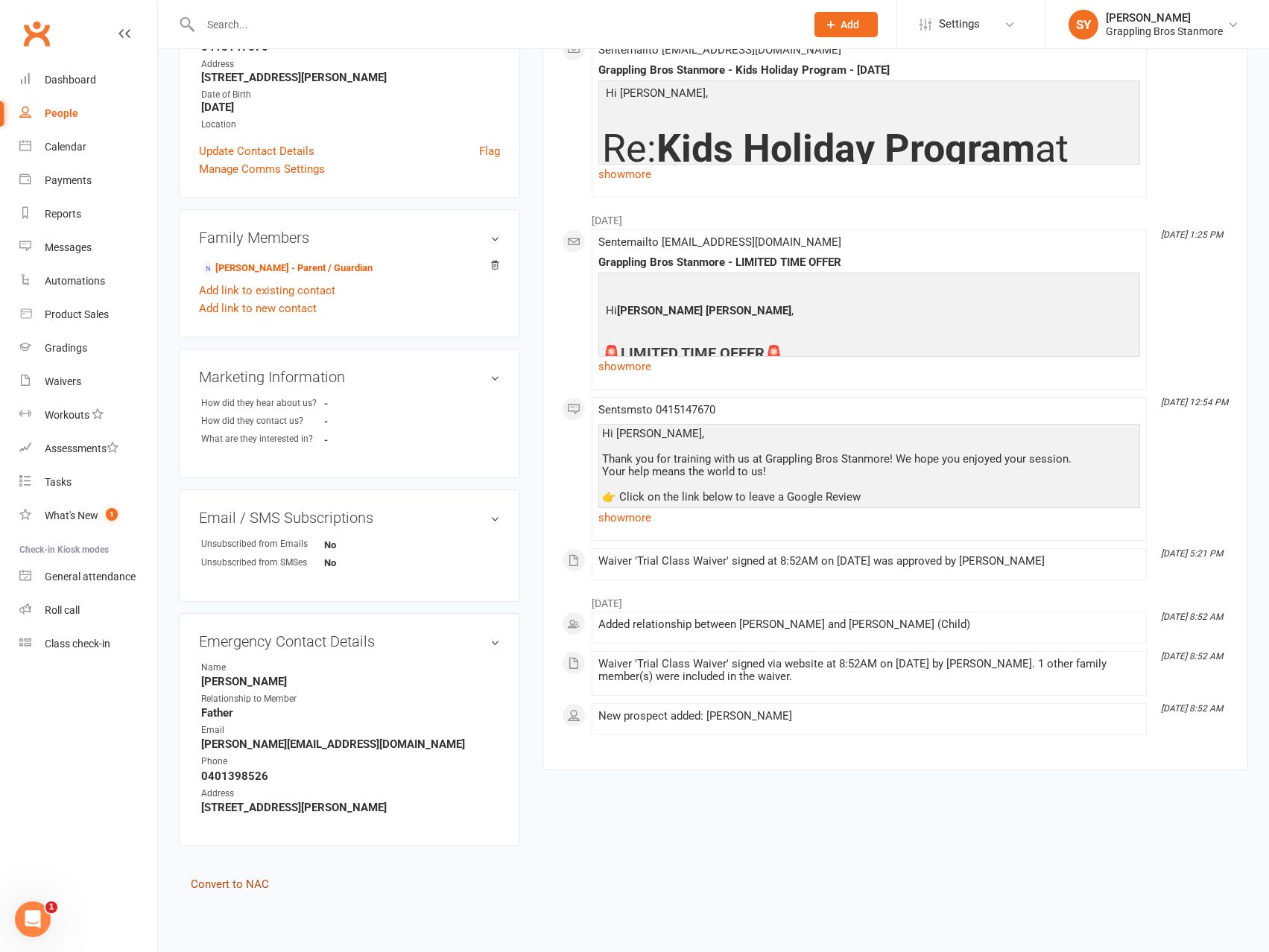
click at [217, 885] on link "Convert to NAC" at bounding box center [230, 885] width 78 height 14
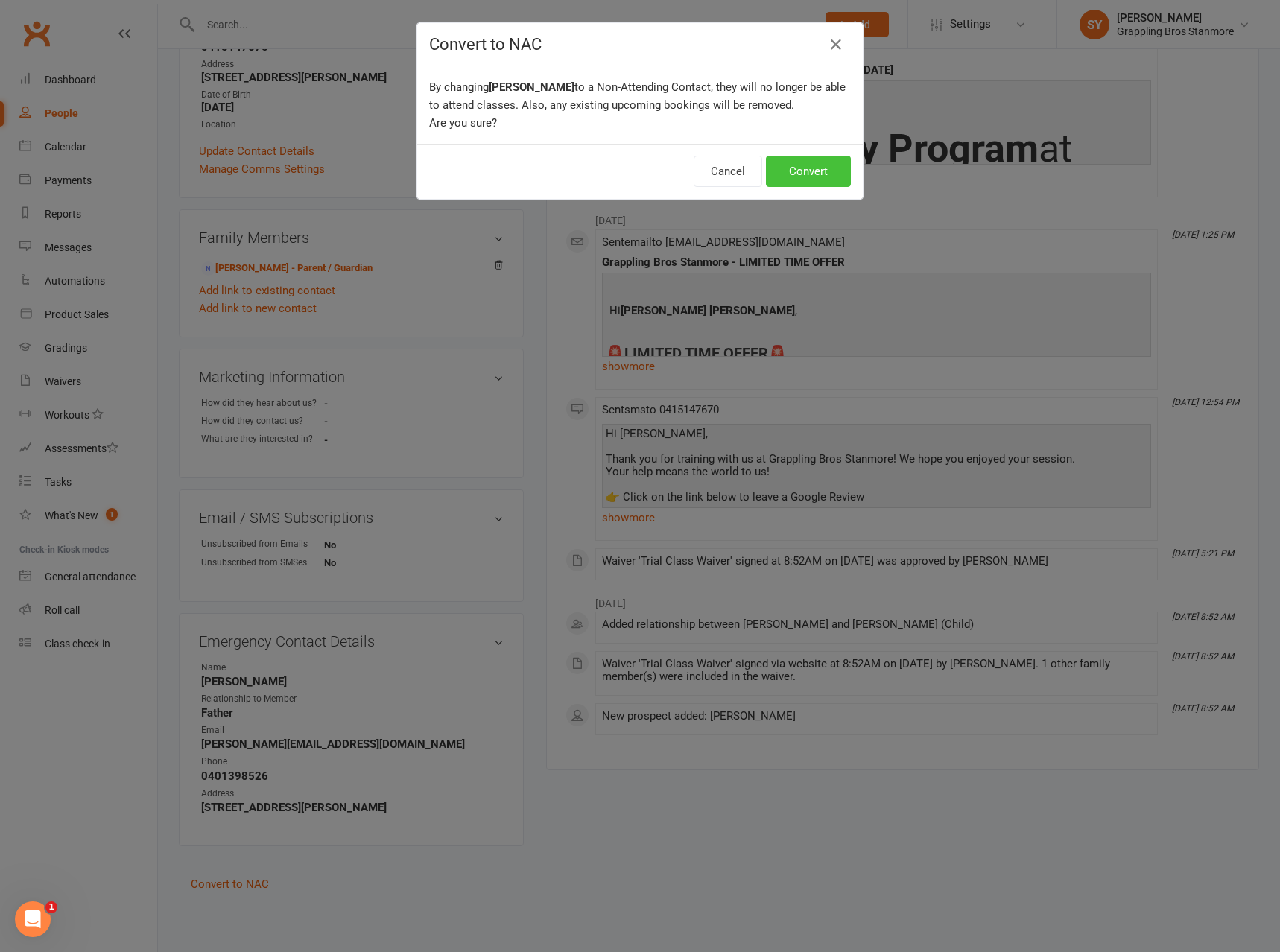
click at [819, 174] on button "Convert" at bounding box center [808, 171] width 85 height 31
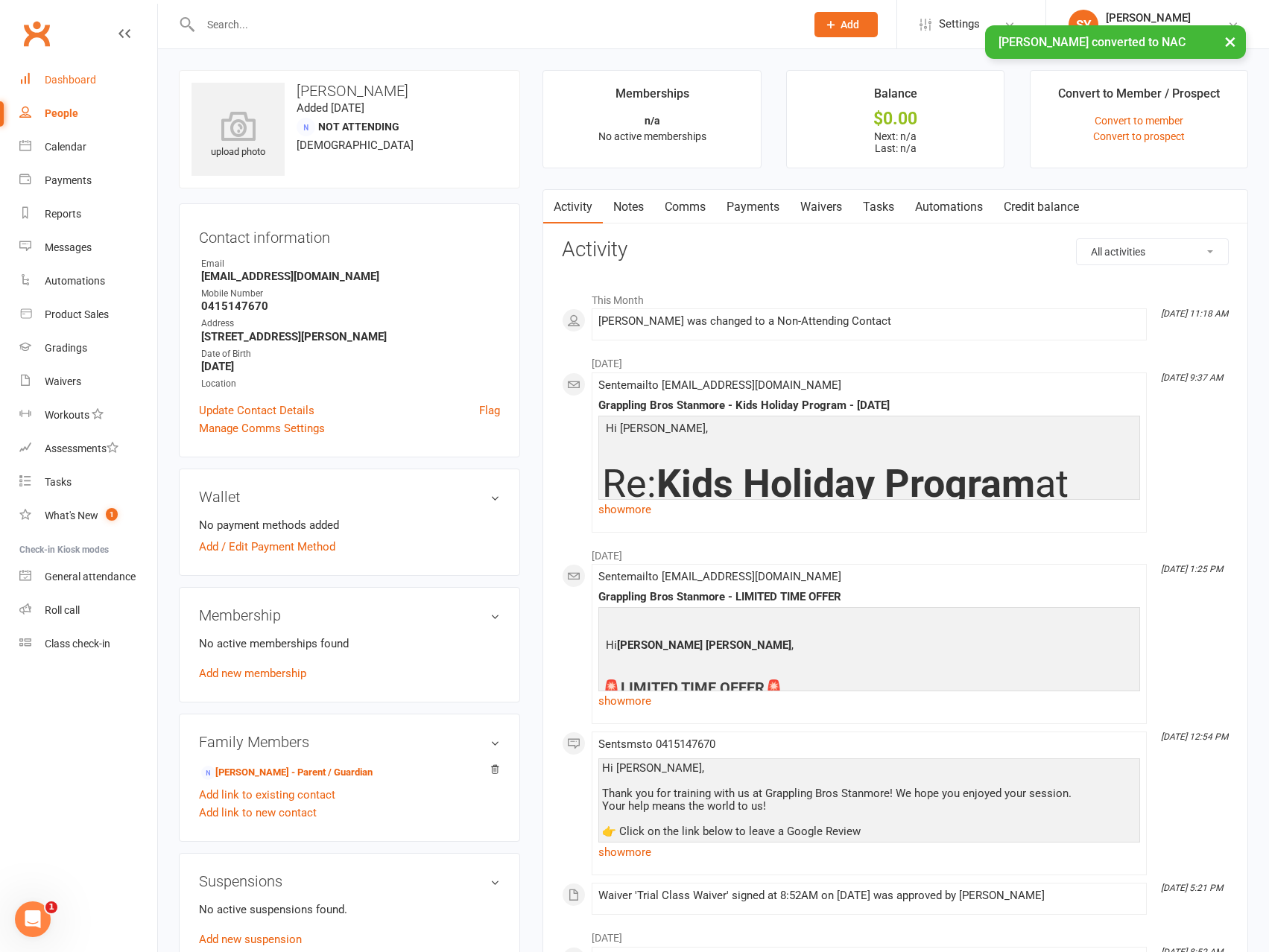
click at [64, 77] on div "Dashboard" at bounding box center [70, 80] width 52 height 12
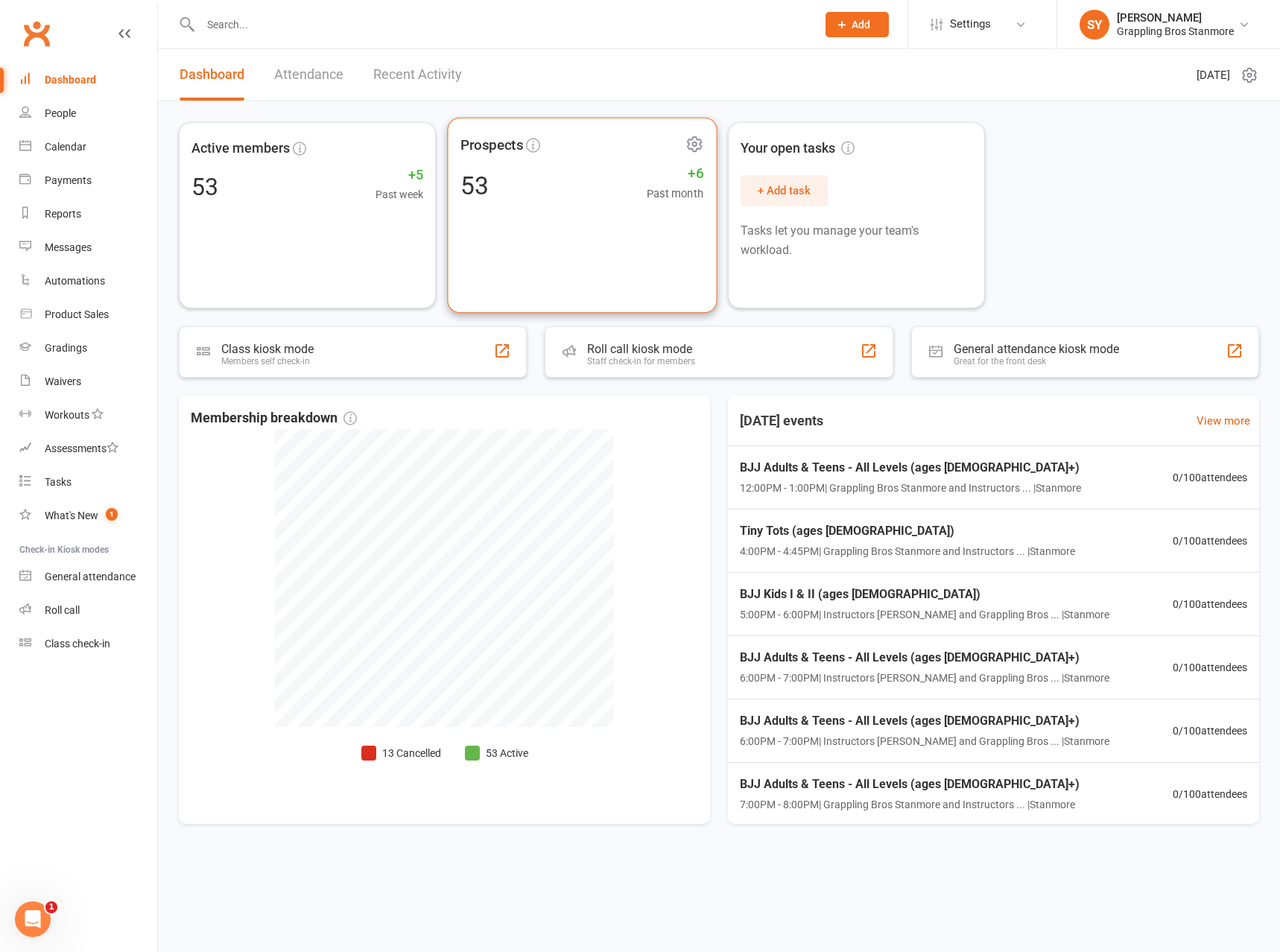
click at [523, 230] on div "Prospects 53 +6 Past month" at bounding box center [582, 215] width 270 height 196
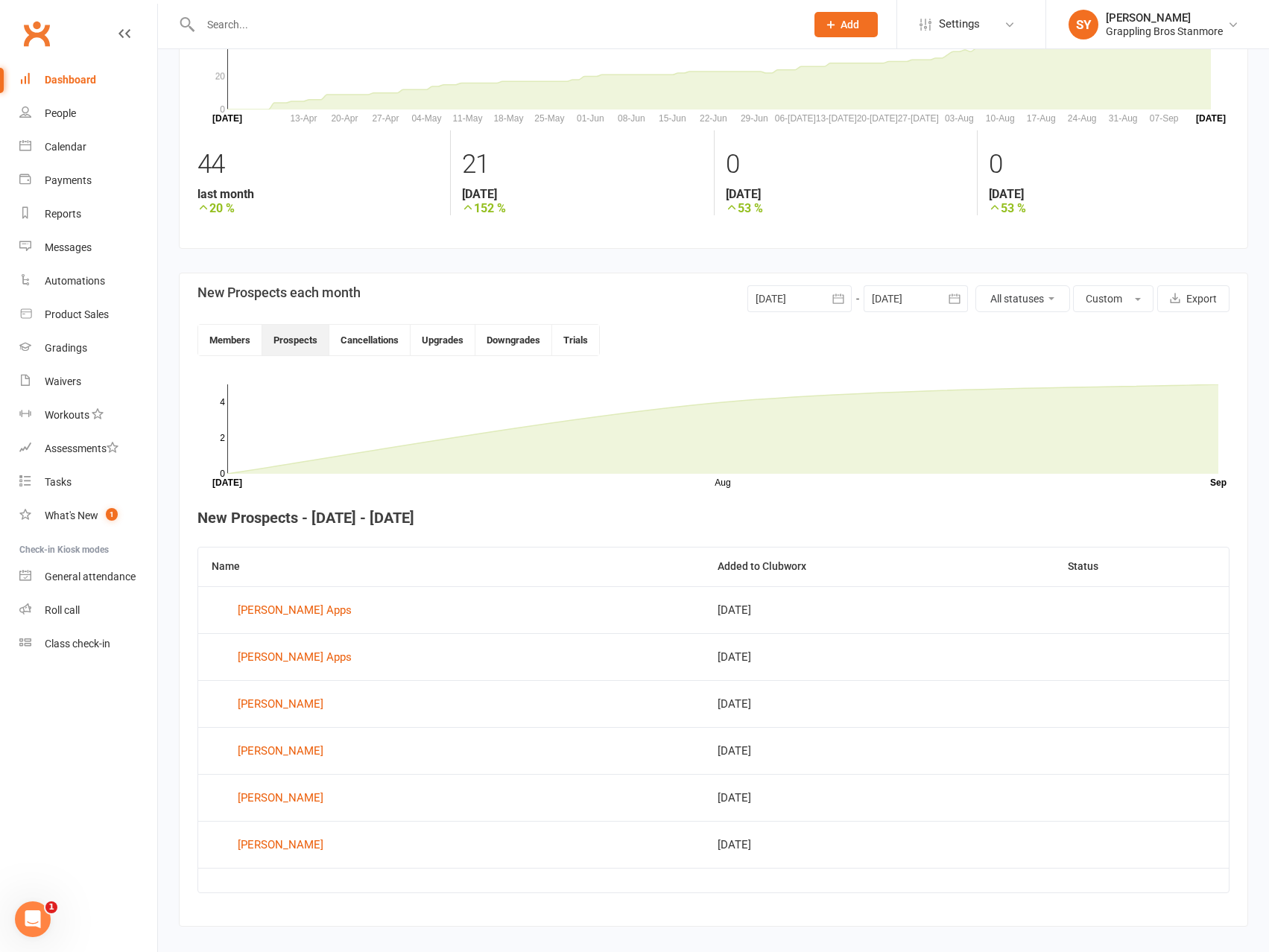
scroll to position [155, 0]
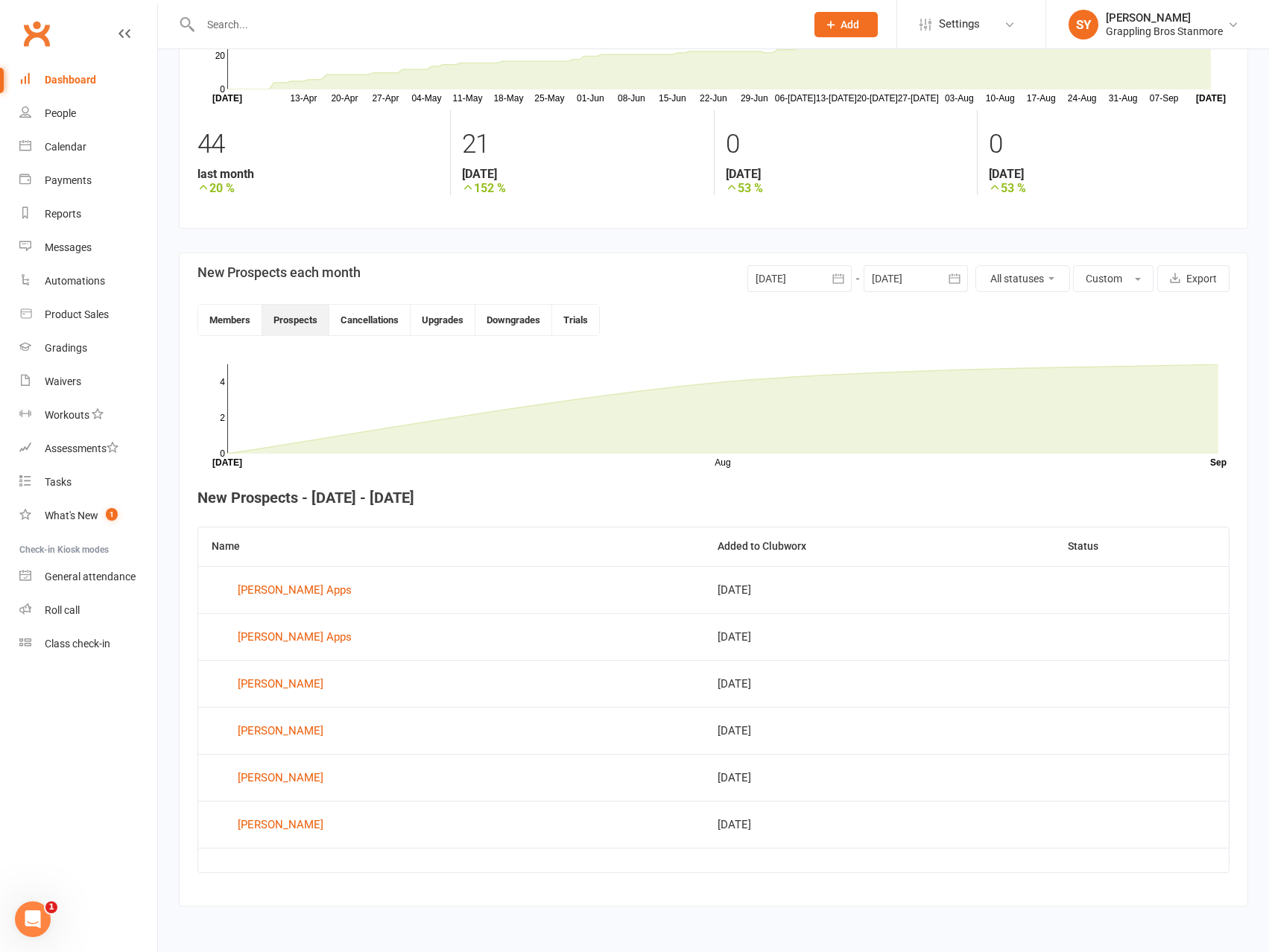
click at [795, 286] on div at bounding box center [800, 278] width 105 height 27
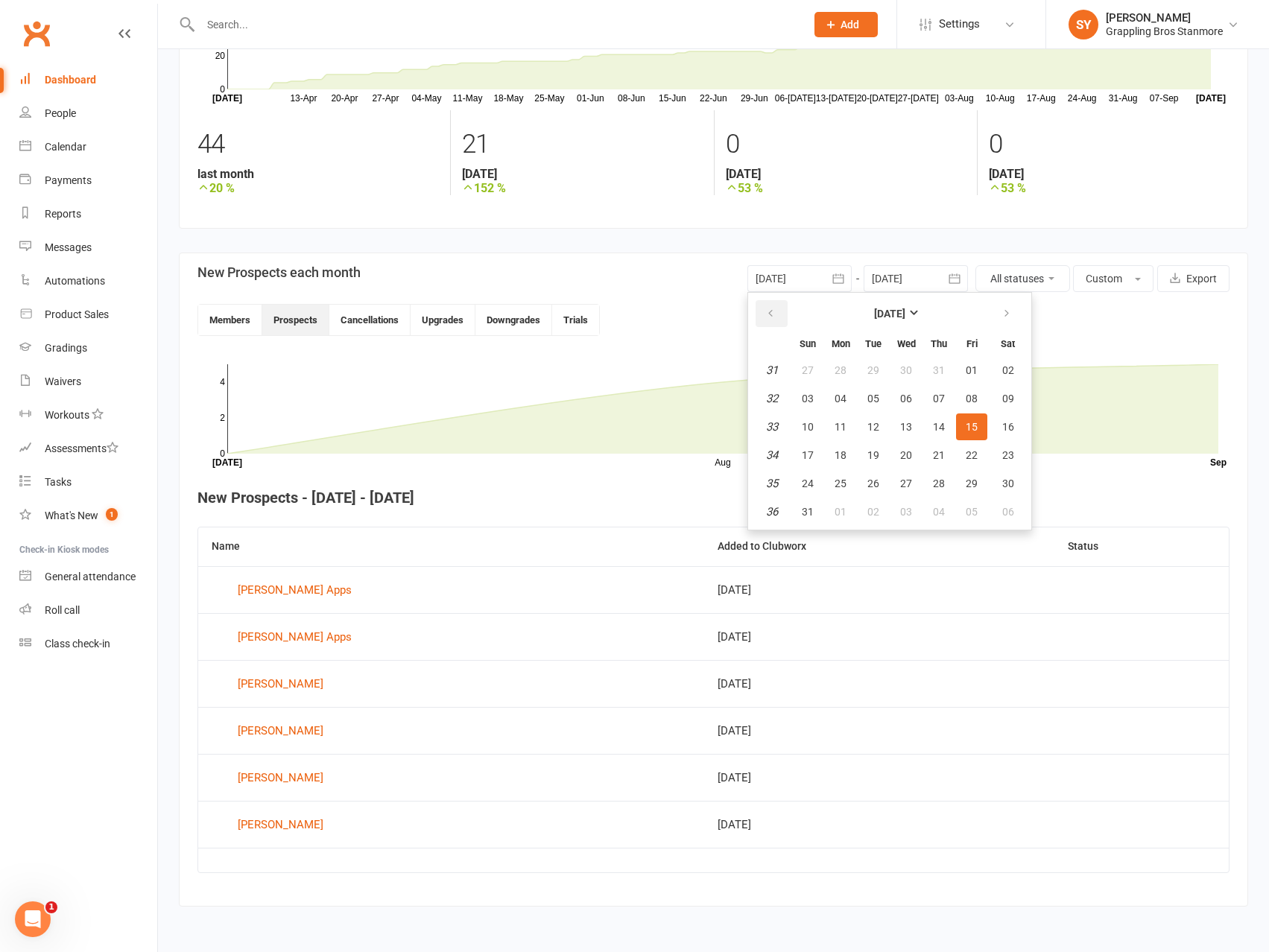
click at [779, 318] on button "button" at bounding box center [771, 313] width 32 height 27
click at [780, 314] on button "button" at bounding box center [771, 313] width 32 height 27
click at [875, 367] on span "01" at bounding box center [874, 370] width 12 height 12
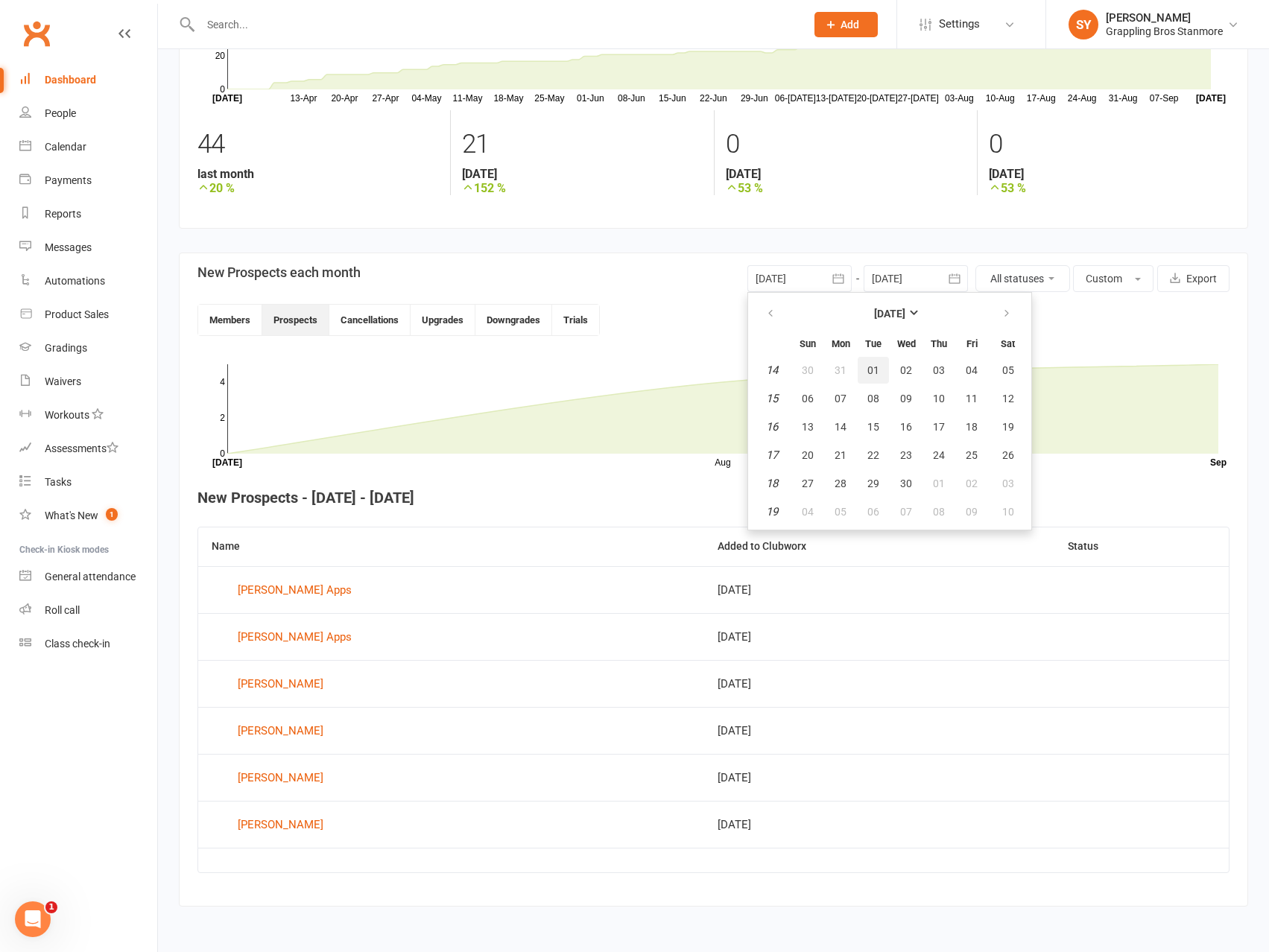
type input "01 Apr 2025"
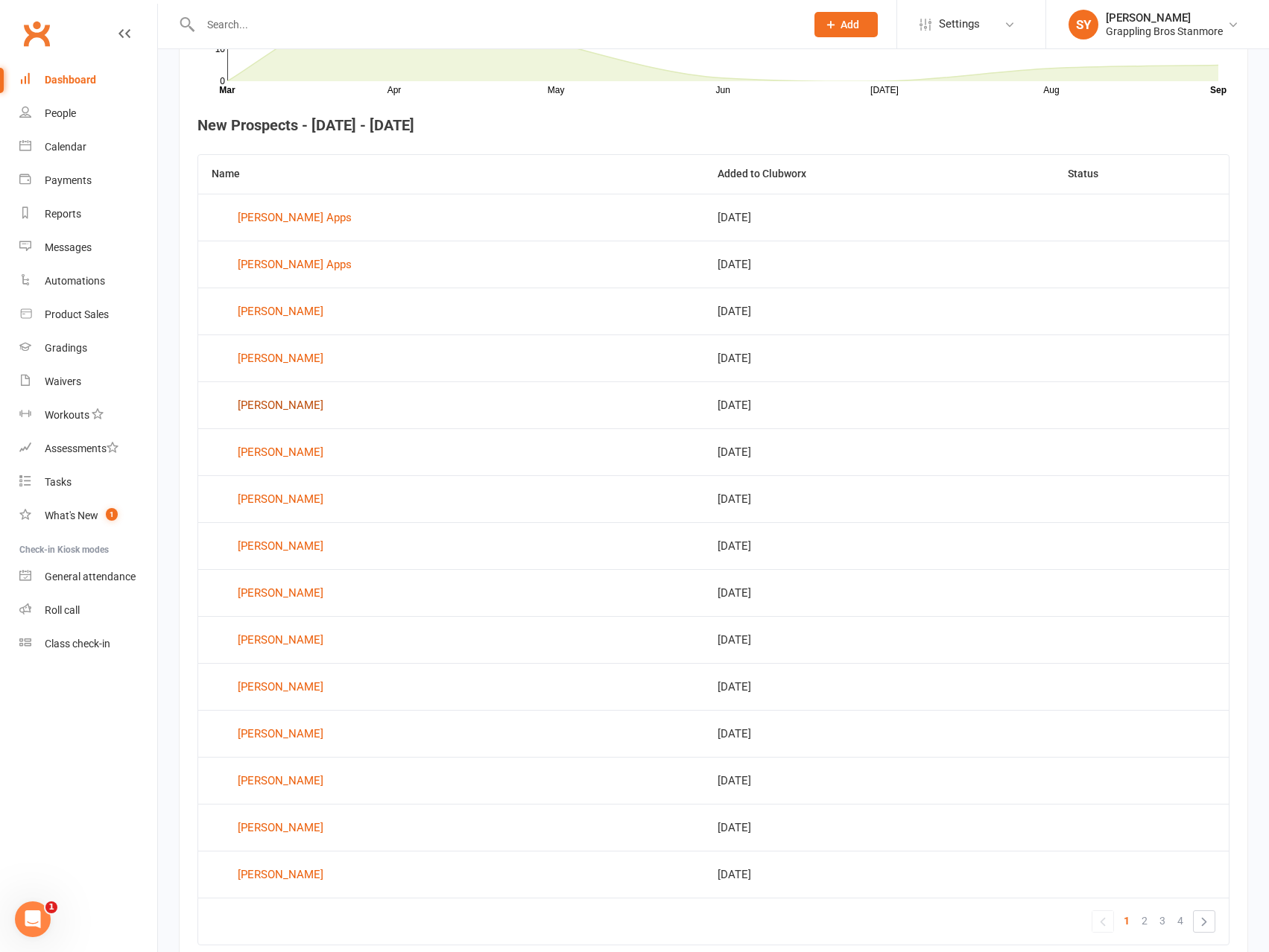
scroll to position [599, 0]
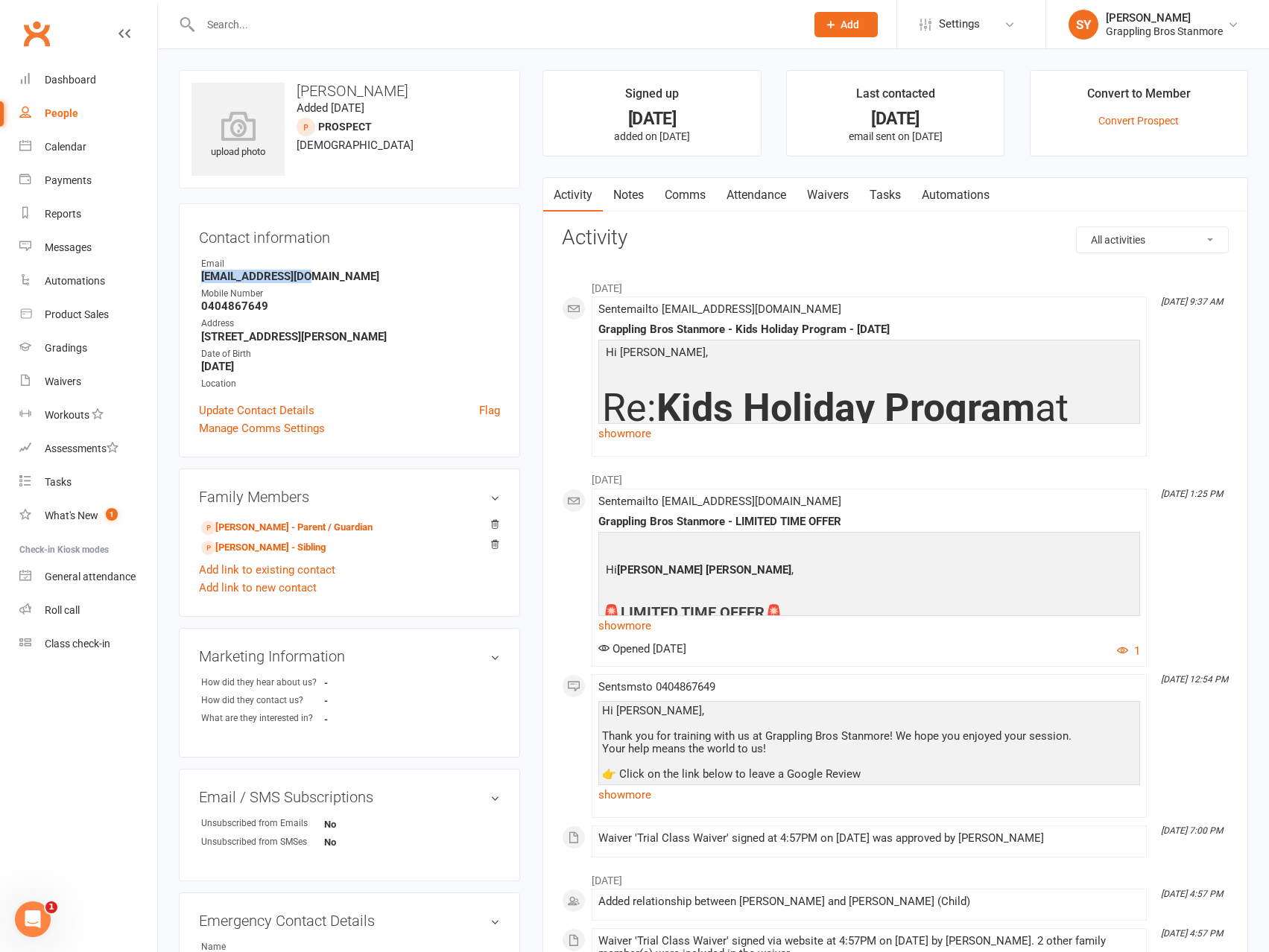
drag, startPoint x: 313, startPoint y: 276, endPoint x: 167, endPoint y: 279, distance: 146.0
click at [167, 279] on div "upload photo [PERSON_NAME] Added [DATE] prospect [DEMOGRAPHIC_DATA] Contact inf…" at bounding box center [714, 610] width 1111 height 1123
copy strong "[EMAIL_ADDRESS][DOMAIN_NAME]"
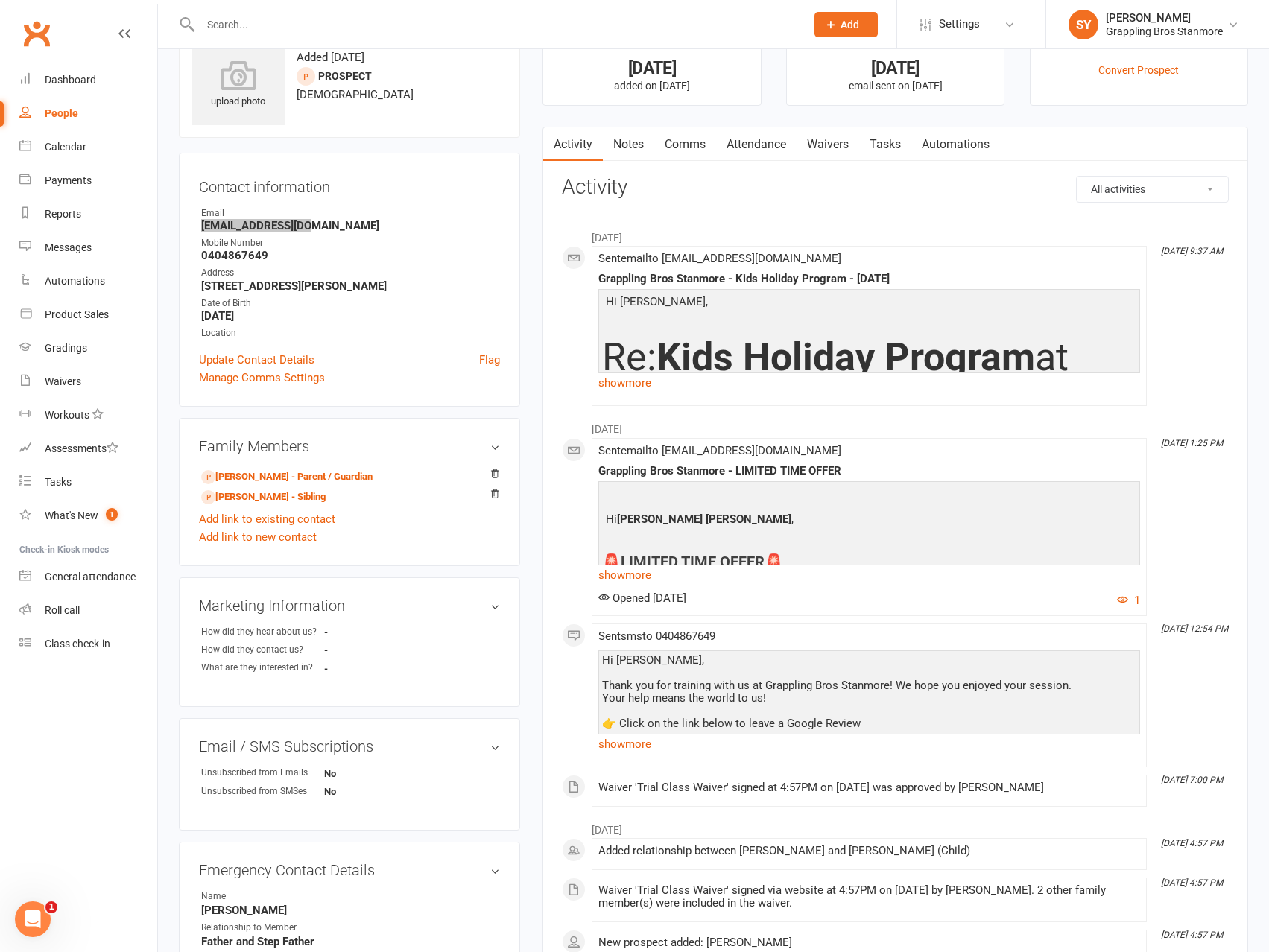
scroll to position [279, 0]
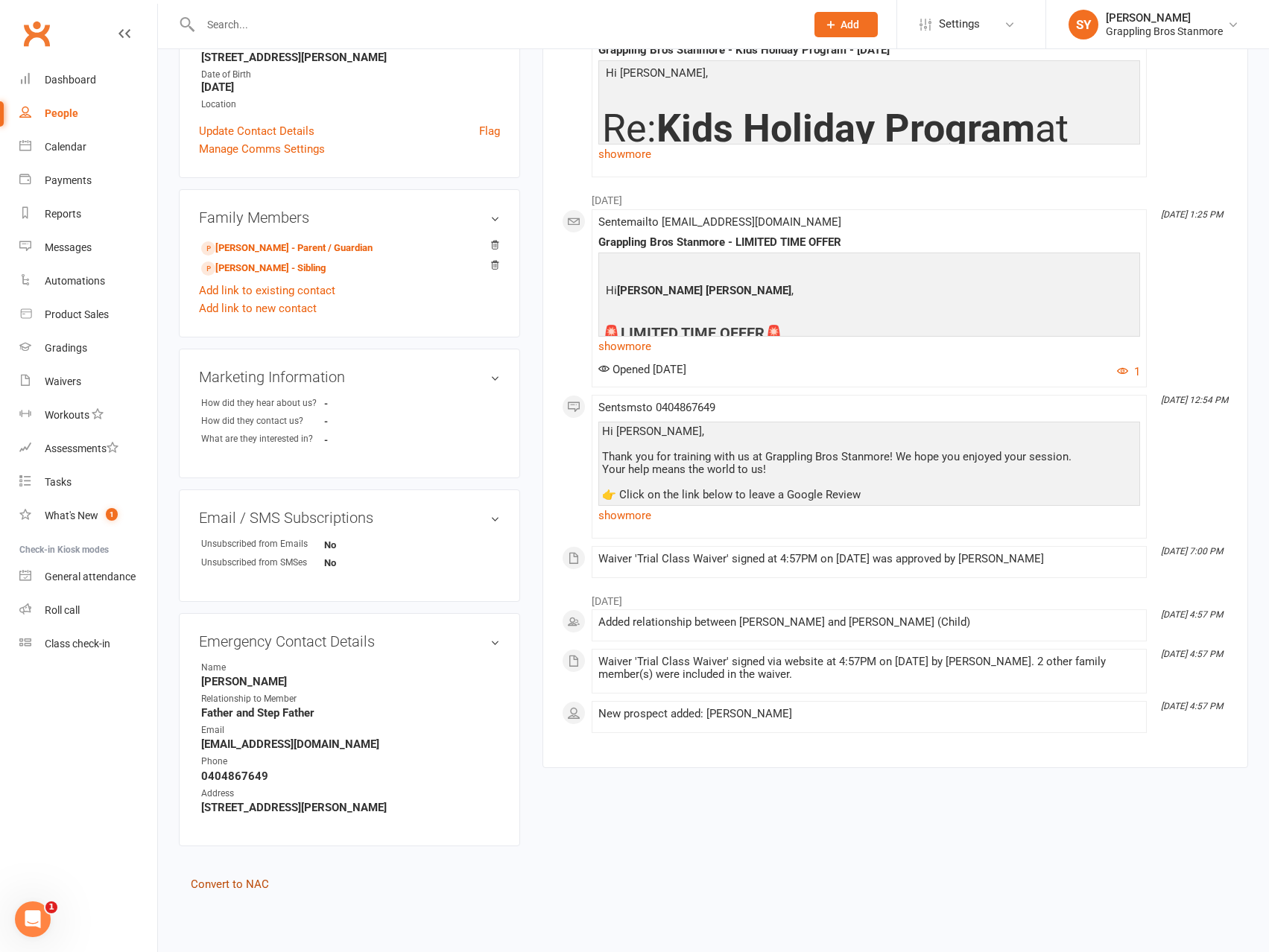
click at [244, 885] on link "Convert to NAC" at bounding box center [230, 885] width 78 height 14
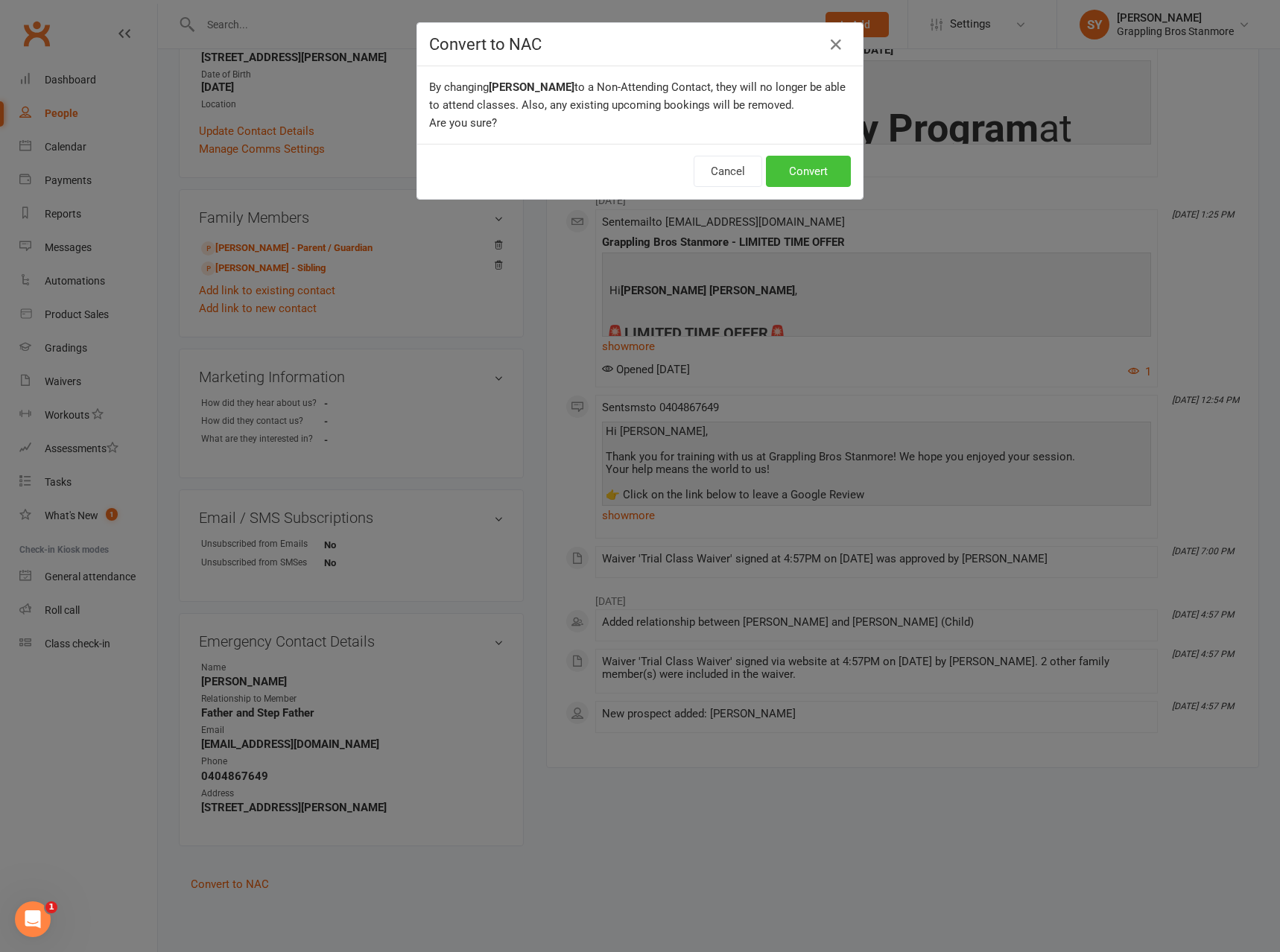
click at [804, 173] on button "Convert" at bounding box center [808, 171] width 85 height 31
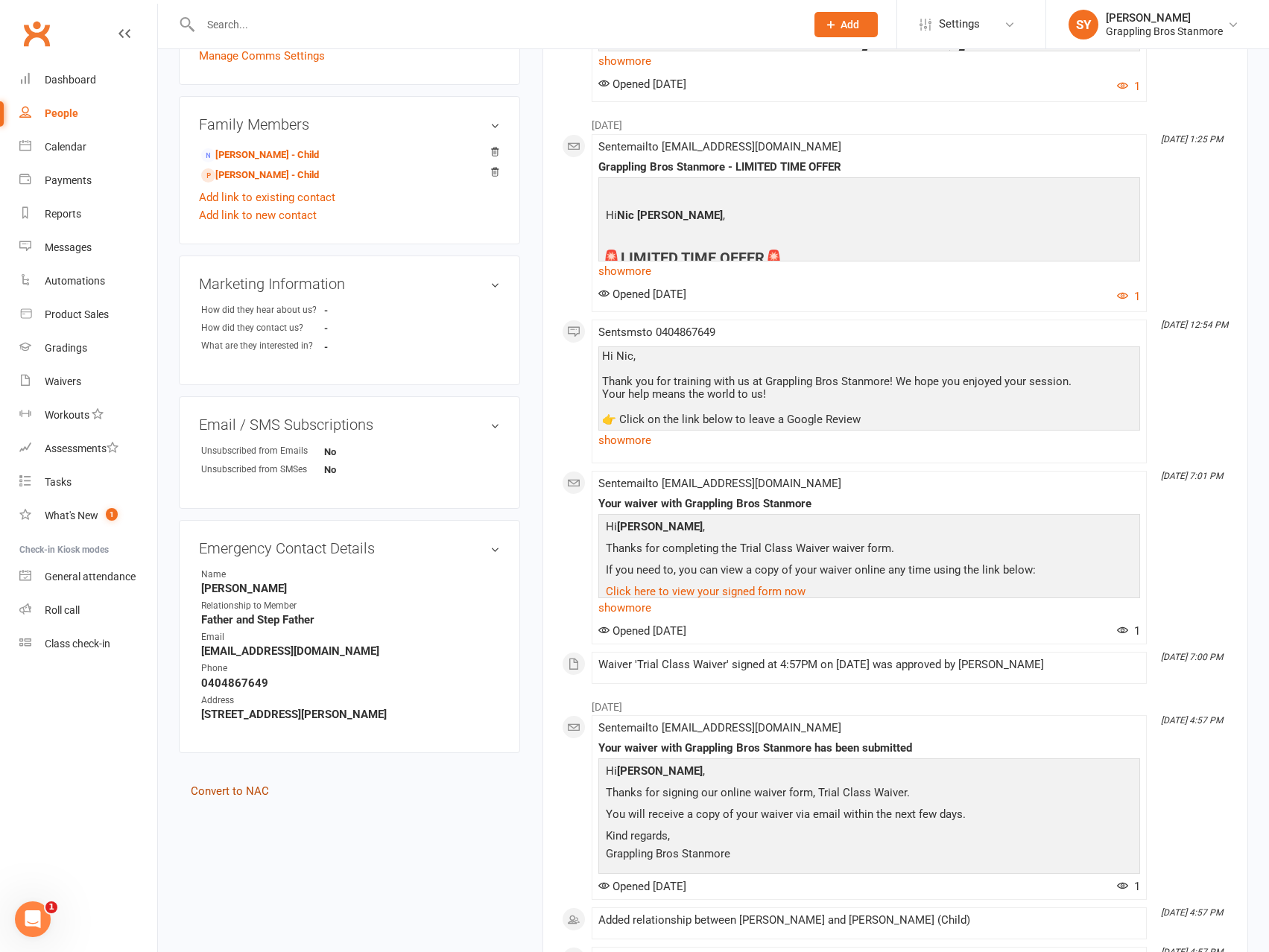
click at [239, 789] on link "Convert to NAC" at bounding box center [230, 791] width 78 height 14
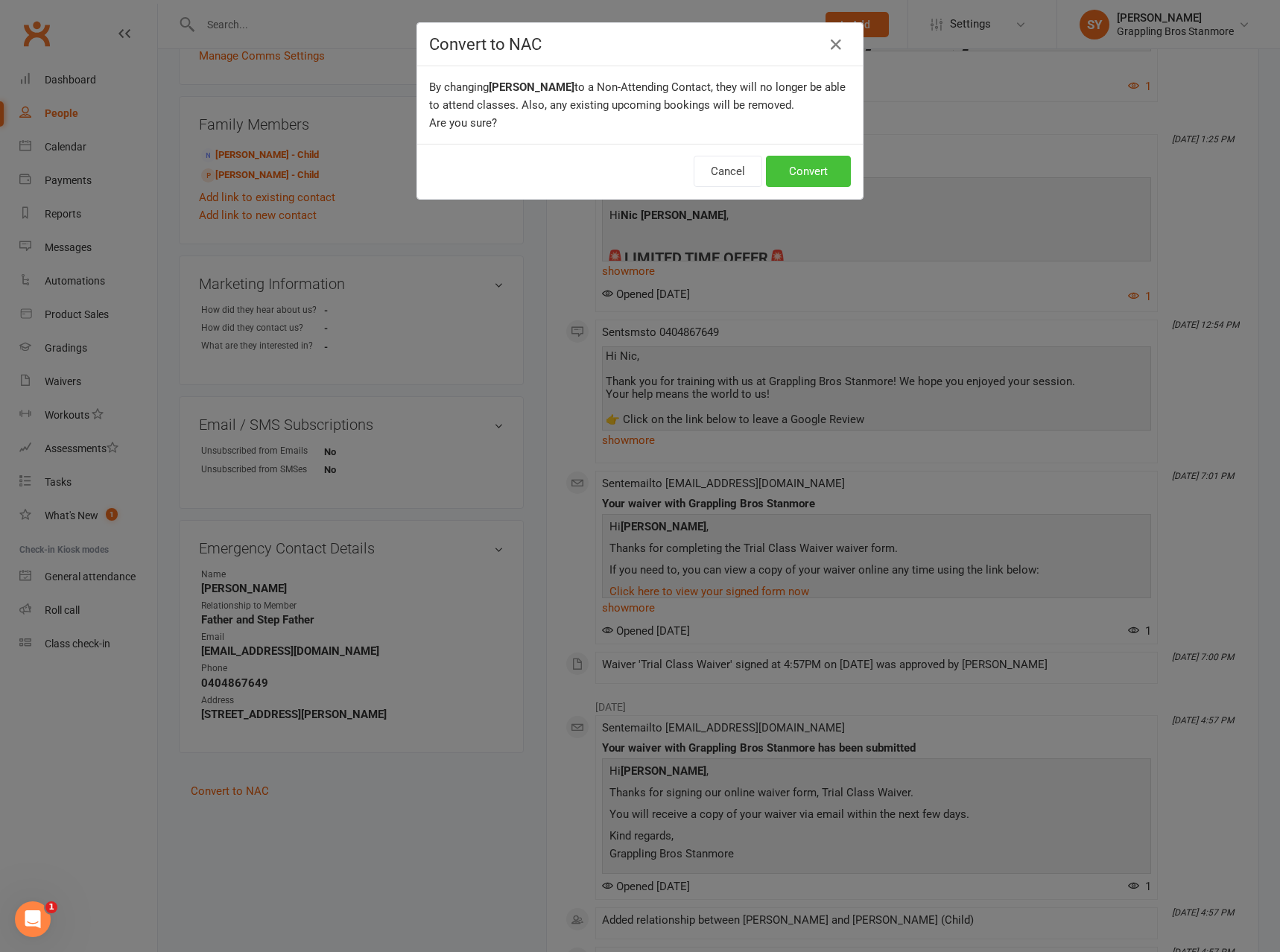
click at [830, 171] on button "Convert" at bounding box center [808, 171] width 85 height 31
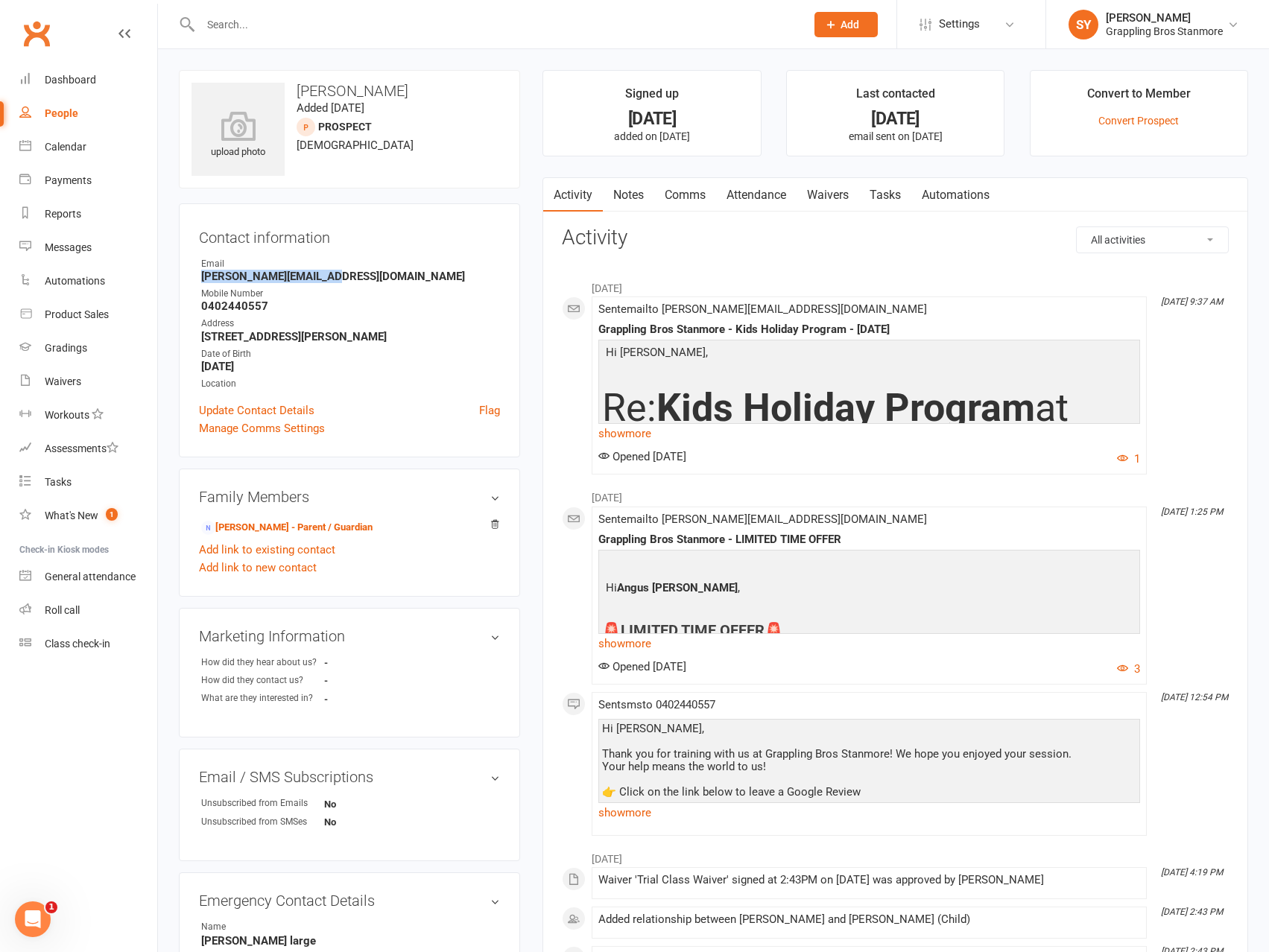
drag, startPoint x: 336, startPoint y: 276, endPoint x: 175, endPoint y: 276, distance: 161.0
click at [175, 276] on div "upload photo Angus Bianco Added 15 April, 2025 prospect 14 years old Contact in…" at bounding box center [349, 610] width 364 height 1082
copy strong "Kerry.large@uts.edu.au"
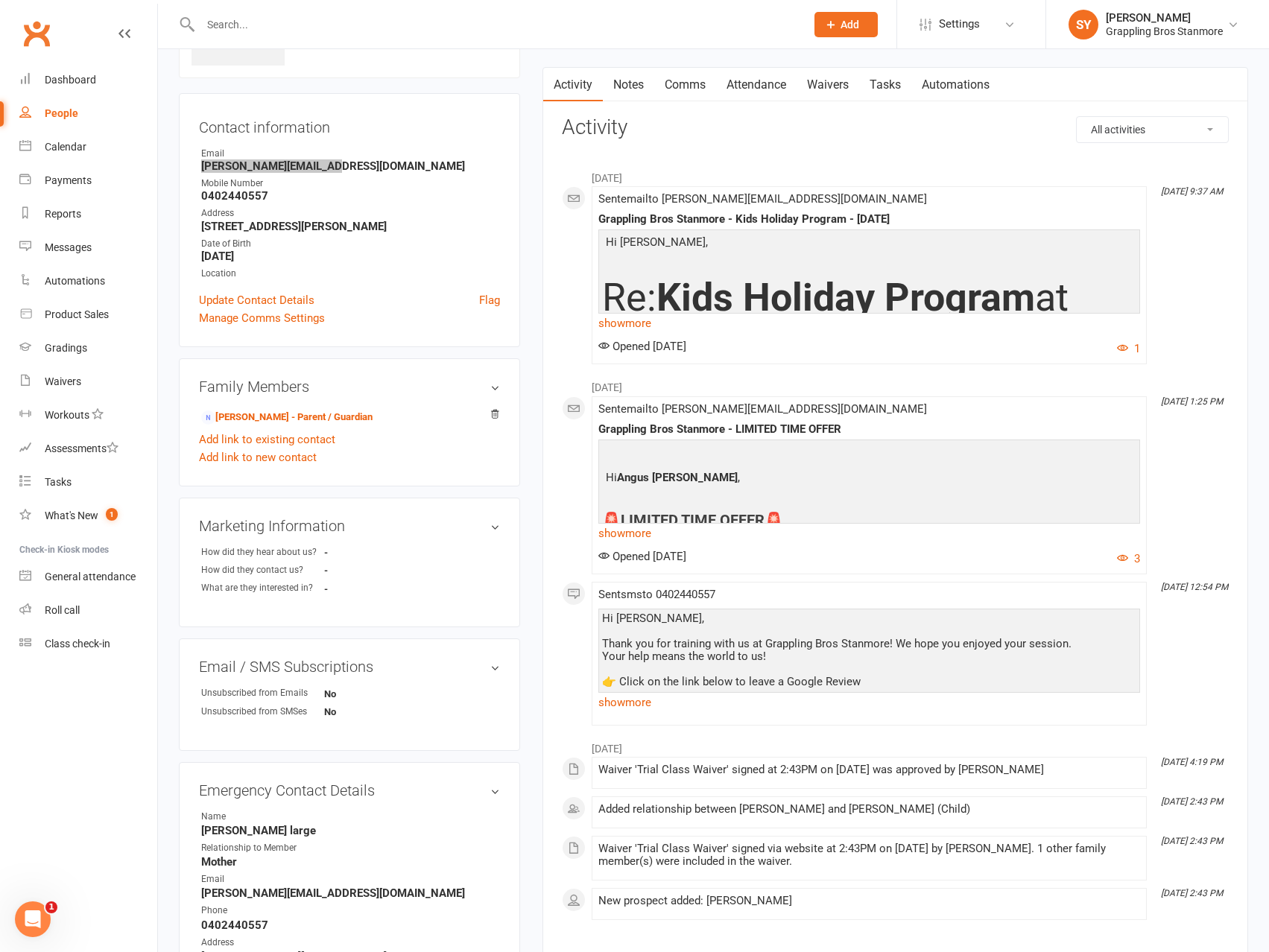
scroll to position [259, 0]
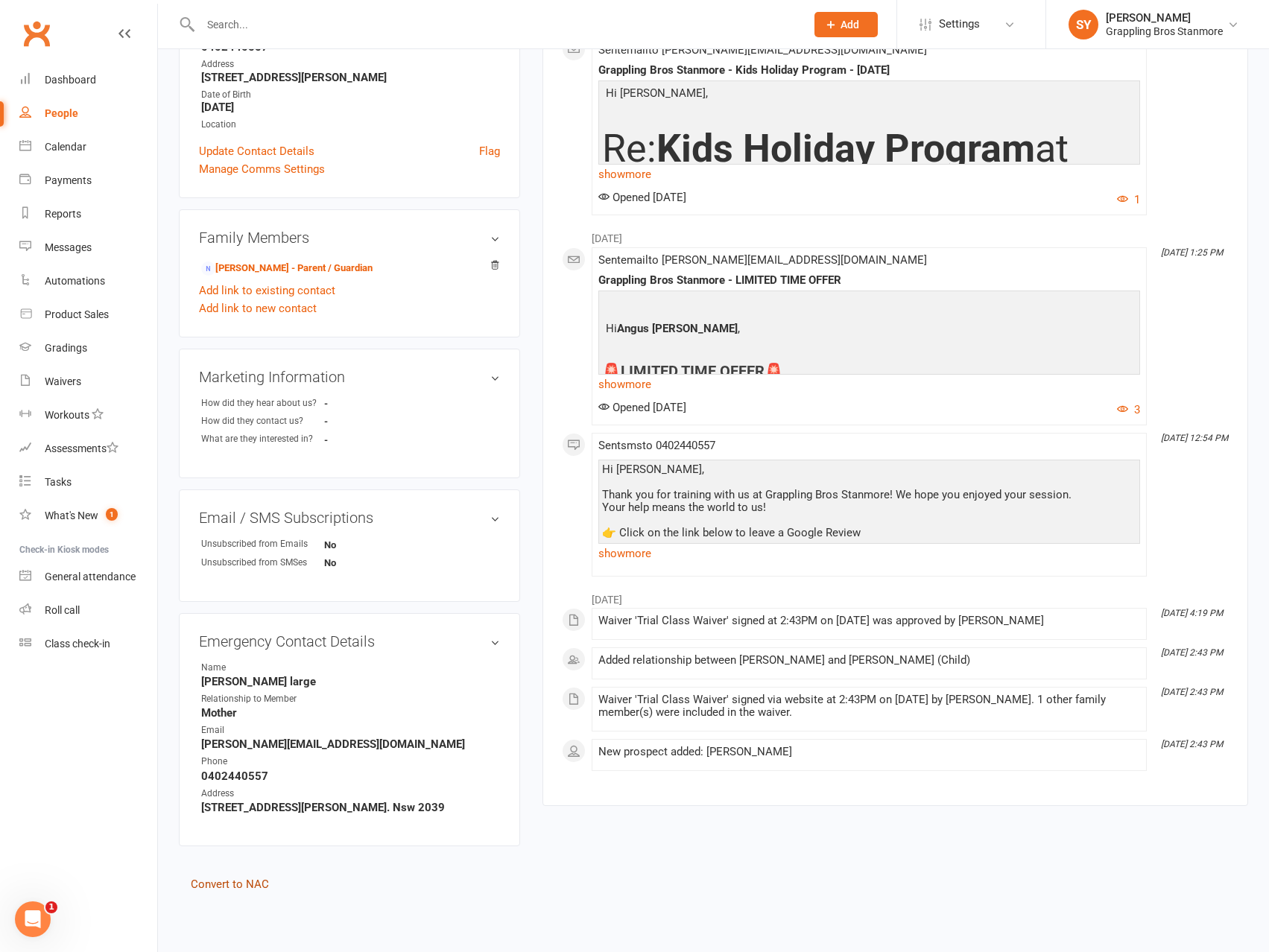
click at [250, 883] on link "Convert to NAC" at bounding box center [230, 885] width 78 height 14
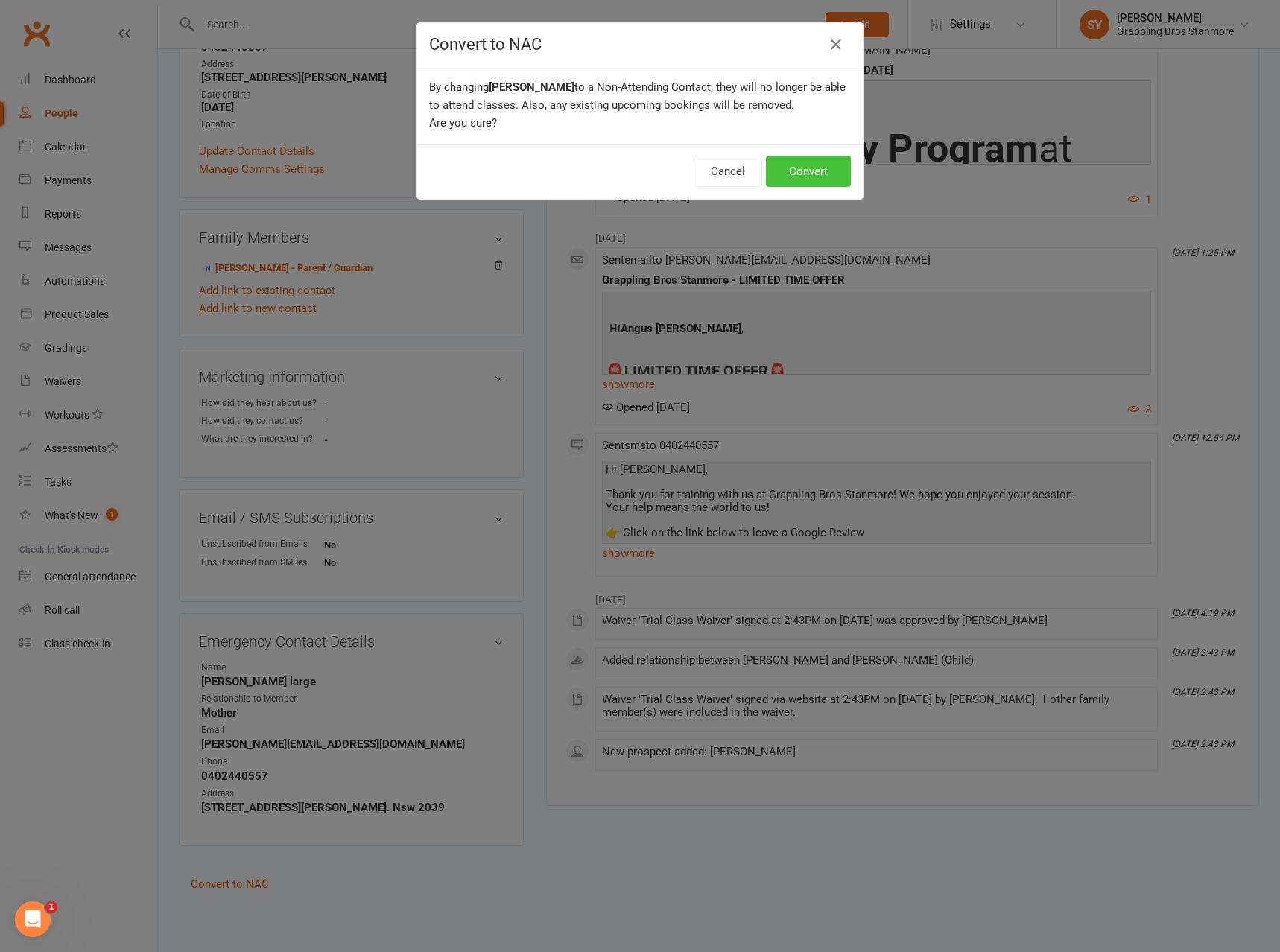
click at [813, 173] on button "Convert" at bounding box center [808, 171] width 85 height 31
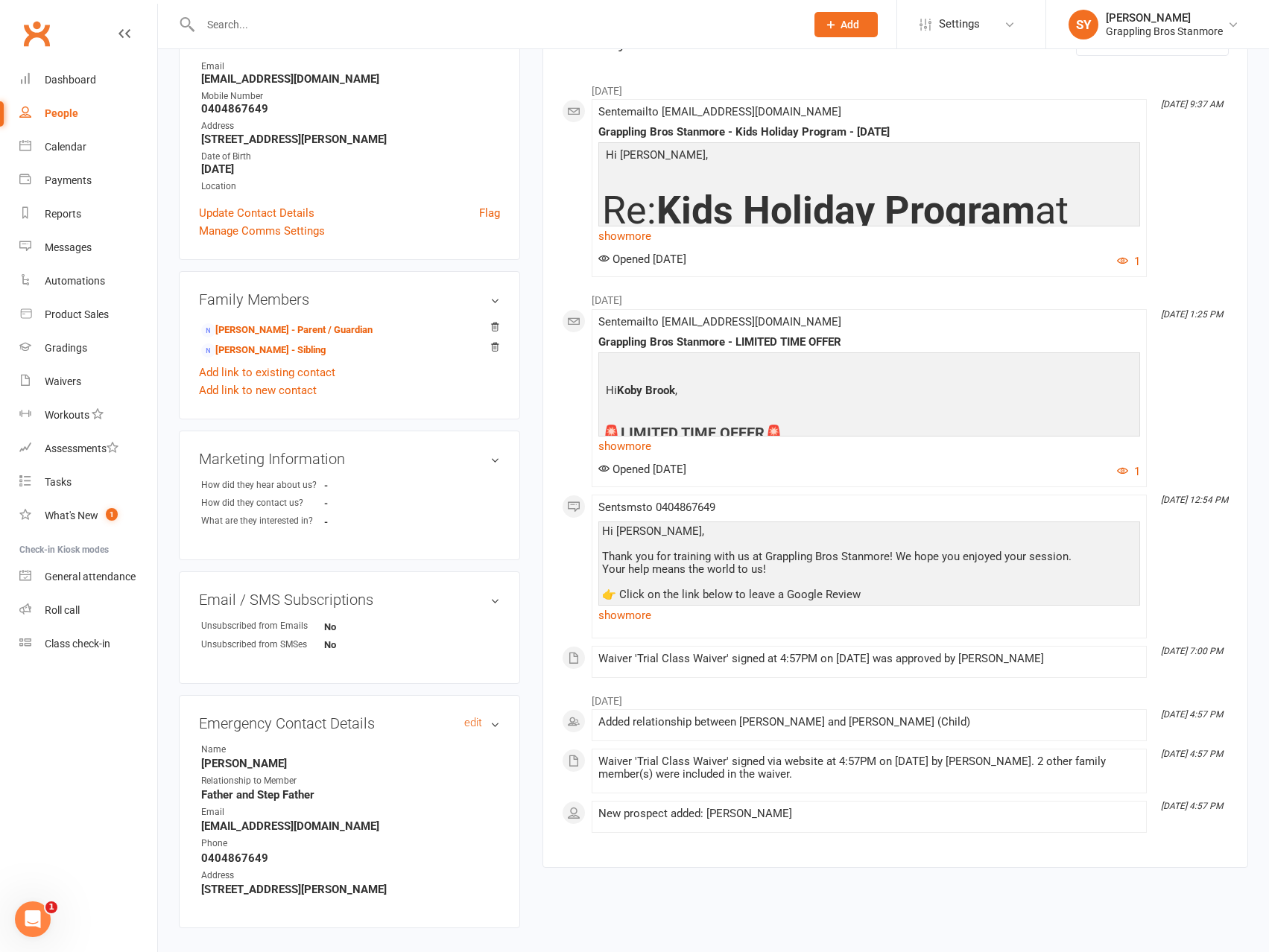
scroll to position [279, 0]
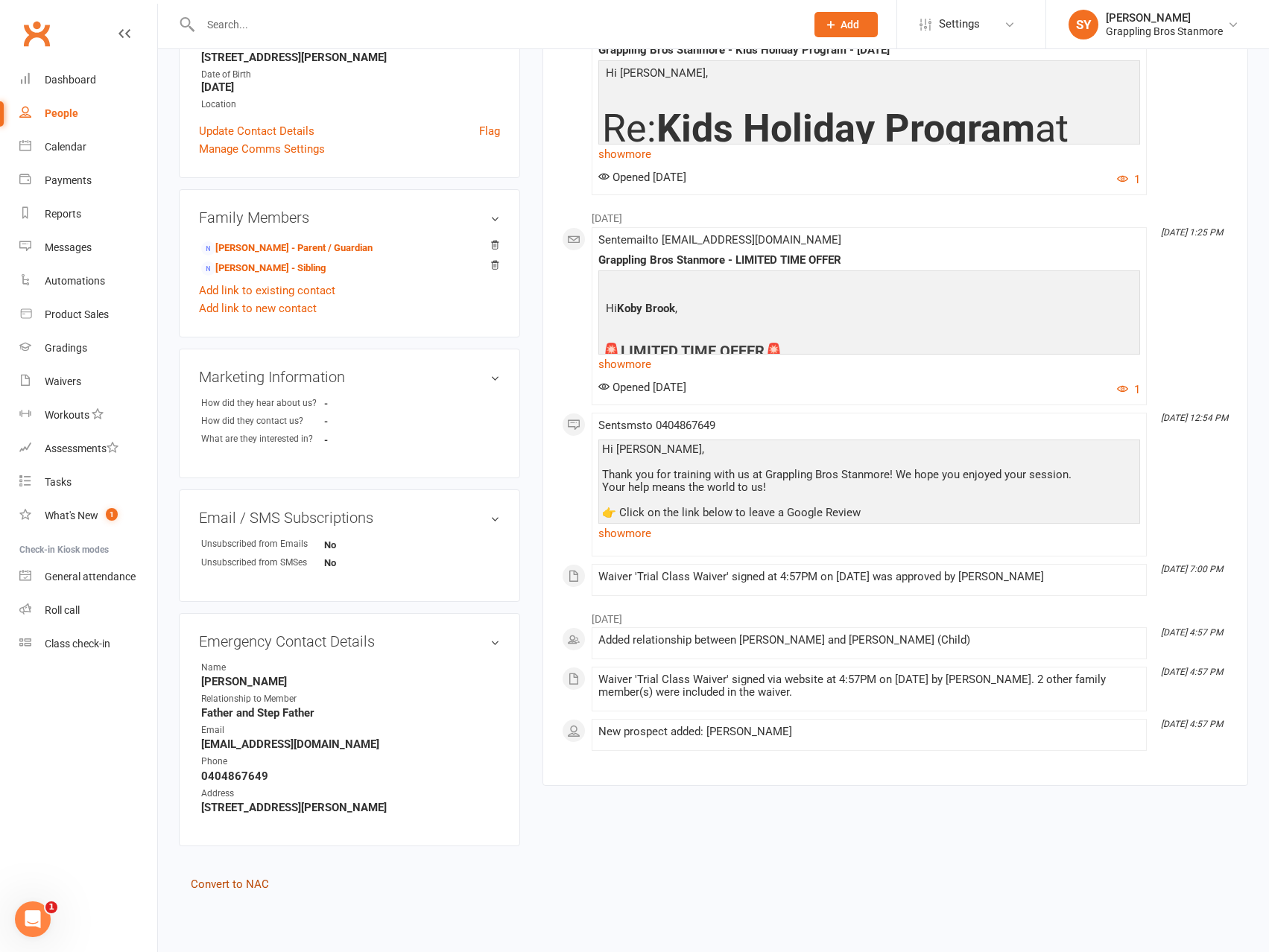
click at [252, 885] on link "Convert to NAC" at bounding box center [230, 885] width 78 height 14
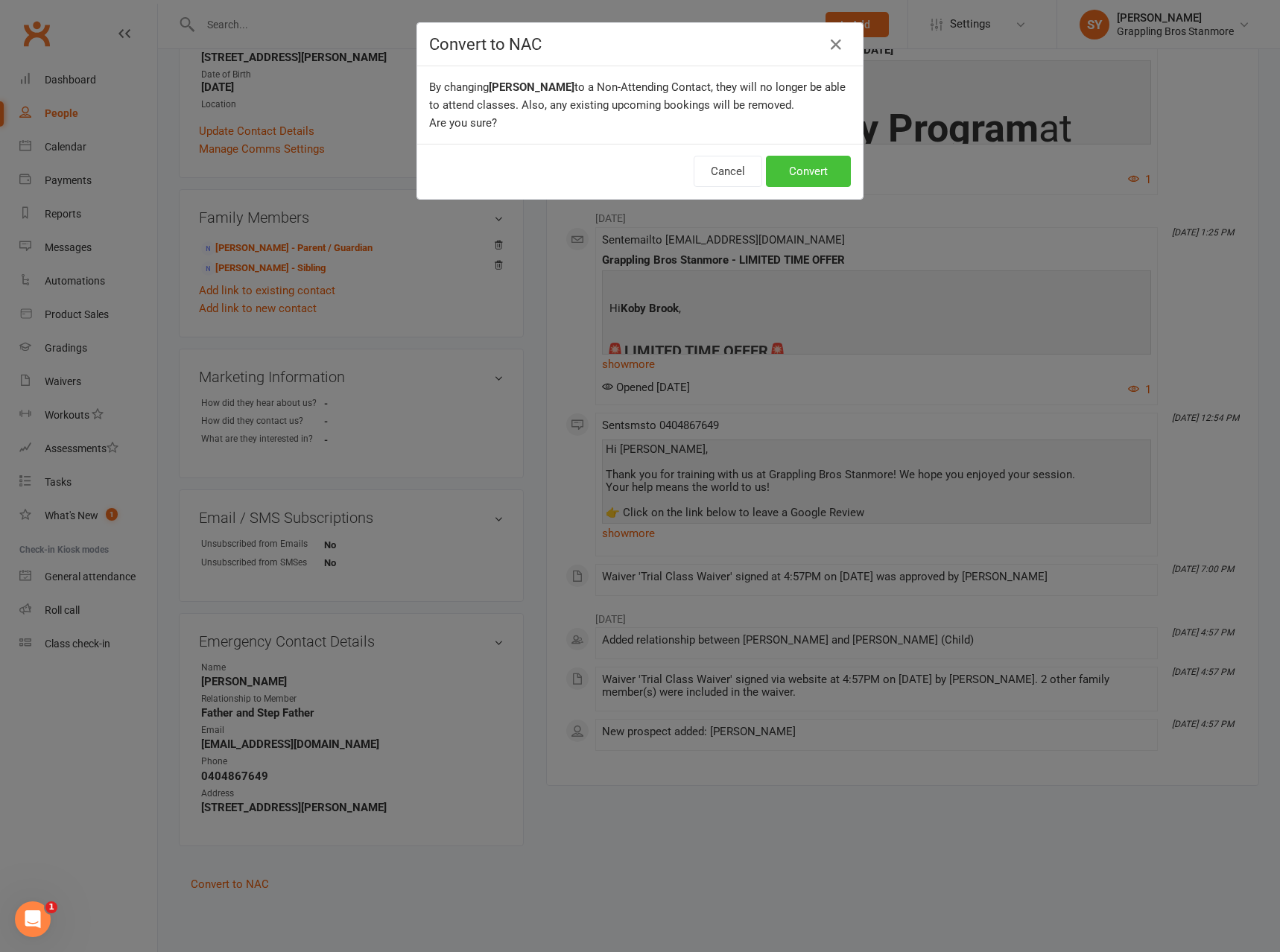
click at [807, 164] on button "Convert" at bounding box center [808, 171] width 85 height 31
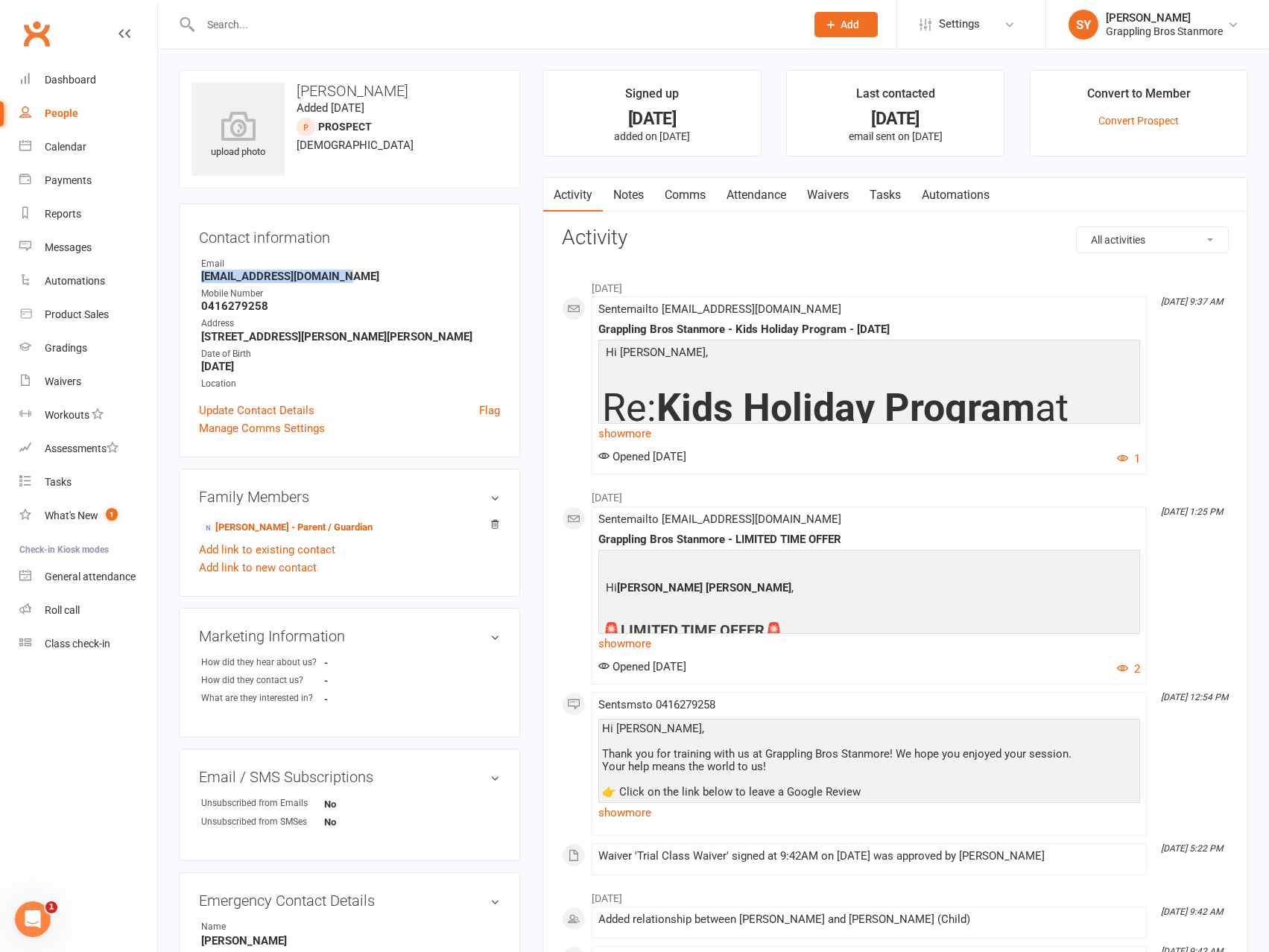
drag, startPoint x: 355, startPoint y: 271, endPoint x: 179, endPoint y: 280, distance: 176.2
click at [179, 280] on div "Contact information Owner Email carliebulloch@aol.com.au Mobile Number 04162792…" at bounding box center [349, 330] width 341 height 254
copy strong "carliebulloch@aol.com.au"
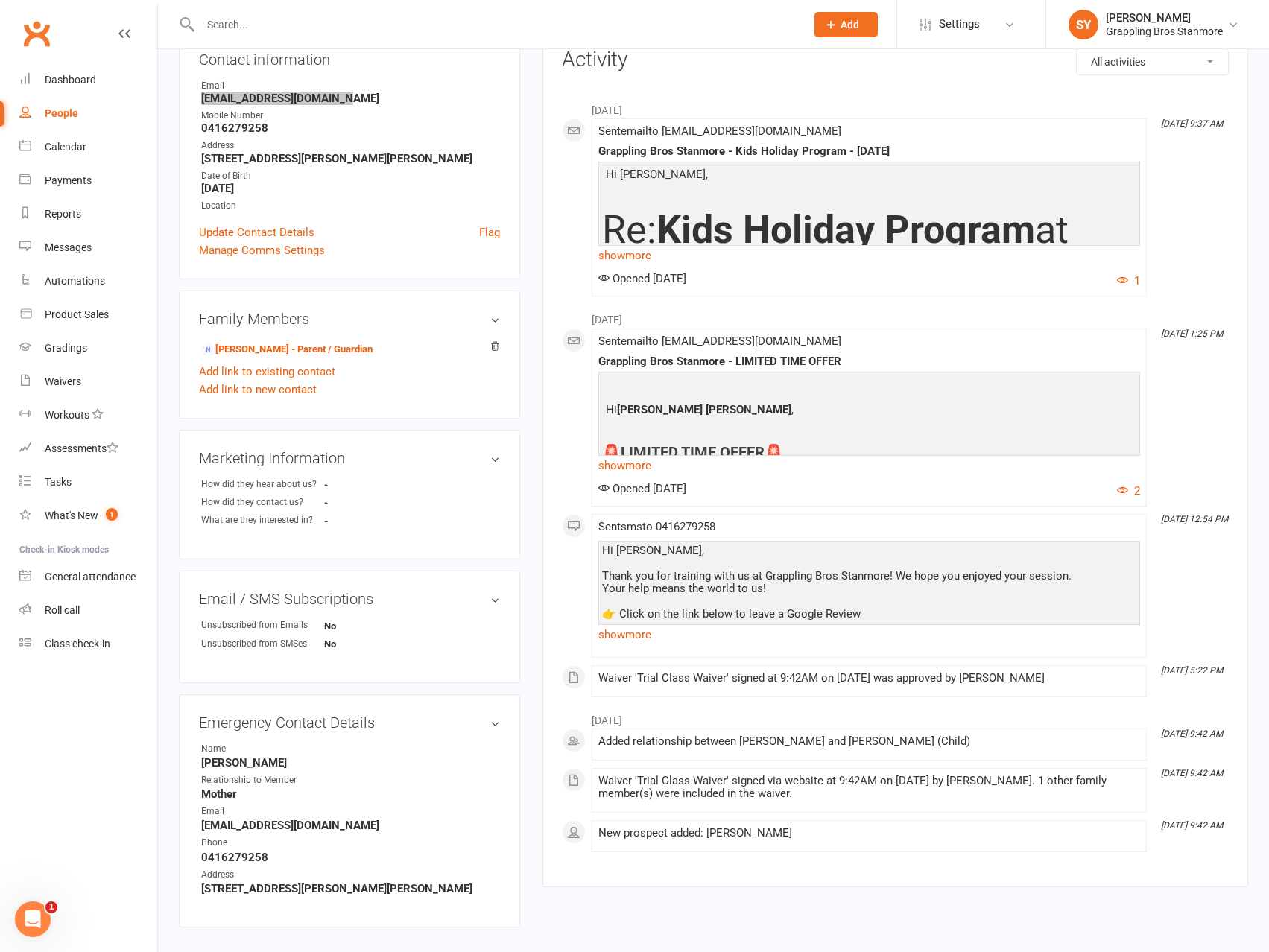
scroll to position [259, 0]
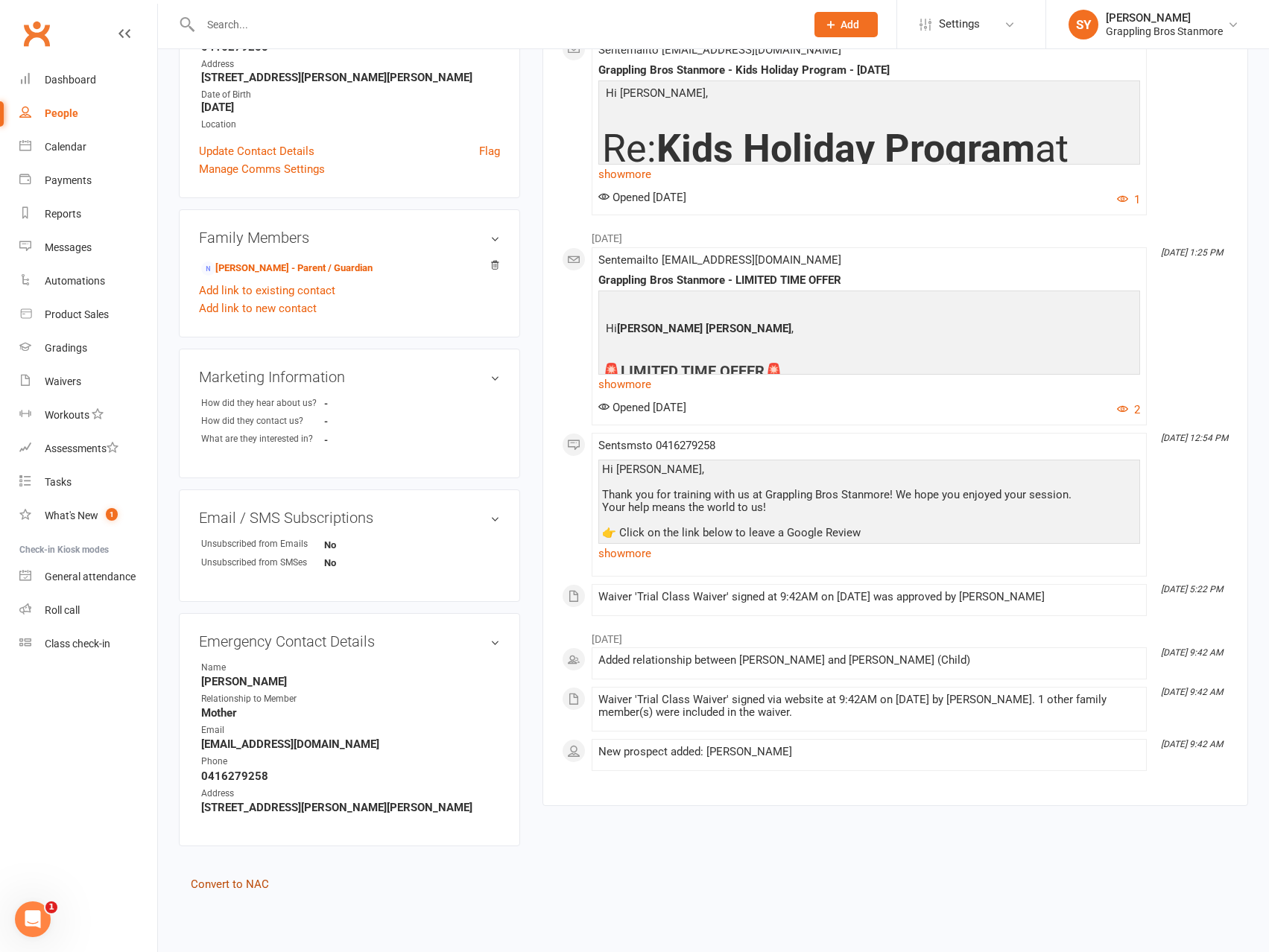
click at [239, 885] on link "Convert to NAC" at bounding box center [230, 885] width 78 height 14
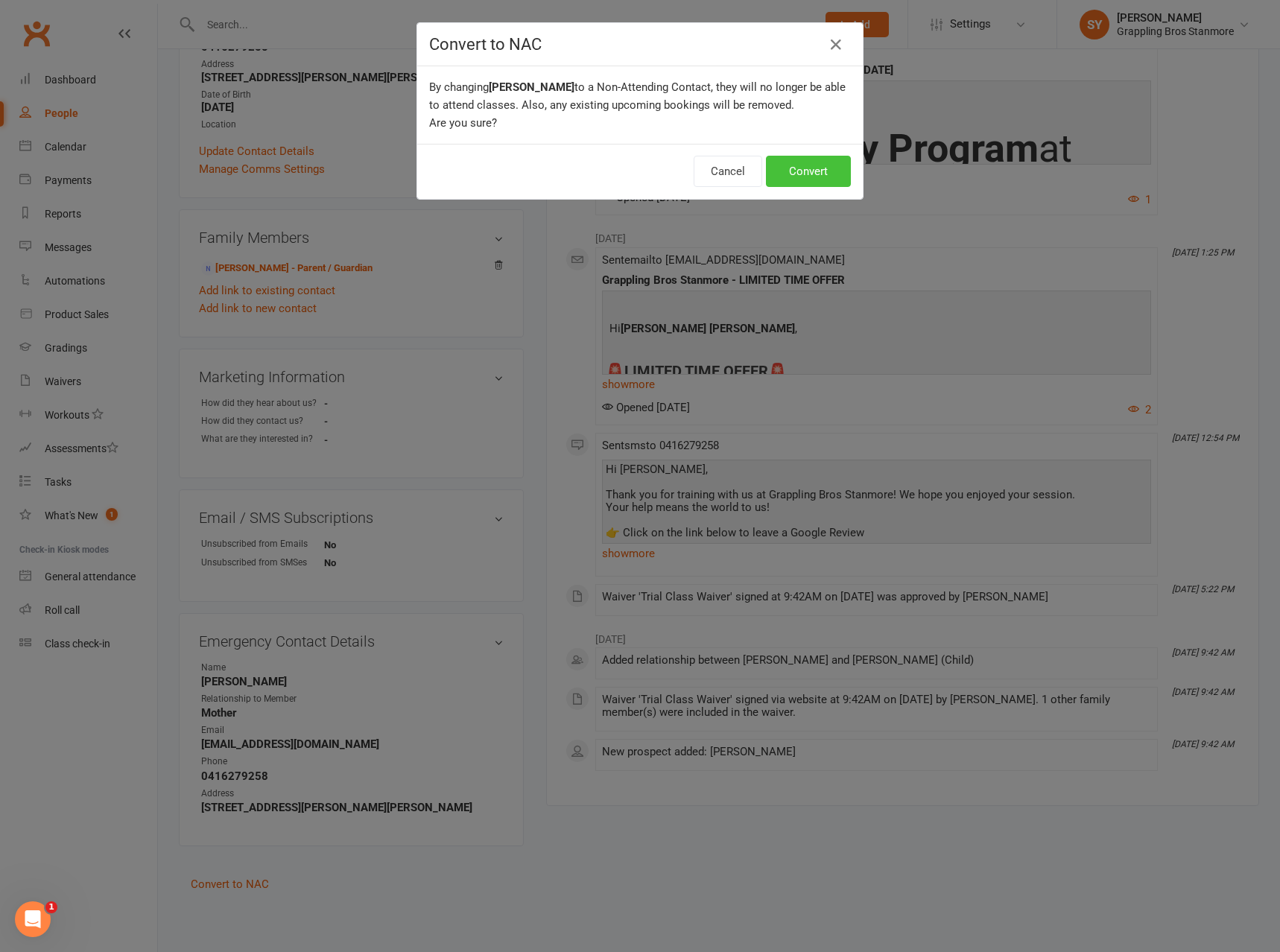
click at [806, 176] on button "Convert" at bounding box center [808, 171] width 85 height 31
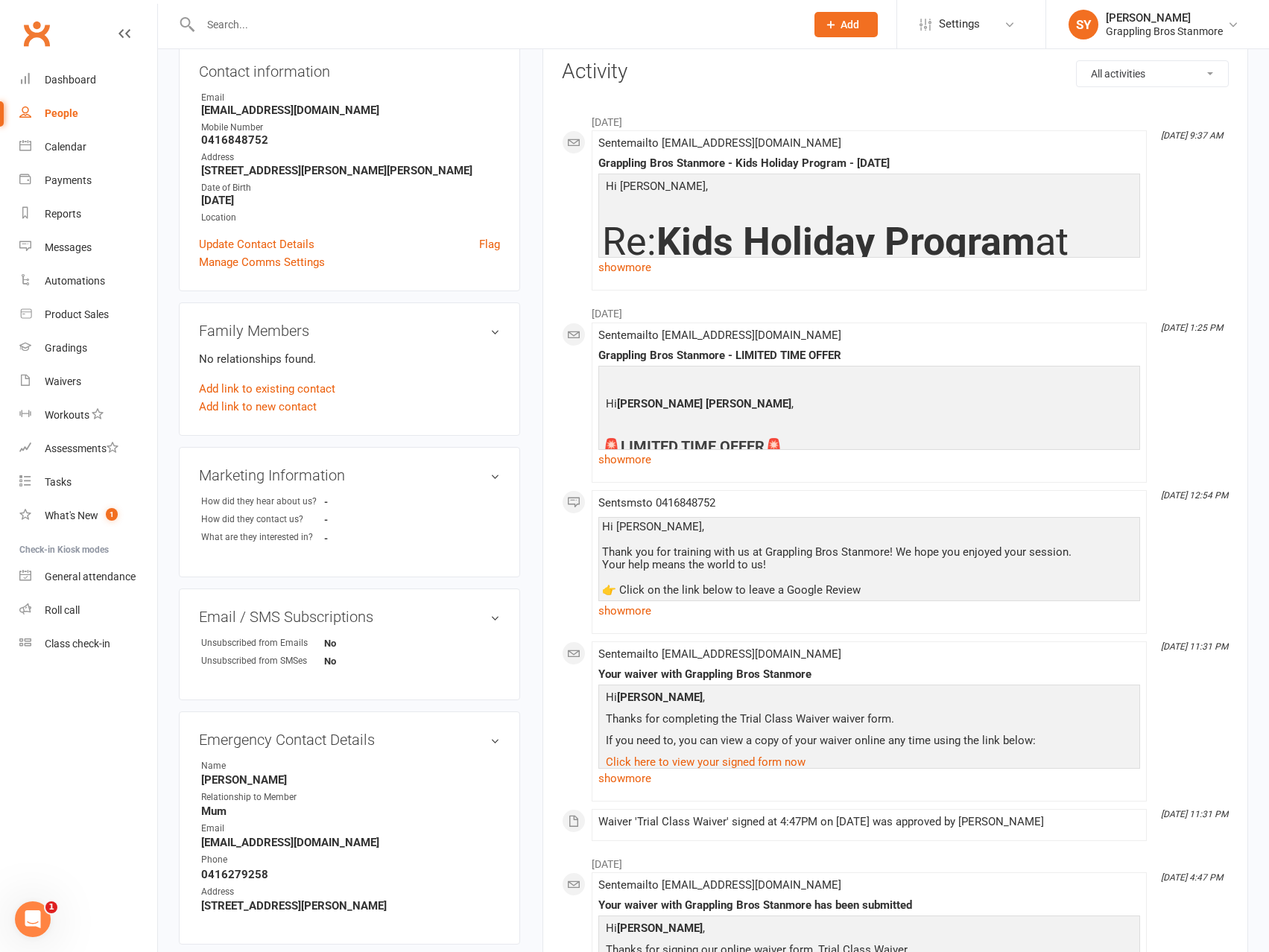
scroll to position [373, 0]
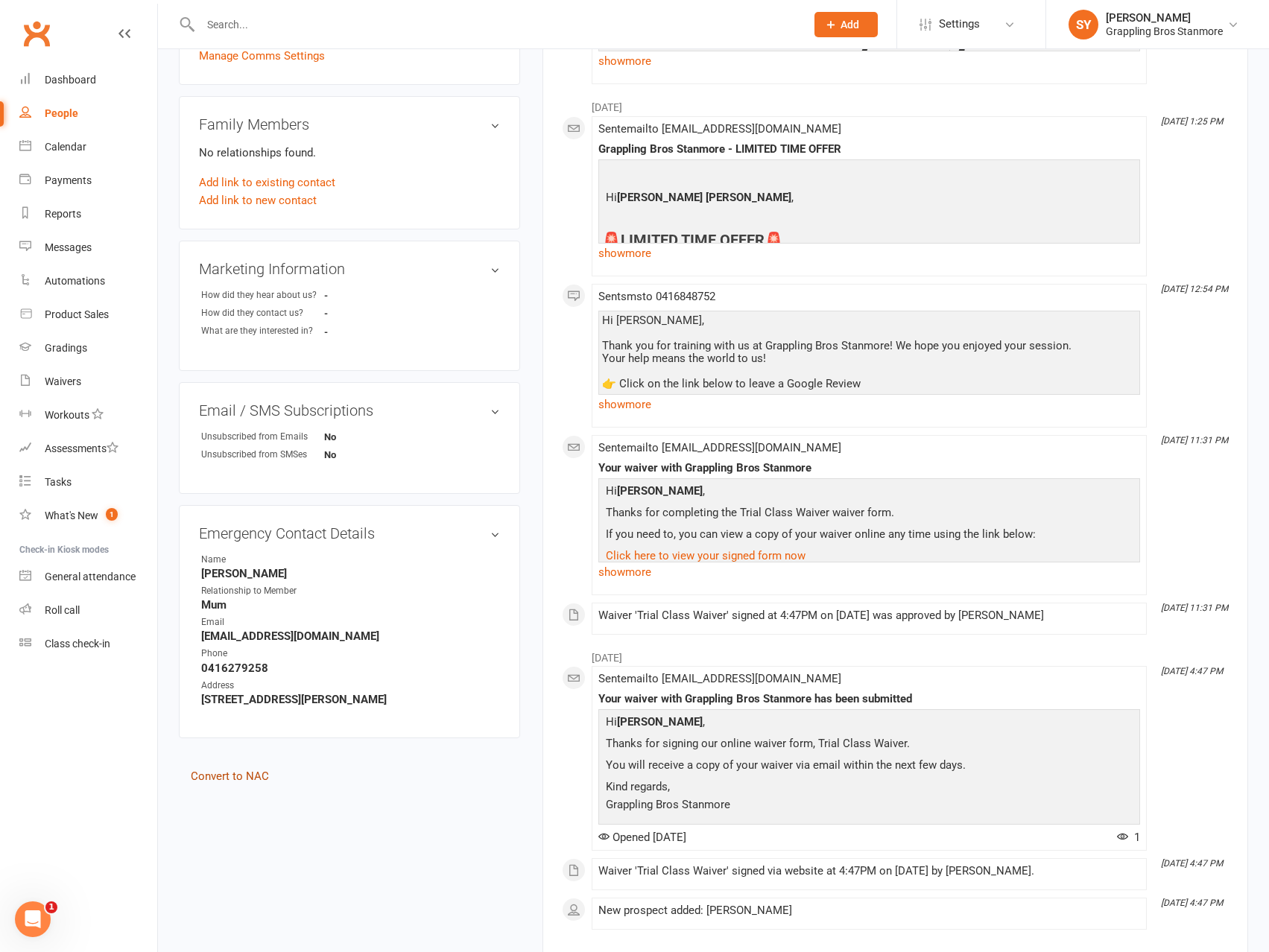
click at [245, 776] on link "Convert to NAC" at bounding box center [230, 776] width 78 height 14
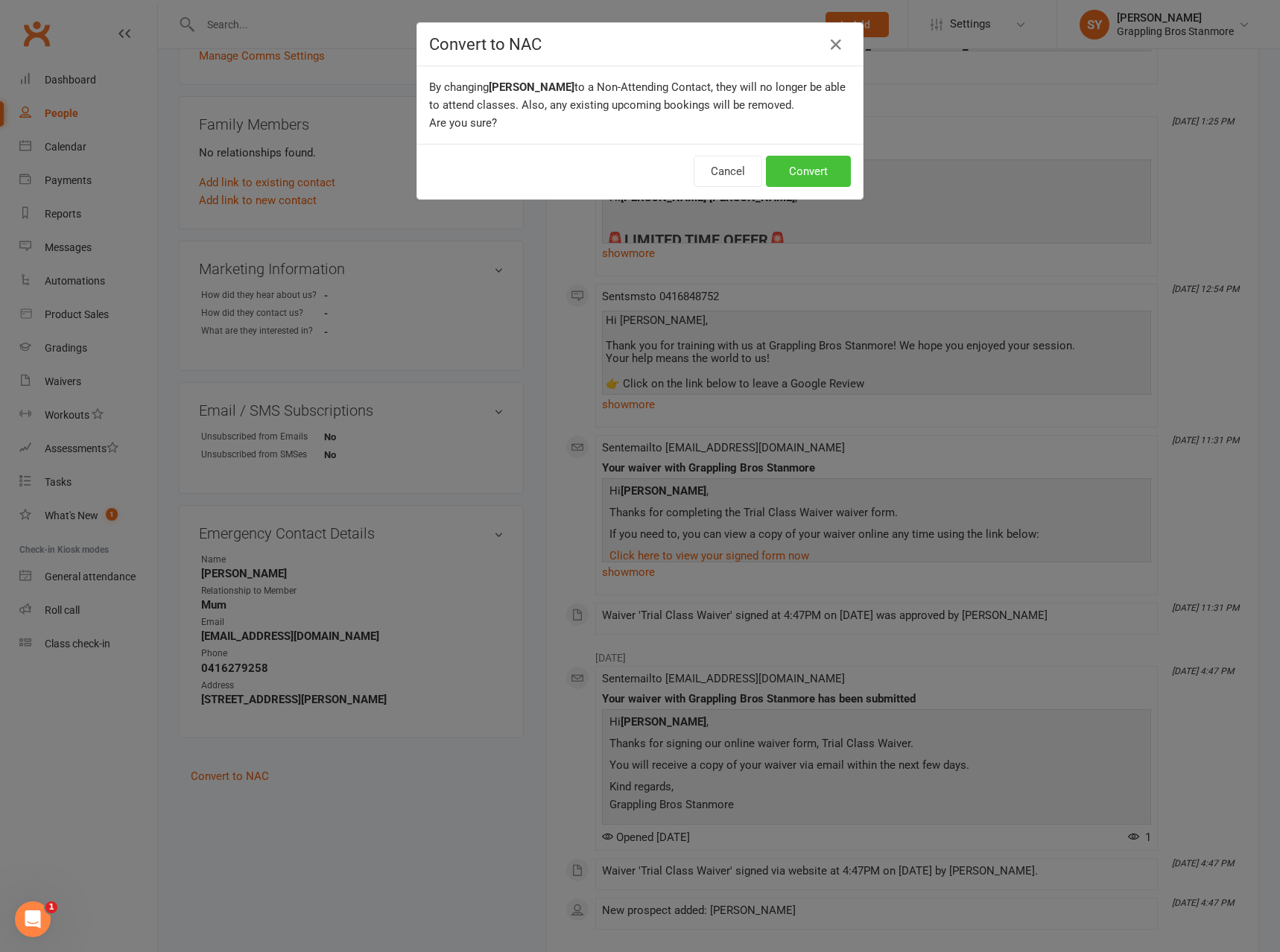
click at [829, 173] on button "Convert" at bounding box center [808, 171] width 85 height 31
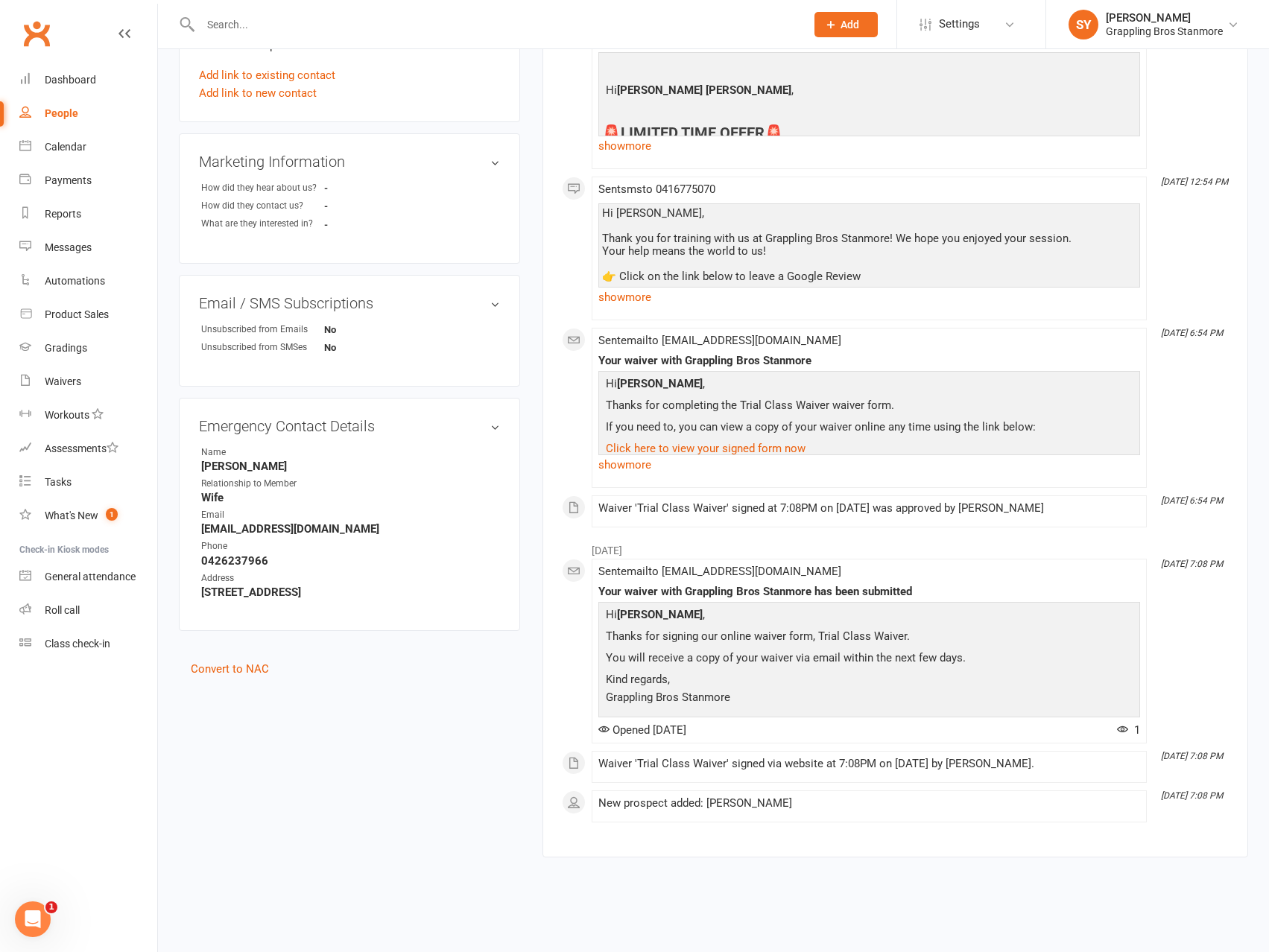
scroll to position [405, 0]
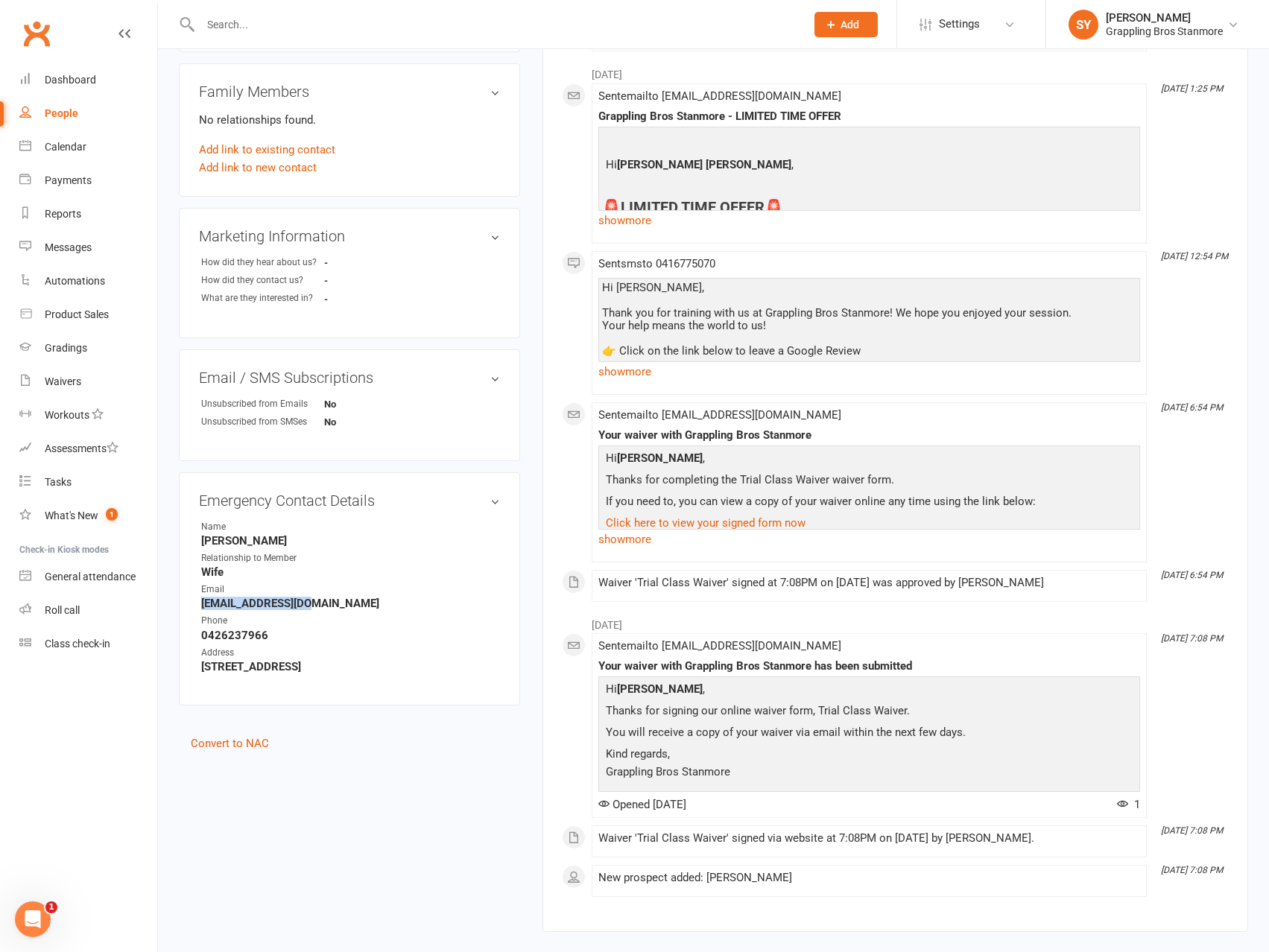
drag, startPoint x: 329, startPoint y: 603, endPoint x: 187, endPoint y: 601, distance: 142.0
click at [187, 601] on div "Emergency Contact Details edit Name [PERSON_NAME] Relationship to Member Wife E…" at bounding box center [349, 589] width 341 height 233
copy strong "[EMAIL_ADDRESS][DOMAIN_NAME]"
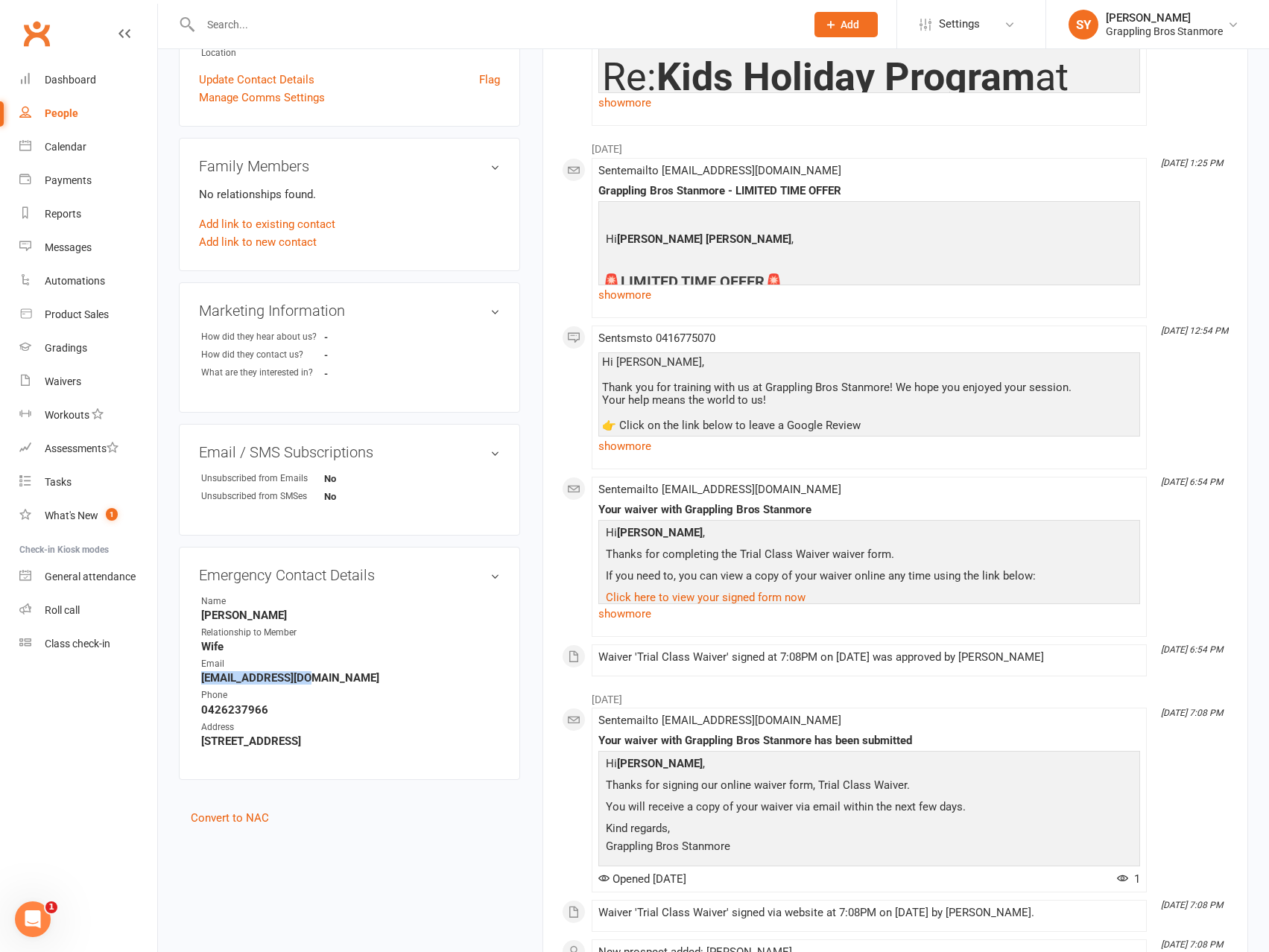
scroll to position [479, 0]
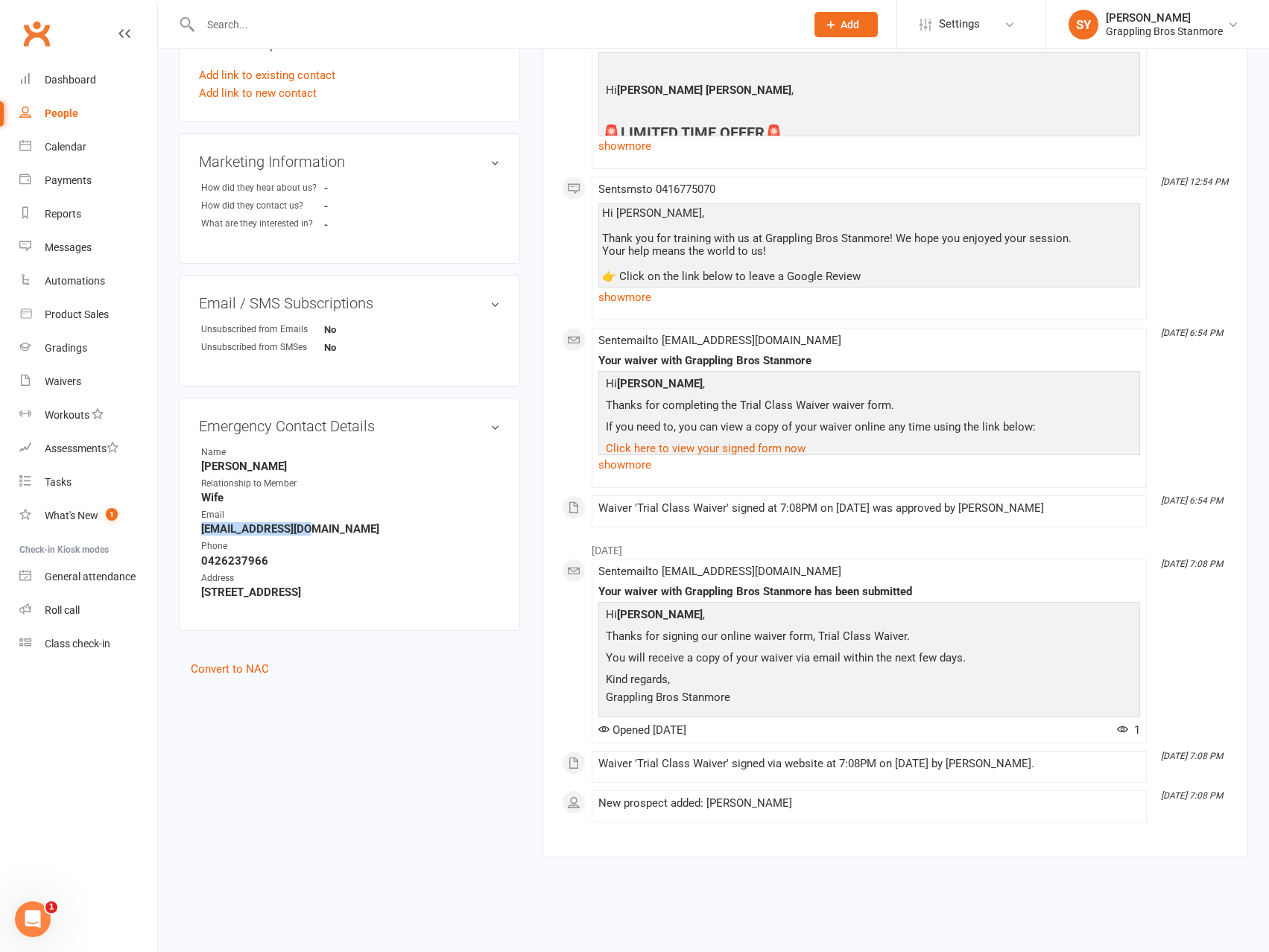
copy strong "[EMAIL_ADDRESS][DOMAIN_NAME]"
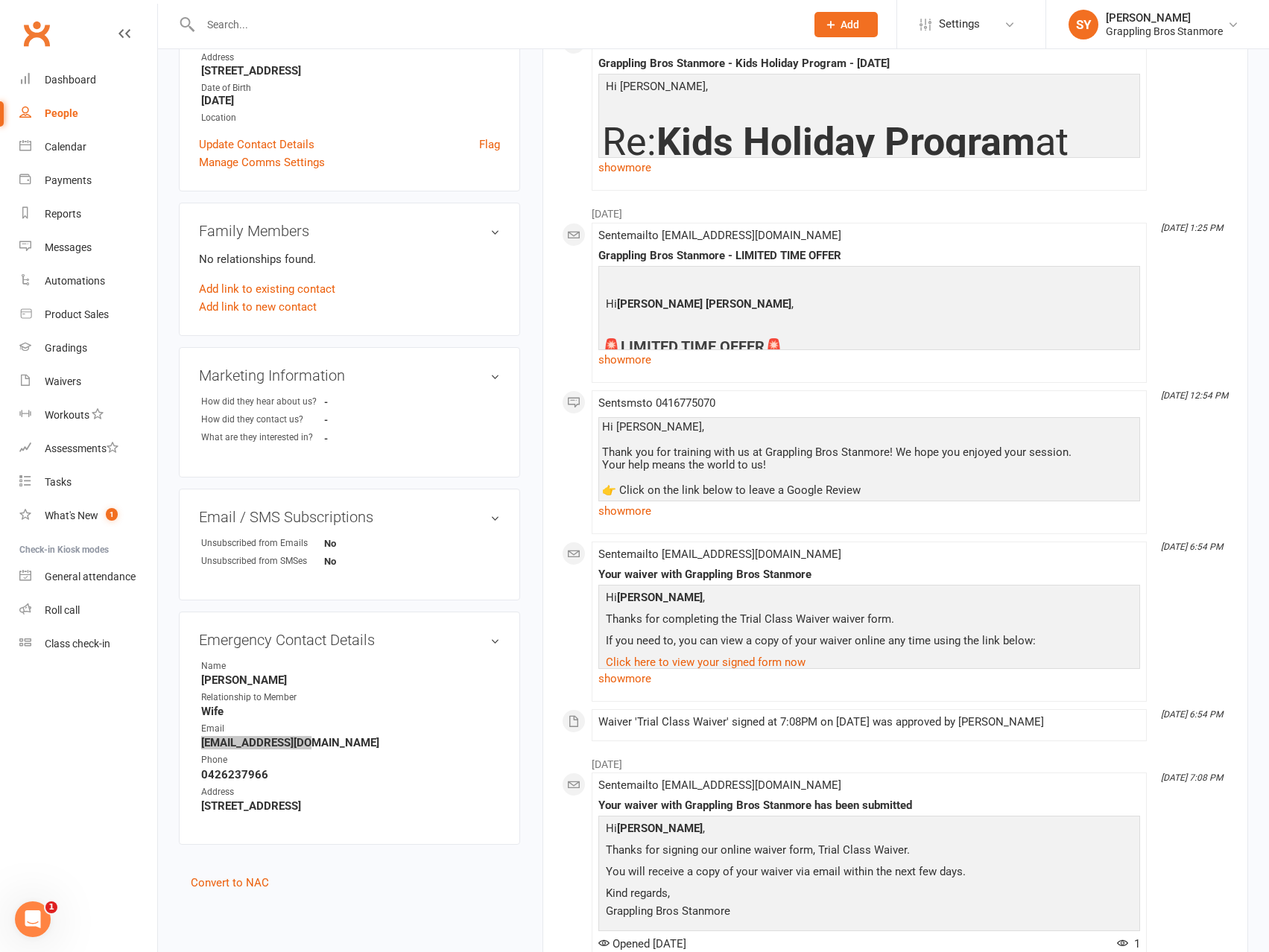
scroll to position [373, 0]
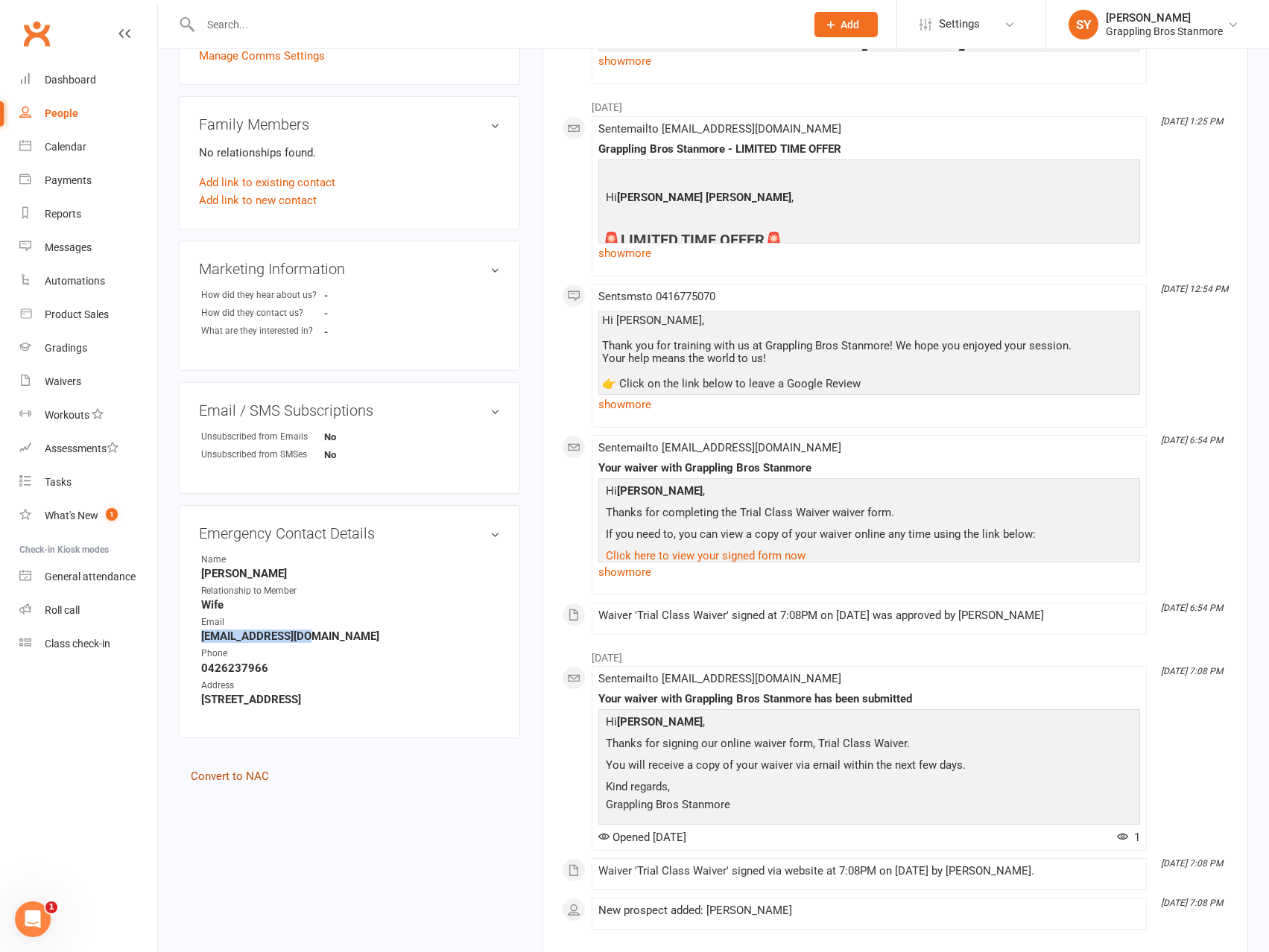
click at [238, 779] on link "Convert to NAC" at bounding box center [230, 776] width 78 height 14
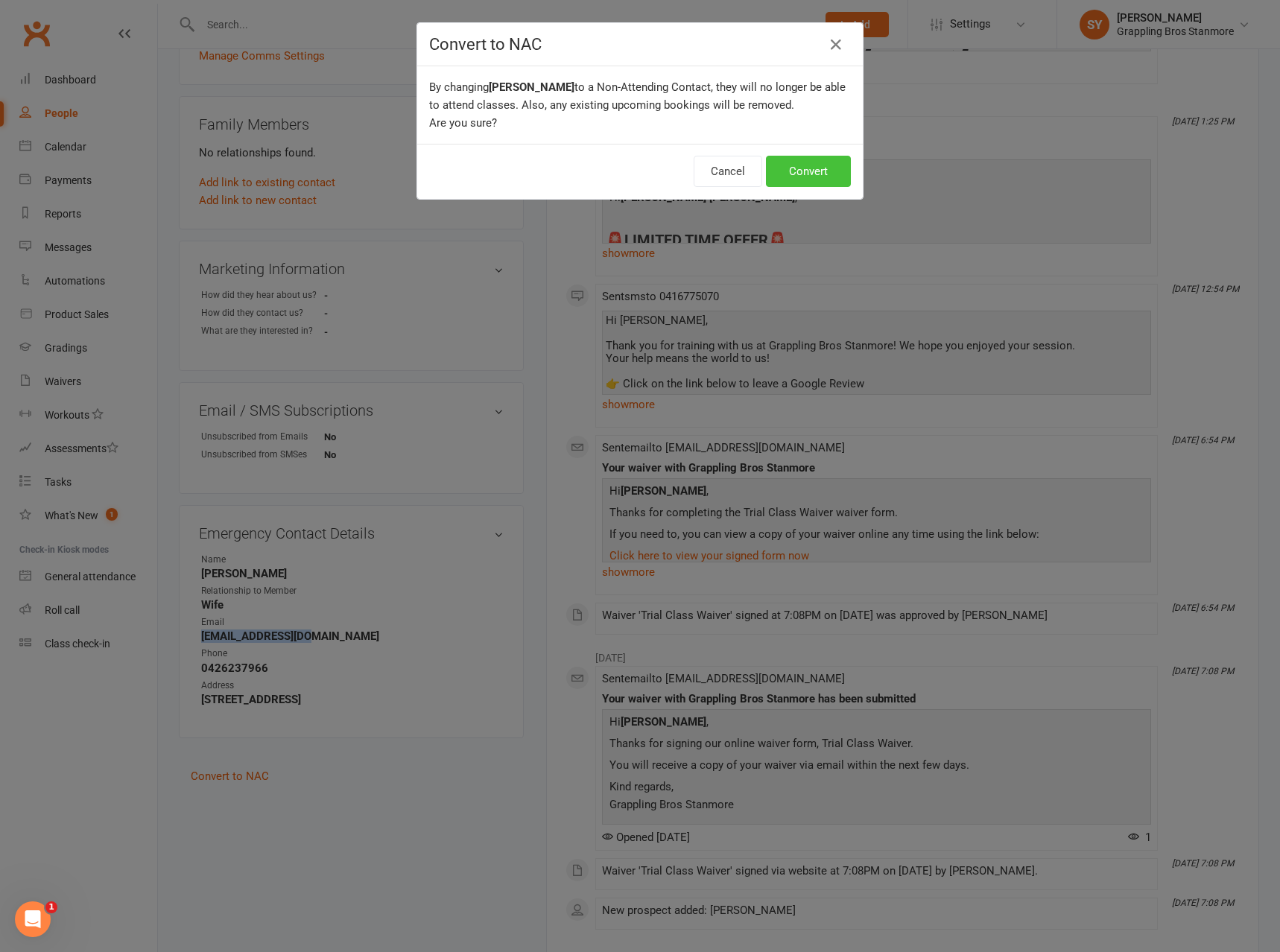
click at [810, 176] on button "Convert" at bounding box center [808, 171] width 85 height 31
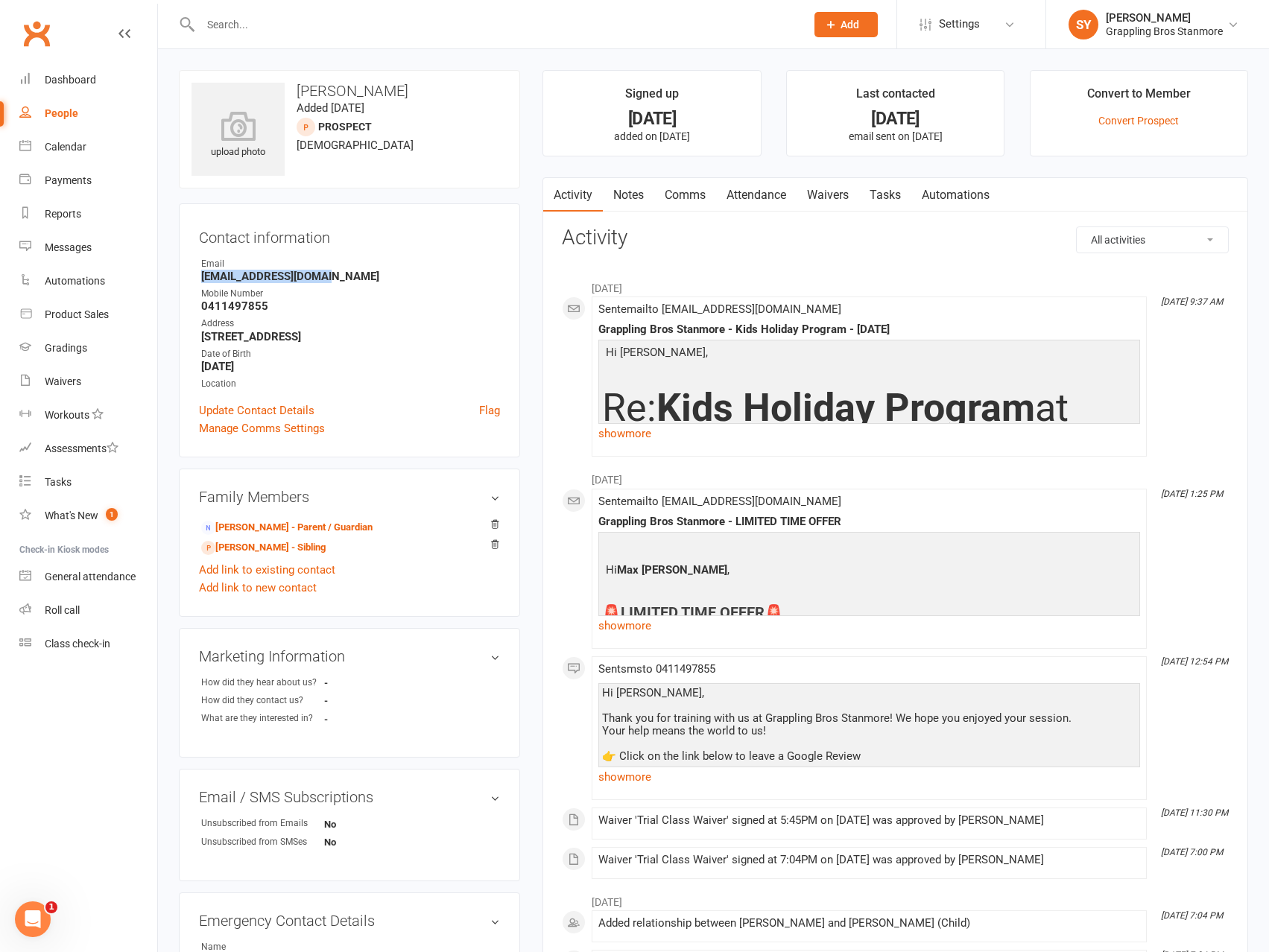
drag, startPoint x: 363, startPoint y: 273, endPoint x: 201, endPoint y: 277, distance: 162.0
click at [201, 277] on li "Email [EMAIL_ADDRESS][DOMAIN_NAME]" at bounding box center [349, 270] width 301 height 26
copy strong "[EMAIL_ADDRESS][DOMAIN_NAME]"
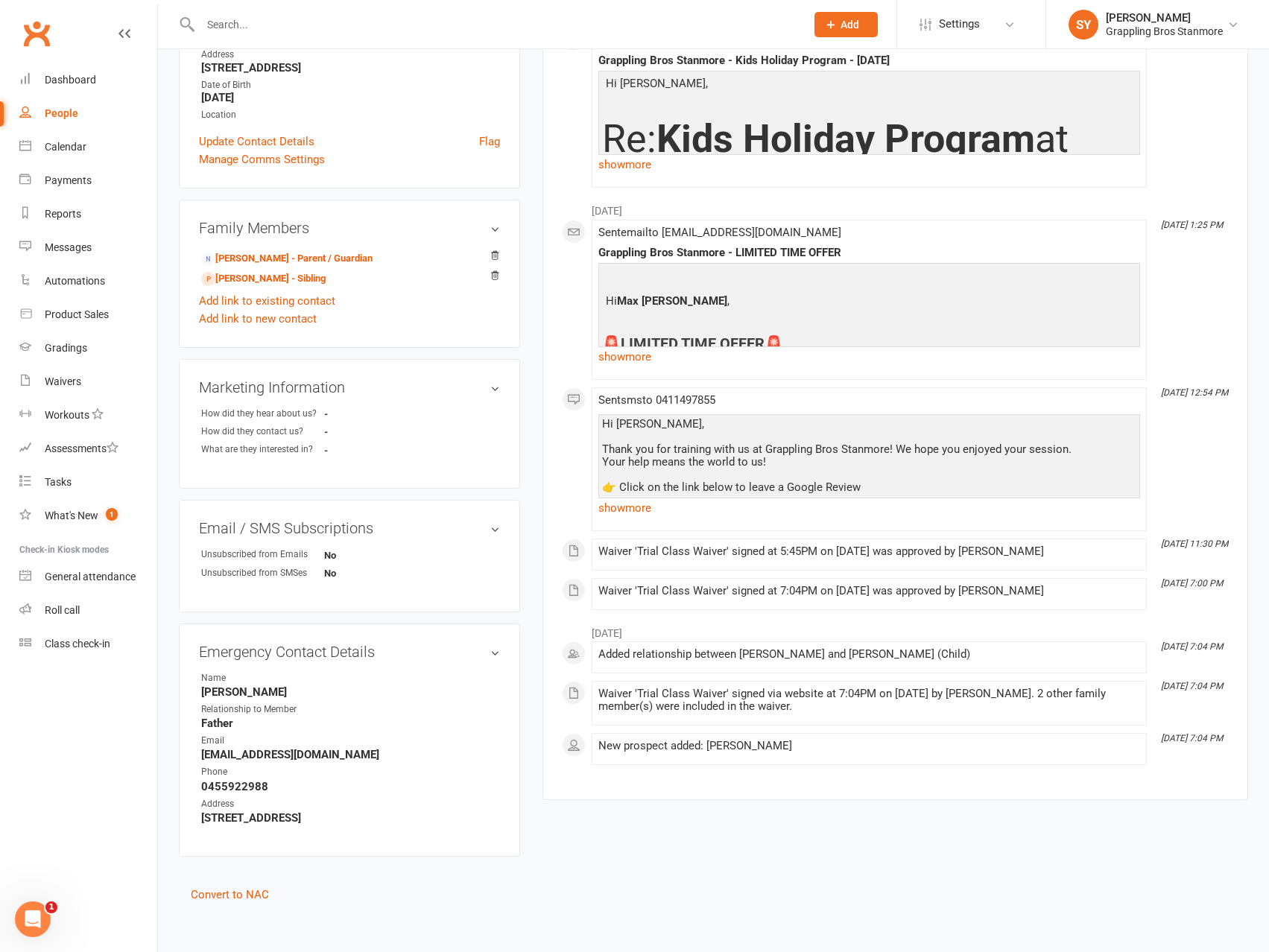
scroll to position [279, 0]
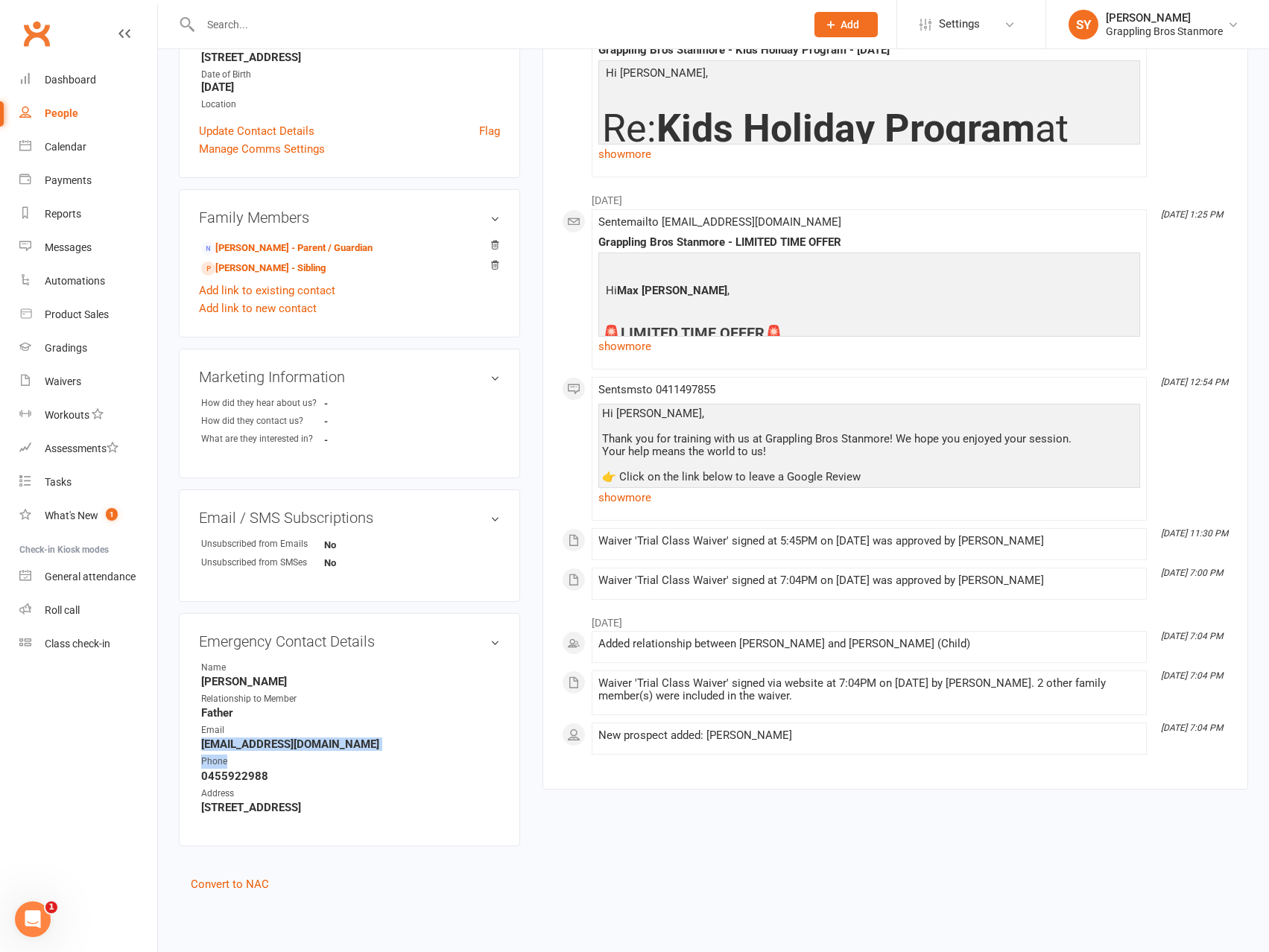
drag, startPoint x: 361, startPoint y: 750, endPoint x: 207, endPoint y: 747, distance: 154.0
click at [205, 747] on ul "Name [PERSON_NAME] Relationship to Member Father Email [EMAIL_ADDRESS][DOMAIN_N…" at bounding box center [349, 737] width 301 height 154
click at [267, 750] on strong "[EMAIL_ADDRESS][DOMAIN_NAME]" at bounding box center [351, 744] width 298 height 14
drag, startPoint x: 325, startPoint y: 742, endPoint x: 204, endPoint y: 746, distance: 121.1
click at [204, 746] on strong "[EMAIL_ADDRESS][DOMAIN_NAME]" at bounding box center [351, 744] width 298 height 14
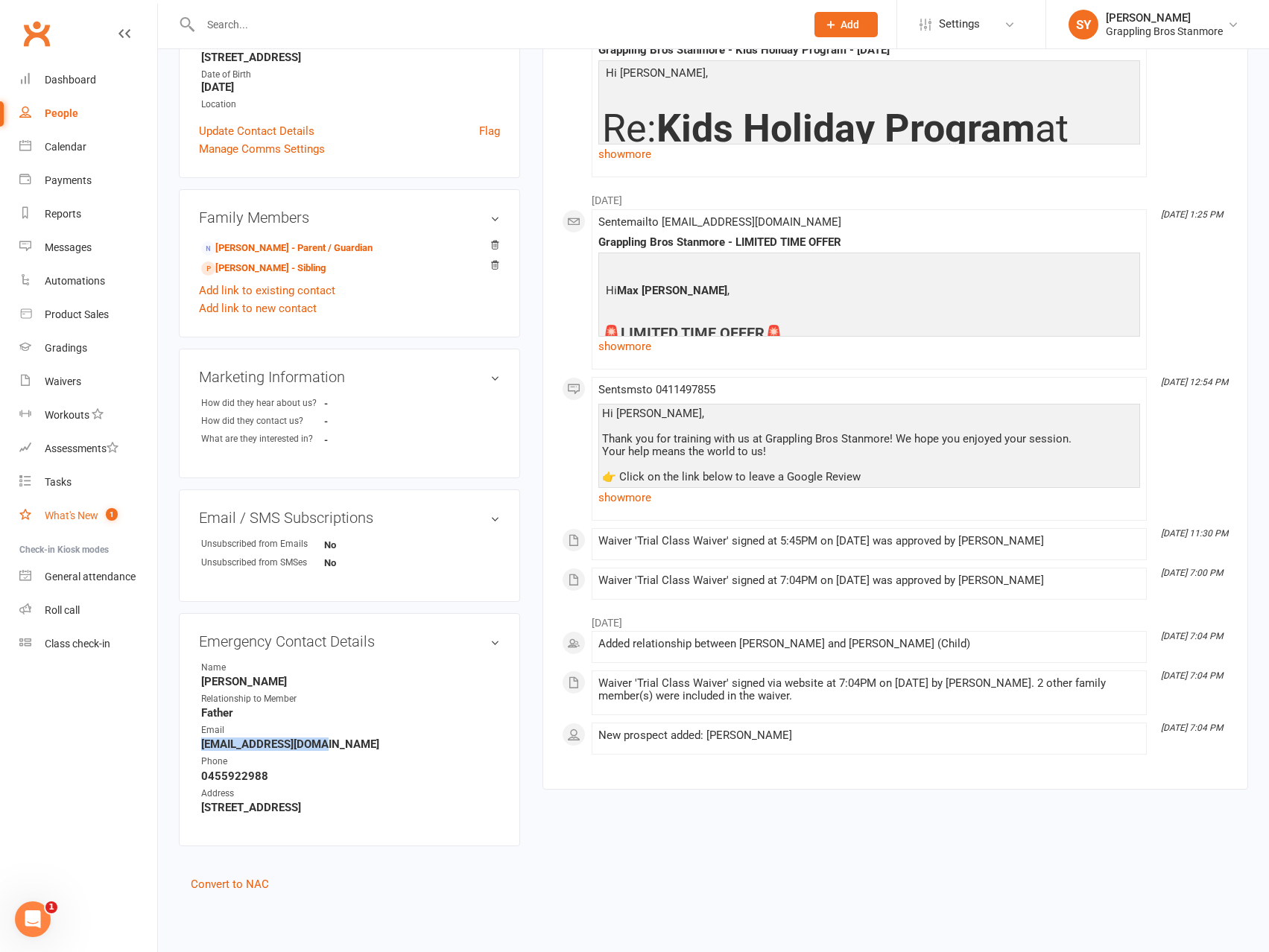
copy strong "[EMAIL_ADDRESS][DOMAIN_NAME]"
click at [243, 882] on link "Convert to NAC" at bounding box center [230, 885] width 78 height 14
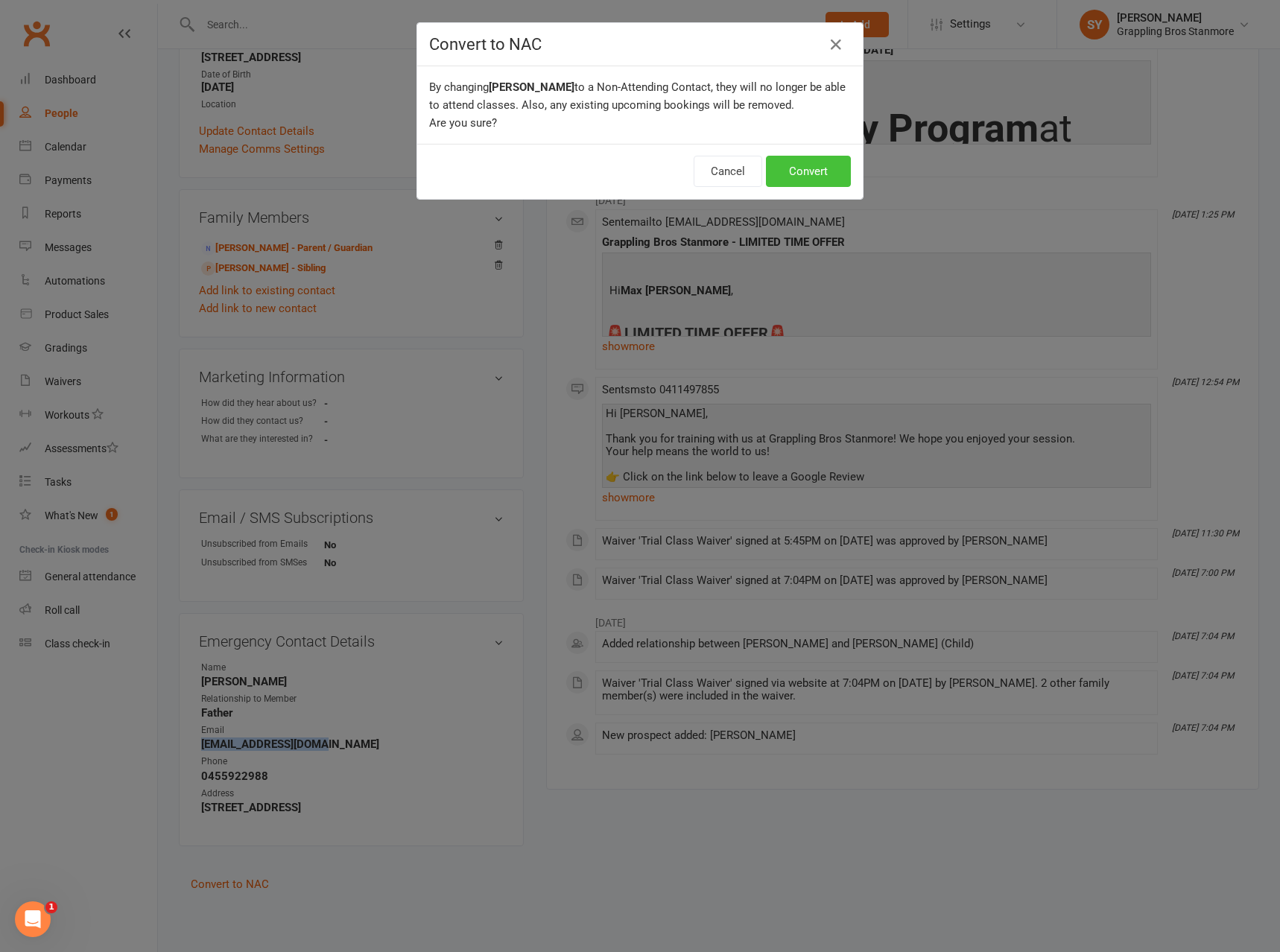
click at [819, 176] on button "Convert" at bounding box center [808, 171] width 85 height 31
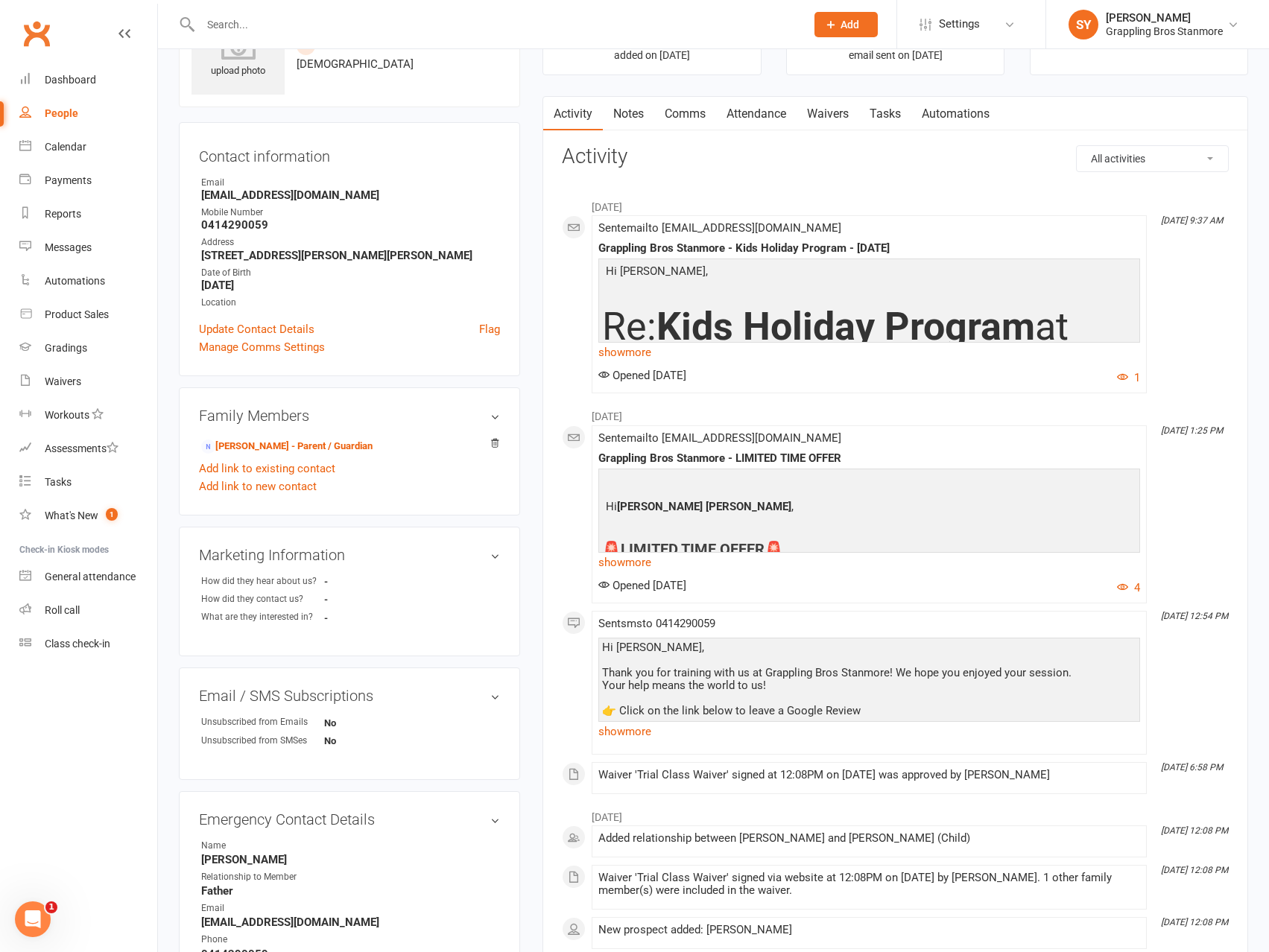
scroll to position [223, 0]
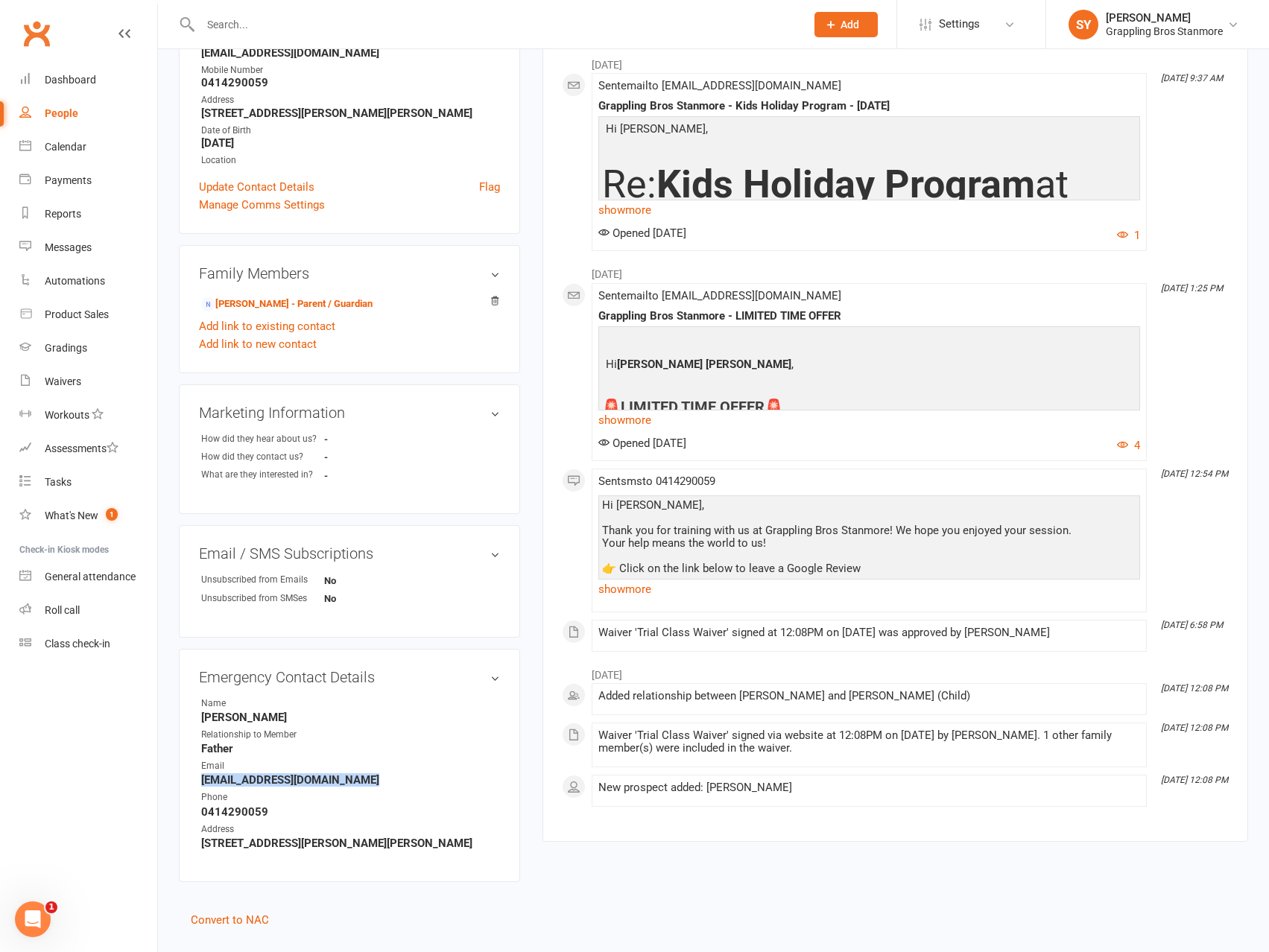
drag, startPoint x: 367, startPoint y: 773, endPoint x: 180, endPoint y: 778, distance: 187.1
click at [180, 778] on div "Emergency Contact Details edit Name [PERSON_NAME] Relationship to Member Father…" at bounding box center [349, 766] width 341 height 233
copy strong "[EMAIL_ADDRESS][DOMAIN_NAME]"
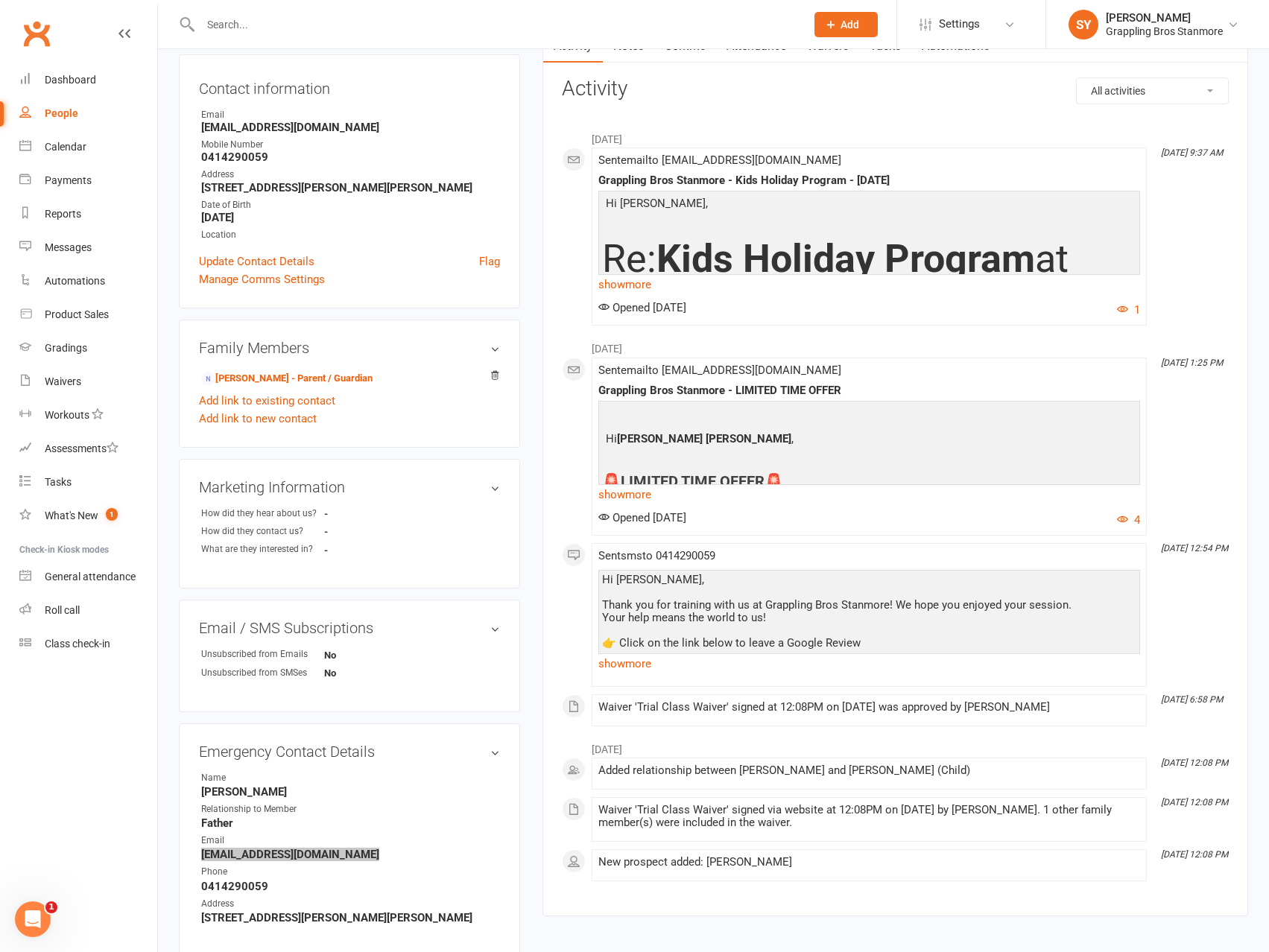
scroll to position [259, 0]
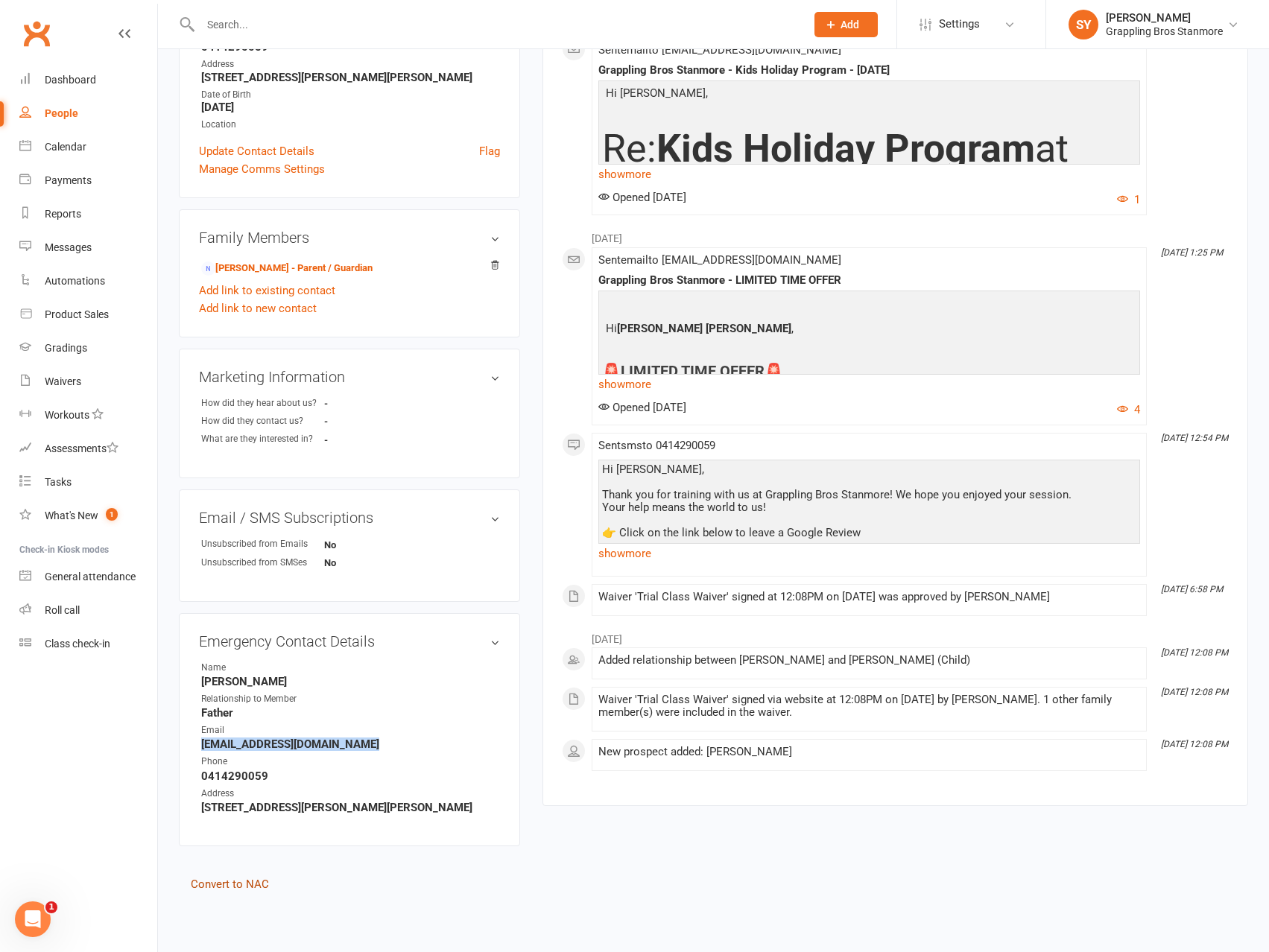
click at [258, 885] on link "Convert to NAC" at bounding box center [230, 885] width 78 height 14
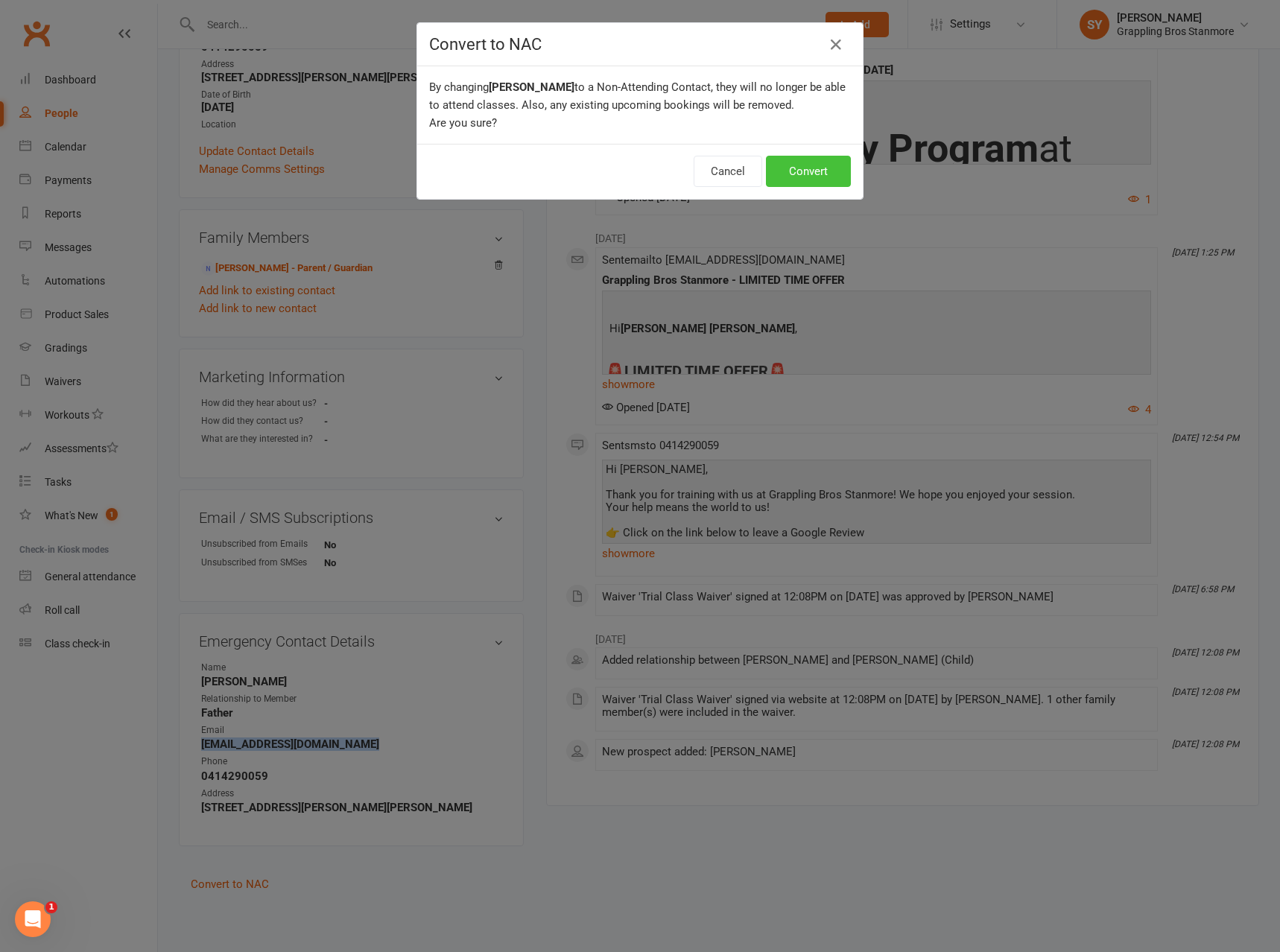
click at [822, 170] on button "Convert" at bounding box center [808, 171] width 85 height 31
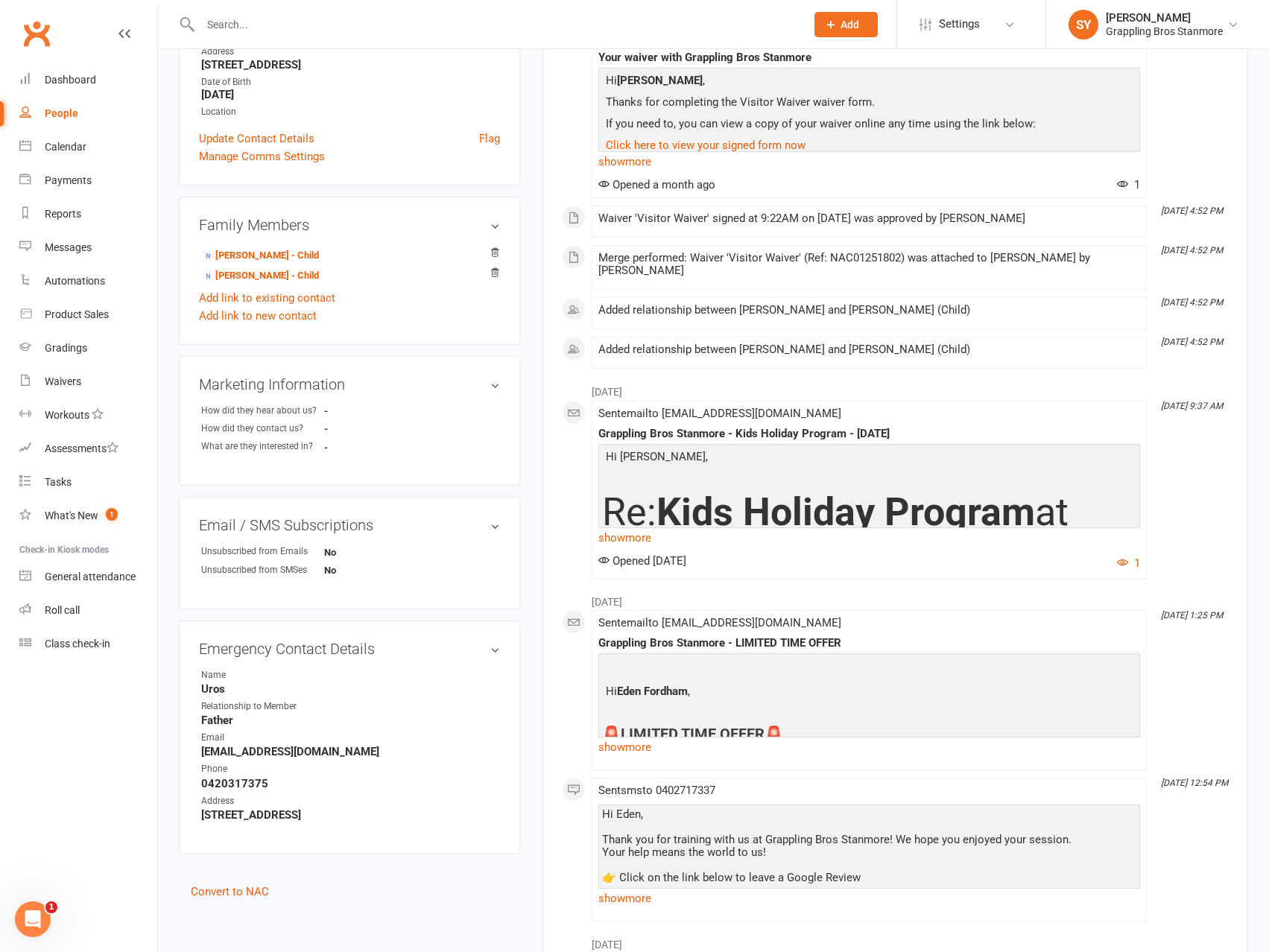
scroll to position [447, 0]
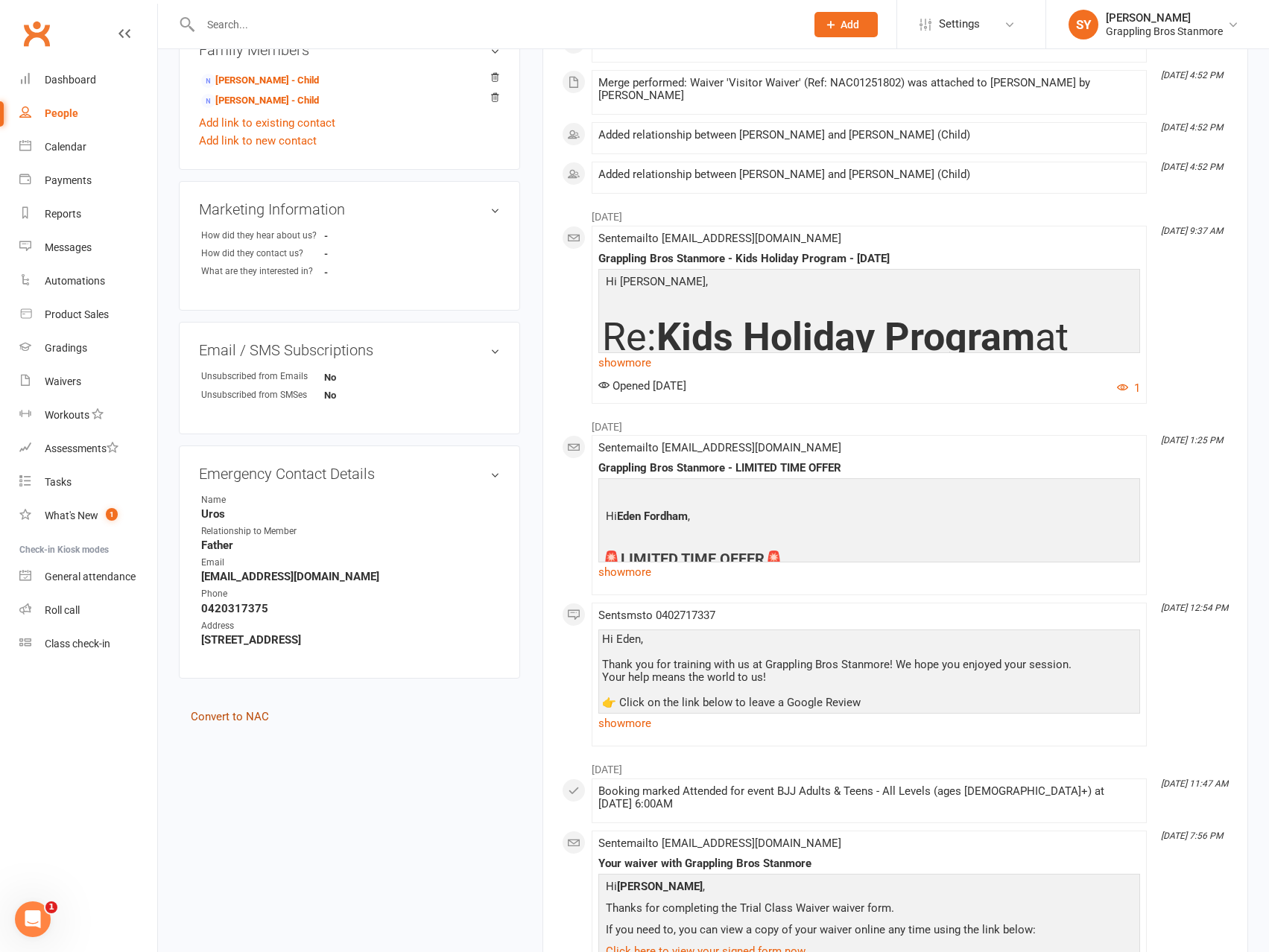
click at [247, 717] on link "Convert to NAC" at bounding box center [230, 716] width 78 height 14
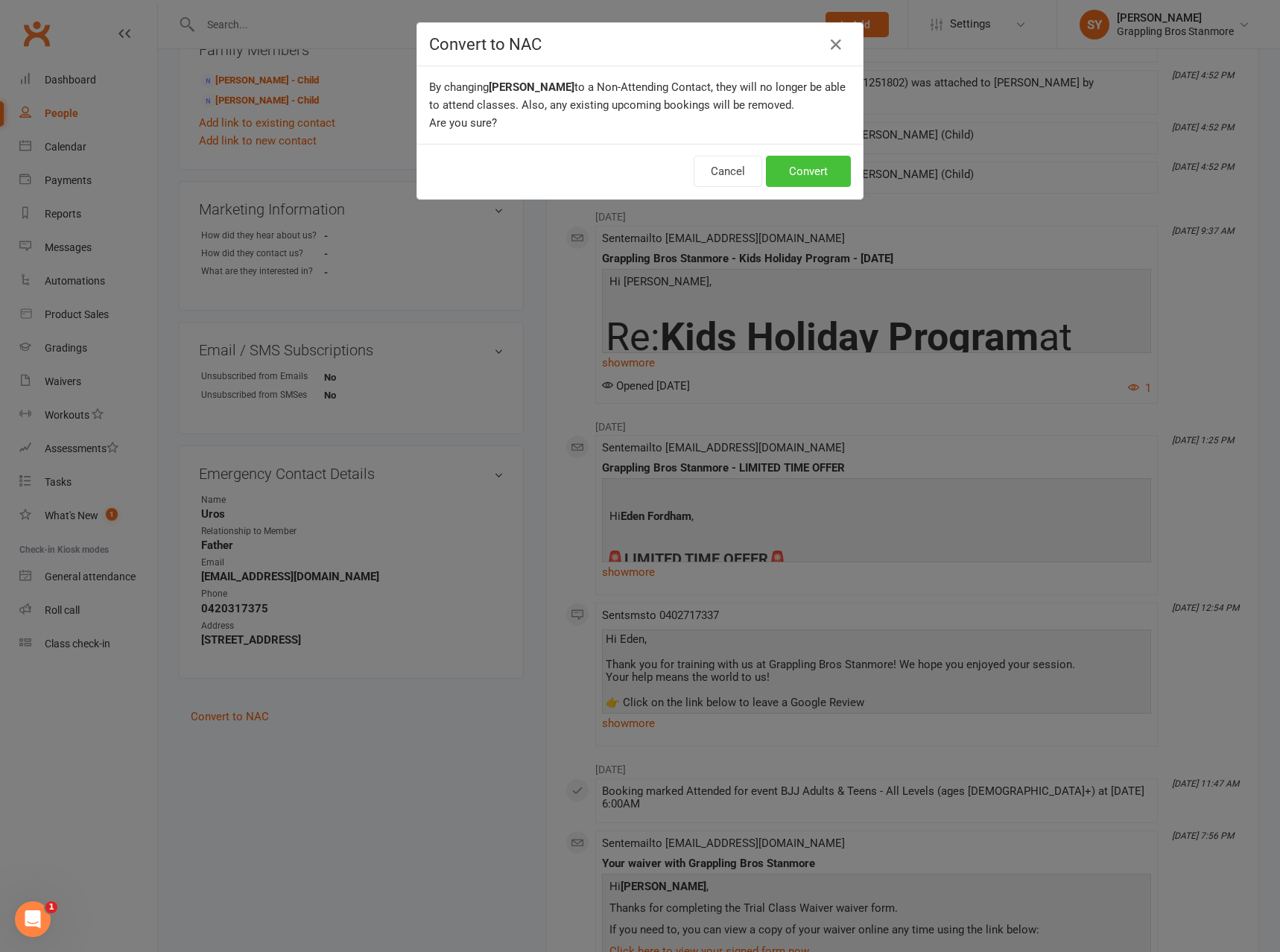
click at [798, 176] on button "Convert" at bounding box center [808, 171] width 85 height 31
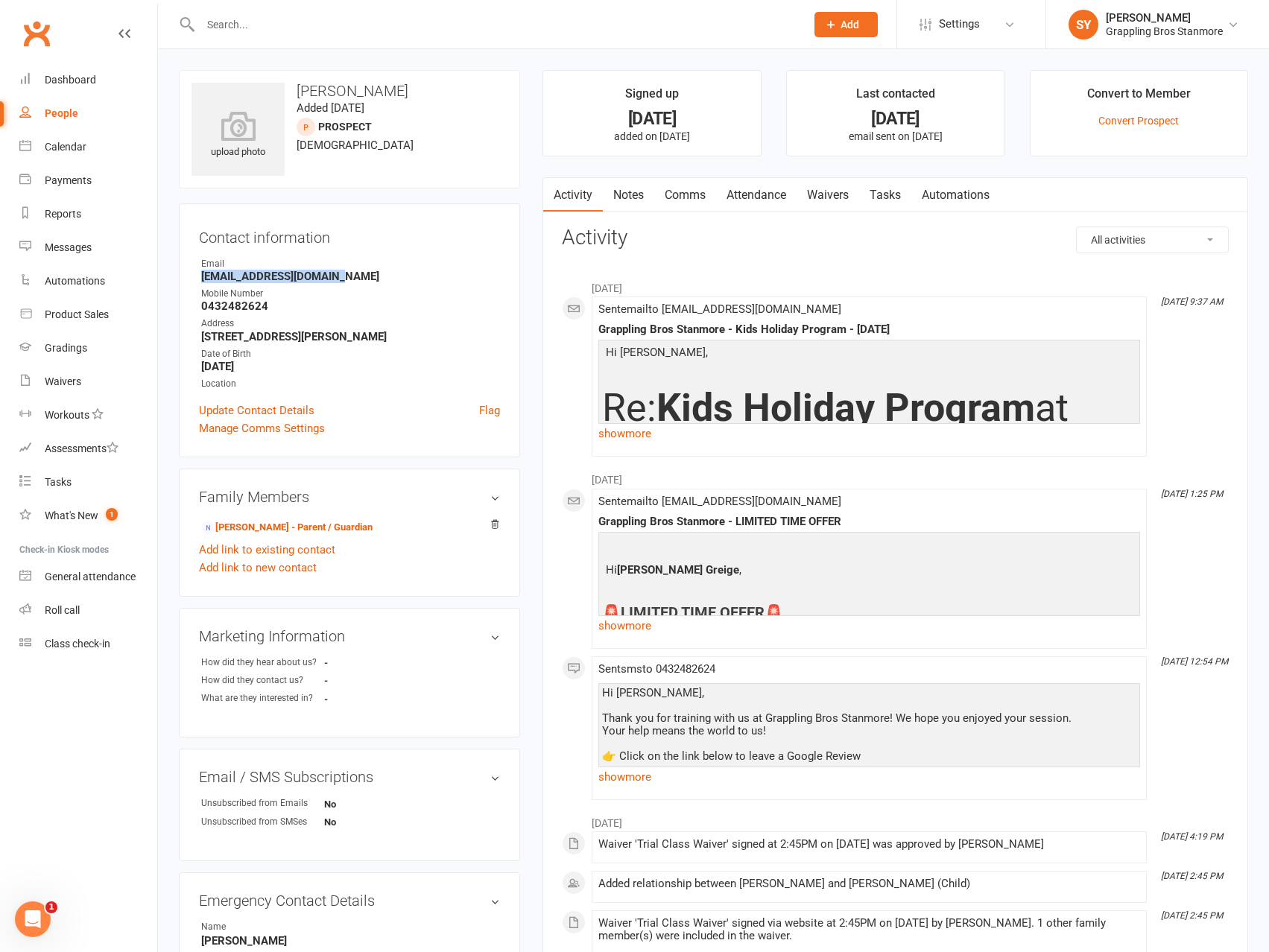
drag, startPoint x: 345, startPoint y: 275, endPoint x: 189, endPoint y: 281, distance: 156.1
click at [189, 281] on div "Contact information Owner Email magicgreige@hotmail.com Mobile Number 043248262…" at bounding box center [349, 330] width 341 height 254
copy strong "magicgreige@hotmail.com"
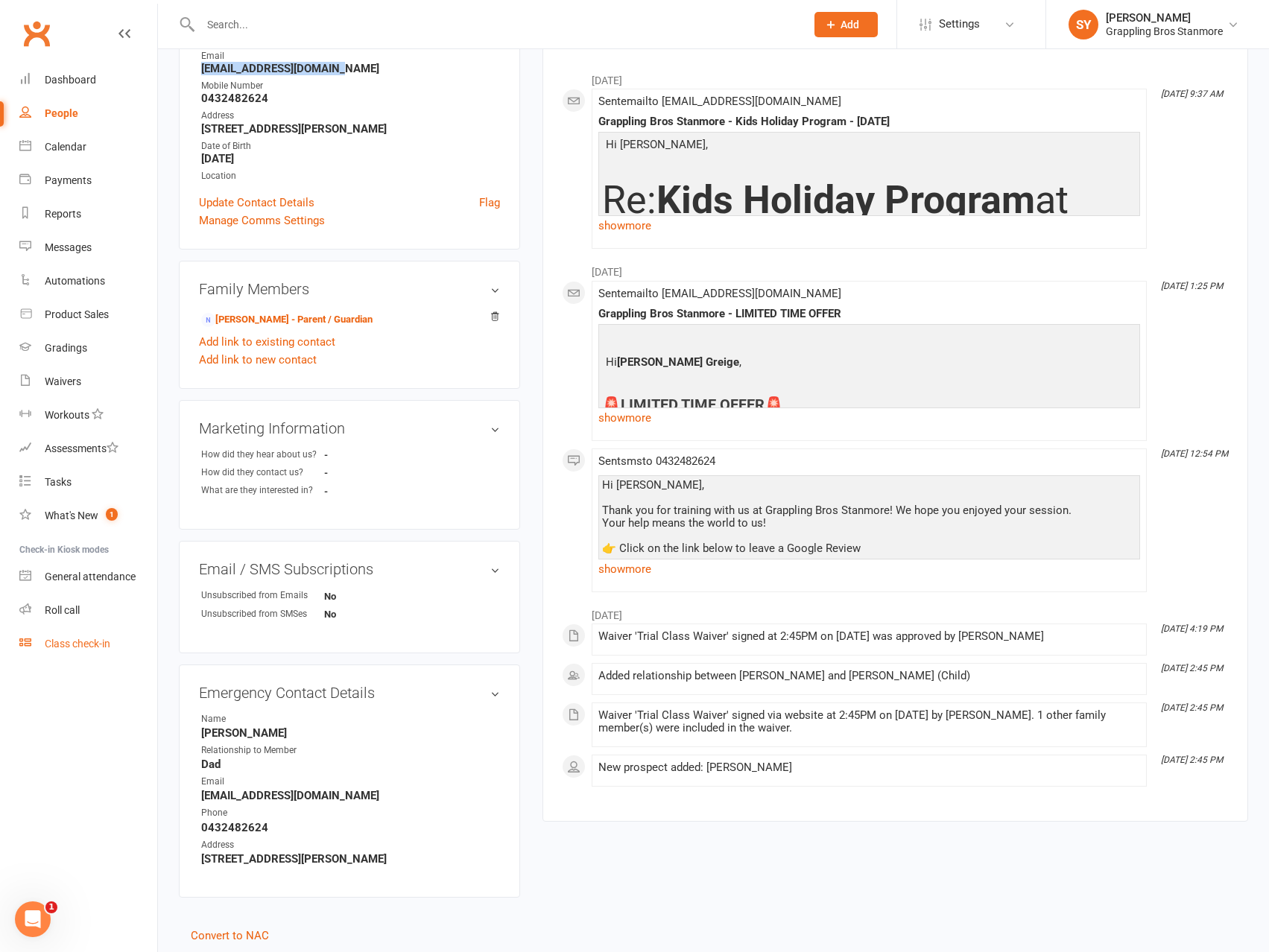
scroll to position [273, 0]
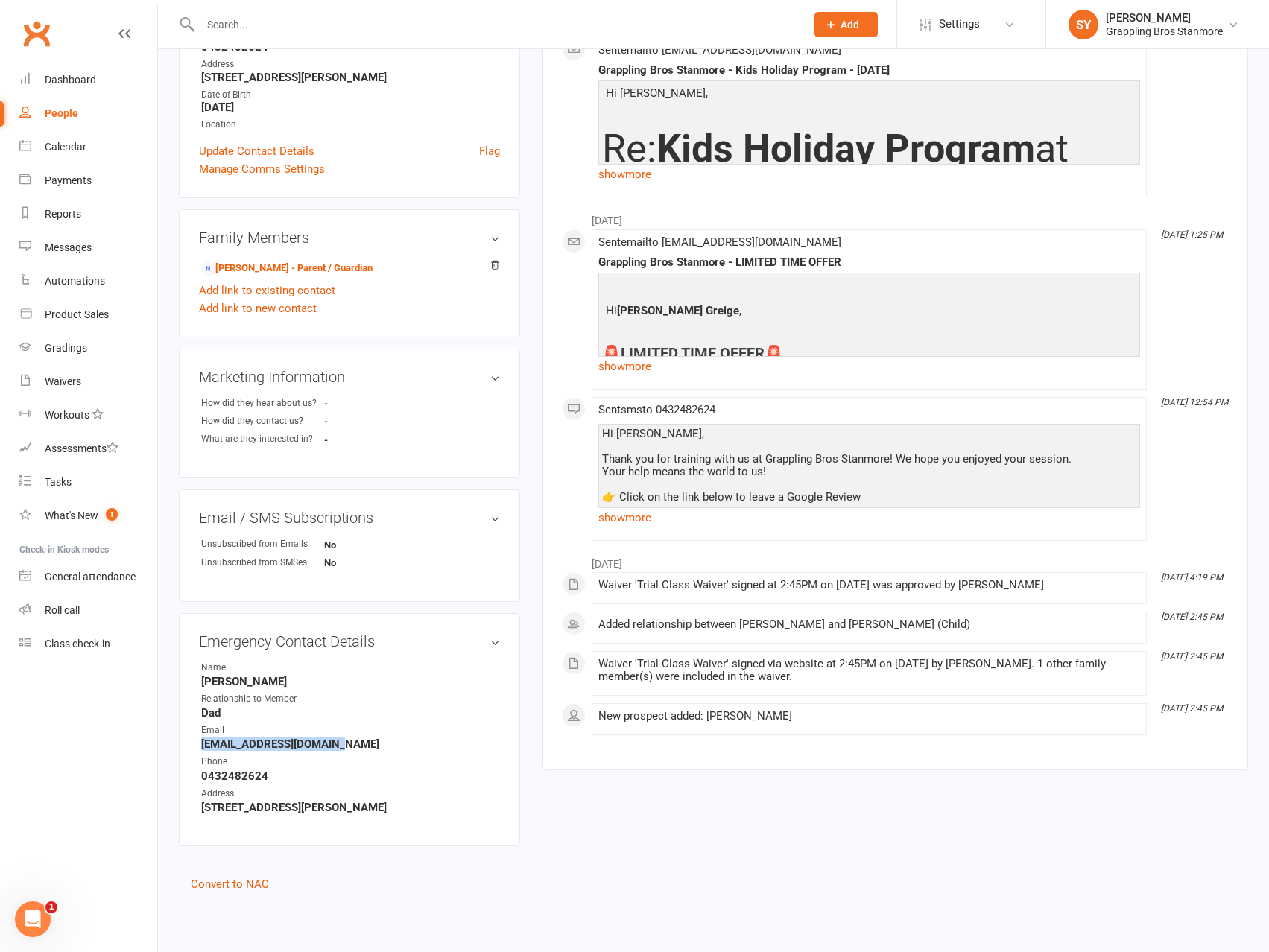
drag, startPoint x: 349, startPoint y: 743, endPoint x: 159, endPoint y: 743, distance: 190.0
click at [159, 743] on div "upload photo Leon Greige Added 15 April, 2025 prospect 14 years old Contact inf…" at bounding box center [714, 342] width 1111 height 1103
copy strong "magicgreige@hotmail.com"
click at [236, 883] on link "Convert to NAC" at bounding box center [230, 885] width 78 height 14
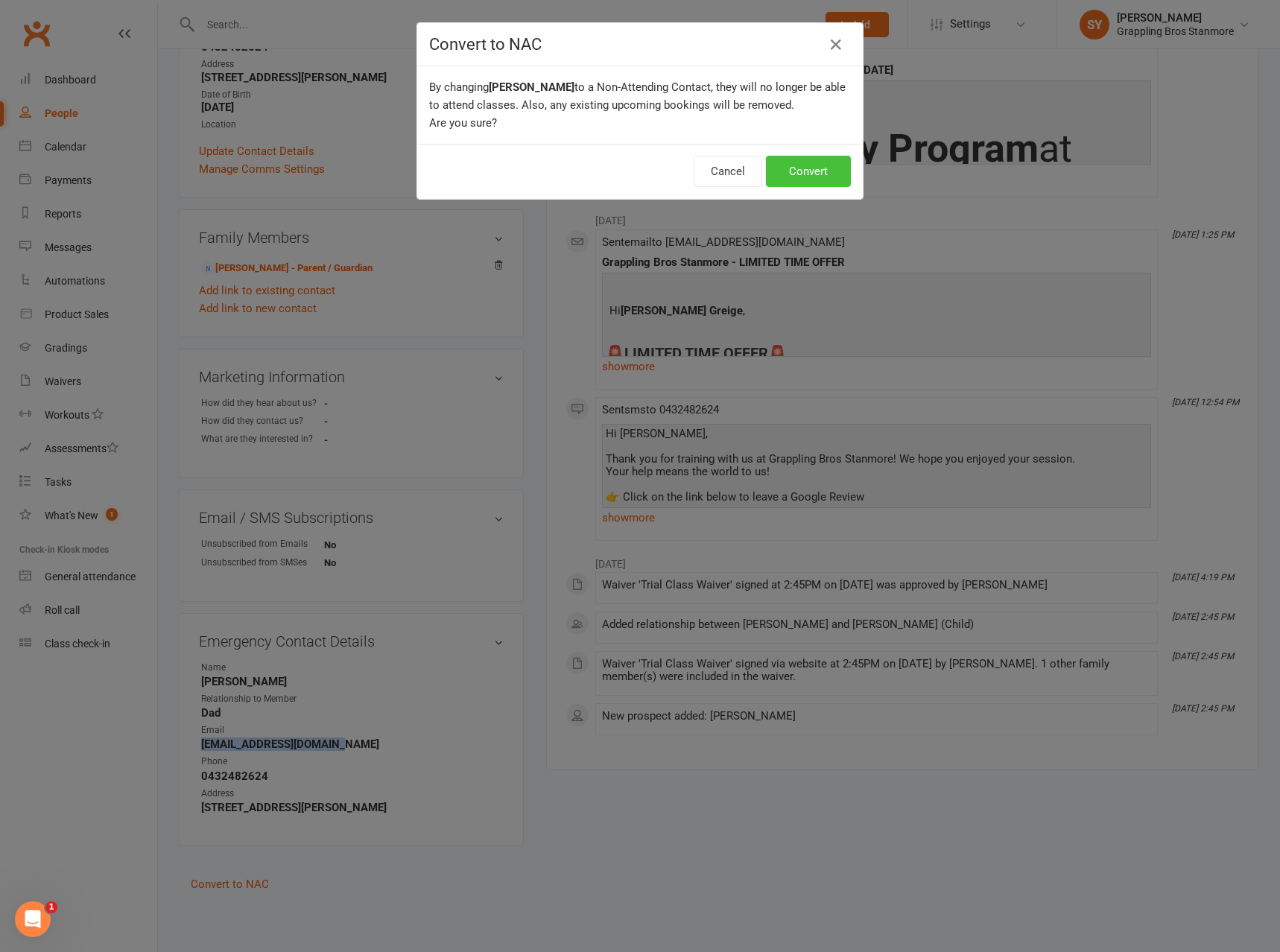
click at [820, 164] on button "Convert" at bounding box center [808, 171] width 85 height 31
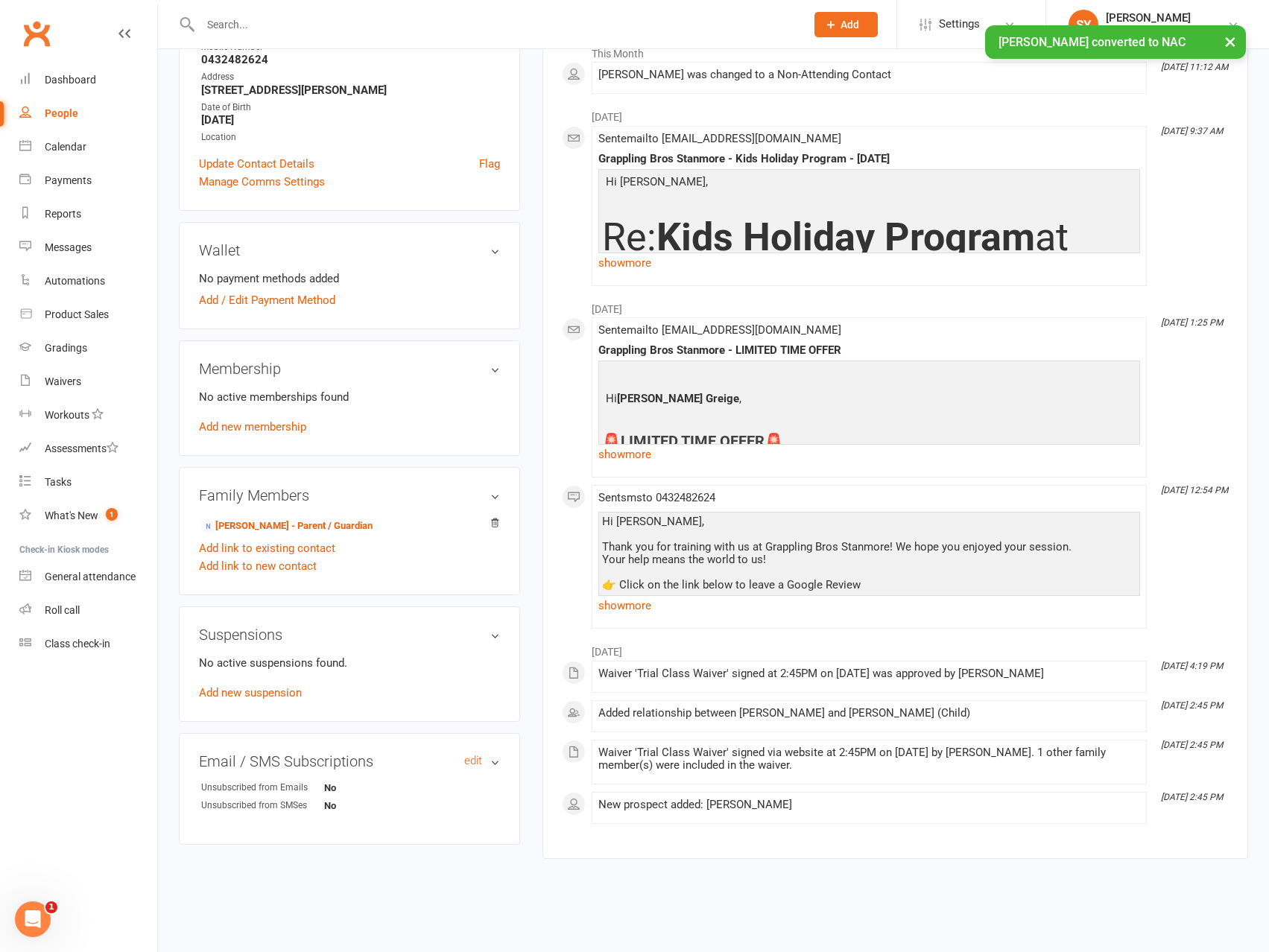
scroll to position [248, 0]
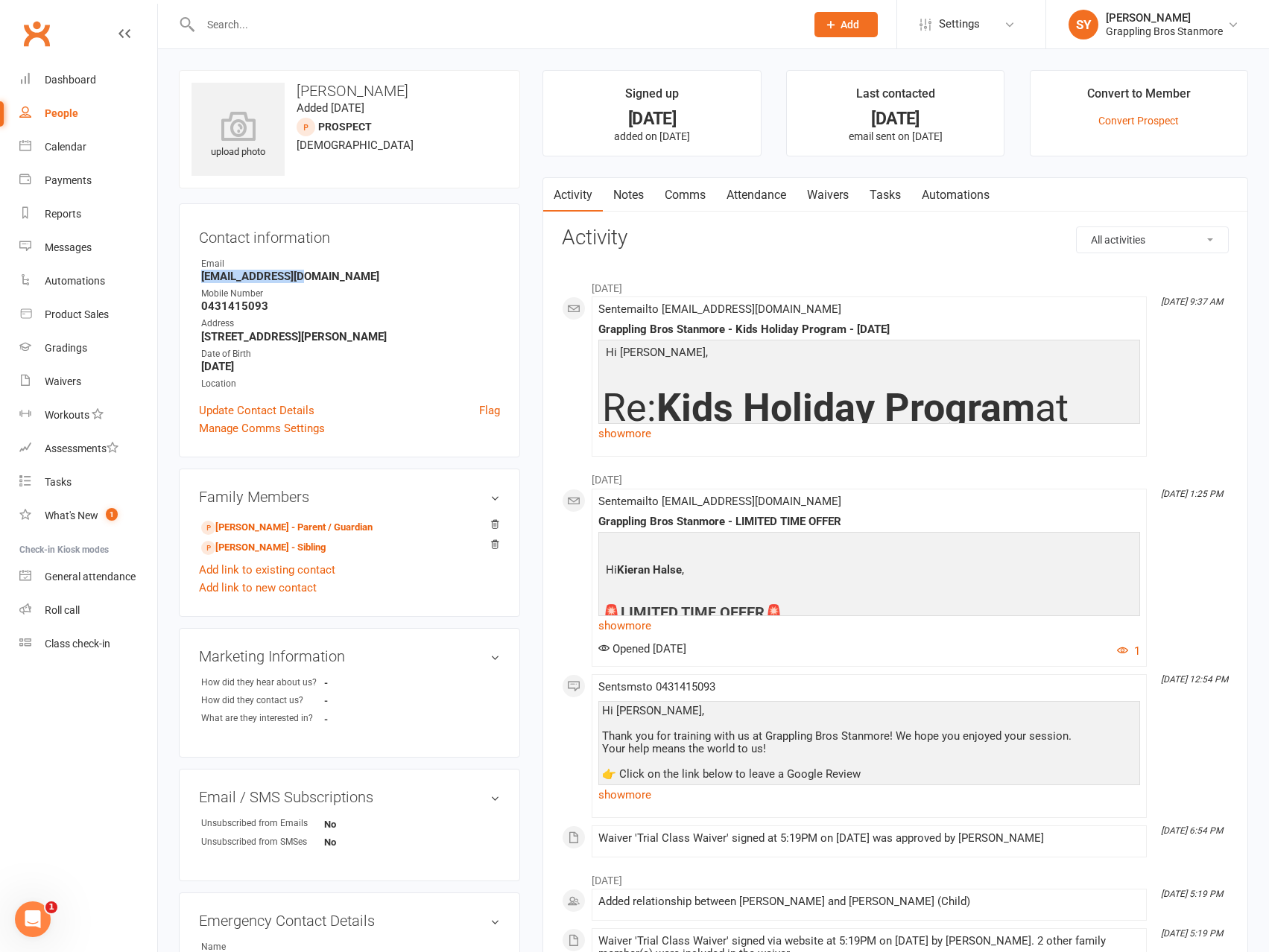
drag, startPoint x: 317, startPoint y: 283, endPoint x: 181, endPoint y: 277, distance: 136.1
click at [181, 277] on div "Contact information Owner Email Rjhalse@gmail.com Mobile Number 0431415093 Addr…" at bounding box center [349, 330] width 341 height 254
copy strong "[EMAIL_ADDRESS][DOMAIN_NAME]"
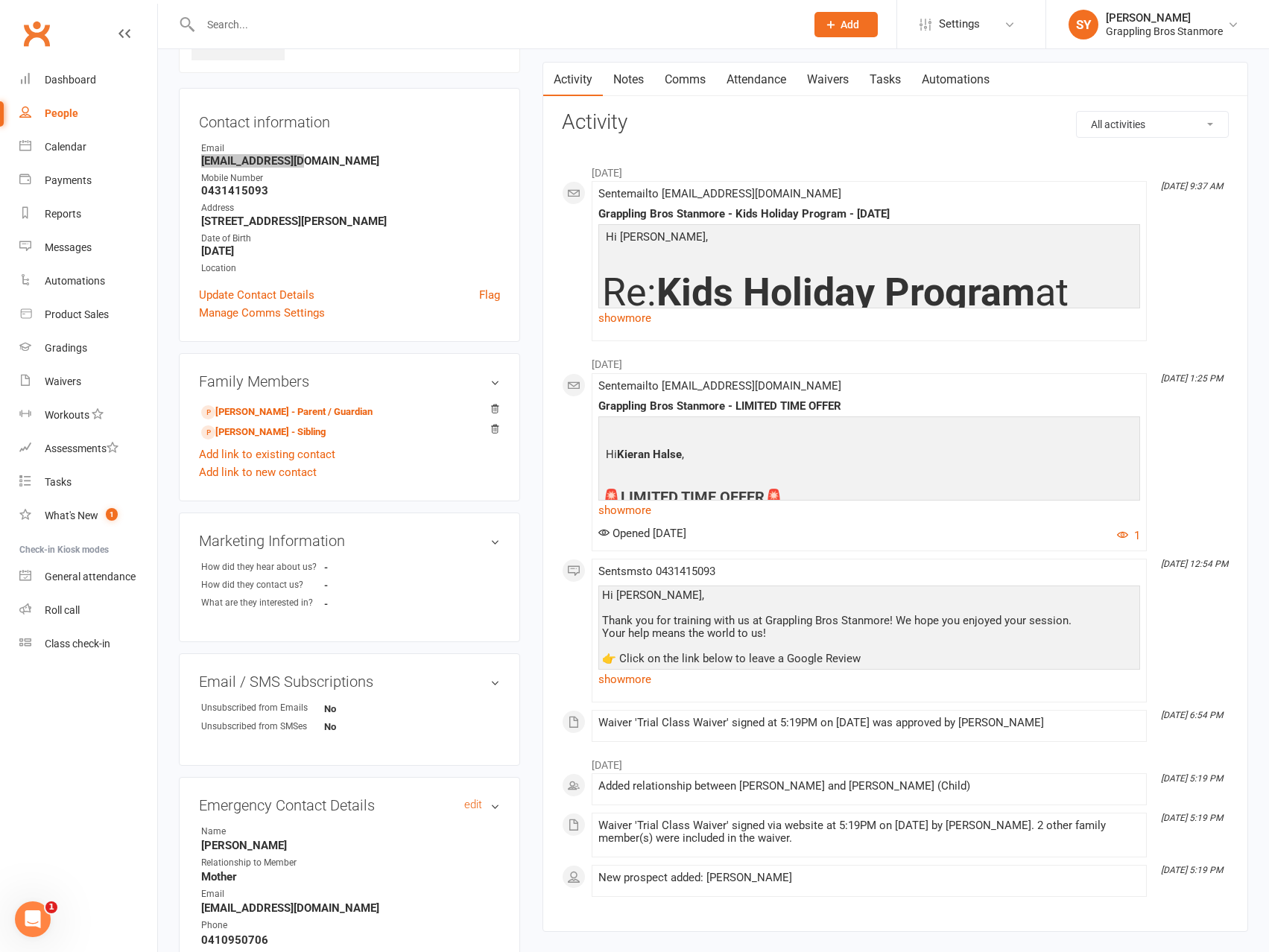
scroll to position [279, 0]
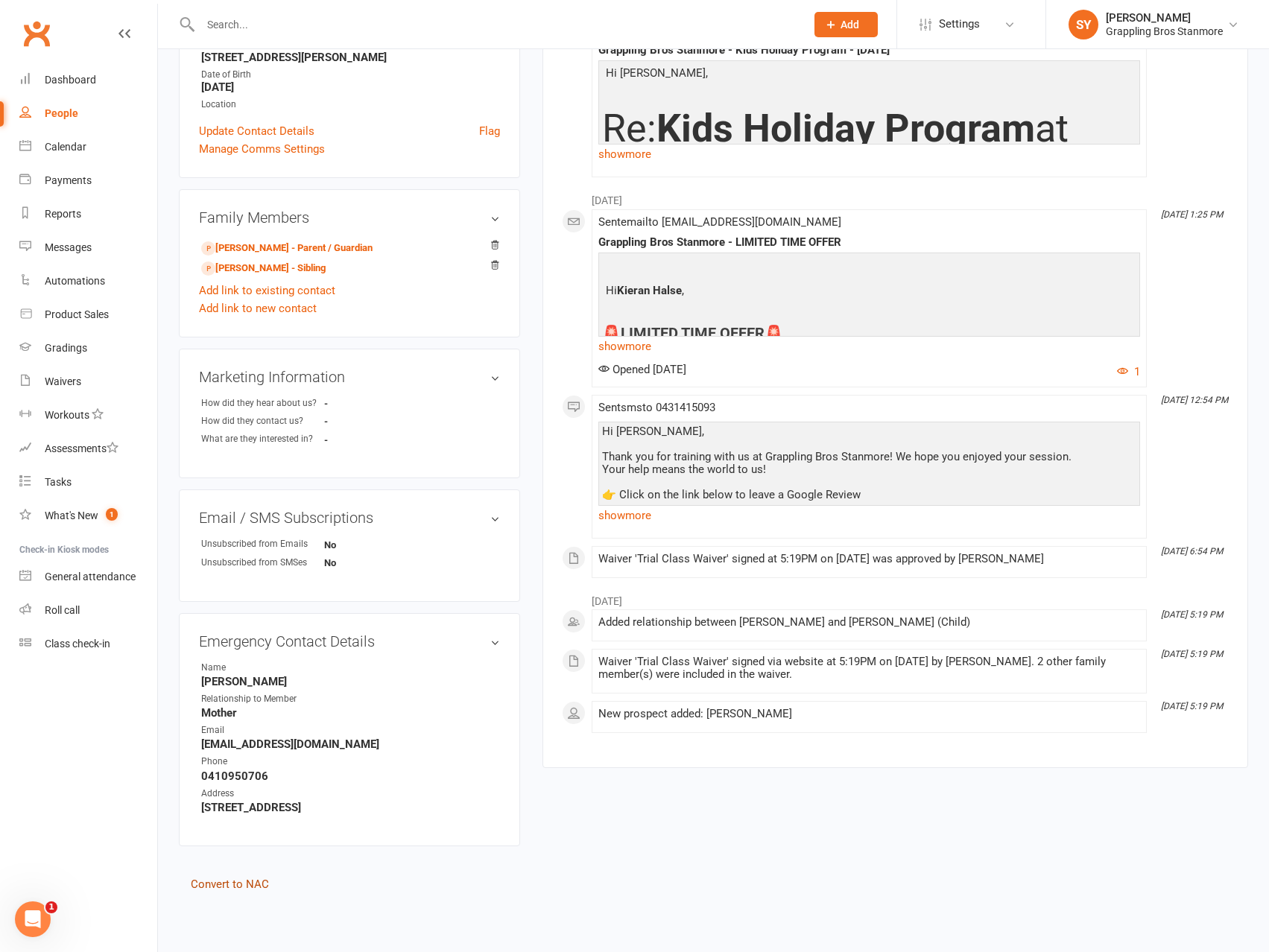
click at [249, 882] on link "Convert to NAC" at bounding box center [230, 885] width 78 height 14
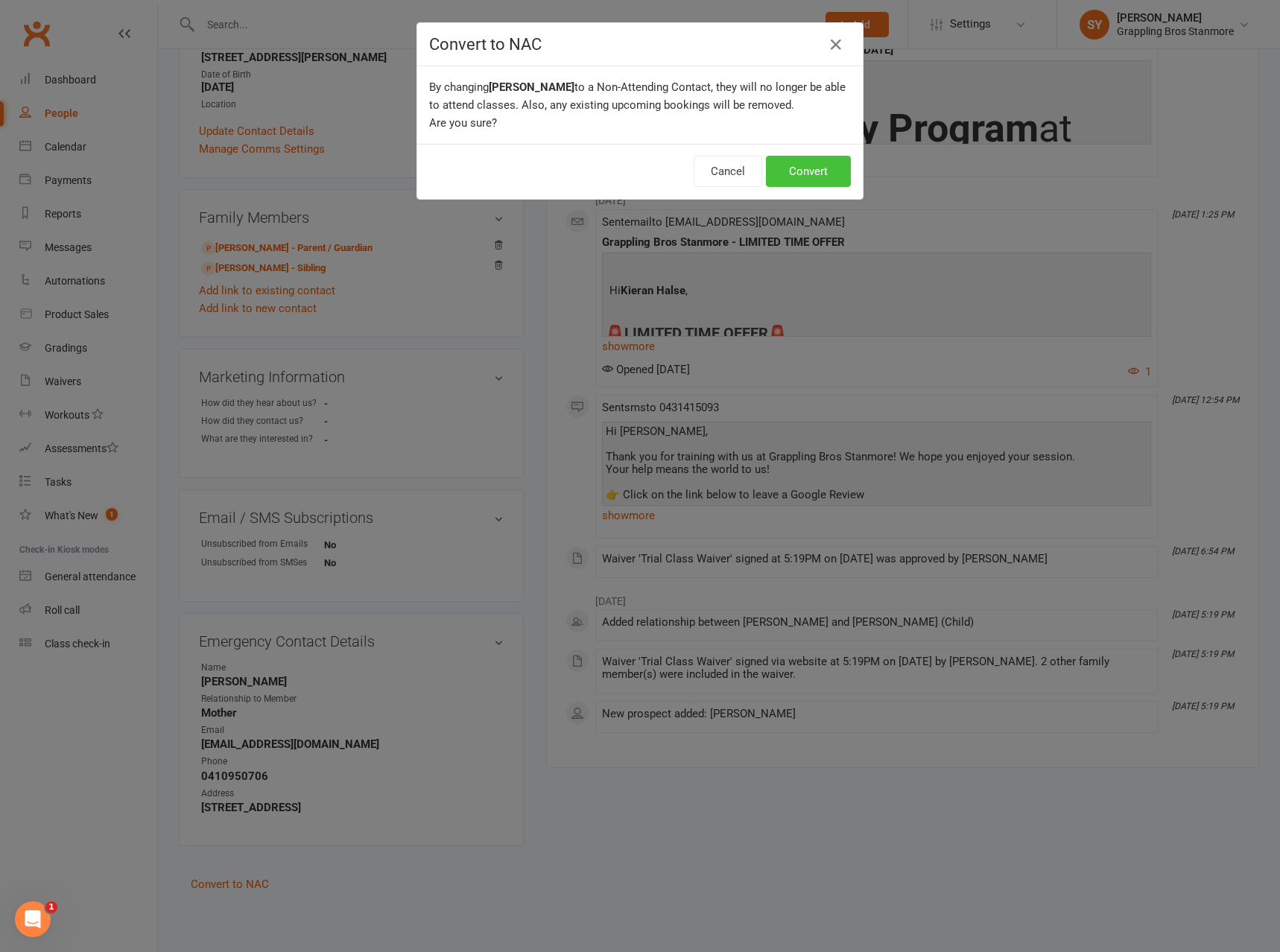
click at [817, 170] on button "Convert" at bounding box center [808, 171] width 85 height 31
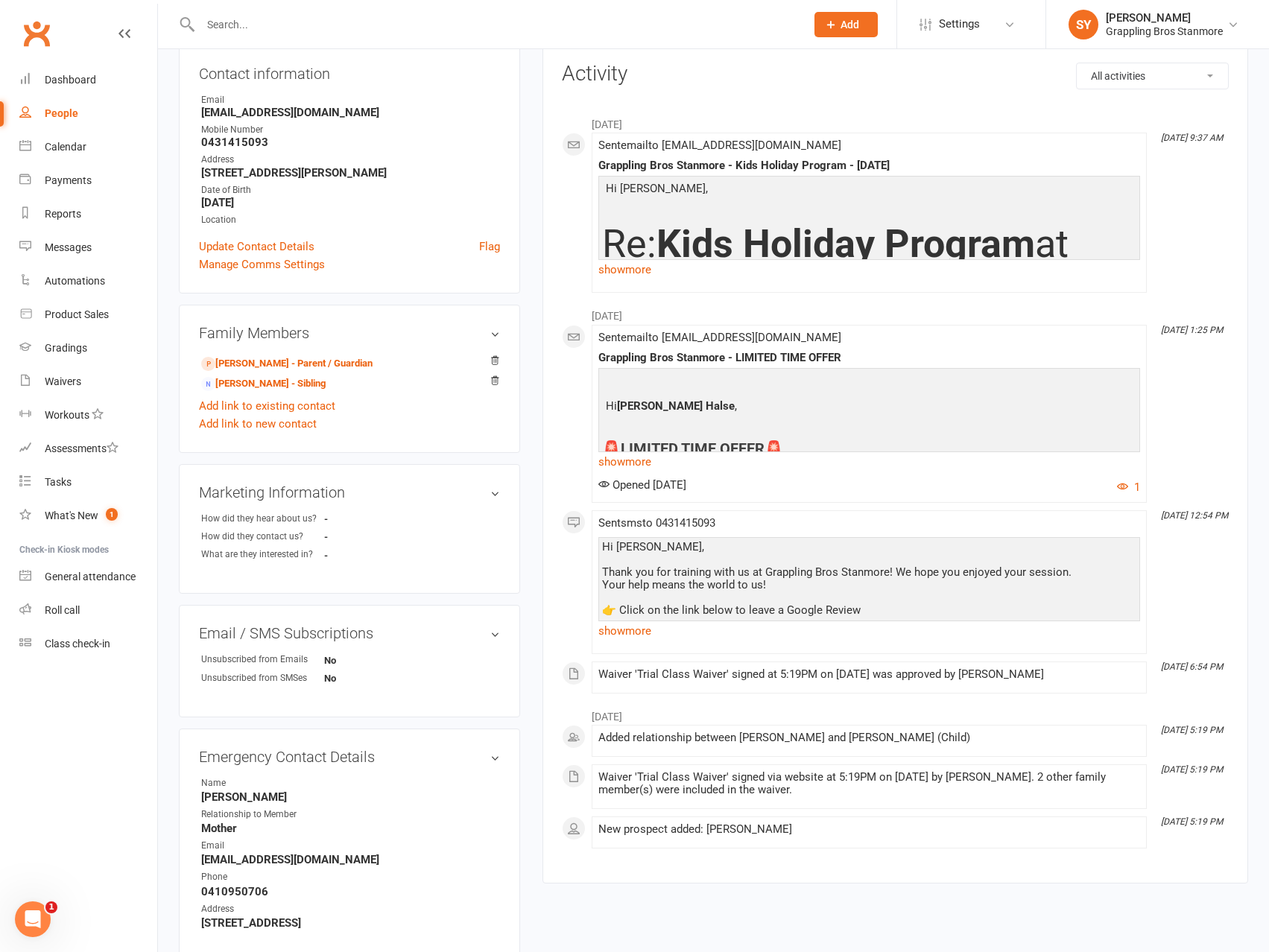
scroll to position [279, 0]
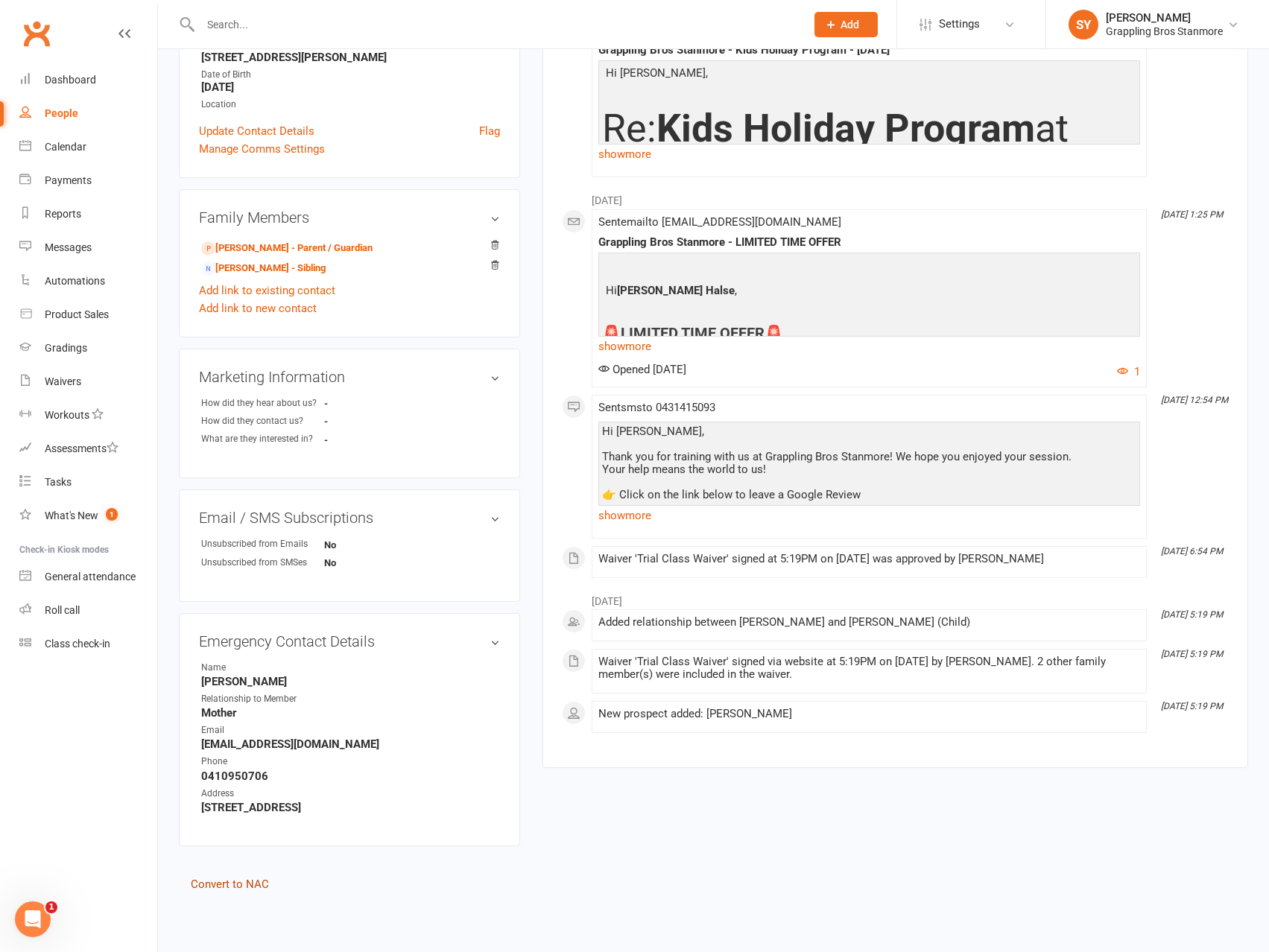
click at [255, 885] on link "Convert to NAC" at bounding box center [230, 885] width 78 height 14
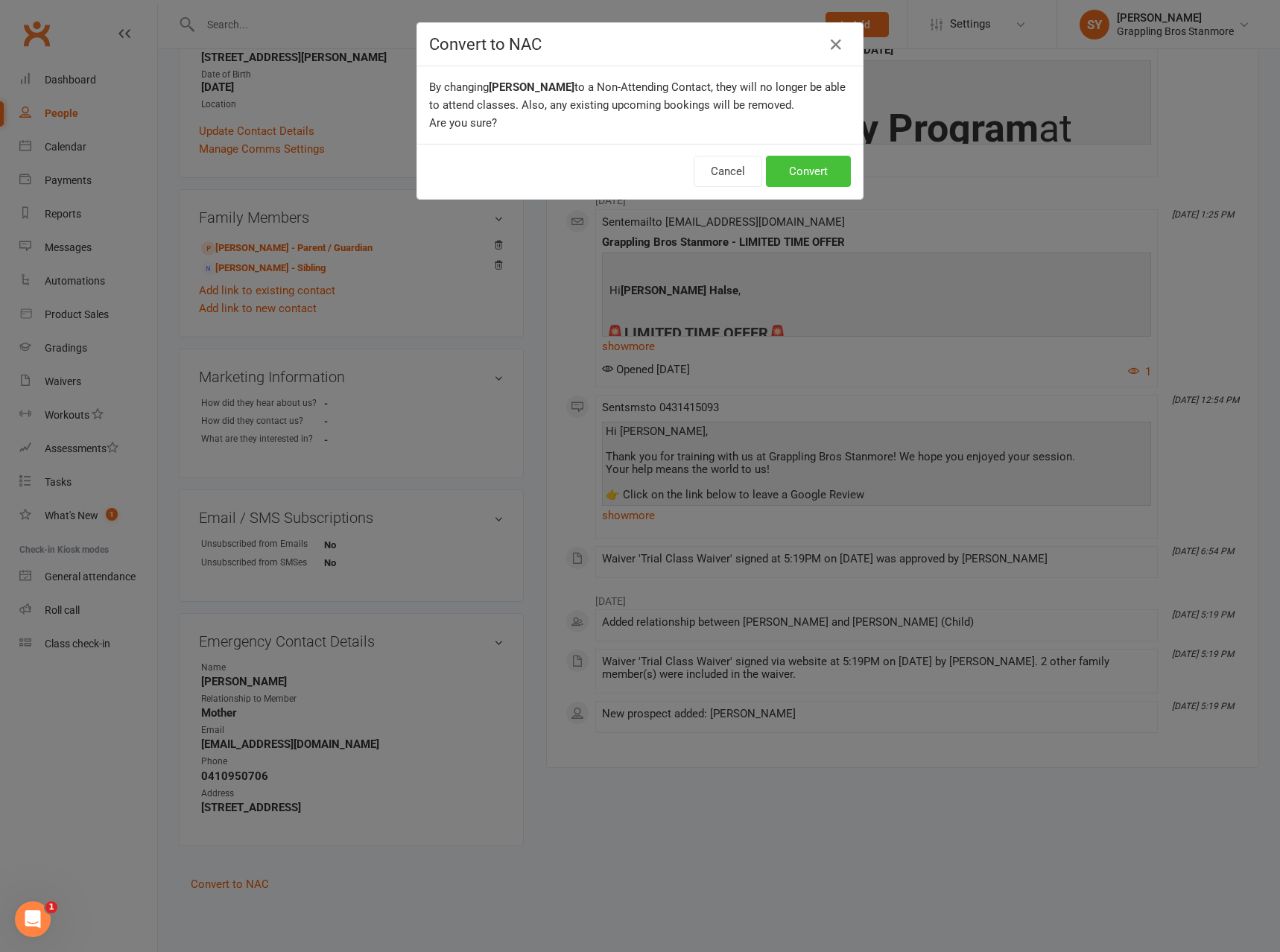
click at [801, 173] on button "Convert" at bounding box center [808, 171] width 85 height 31
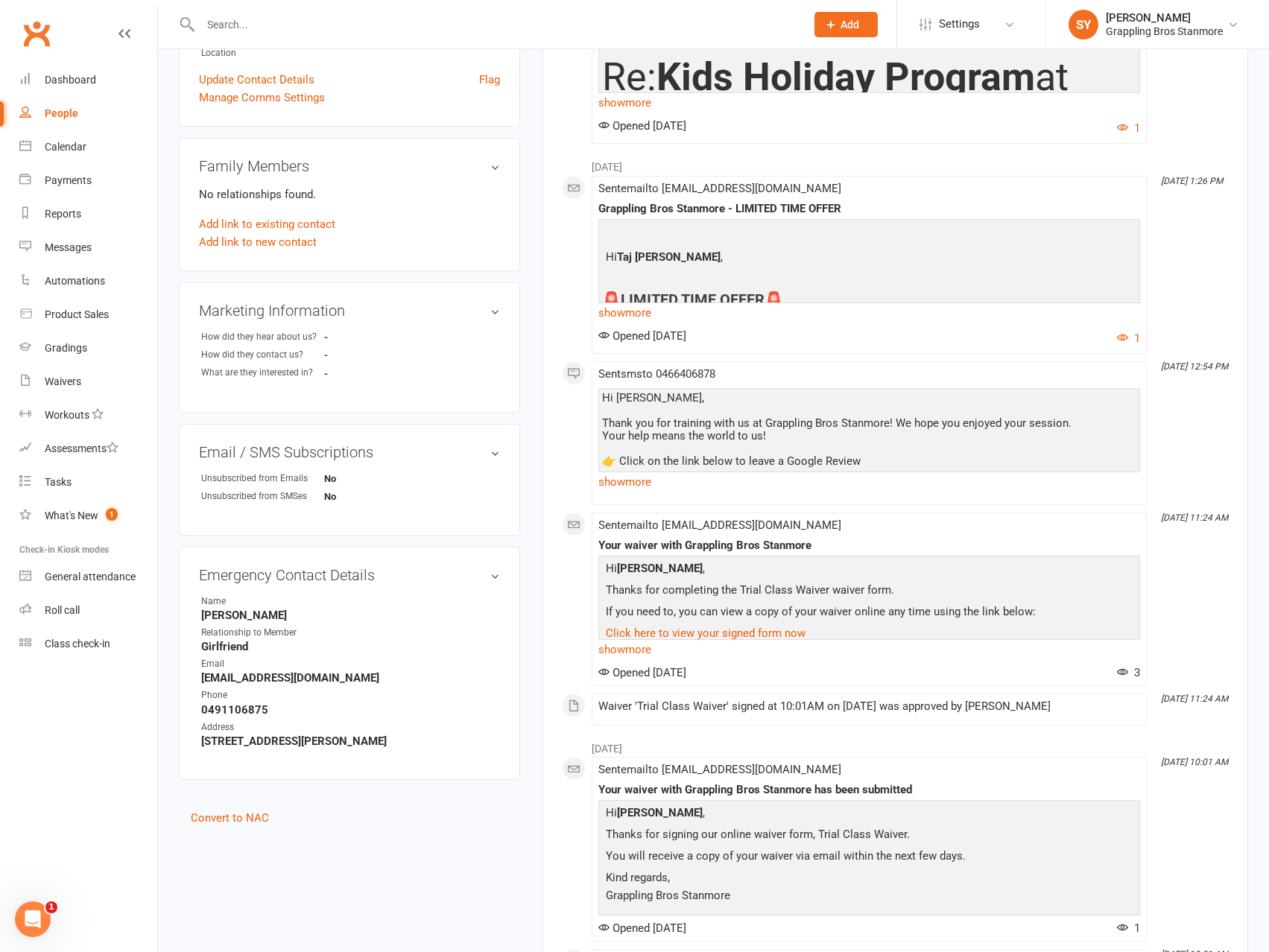
scroll to position [522, 0]
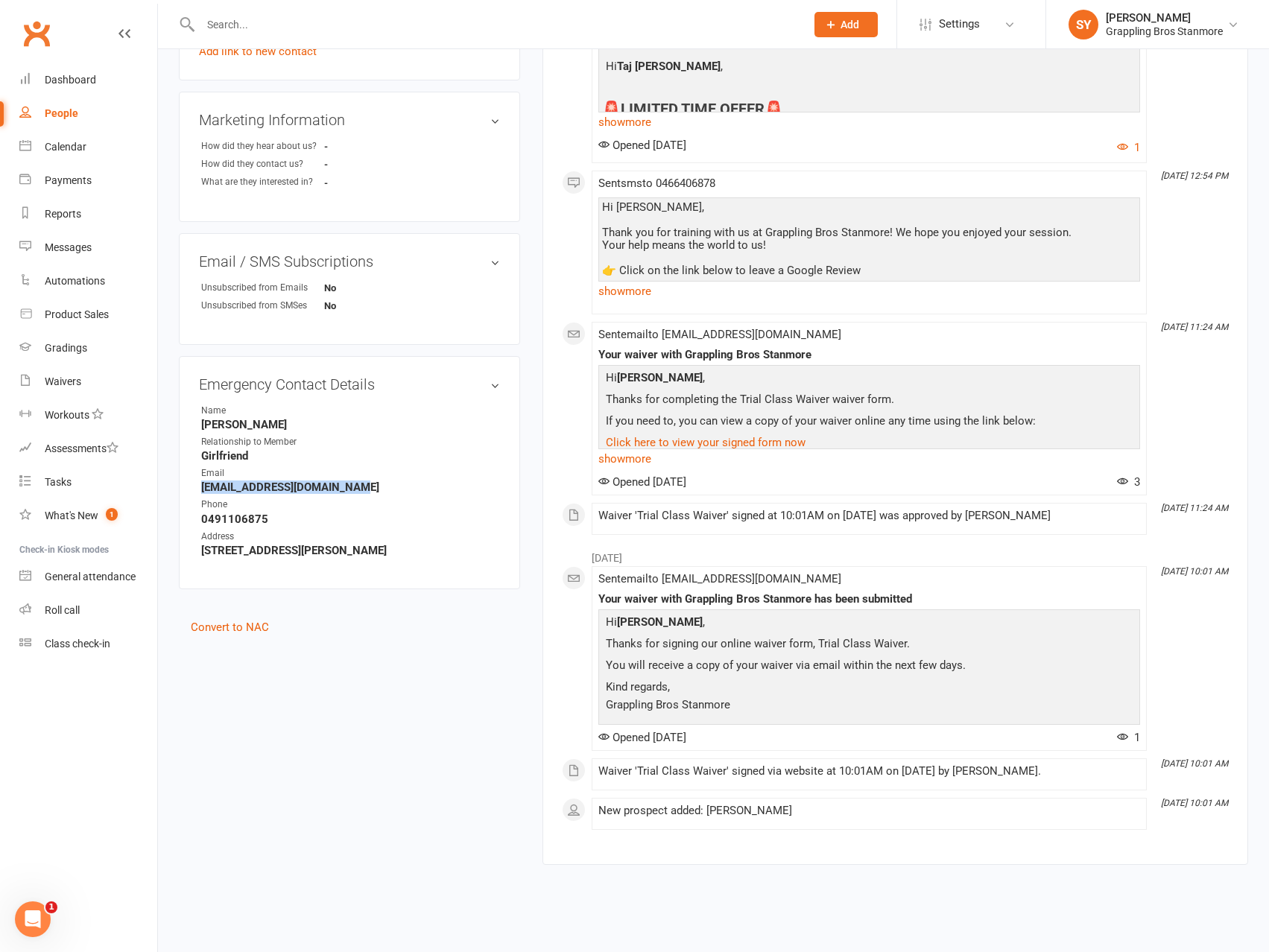
drag, startPoint x: 374, startPoint y: 490, endPoint x: 198, endPoint y: 491, distance: 176.0
click at [198, 491] on div "Emergency Contact Details edit Name [PERSON_NAME] Relationship to Member Girlfr…" at bounding box center [349, 473] width 341 height 233
copy strong "[EMAIL_ADDRESS][DOMAIN_NAME]"
click at [240, 624] on link "Convert to NAC" at bounding box center [230, 627] width 78 height 14
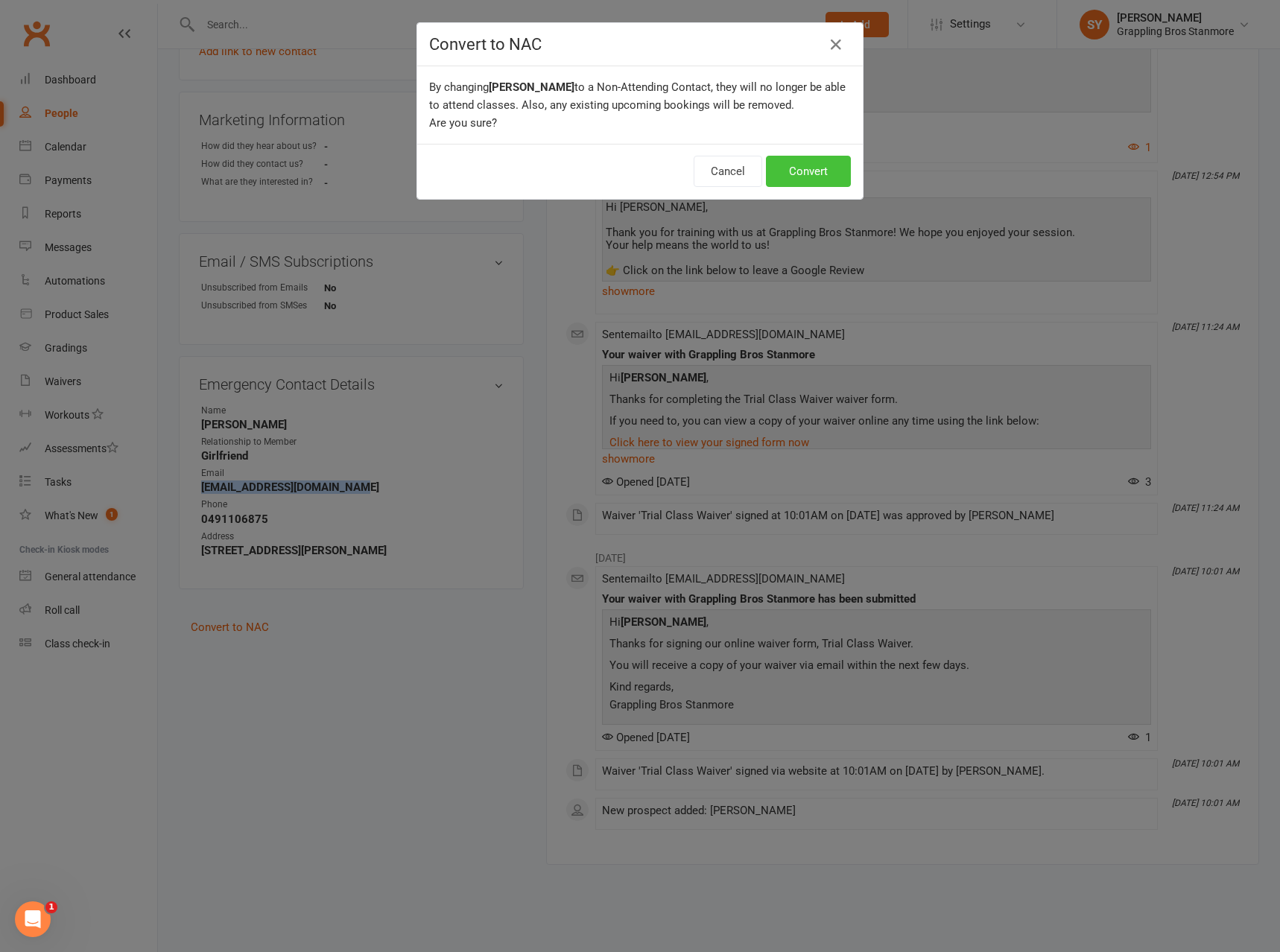
click at [810, 174] on button "Convert" at bounding box center [808, 171] width 85 height 31
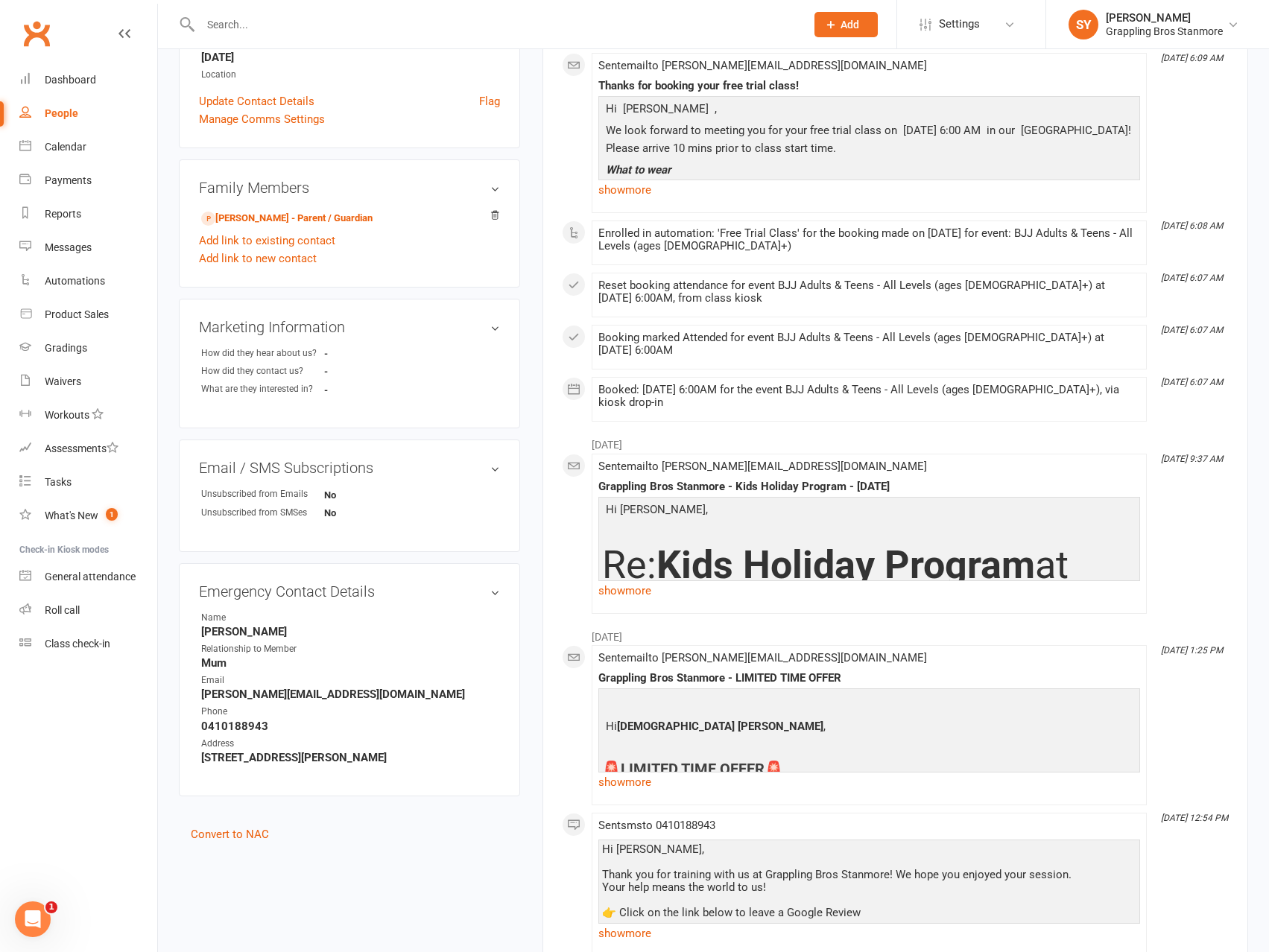
scroll to position [522, 0]
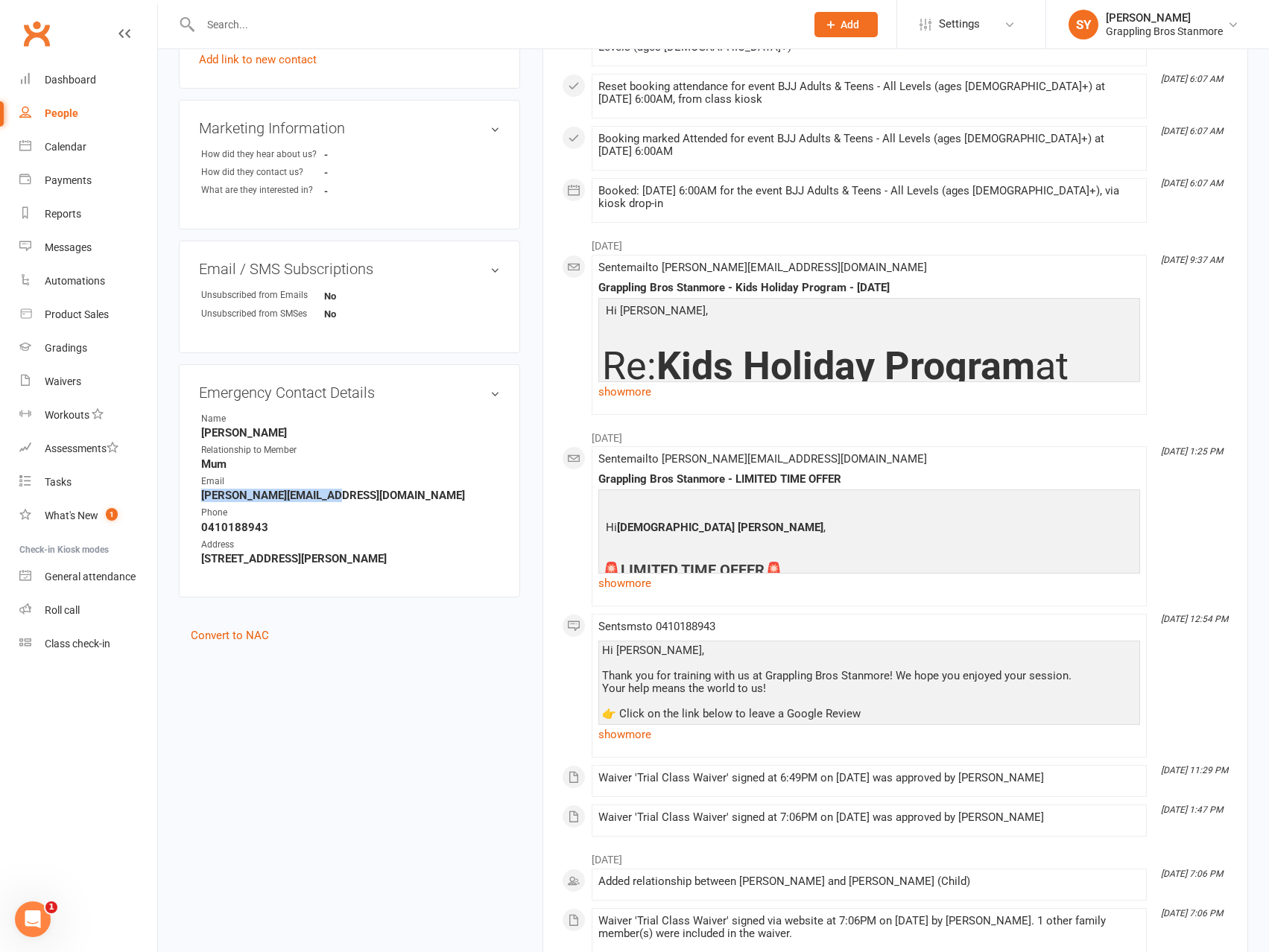
drag, startPoint x: 344, startPoint y: 495, endPoint x: 191, endPoint y: 494, distance: 153.0
click at [191, 494] on div "Emergency Contact Details edit Name Marie hanna Relationship to Member Mum Emai…" at bounding box center [349, 481] width 341 height 233
copy strong "mary_hanna@live.com.au"
click at [242, 632] on link "Convert to NAC" at bounding box center [230, 635] width 78 height 14
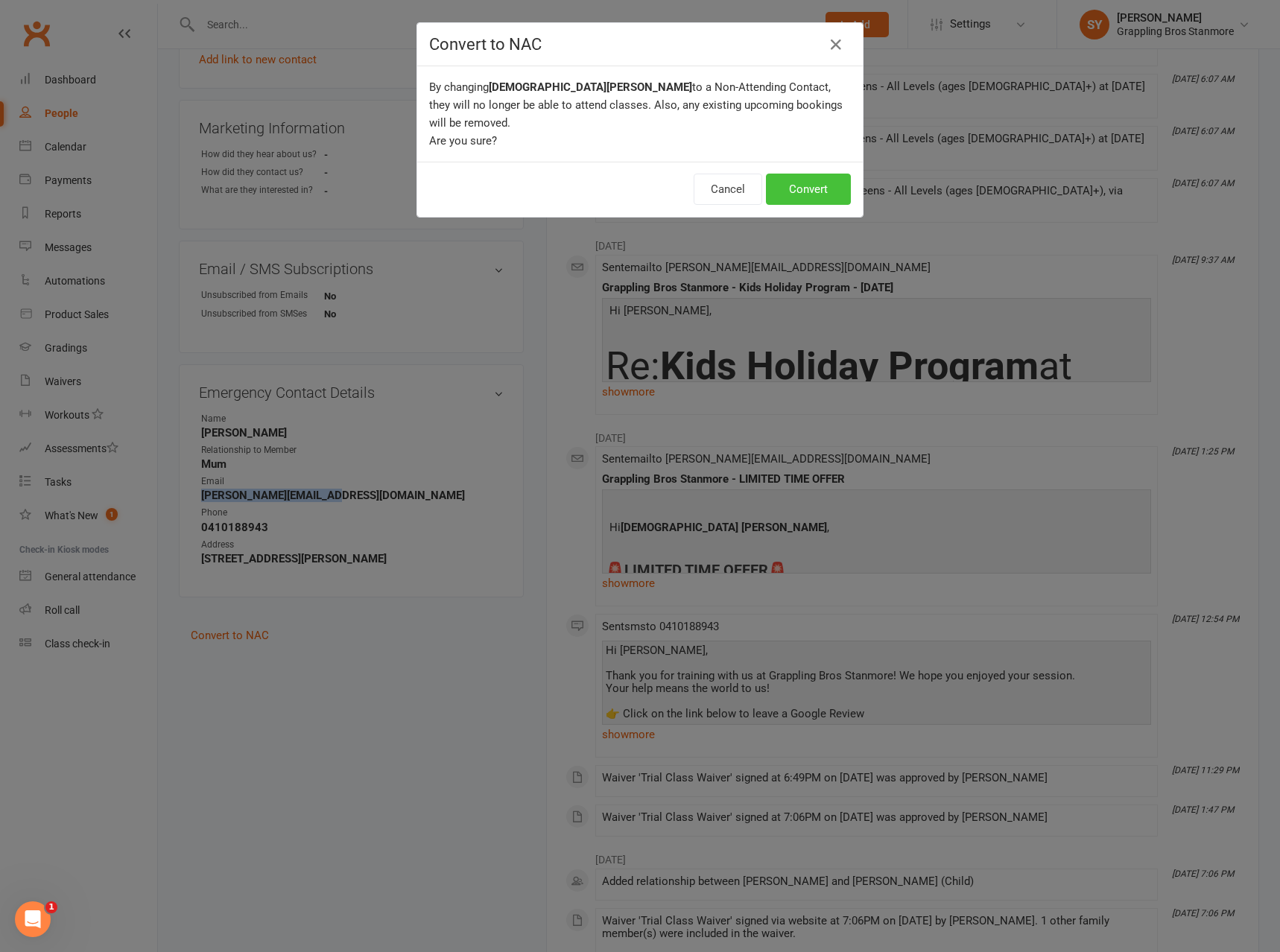
click at [819, 176] on button "Convert" at bounding box center [808, 189] width 85 height 31
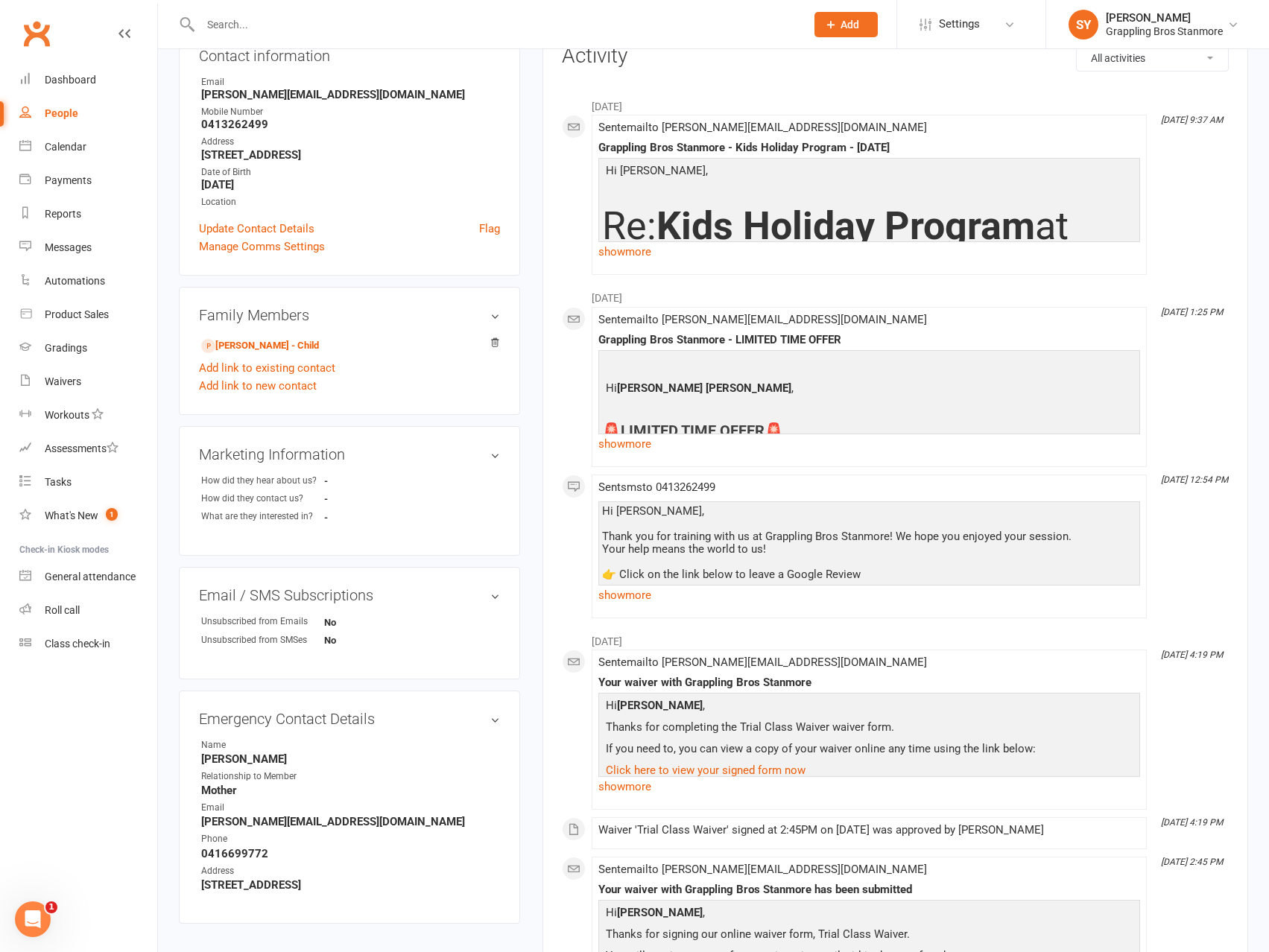
scroll to position [298, 0]
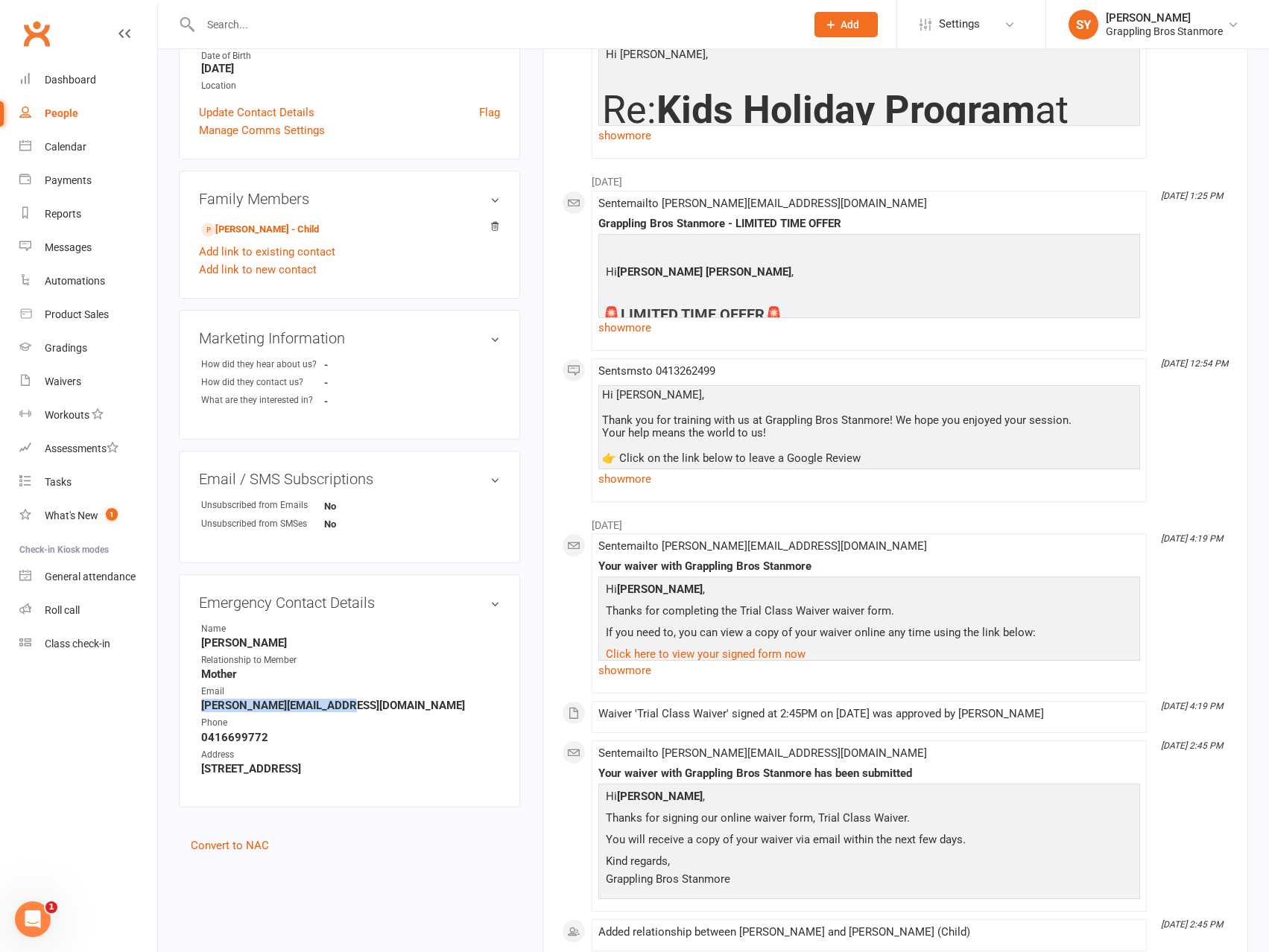
drag, startPoint x: 356, startPoint y: 707, endPoint x: 185, endPoint y: 711, distance: 171.0
click at [185, 711] on div "Emergency Contact Details edit Name Marie Relationship to Member Mother Email m…" at bounding box center [349, 691] width 341 height 233
copy strong "marie.zeineh@hotmail.com"
click at [234, 844] on link "Convert to NAC" at bounding box center [230, 846] width 78 height 14
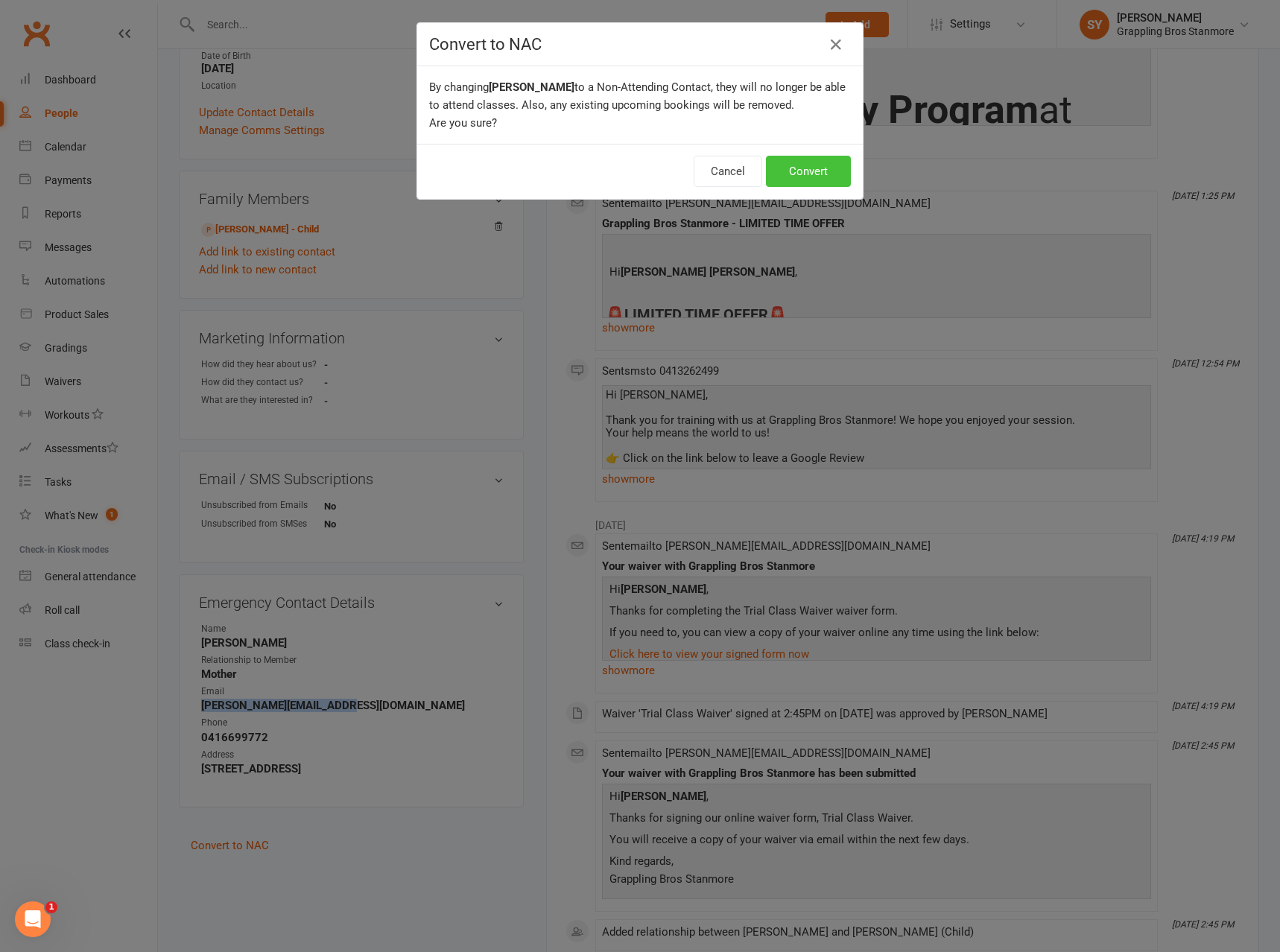
click at [804, 177] on button "Convert" at bounding box center [808, 171] width 85 height 31
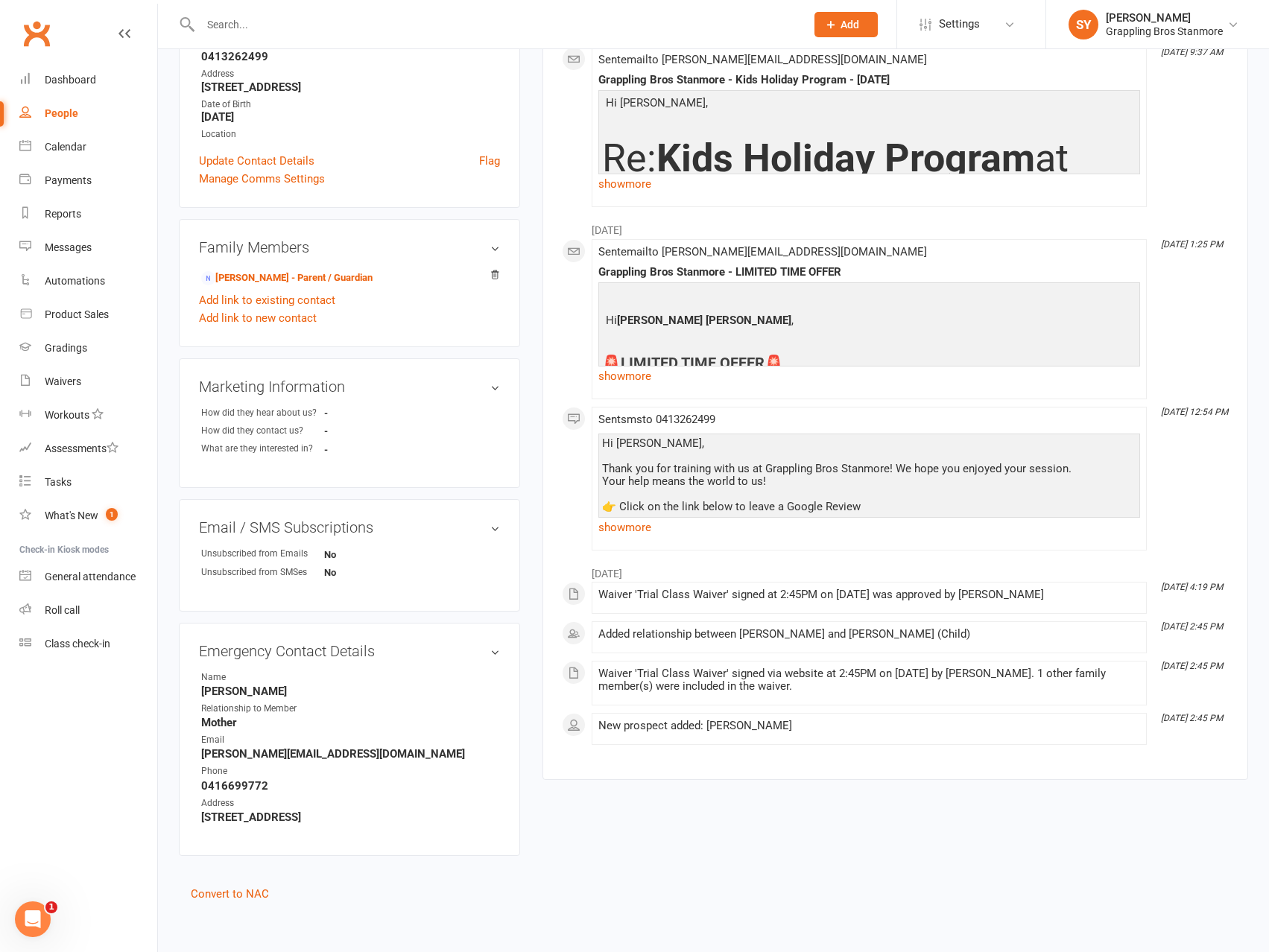
scroll to position [259, 0]
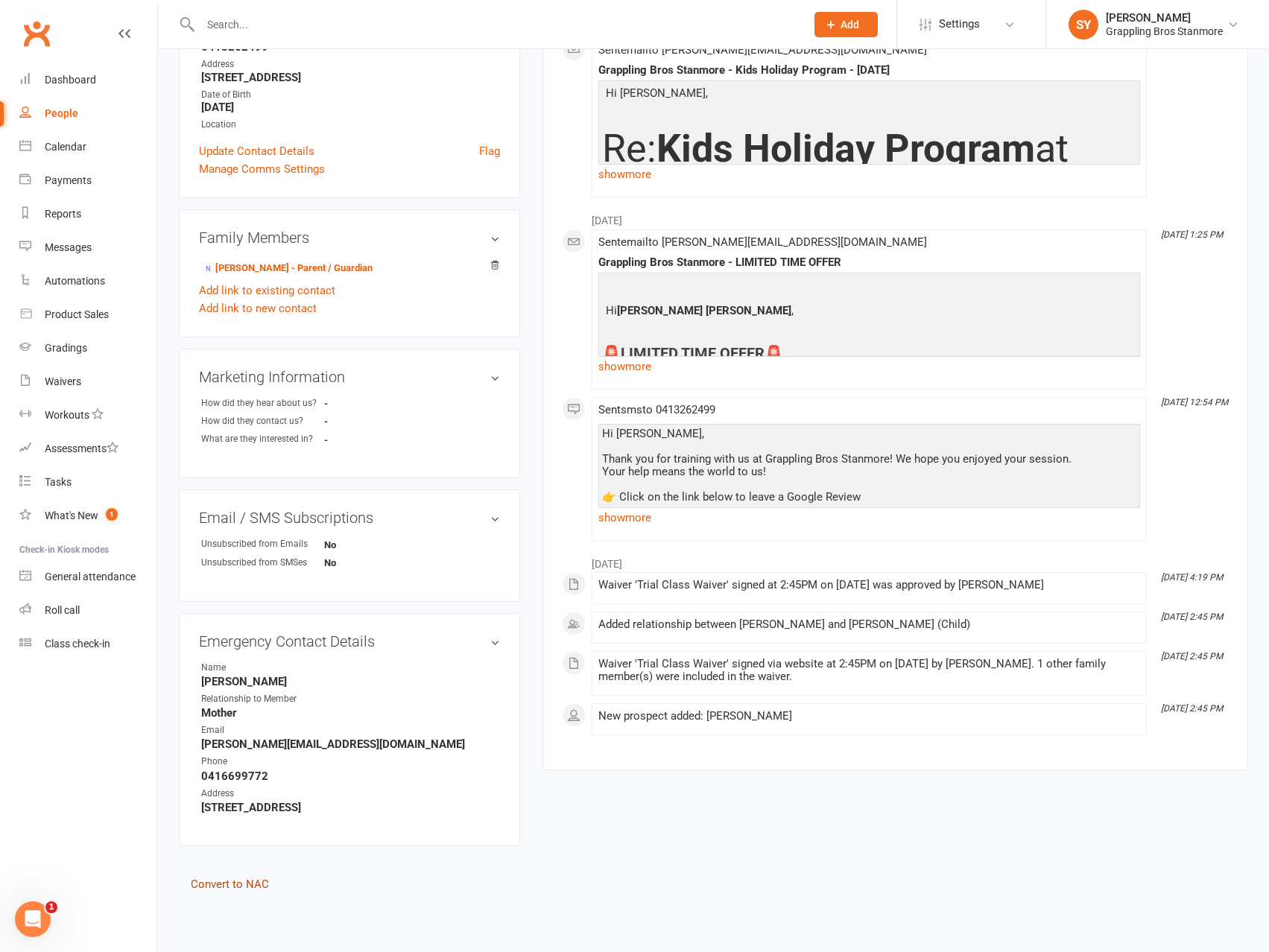
click at [253, 886] on link "Convert to NAC" at bounding box center [230, 885] width 78 height 14
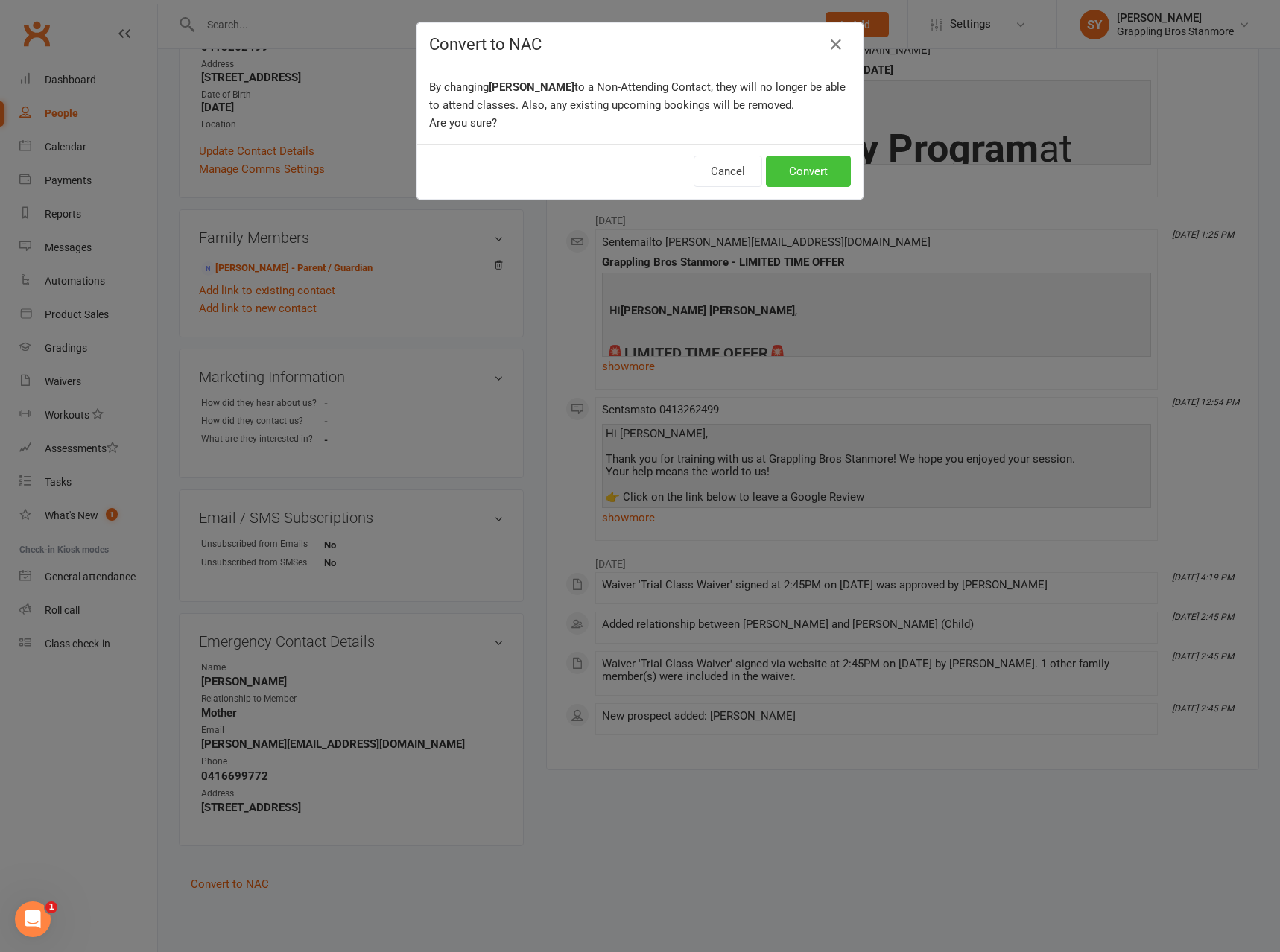
click at [812, 170] on button "Convert" at bounding box center [808, 171] width 85 height 31
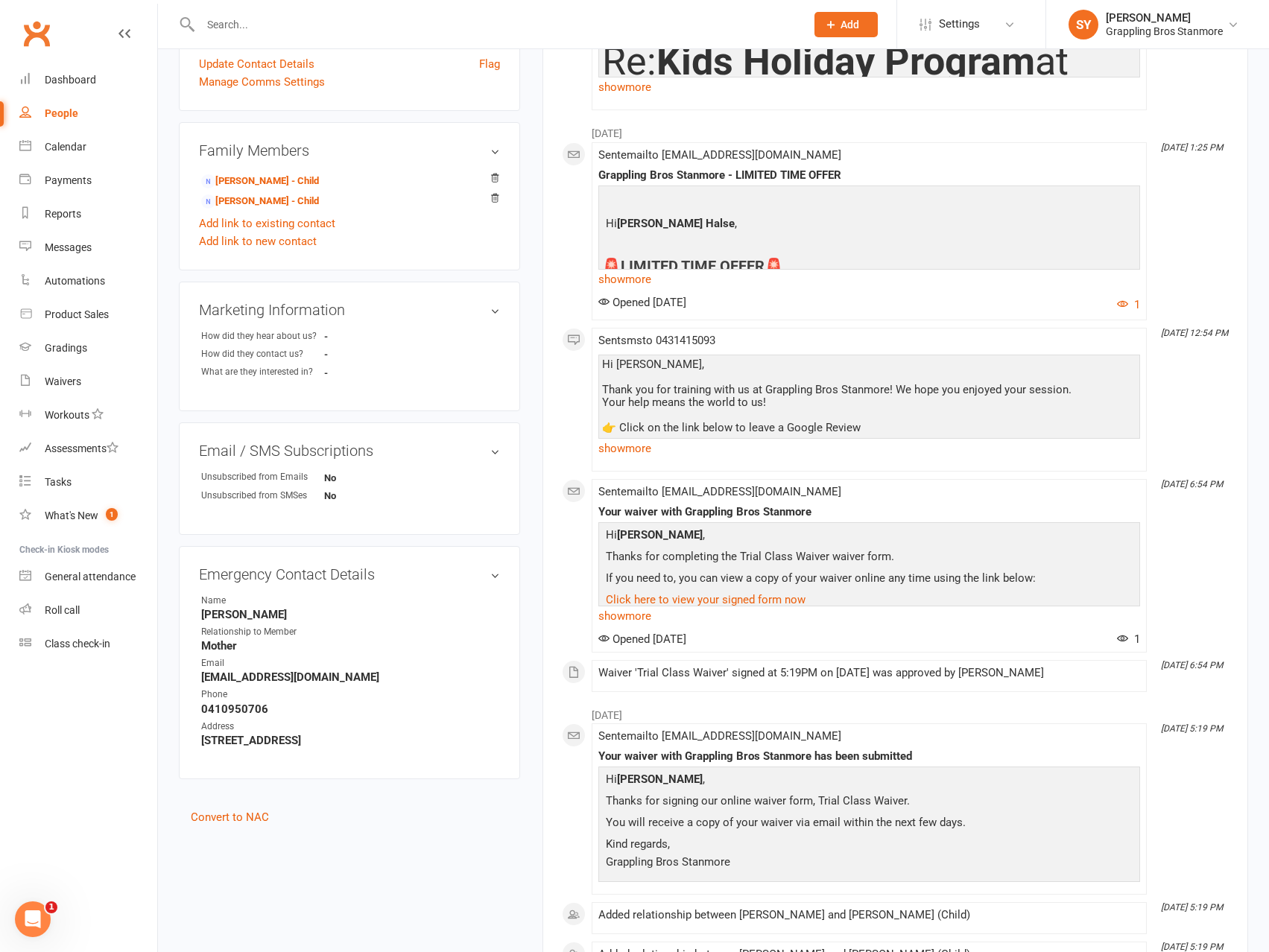
scroll to position [522, 0]
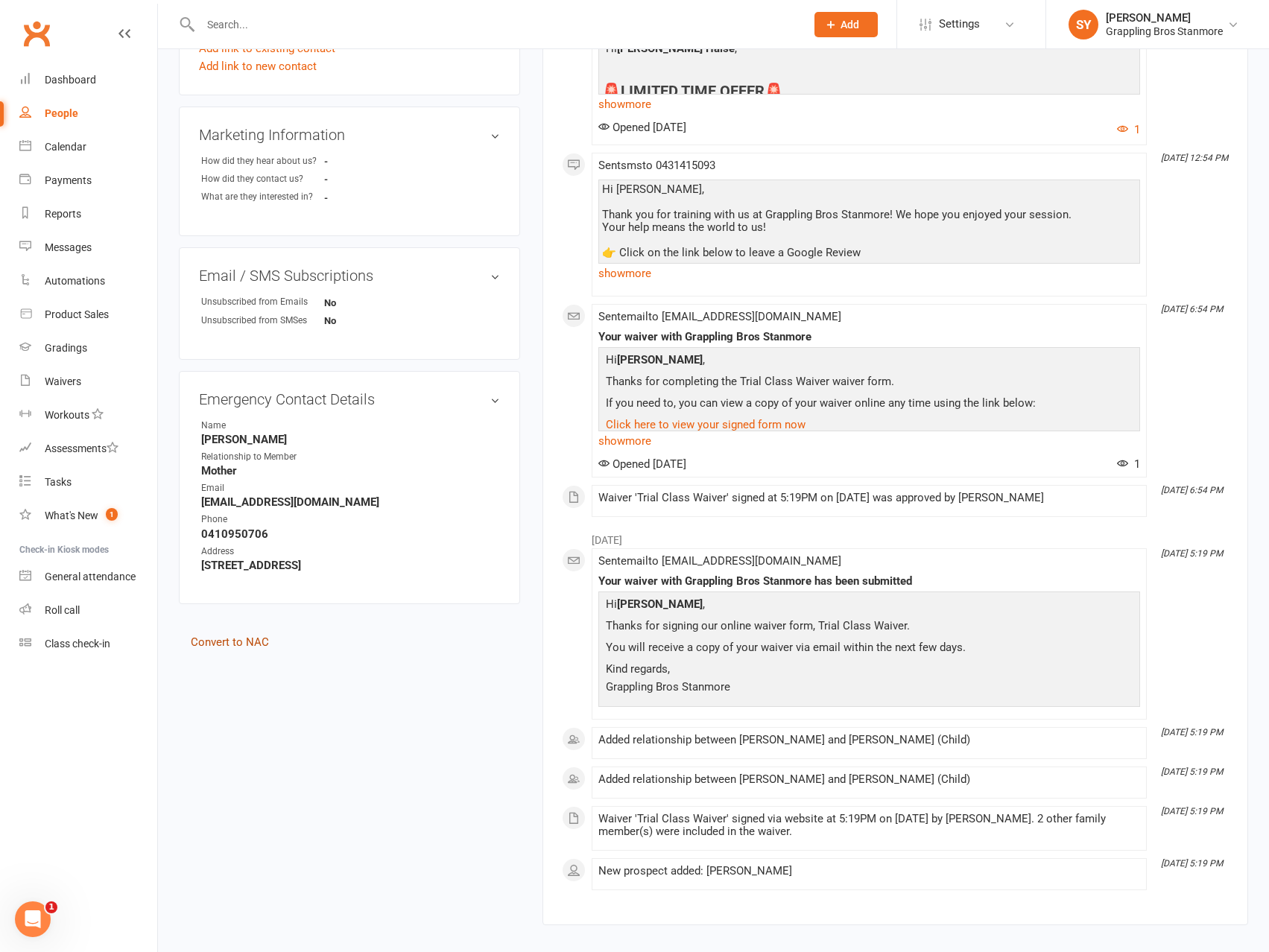
click at [235, 644] on link "Convert to NAC" at bounding box center [230, 642] width 78 height 14
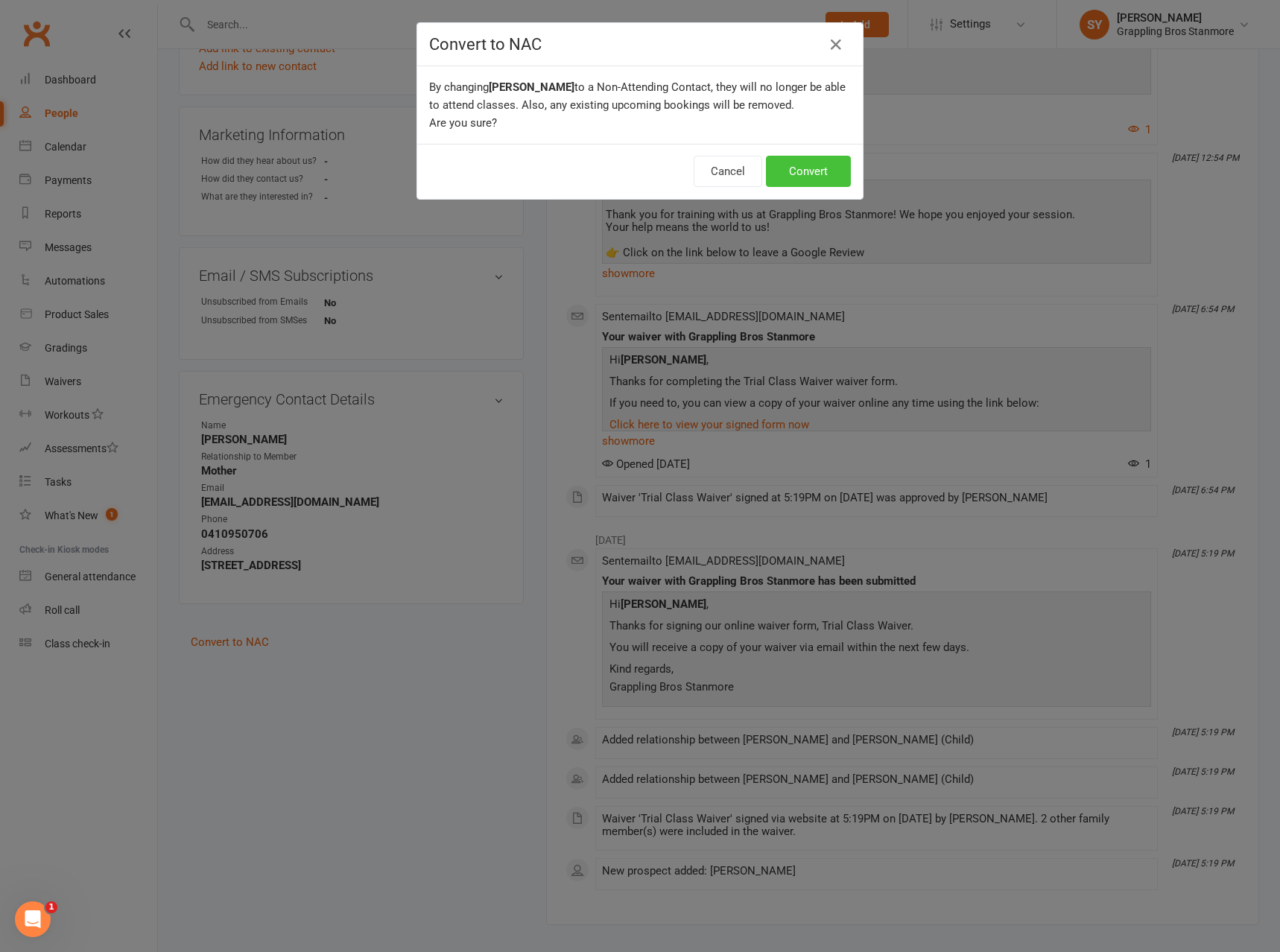
click at [802, 169] on button "Convert" at bounding box center [808, 171] width 85 height 31
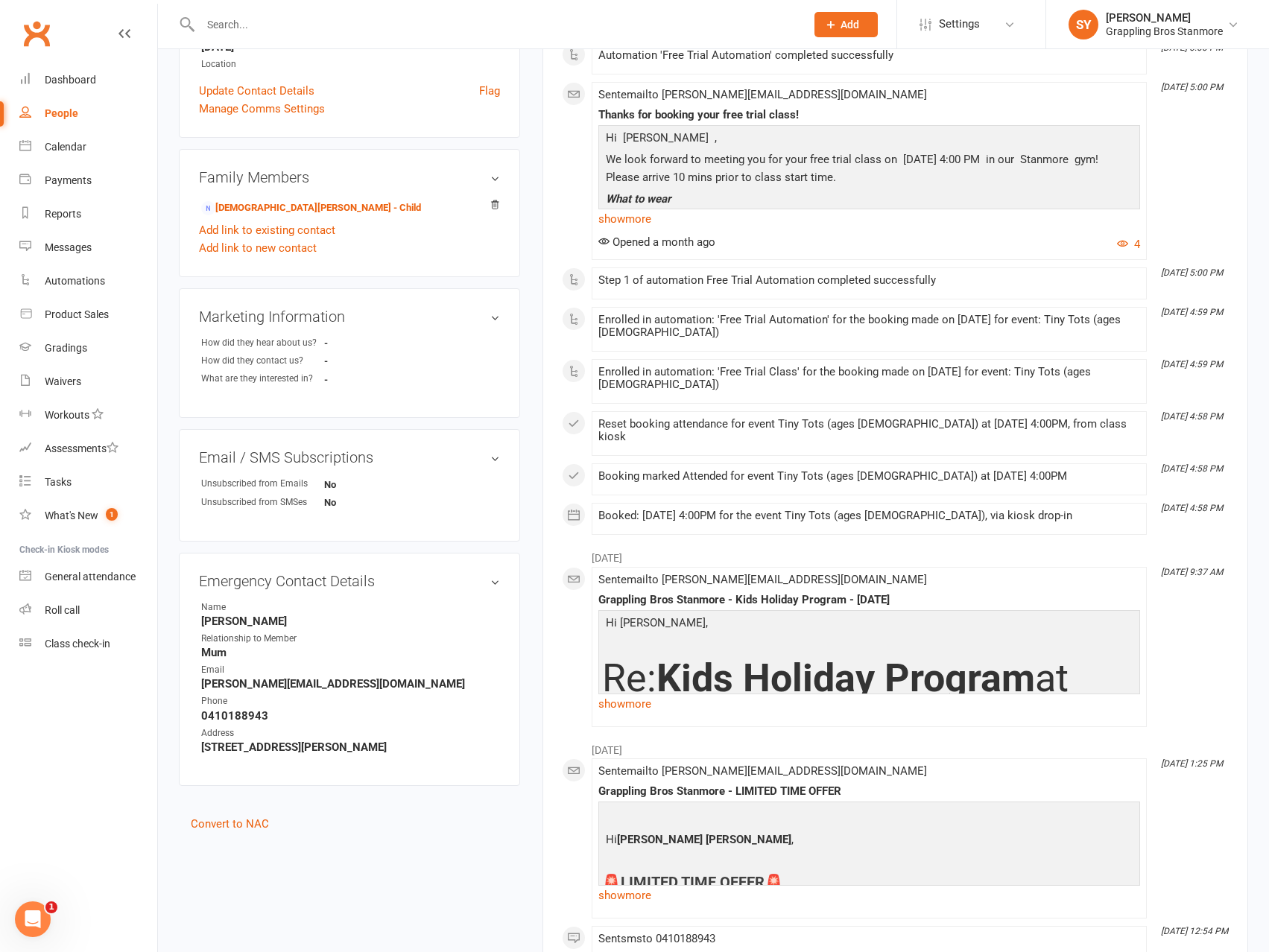
scroll to position [373, 0]
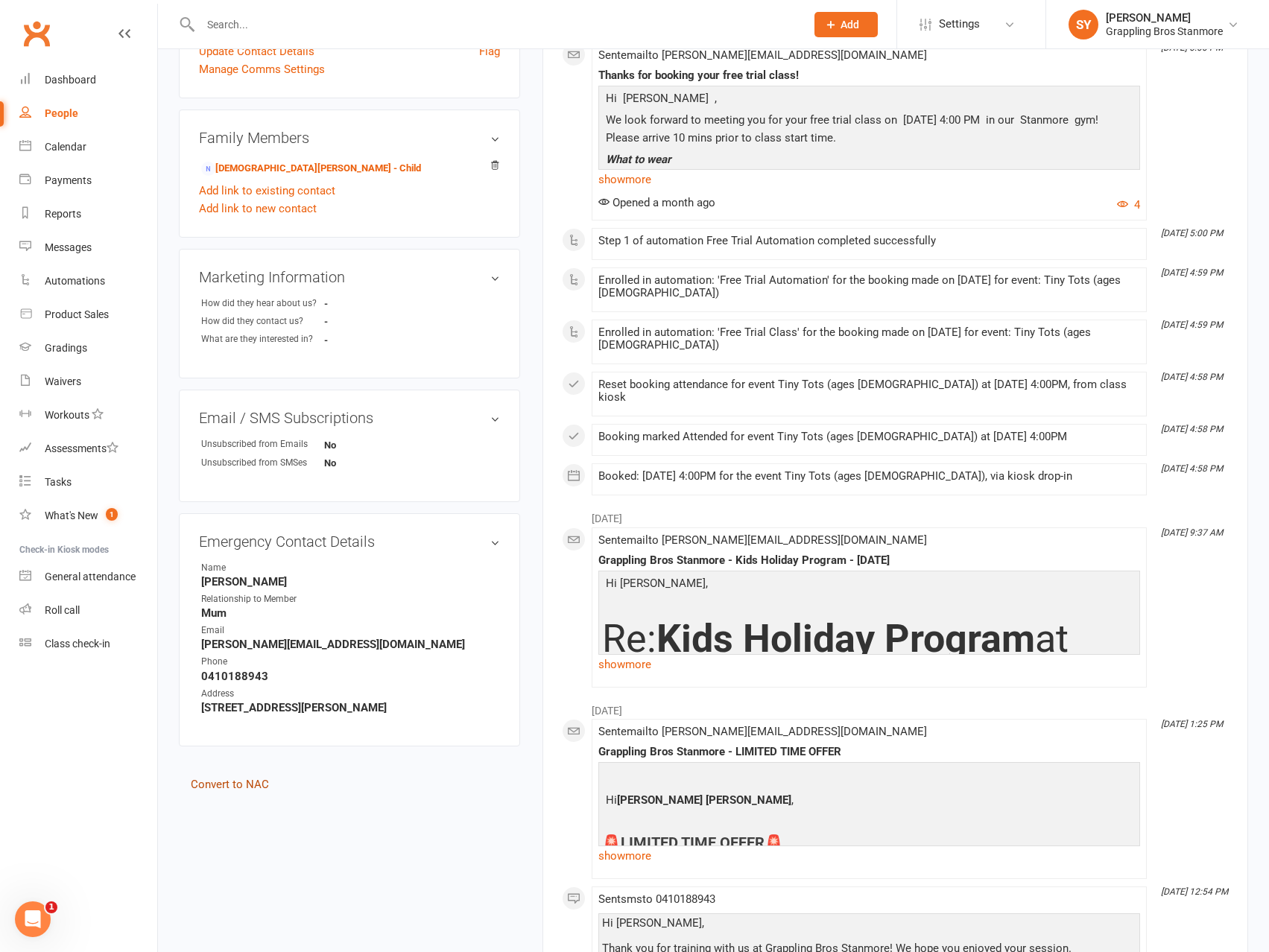
click at [237, 785] on link "Convert to NAC" at bounding box center [230, 785] width 78 height 14
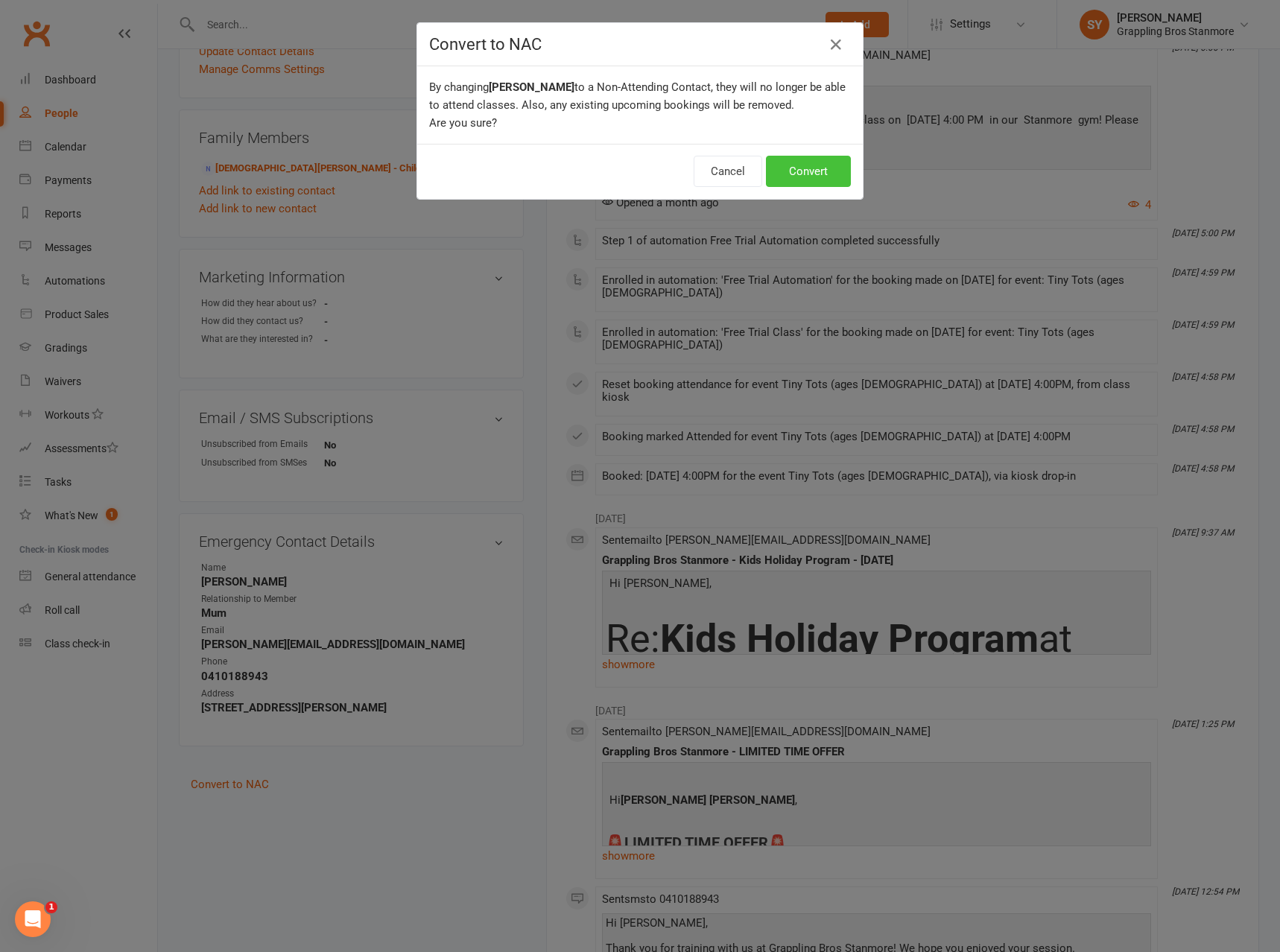
click at [784, 177] on button "Convert" at bounding box center [808, 171] width 85 height 31
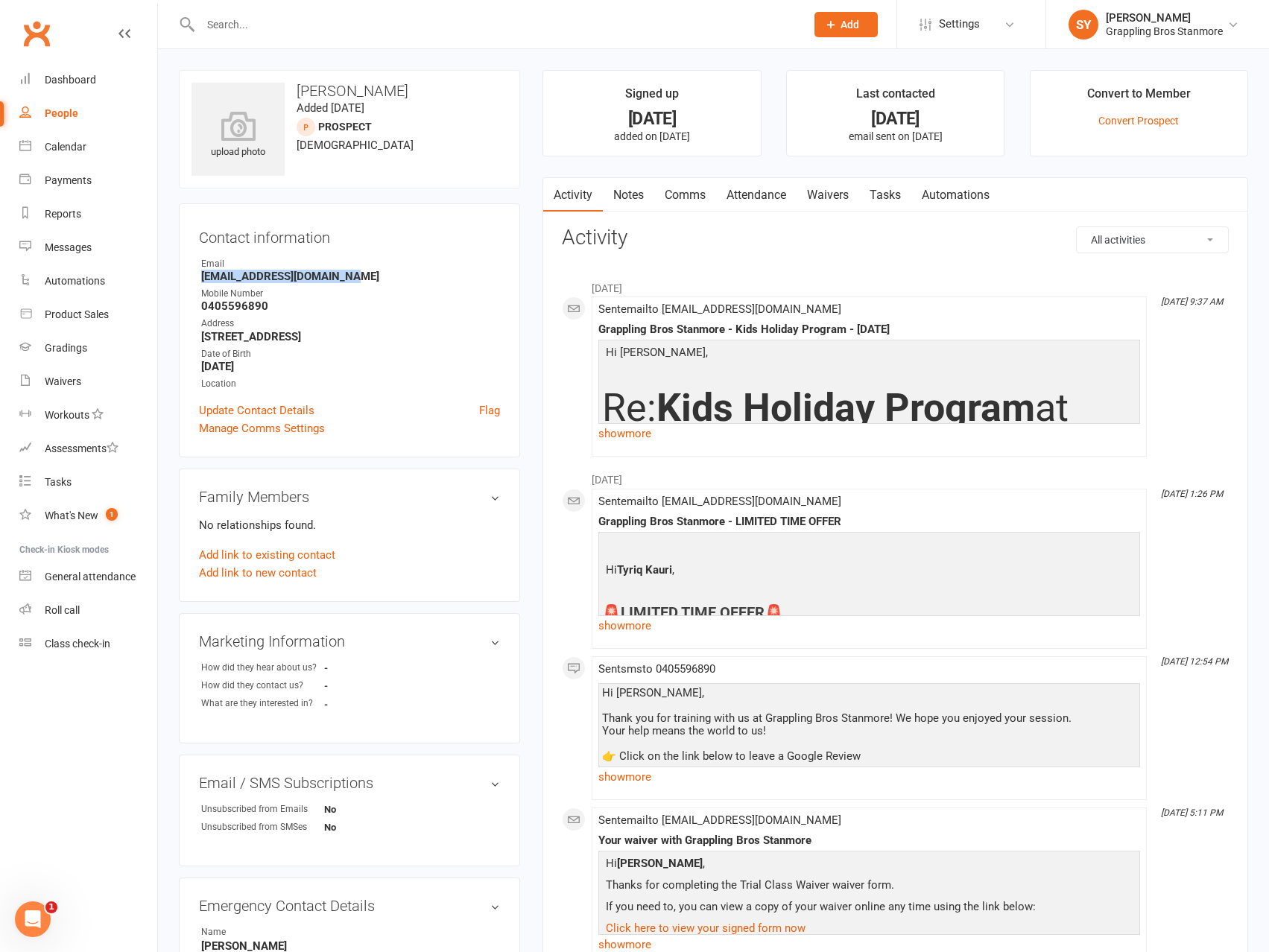
drag, startPoint x: 369, startPoint y: 277, endPoint x: 194, endPoint y: 283, distance: 175.1
click at [194, 283] on div "Contact information Owner Email [EMAIL_ADDRESS][DOMAIN_NAME] Mobile Number [PHO…" at bounding box center [349, 330] width 341 height 254
copy strong "[EMAIL_ADDRESS][DOMAIN_NAME]"
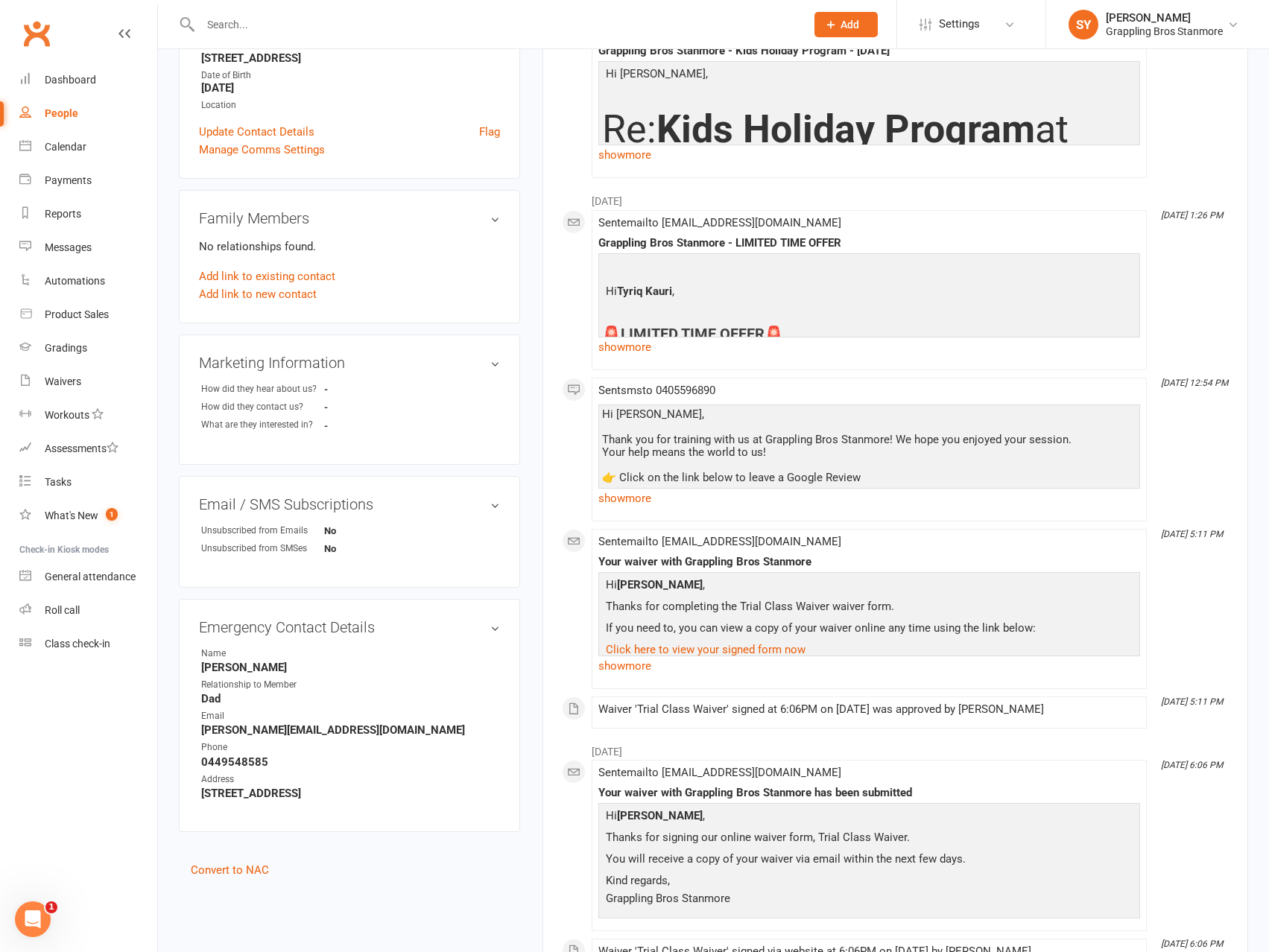
scroll to position [373, 0]
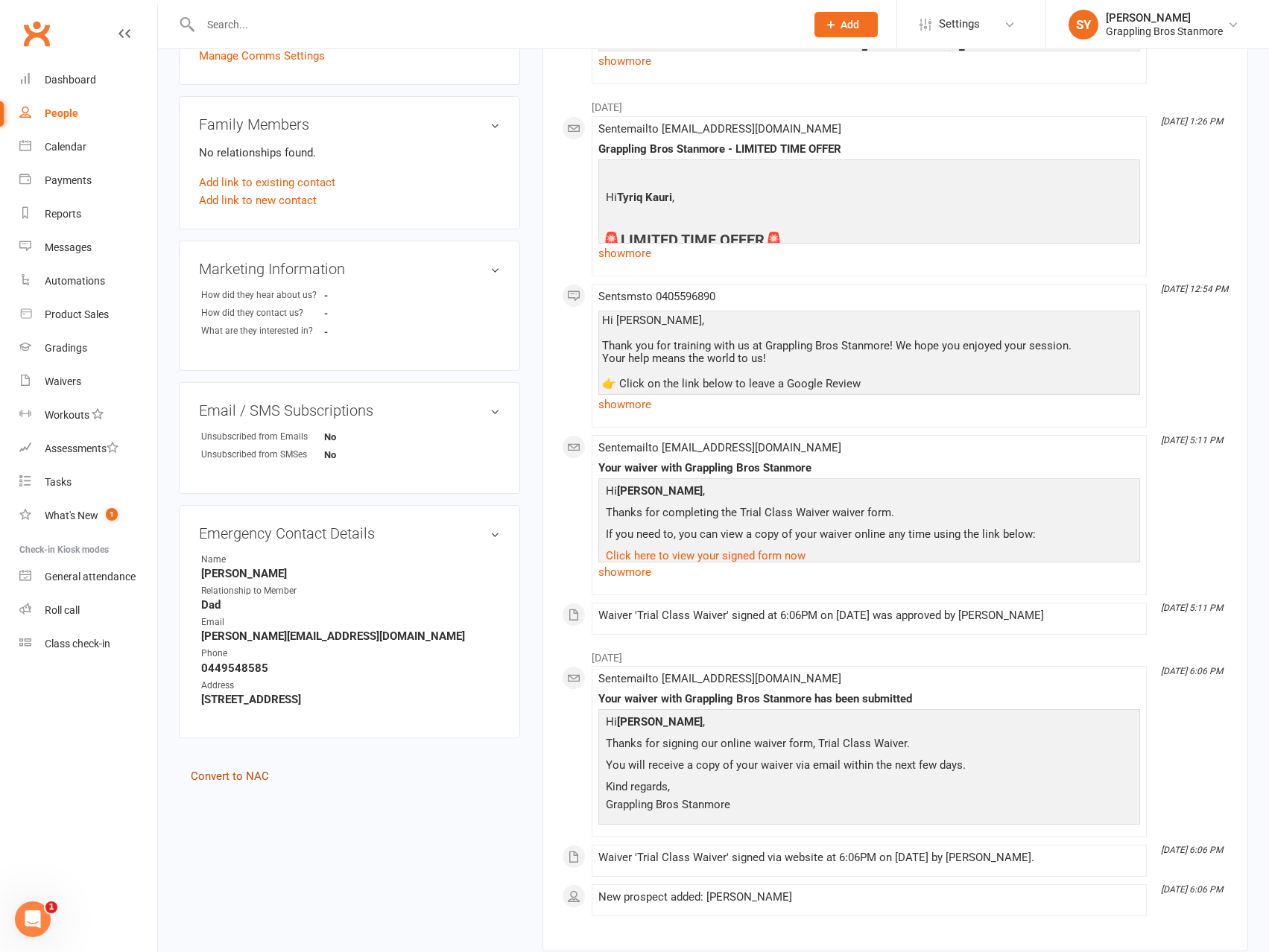
click at [251, 783] on link "Convert to NAC" at bounding box center [230, 776] width 78 height 14
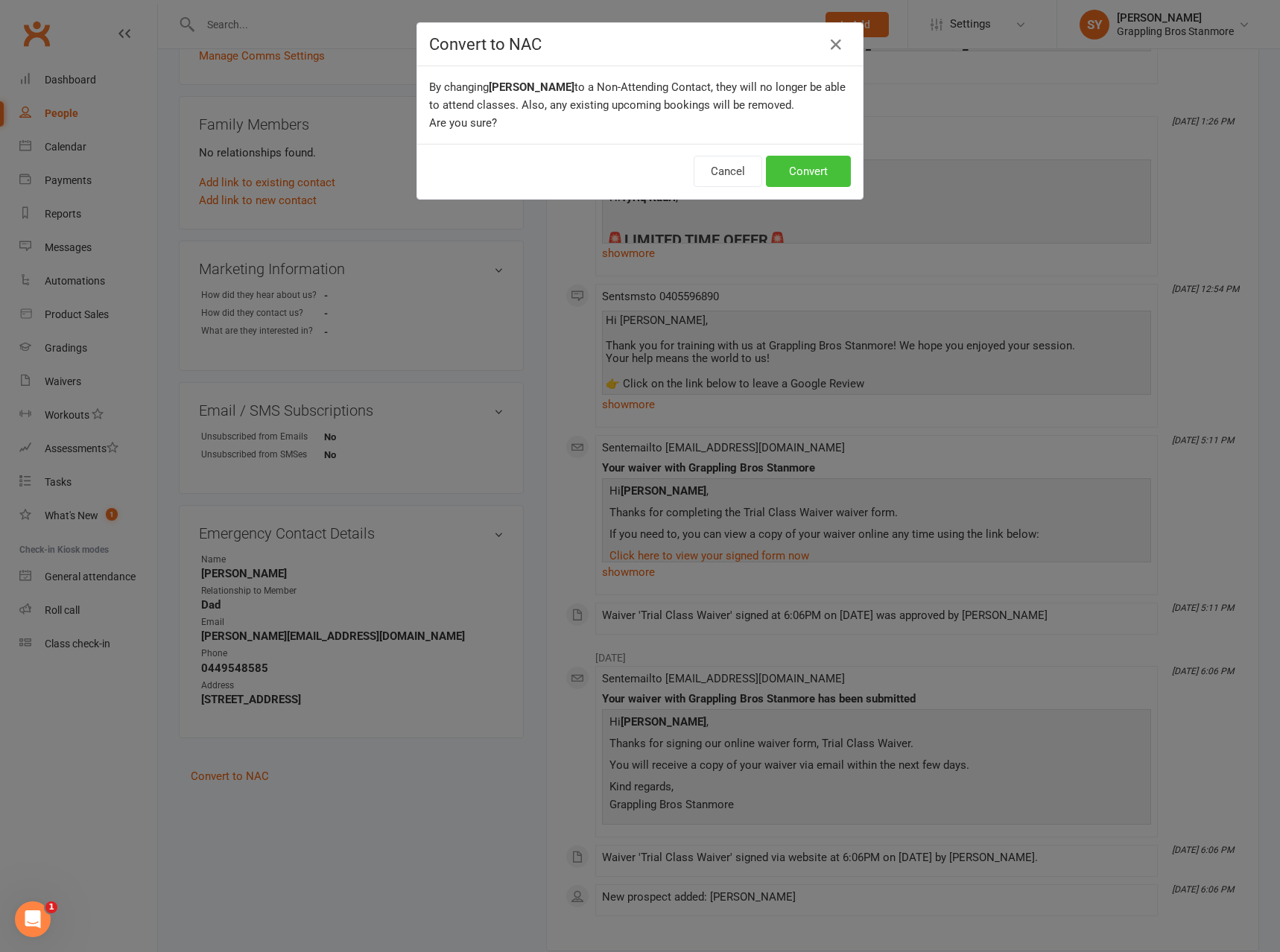
click at [816, 165] on button "Convert" at bounding box center [808, 171] width 85 height 31
